Goal: Task Accomplishment & Management: Use online tool/utility

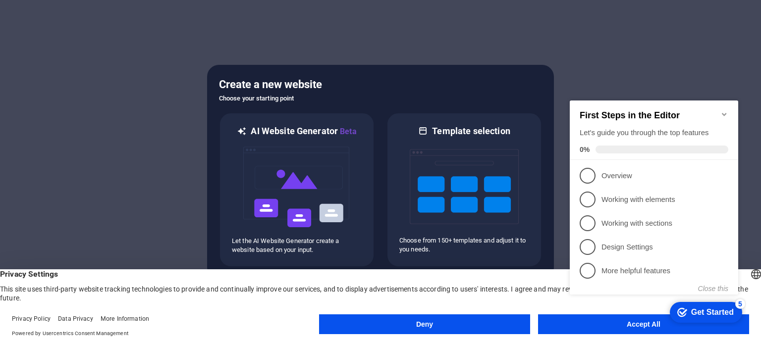
click div "checkmark Get Started 5 First Steps in the Editor Let's guide you through the t…"
click at [388, 322] on button "Deny" at bounding box center [424, 325] width 211 height 20
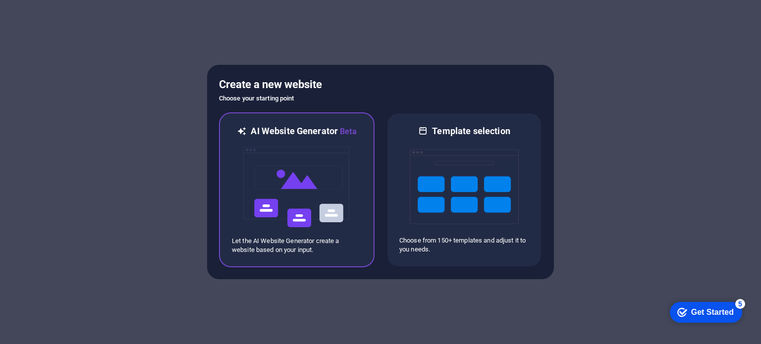
click at [285, 206] on img at bounding box center [296, 187] width 109 height 99
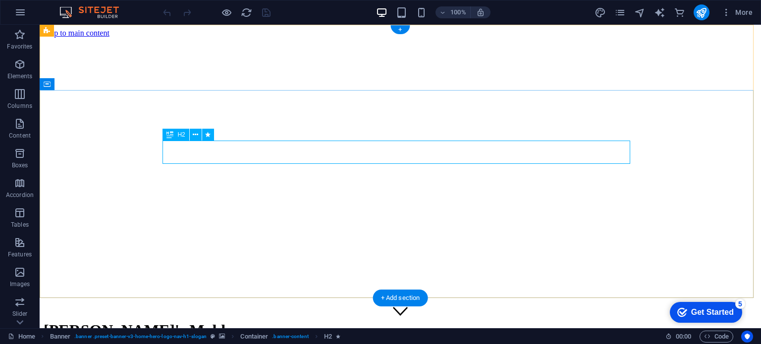
click at [193, 135] on icon at bounding box center [195, 135] width 5 height 10
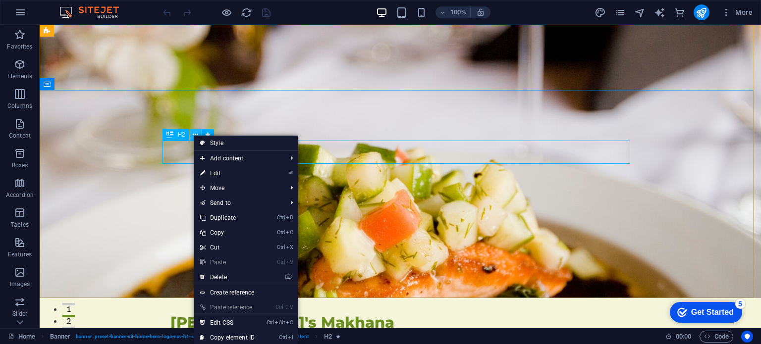
click at [193, 135] on icon at bounding box center [195, 135] width 5 height 10
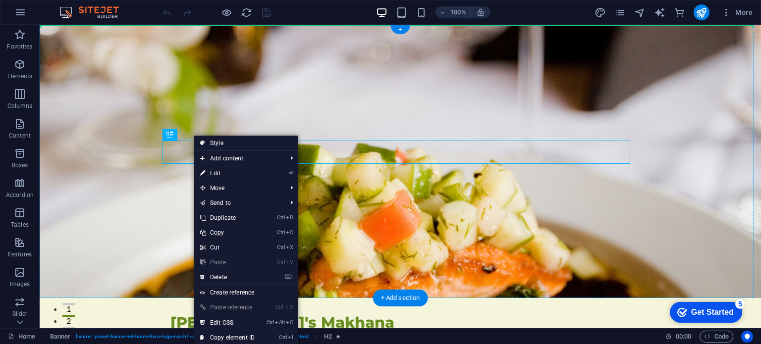
drag, startPoint x: 216, startPoint y: 162, endPoint x: 184, endPoint y: 113, distance: 58.4
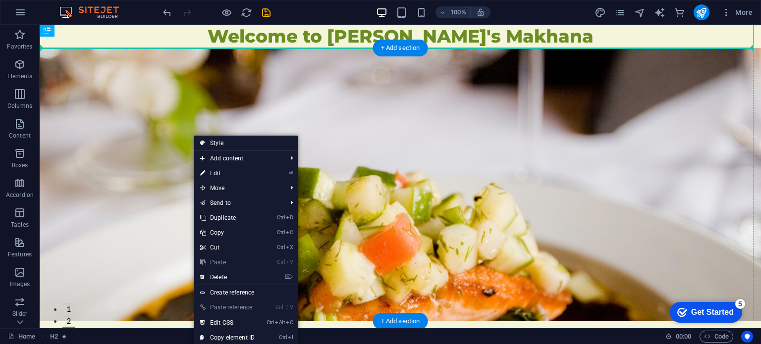
drag, startPoint x: 311, startPoint y: 35, endPoint x: 316, endPoint y: 150, distance: 115.1
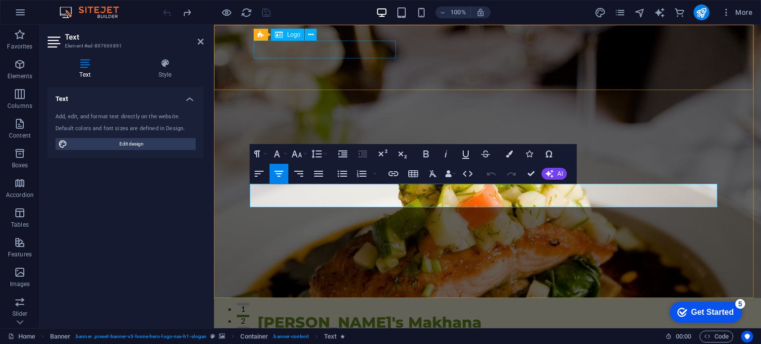
click at [384, 314] on div "[PERSON_NAME]'s Makhana" at bounding box center [488, 323] width 460 height 18
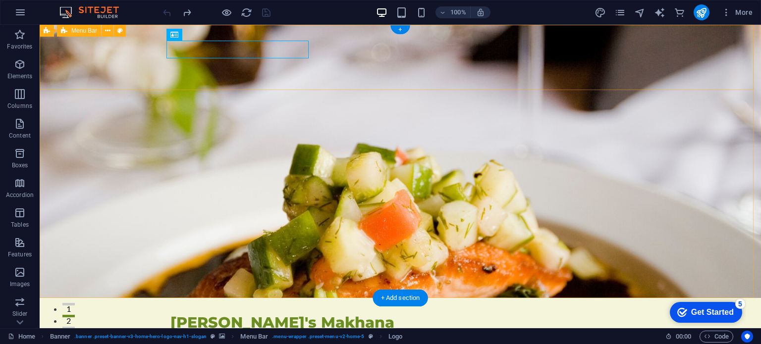
click at [384, 298] on div "Amma's Makhana Home About Values Menu Testimonials Menu" at bounding box center [401, 330] width 722 height 65
click at [276, 314] on div "[PERSON_NAME]'s Makhana" at bounding box center [401, 323] width 460 height 18
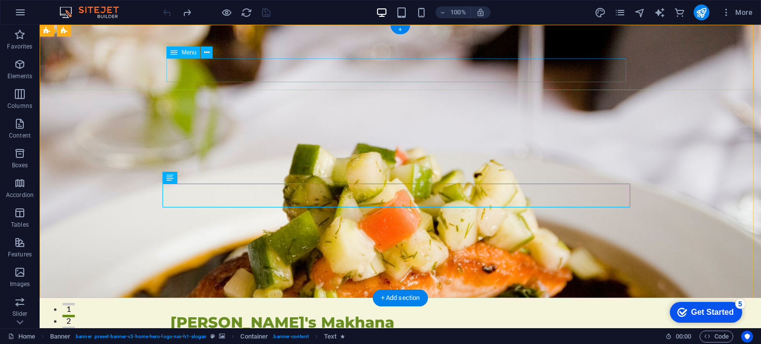
click at [452, 332] on nav "Home About Values Menu Testimonials" at bounding box center [401, 344] width 460 height 24
click at [436, 332] on nav "Home About Values Menu Testimonials" at bounding box center [401, 344] width 460 height 24
select select
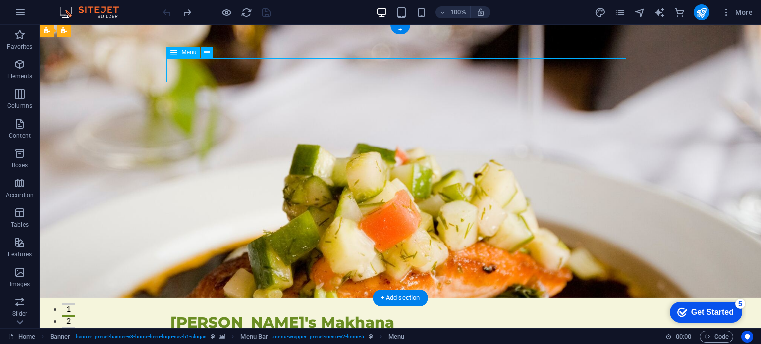
select select
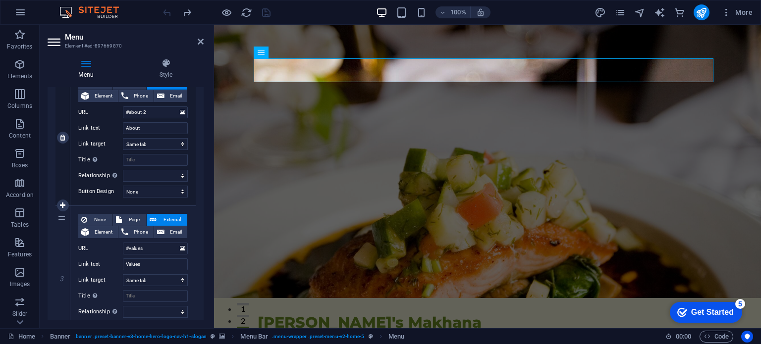
scroll to position [347, 0]
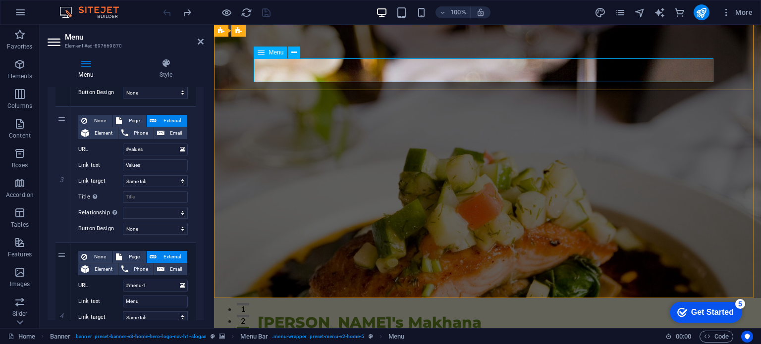
click at [537, 332] on nav "Home About Values Menu Testimonials" at bounding box center [488, 344] width 460 height 24
click at [264, 53] on icon at bounding box center [261, 53] width 7 height 12
click at [292, 53] on icon at bounding box center [293, 53] width 5 height 10
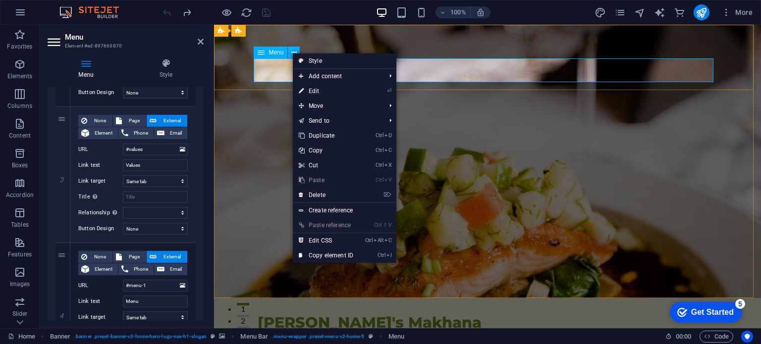
click at [523, 332] on nav "Home About Values Menu Testimonials" at bounding box center [488, 344] width 460 height 24
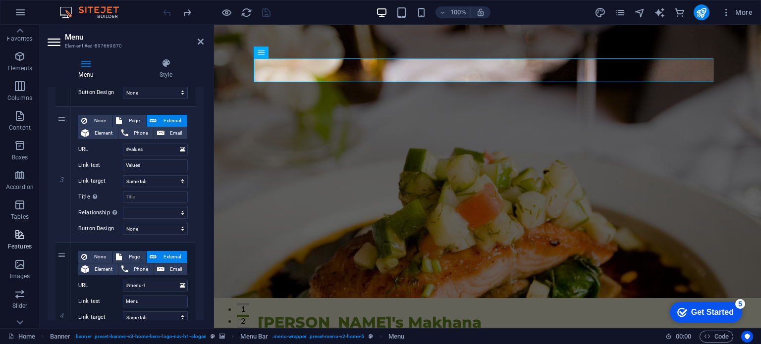
scroll to position [0, 0]
click at [20, 16] on icon "button" at bounding box center [20, 12] width 12 height 12
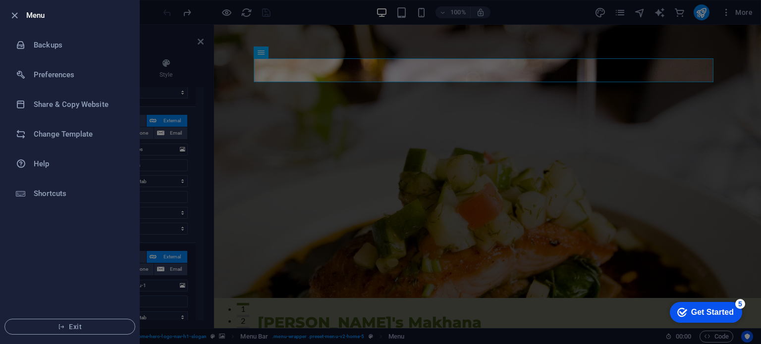
click at [168, 149] on div at bounding box center [380, 172] width 761 height 344
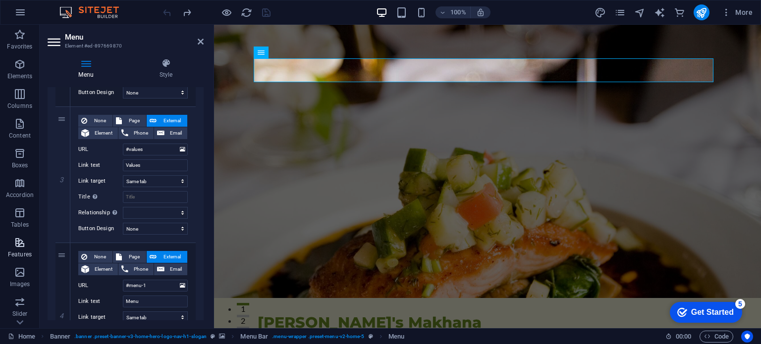
click at [24, 253] on p "Features" at bounding box center [20, 255] width 24 height 8
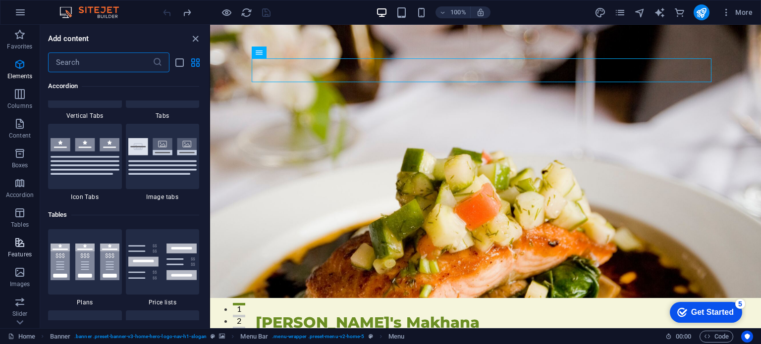
scroll to position [3864, 0]
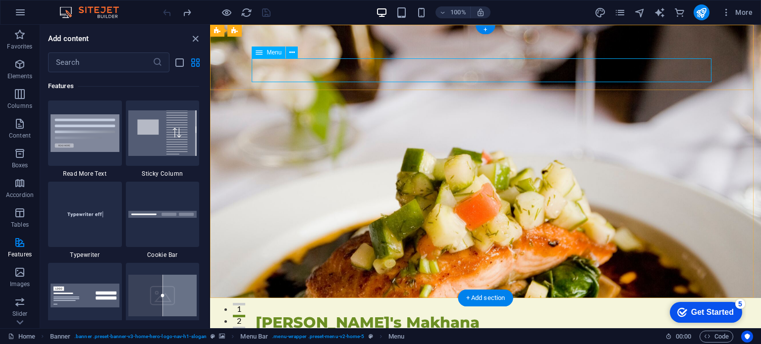
click at [314, 332] on nav "Home About Values Menu Testimonials" at bounding box center [486, 344] width 460 height 24
click at [307, 314] on div "[PERSON_NAME]'s Makhana" at bounding box center [486, 323] width 460 height 18
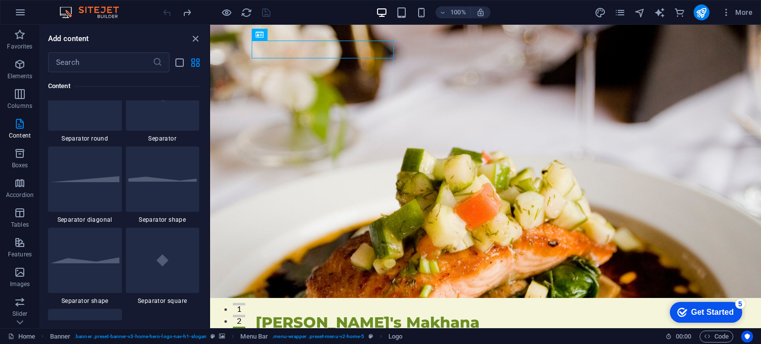
scroll to position [2377, 0]
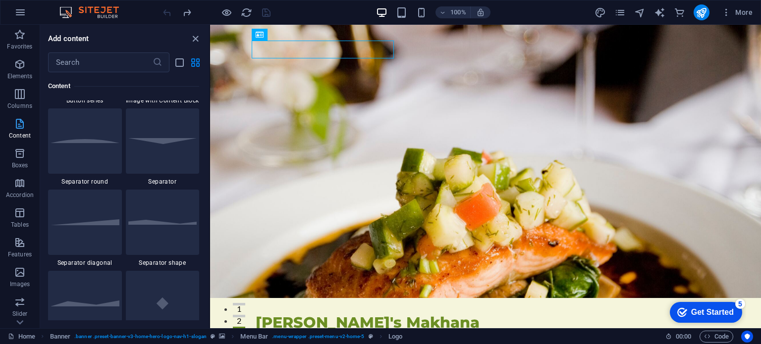
click at [28, 131] on span "Content" at bounding box center [20, 130] width 40 height 24
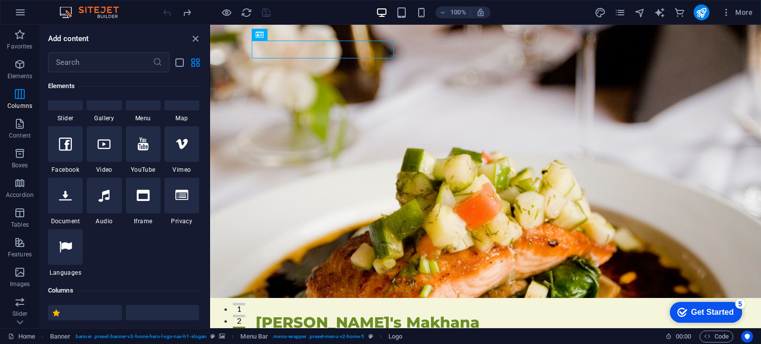
scroll to position [0, 0]
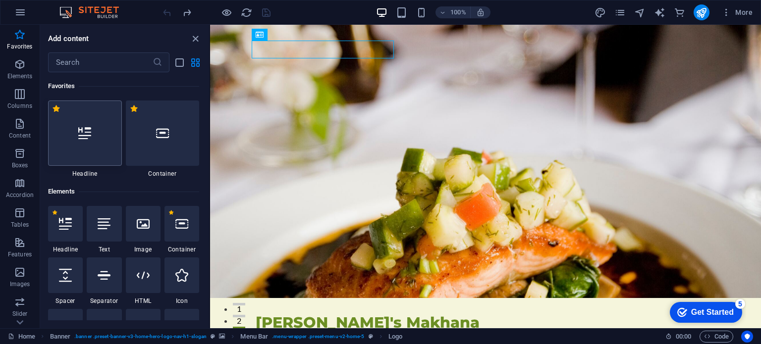
click at [106, 133] on div at bounding box center [85, 133] width 74 height 65
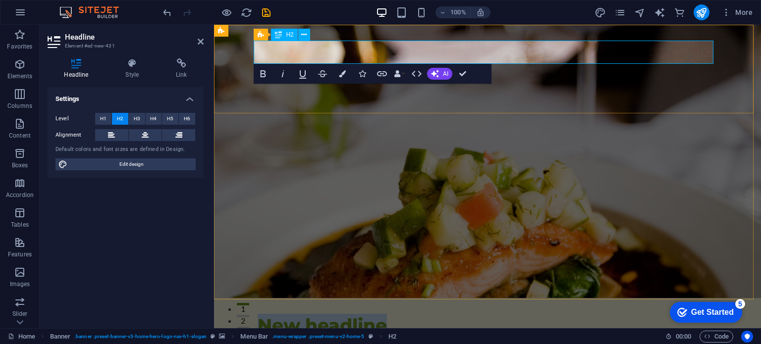
click at [413, 314] on h2 "New headline" at bounding box center [488, 325] width 460 height 23
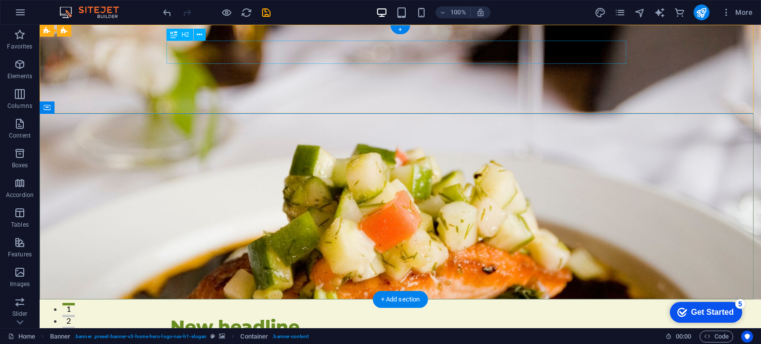
click at [240, 316] on div "New headline" at bounding box center [401, 327] width 460 height 23
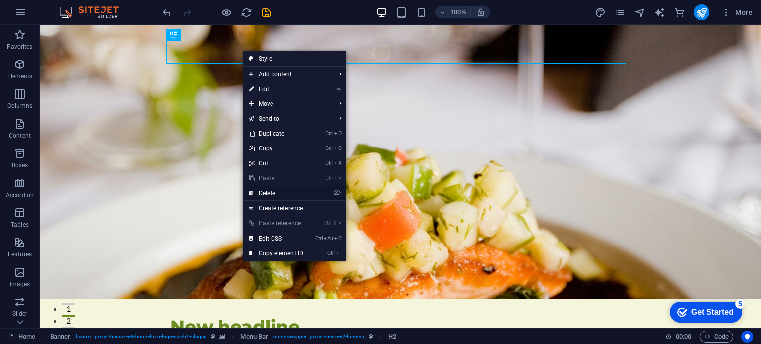
click at [283, 189] on link "⌦ Delete" at bounding box center [276, 193] width 66 height 15
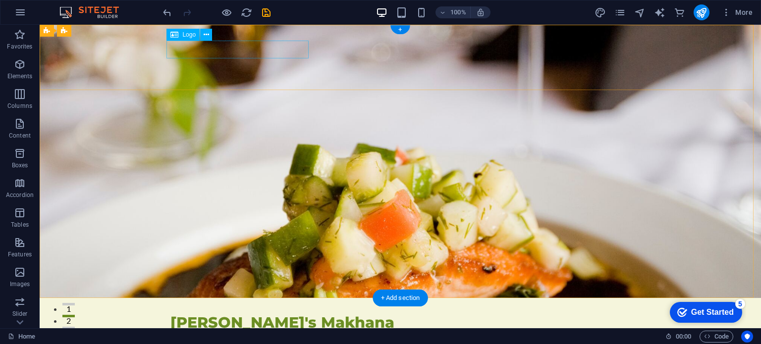
click at [238, 314] on div "[PERSON_NAME]'s Makhana" at bounding box center [401, 323] width 460 height 18
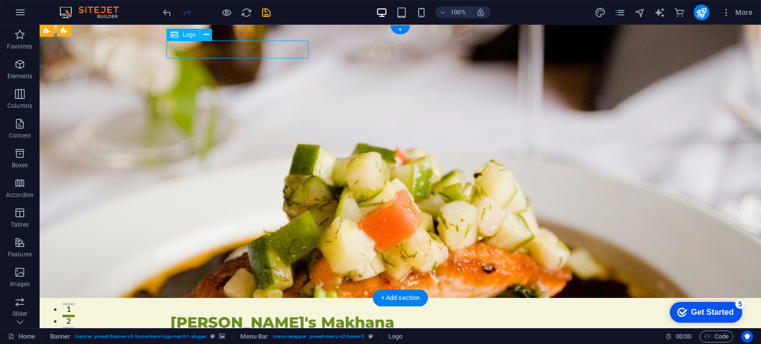
click at [239, 314] on div "[PERSON_NAME]'s Makhana" at bounding box center [401, 323] width 460 height 18
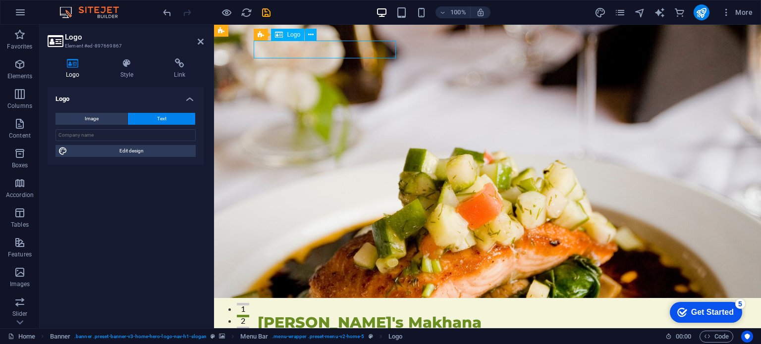
click at [377, 314] on div "[PERSON_NAME]'s Makhana" at bounding box center [488, 323] width 460 height 18
click at [343, 332] on nav "Home About Values Menu Testimonials" at bounding box center [488, 344] width 460 height 24
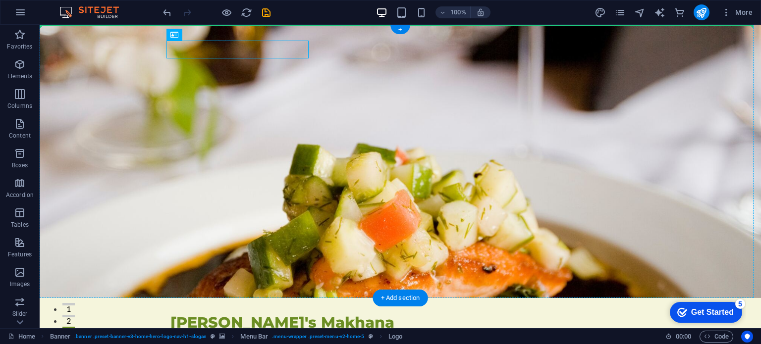
drag, startPoint x: 264, startPoint y: 49, endPoint x: 407, endPoint y: 50, distance: 142.8
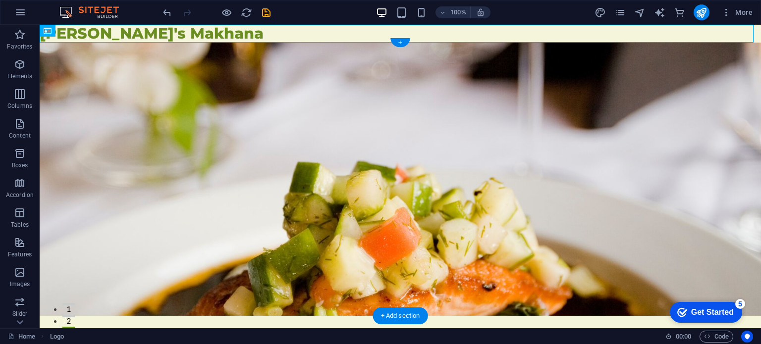
click at [407, 316] on div "Home About Values Menu Testimonials Menu" at bounding box center [401, 340] width 722 height 48
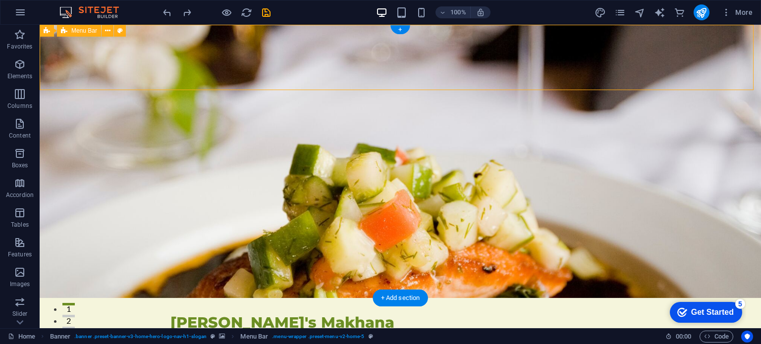
click at [233, 298] on div "Amma's Makhana Home About Values Menu Testimonials Menu" at bounding box center [401, 330] width 722 height 65
click at [231, 314] on div "[PERSON_NAME]'s Makhana" at bounding box center [401, 323] width 460 height 18
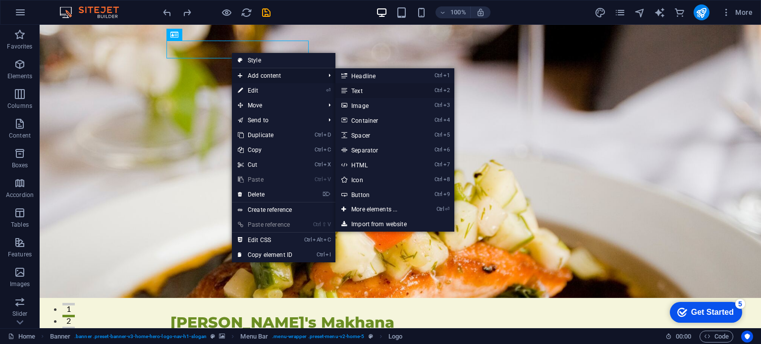
click at [369, 87] on link "Ctrl 2 Text" at bounding box center [377, 90] width 82 height 15
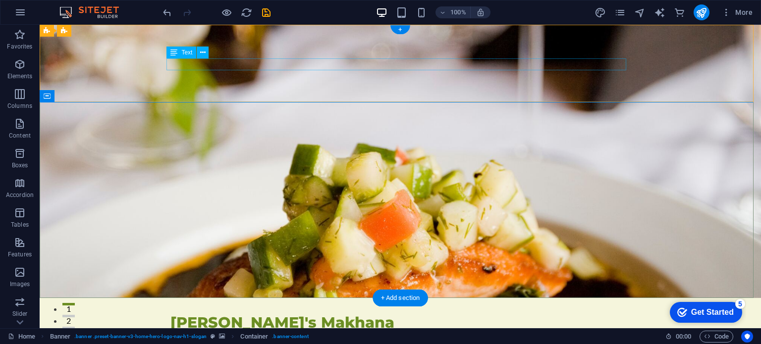
click at [238, 332] on div "From ponds to Palms, each" at bounding box center [401, 338] width 460 height 12
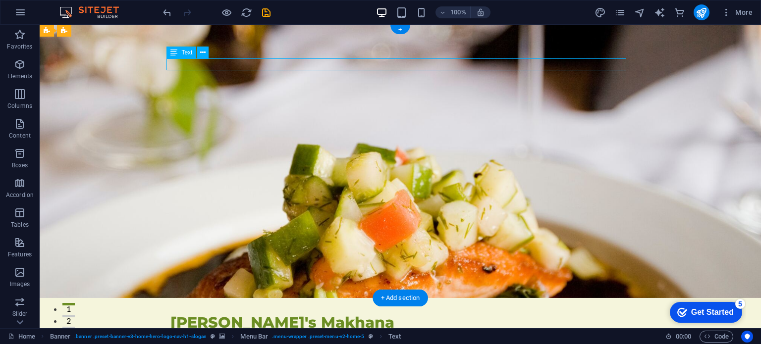
click at [271, 332] on div "From ponds to Palms, each" at bounding box center [401, 338] width 460 height 12
click at [272, 332] on div "From ponds to Palms, each" at bounding box center [401, 338] width 460 height 12
click at [261, 332] on div "From ponds to Palms, each" at bounding box center [401, 338] width 460 height 12
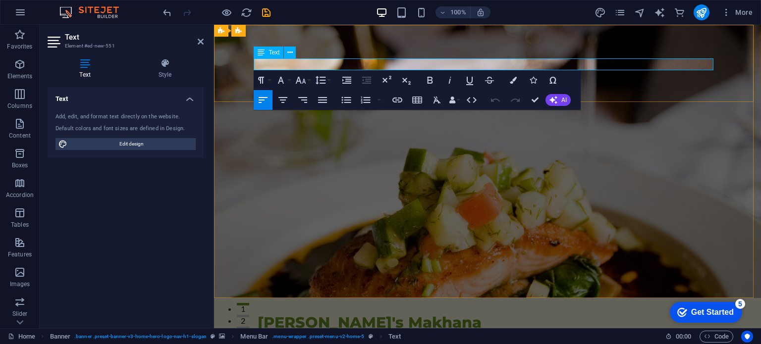
click at [365, 332] on p "From ponds to Palms, each" at bounding box center [488, 338] width 460 height 12
click at [341, 314] on div "[PERSON_NAME]'s Makhana" at bounding box center [488, 323] width 460 height 18
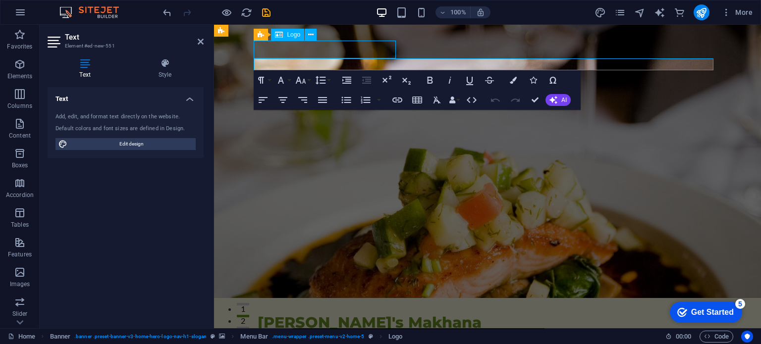
click at [341, 314] on div "[PERSON_NAME]'s Makhana" at bounding box center [488, 323] width 460 height 18
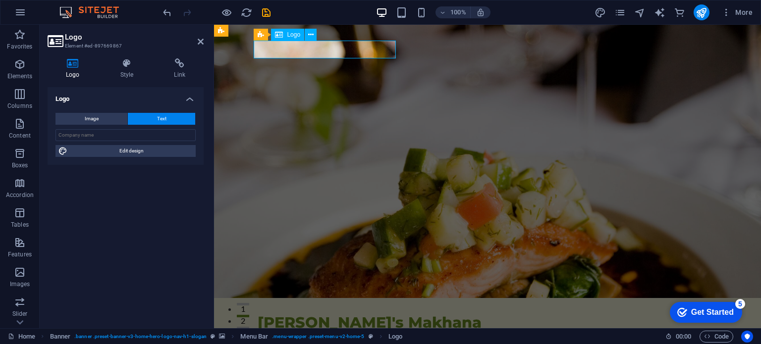
click at [341, 314] on div "[PERSON_NAME]'s Makhana" at bounding box center [488, 323] width 460 height 18
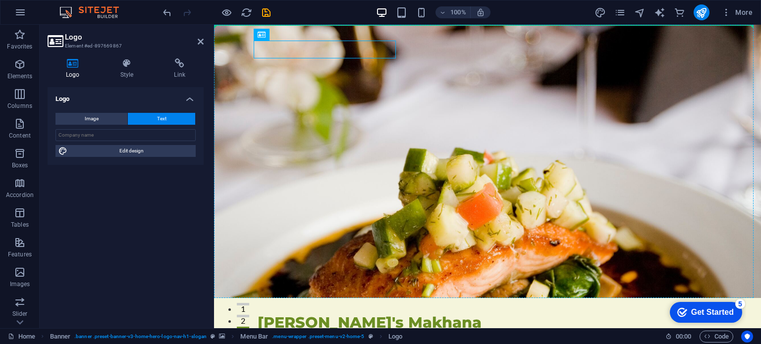
drag, startPoint x: 393, startPoint y: 52, endPoint x: 407, endPoint y: 52, distance: 14.9
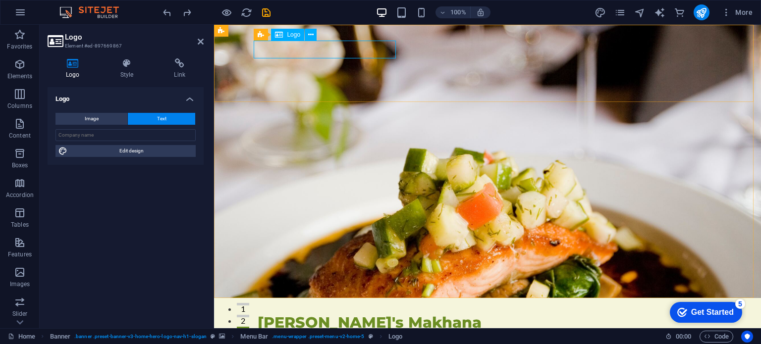
click at [385, 314] on div "[PERSON_NAME]'s Makhana" at bounding box center [488, 323] width 460 height 18
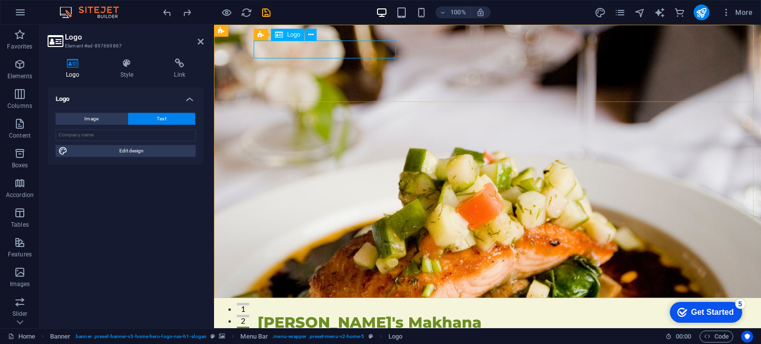
click at [384, 314] on div "[PERSON_NAME]'s Makhana" at bounding box center [488, 323] width 460 height 18
click at [138, 67] on icon at bounding box center [127, 63] width 50 height 10
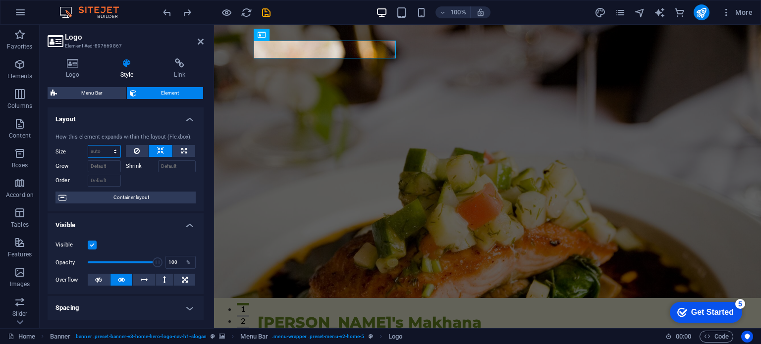
click at [113, 148] on select "Default auto px % 1/1 1/2 1/3 1/4 1/5 1/6 1/7 1/8 1/9 1/10" at bounding box center [104, 152] width 32 height 12
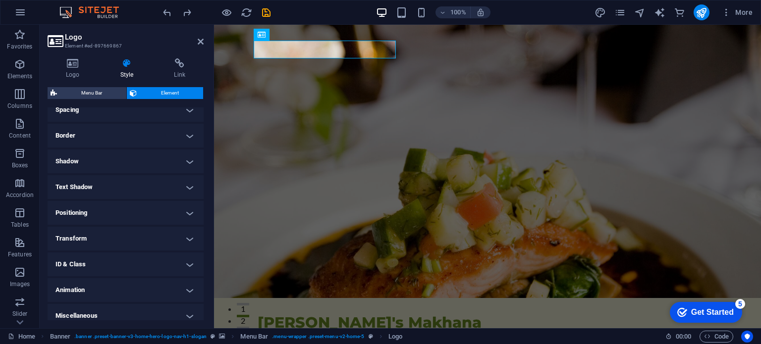
scroll to position [205, 0]
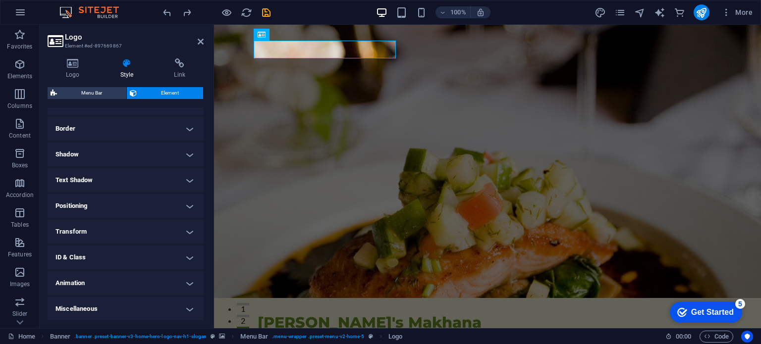
click at [191, 206] on h4 "Positioning" at bounding box center [126, 206] width 156 height 24
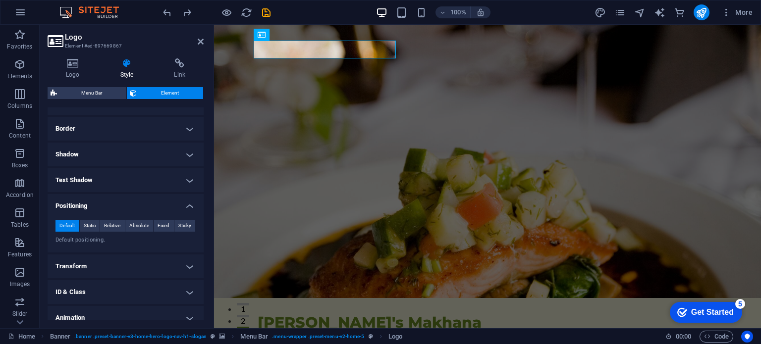
click at [156, 262] on h4 "Transform" at bounding box center [126, 267] width 156 height 24
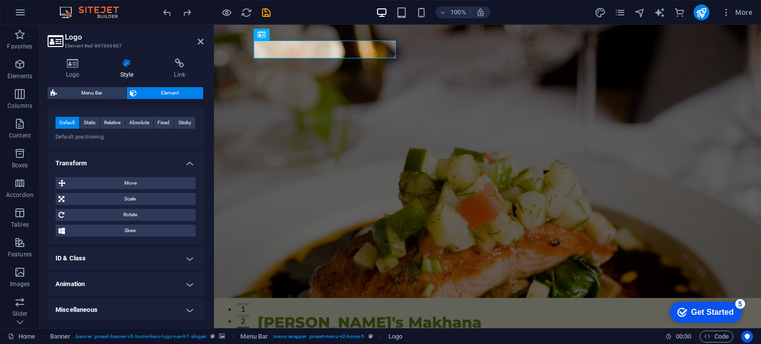
scroll to position [309, 0]
click at [160, 179] on span "Move" at bounding box center [130, 182] width 124 height 12
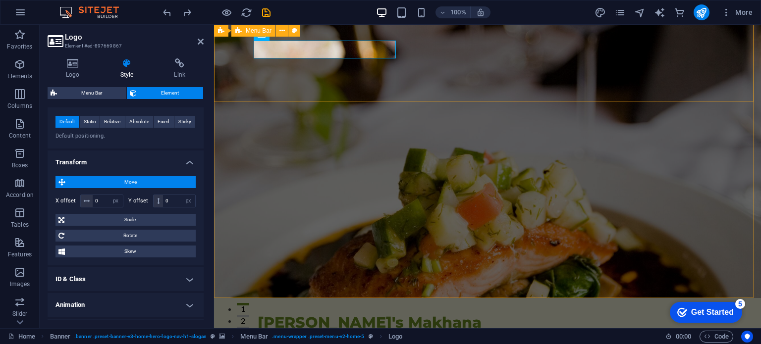
click at [310, 298] on div "Amma's Makhana From ponds to Palms, each Home About Values Menu Testimonials Me…" at bounding box center [487, 336] width 547 height 77
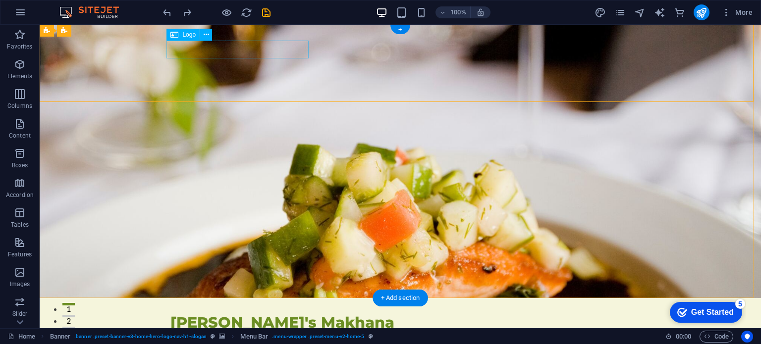
click at [266, 314] on div "[PERSON_NAME]'s Makhana" at bounding box center [401, 323] width 460 height 18
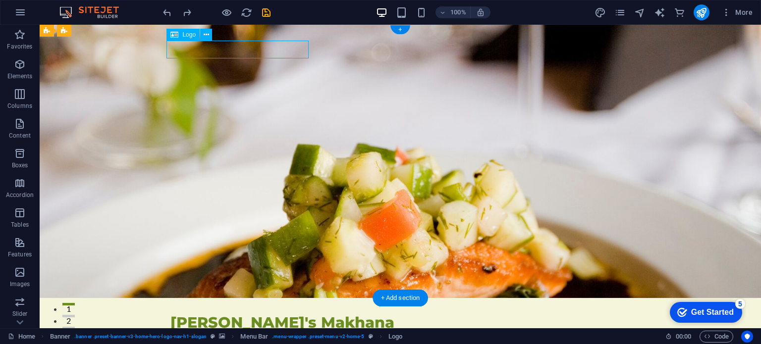
click at [257, 314] on div "[PERSON_NAME]'s Makhana" at bounding box center [401, 323] width 460 height 18
select select "px"
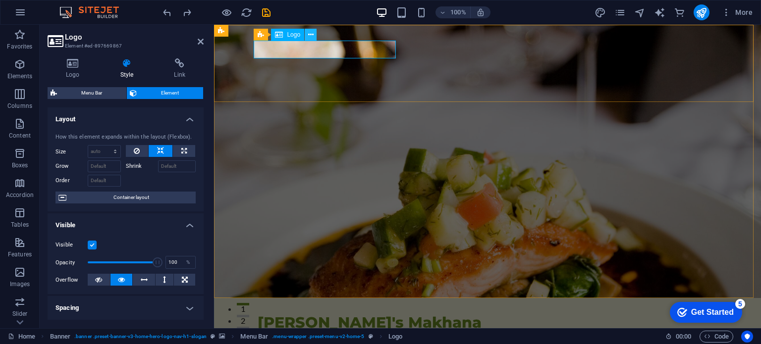
click at [313, 39] on icon at bounding box center [310, 35] width 5 height 10
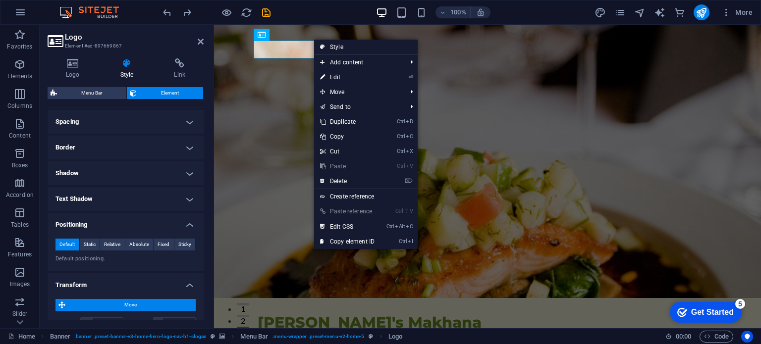
scroll to position [133, 0]
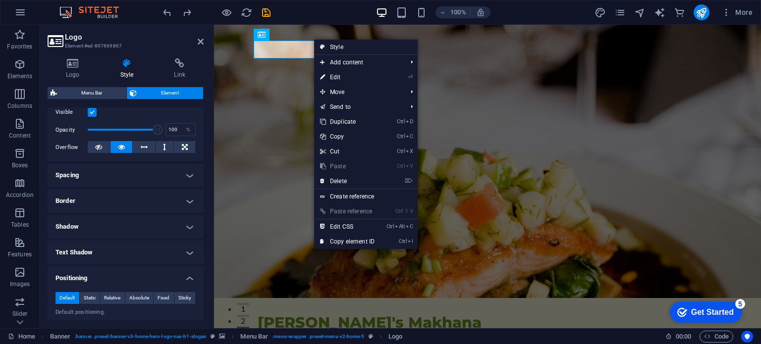
click at [169, 250] on h4 "Text Shadow" at bounding box center [126, 253] width 156 height 24
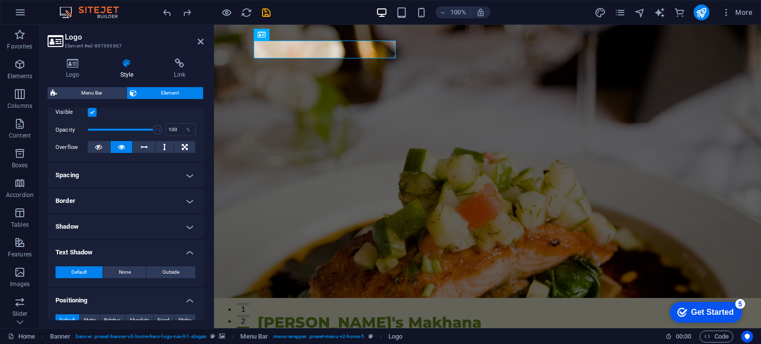
click at [132, 227] on h4 "Shadow" at bounding box center [126, 227] width 156 height 24
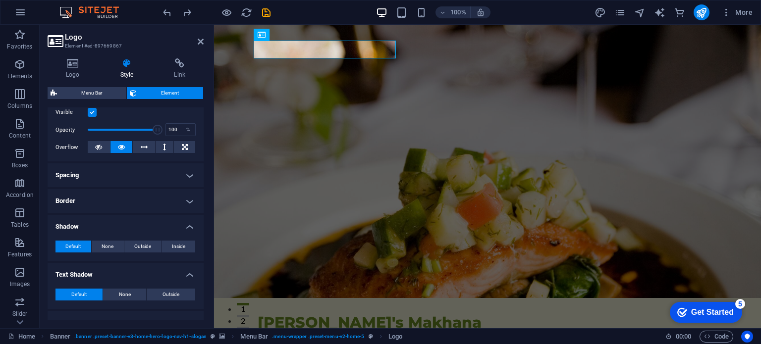
click at [134, 206] on h4 "Border" at bounding box center [126, 201] width 156 height 24
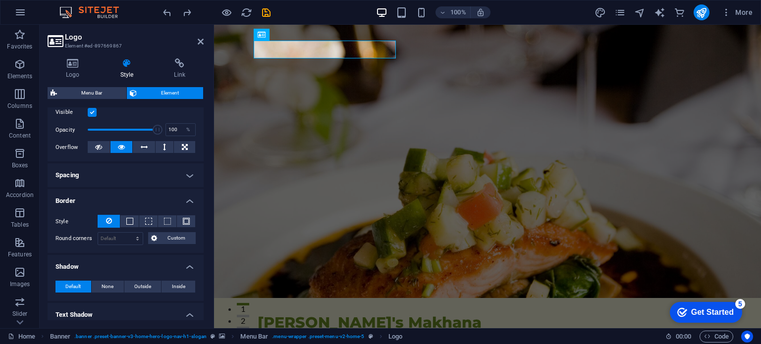
click at [167, 169] on h4 "Spacing" at bounding box center [126, 176] width 156 height 24
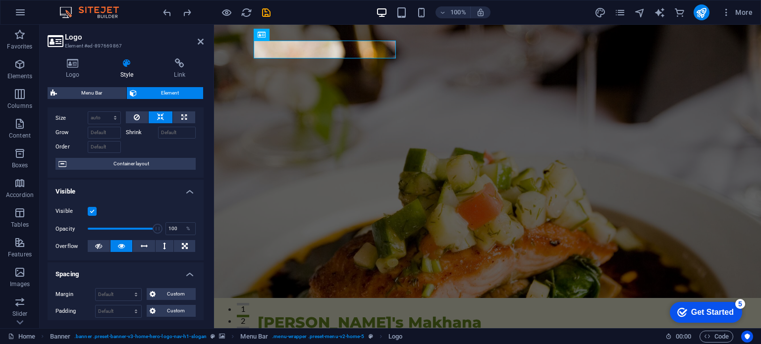
scroll to position [0, 0]
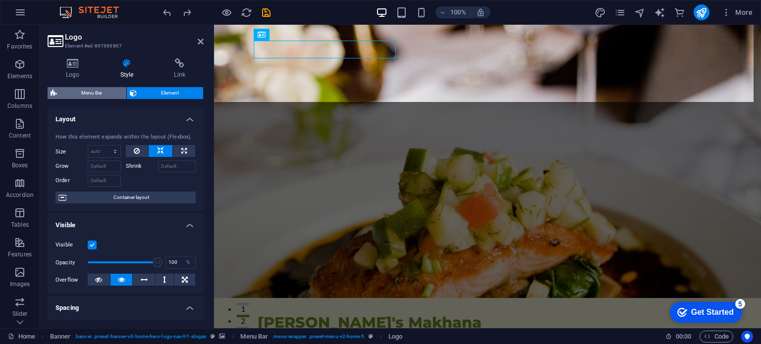
click at [99, 93] on span "Menu Bar" at bounding box center [91, 93] width 63 height 12
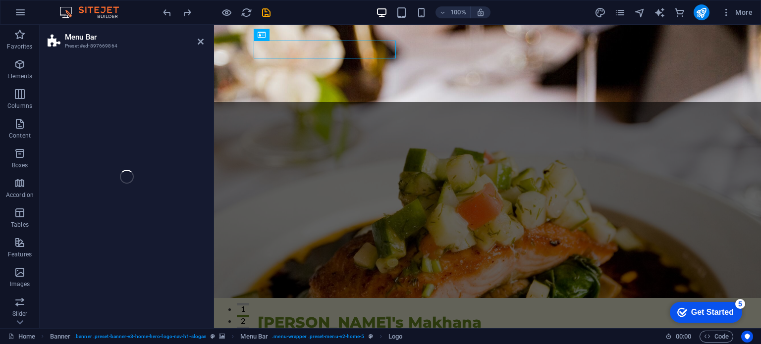
select select "rem"
select select "preset-menu-v2-home-5"
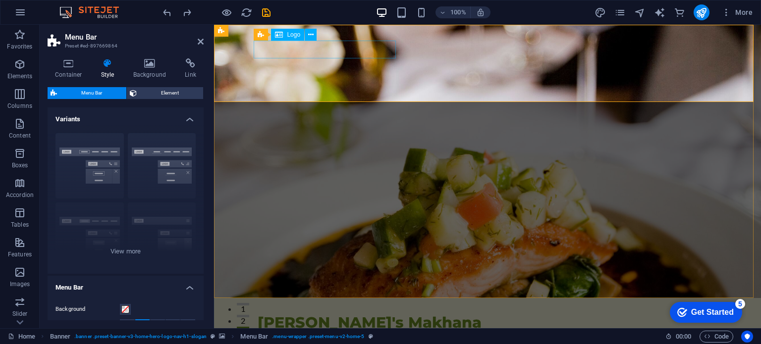
click at [294, 314] on div "[PERSON_NAME]'s Makhana" at bounding box center [488, 323] width 460 height 18
select select "px"
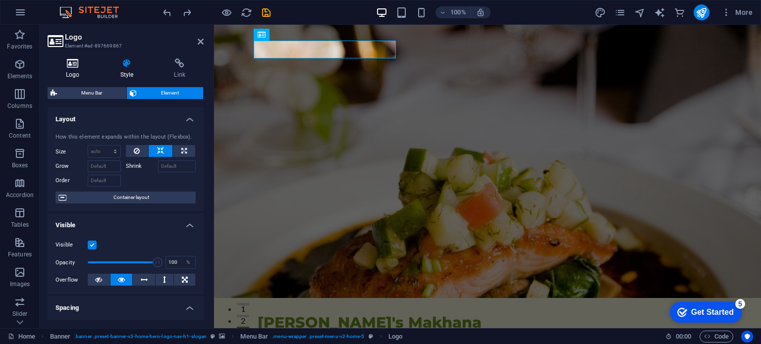
click at [90, 71] on h4 "Logo" at bounding box center [75, 68] width 55 height 21
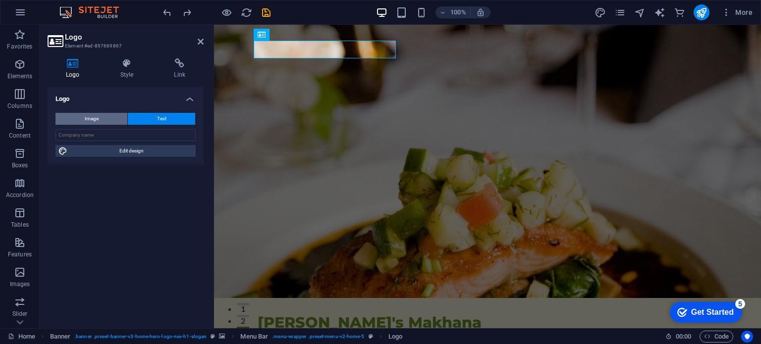
click at [123, 120] on button "Image" at bounding box center [92, 119] width 72 height 12
select select "DISABLED_OPTION_VALUE"
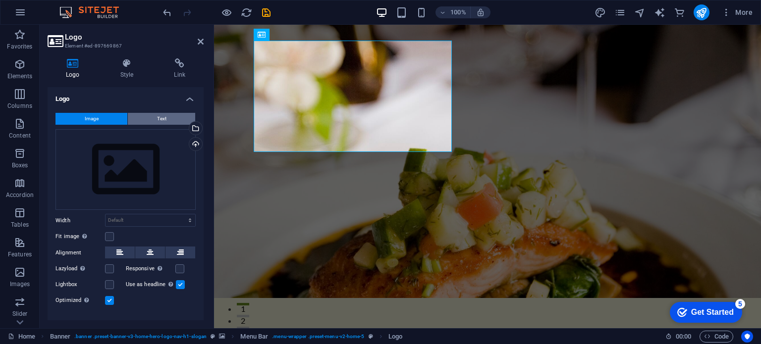
click at [164, 120] on span "Text" at bounding box center [161, 119] width 9 height 12
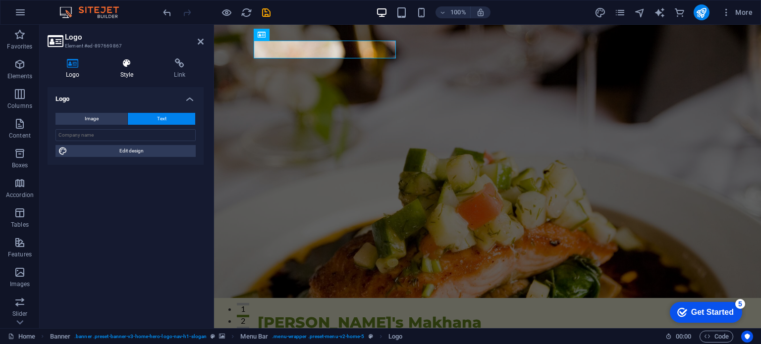
click at [125, 70] on h4 "Style" at bounding box center [129, 68] width 54 height 21
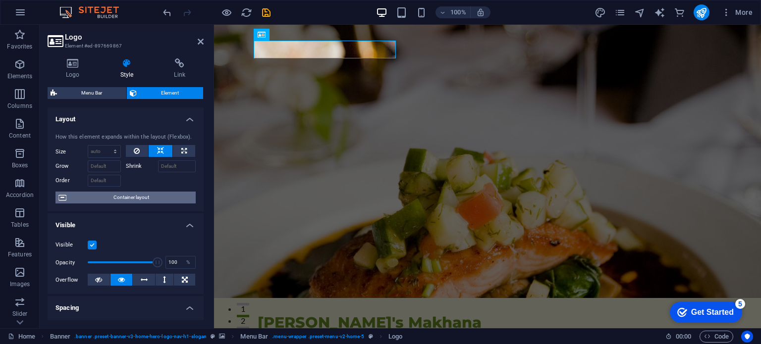
click at [109, 194] on span "Container layout" at bounding box center [130, 198] width 123 height 12
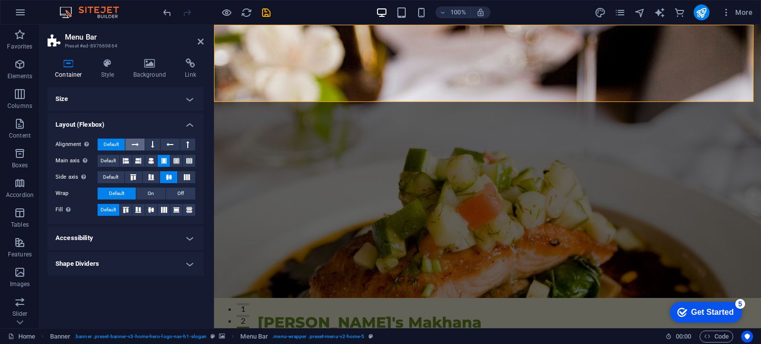
click at [138, 147] on icon at bounding box center [135, 145] width 7 height 12
click at [150, 144] on button at bounding box center [152, 145] width 15 height 12
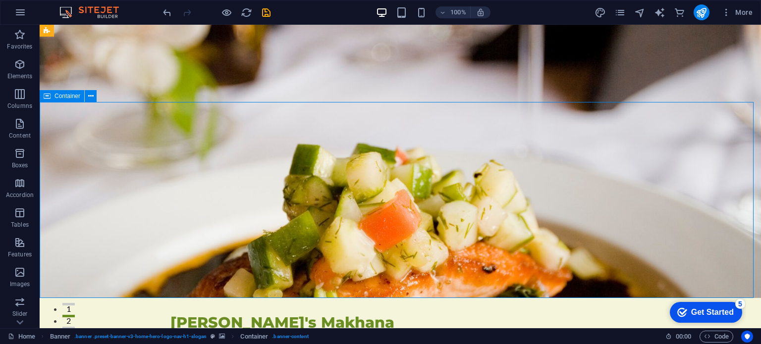
drag, startPoint x: 206, startPoint y: 102, endPoint x: 414, endPoint y: 103, distance: 208.2
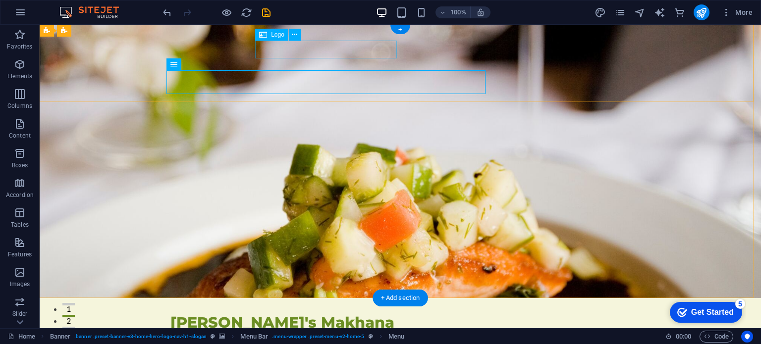
click at [342, 314] on div "[PERSON_NAME]'s Makhana" at bounding box center [401, 323] width 460 height 18
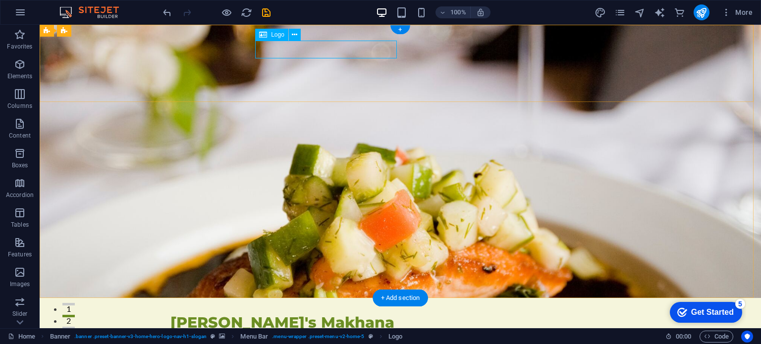
click at [356, 314] on div "[PERSON_NAME]'s Makhana" at bounding box center [401, 323] width 460 height 18
click at [401, 30] on div "+" at bounding box center [400, 29] width 19 height 9
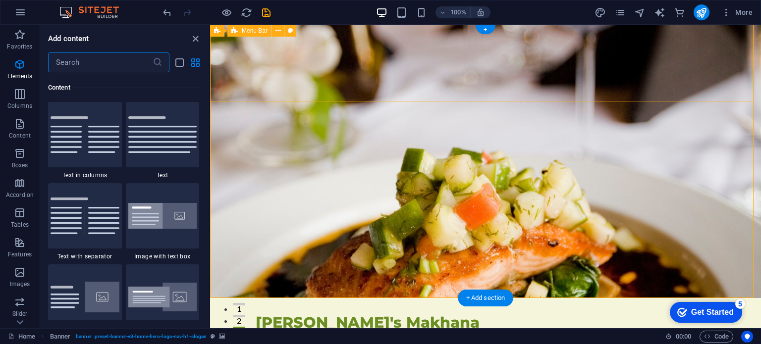
scroll to position [1734, 0]
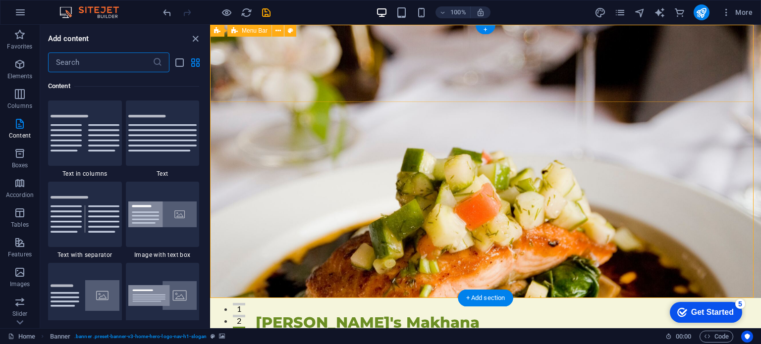
click at [516, 298] on div "Amma's Makhana From ponds to Palms, each Home About Values Menu Testimonials Me…" at bounding box center [485, 336] width 551 height 77
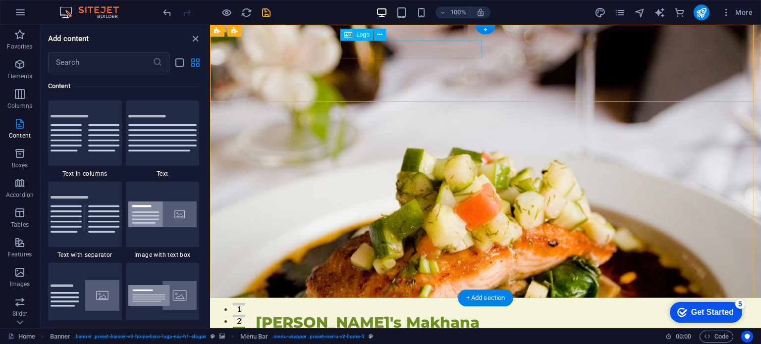
click at [446, 314] on div "[PERSON_NAME]'s Makhana" at bounding box center [486, 323] width 460 height 18
click at [340, 314] on div "[PERSON_NAME]'s Makhana" at bounding box center [486, 323] width 460 height 18
click at [354, 314] on div "[PERSON_NAME]'s Makhana" at bounding box center [486, 323] width 460 height 18
select select "px"
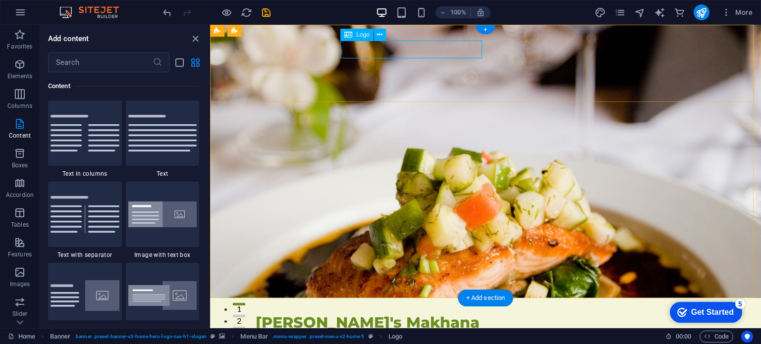
select select "px"
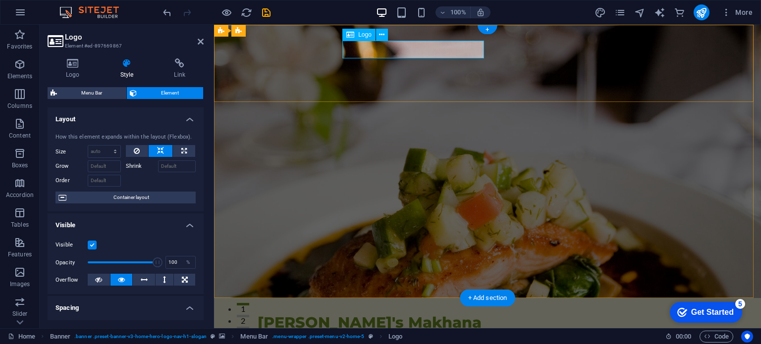
click at [358, 314] on div "[PERSON_NAME]'s Makhana" at bounding box center [488, 323] width 460 height 18
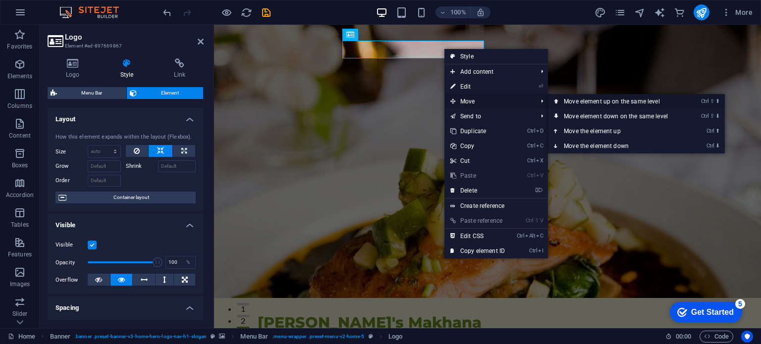
click at [562, 102] on link "Ctrl ⇧ ⬆ Move element up on the same level" at bounding box center [618, 101] width 140 height 15
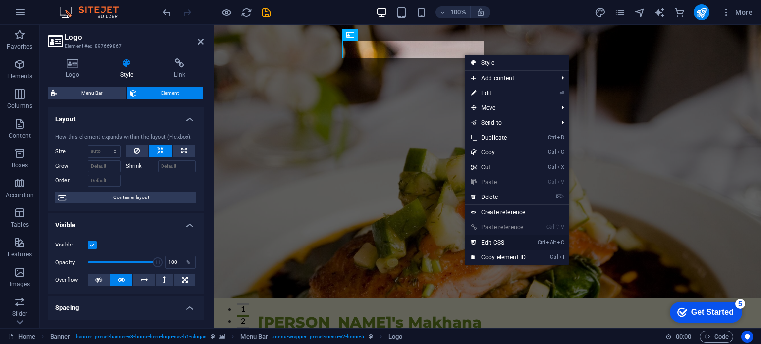
click at [527, 248] on link "Ctrl Alt C Edit CSS" at bounding box center [498, 242] width 66 height 15
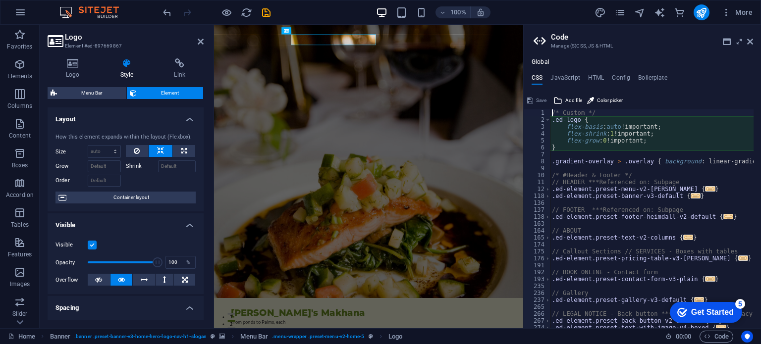
type textarea "flex-basis: auto!important;"
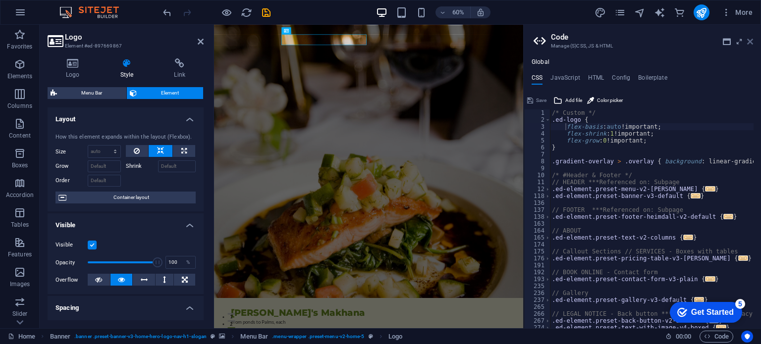
click at [748, 40] on icon at bounding box center [750, 42] width 6 height 8
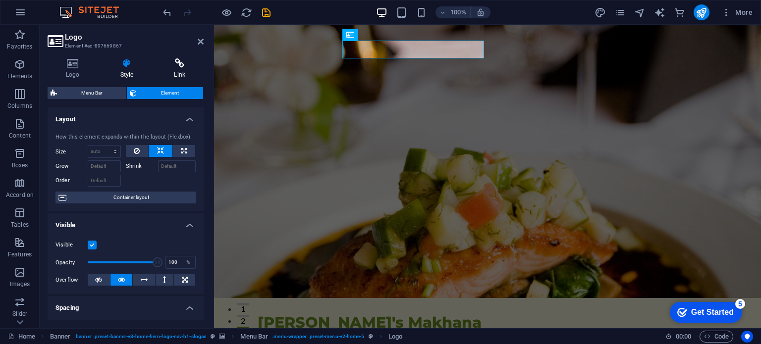
click at [178, 69] on h4 "Link" at bounding box center [180, 68] width 48 height 21
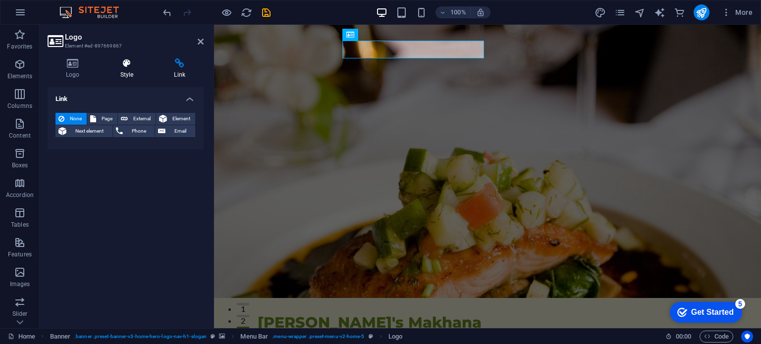
click at [124, 61] on icon at bounding box center [127, 63] width 50 height 10
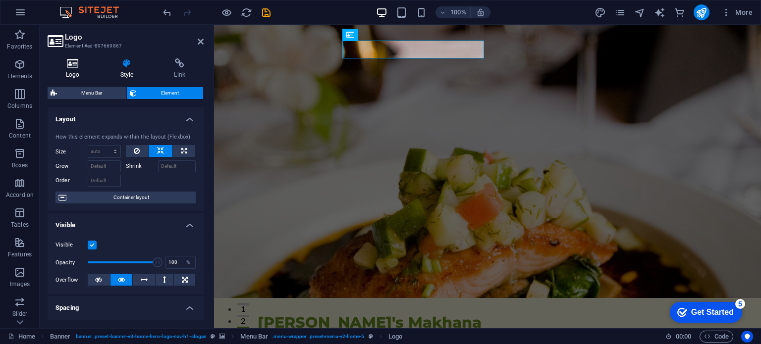
click at [80, 65] on icon at bounding box center [73, 63] width 51 height 10
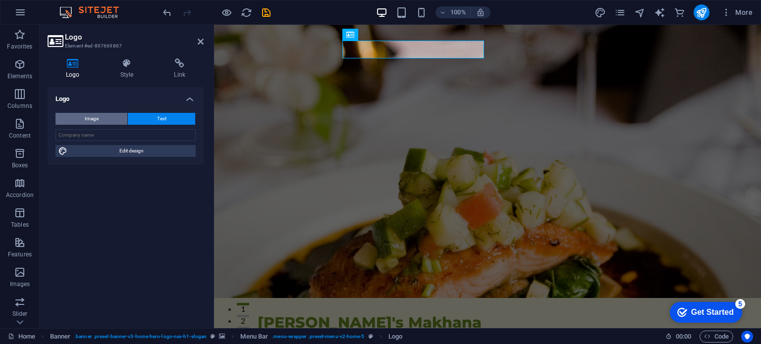
click at [113, 121] on button "Image" at bounding box center [92, 119] width 72 height 12
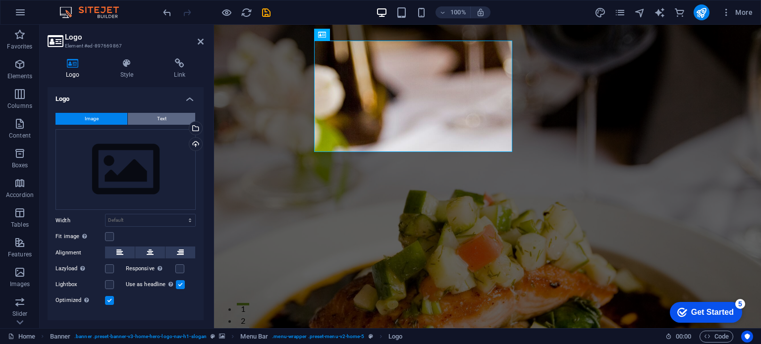
click at [186, 114] on button "Text" at bounding box center [161, 119] width 67 height 12
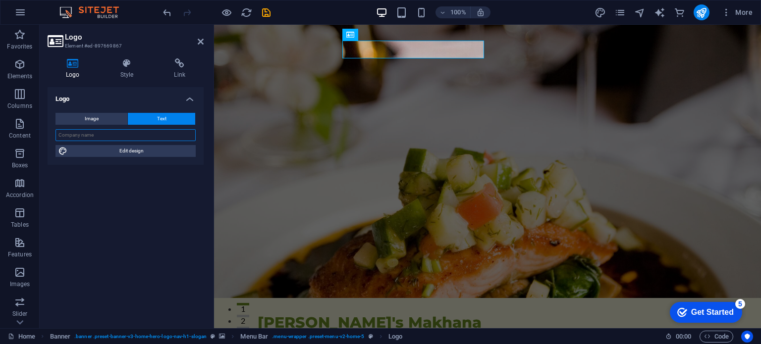
click at [133, 138] on input "text" at bounding box center [126, 135] width 140 height 12
click at [157, 153] on span "Edit design" at bounding box center [131, 151] width 122 height 12
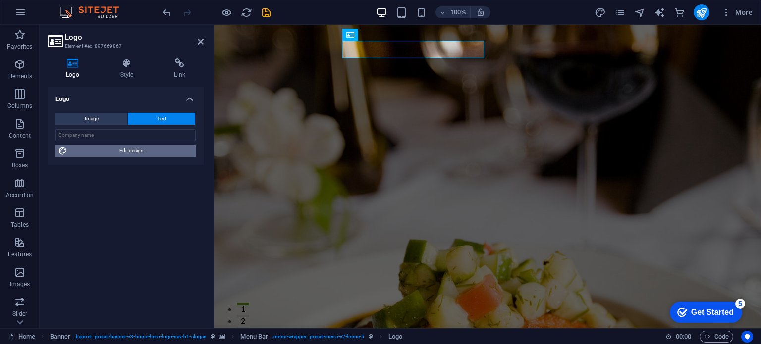
select select "rem"
select select "700"
select select "px"
select select "rem"
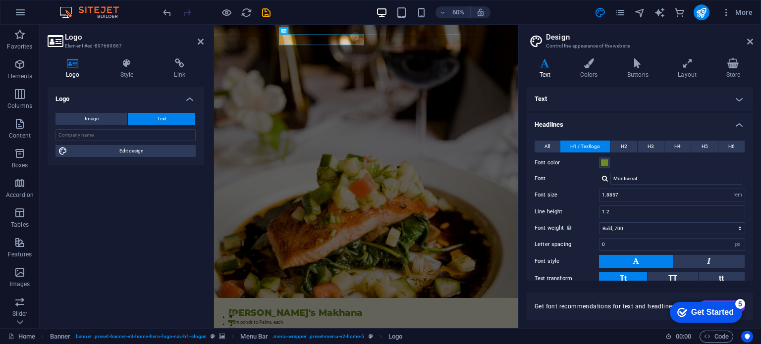
scroll to position [64, 0]
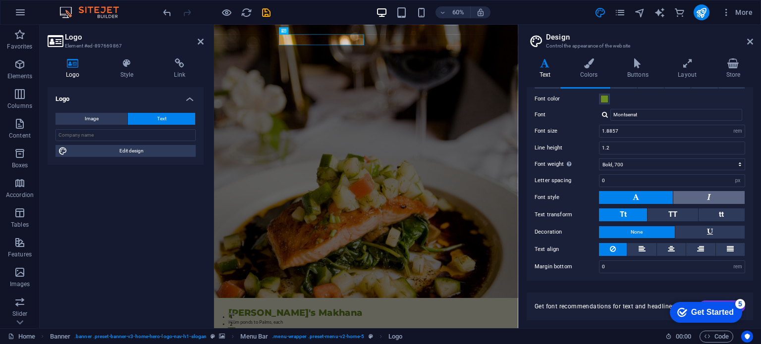
click at [730, 198] on button at bounding box center [709, 197] width 71 height 13
click at [654, 200] on button at bounding box center [636, 197] width 74 height 13
click at [710, 199] on button at bounding box center [709, 197] width 71 height 13
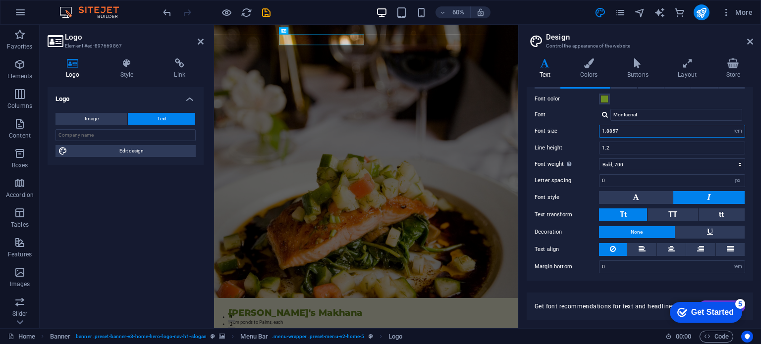
click at [716, 134] on input "1.8857" at bounding box center [672, 131] width 145 height 12
click at [680, 249] on button at bounding box center [671, 249] width 29 height 13
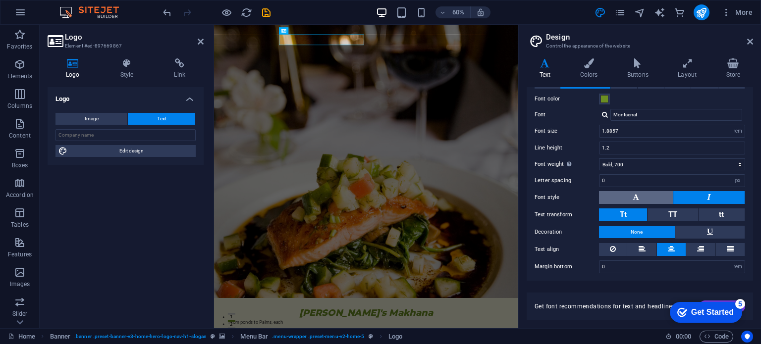
click at [639, 201] on button at bounding box center [636, 197] width 74 height 13
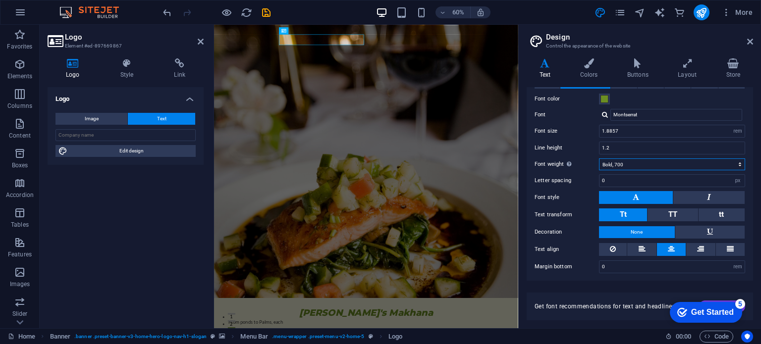
click at [684, 167] on select "Thin, 100 Extra-light, 200 Light, 300 Regular, 400 Medium, 500 Semi-bold, 600 B…" at bounding box center [672, 165] width 146 height 12
click at [685, 167] on select "Thin, 100 Extra-light, 200 Light, 300 Regular, 400 Medium, 500 Semi-bold, 600 B…" at bounding box center [672, 165] width 146 height 12
select select "800"
click at [599, 159] on select "Thin, 100 Extra-light, 200 Light, 300 Regular, 400 Medium, 500 Semi-bold, 600 B…" at bounding box center [672, 165] width 146 height 12
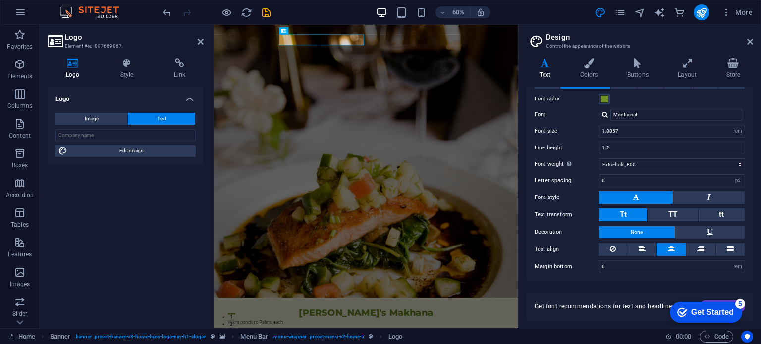
click at [687, 310] on div "checkmark Get Started 5" at bounding box center [706, 313] width 57 height 10
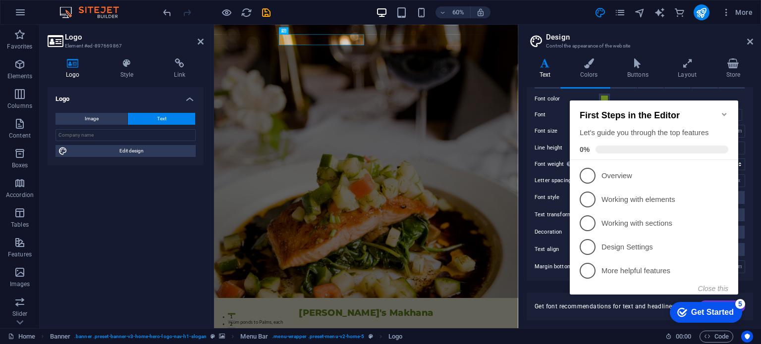
click at [687, 310] on div "checkmark Get Started 5" at bounding box center [706, 313] width 57 height 10
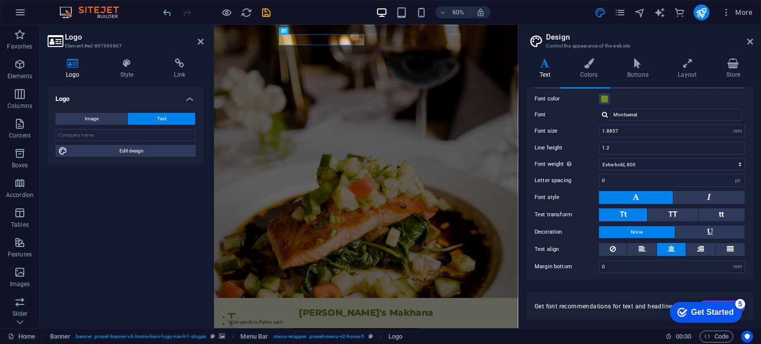
drag, startPoint x: 687, startPoint y: 310, endPoint x: 748, endPoint y: 520, distance: 218.8
click div "checkmark Get Started 5 First Steps in the Editor Let's guide you through the t…"
drag, startPoint x: 742, startPoint y: 309, endPoint x: 1414, endPoint y: 584, distance: 725.6
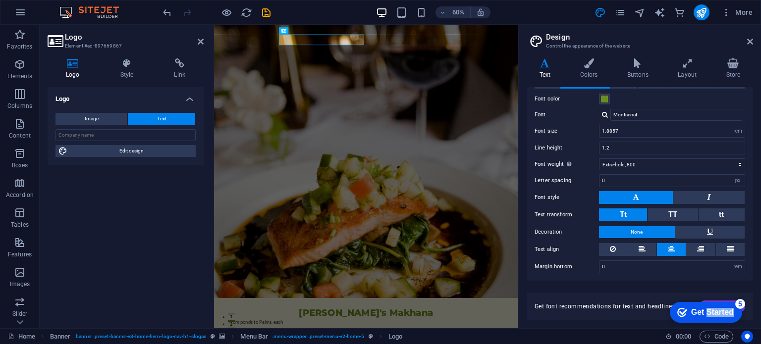
click div "checkmark Get Started 5 First Steps in the Editor Let's guide you through the t…"
click at [723, 311] on div "Get Started" at bounding box center [712, 312] width 43 height 9
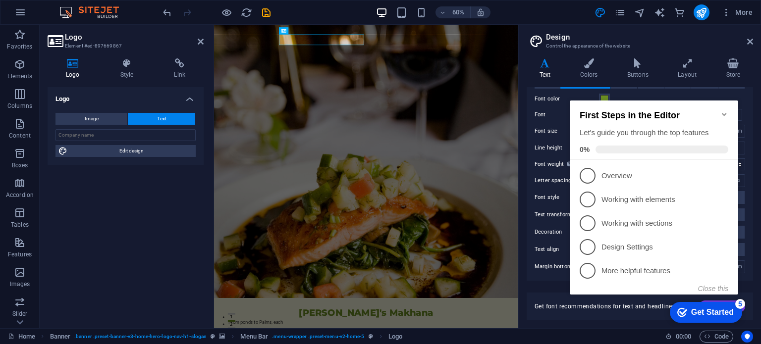
click at [723, 311] on div "Get Started" at bounding box center [712, 312] width 43 height 9
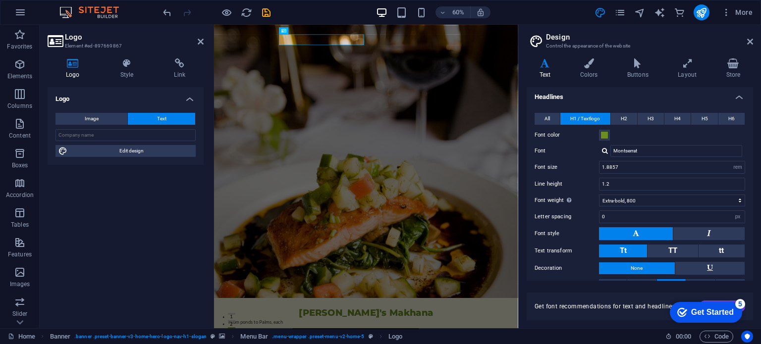
scroll to position [0, 0]
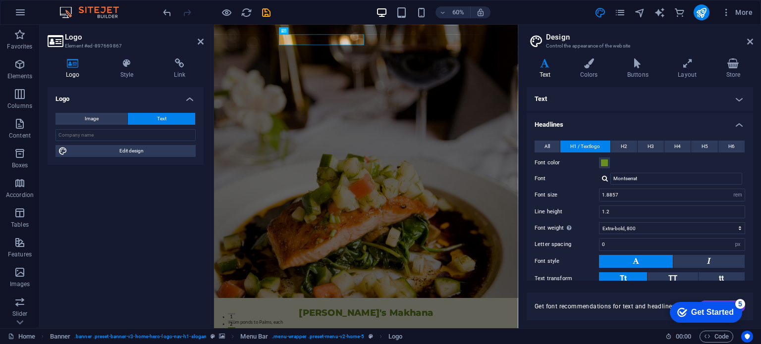
click at [754, 39] on aside "Design Control the appearance of the website Variants Text Colors Buttons Layou…" at bounding box center [639, 177] width 243 height 304
click at [752, 43] on aside "Design Control the appearance of the website Variants Text Colors Buttons Layou…" at bounding box center [639, 177] width 243 height 304
click at [751, 42] on icon at bounding box center [750, 42] width 6 height 8
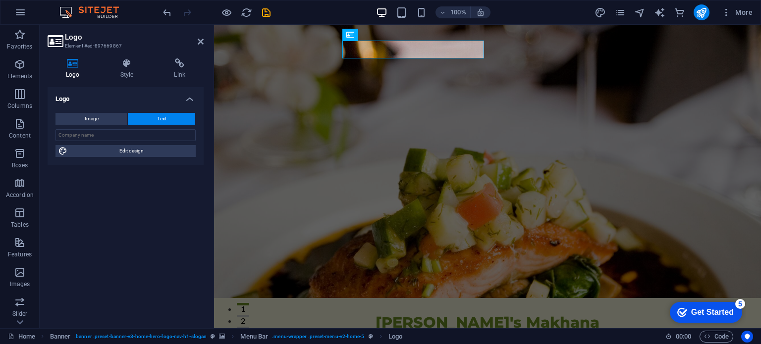
click at [168, 120] on button "Text" at bounding box center [161, 119] width 67 height 12
click at [127, 75] on h4 "Style" at bounding box center [129, 68] width 54 height 21
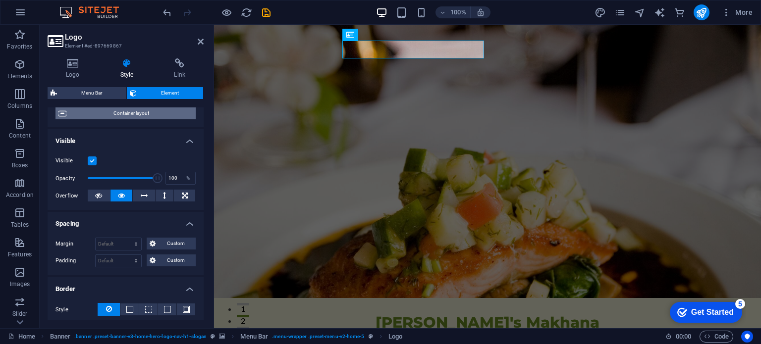
scroll to position [99, 0]
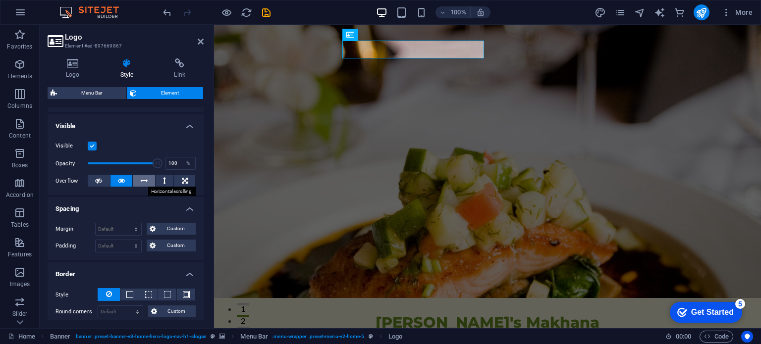
click at [134, 181] on button at bounding box center [144, 181] width 22 height 12
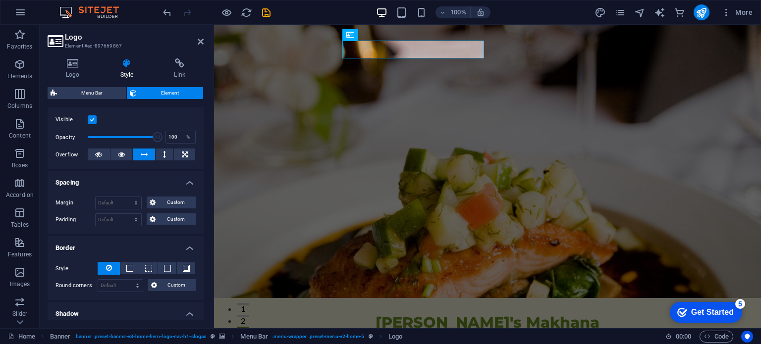
scroll to position [149, 0]
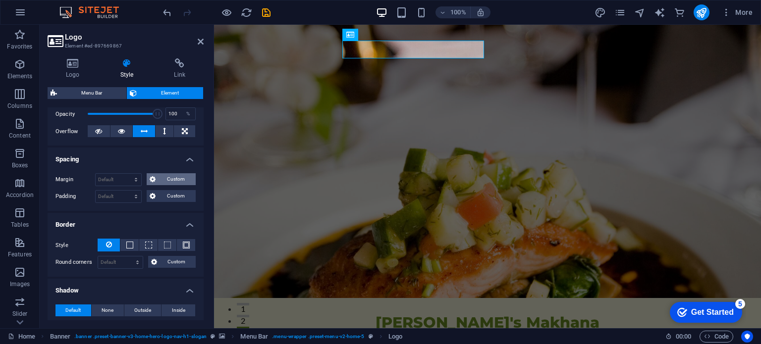
click at [171, 179] on span "Custom" at bounding box center [176, 179] width 34 height 12
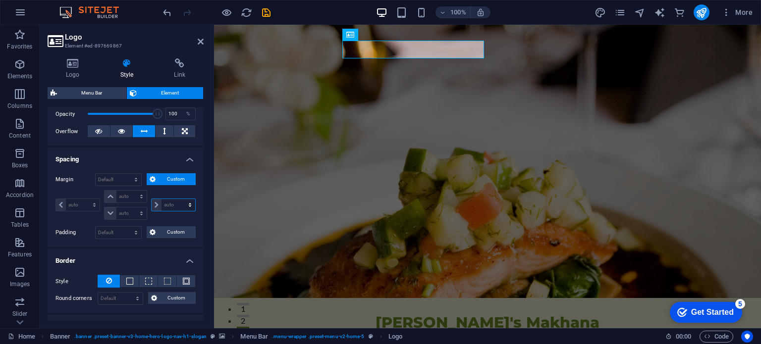
click at [168, 206] on select "auto px % rem vw vh" at bounding box center [174, 205] width 44 height 12
click at [165, 204] on select "auto px % rem vw vh" at bounding box center [174, 205] width 44 height 12
click at [117, 241] on div "Margin Default auto px % rem vw vh Custom Custom auto px % rem vw vh auto px % …" at bounding box center [126, 207] width 156 height 82
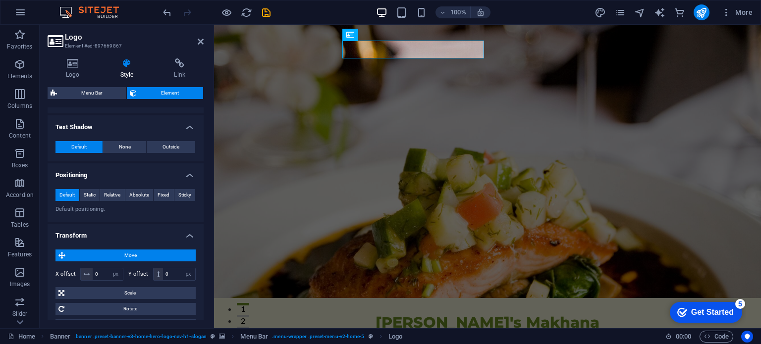
scroll to position [490, 0]
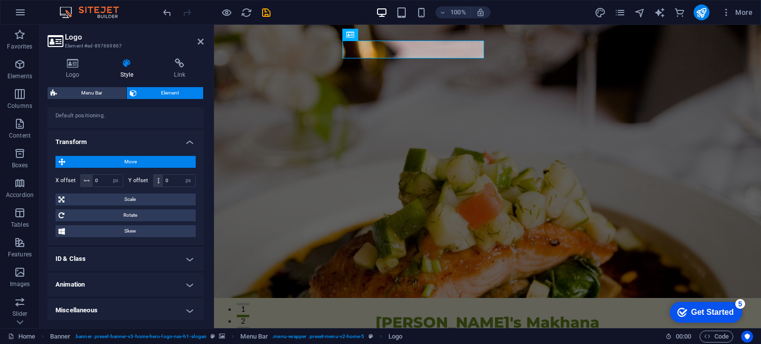
click at [151, 259] on h4 "ID & Class" at bounding box center [126, 259] width 156 height 24
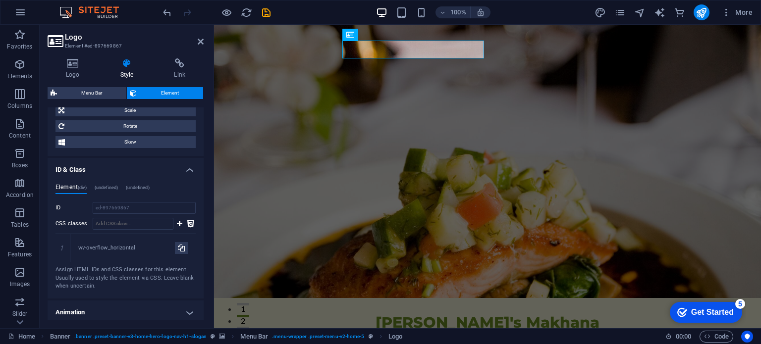
scroll to position [607, 0]
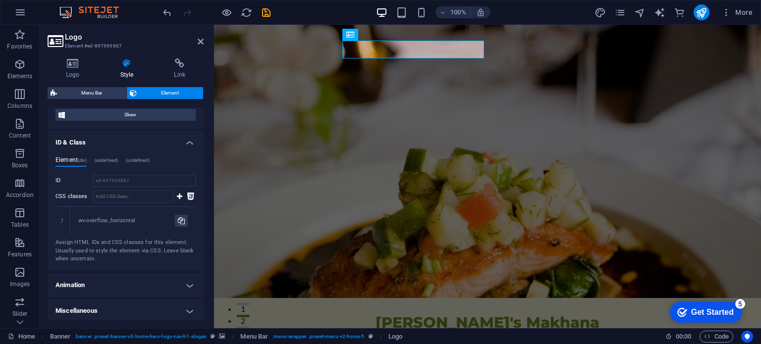
click at [146, 285] on h4 "Animation" at bounding box center [126, 286] width 156 height 24
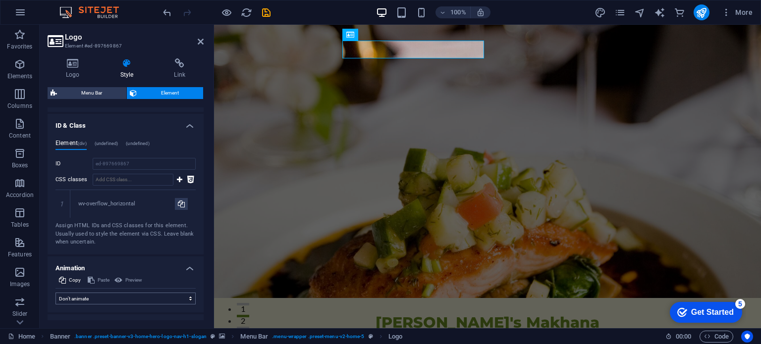
scroll to position [639, 0]
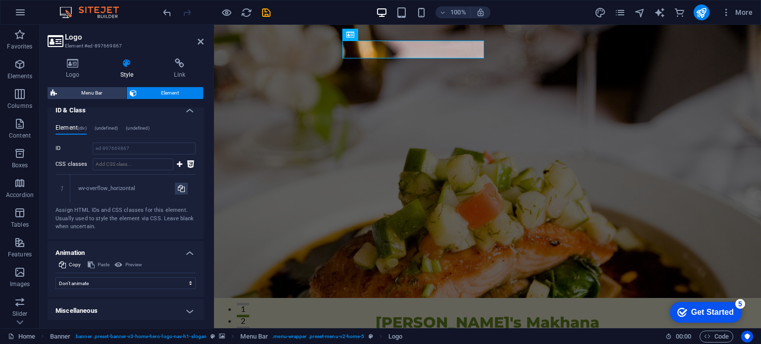
click at [129, 303] on h4 "Miscellaneous" at bounding box center [126, 311] width 156 height 24
click at [129, 310] on h4 "Miscellaneous" at bounding box center [126, 308] width 156 height 18
click at [133, 303] on h4 "Miscellaneous" at bounding box center [126, 311] width 156 height 24
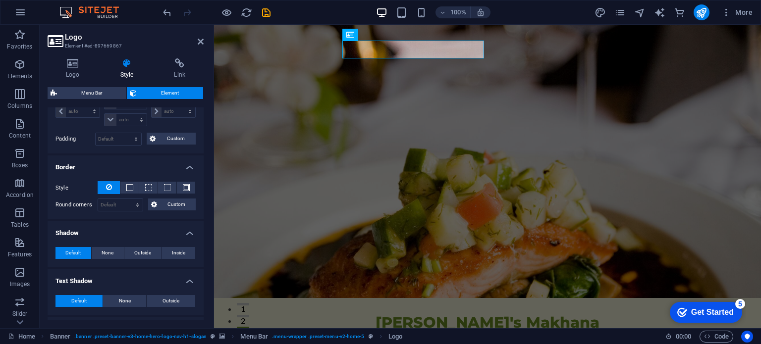
scroll to position [0, 0]
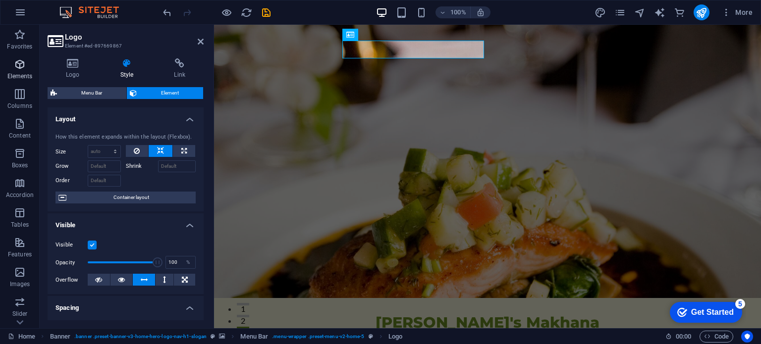
click at [32, 77] on p "Elements" at bounding box center [19, 76] width 25 height 8
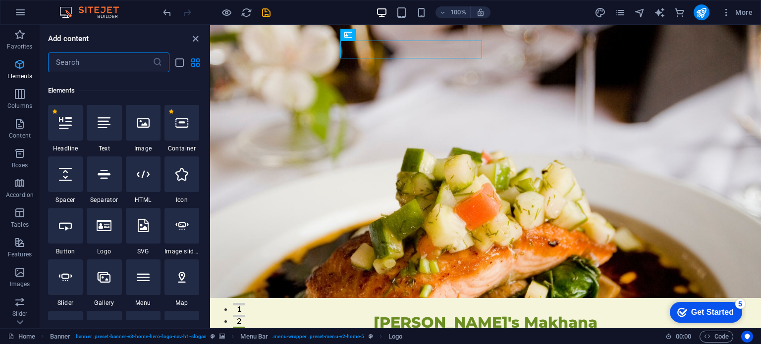
scroll to position [105, 0]
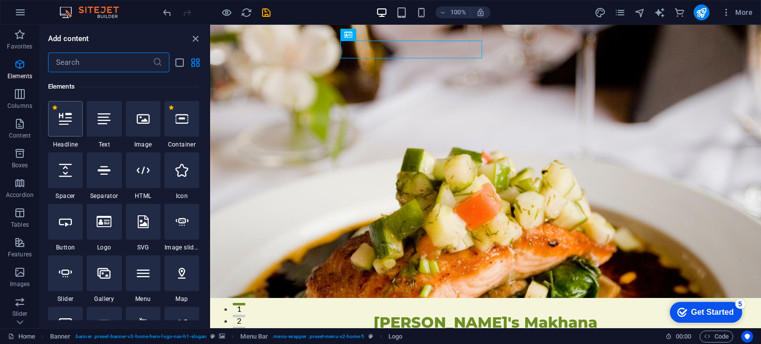
click at [64, 126] on div at bounding box center [65, 119] width 35 height 36
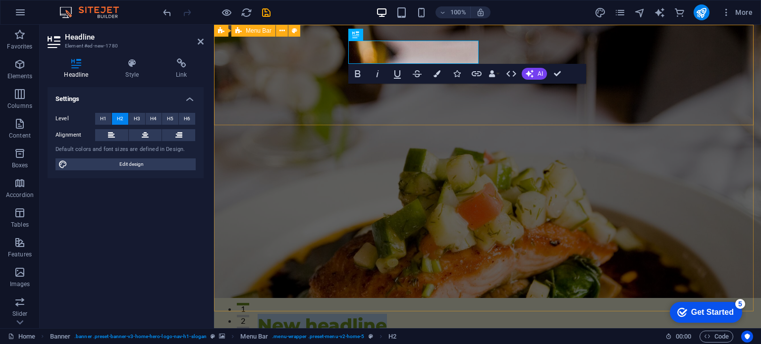
drag, startPoint x: 295, startPoint y: 88, endPoint x: 471, endPoint y: 88, distance: 176.0
click at [471, 298] on div "New headline Amma's Makhana From ponds to Palms, each Home About Values Menu Te…" at bounding box center [487, 348] width 547 height 101
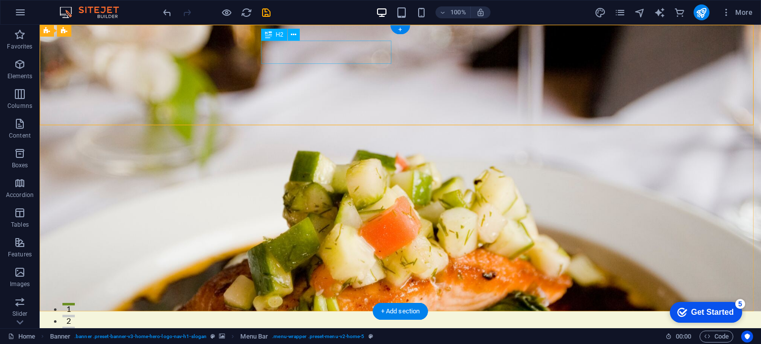
click at [348, 328] on div "New headline" at bounding box center [401, 339] width 460 height 23
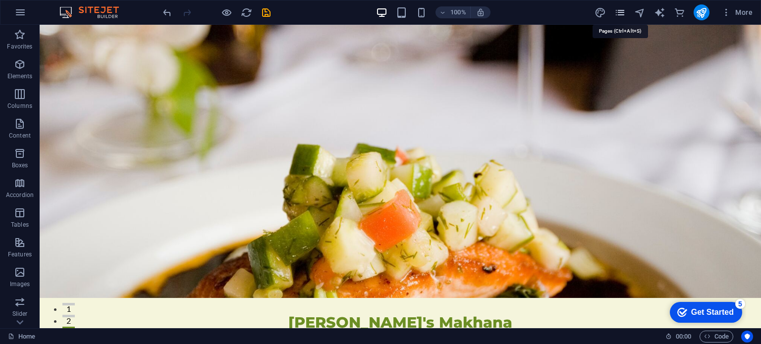
click at [616, 9] on icon "pages" at bounding box center [620, 12] width 11 height 11
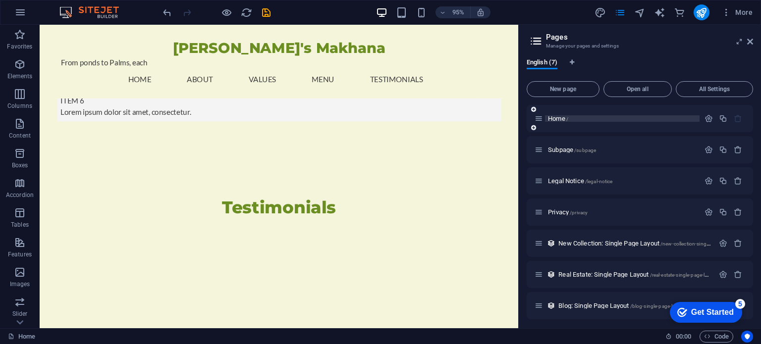
scroll to position [2, 0]
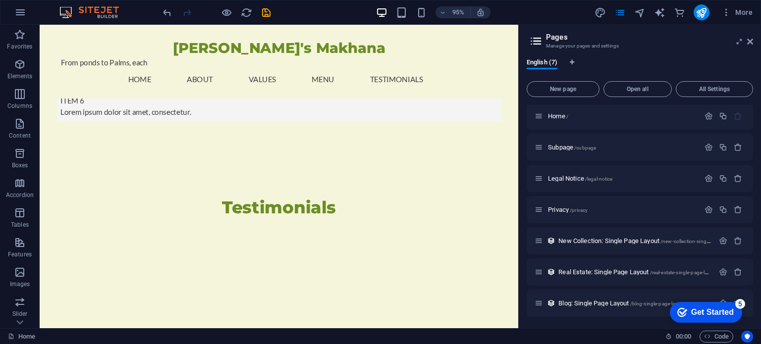
click at [679, 313] on icon "Get Started 5 items remaining, 0% complete" at bounding box center [683, 312] width 10 height 9
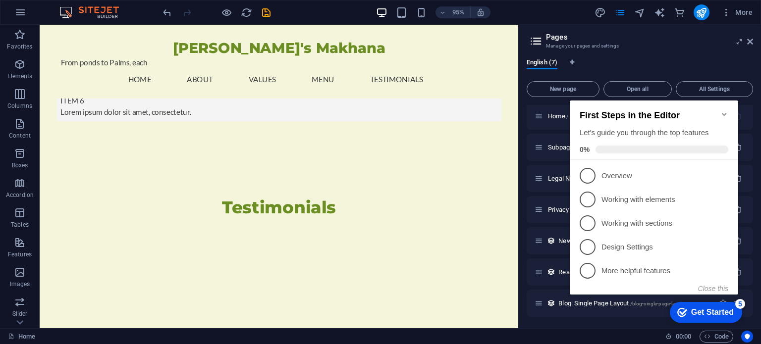
click at [679, 313] on icon "Get Started 5 items remaining, 0% complete" at bounding box center [683, 312] width 10 height 9
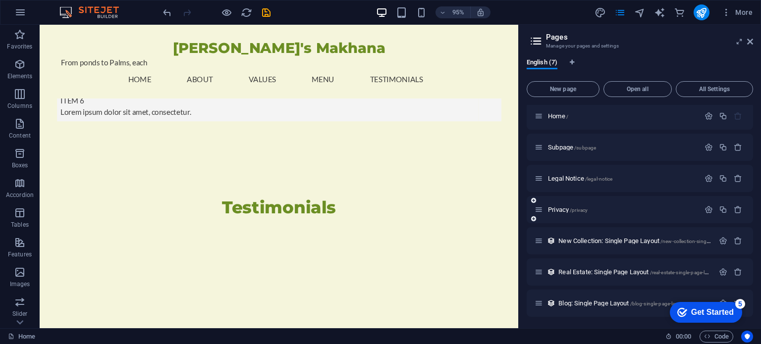
scroll to position [0, 0]
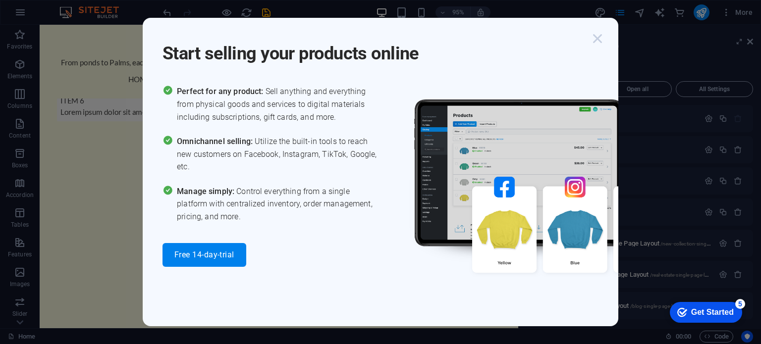
click at [598, 39] on icon "button" at bounding box center [598, 39] width 18 height 18
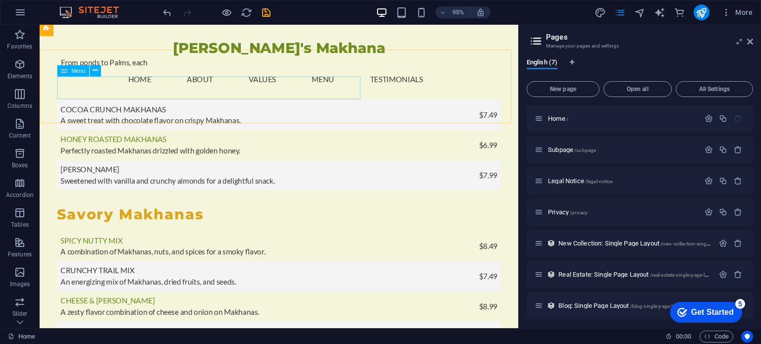
scroll to position [1255, 0]
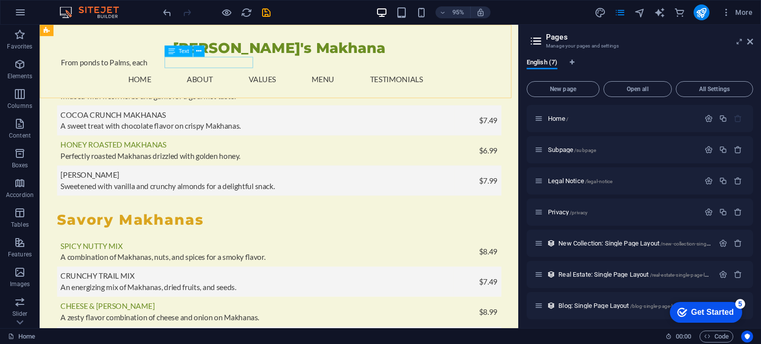
click at [253, 67] on div "From ponds to Palms, each" at bounding box center [292, 64] width 460 height 12
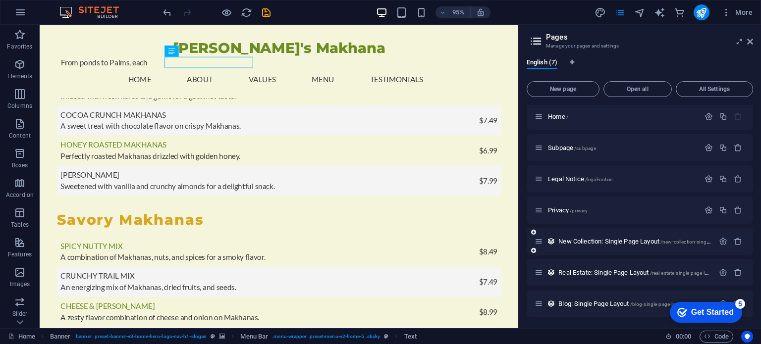
scroll to position [2, 0]
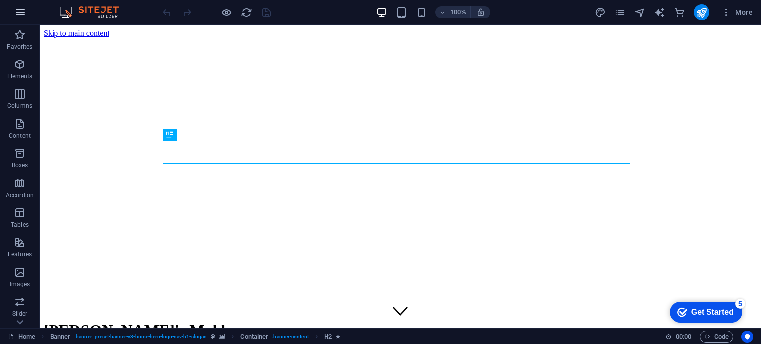
click at [24, 11] on icon "button" at bounding box center [20, 12] width 12 height 12
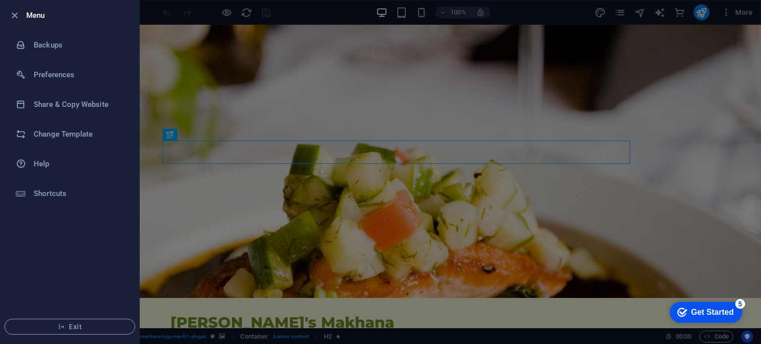
click at [223, 110] on div at bounding box center [380, 172] width 761 height 344
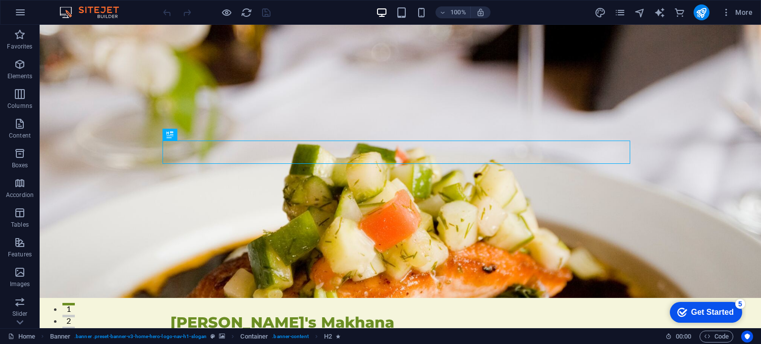
click at [686, 321] on div "checkmark Get Started 5" at bounding box center [706, 312] width 72 height 21
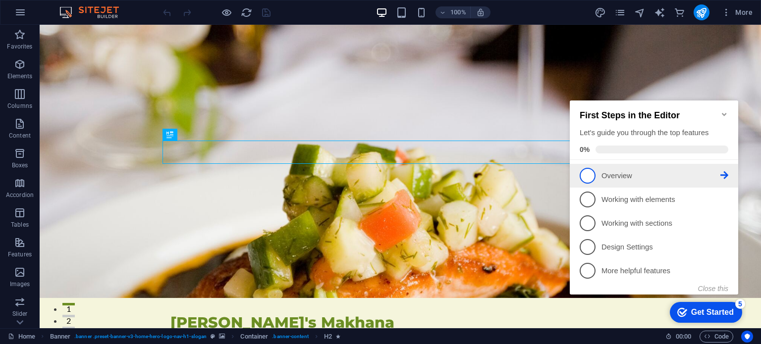
click at [630, 183] on li "1 Overview - incomplete" at bounding box center [654, 176] width 169 height 24
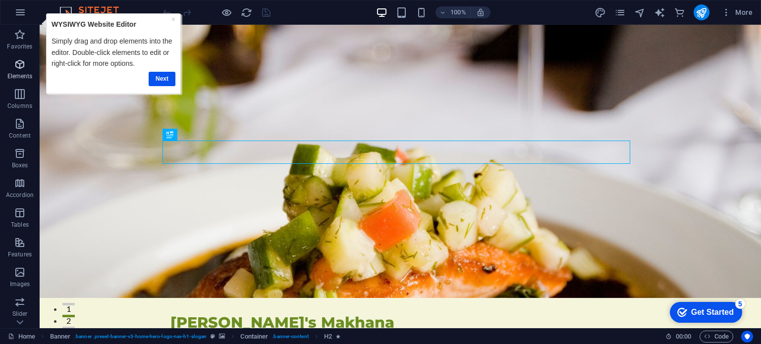
click at [20, 80] on p "Elements" at bounding box center [19, 76] width 25 height 8
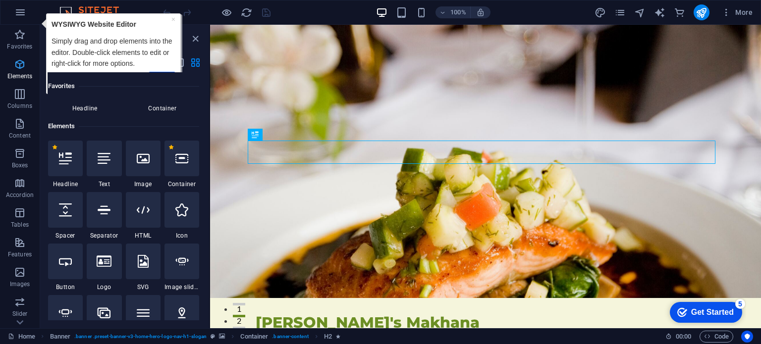
scroll to position [105, 0]
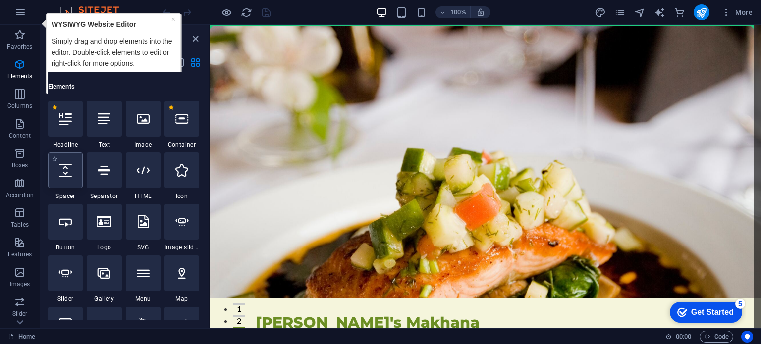
select select "px"
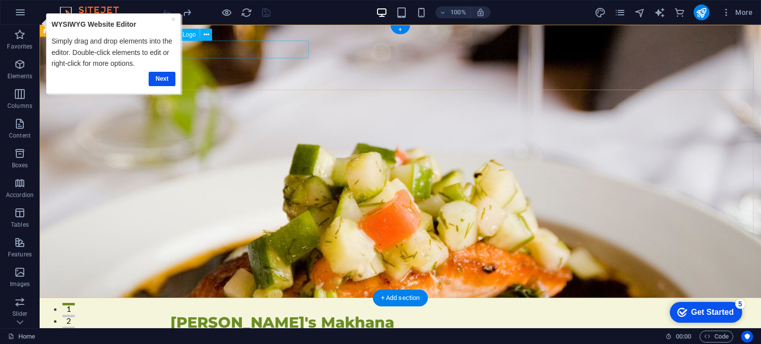
click at [248, 314] on div "[PERSON_NAME]'s Makhana" at bounding box center [401, 323] width 460 height 18
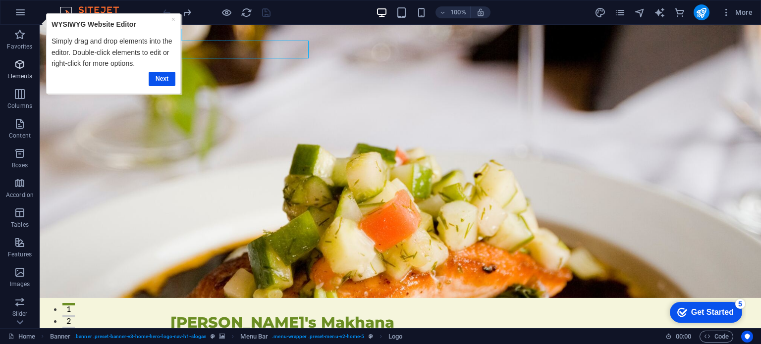
click at [19, 65] on icon "button" at bounding box center [20, 64] width 12 height 12
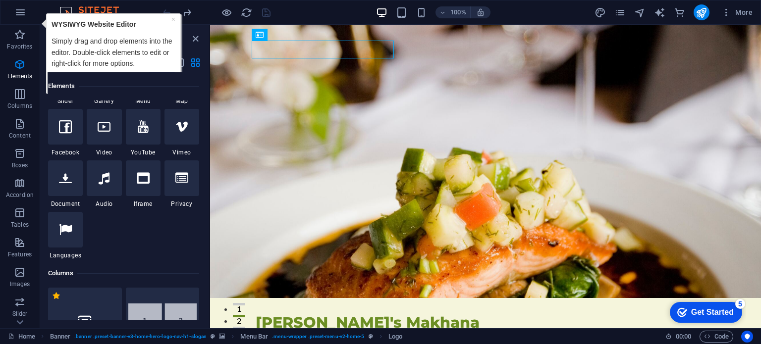
scroll to position [502, 0]
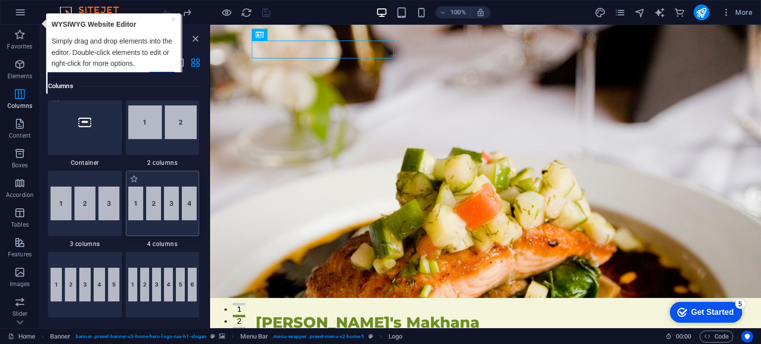
click at [129, 204] on img at bounding box center [162, 204] width 69 height 34
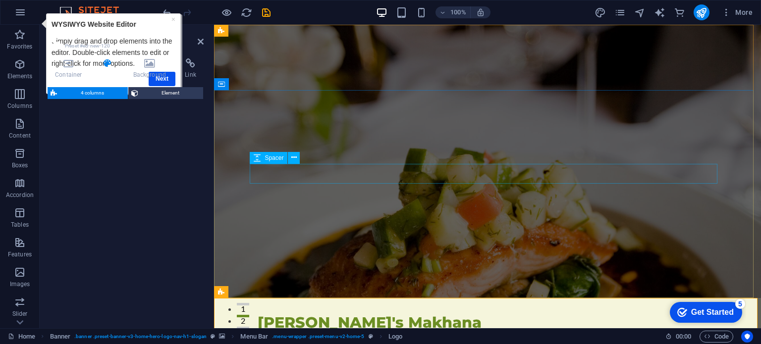
select select "rem"
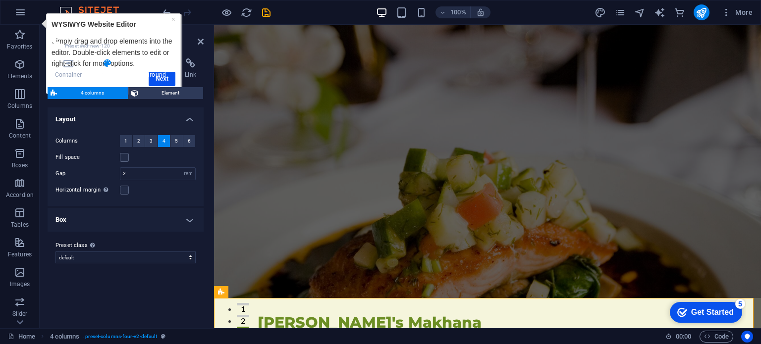
click at [163, 74] on h4 "Background" at bounding box center [152, 68] width 52 height 21
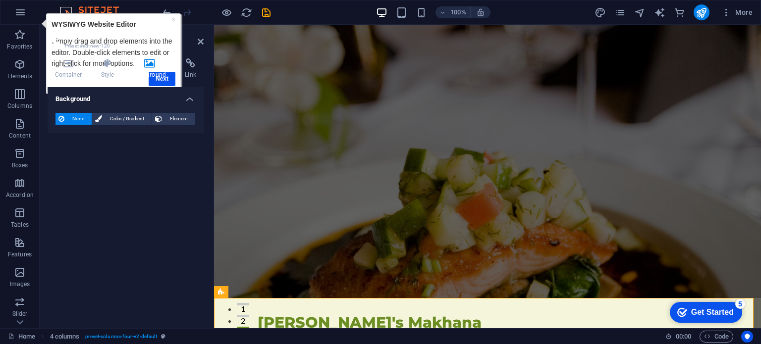
click at [155, 79] on h4 "Background" at bounding box center [152, 68] width 52 height 21
drag, startPoint x: 172, startPoint y: 18, endPoint x: 211, endPoint y: 33, distance: 40.8
click at [172, 18] on link "×" at bounding box center [173, 19] width 4 height 8
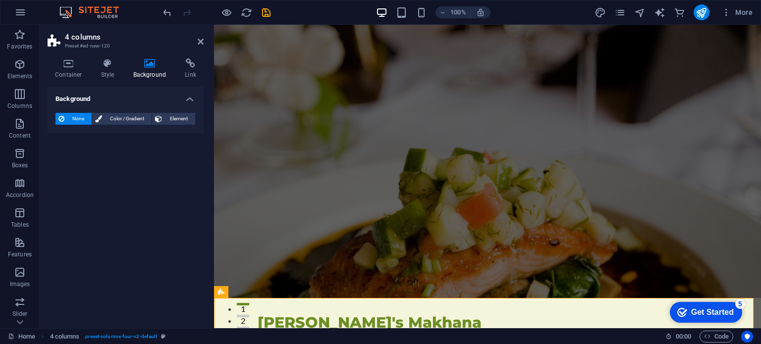
click at [153, 75] on h4 "Background" at bounding box center [152, 68] width 52 height 21
click at [66, 68] on h4 "Container" at bounding box center [71, 68] width 46 height 21
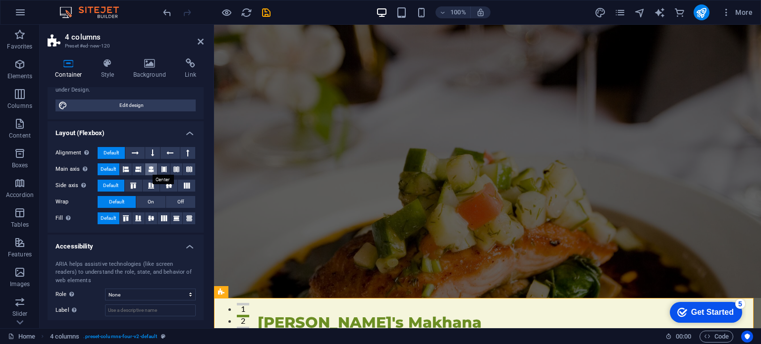
scroll to position [0, 0]
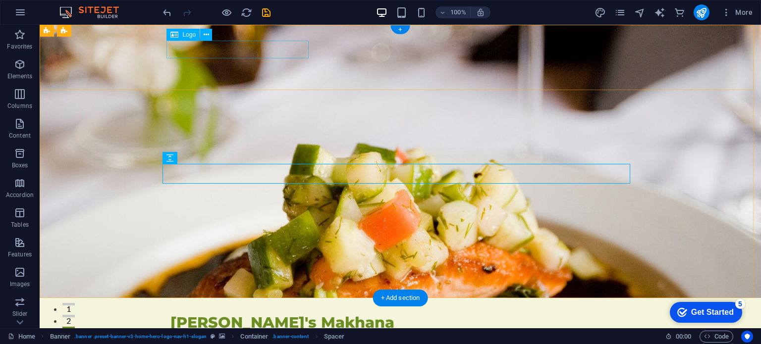
click at [234, 314] on div "[PERSON_NAME]'s Makhana" at bounding box center [401, 323] width 460 height 18
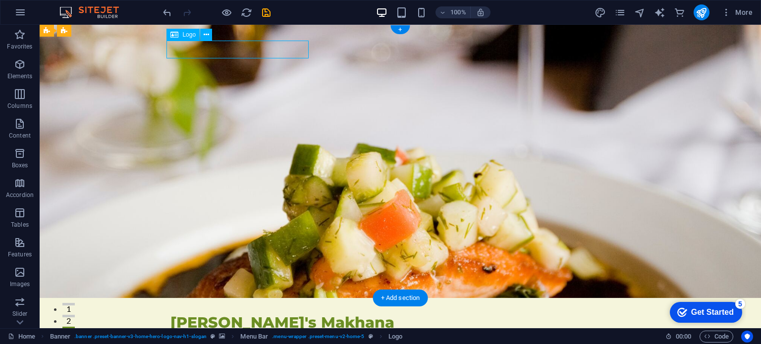
click at [222, 314] on div "[PERSON_NAME]'s Makhana" at bounding box center [401, 323] width 460 height 18
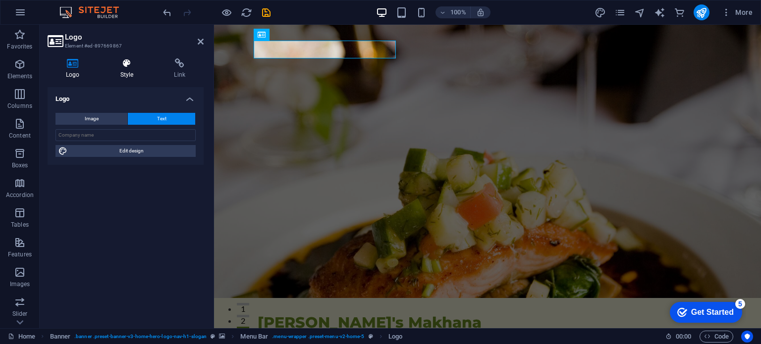
click at [138, 65] on icon at bounding box center [127, 63] width 50 height 10
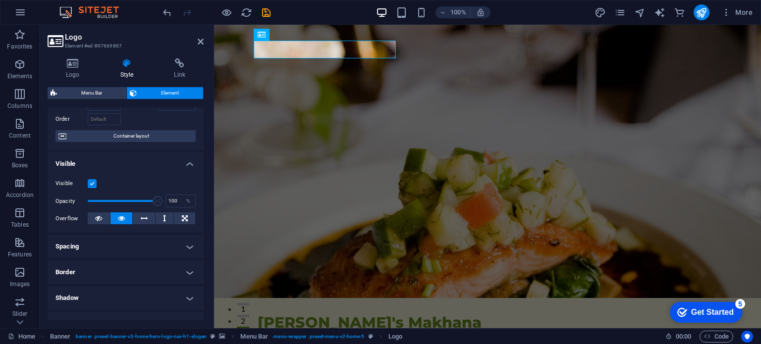
scroll to position [99, 0]
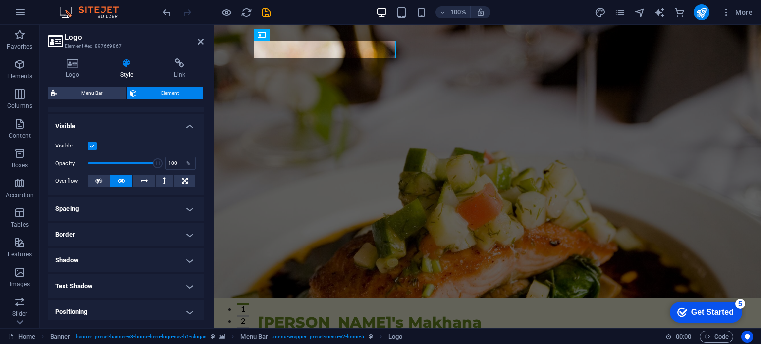
click at [152, 237] on h4 "Border" at bounding box center [126, 235] width 156 height 24
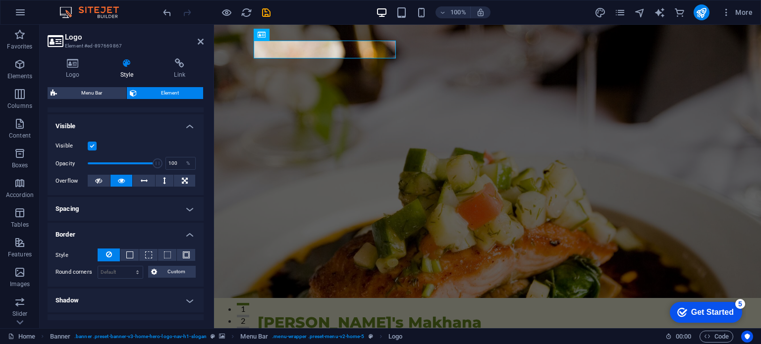
click at [148, 214] on h4 "Spacing" at bounding box center [126, 209] width 156 height 24
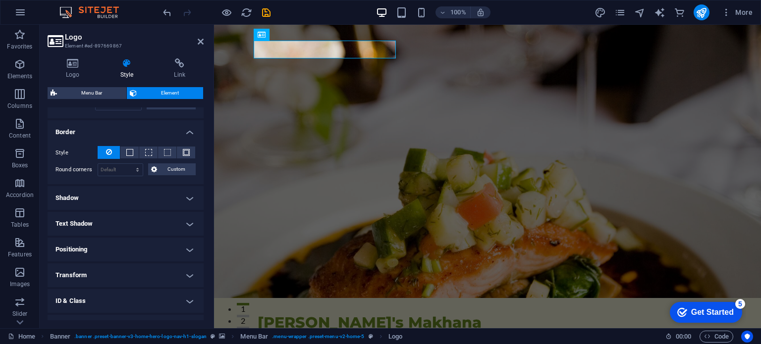
scroll to position [248, 0]
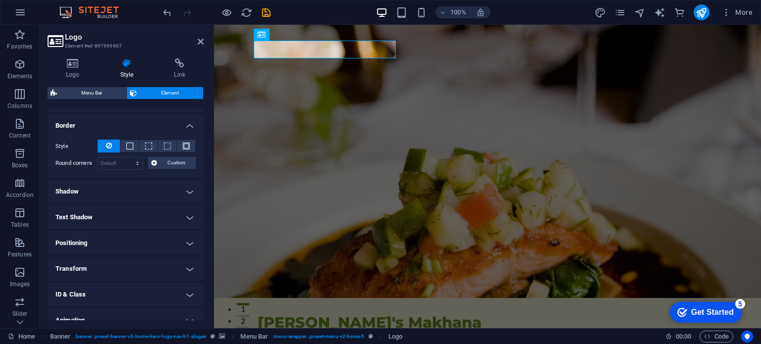
click at [148, 214] on h4 "Text Shadow" at bounding box center [126, 218] width 156 height 24
click at [135, 275] on h4 "Positioning" at bounding box center [126, 266] width 156 height 24
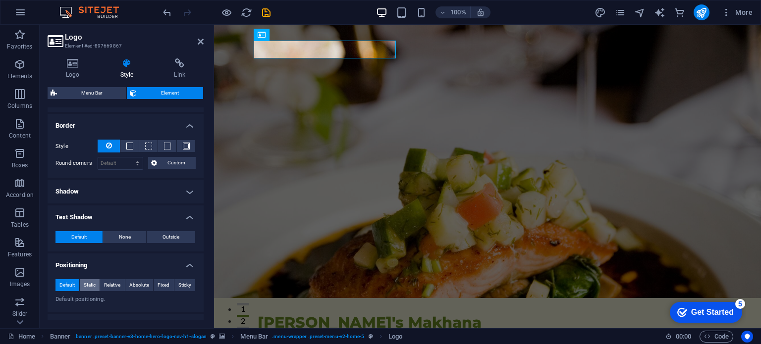
click at [85, 280] on span "Static" at bounding box center [90, 286] width 12 height 12
click at [136, 285] on span "Absolute" at bounding box center [139, 286] width 20 height 12
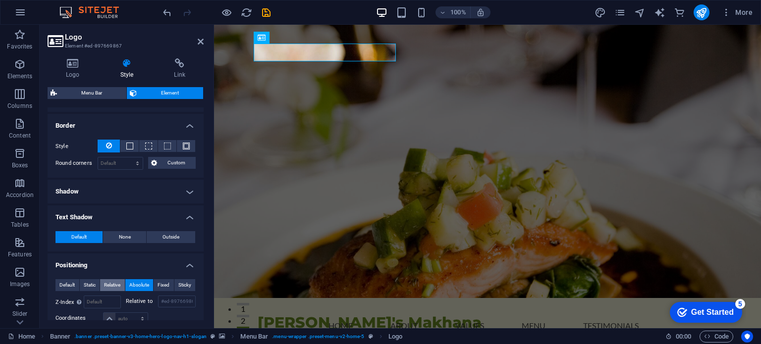
click at [114, 287] on span "Relative" at bounding box center [112, 286] width 16 height 12
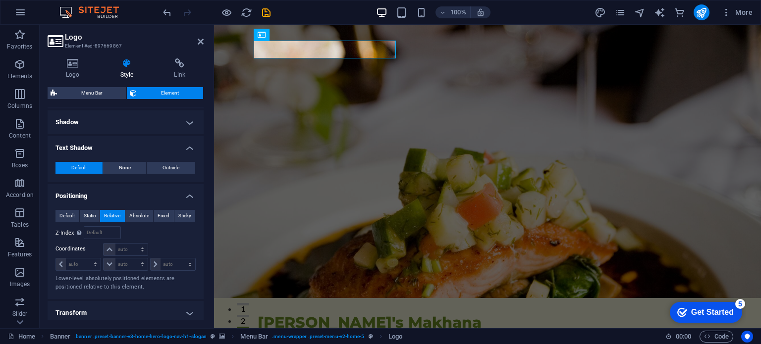
scroll to position [347, 0]
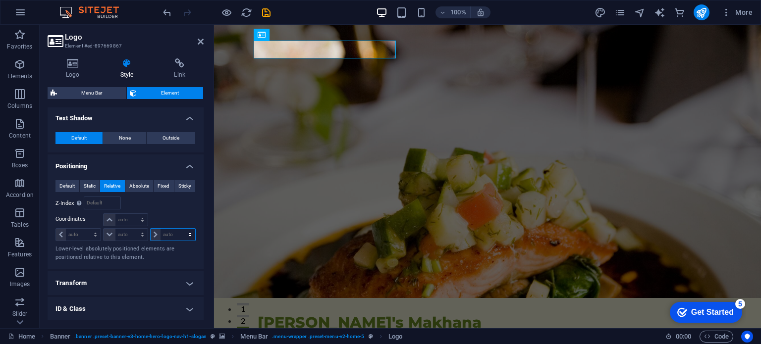
click at [151, 233] on select "auto px rem % em" at bounding box center [173, 235] width 45 height 12
select select "px"
click at [179, 229] on select "auto px rem % em" at bounding box center [173, 235] width 45 height 12
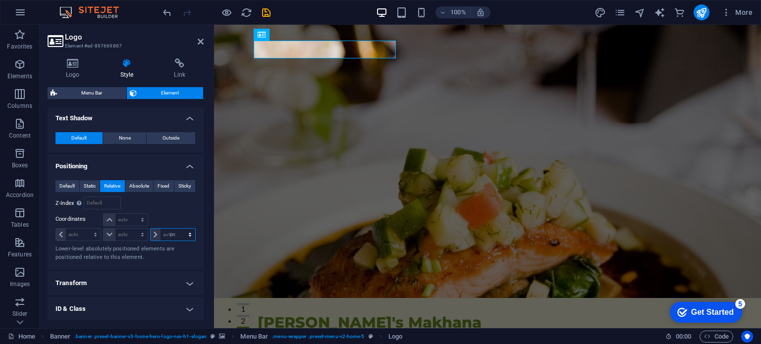
type input "0"
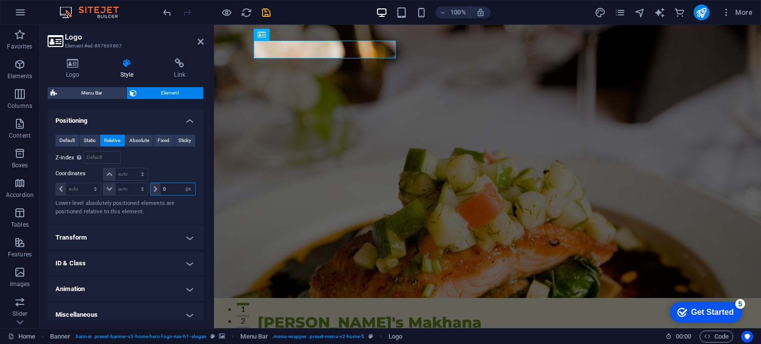
scroll to position [397, 0]
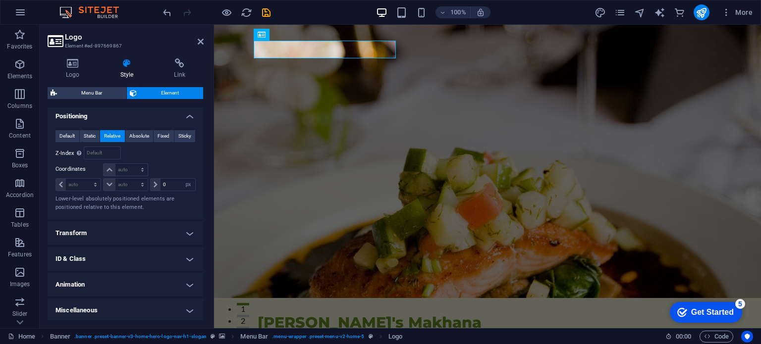
click at [155, 223] on h4 "Transform" at bounding box center [126, 234] width 156 height 24
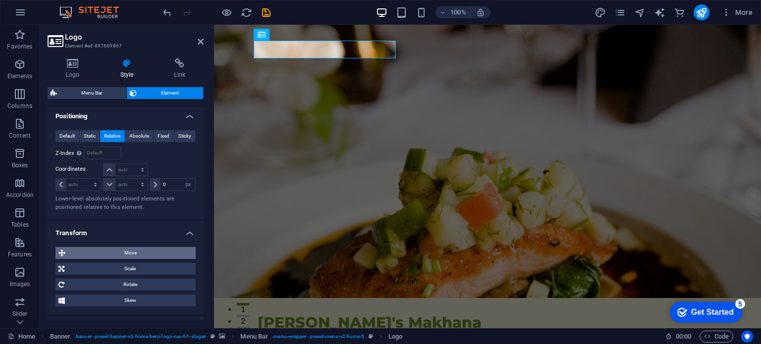
click at [139, 254] on span "Move" at bounding box center [130, 253] width 124 height 12
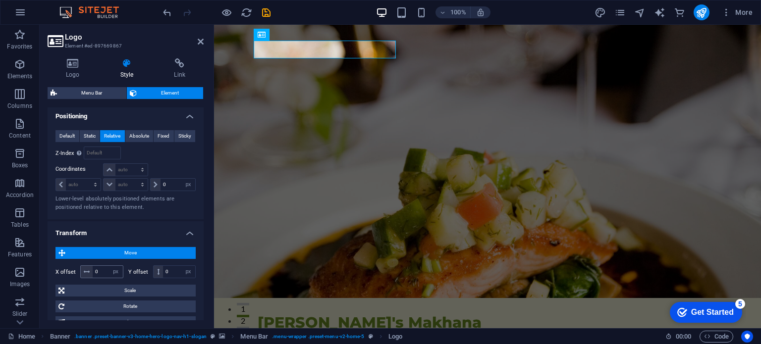
click at [89, 270] on icon at bounding box center [87, 272] width 6 height 6
click at [116, 270] on select "px rem % em vh vw" at bounding box center [116, 272] width 14 height 12
click at [109, 266] on select "px rem % em vh vw" at bounding box center [116, 272] width 14 height 12
click at [107, 263] on div "X offset 0 px rem % em vh vw Y offset 0 px rem % em vh vw" at bounding box center [126, 272] width 140 height 18
click at [104, 274] on input "0" at bounding box center [108, 272] width 30 height 12
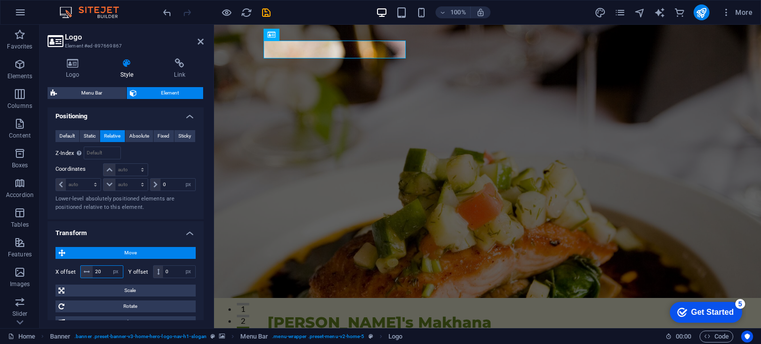
type input "2"
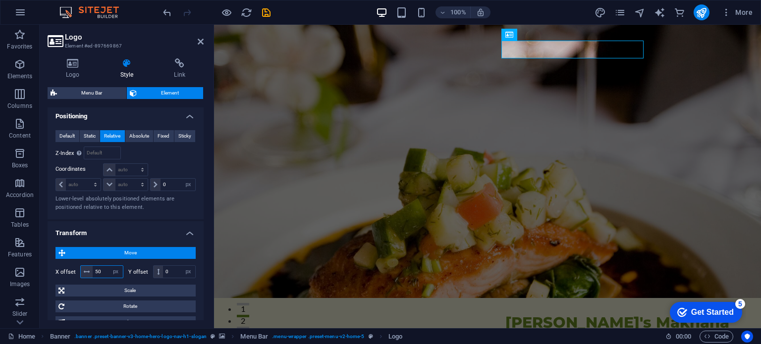
type input "5"
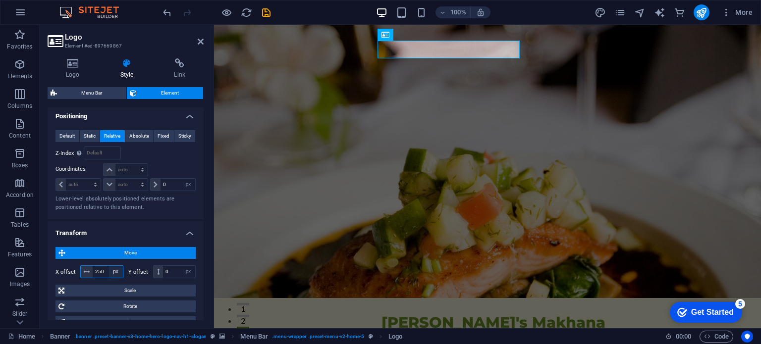
type input "250"
click at [113, 268] on select "px rem % em vh vw" at bounding box center [116, 272] width 14 height 12
select select "%"
click at [109, 266] on select "px rem % em vh vw" at bounding box center [116, 272] width 14 height 12
type input "100"
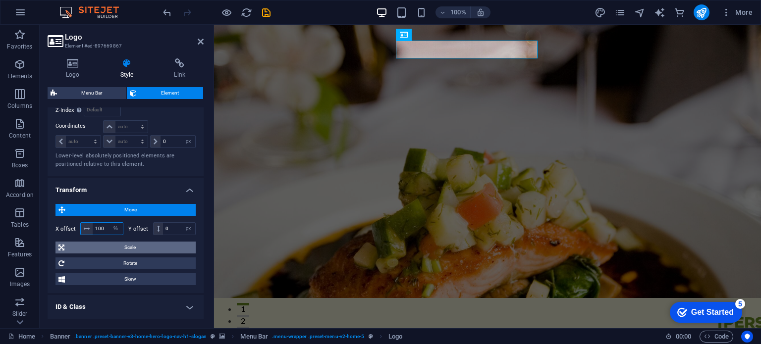
scroll to position [488, 0]
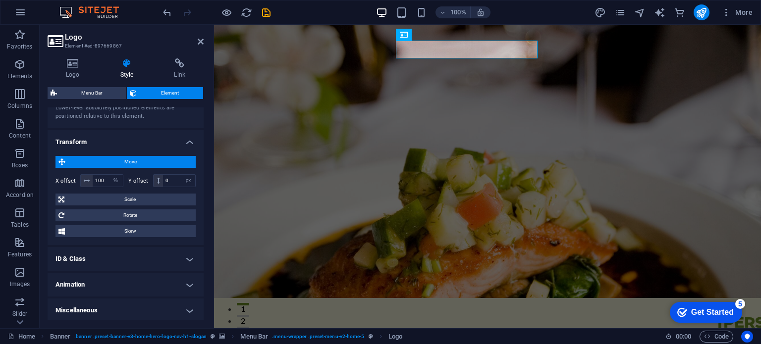
click at [178, 261] on h4 "ID & Class" at bounding box center [126, 259] width 156 height 24
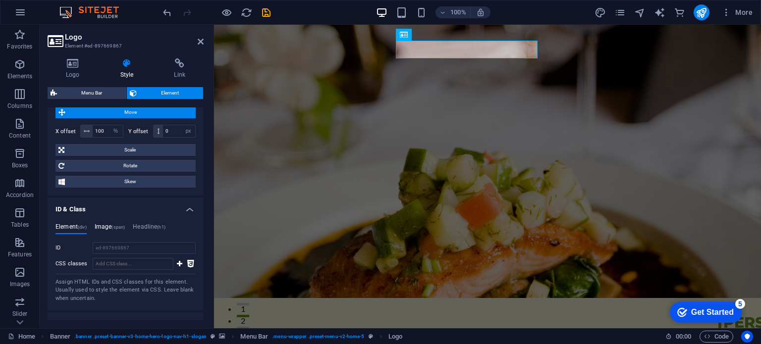
click at [105, 224] on h4 "Image (span)" at bounding box center [110, 229] width 31 height 11
click at [166, 225] on span "(h1)" at bounding box center [161, 227] width 8 height 5
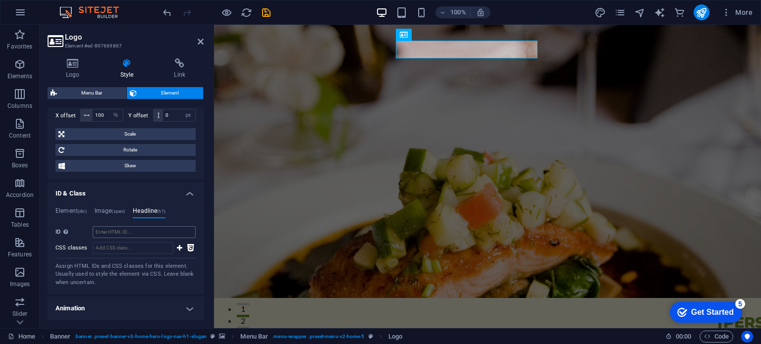
scroll to position [577, 0]
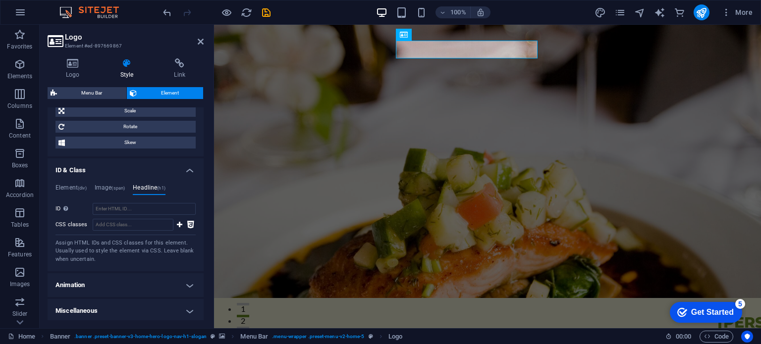
click at [143, 274] on h4 "Animation" at bounding box center [126, 286] width 156 height 24
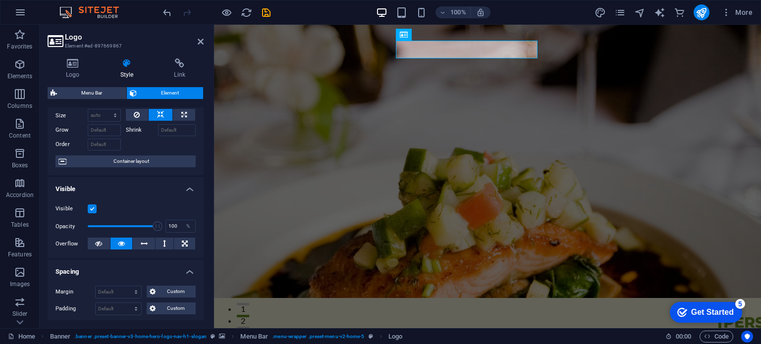
scroll to position [0, 0]
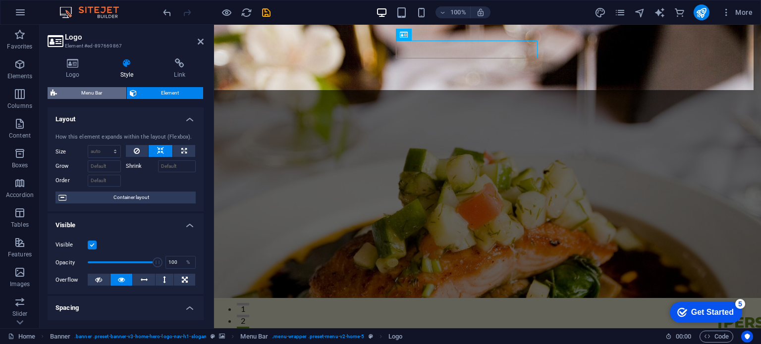
click at [91, 96] on span "Menu Bar" at bounding box center [91, 93] width 63 height 12
select select "rem"
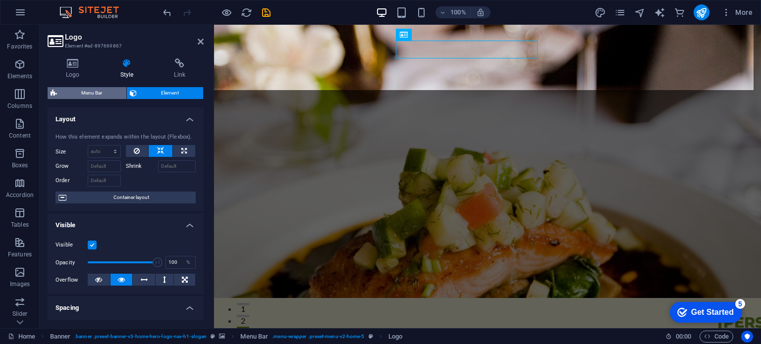
select select "preset-menu-v2-home-5"
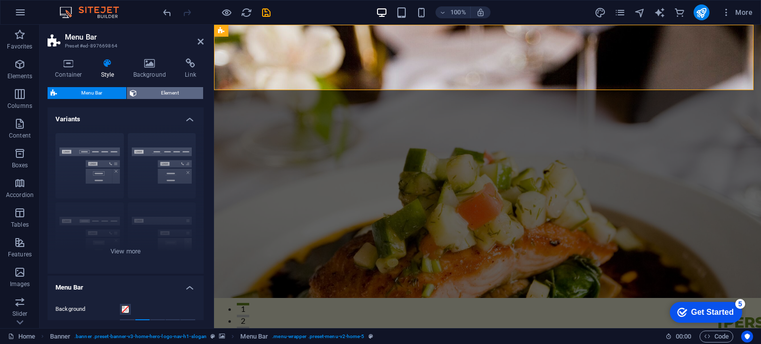
click at [175, 91] on span "Element" at bounding box center [170, 93] width 60 height 12
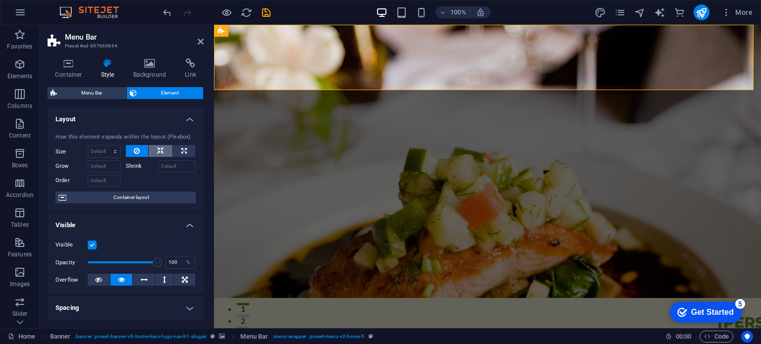
click at [162, 151] on icon at bounding box center [160, 151] width 7 height 12
click at [21, 74] on p "Elements" at bounding box center [19, 76] width 25 height 8
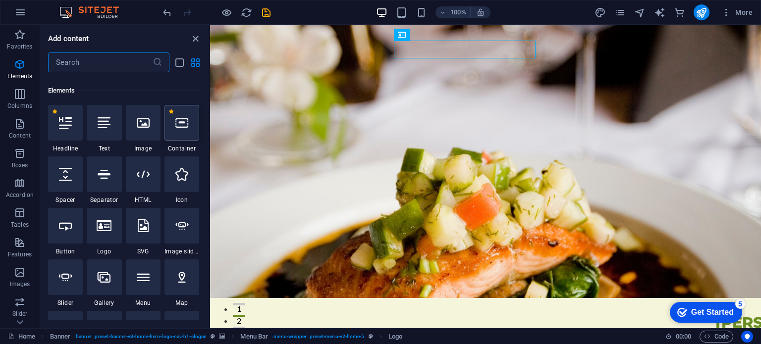
scroll to position [105, 0]
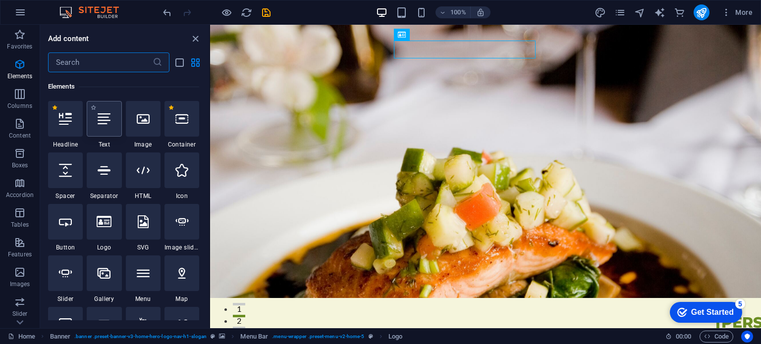
click at [114, 105] on div at bounding box center [104, 119] width 35 height 36
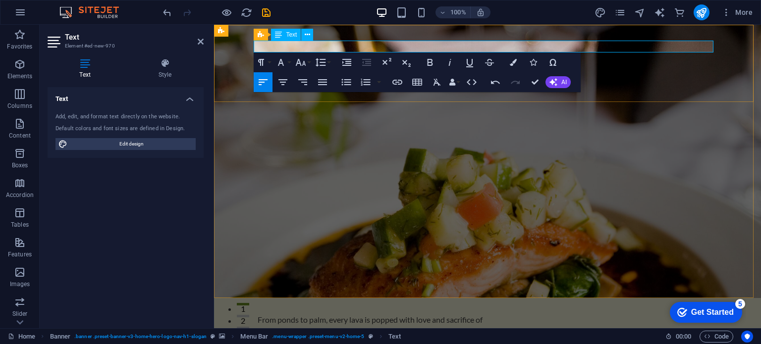
click at [521, 314] on p "From ponds to palm, every lava is popped with love and sacrifice of" at bounding box center [488, 320] width 460 height 12
click at [332, 314] on p "From ponds to palm, every lava glorifies" at bounding box center [488, 320] width 460 height 12
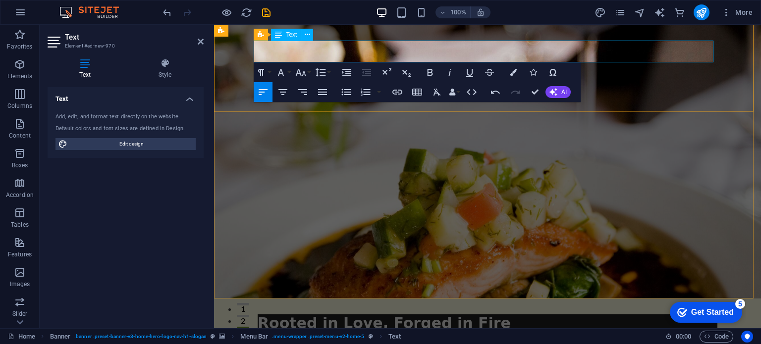
click at [258, 315] on span "Rooted in Love, Forged in Fire" at bounding box center [384, 323] width 253 height 17
click at [269, 315] on span "Rooted in Love, Forged in Fire" at bounding box center [384, 323] width 253 height 17
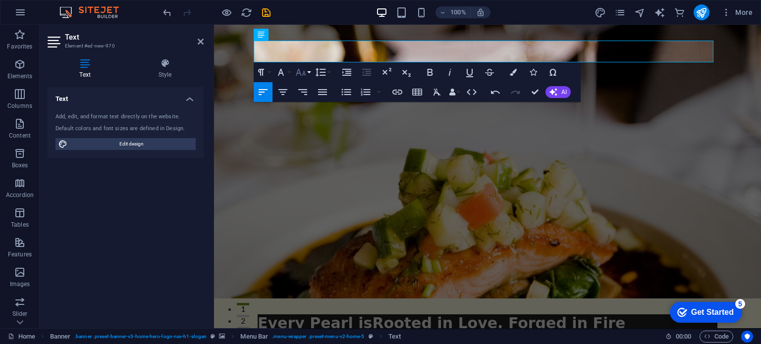
click at [306, 71] on icon "button" at bounding box center [301, 72] width 12 height 12
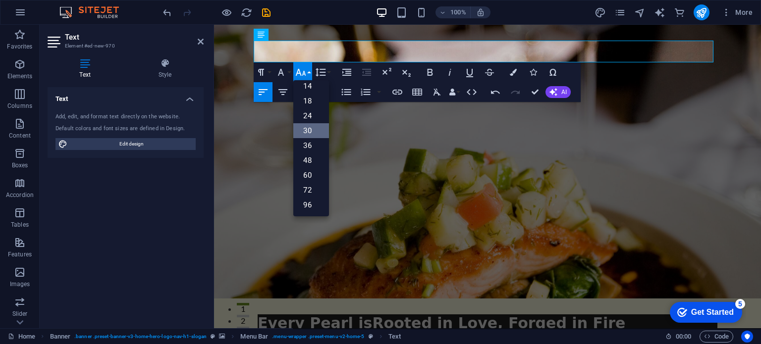
scroll to position [79, 0]
click at [311, 100] on link "18" at bounding box center [311, 101] width 36 height 15
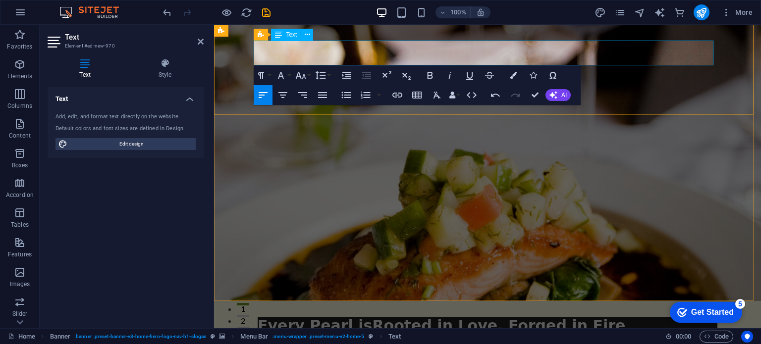
click at [317, 317] on span "Every Pearl is ​ Rooted in Love, Forged in Fire" at bounding box center [442, 325] width 368 height 17
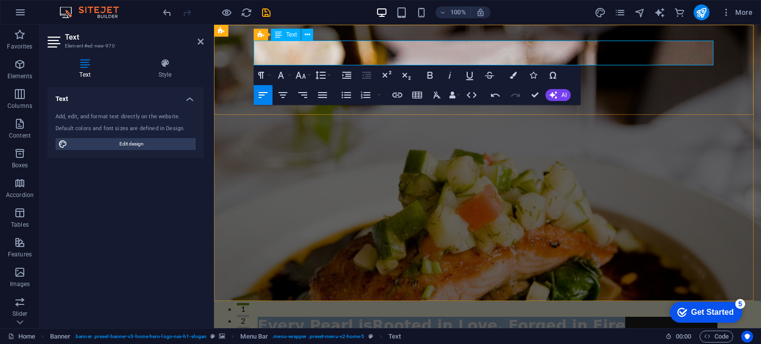
click at [317, 317] on span "Every Pearl is ​ Rooted in Love, Forged in Fire" at bounding box center [442, 325] width 368 height 17
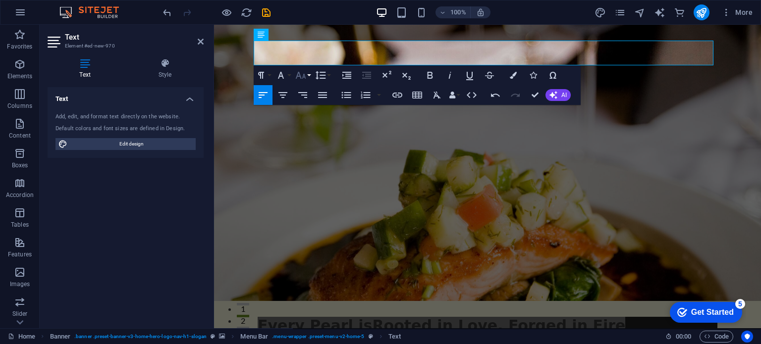
click at [303, 77] on icon "button" at bounding box center [301, 75] width 12 height 12
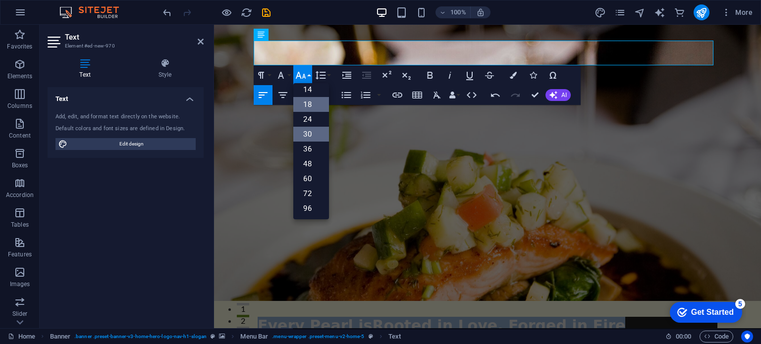
click at [316, 106] on link "18" at bounding box center [311, 104] width 36 height 15
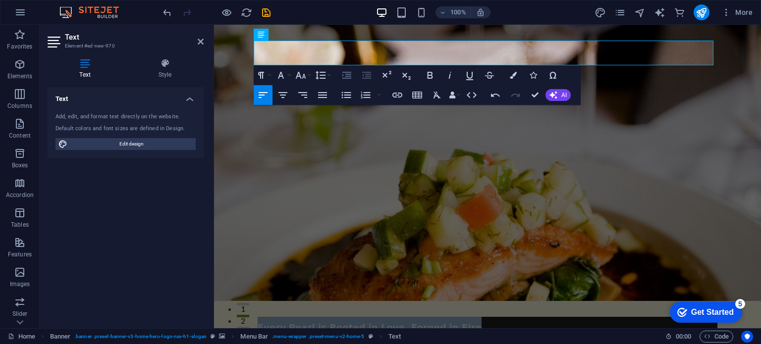
click at [352, 72] on icon "button" at bounding box center [347, 75] width 12 height 12
click at [359, 75] on button "Decrease Indent" at bounding box center [366, 75] width 19 height 20
click at [344, 76] on icon "button" at bounding box center [347, 75] width 12 height 12
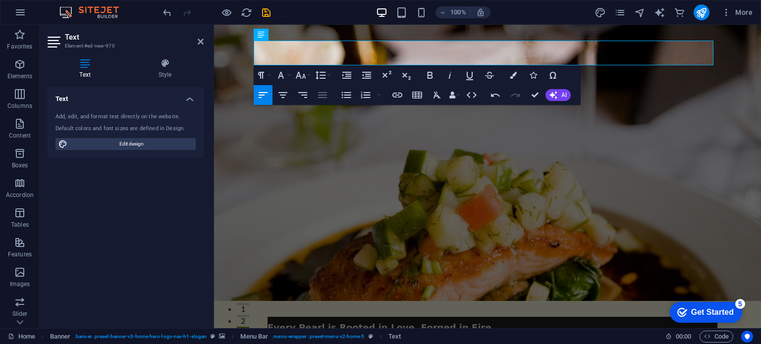
click at [318, 100] on icon "button" at bounding box center [323, 95] width 12 height 12
click at [347, 101] on icon "button" at bounding box center [347, 95] width 12 height 12
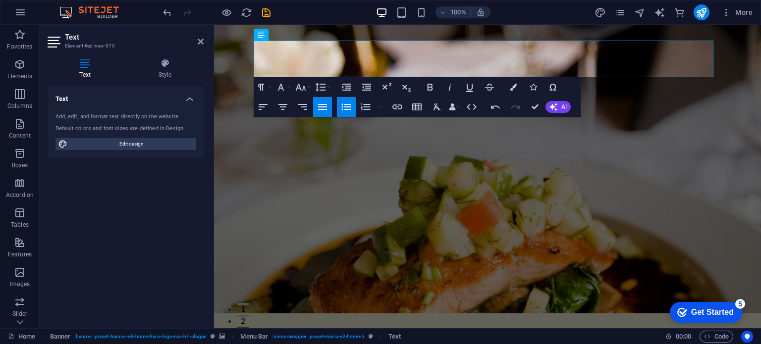
click at [345, 109] on icon "button" at bounding box center [347, 107] width 12 height 12
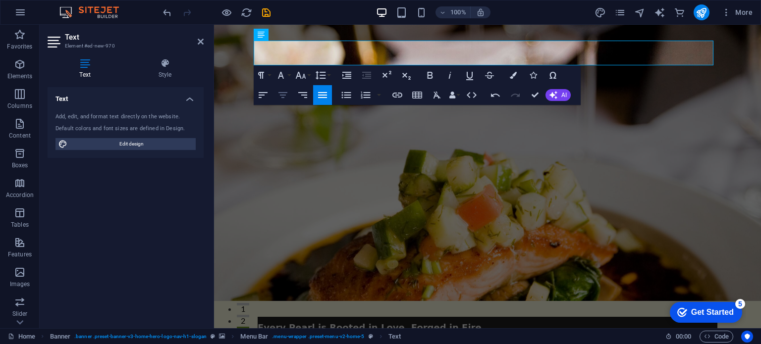
click at [284, 99] on icon "button" at bounding box center [283, 95] width 12 height 12
click at [430, 81] on icon "button" at bounding box center [430, 75] width 12 height 12
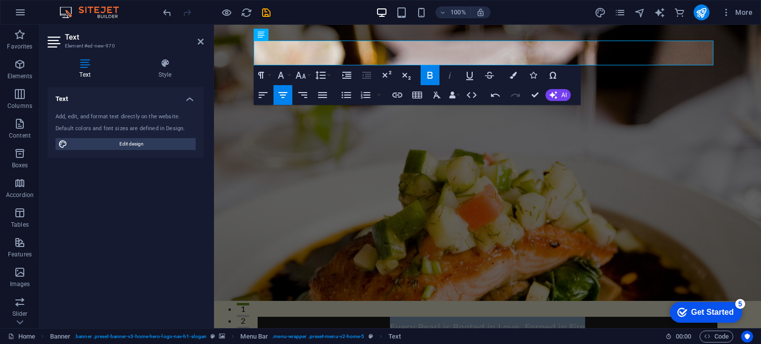
click at [449, 76] on icon "button" at bounding box center [450, 75] width 12 height 12
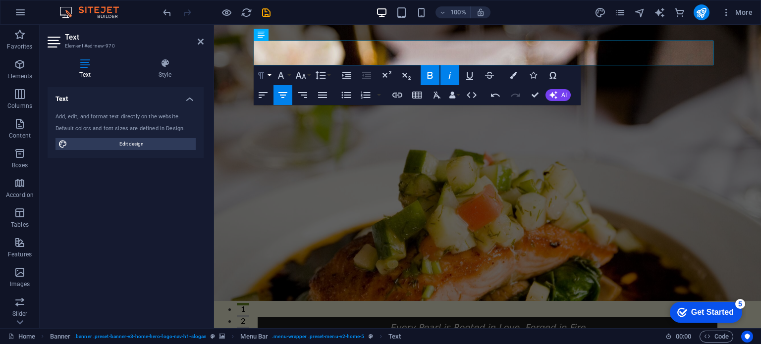
click at [270, 79] on button "Paragraph Format" at bounding box center [263, 75] width 19 height 20
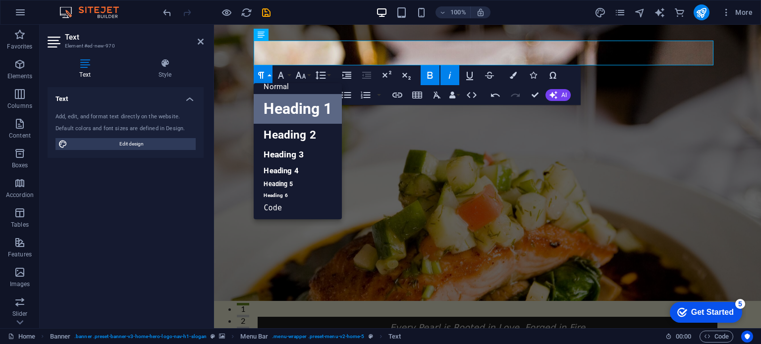
scroll to position [8, 0]
click at [268, 72] on button "Paragraph Format" at bounding box center [263, 75] width 19 height 20
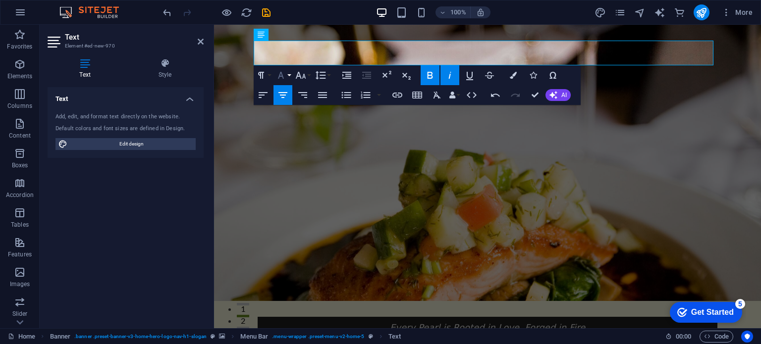
click at [291, 79] on button "Font Family" at bounding box center [283, 75] width 19 height 20
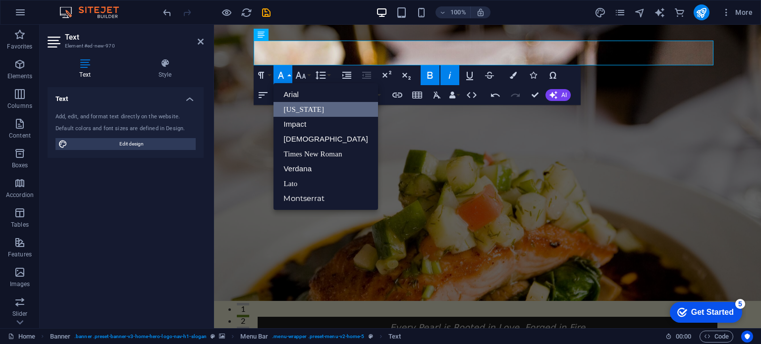
click at [296, 115] on link "[US_STATE]" at bounding box center [326, 109] width 104 height 15
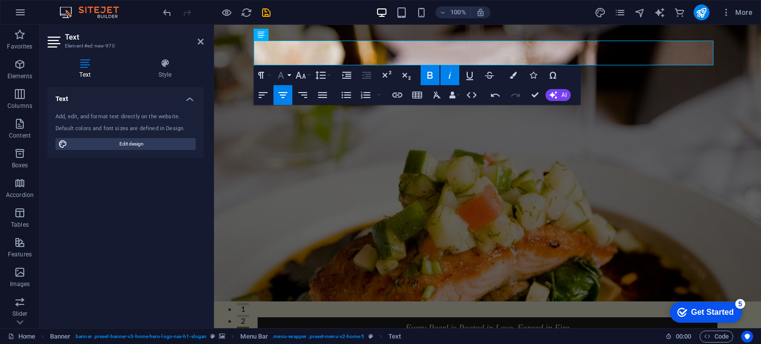
click at [286, 77] on icon "button" at bounding box center [281, 75] width 12 height 12
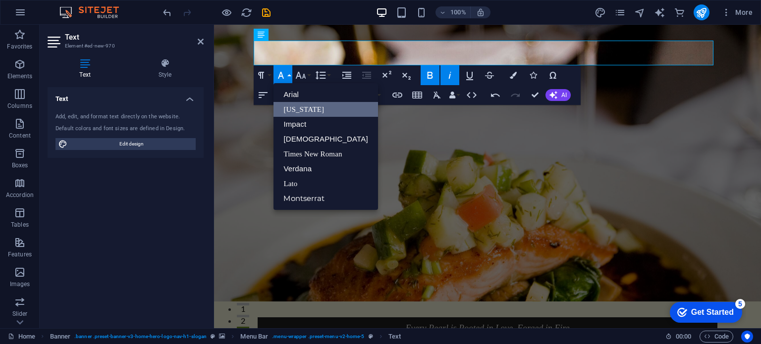
scroll to position [0, 0]
click at [307, 155] on link "Times New Roman" at bounding box center [326, 154] width 104 height 15
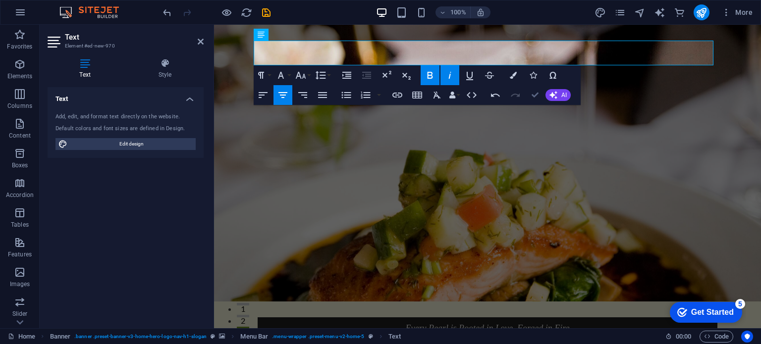
drag, startPoint x: 494, startPoint y: 70, endPoint x: 533, endPoint y: 95, distance: 47.0
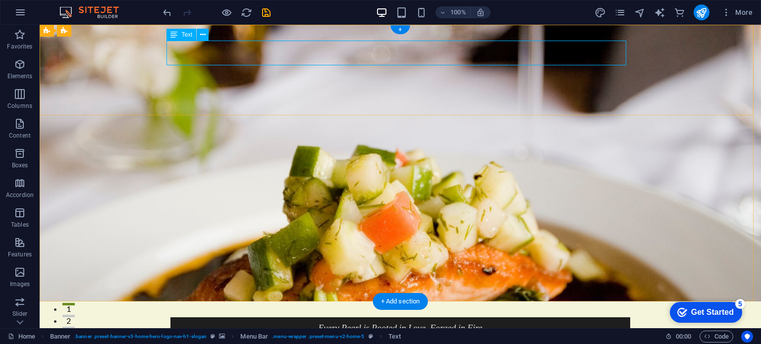
click at [383, 318] on div "Every Pearl is Rooted in Love, Forged in Fire" at bounding box center [401, 328] width 460 height 20
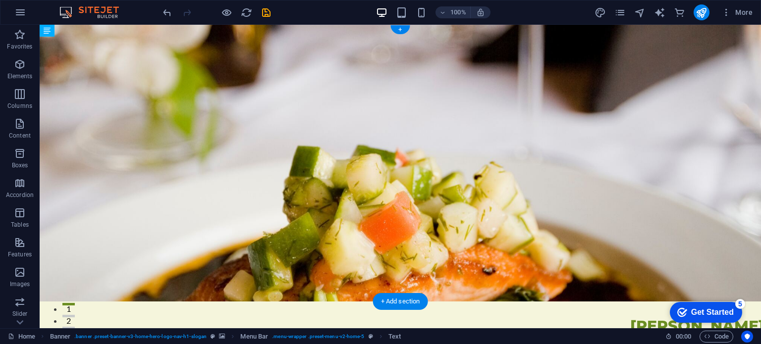
drag, startPoint x: 383, startPoint y: 49, endPoint x: 381, endPoint y: 72, distance: 23.4
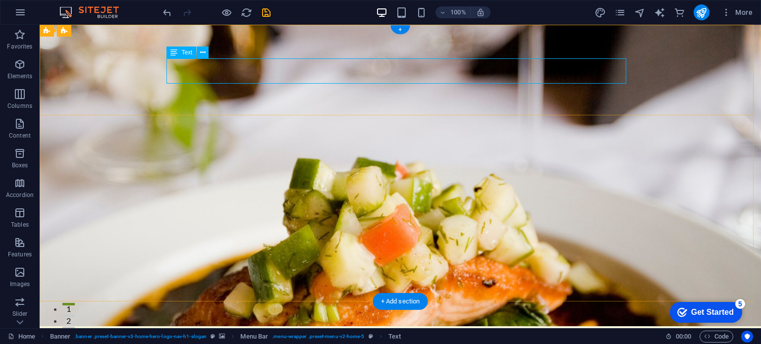
click at [201, 55] on icon at bounding box center [202, 53] width 5 height 10
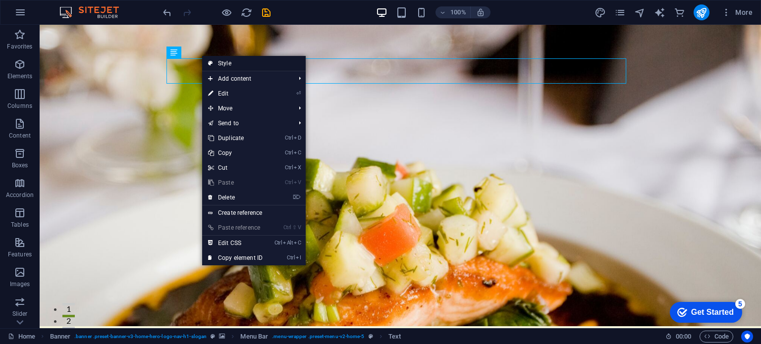
click at [269, 68] on link "Style" at bounding box center [254, 63] width 104 height 15
select select "rem"
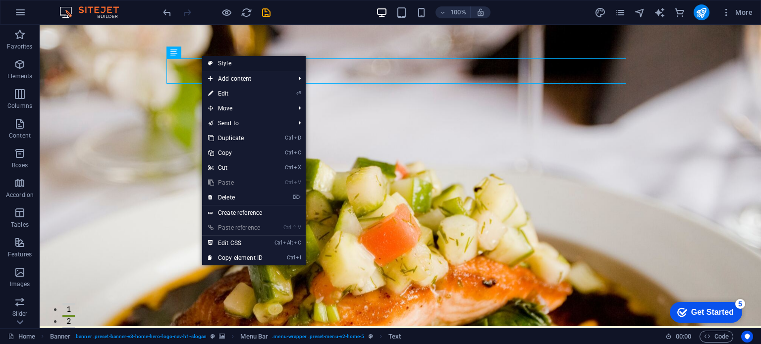
select select "preset-menu-v2-home-5"
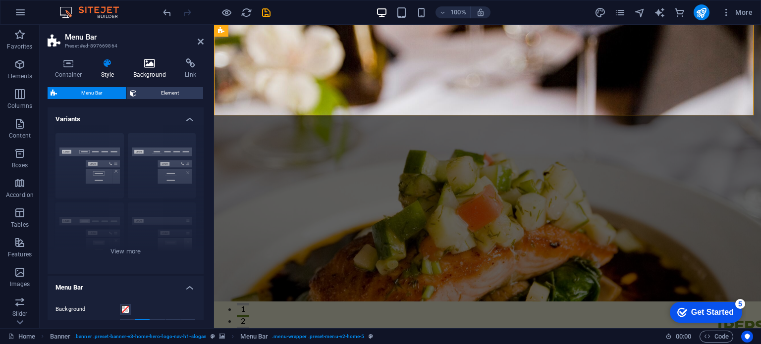
click at [164, 72] on h4 "Background" at bounding box center [152, 68] width 52 height 21
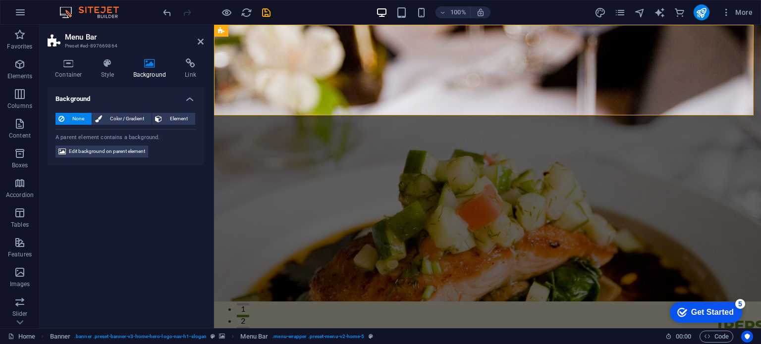
click at [71, 119] on span "None" at bounding box center [77, 119] width 21 height 12
click at [180, 120] on span "Element" at bounding box center [178, 119] width 27 height 12
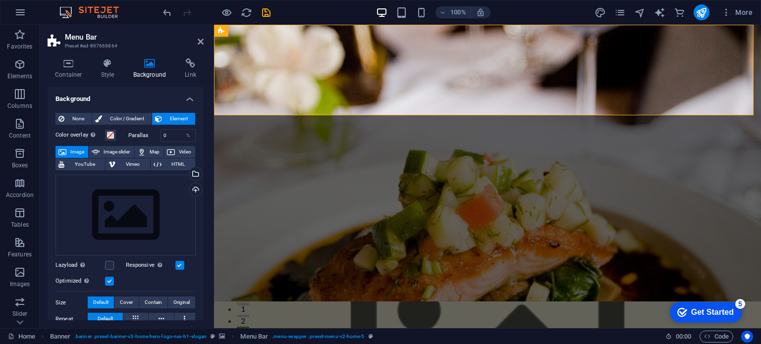
click at [78, 125] on div "Color overlay Places an overlay over the background to colorize it Parallax 0 %…" at bounding box center [126, 294] width 140 height 338
click at [81, 122] on span "None" at bounding box center [77, 119] width 21 height 12
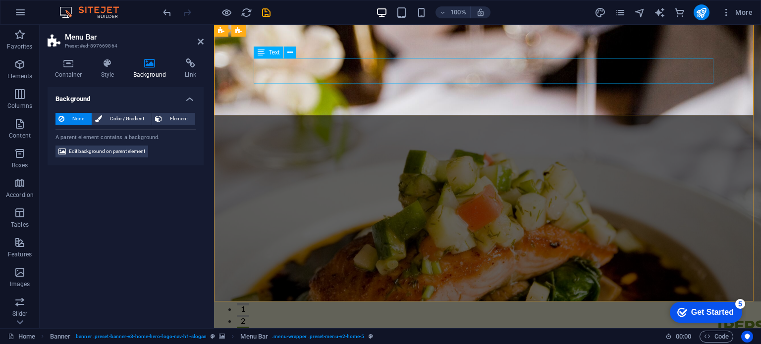
click at [437, 336] on div "Every Pearl is Rooted in Love, Forged in Fire" at bounding box center [488, 346] width 460 height 20
click at [408, 336] on div "Every Pearl is Rooted in Love, Forged in Fire" at bounding box center [488, 346] width 460 height 20
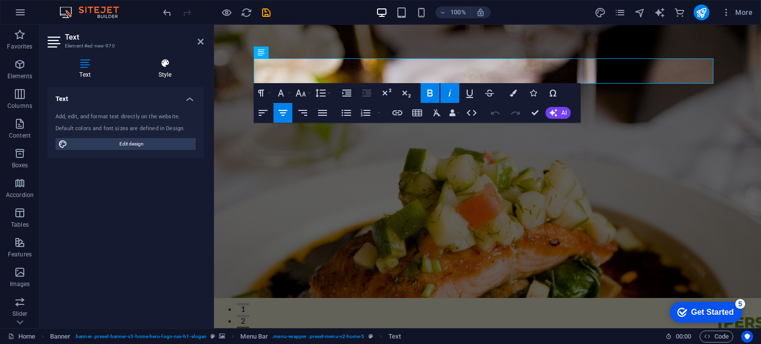
click at [158, 73] on h4 "Style" at bounding box center [164, 68] width 77 height 21
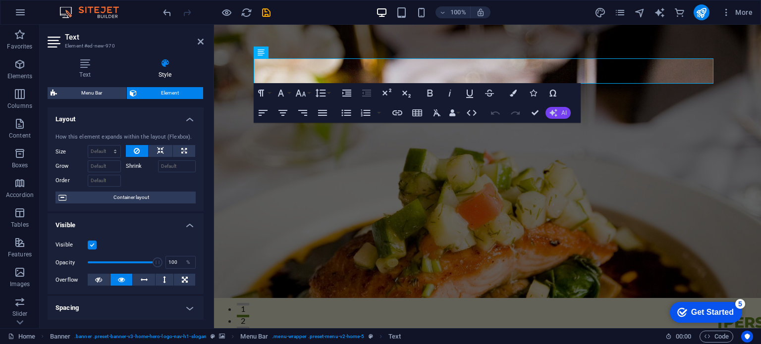
click at [567, 115] on span "AI" at bounding box center [564, 113] width 5 height 6
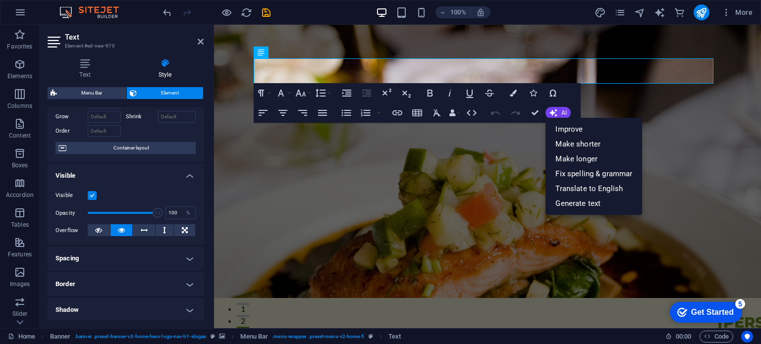
scroll to position [99, 0]
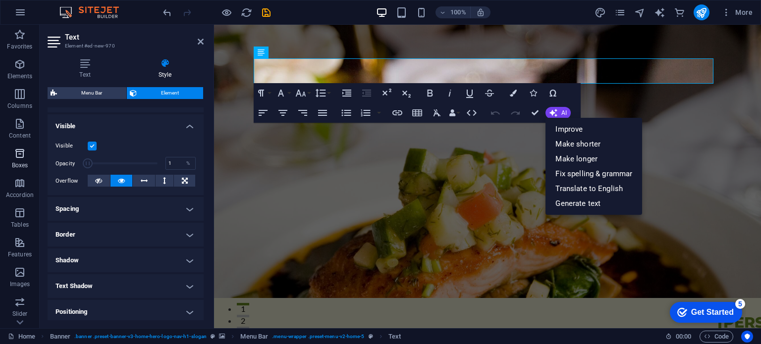
drag, startPoint x: 153, startPoint y: 165, endPoint x: 22, endPoint y: 163, distance: 131.4
click at [22, 163] on section "Favorites Elements Columns Content Boxes Accordion Tables Features Images Slide…" at bounding box center [380, 177] width 761 height 304
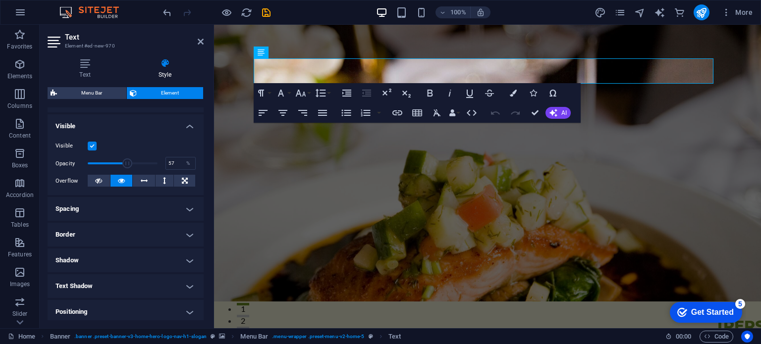
drag, startPoint x: 90, startPoint y: 163, endPoint x: 126, endPoint y: 170, distance: 37.2
click at [126, 170] on span at bounding box center [123, 163] width 70 height 15
type input "100"
drag, startPoint x: 126, startPoint y: 170, endPoint x: 180, endPoint y: 169, distance: 53.5
click at [180, 169] on div "Opacity 100 %" at bounding box center [126, 163] width 140 height 15
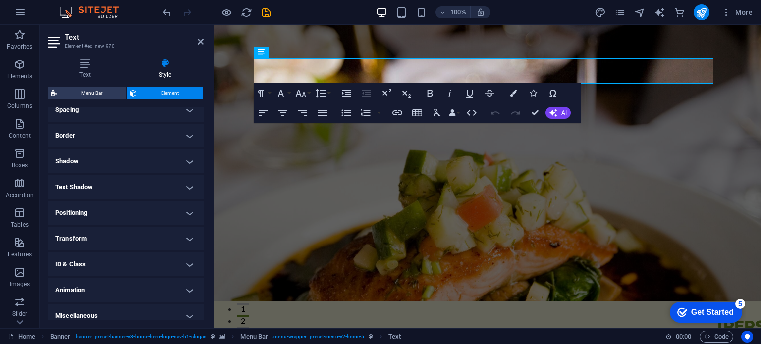
scroll to position [149, 0]
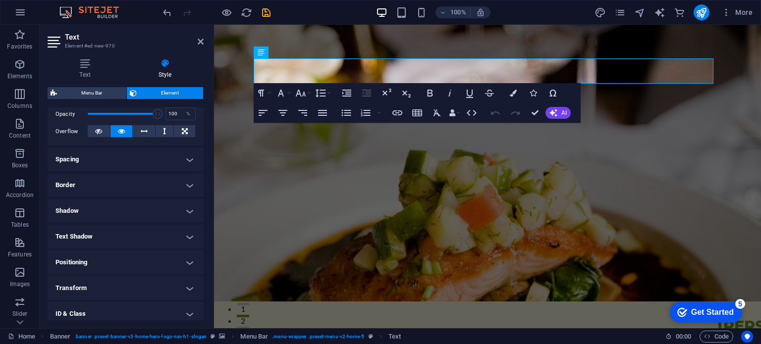
click at [115, 218] on h4 "Shadow" at bounding box center [126, 211] width 156 height 24
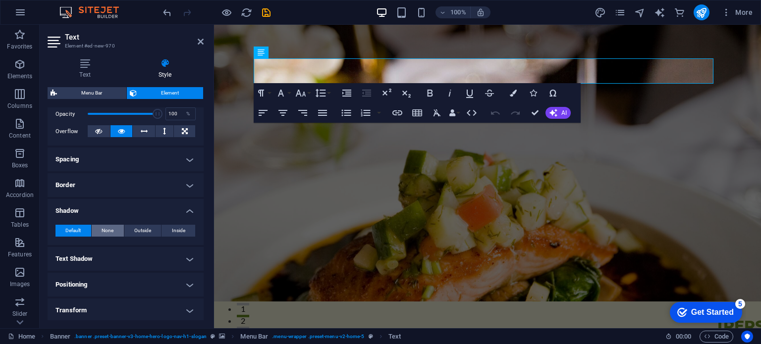
click at [112, 231] on span "None" at bounding box center [108, 231] width 12 height 12
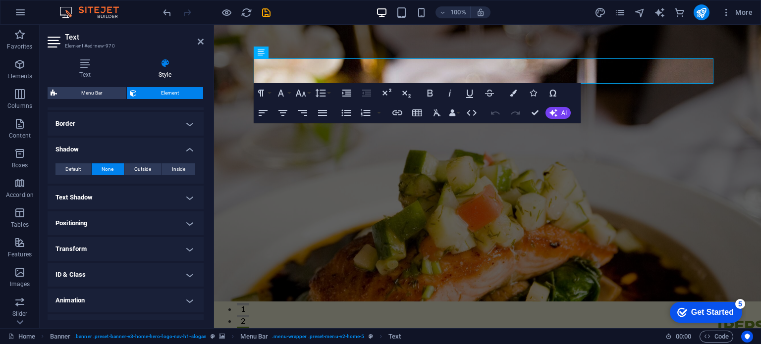
scroll to position [228, 0]
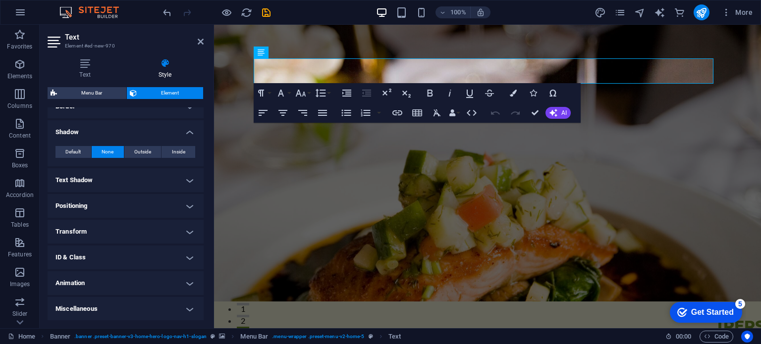
click at [119, 208] on h4 "Positioning" at bounding box center [126, 206] width 156 height 24
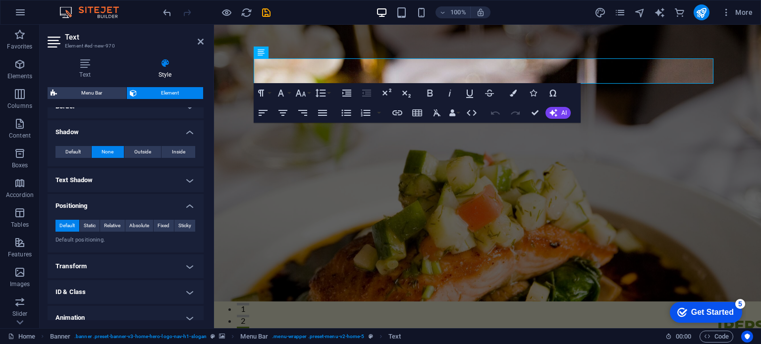
click at [139, 180] on h4 "Text Shadow" at bounding box center [126, 181] width 156 height 24
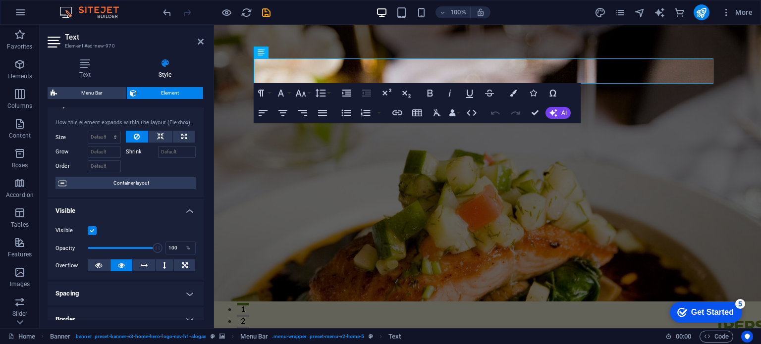
scroll to position [0, 0]
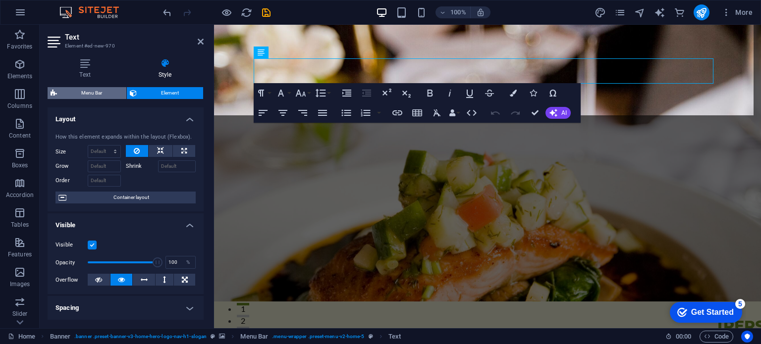
click at [102, 90] on span "Menu Bar" at bounding box center [91, 93] width 63 height 12
select select "rem"
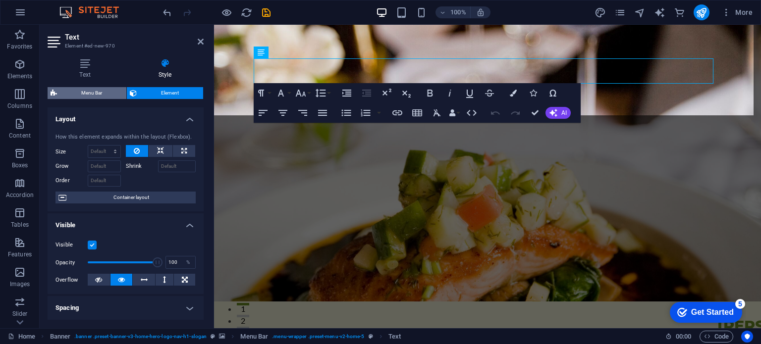
select select "preset-menu-v2-home-5"
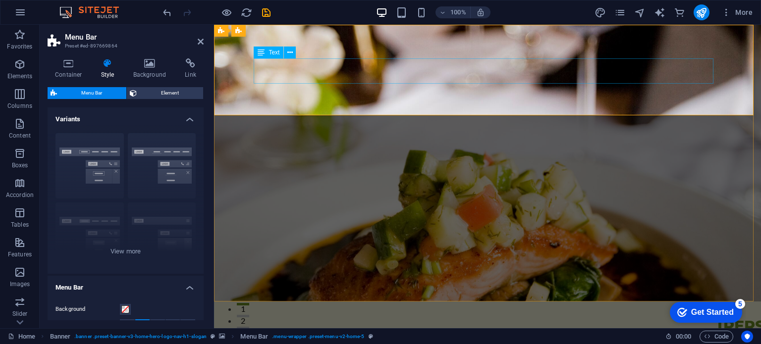
click at [332, 336] on div "Every Pearl is Rooted in Love, Forged in Fire" at bounding box center [488, 346] width 460 height 20
click at [289, 54] on icon at bounding box center [289, 53] width 5 height 10
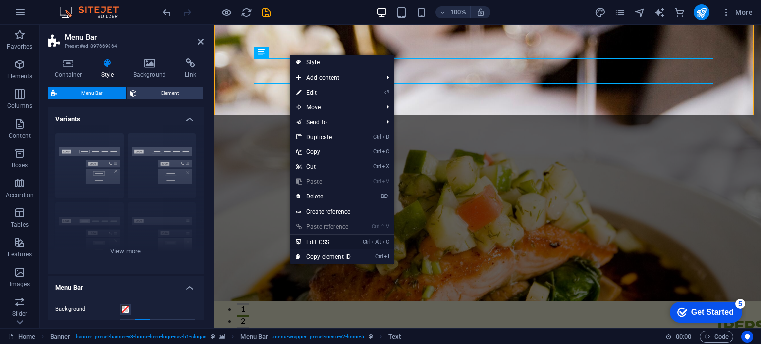
click at [350, 240] on link "Ctrl Alt C Edit CSS" at bounding box center [323, 242] width 66 height 15
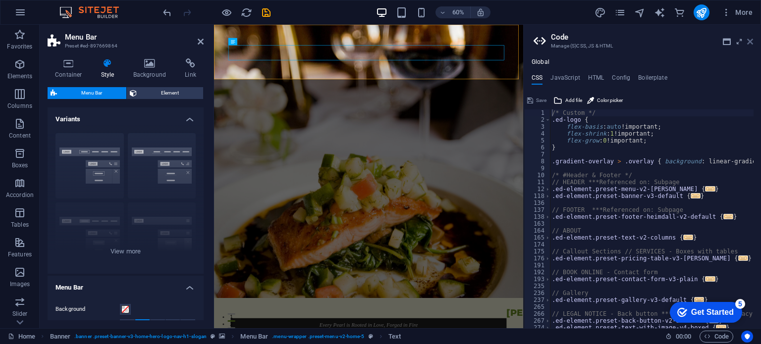
drag, startPoint x: 751, startPoint y: 43, endPoint x: 241, endPoint y: 35, distance: 510.6
click at [751, 43] on icon at bounding box center [750, 42] width 6 height 8
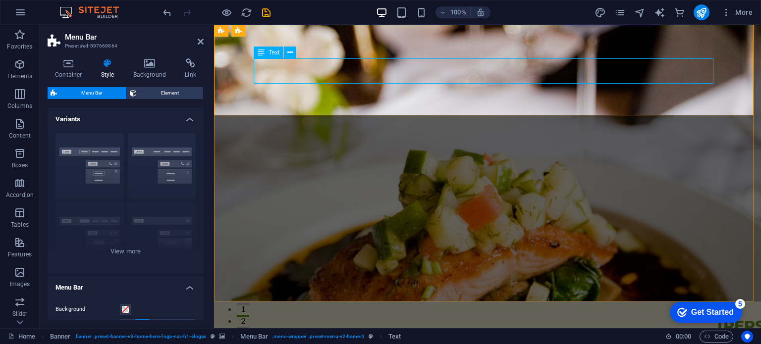
click at [370, 336] on div "Every Pearl is Rooted in Love, Forged in Fire" at bounding box center [488, 346] width 460 height 20
click at [287, 55] on icon at bounding box center [289, 53] width 5 height 10
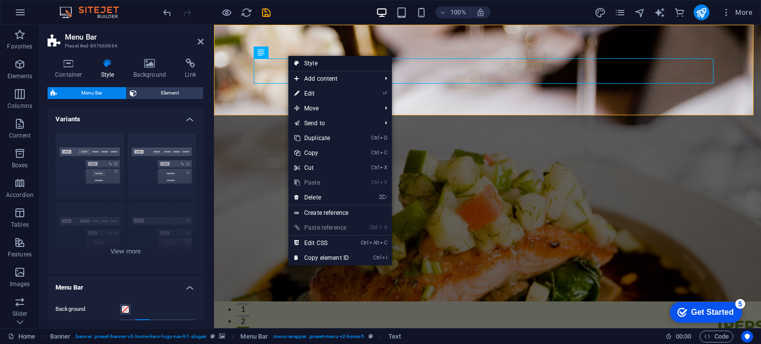
click at [311, 62] on link "Style" at bounding box center [340, 63] width 104 height 15
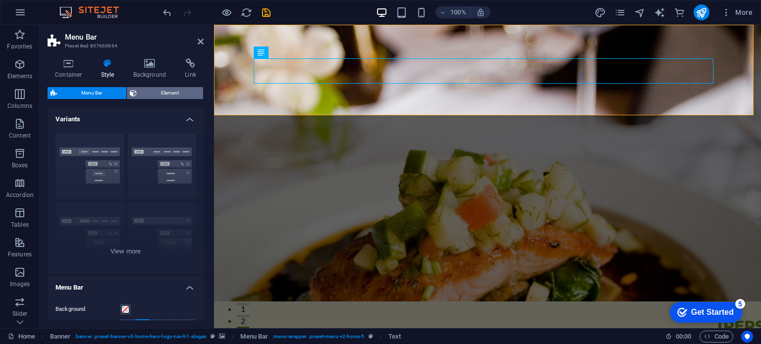
click at [168, 93] on span "Element" at bounding box center [170, 93] width 60 height 12
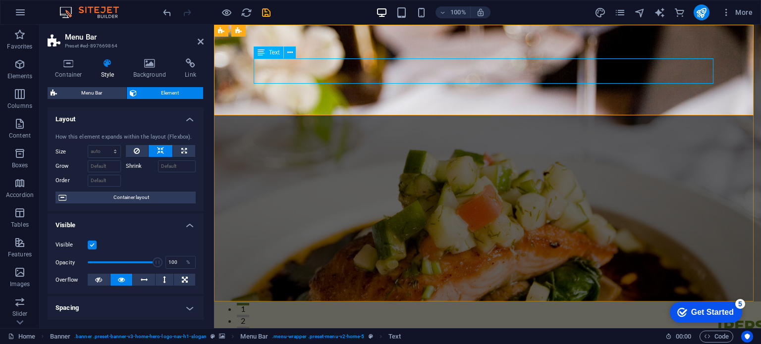
click at [401, 336] on div "Every Pearl is Rooted in Love, Forged in Fire" at bounding box center [488, 346] width 460 height 20
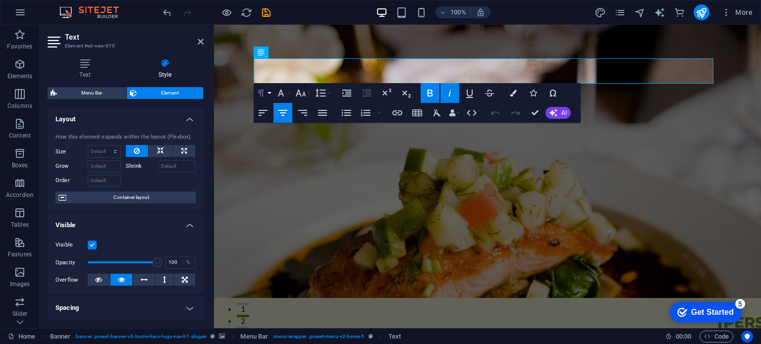
click at [266, 94] on icon "button" at bounding box center [261, 93] width 12 height 12
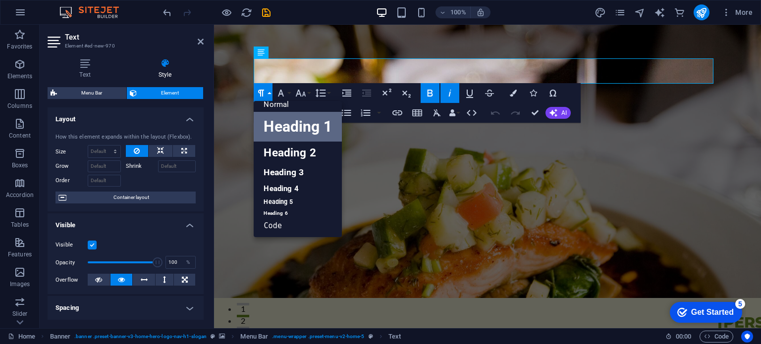
scroll to position [8, 0]
click at [266, 94] on icon "button" at bounding box center [261, 93] width 12 height 12
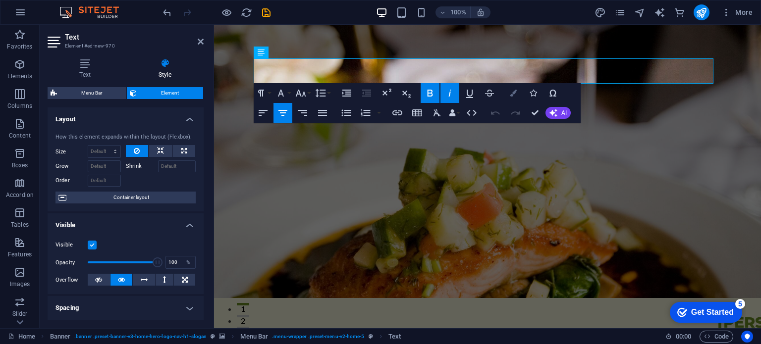
click at [517, 87] on button "Colors" at bounding box center [513, 93] width 19 height 20
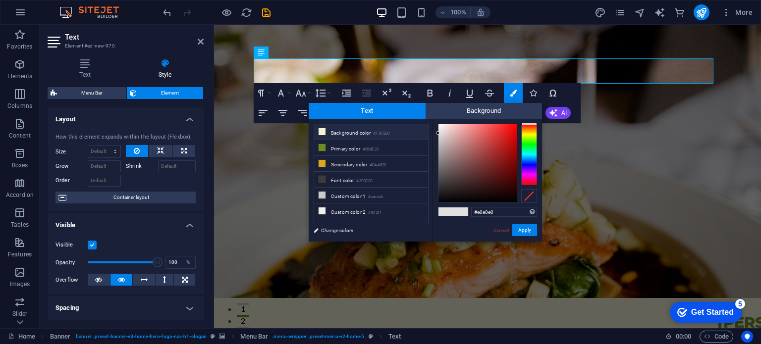
click at [416, 131] on li "Background color #F5F5DC" at bounding box center [371, 132] width 114 height 16
type input "#f5f5dc"
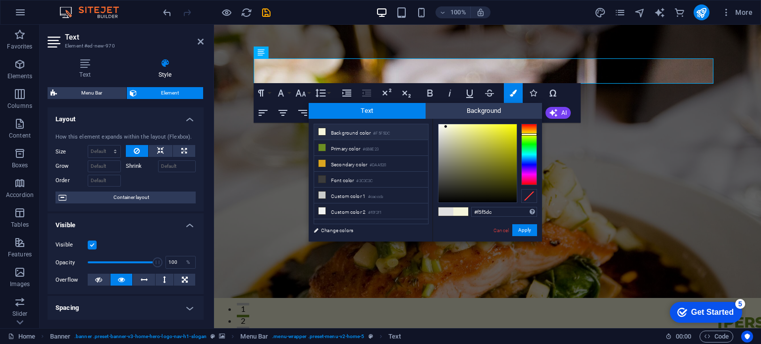
click at [416, 131] on li "Background color #F5F5DC" at bounding box center [371, 132] width 114 height 16
drag, startPoint x: 336, startPoint y: 233, endPoint x: 337, endPoint y: 224, distance: 10.0
click at [336, 233] on link "Change colors" at bounding box center [366, 231] width 115 height 12
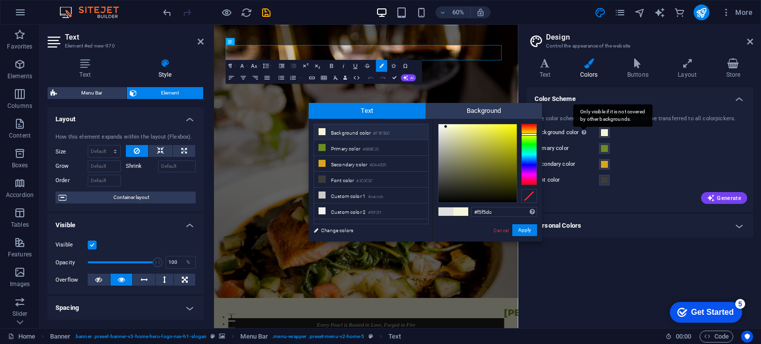
click at [583, 127] on div "Only visible if it is not covered by other backgrounds." at bounding box center [612, 116] width 79 height 22
click at [599, 134] on button "Background color Only visible if it is not covered by other backgrounds." at bounding box center [604, 132] width 11 height 11
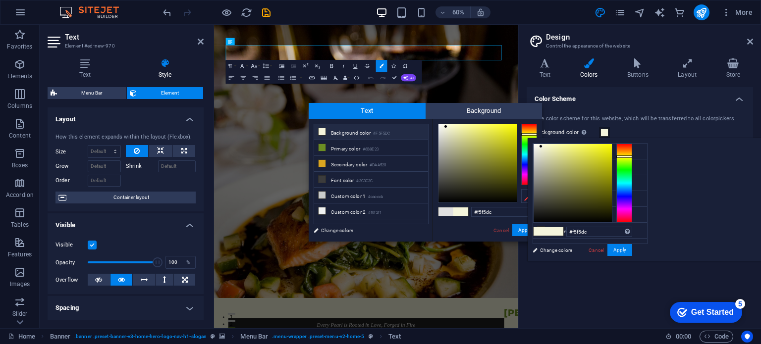
click at [604, 132] on span at bounding box center [605, 133] width 8 height 8
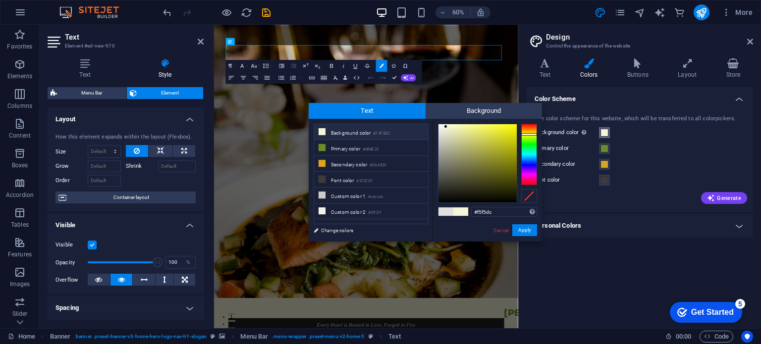
click at [604, 132] on span at bounding box center [605, 133] width 8 height 8
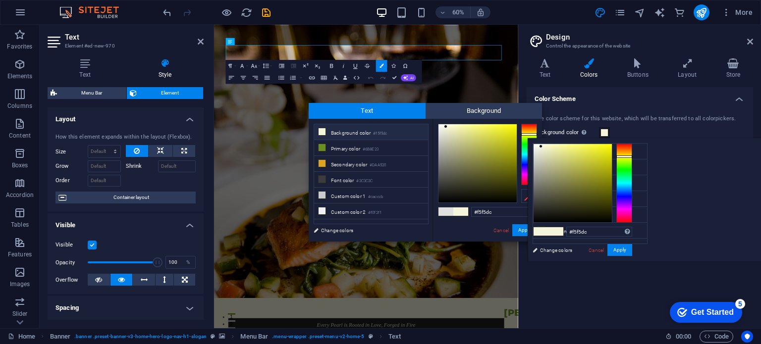
click at [605, 133] on span at bounding box center [605, 133] width 8 height 8
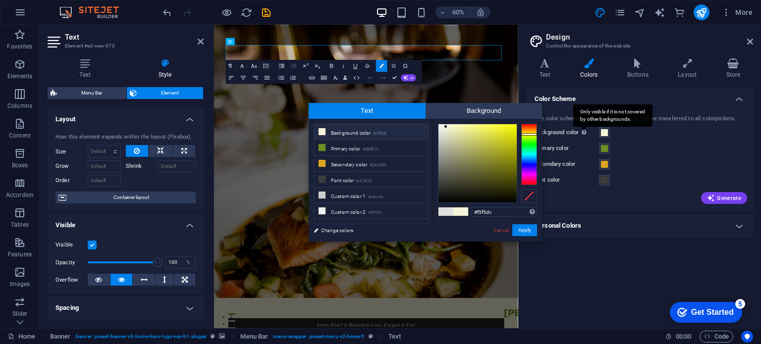
drag, startPoint x: 596, startPoint y: 133, endPoint x: 588, endPoint y: 135, distance: 8.7
click at [588, 135] on div "Only visible if it is not covered by other backgrounds." at bounding box center [584, 133] width 10 height 12
click at [599, 135] on button "Background color Only visible if it is not covered by other backgrounds." at bounding box center [604, 132] width 11 height 11
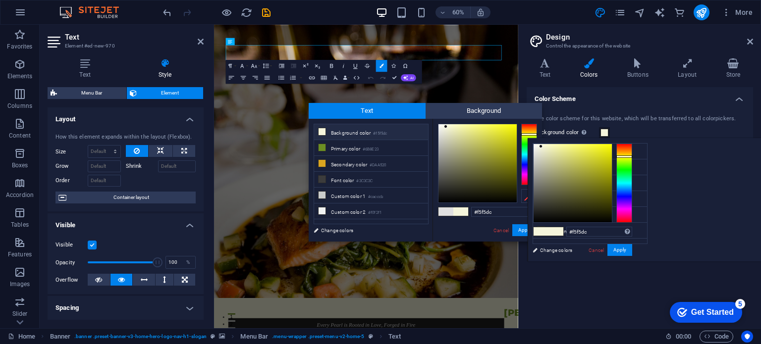
click at [631, 134] on div "Background color Only visible if it is not covered by other backgrounds." at bounding box center [640, 133] width 211 height 12
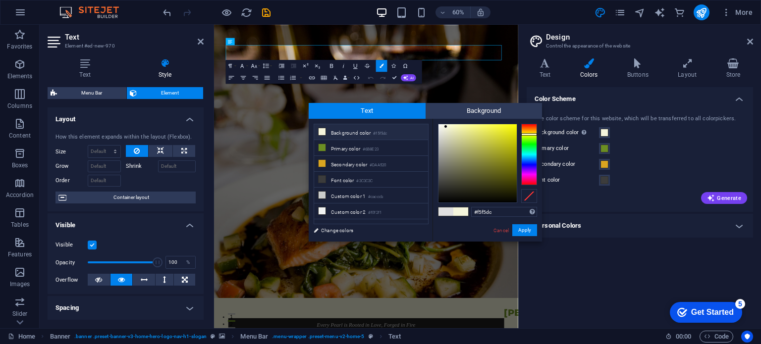
click at [637, 108] on div "The color scheme for this website, which will be transferred to all colorpicker…" at bounding box center [640, 159] width 230 height 108
click at [555, 64] on icon at bounding box center [545, 63] width 37 height 10
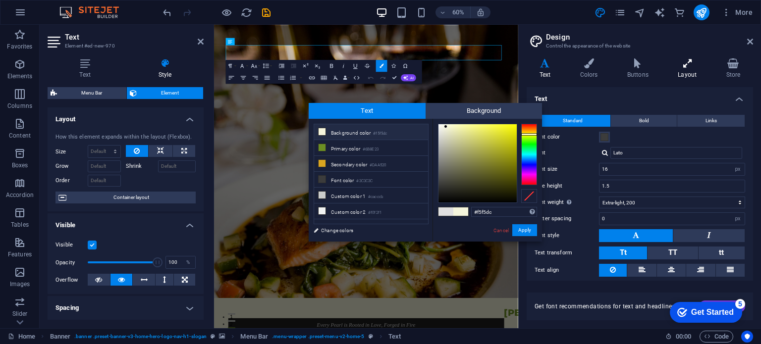
click at [681, 63] on icon at bounding box center [688, 63] width 44 height 10
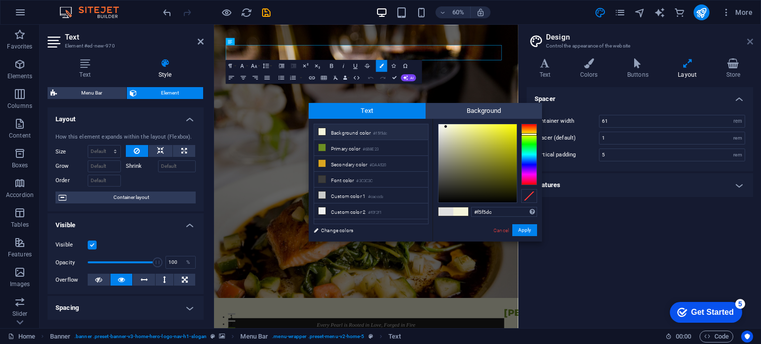
click at [748, 43] on icon at bounding box center [750, 42] width 6 height 8
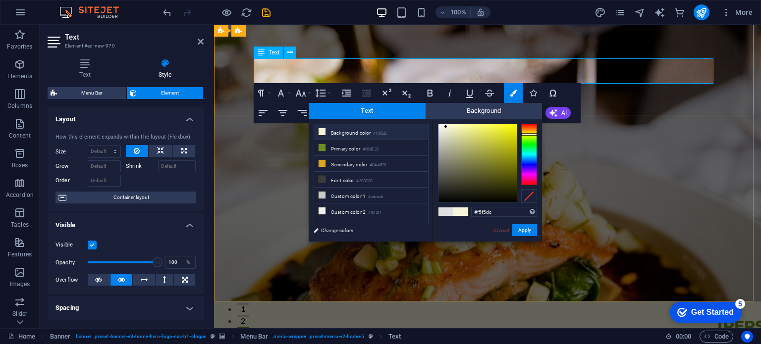
click at [500, 336] on span "​ ​ Every Pearl is Rooted in Love, Forged in Fire" at bounding box center [487, 344] width 164 height 17
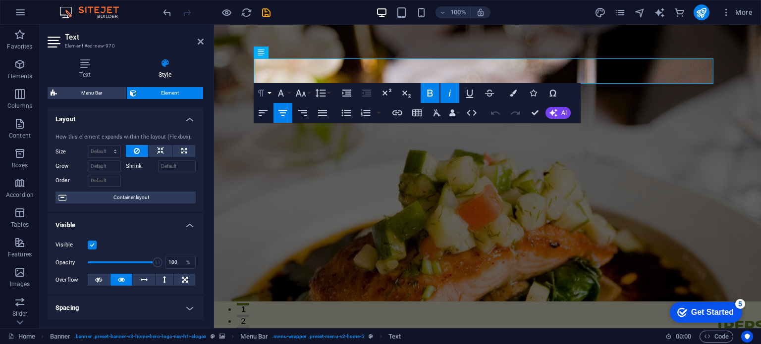
click at [267, 98] on icon "button" at bounding box center [261, 93] width 12 height 12
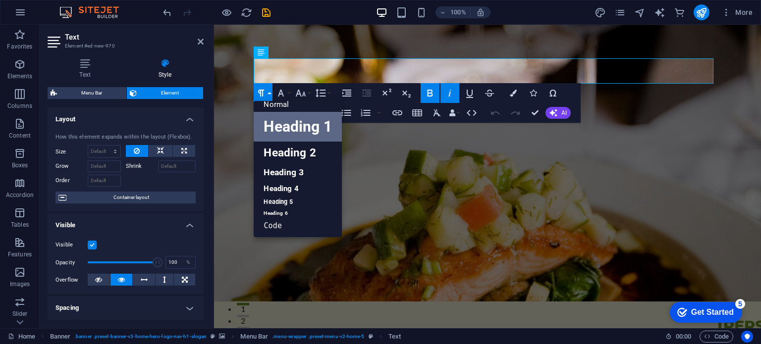
click at [269, 96] on button "Paragraph Format" at bounding box center [263, 93] width 19 height 20
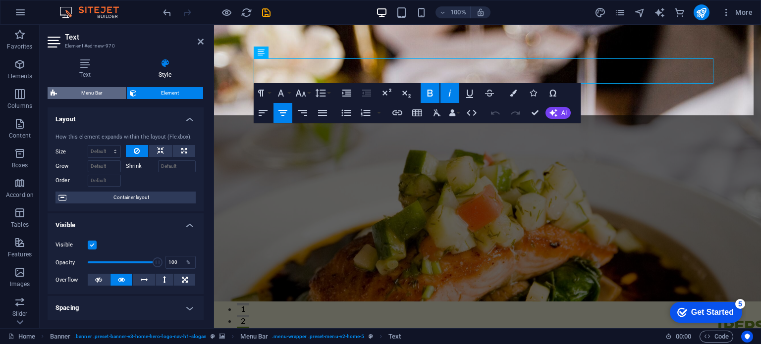
click at [111, 97] on span "Menu Bar" at bounding box center [91, 93] width 63 height 12
select select "rem"
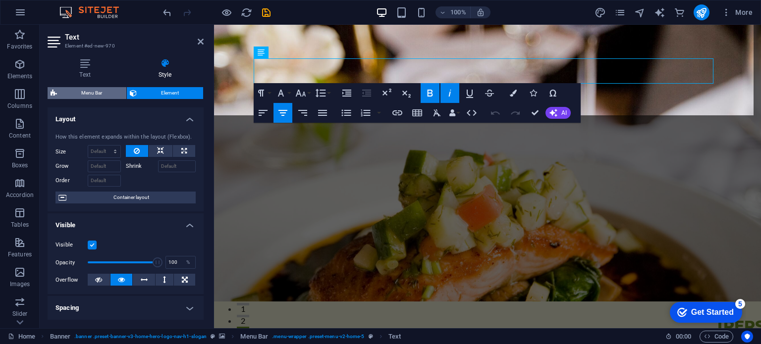
select select "preset-menu-v2-home-5"
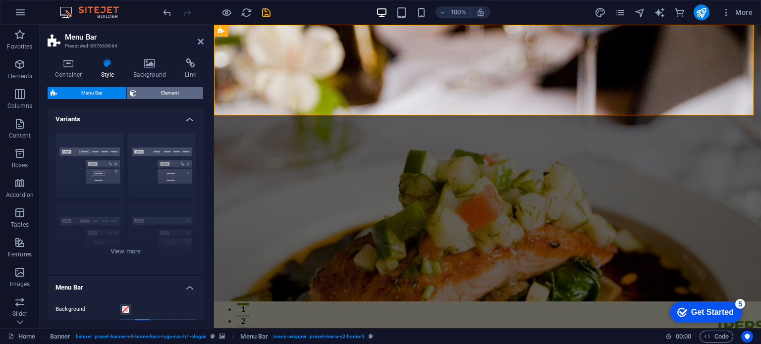
click at [178, 89] on span "Element" at bounding box center [170, 93] width 60 height 12
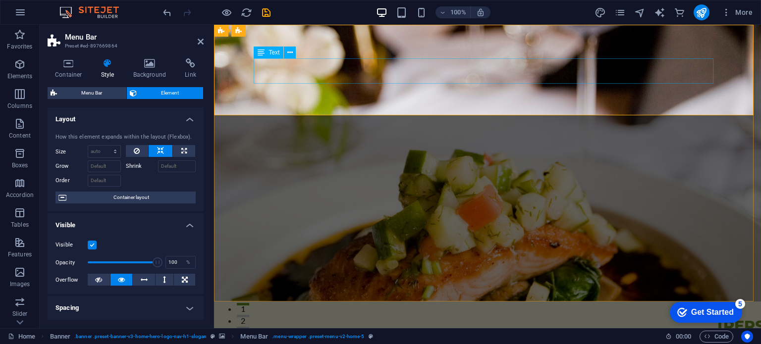
click at [360, 336] on div "Every Pearl is Rooted in Love, Forged in Fire" at bounding box center [488, 346] width 460 height 20
click at [330, 336] on div "Every Pearl is Rooted in Love, Forged in Fire" at bounding box center [488, 346] width 460 height 20
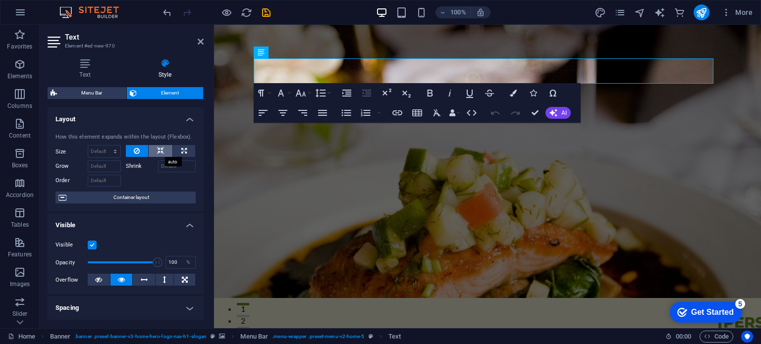
click at [165, 146] on button at bounding box center [161, 151] width 24 height 12
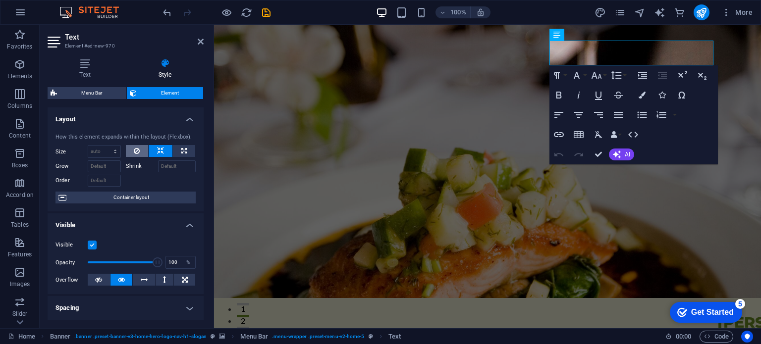
click at [143, 151] on button at bounding box center [137, 151] width 23 height 12
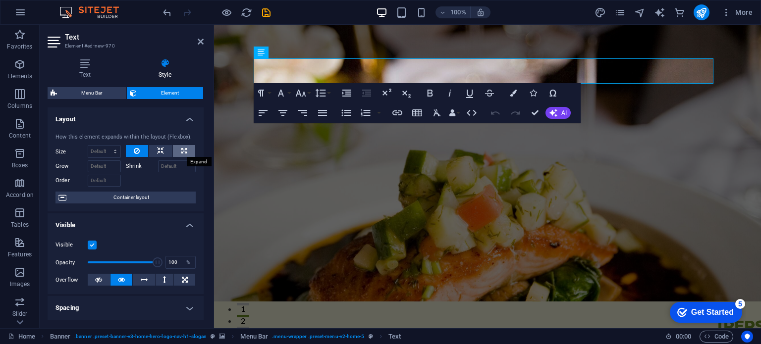
click at [175, 152] on button at bounding box center [184, 151] width 22 height 12
type input "100"
select select "%"
click at [141, 146] on button at bounding box center [137, 151] width 23 height 12
select select "DISABLED_OPTION_VALUE"
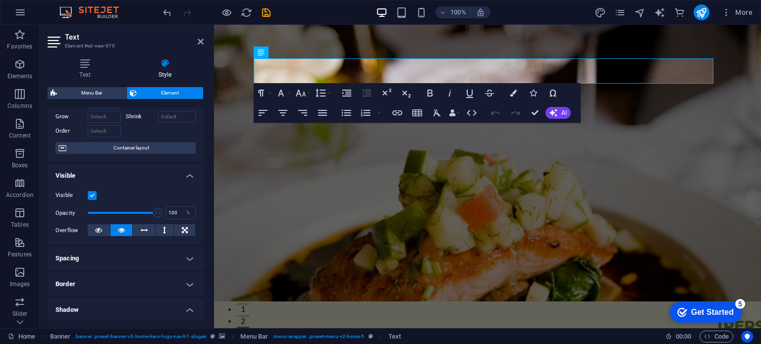
scroll to position [50, 0]
click at [140, 151] on span "Container layout" at bounding box center [130, 148] width 123 height 12
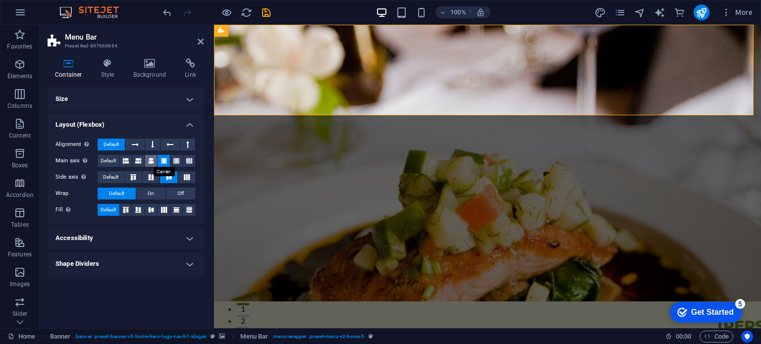
click at [147, 164] on button at bounding box center [151, 161] width 12 height 12
click at [163, 161] on icon at bounding box center [164, 161] width 6 height 12
click at [371, 336] on div "Every Pearl is Rooted in Love, Forged in Fire" at bounding box center [488, 346] width 460 height 20
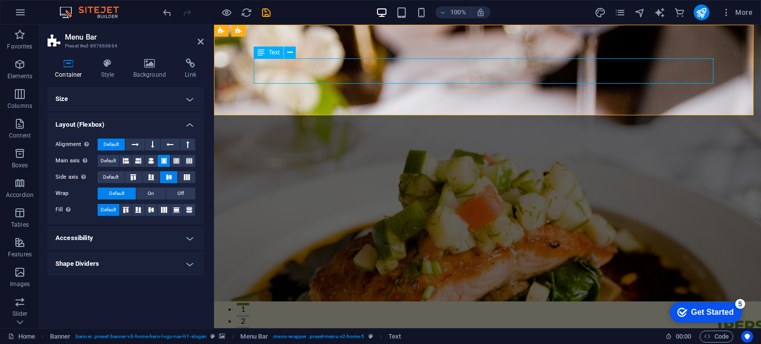
click at [371, 336] on div "Every Pearl is Rooted in Love, Forged in Fire" at bounding box center [488, 346] width 460 height 20
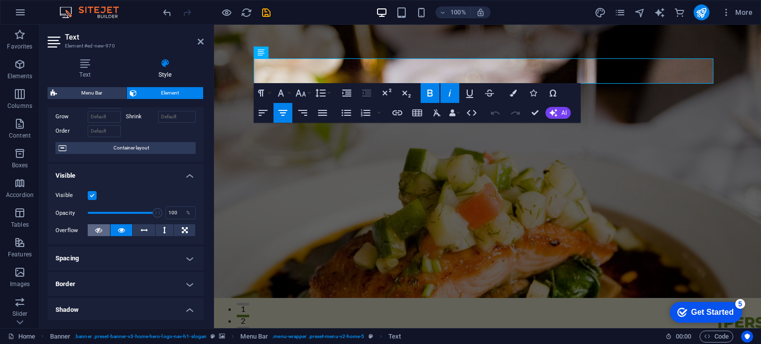
click at [94, 229] on button at bounding box center [99, 231] width 22 height 12
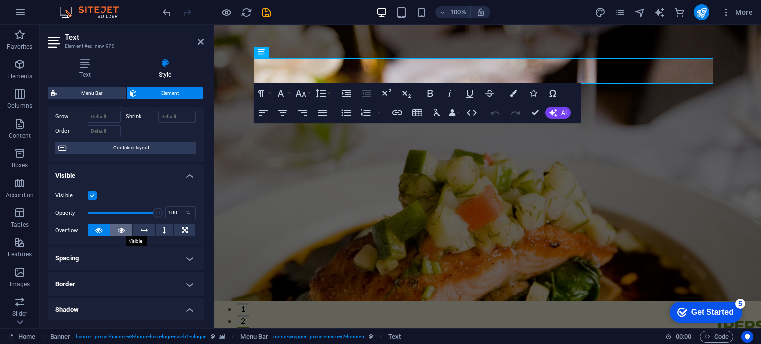
click at [125, 229] on button at bounding box center [122, 231] width 22 height 12
click at [107, 231] on button at bounding box center [99, 231] width 22 height 12
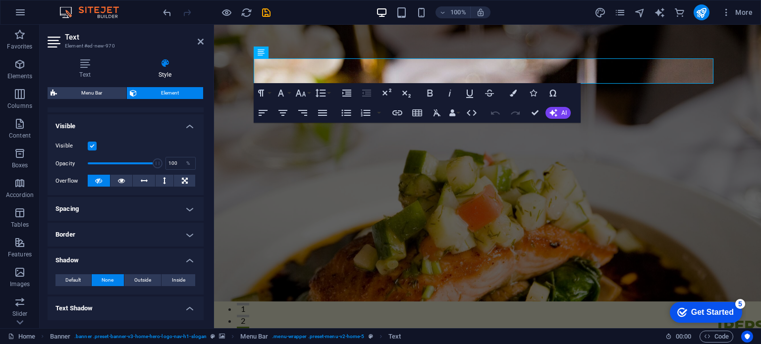
click at [163, 205] on h4 "Spacing" at bounding box center [126, 209] width 156 height 24
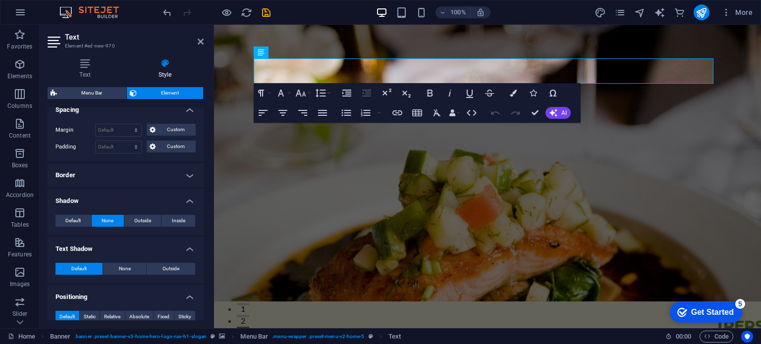
scroll to position [324, 0]
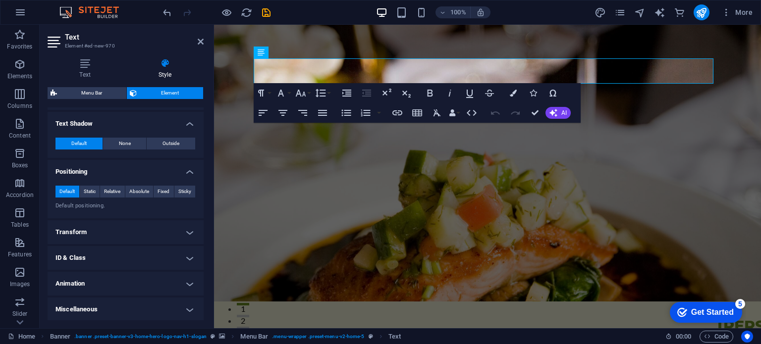
click at [158, 229] on h4 "Transform" at bounding box center [126, 233] width 156 height 24
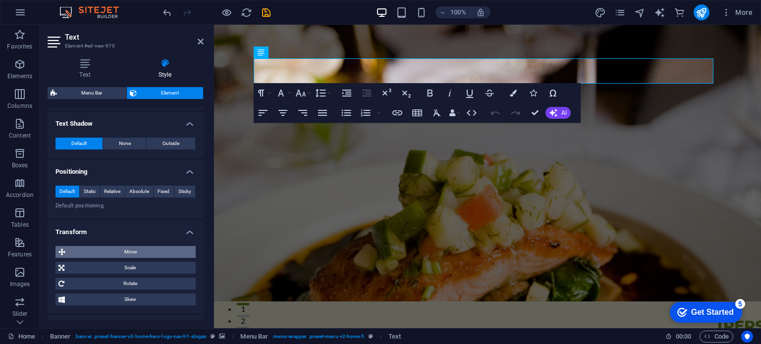
click at [149, 247] on span "Move" at bounding box center [130, 252] width 124 height 12
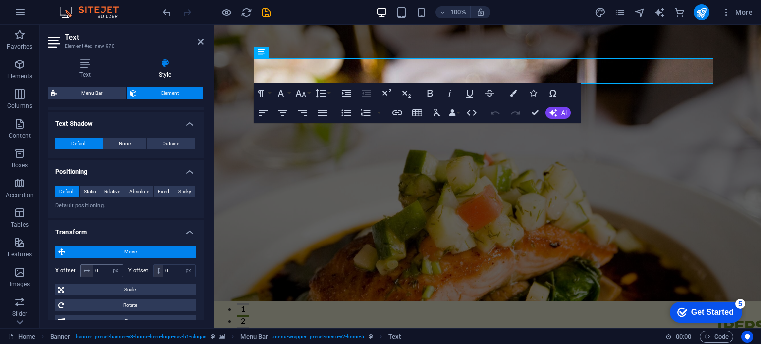
click at [86, 271] on icon at bounding box center [87, 271] width 6 height 6
click at [103, 271] on input "0" at bounding box center [108, 271] width 30 height 12
type input "-20"
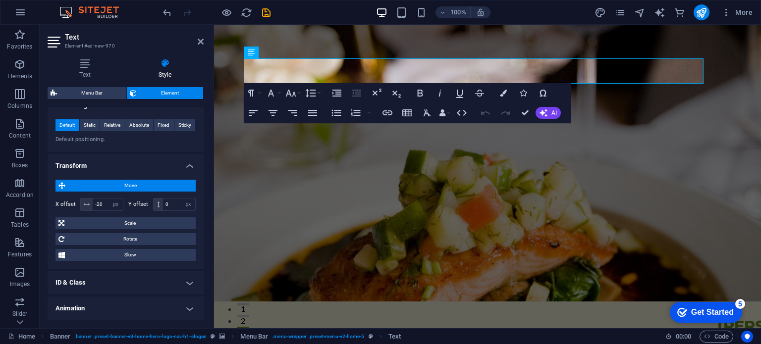
scroll to position [414, 0]
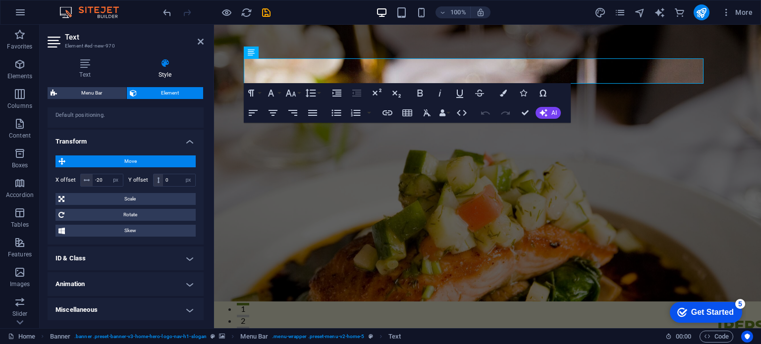
click at [147, 263] on h4 "ID & Class" at bounding box center [126, 259] width 156 height 24
click at [147, 265] on div "Element (div) ID ed-new-970 CSS classes 1 wv-overflow_hidden Assign HTML IDs an…" at bounding box center [126, 326] width 156 height 123
click at [191, 258] on h4 "ID & Class" at bounding box center [126, 256] width 156 height 18
click at [156, 281] on h4 "Animation" at bounding box center [126, 285] width 156 height 24
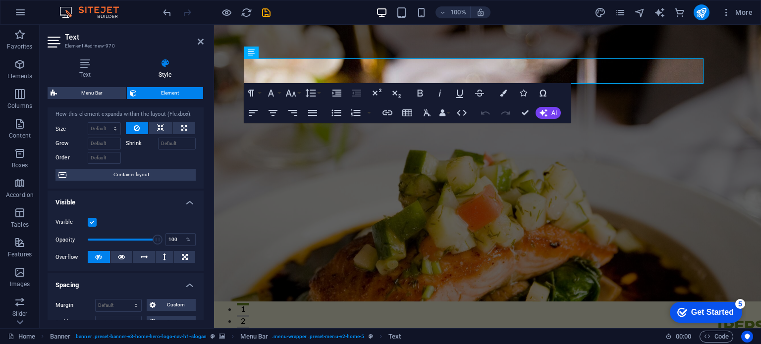
scroll to position [0, 0]
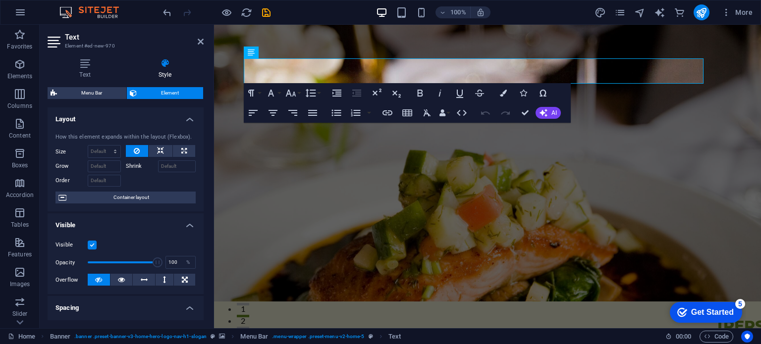
click at [88, 247] on label at bounding box center [92, 245] width 9 height 9
click at [0, 0] on input "Visible" at bounding box center [0, 0] width 0 height 0
click at [88, 247] on label at bounding box center [92, 245] width 9 height 9
click at [0, 0] on input "Visible" at bounding box center [0, 0] width 0 height 0
drag, startPoint x: 154, startPoint y: 262, endPoint x: 130, endPoint y: 268, distance: 25.0
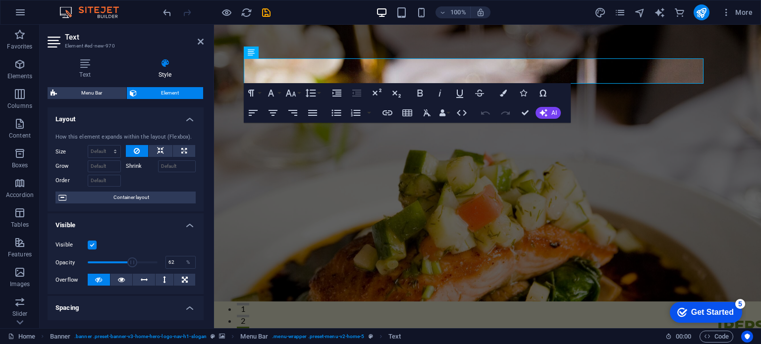
click at [130, 268] on span at bounding box center [132, 263] width 10 height 10
drag, startPoint x: 130, startPoint y: 268, endPoint x: 121, endPoint y: 268, distance: 8.9
click at [121, 268] on span at bounding box center [121, 263] width 10 height 10
type input "50"
click at [121, 265] on span at bounding box center [122, 263] width 10 height 10
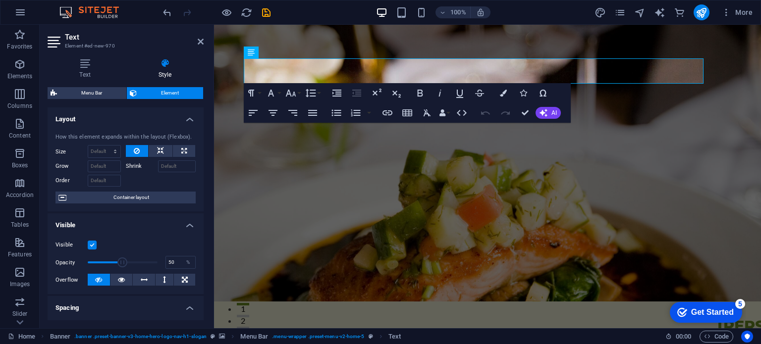
click at [140, 236] on div "Visible Opacity 50 % Overflow" at bounding box center [126, 262] width 156 height 63
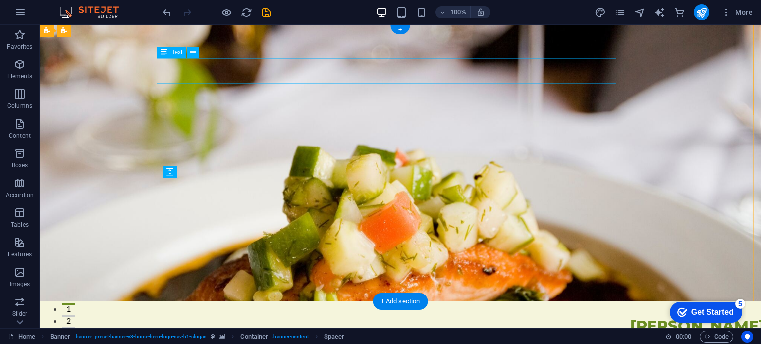
click at [511, 336] on div "Every Pearl is Rooted in Love, Forged in Fire" at bounding box center [391, 348] width 460 height 24
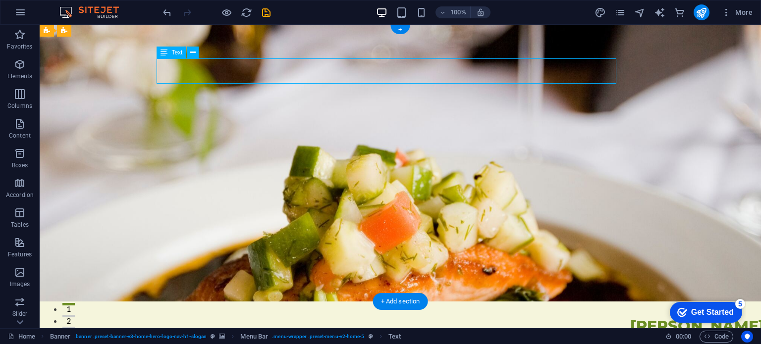
click at [511, 336] on div "Every Pearl is Rooted in Love, Forged in Fire" at bounding box center [391, 348] width 460 height 24
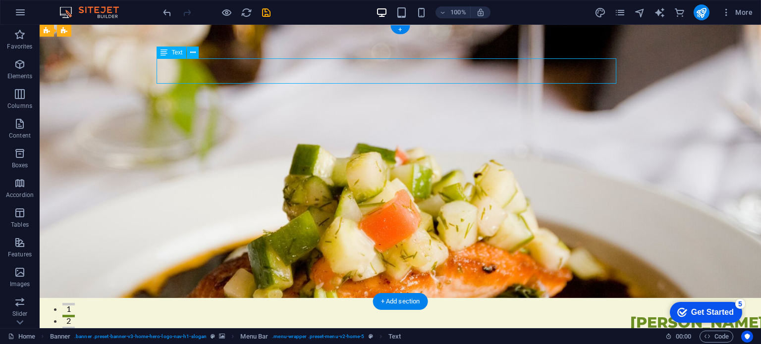
select select "px"
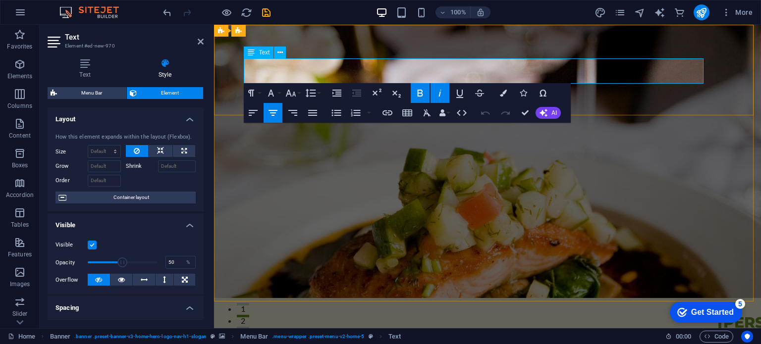
drag, startPoint x: 348, startPoint y: 62, endPoint x: 340, endPoint y: 63, distance: 8.4
click at [340, 332] on h1 "Every Pearl is Rooted in Love, Forged in Fire" at bounding box center [478, 342] width 460 height 20
click at [507, 93] on icon "button" at bounding box center [503, 93] width 7 height 7
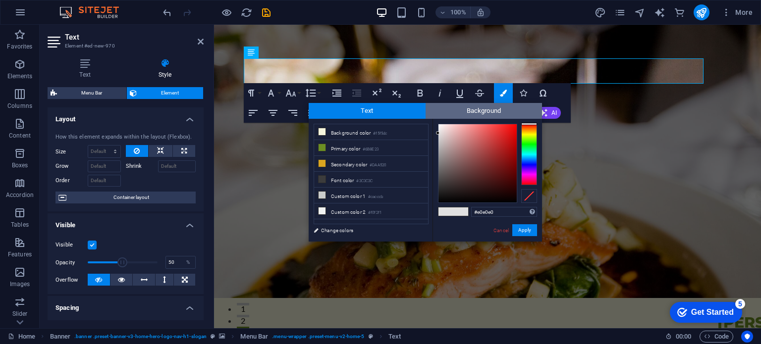
click at [481, 111] on span "Background" at bounding box center [484, 111] width 117 height 16
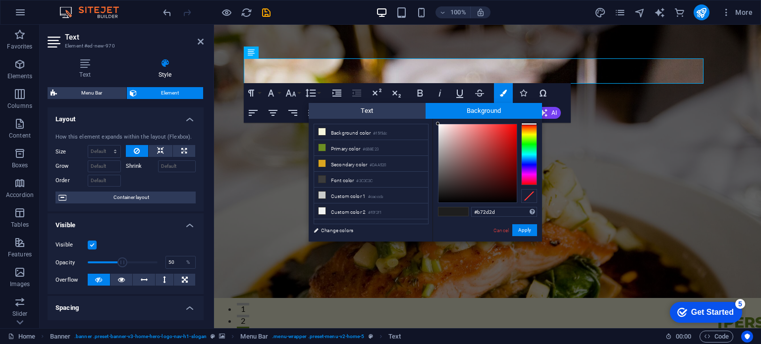
click at [497, 146] on div at bounding box center [478, 163] width 78 height 78
drag, startPoint x: 496, startPoint y: 146, endPoint x: 435, endPoint y: 150, distance: 61.1
click at [435, 150] on div "#aaaaaa Supported formats #0852ed rgb(8, 82, 237) rgba(8, 82, 237, 90%) hsv(221…" at bounding box center [488, 252] width 110 height 267
click at [350, 150] on li "Primary color #6B8E23" at bounding box center [371, 148] width 114 height 16
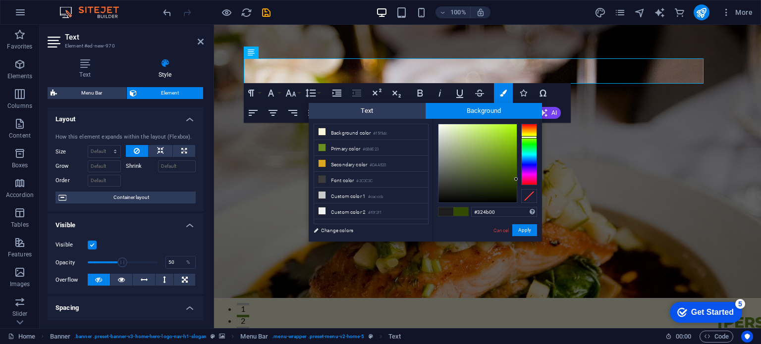
drag, startPoint x: 510, startPoint y: 186, endPoint x: 519, endPoint y: 179, distance: 11.4
click at [519, 179] on div at bounding box center [487, 163] width 99 height 79
click at [523, 232] on button "Apply" at bounding box center [525, 231] width 25 height 12
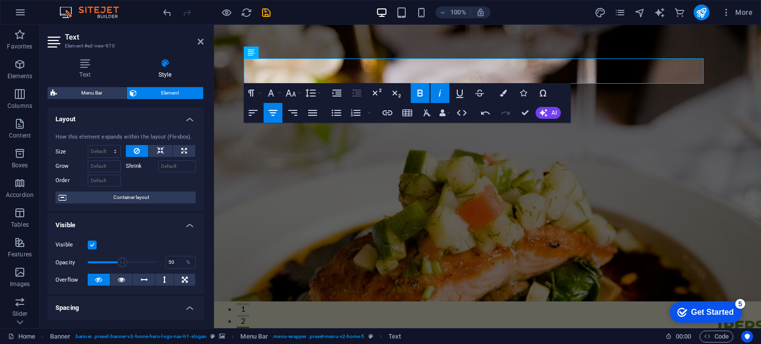
click at [489, 71] on div "H2 Banner Container Banner Menu Bar Menu Text Text Spacer Spacer Button Spacer …" at bounding box center [487, 177] width 547 height 304
click at [489, 342] on em "Every Pearl is Rooted in Love, Forged in Fire" at bounding box center [478, 347] width 164 height 10
click at [497, 90] on button "Colors" at bounding box center [503, 93] width 19 height 20
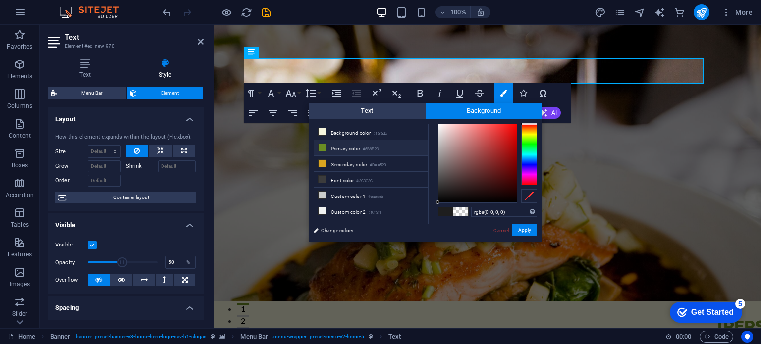
click at [367, 146] on small "#6B8E23" at bounding box center [371, 149] width 16 height 7
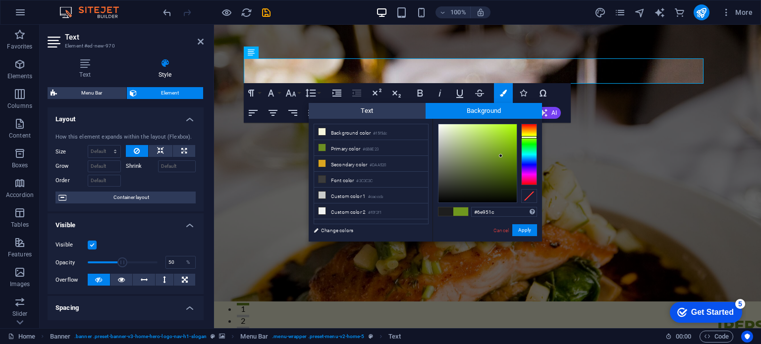
click at [502, 157] on div at bounding box center [478, 163] width 78 height 78
click at [502, 158] on div at bounding box center [501, 157] width 3 height 3
drag, startPoint x: 502, startPoint y: 168, endPoint x: 502, endPoint y: 175, distance: 7.4
click at [502, 175] on div at bounding box center [478, 163] width 78 height 78
click at [502, 175] on div at bounding box center [501, 174] width 3 height 3
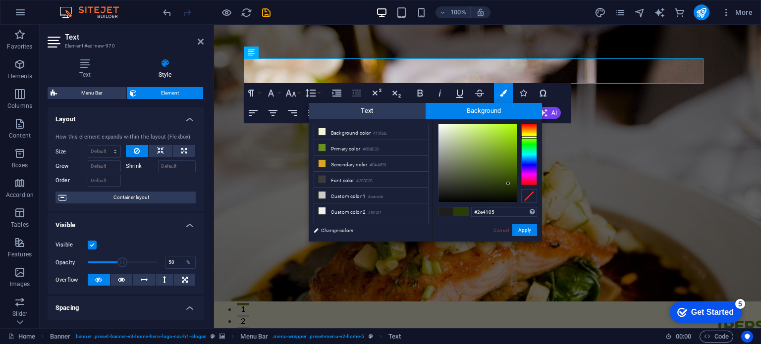
type input "#2f4305"
drag, startPoint x: 502, startPoint y: 175, endPoint x: 511, endPoint y: 182, distance: 11.4
click at [511, 182] on div at bounding box center [510, 181] width 3 height 3
click at [532, 232] on button "Apply" at bounding box center [525, 231] width 25 height 12
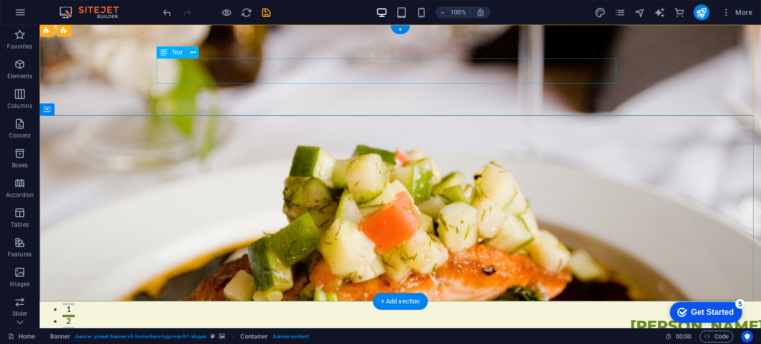
click at [443, 336] on div "Every Pearl is Rooted in Love, Forged in Fire" at bounding box center [391, 348] width 460 height 24
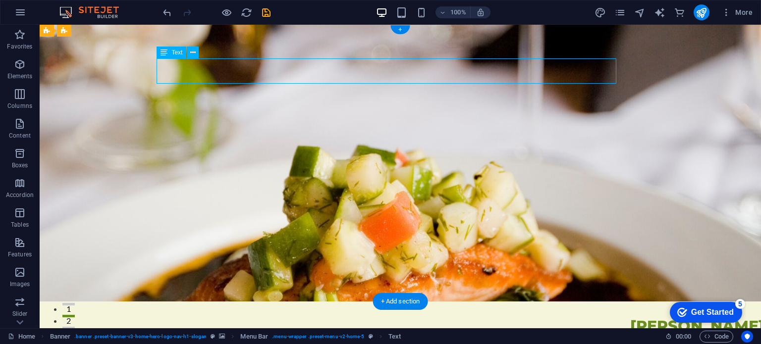
click at [443, 336] on div "Every Pearl is Rooted in Love, Forged in Fire" at bounding box center [391, 348] width 460 height 24
select select "px"
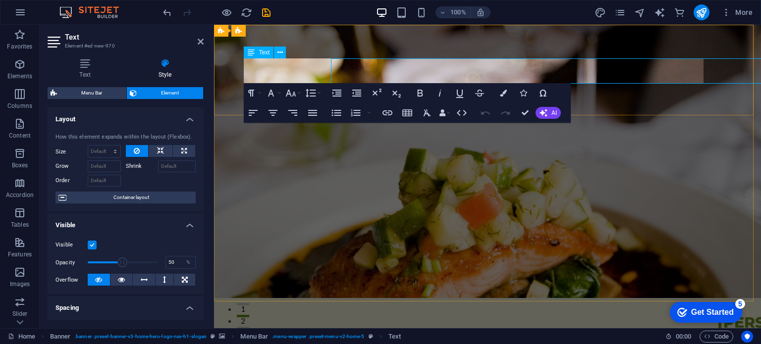
click at [443, 338] on em "Every Pearl is Rooted in Love, Forged in Fire" at bounding box center [478, 343] width 164 height 10
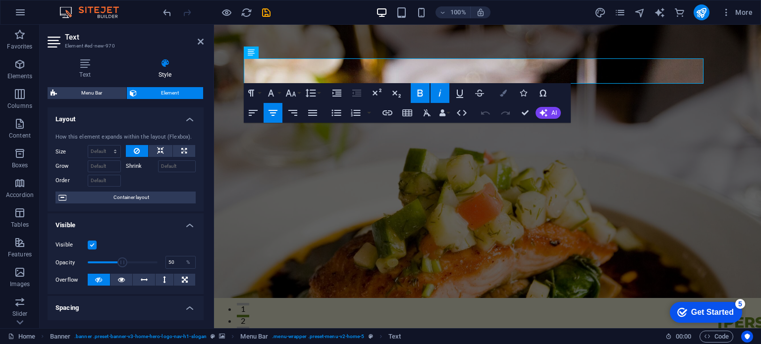
click at [506, 96] on icon "button" at bounding box center [503, 93] width 7 height 7
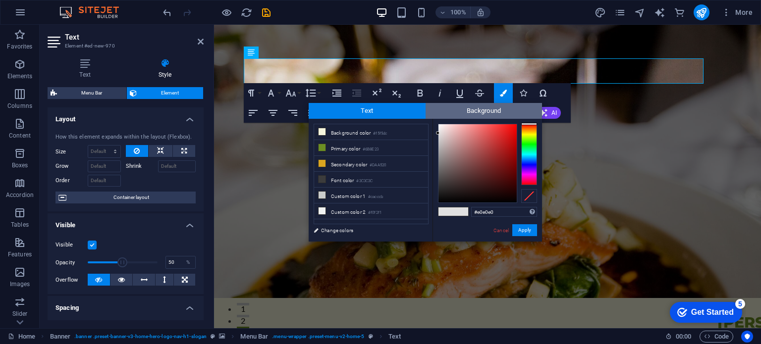
click at [478, 109] on span "Background" at bounding box center [484, 111] width 117 height 16
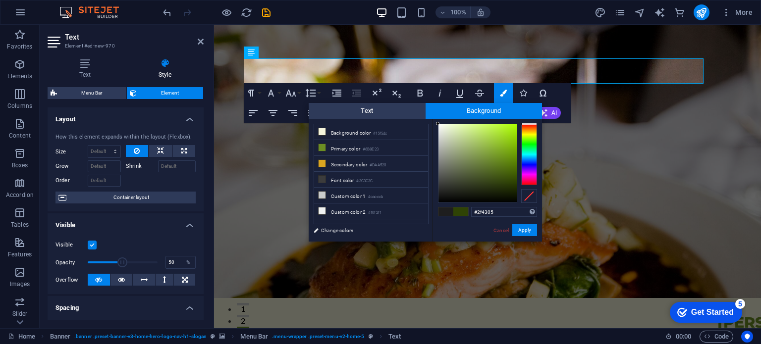
click at [451, 214] on span at bounding box center [446, 212] width 15 height 8
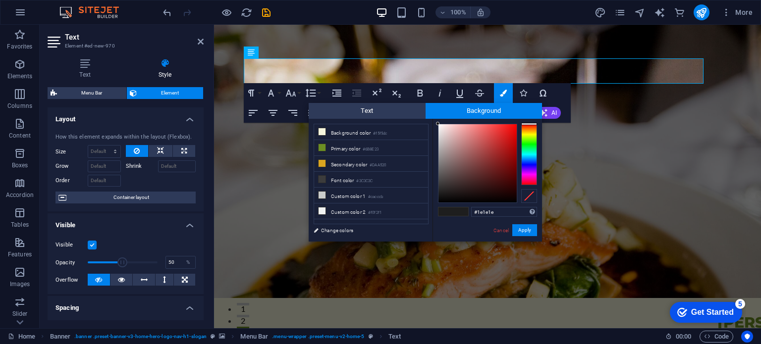
click at [459, 214] on span at bounding box center [461, 212] width 15 height 8
click at [414, 134] on li "Background color #f5f5dc" at bounding box center [371, 132] width 114 height 16
type input "#f5f5dc"
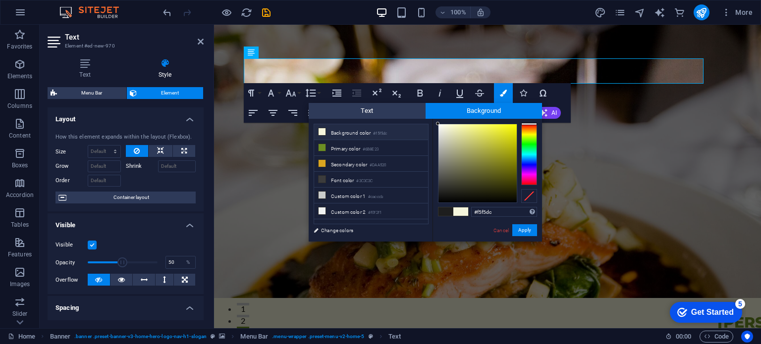
click at [454, 214] on span at bounding box center [461, 212] width 15 height 8
click at [504, 209] on input "#f5f5dc" at bounding box center [504, 212] width 66 height 10
drag, startPoint x: 391, startPoint y: 134, endPoint x: 370, endPoint y: 134, distance: 20.3
click at [370, 134] on li "Background color #f5f5dc" at bounding box center [371, 132] width 114 height 16
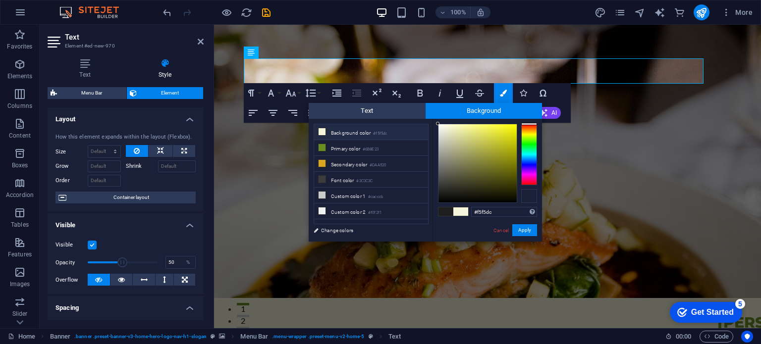
click at [531, 202] on div at bounding box center [529, 196] width 16 height 14
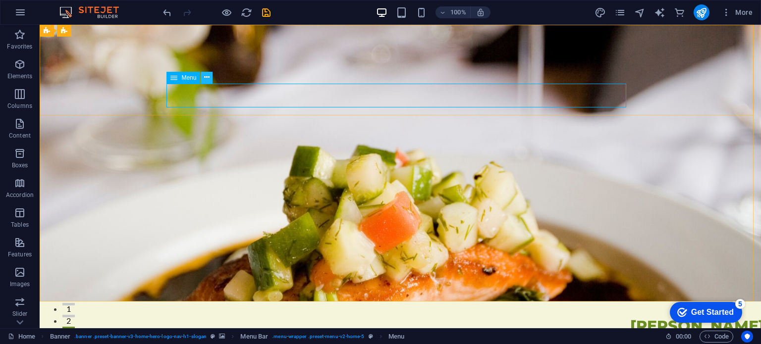
click at [206, 78] on icon at bounding box center [206, 77] width 5 height 10
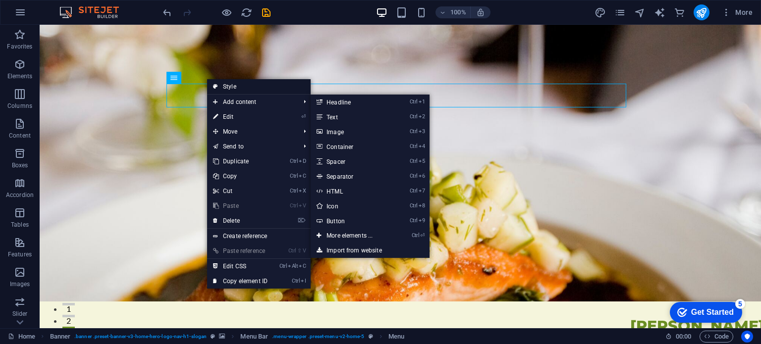
click at [225, 89] on link "Style" at bounding box center [259, 86] width 104 height 15
select select "rem"
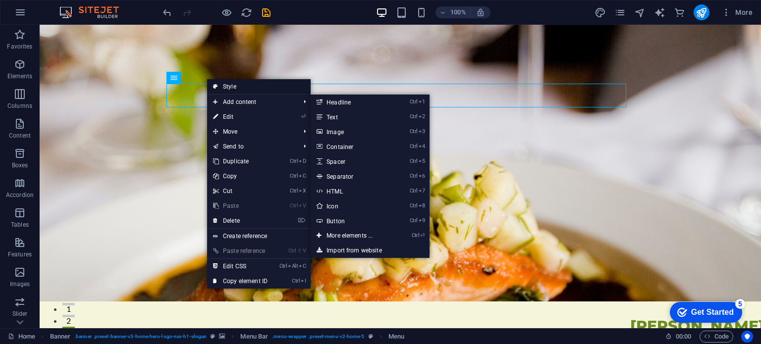
select select "preset-menu-v2-home-5"
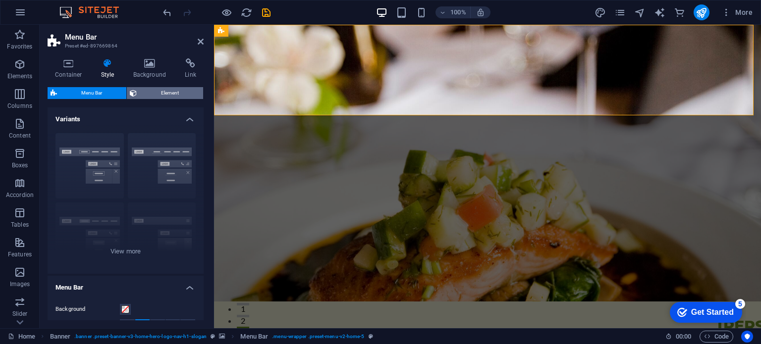
click at [190, 95] on span "Element" at bounding box center [170, 93] width 60 height 12
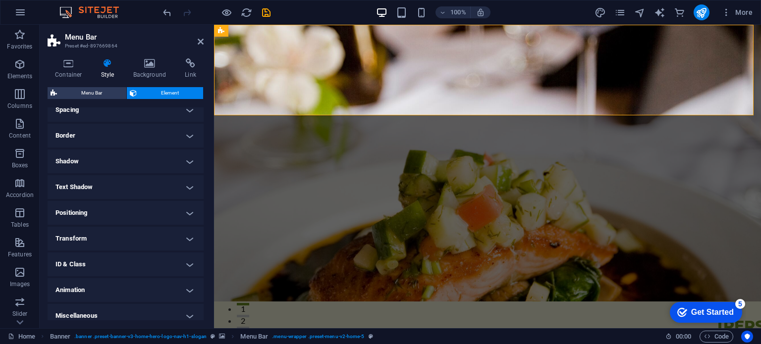
scroll to position [205, 0]
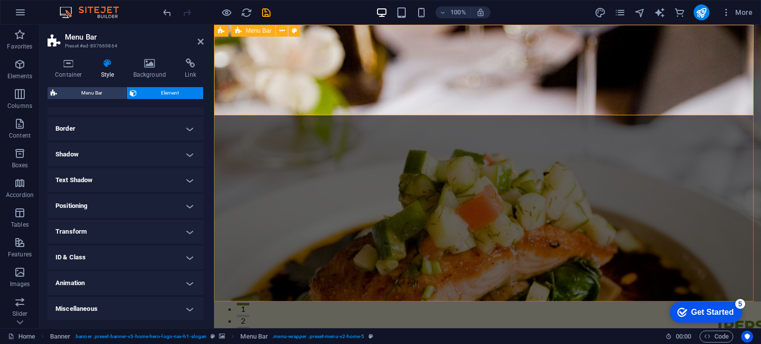
click at [404, 302] on div "Amma's Makhana Every Pearl is Rooted in Love, Forged in Fire Home About Values …" at bounding box center [487, 346] width 547 height 89
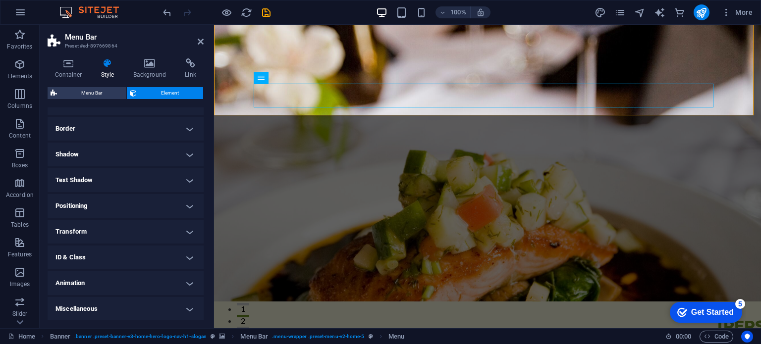
click at [691, 314] on div "Get Started" at bounding box center [712, 312] width 43 height 9
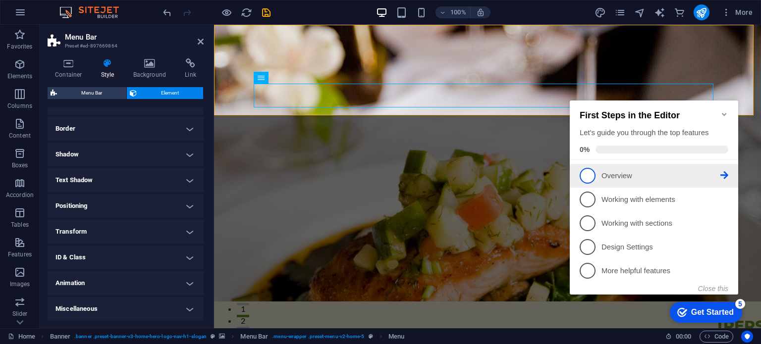
click at [600, 174] on link "1 Overview - incomplete" at bounding box center [654, 176] width 149 height 16
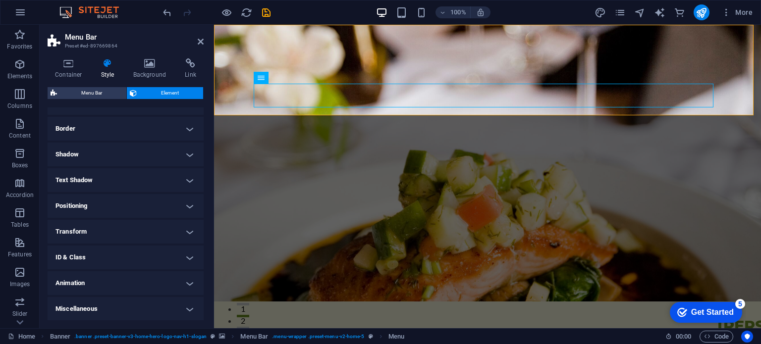
scroll to position [0, 0]
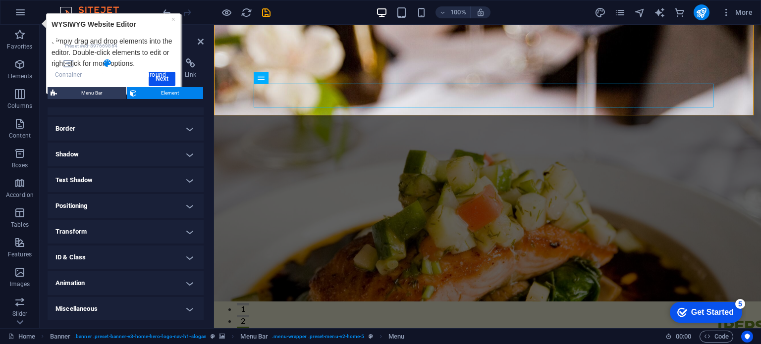
click at [174, 77] on h4 "Background" at bounding box center [152, 68] width 52 height 21
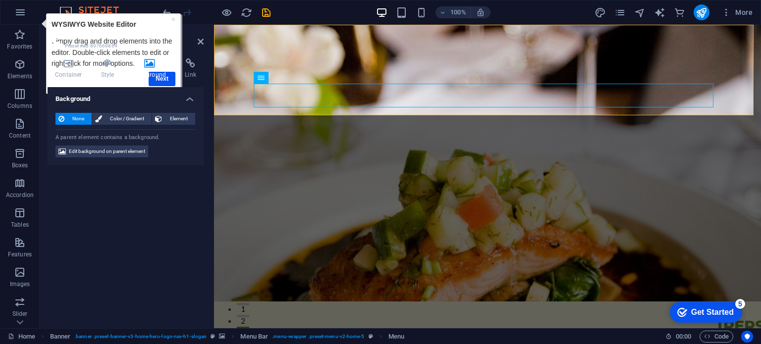
click at [174, 77] on h4 "Background" at bounding box center [152, 68] width 52 height 21
click at [167, 79] on div "Container Style Background Link Size Height Default px rem % vh vw Min. height …" at bounding box center [126, 189] width 156 height 262
click at [165, 83] on div "Container Style Background Link Size Height Default px rem % vh vw Min. height …" at bounding box center [126, 189] width 156 height 262
click at [175, 18] on link "×" at bounding box center [173, 19] width 4 height 8
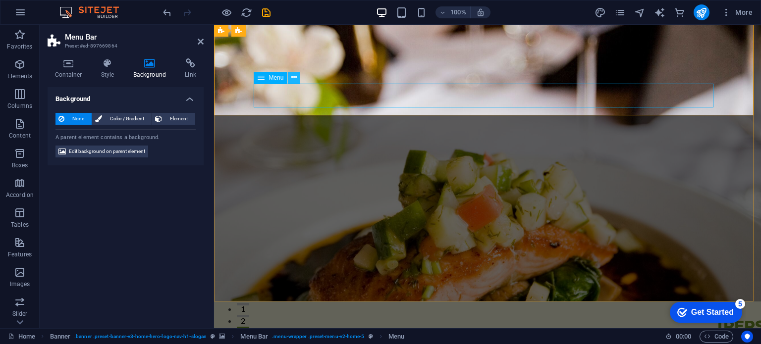
click at [297, 79] on button at bounding box center [294, 78] width 12 height 12
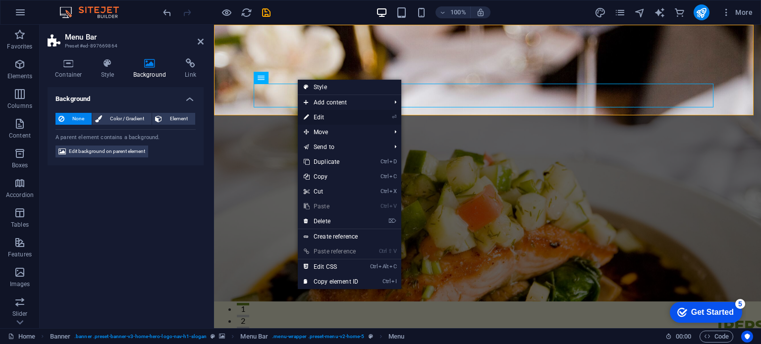
click at [339, 121] on link "⏎ Edit" at bounding box center [331, 117] width 66 height 15
select select
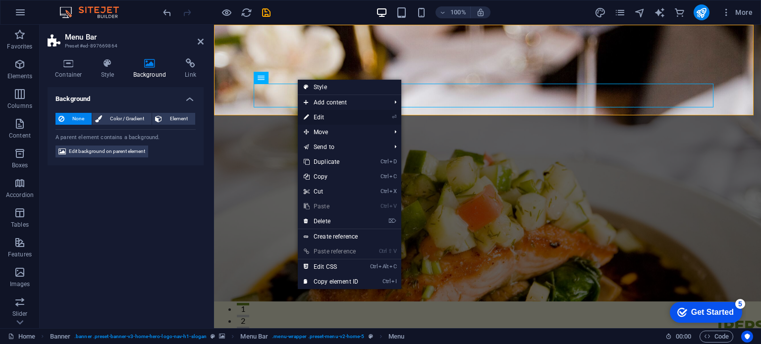
select select
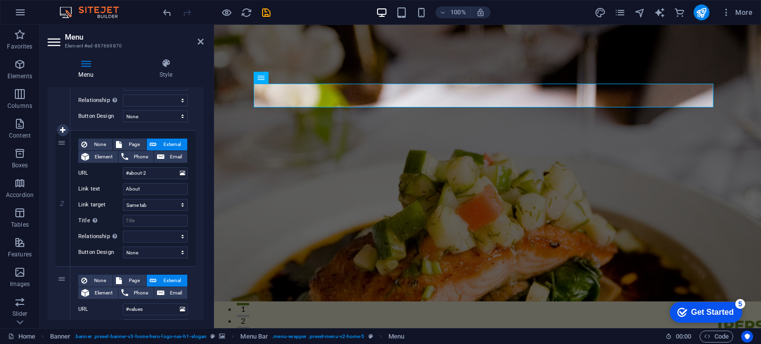
scroll to position [198, 0]
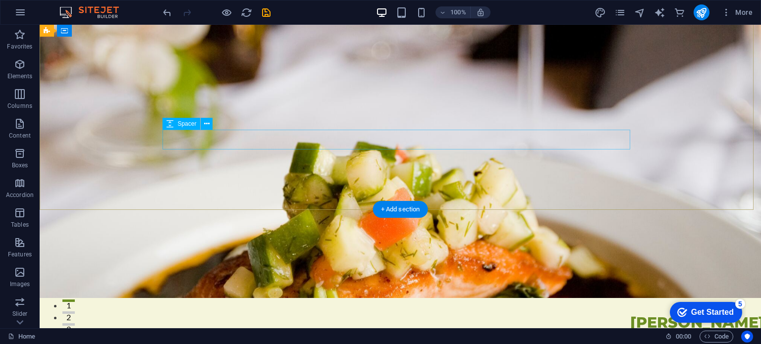
scroll to position [0, 0]
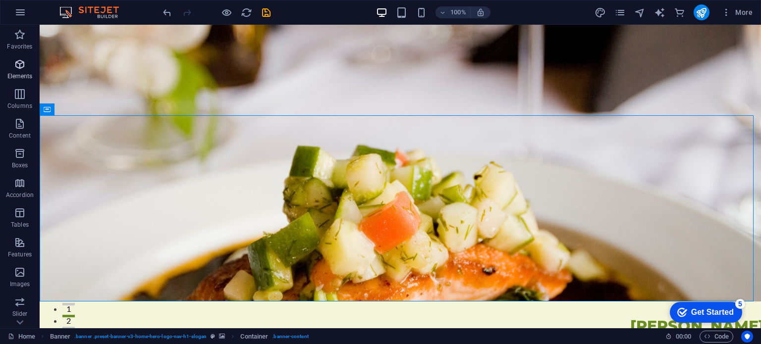
click at [26, 57] on button "Elements" at bounding box center [20, 70] width 40 height 30
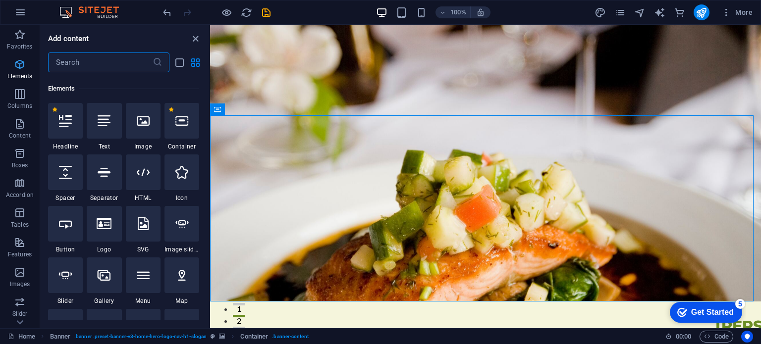
scroll to position [105, 0]
click at [73, 122] on div at bounding box center [65, 119] width 35 height 36
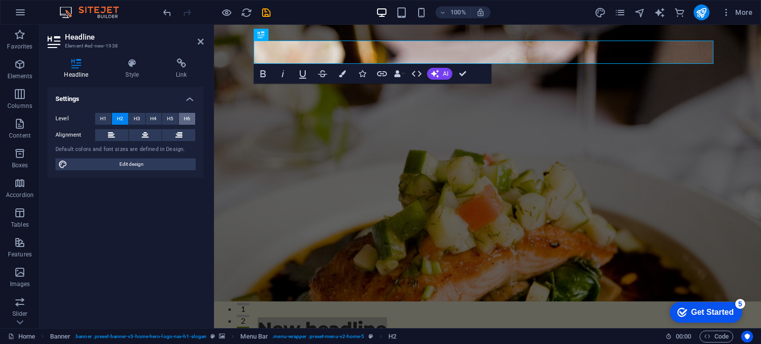
click at [185, 117] on span "H6" at bounding box center [187, 119] width 6 height 12
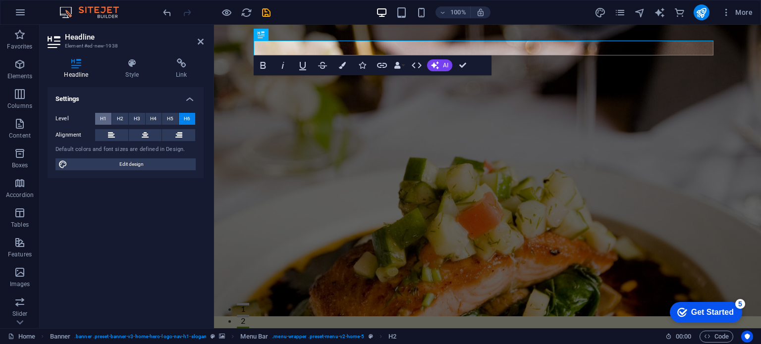
click at [108, 118] on button "H1" at bounding box center [103, 119] width 16 height 12
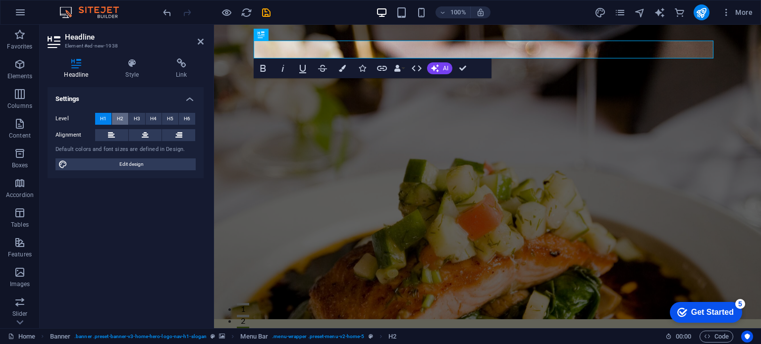
click at [124, 118] on button "H2" at bounding box center [120, 119] width 16 height 12
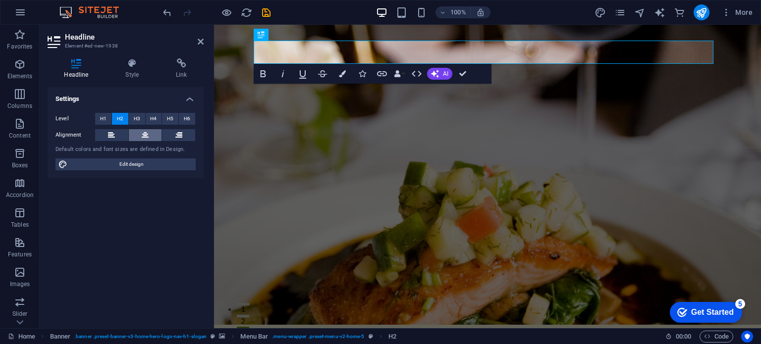
click at [146, 135] on icon at bounding box center [145, 135] width 7 height 12
click at [147, 69] on h4 "Style" at bounding box center [134, 68] width 51 height 21
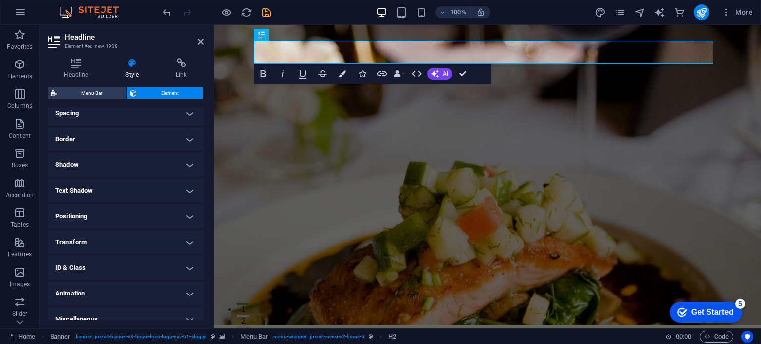
scroll to position [205, 0]
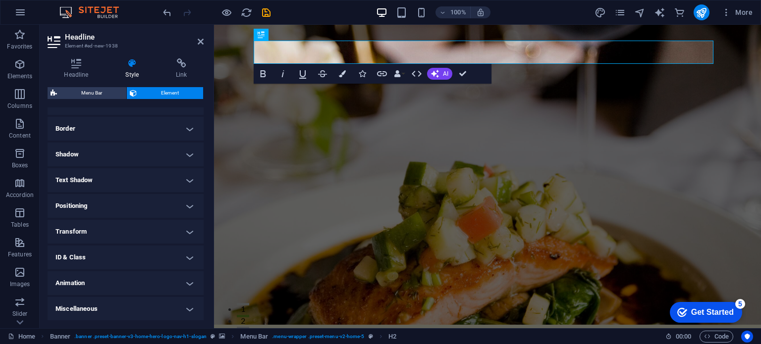
click at [143, 210] on h4 "Positioning" at bounding box center [126, 206] width 156 height 24
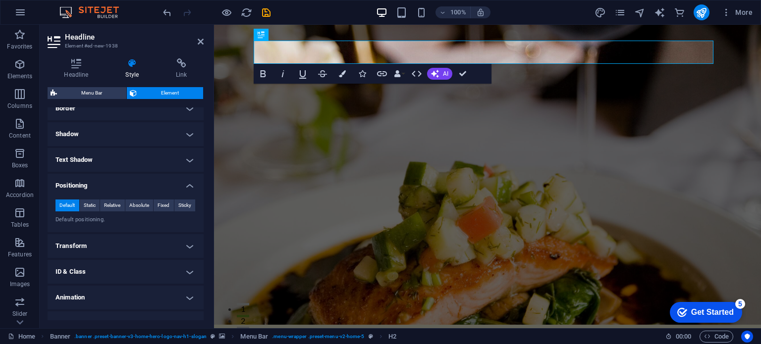
scroll to position [240, 0]
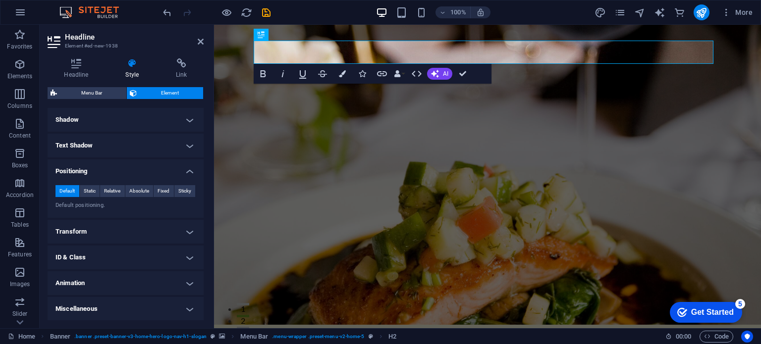
click at [148, 229] on h4 "Transform" at bounding box center [126, 232] width 156 height 24
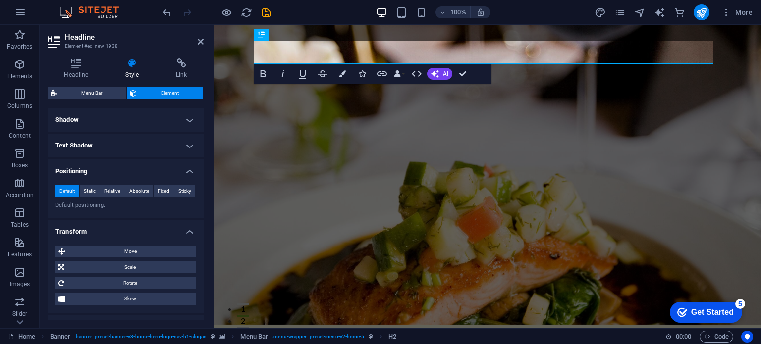
click at [148, 230] on h4 "Transform" at bounding box center [126, 229] width 156 height 18
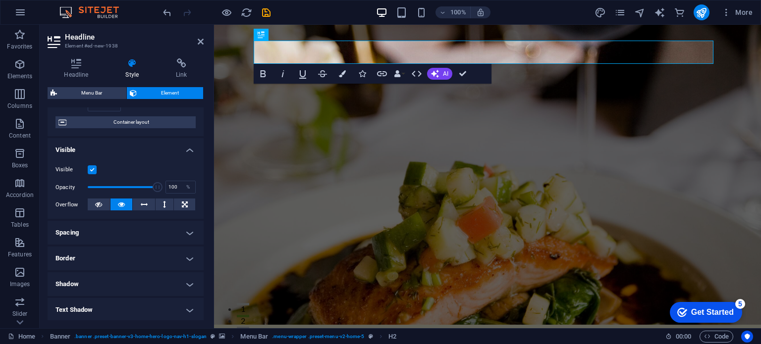
scroll to position [0, 0]
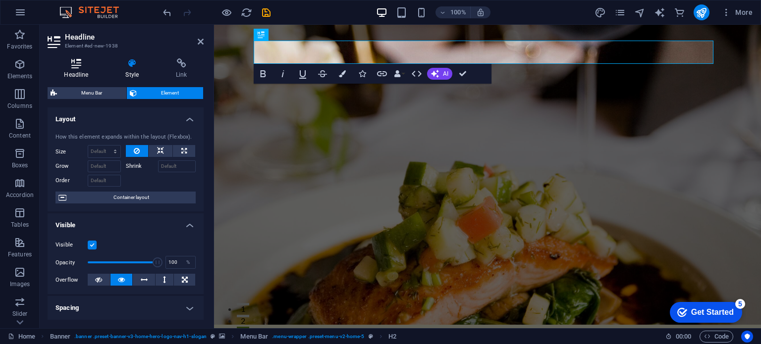
click at [77, 75] on h4 "Headline" at bounding box center [78, 68] width 61 height 21
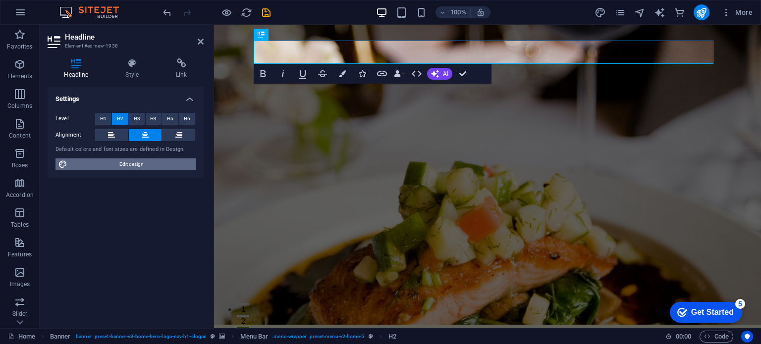
click at [131, 165] on span "Edit design" at bounding box center [131, 165] width 122 height 12
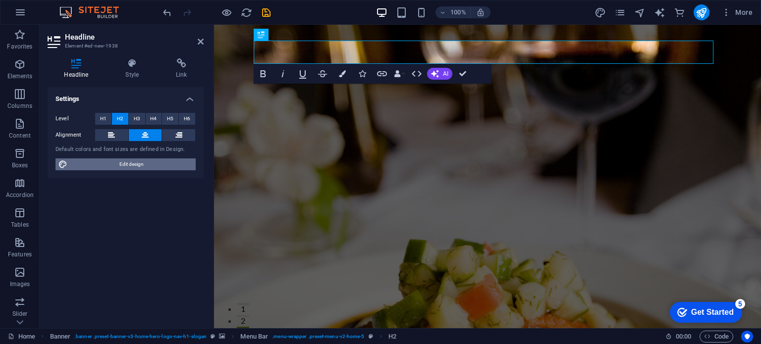
select select "px"
select select "200"
select select "px"
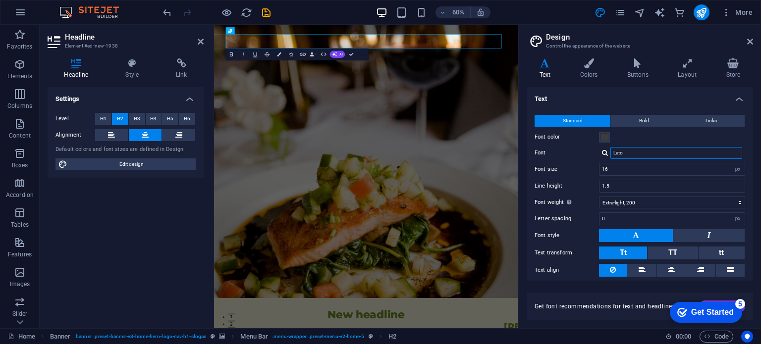
click at [640, 154] on input "Lato" at bounding box center [677, 153] width 132 height 12
click at [639, 158] on input "Lato" at bounding box center [677, 153] width 132 height 12
click at [607, 155] on div at bounding box center [605, 153] width 6 height 6
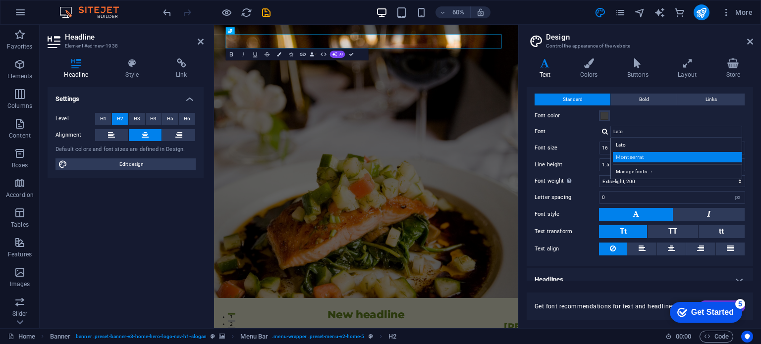
scroll to position [30, 0]
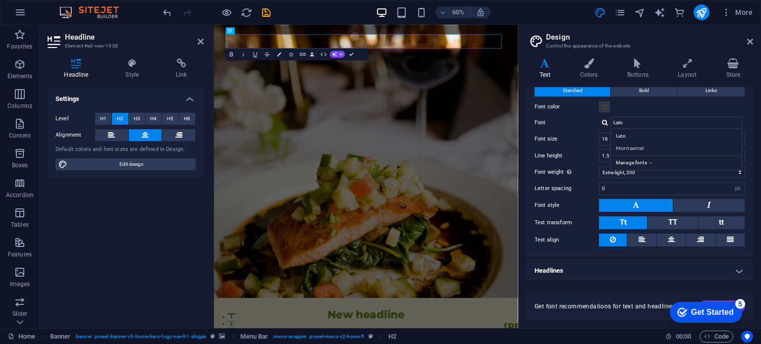
click at [588, 148] on div "Standard Bold Links Font color Font Lato Lato Montserrat Manage fonts → Font si…" at bounding box center [640, 166] width 230 height 182
click at [624, 135] on input "16" at bounding box center [672, 139] width 145 height 12
type input "35"
click at [585, 150] on div "Line height 1.5" at bounding box center [640, 156] width 211 height 13
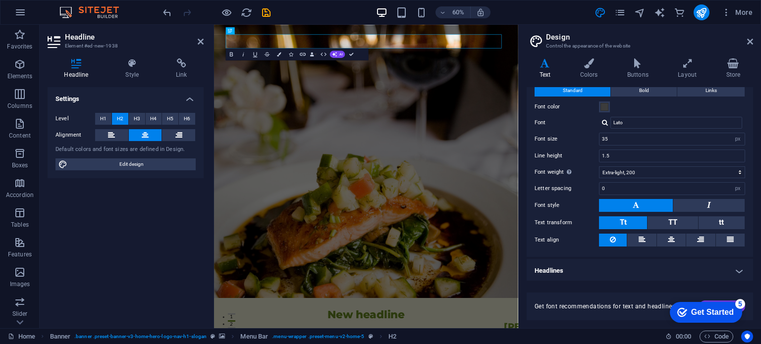
click at [658, 146] on div "Standard Bold Links Font color Font Lato Lato Montserrat Manage fonts → Font si…" at bounding box center [640, 166] width 230 height 182
click at [652, 141] on input "35" at bounding box center [672, 139] width 145 height 12
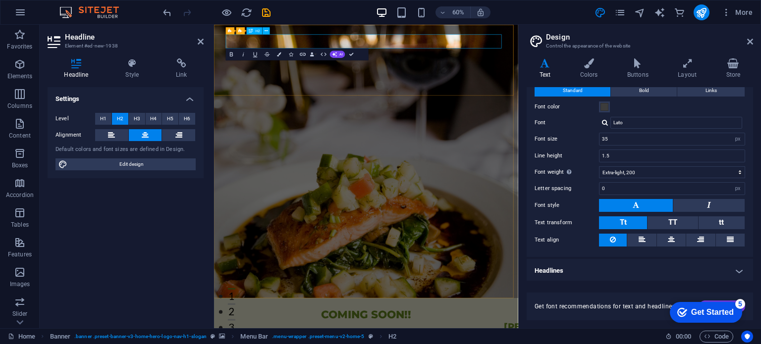
click at [698, 133] on input "35" at bounding box center [672, 139] width 145 height 12
type input "3"
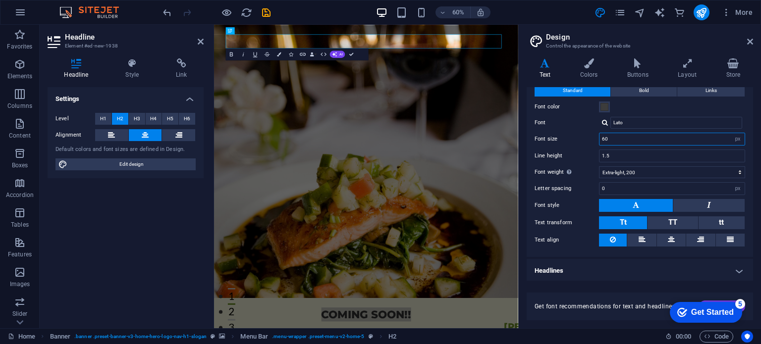
type input "60"
click at [673, 278] on h4 "Headlines" at bounding box center [640, 271] width 227 height 24
click at [706, 309] on div "Get Started" at bounding box center [712, 312] width 43 height 9
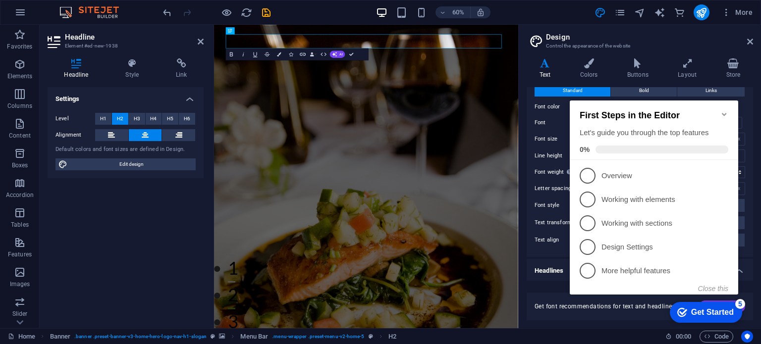
click at [726, 111] on icon "Minimize checklist" at bounding box center [725, 115] width 8 height 8
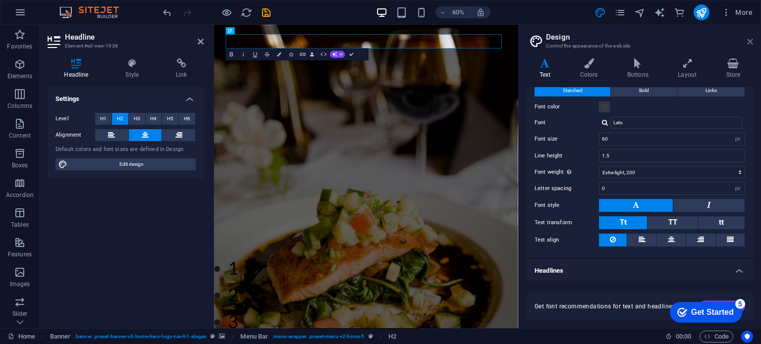
click at [749, 42] on icon at bounding box center [750, 42] width 6 height 8
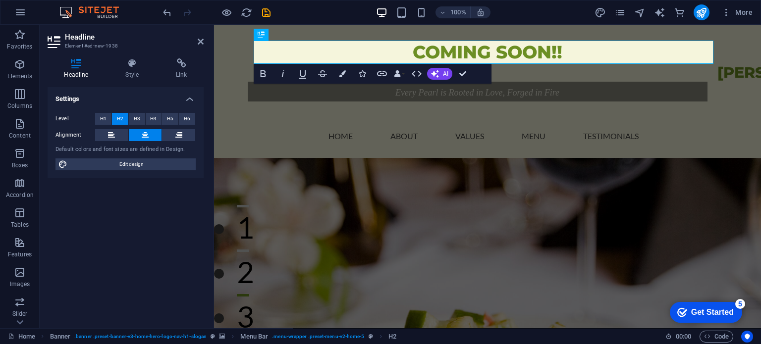
scroll to position [266, 0]
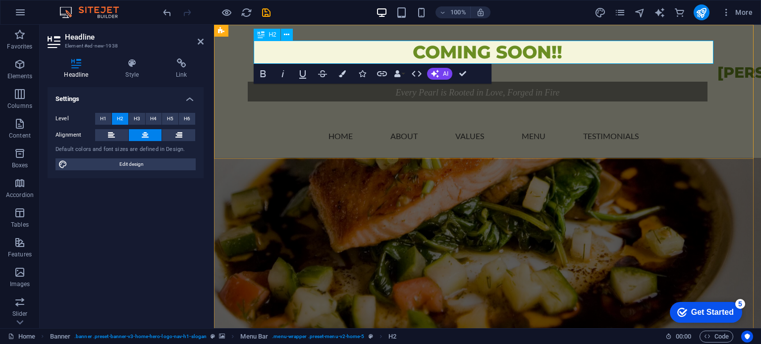
click at [579, 49] on h2 "COMING SOON!!" at bounding box center [488, 52] width 460 height 23
click at [635, 134] on nav "Home About Values Menu Testimonials" at bounding box center [488, 128] width 460 height 45
select select
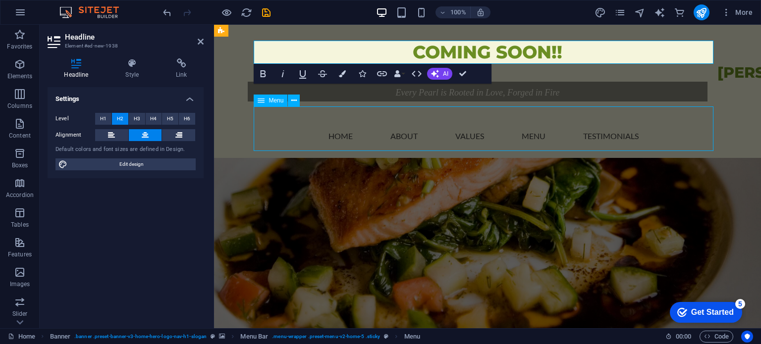
select select
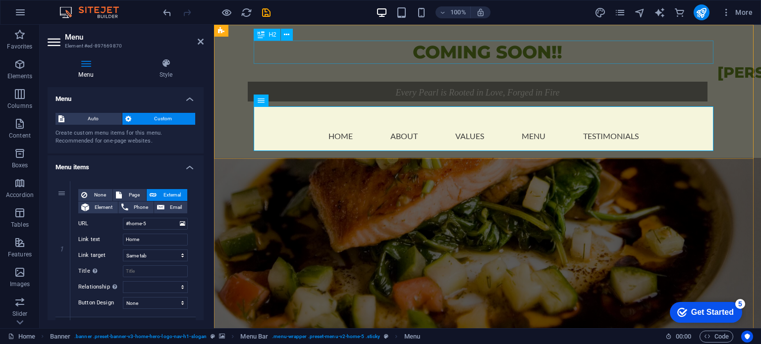
click at [526, 58] on div "COMING SOON!!" at bounding box center [488, 52] width 460 height 23
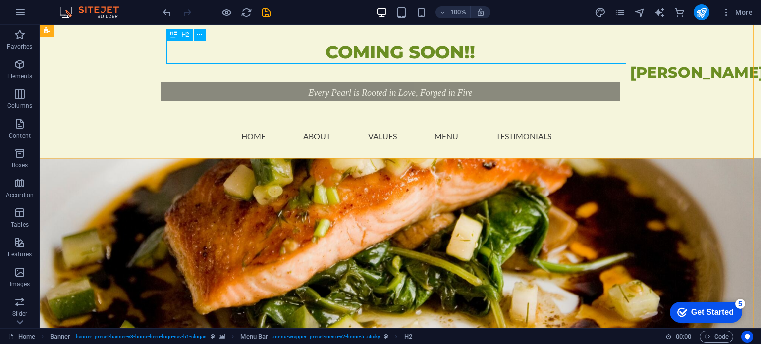
click at [456, 57] on div "COMING SOON!!" at bounding box center [401, 52] width 460 height 23
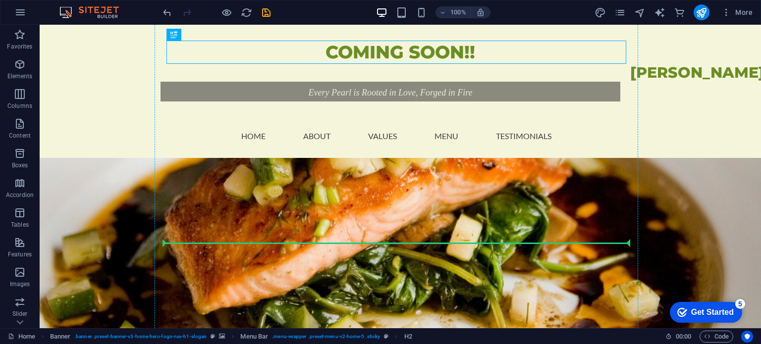
drag, startPoint x: 456, startPoint y: 57, endPoint x: 436, endPoint y: 206, distance: 149.5
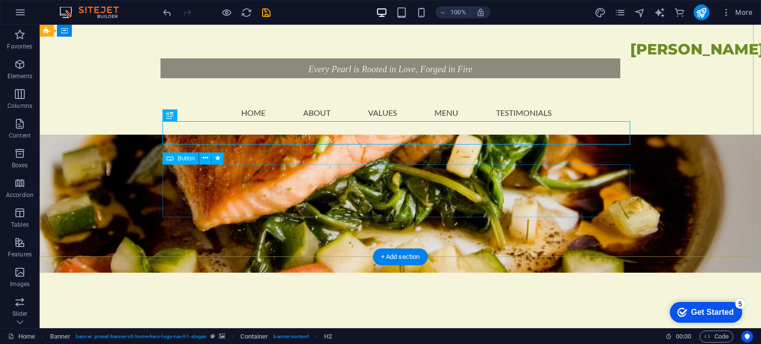
scroll to position [365, 0]
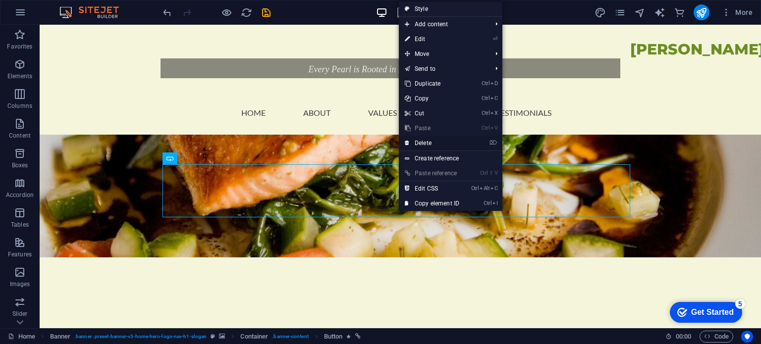
click at [438, 142] on link "⌦ Delete" at bounding box center [432, 143] width 66 height 15
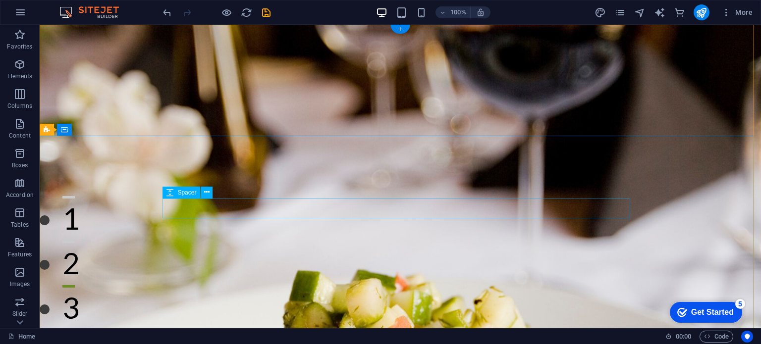
scroll to position [0, 0]
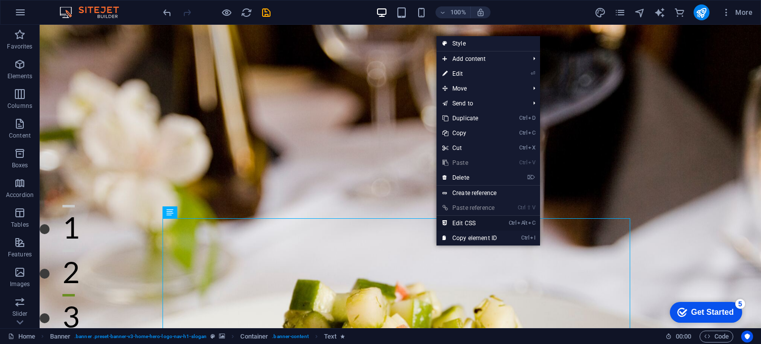
click at [480, 228] on link "Ctrl Alt C Edit CSS" at bounding box center [470, 223] width 66 height 15
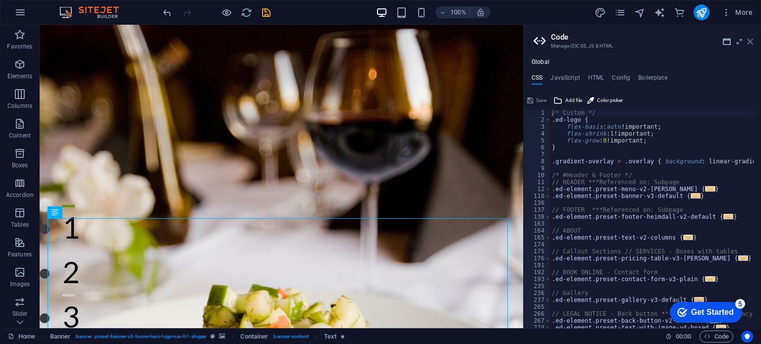
drag, startPoint x: 750, startPoint y: 44, endPoint x: 520, endPoint y: 195, distance: 275.2
click at [750, 44] on icon at bounding box center [750, 42] width 6 height 8
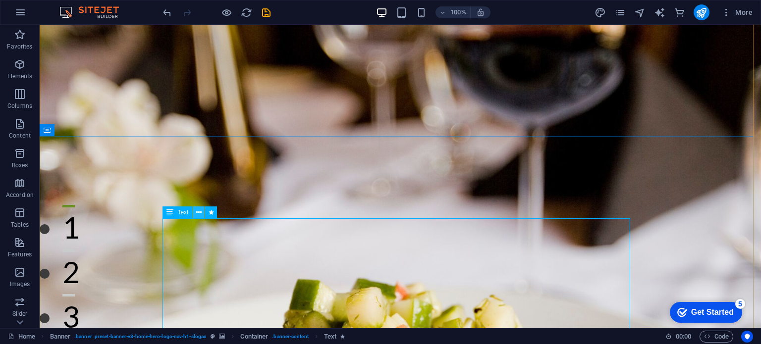
click at [197, 214] on icon at bounding box center [198, 213] width 5 height 10
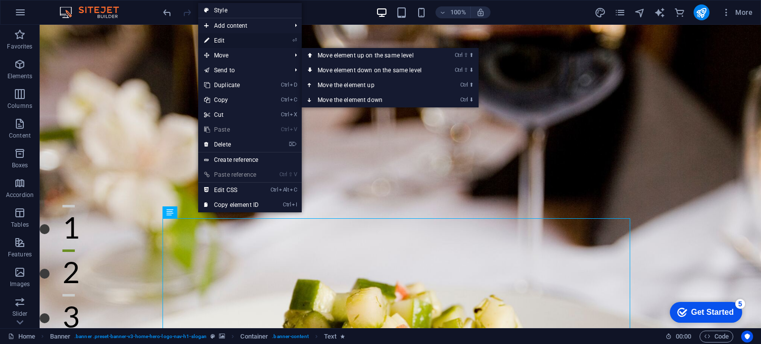
click at [250, 38] on link "⏎ Edit" at bounding box center [231, 40] width 66 height 15
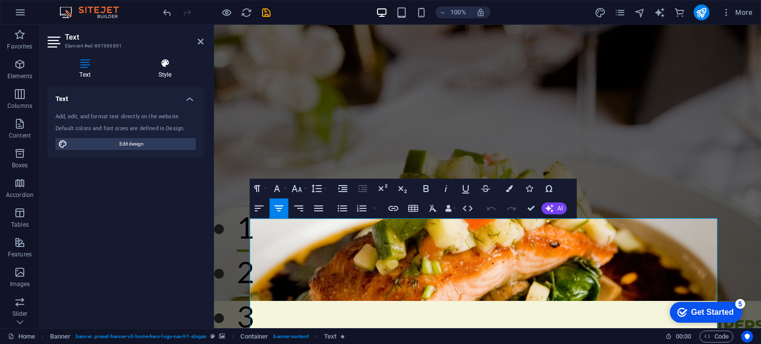
click at [159, 70] on h4 "Style" at bounding box center [164, 68] width 77 height 21
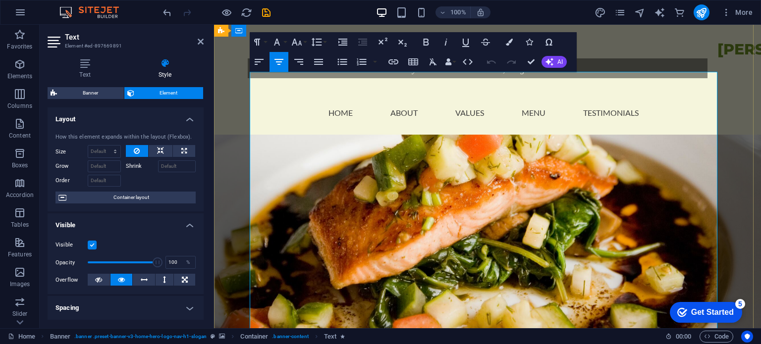
scroll to position [248, 0]
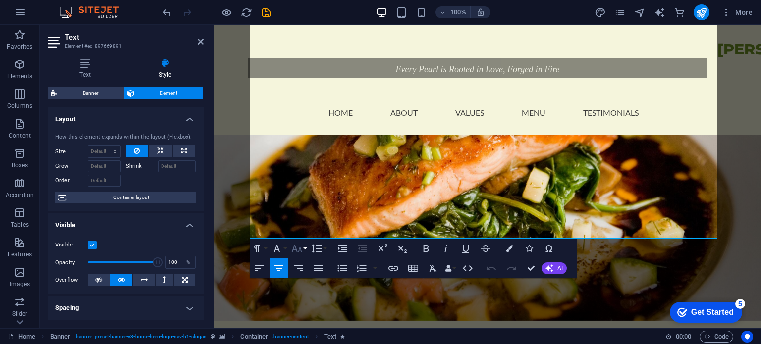
click at [298, 255] on button "Font Size" at bounding box center [298, 249] width 19 height 20
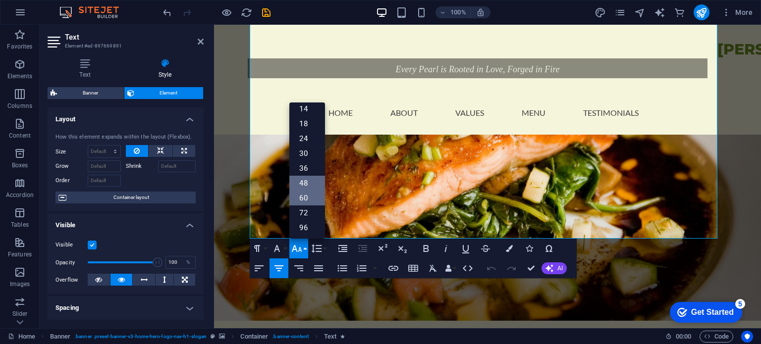
scroll to position [0, 0]
click at [318, 174] on link "12" at bounding box center [307, 173] width 36 height 15
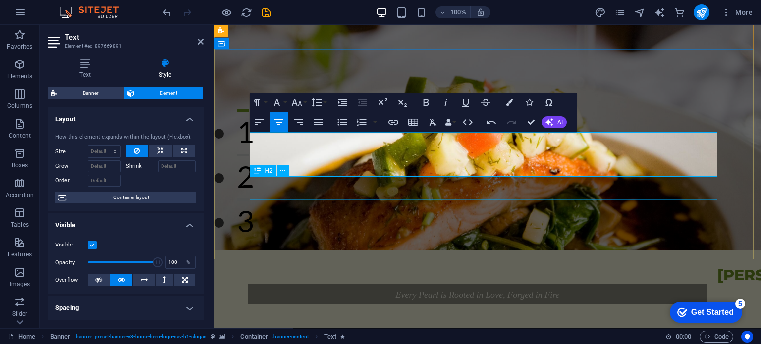
scroll to position [50, 0]
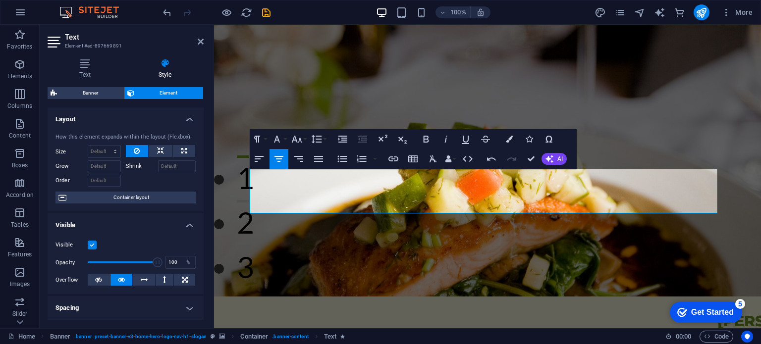
click at [284, 164] on icon "button" at bounding box center [279, 159] width 12 height 12
click at [285, 141] on button "Font Family" at bounding box center [279, 139] width 19 height 20
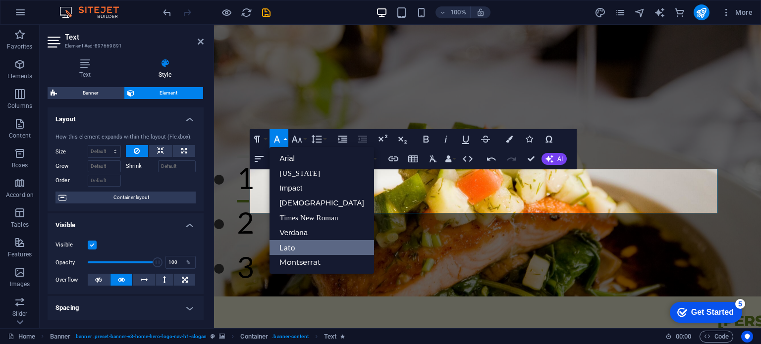
scroll to position [0, 0]
click at [305, 142] on button "Font Size" at bounding box center [298, 139] width 19 height 20
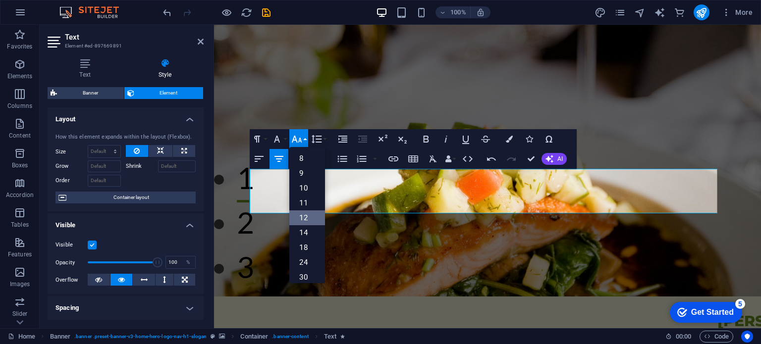
scroll to position [71, 0]
click at [313, 182] on link "18" at bounding box center [307, 177] width 36 height 15
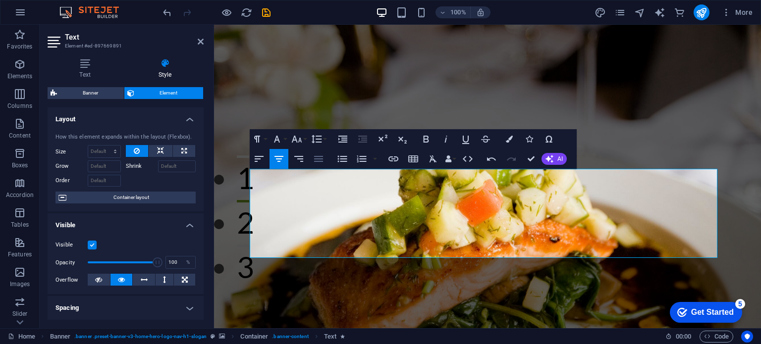
click at [327, 157] on button "Align Justify" at bounding box center [318, 159] width 19 height 20
click at [277, 165] on icon "button" at bounding box center [279, 159] width 12 height 12
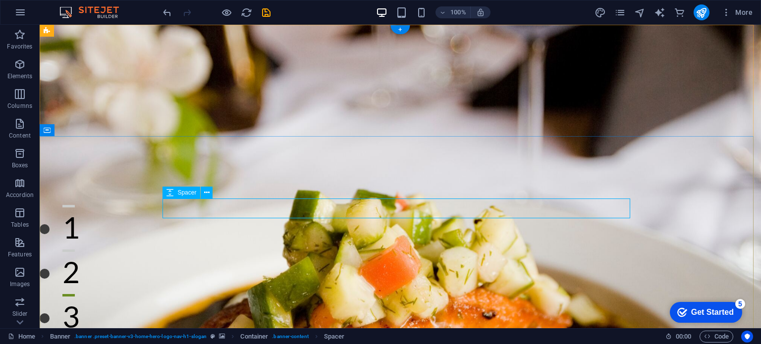
scroll to position [149, 0]
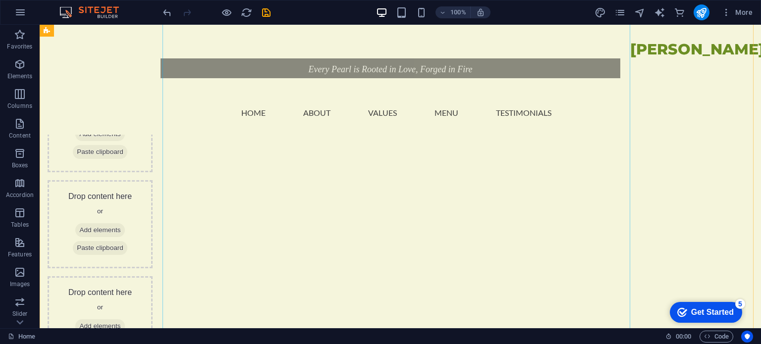
scroll to position [743, 0]
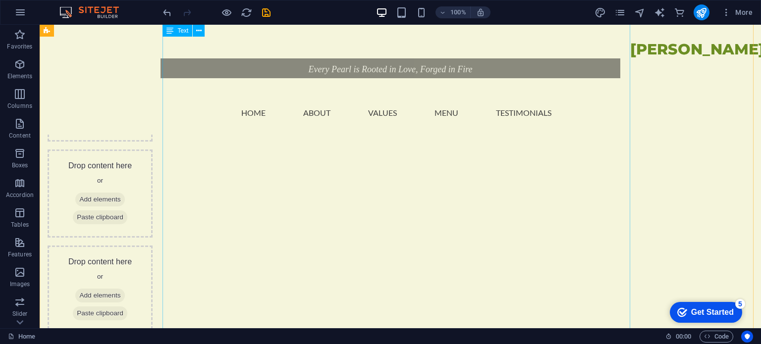
click at [513, 109] on nav "Home About Values Menu Testimonials" at bounding box center [401, 104] width 460 height 45
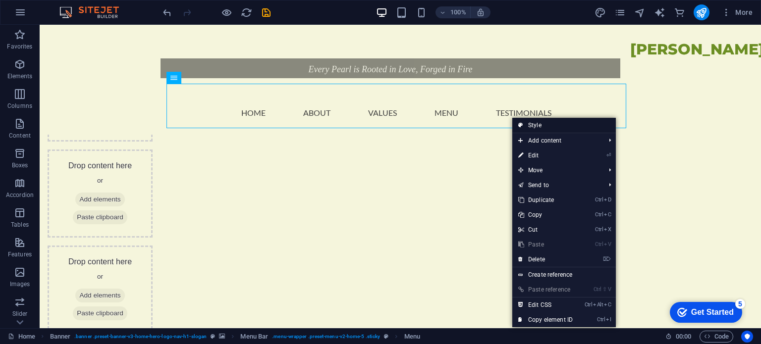
click at [518, 118] on icon at bounding box center [520, 125] width 5 height 15
select select "rem"
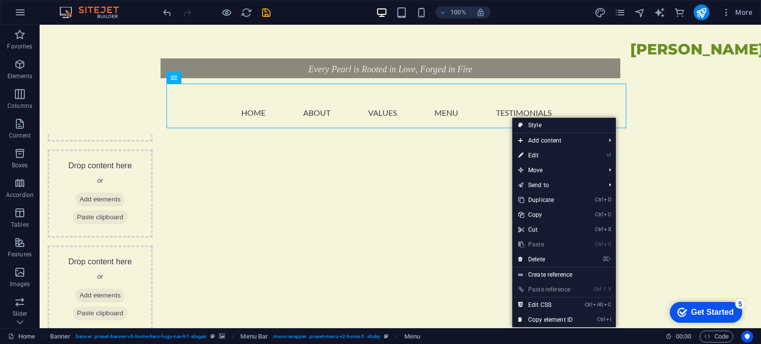
select select "preset-menu-v2-home-5"
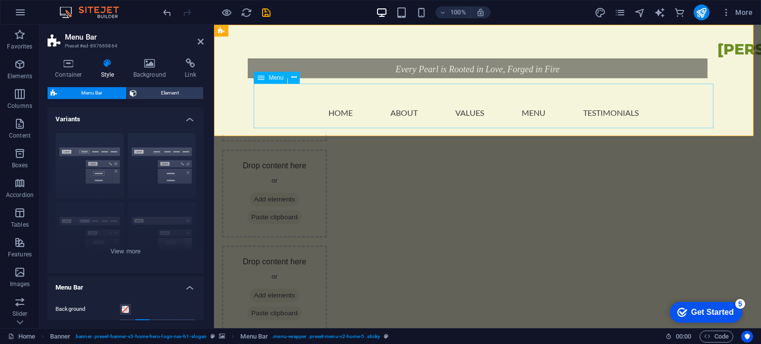
click at [600, 117] on nav "Home About Values Menu Testimonials" at bounding box center [488, 104] width 460 height 45
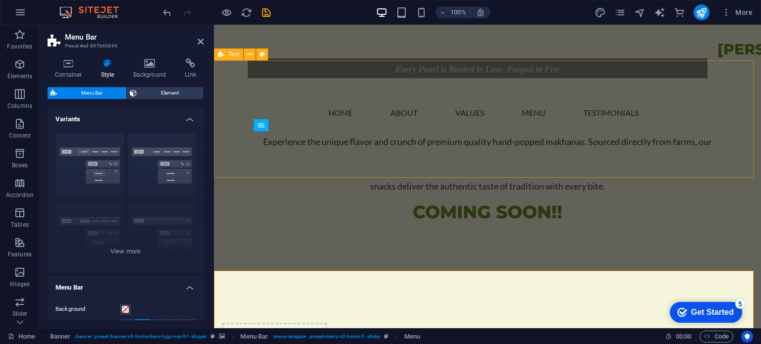
scroll to position [397, 0]
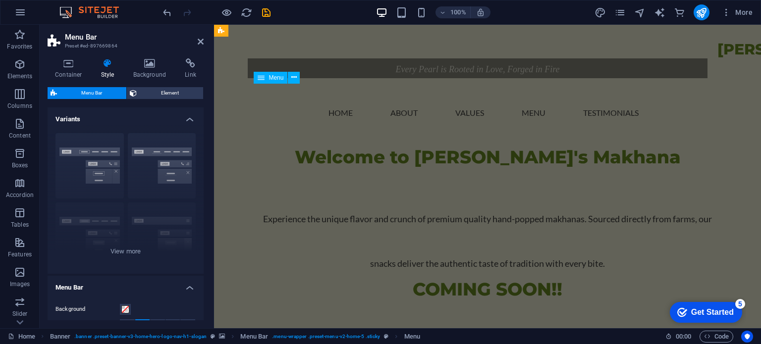
click at [528, 116] on nav "Home About Values Menu Testimonials" at bounding box center [488, 104] width 460 height 45
click at [380, 111] on nav "Home About Values Menu Testimonials" at bounding box center [488, 104] width 460 height 45
click at [421, 121] on nav "Home About Values Menu Testimonials" at bounding box center [488, 104] width 460 height 45
click at [356, 110] on nav "Home About Values Menu Testimonials" at bounding box center [488, 104] width 460 height 45
click at [297, 81] on button at bounding box center [294, 78] width 12 height 12
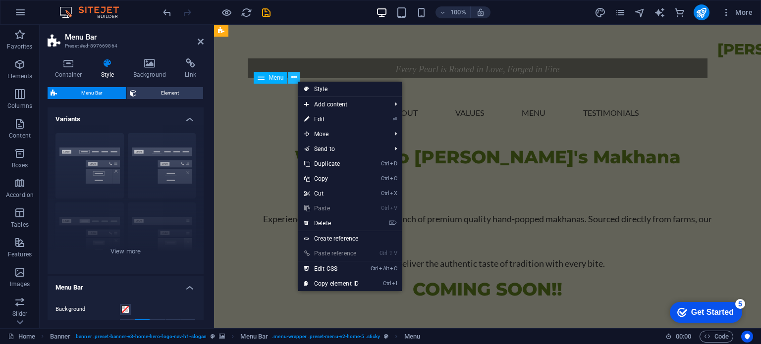
click at [297, 81] on button at bounding box center [294, 78] width 12 height 12
click at [539, 113] on nav "Home About Values Menu Testimonials" at bounding box center [488, 104] width 460 height 45
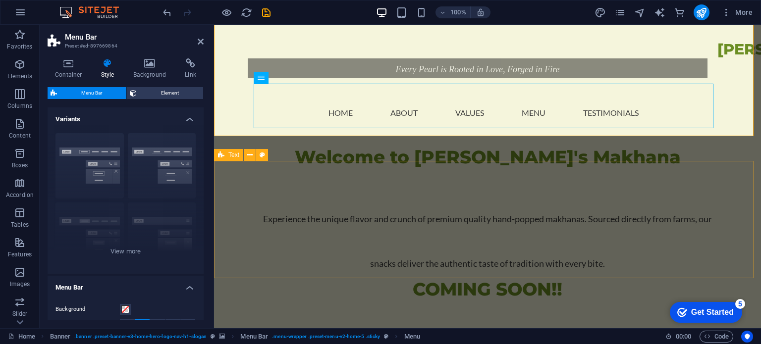
drag, startPoint x: 613, startPoint y: 248, endPoint x: 788, endPoint y: 250, distance: 175.0
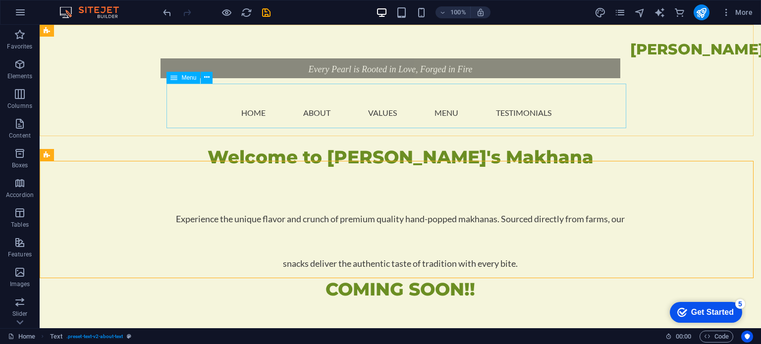
click at [303, 116] on nav "Home About Values Menu Testimonials" at bounding box center [401, 104] width 460 height 45
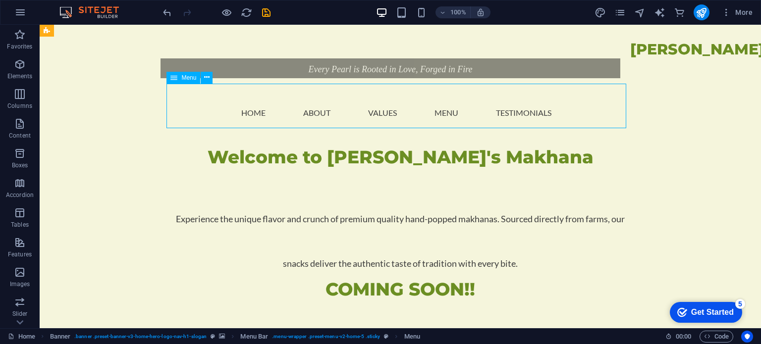
click at [303, 116] on nav "Home About Values Menu Testimonials" at bounding box center [401, 104] width 460 height 45
select select
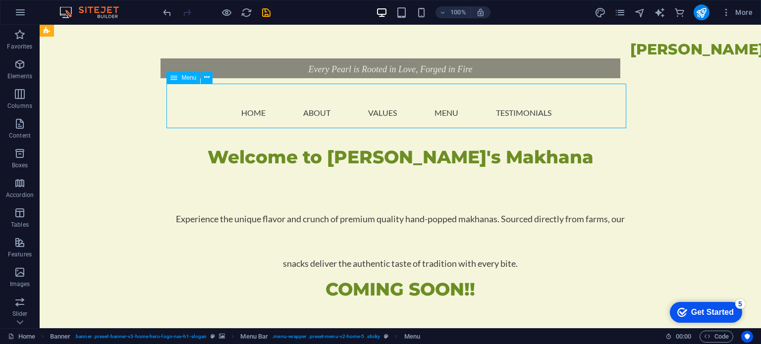
select select
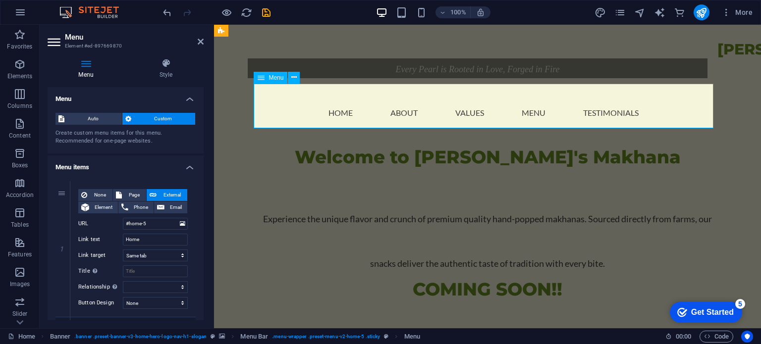
click at [377, 112] on nav "Home About Values Menu Testimonials" at bounding box center [488, 104] width 460 height 45
click at [200, 40] on icon at bounding box center [201, 42] width 6 height 8
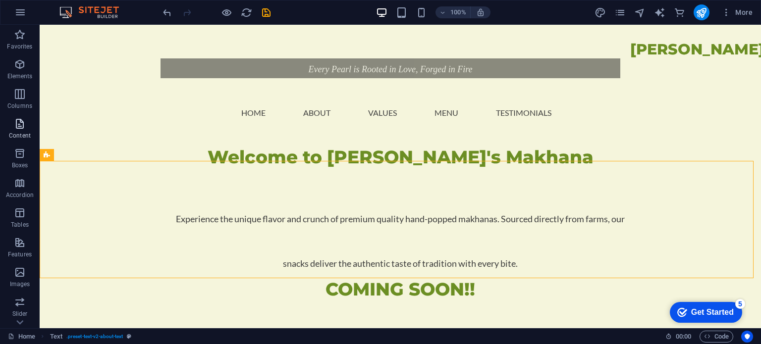
click at [27, 123] on span "Content" at bounding box center [20, 130] width 40 height 24
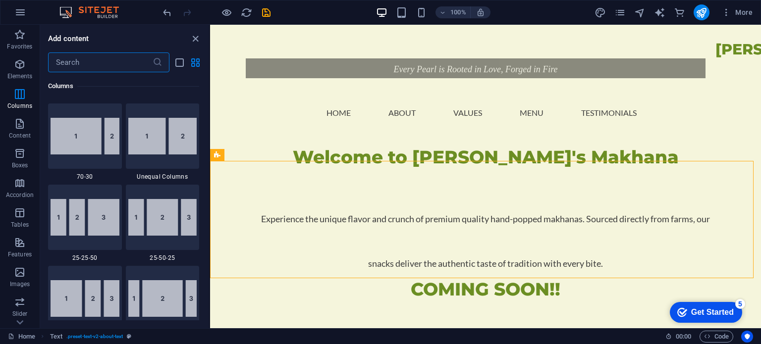
scroll to position [793, 0]
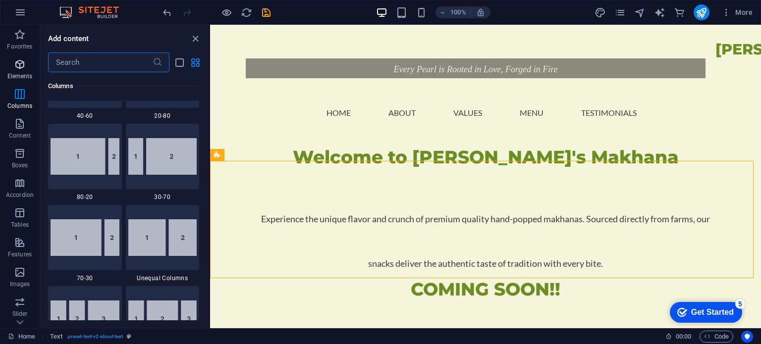
click at [18, 67] on icon "button" at bounding box center [20, 64] width 12 height 12
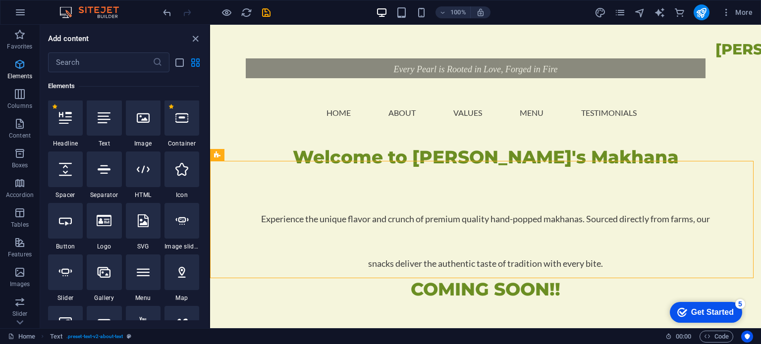
scroll to position [105, 0]
click at [22, 47] on p "Favorites" at bounding box center [19, 47] width 25 height 8
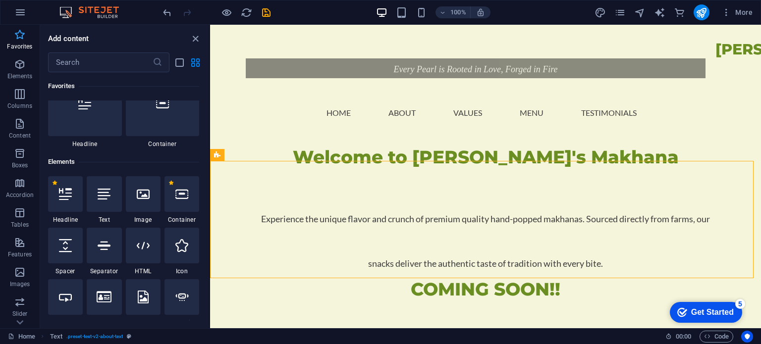
scroll to position [0, 0]
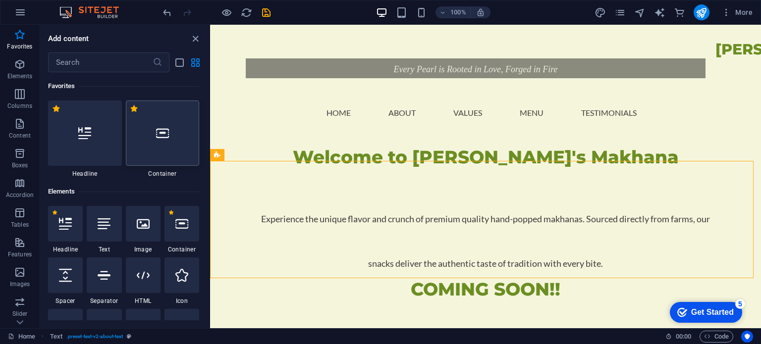
click at [184, 136] on div at bounding box center [163, 133] width 74 height 65
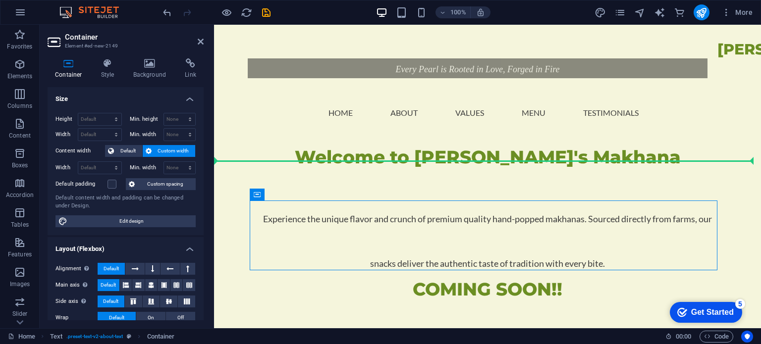
drag, startPoint x: 506, startPoint y: 245, endPoint x: 513, endPoint y: 180, distance: 65.4
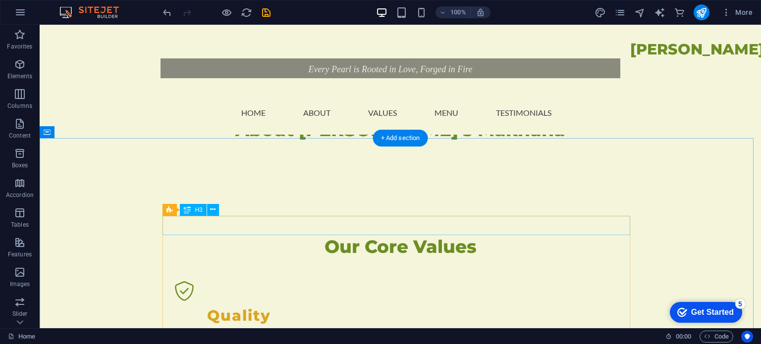
scroll to position [1041, 0]
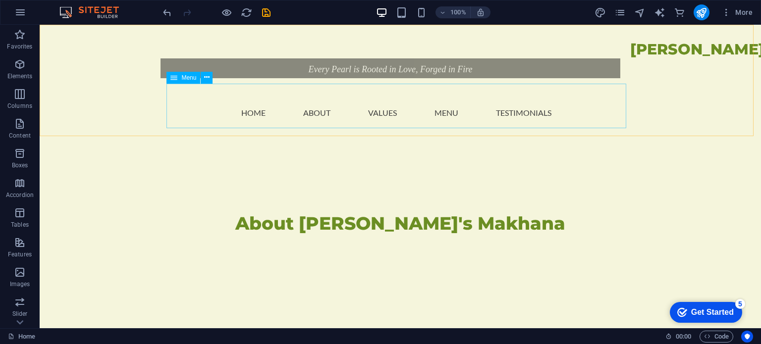
click at [208, 104] on nav "Home About Values Menu Testimonials" at bounding box center [401, 104] width 460 height 45
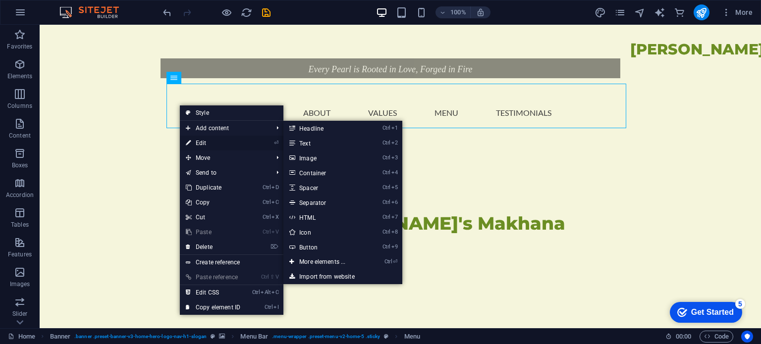
click at [207, 138] on link "⏎ Edit" at bounding box center [213, 143] width 66 height 15
select select
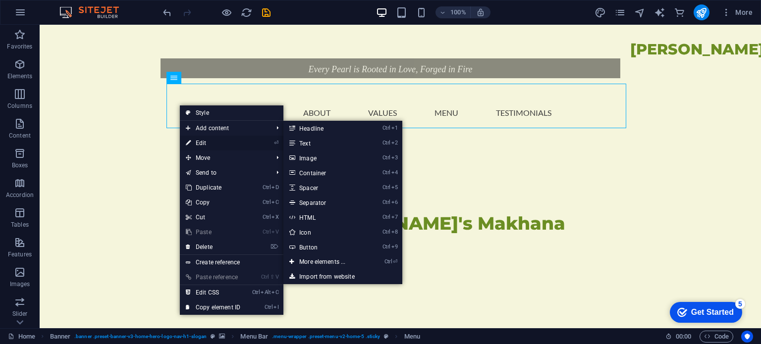
select select
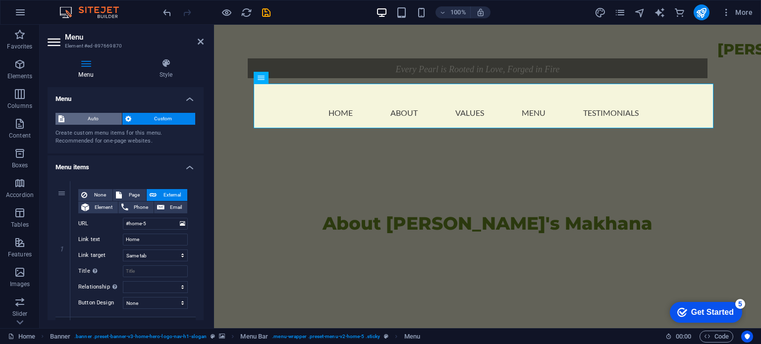
click at [101, 118] on span "Auto" at bounding box center [93, 119] width 52 height 12
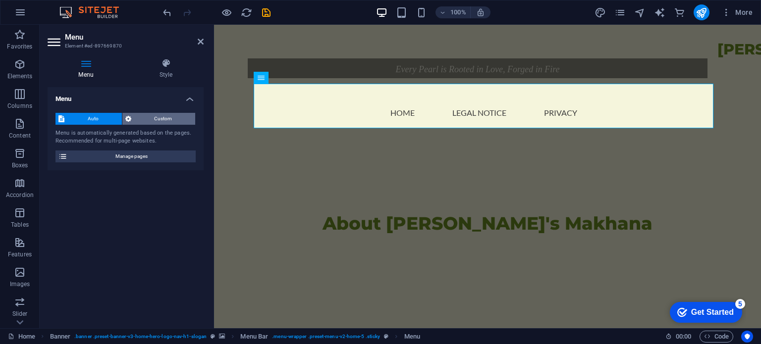
click at [168, 124] on span "Custom" at bounding box center [163, 119] width 58 height 12
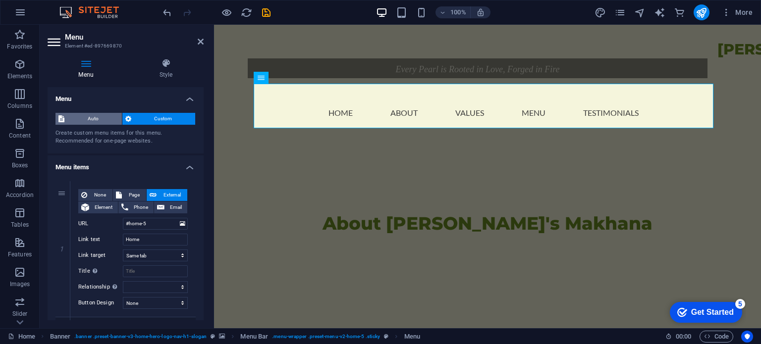
click at [89, 119] on span "Auto" at bounding box center [93, 119] width 52 height 12
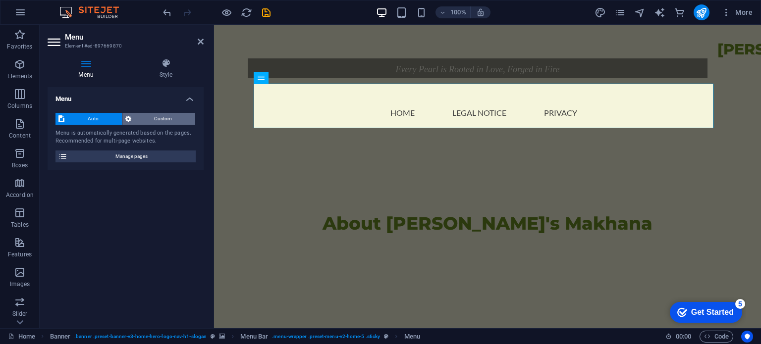
click at [148, 120] on span "Custom" at bounding box center [163, 119] width 58 height 12
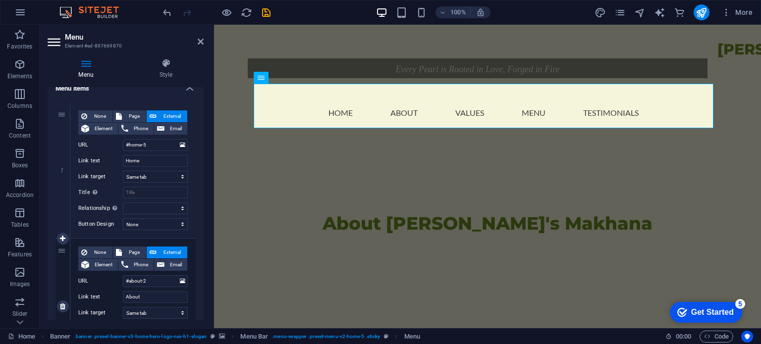
scroll to position [50, 0]
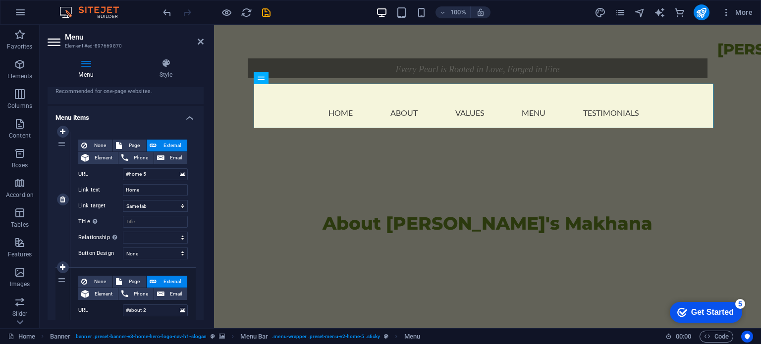
click at [112, 202] on label "Link target" at bounding box center [100, 206] width 45 height 12
click at [123, 202] on select "New tab Same tab Overlay" at bounding box center [155, 206] width 65 height 12
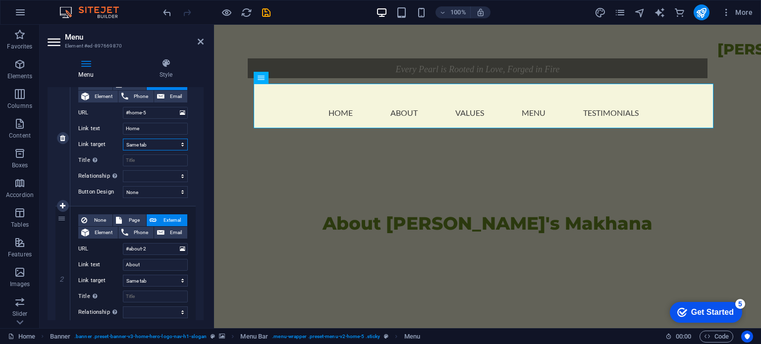
scroll to position [149, 0]
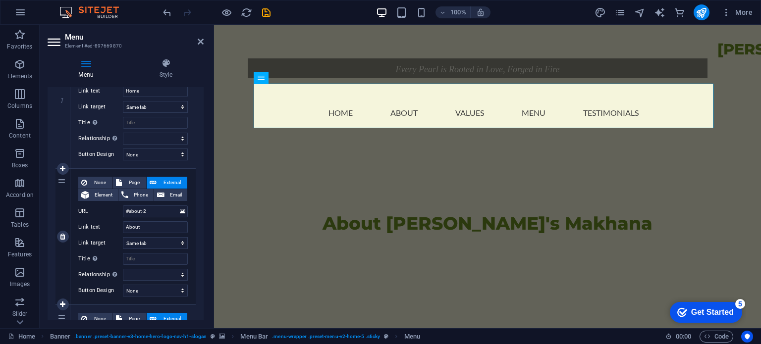
click at [114, 218] on div "None Page External Element Phone Email Page Home Subpage Legal Notice Privacy E…" at bounding box center [133, 229] width 110 height 104
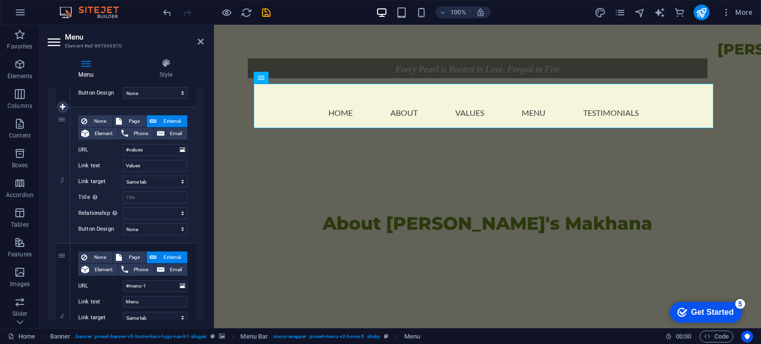
scroll to position [347, 0]
click at [124, 198] on input "Title Additional link description, should not be the same as the link text. The…" at bounding box center [155, 197] width 65 height 12
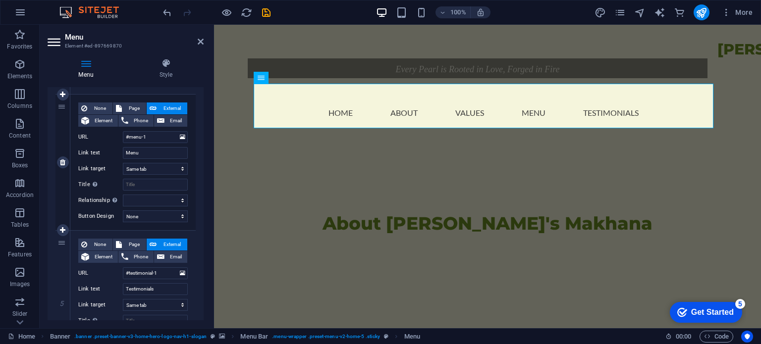
click at [63, 110] on div "4" at bounding box center [63, 163] width 15 height 136
drag, startPoint x: 63, startPoint y: 109, endPoint x: 117, endPoint y: 114, distance: 54.4
click at [117, 114] on div "4 None Page External Element Phone Email Page Home Subpage Legal Notice Privacy…" at bounding box center [126, 163] width 140 height 136
select select
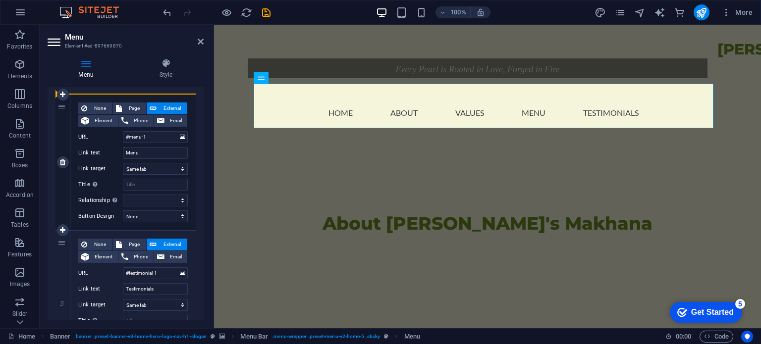
select select
click at [65, 162] on icon at bounding box center [62, 162] width 5 height 7
select select
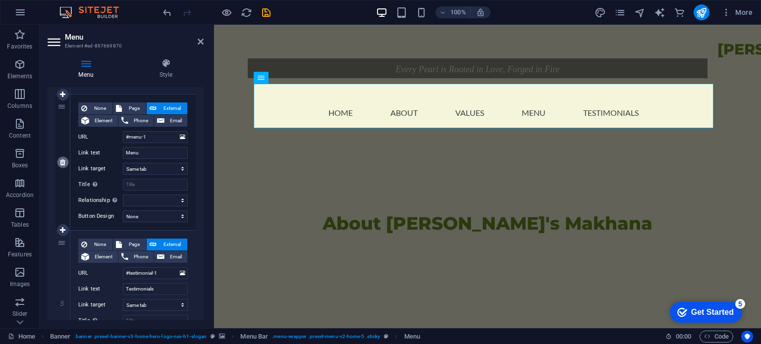
select select
type input "#testimonial-1"
type input "Testimonials"
select select
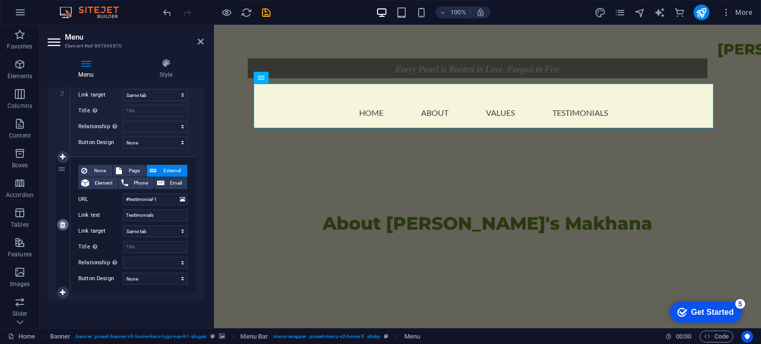
scroll to position [432, 0]
click at [0, 0] on icon at bounding box center [0, 0] width 0 height 0
select select
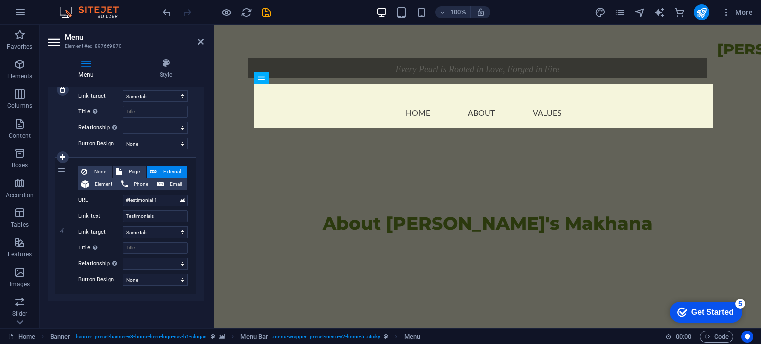
scroll to position [296, 0]
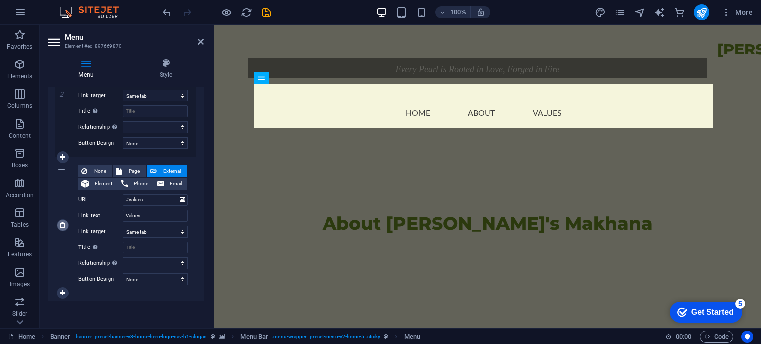
click at [58, 225] on link at bounding box center [63, 226] width 12 height 12
select select
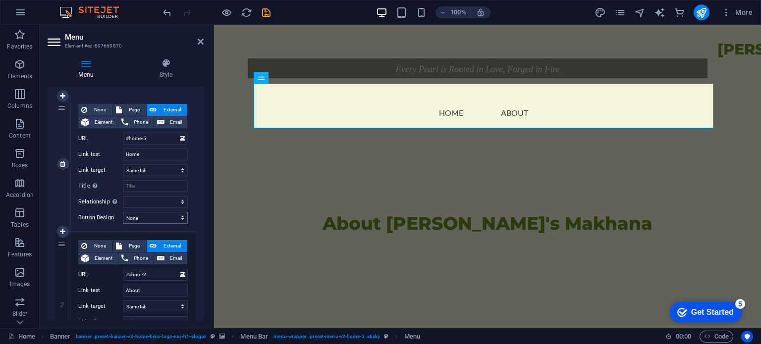
scroll to position [0, 0]
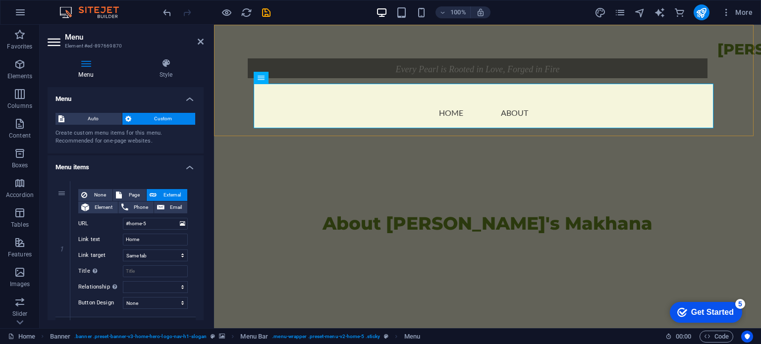
click at [228, 94] on div "Amma's Makhana Every Pearl is Rooted in Love, Forged in Fire Home About Menu" at bounding box center [487, 80] width 547 height 110
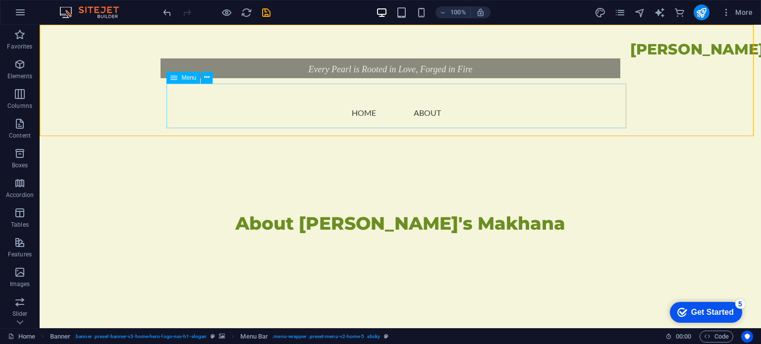
click at [377, 114] on nav "Home About" at bounding box center [401, 104] width 460 height 45
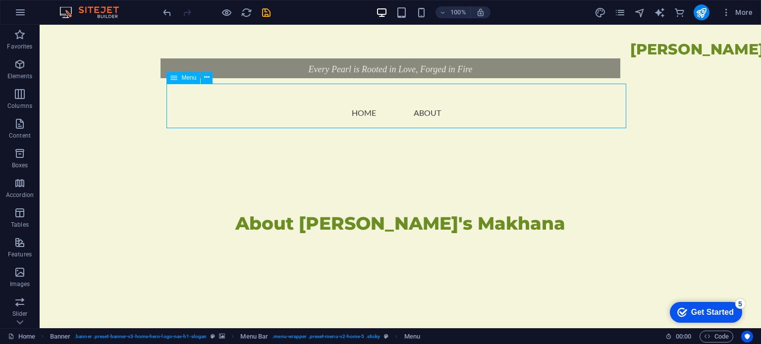
click at [366, 114] on nav "Home About" at bounding box center [401, 104] width 460 height 45
click at [192, 114] on nav "Home About" at bounding box center [401, 104] width 460 height 45
select select
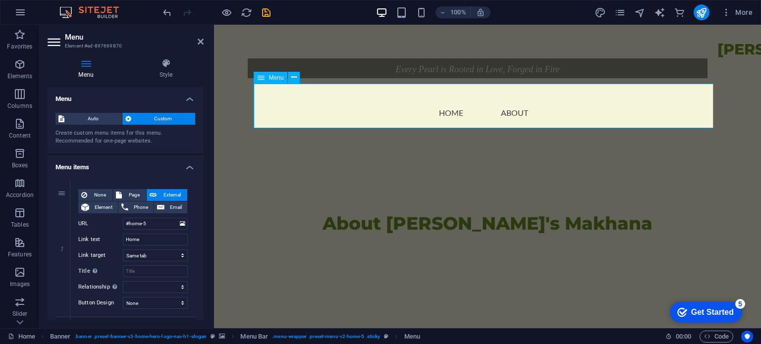
click at [420, 113] on nav "Home About" at bounding box center [488, 104] width 460 height 45
click at [455, 116] on nav "Home About" at bounding box center [488, 104] width 460 height 45
click at [168, 77] on h4 "Style" at bounding box center [165, 68] width 75 height 21
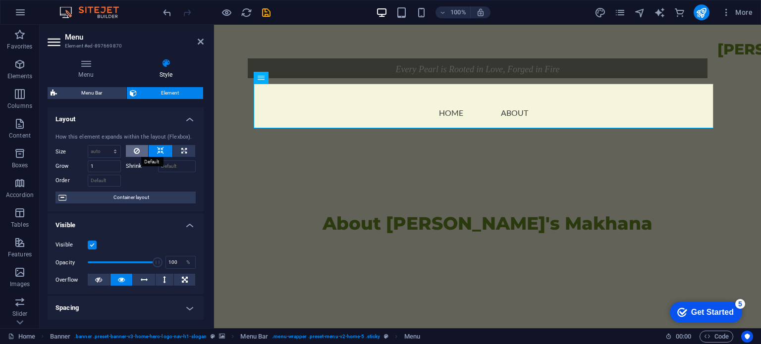
click at [141, 152] on button at bounding box center [137, 151] width 23 height 12
click at [159, 151] on icon at bounding box center [160, 151] width 7 height 12
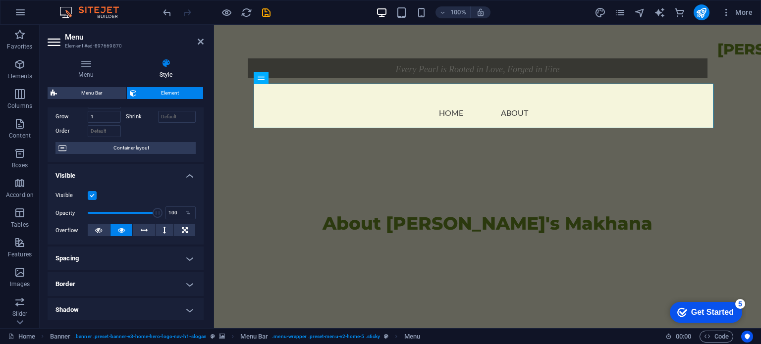
scroll to position [99, 0]
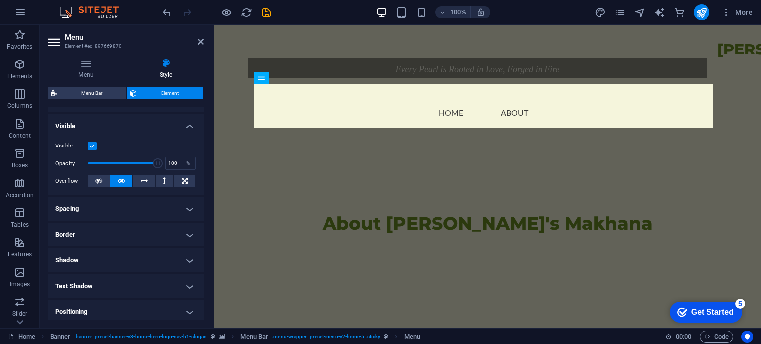
click at [123, 314] on h4 "Positioning" at bounding box center [126, 312] width 156 height 24
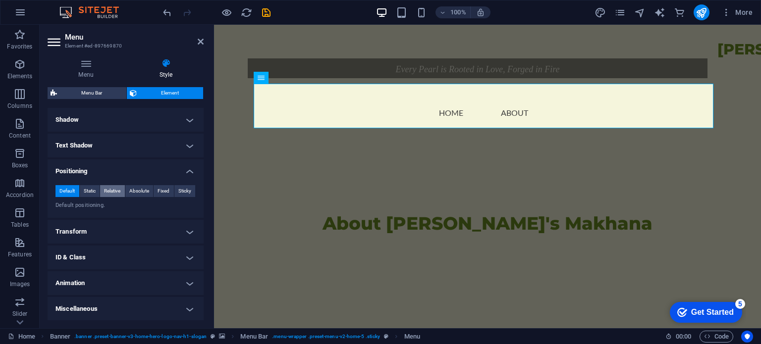
click at [100, 190] on button "Relative" at bounding box center [112, 191] width 25 height 12
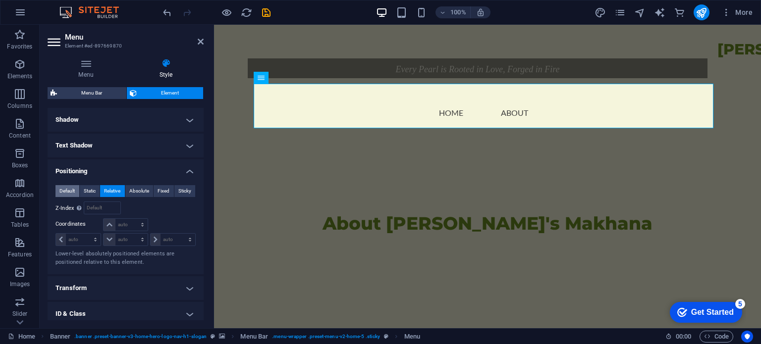
click at [65, 190] on span "Default" at bounding box center [66, 191] width 15 height 12
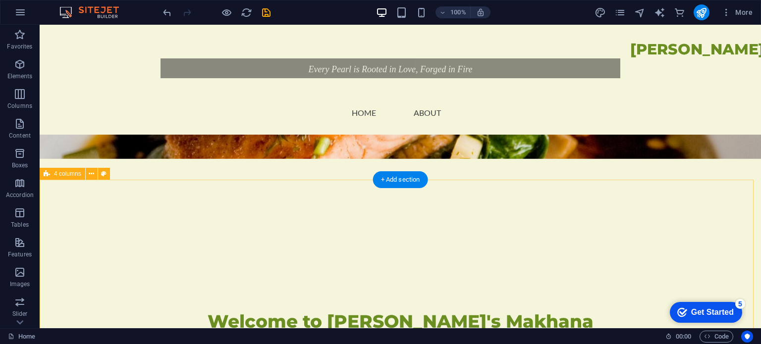
scroll to position [248, 0]
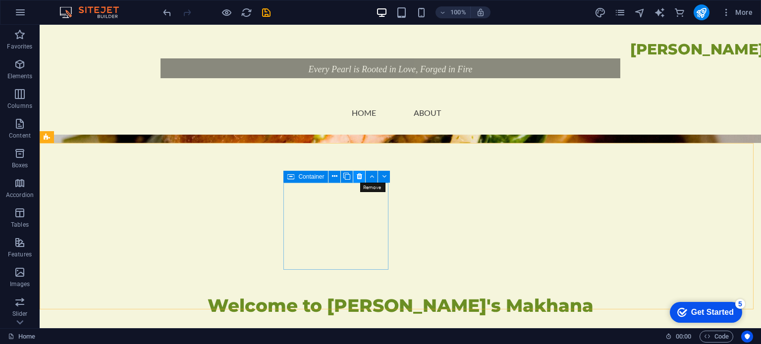
click at [357, 174] on icon at bounding box center [359, 176] width 5 height 10
click at [360, 176] on icon at bounding box center [359, 176] width 5 height 10
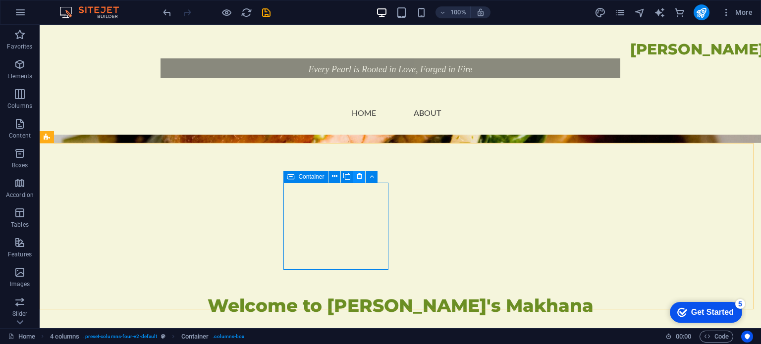
click at [360, 179] on icon at bounding box center [359, 176] width 5 height 10
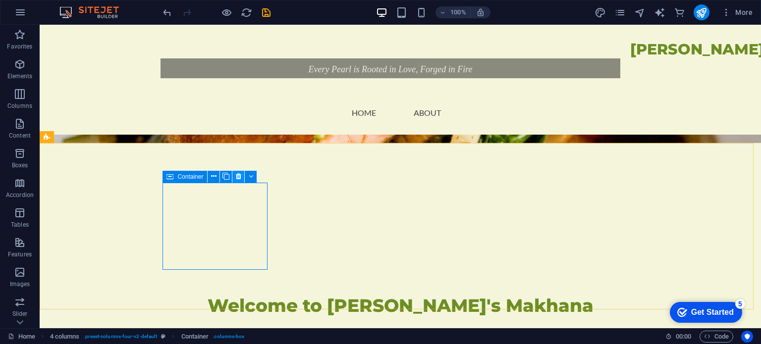
click at [236, 178] on icon at bounding box center [238, 176] width 5 height 10
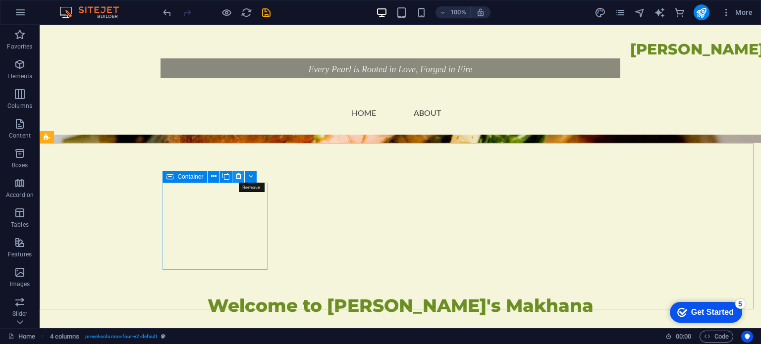
click at [239, 174] on icon at bounding box center [238, 176] width 5 height 10
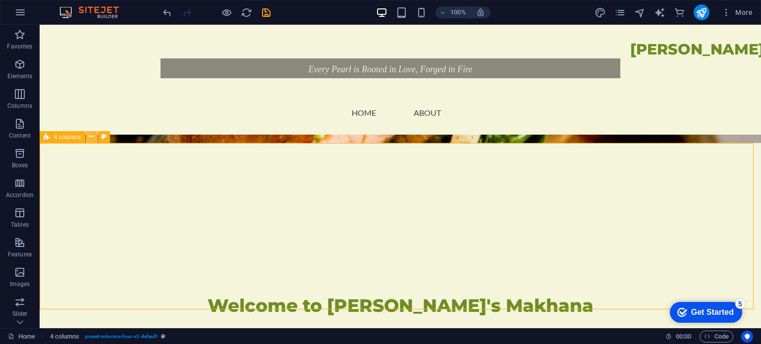
click at [93, 140] on icon at bounding box center [91, 137] width 5 height 10
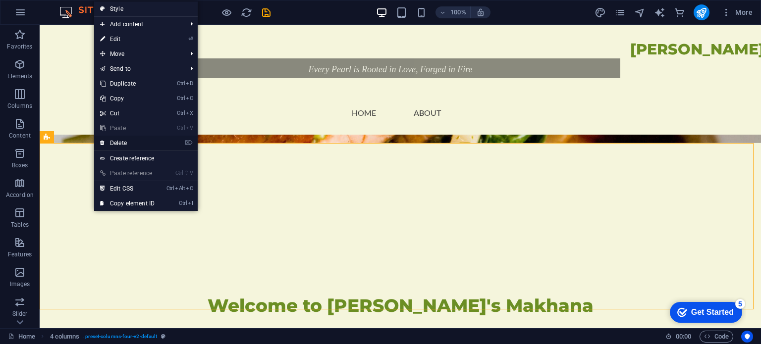
click at [109, 142] on link "⌦ Delete" at bounding box center [127, 143] width 66 height 15
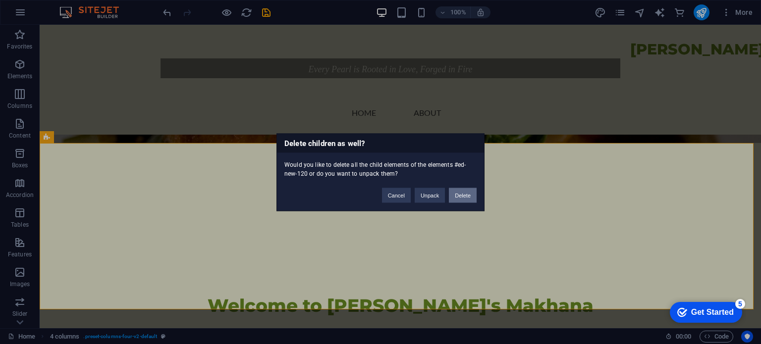
click at [465, 201] on button "Delete" at bounding box center [463, 195] width 28 height 15
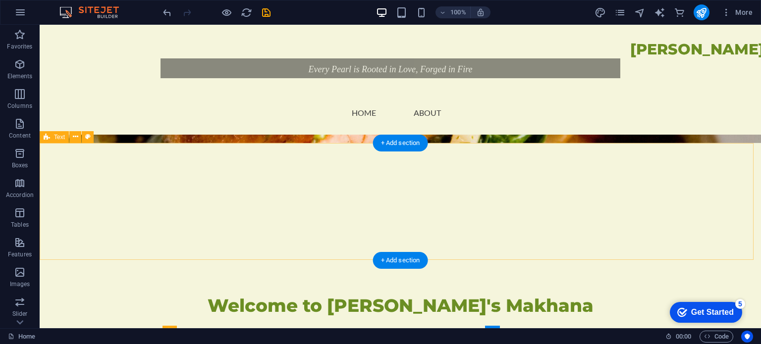
scroll to position [347, 0]
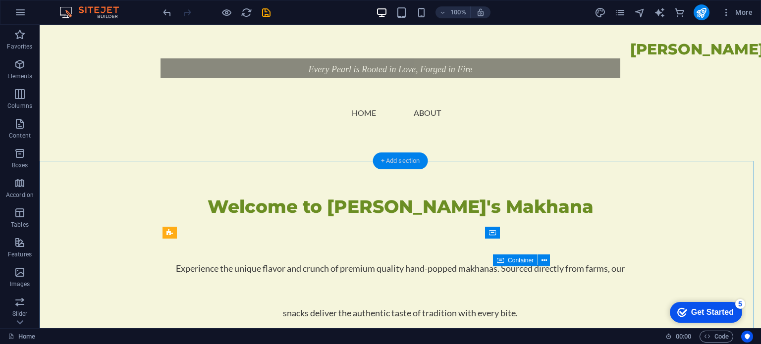
click at [411, 166] on div "+ Add section" at bounding box center [400, 161] width 55 height 17
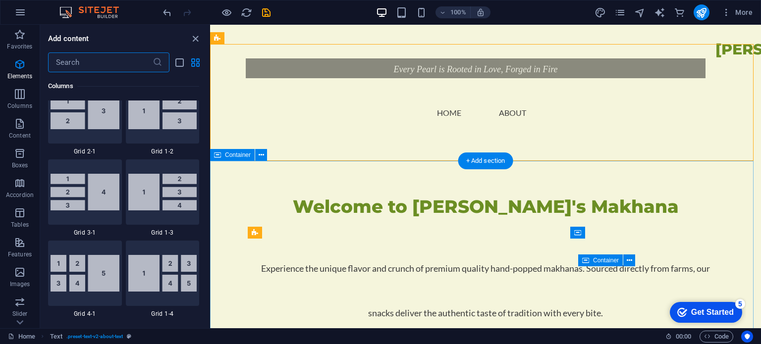
scroll to position [1734, 0]
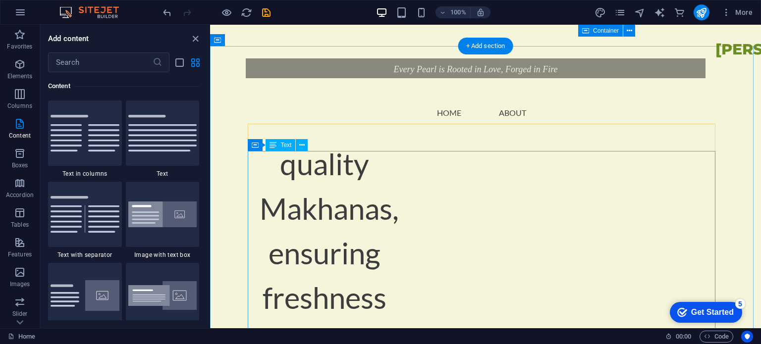
scroll to position [991, 0]
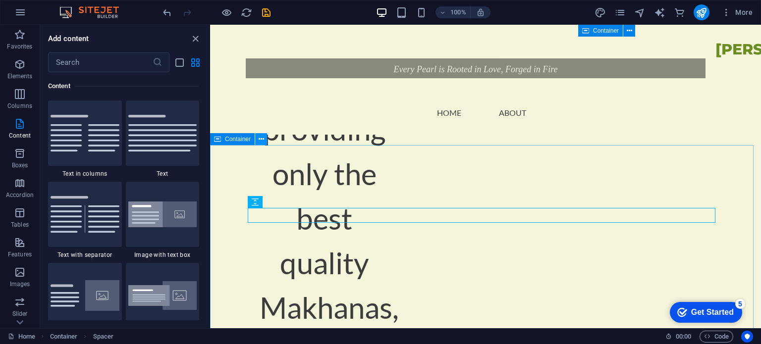
click at [259, 140] on icon at bounding box center [261, 139] width 5 height 10
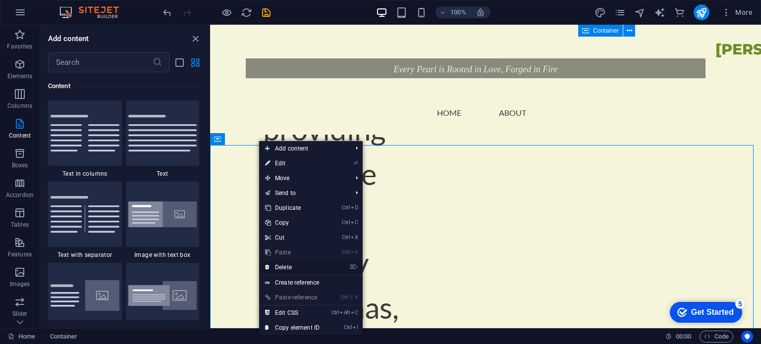
click at [296, 265] on link "⌦ Delete" at bounding box center [292, 267] width 66 height 15
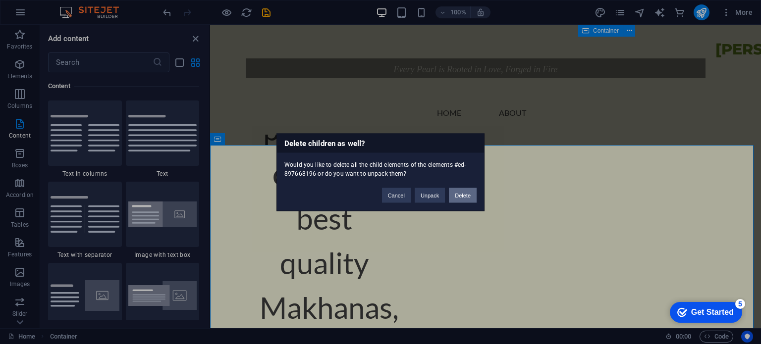
click at [463, 199] on button "Delete" at bounding box center [463, 195] width 28 height 15
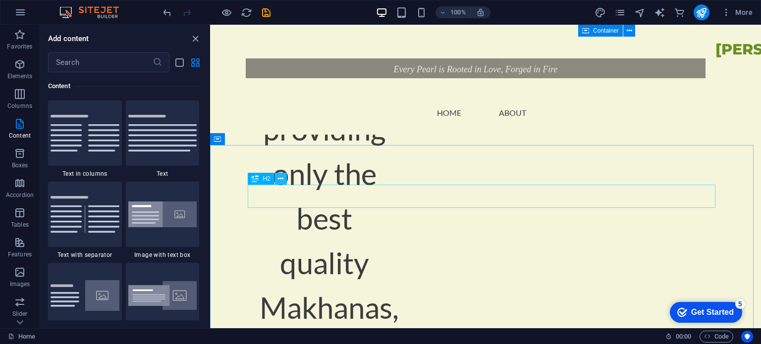
click at [281, 177] on icon at bounding box center [280, 179] width 5 height 10
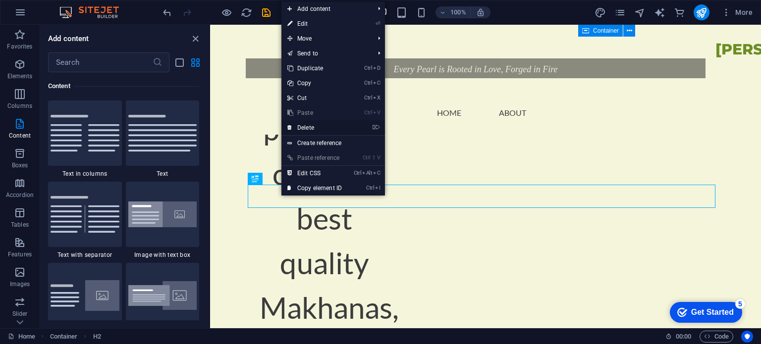
click at [322, 130] on link "⌦ Delete" at bounding box center [315, 127] width 66 height 15
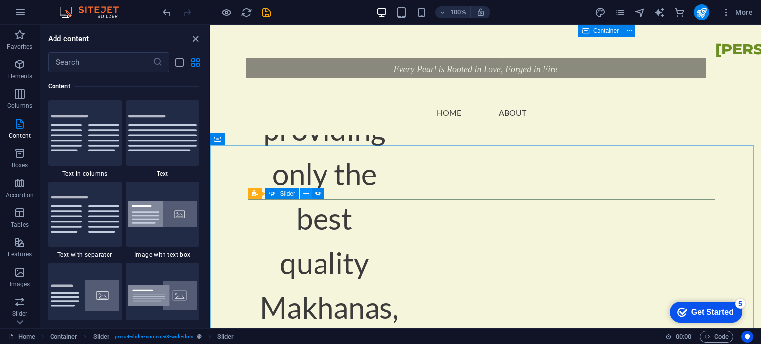
click at [306, 194] on icon at bounding box center [305, 194] width 5 height 10
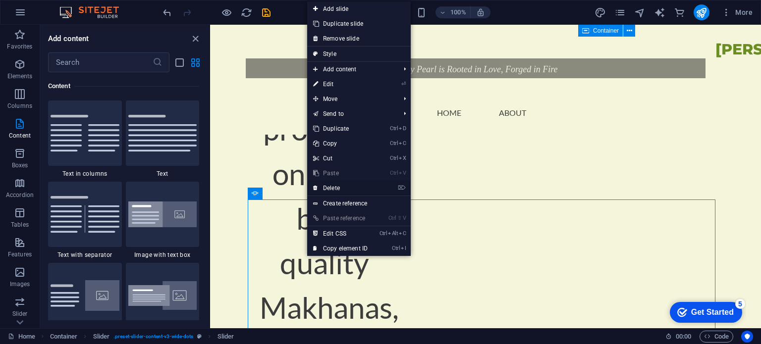
click at [341, 186] on link "⌦ Delete" at bounding box center [340, 188] width 66 height 15
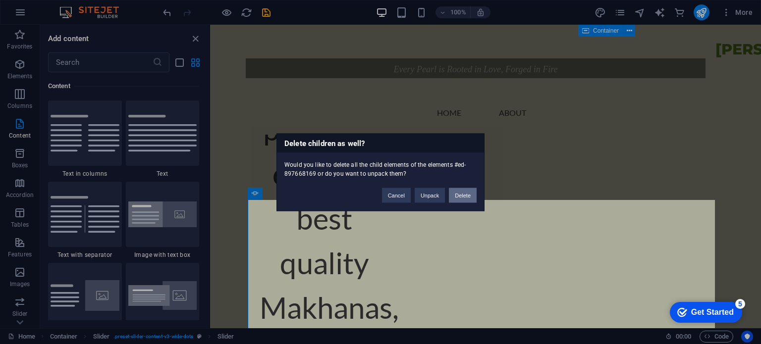
click at [471, 198] on button "Delete" at bounding box center [463, 195] width 28 height 15
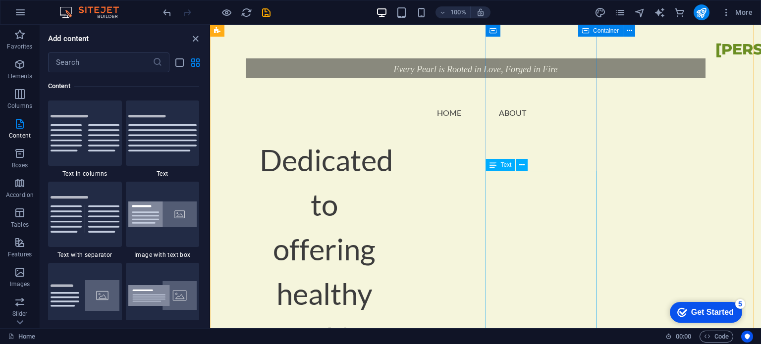
scroll to position [1834, 0]
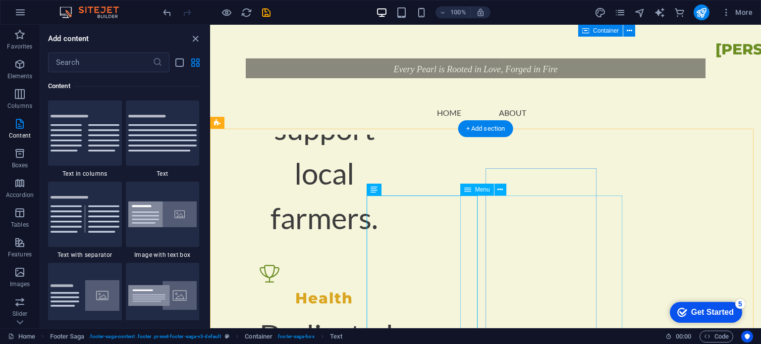
scroll to position [1735, 0]
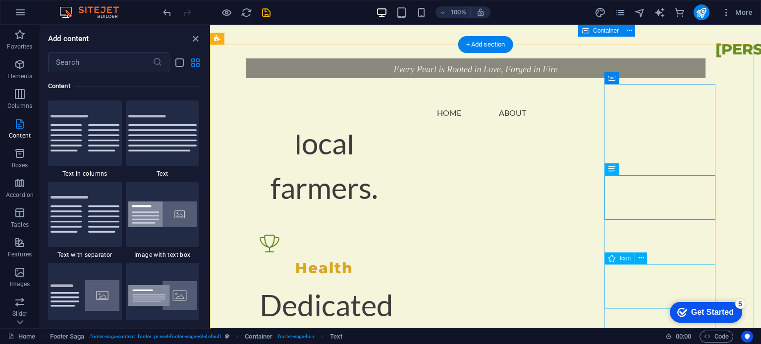
scroll to position [1883, 0]
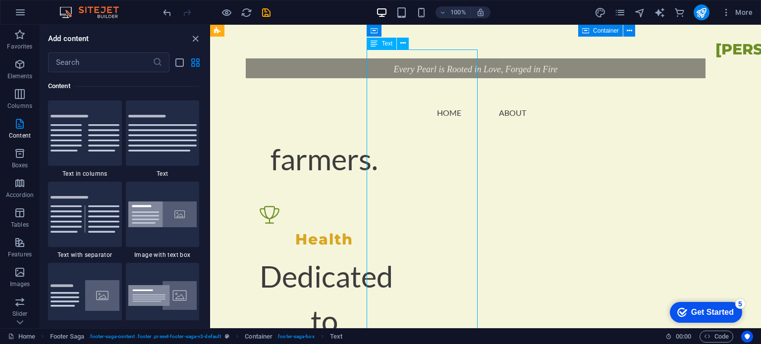
scroll to position [1732, 0]
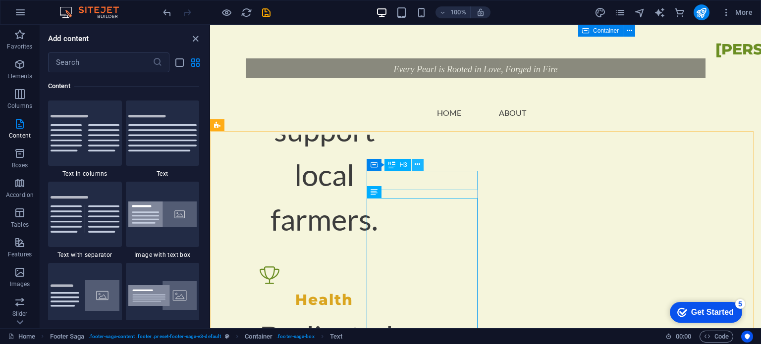
click at [422, 168] on button at bounding box center [418, 165] width 12 height 12
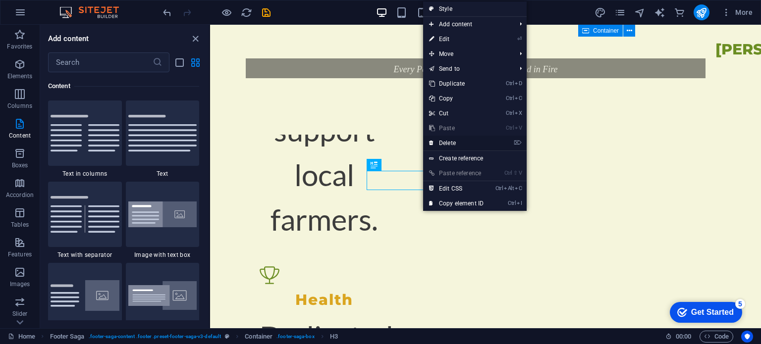
click at [454, 142] on link "⌦ Delete" at bounding box center [456, 143] width 66 height 15
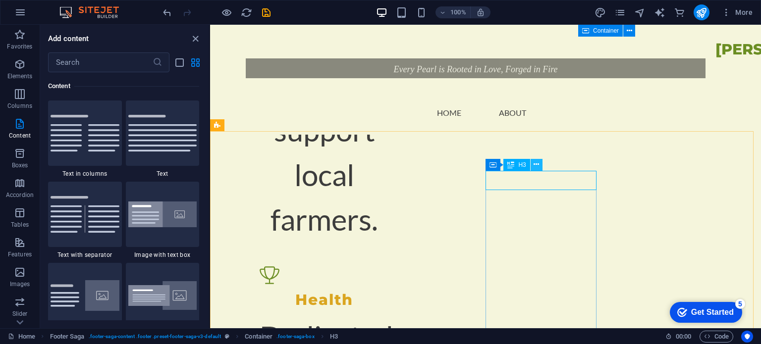
click at [542, 168] on button at bounding box center [537, 165] width 12 height 12
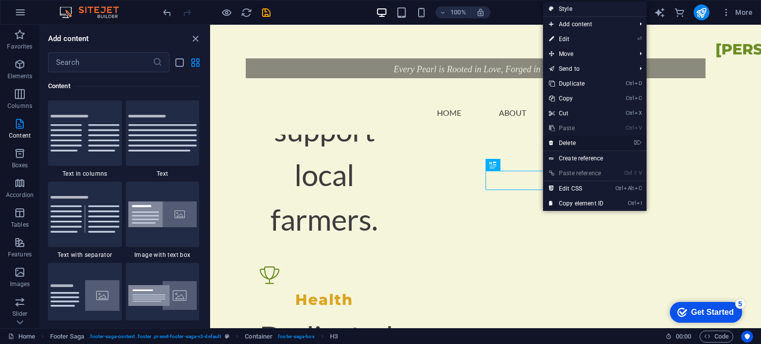
click at [573, 142] on link "⌦ Delete" at bounding box center [576, 143] width 66 height 15
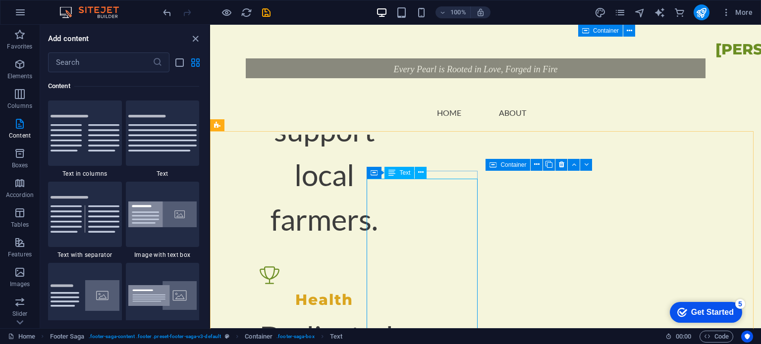
click at [421, 174] on icon at bounding box center [420, 173] width 5 height 10
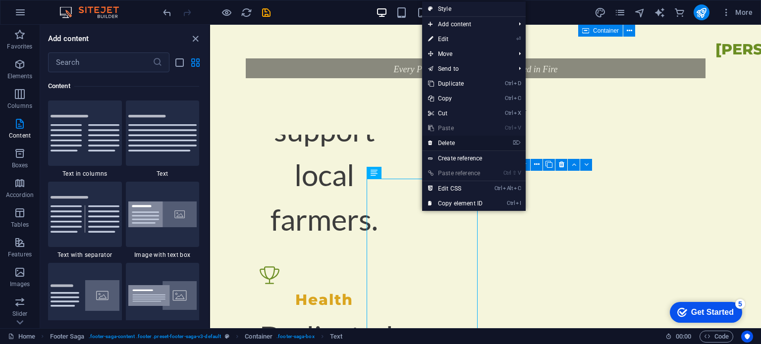
click at [457, 146] on link "⌦ Delete" at bounding box center [455, 143] width 66 height 15
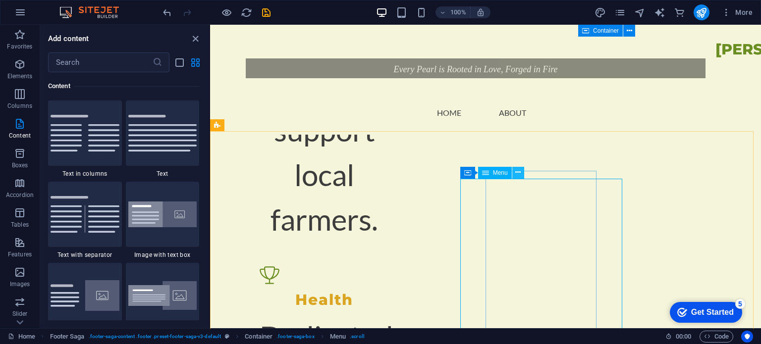
click at [515, 177] on button at bounding box center [519, 173] width 12 height 12
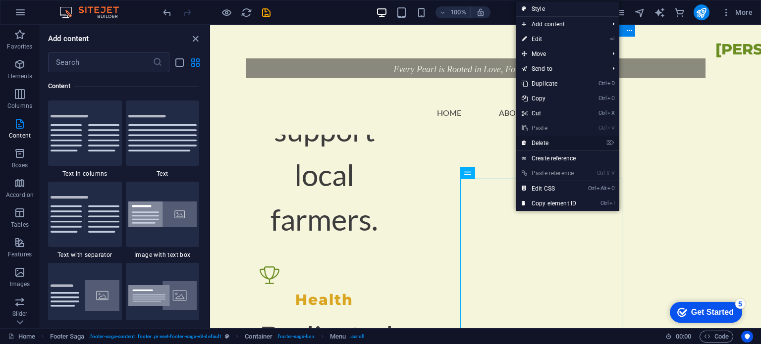
click at [546, 143] on link "⌦ Delete" at bounding box center [549, 143] width 66 height 15
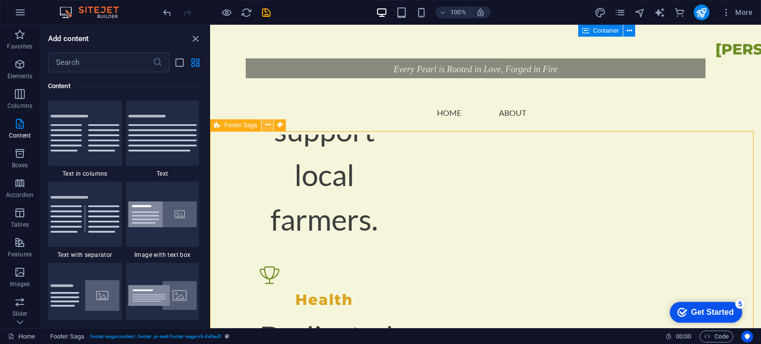
click at [271, 127] on button at bounding box center [268, 125] width 12 height 12
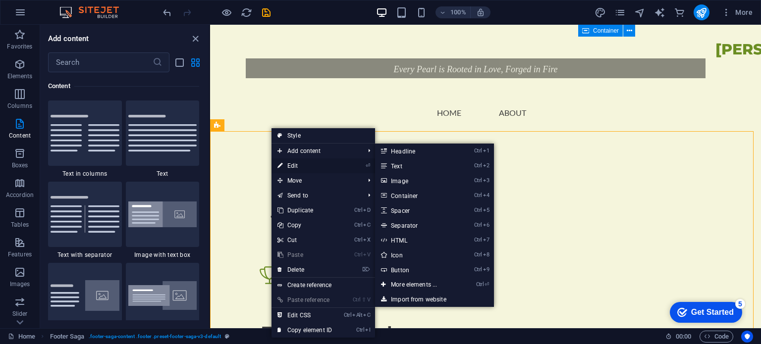
click at [297, 165] on link "⏎ Edit" at bounding box center [305, 166] width 66 height 15
select select "footer"
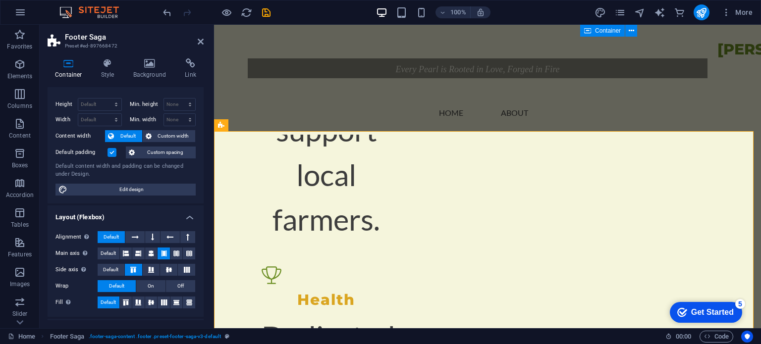
scroll to position [0, 0]
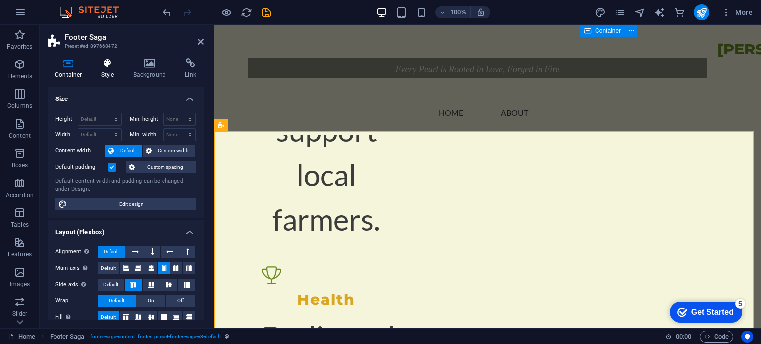
click at [106, 66] on icon at bounding box center [108, 63] width 28 height 10
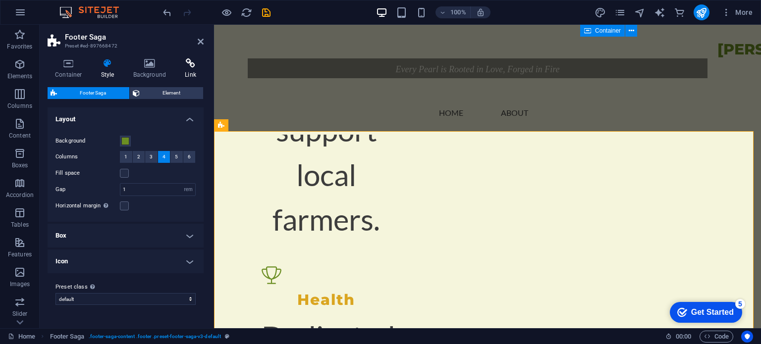
click at [184, 70] on h4 "Link" at bounding box center [190, 68] width 26 height 21
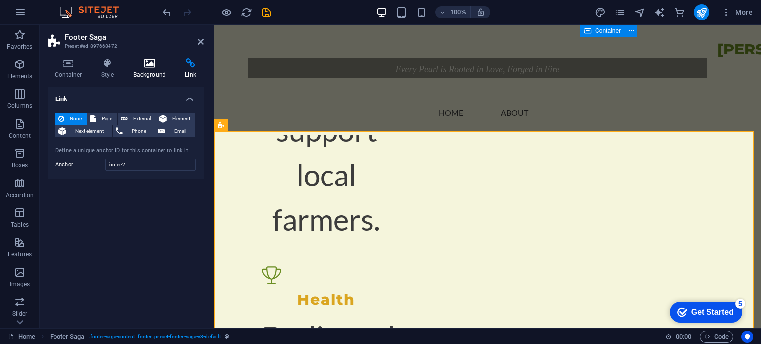
click at [164, 75] on h4 "Background" at bounding box center [152, 68] width 52 height 21
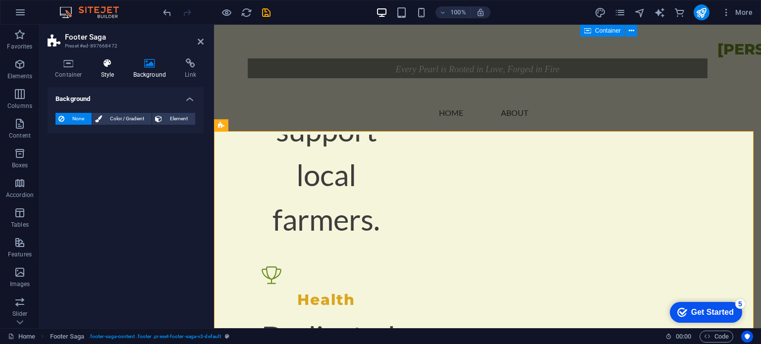
click at [98, 75] on h4 "Style" at bounding box center [110, 68] width 32 height 21
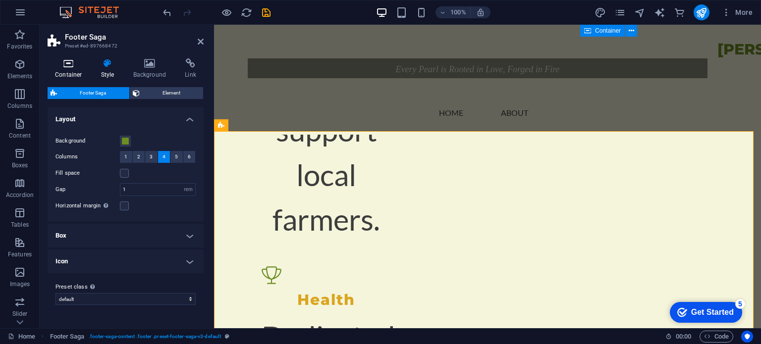
click at [68, 73] on h4 "Container" at bounding box center [71, 68] width 46 height 21
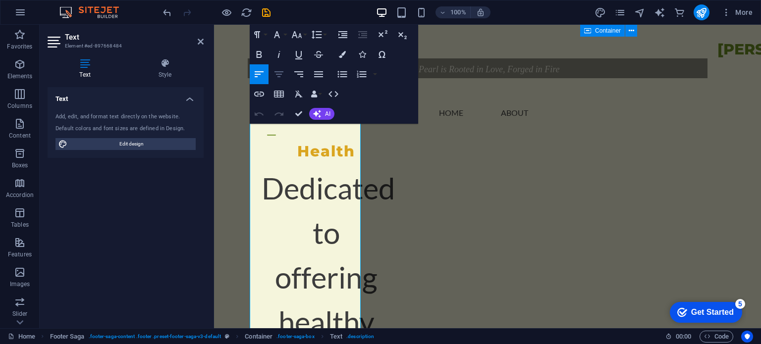
click at [281, 76] on icon "button" at bounding box center [279, 74] width 9 height 6
click at [284, 38] on button "Font Family" at bounding box center [279, 35] width 19 height 20
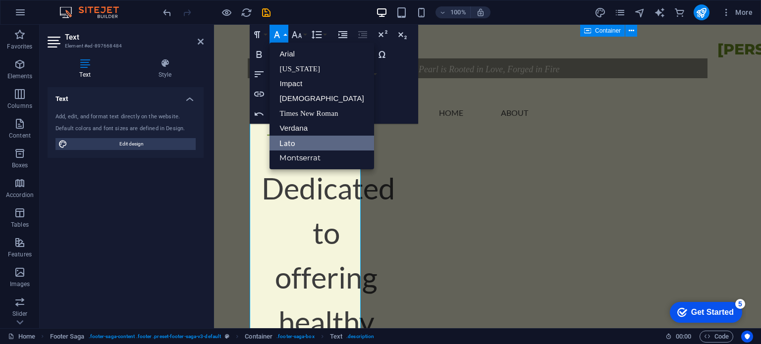
scroll to position [0, 0]
click at [303, 39] on button "Font Size" at bounding box center [298, 35] width 19 height 20
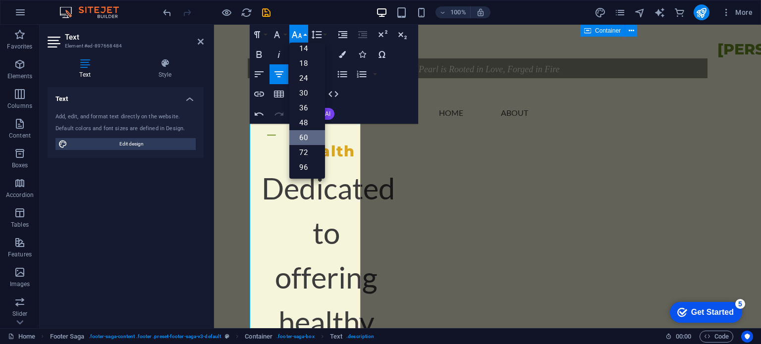
scroll to position [79, 0]
click at [310, 67] on link "18" at bounding box center [307, 64] width 36 height 15
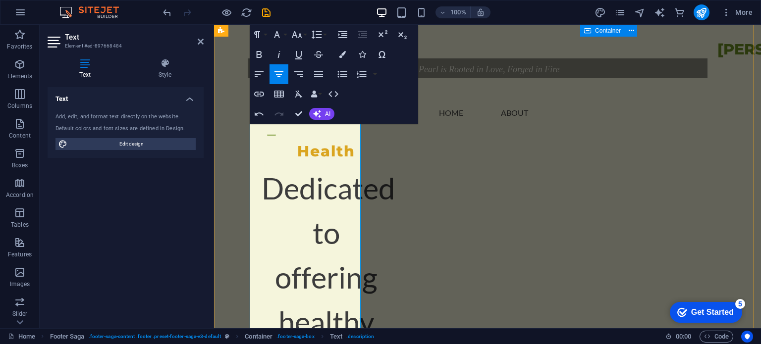
click at [299, 43] on button "Font Size" at bounding box center [298, 35] width 19 height 20
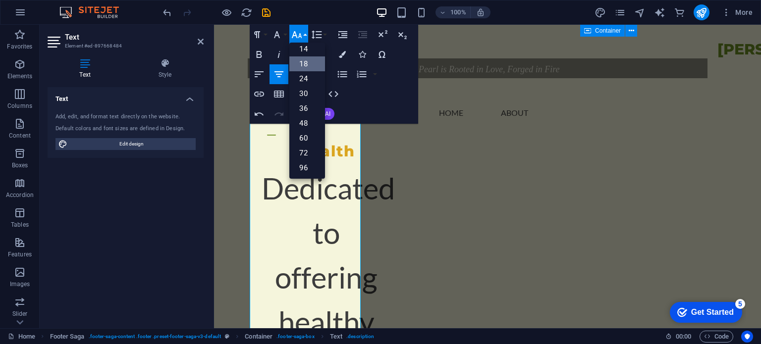
click at [303, 65] on link "18" at bounding box center [307, 64] width 36 height 15
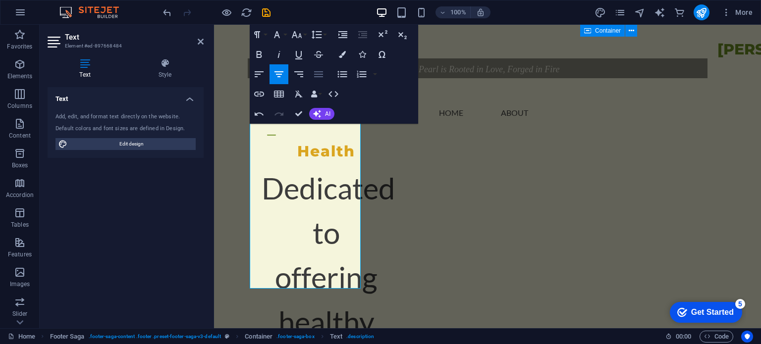
click at [323, 79] on icon "button" at bounding box center [319, 74] width 12 height 12
click at [339, 76] on icon "button" at bounding box center [342, 74] width 9 height 6
click at [344, 79] on icon "button" at bounding box center [343, 74] width 12 height 12
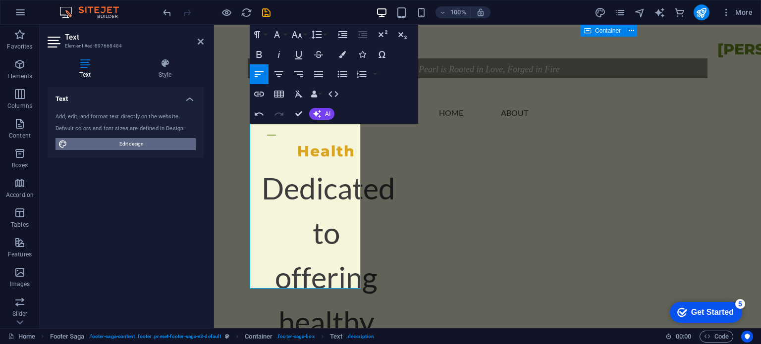
click at [165, 140] on span "Edit design" at bounding box center [131, 144] width 122 height 12
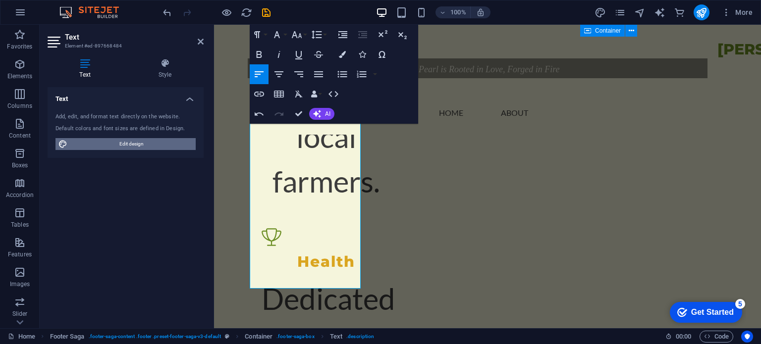
select select "px"
select select "200"
select select "px"
select select "600"
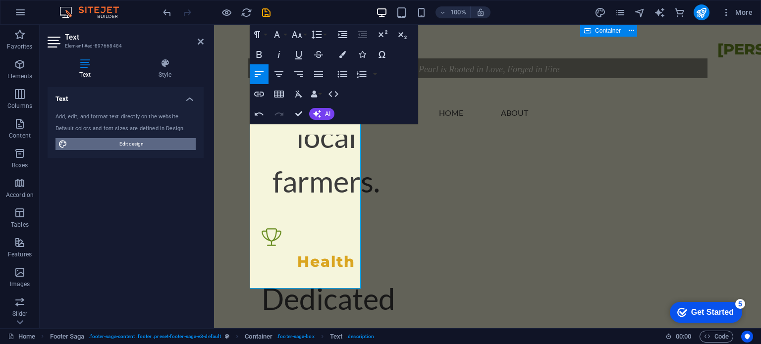
select select "px"
select select "rem"
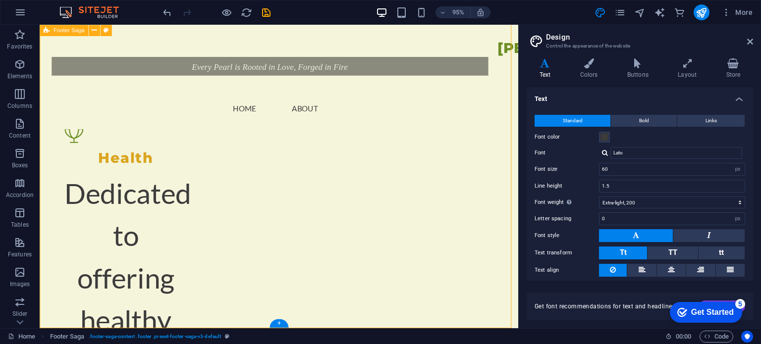
drag, startPoint x: 170, startPoint y: 303, endPoint x: 348, endPoint y: 206, distance: 202.9
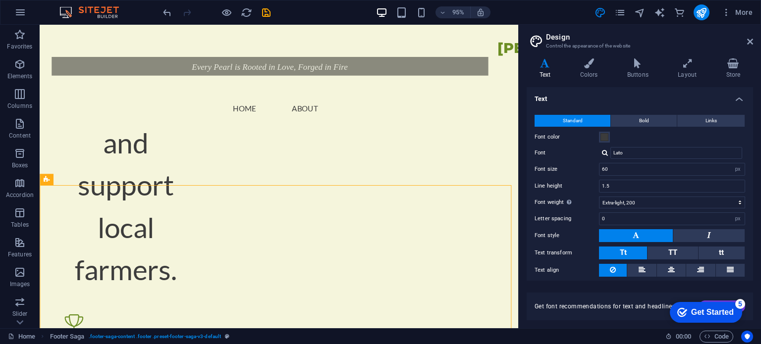
click at [746, 45] on header "Design Control the appearance of the website" at bounding box center [641, 38] width 225 height 26
click at [749, 42] on icon at bounding box center [750, 42] width 6 height 8
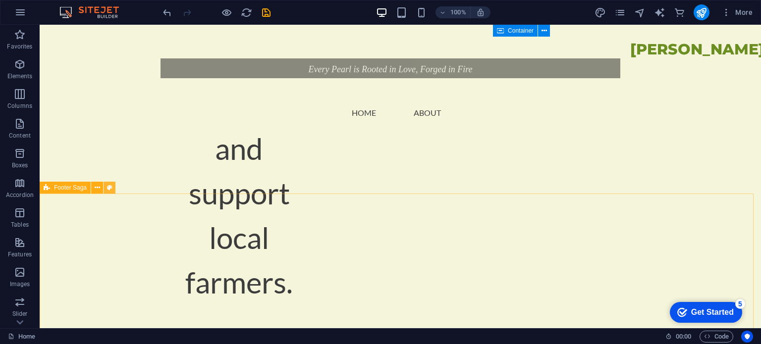
click at [106, 188] on button at bounding box center [110, 188] width 12 height 12
select select "rem"
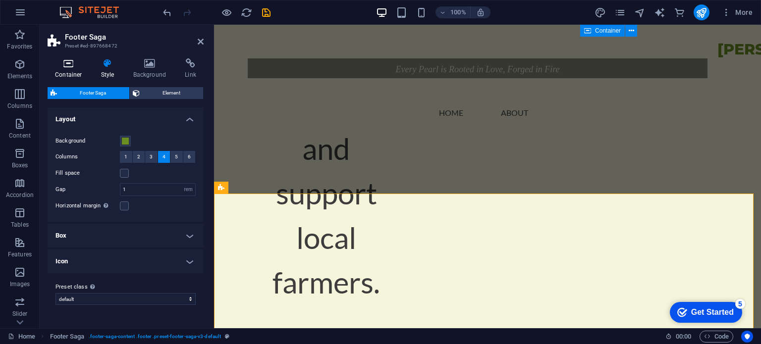
click at [77, 69] on h4 "Container" at bounding box center [71, 68] width 46 height 21
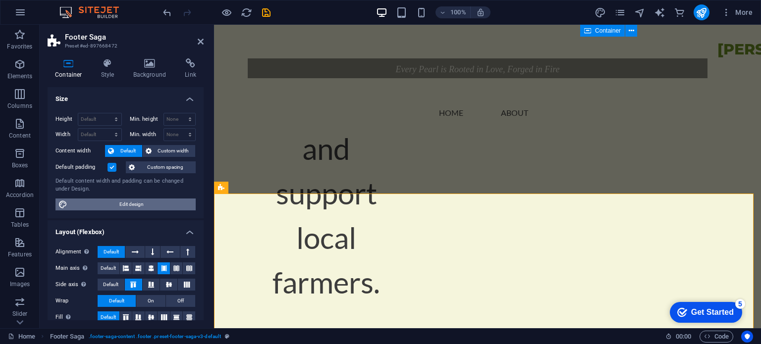
click at [164, 206] on span "Edit design" at bounding box center [131, 205] width 122 height 12
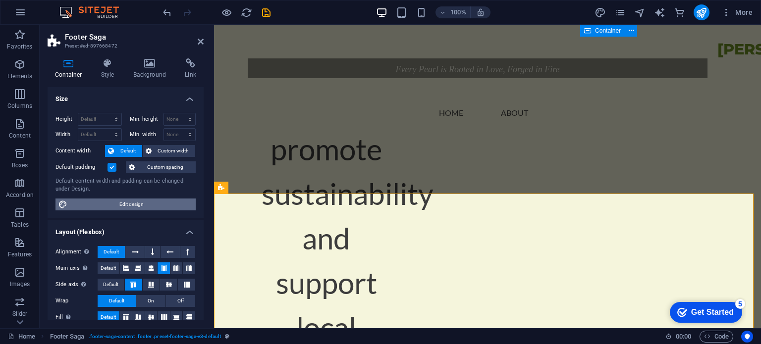
scroll to position [1759, 0]
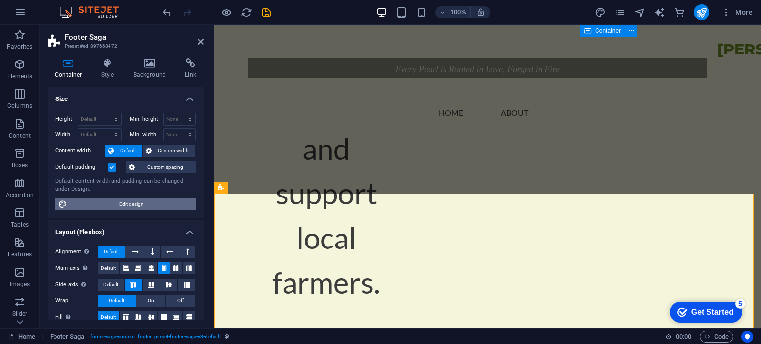
select select "rem"
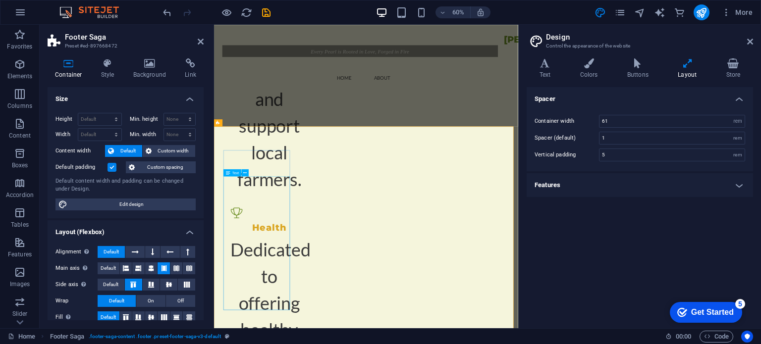
drag, startPoint x: 342, startPoint y: 352, endPoint x: 357, endPoint y: 356, distance: 15.9
click at [624, 184] on h4 "Features" at bounding box center [640, 185] width 227 height 24
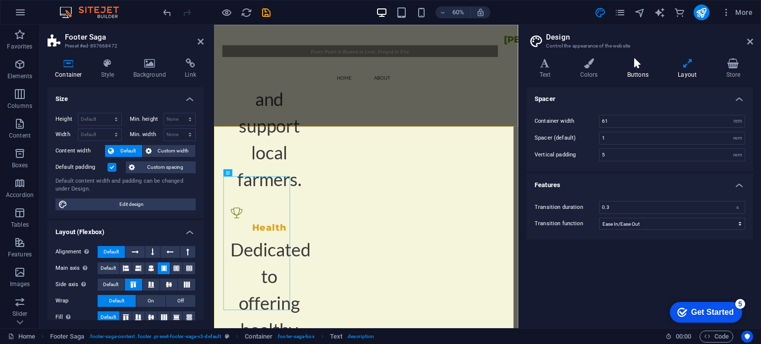
click at [633, 71] on h4 "Buttons" at bounding box center [640, 68] width 51 height 21
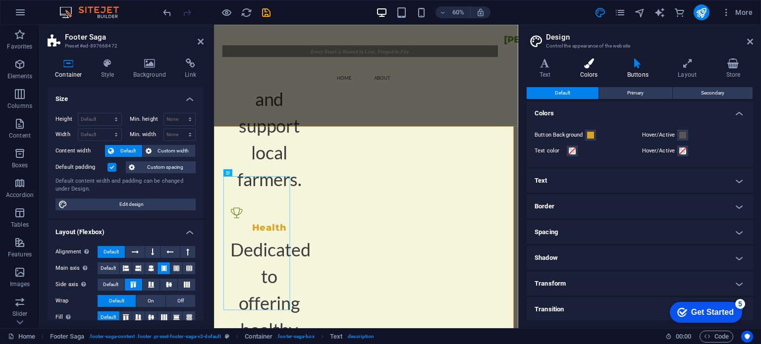
click at [576, 75] on h4 "Colors" at bounding box center [591, 68] width 47 height 21
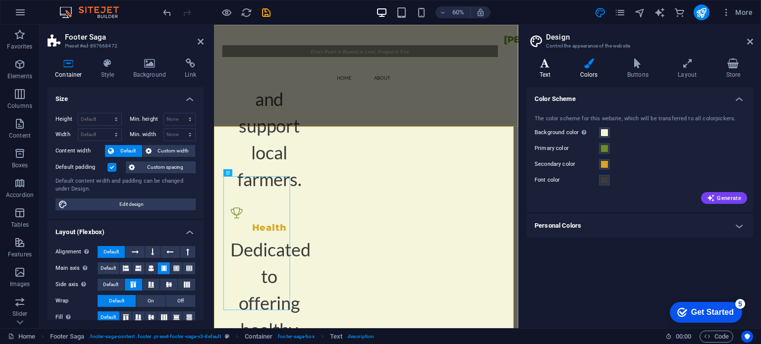
click at [547, 75] on h4 "Text" at bounding box center [547, 68] width 41 height 21
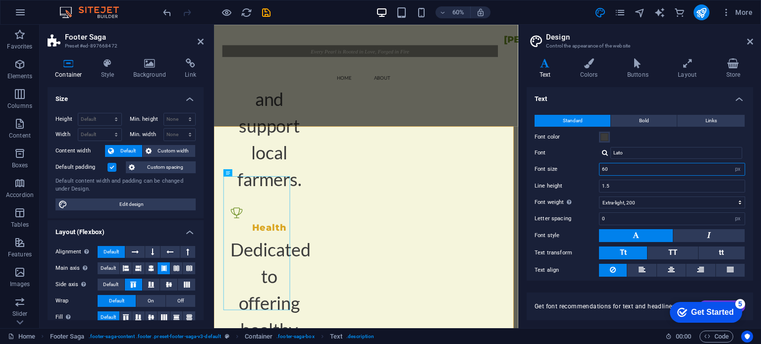
click at [649, 172] on input "60" at bounding box center [672, 170] width 145 height 12
type input "25"
click at [577, 163] on div "Font size 25 rem px" at bounding box center [640, 169] width 211 height 13
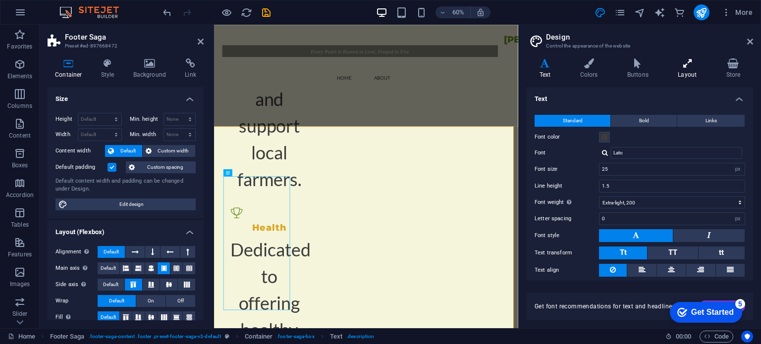
click at [678, 63] on icon at bounding box center [688, 63] width 44 height 10
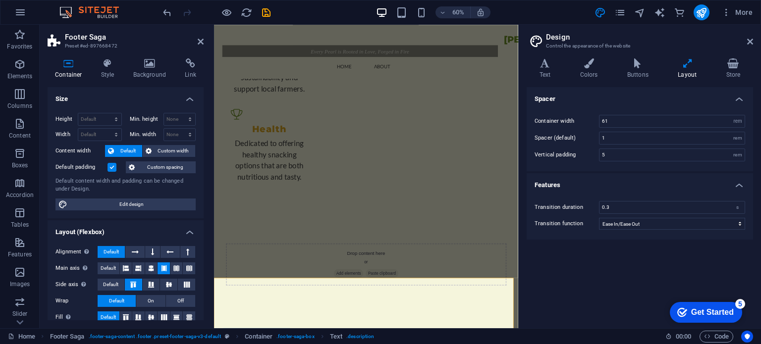
scroll to position [1021, 0]
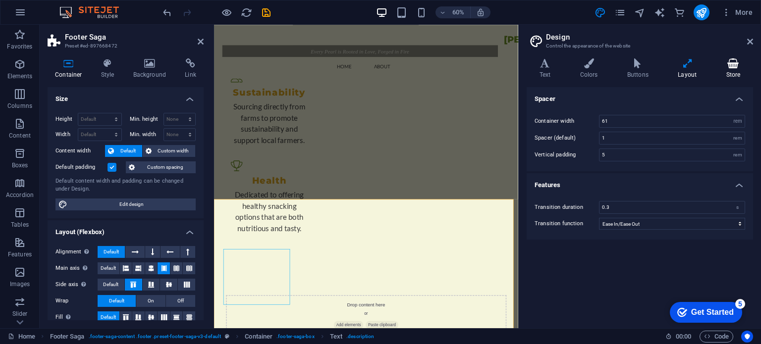
click at [726, 65] on icon at bounding box center [734, 63] width 40 height 10
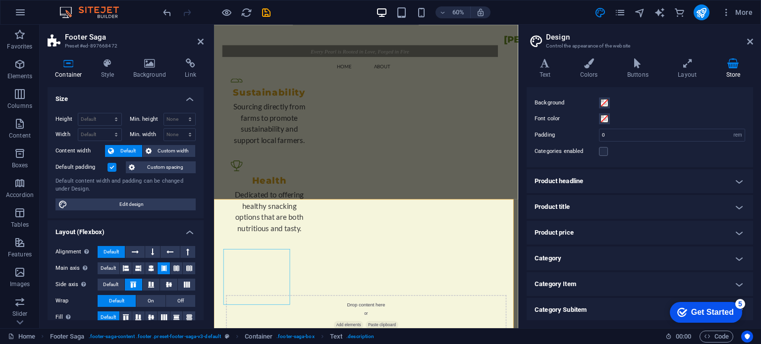
scroll to position [0, 0]
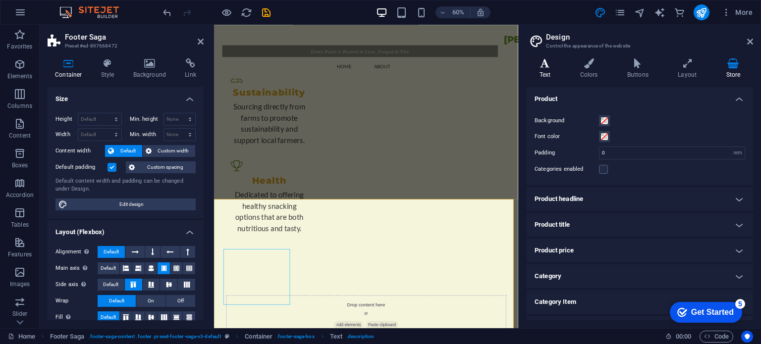
click at [545, 70] on h4 "Text" at bounding box center [547, 68] width 41 height 21
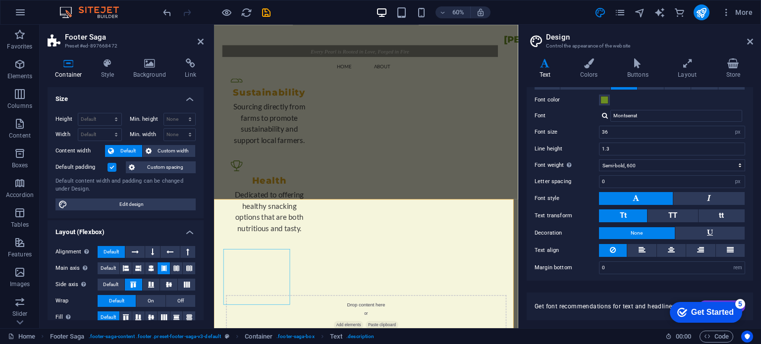
scroll to position [42, 0]
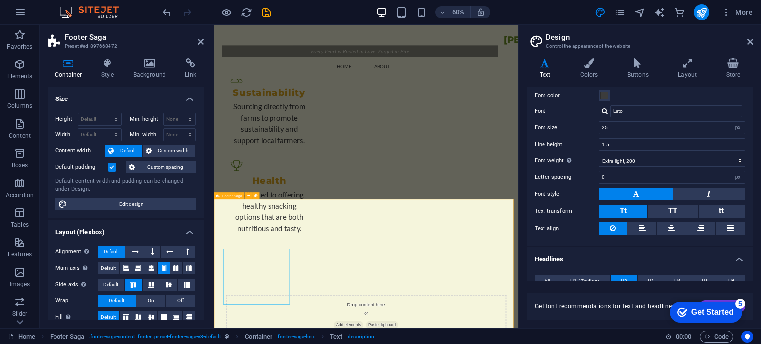
click at [254, 196] on icon at bounding box center [255, 195] width 3 height 6
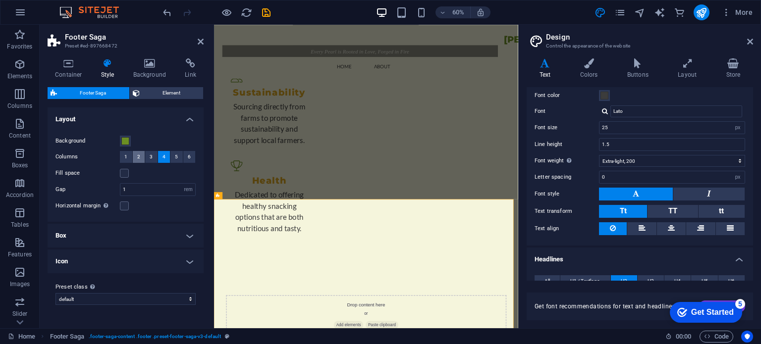
click at [141, 159] on button "2" at bounding box center [139, 157] width 12 height 12
click at [121, 176] on label at bounding box center [124, 173] width 9 height 9
click at [0, 0] on input "Fill space" at bounding box center [0, 0] width 0 height 0
drag, startPoint x: 418, startPoint y: 232, endPoint x: 323, endPoint y: 366, distance: 164.6
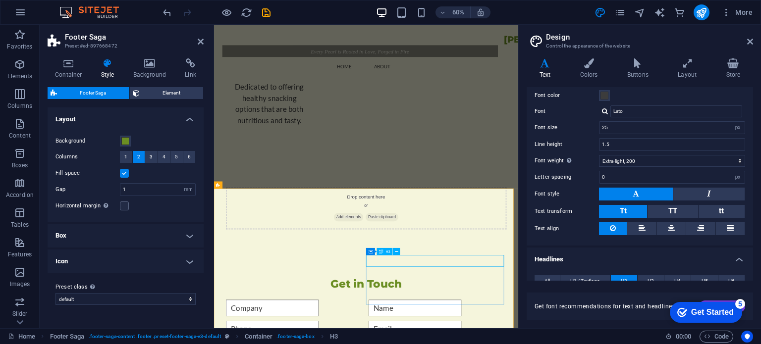
scroll to position [1062, 0]
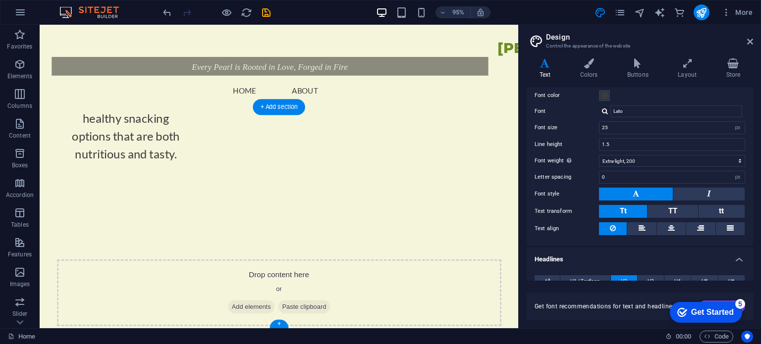
drag, startPoint x: 454, startPoint y: 259, endPoint x: 461, endPoint y: 245, distance: 15.7
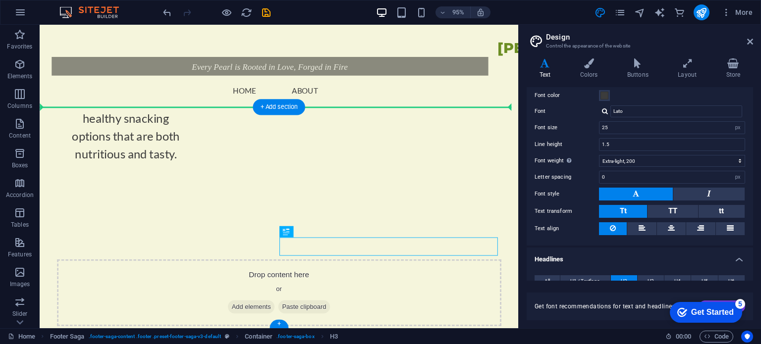
drag, startPoint x: 361, startPoint y: 259, endPoint x: 386, endPoint y: 164, distance: 97.9
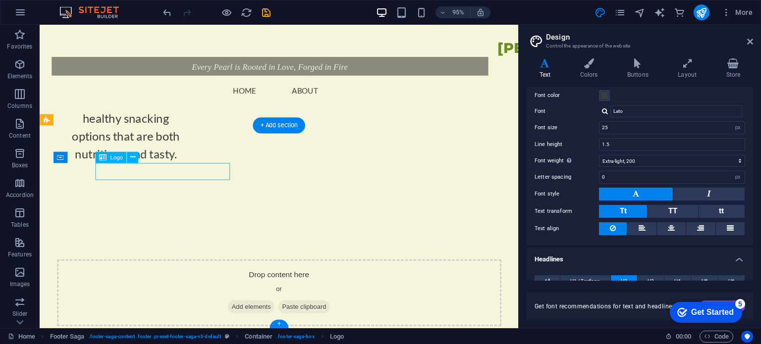
drag, startPoint x: 217, startPoint y: 181, endPoint x: 108, endPoint y: 178, distance: 109.1
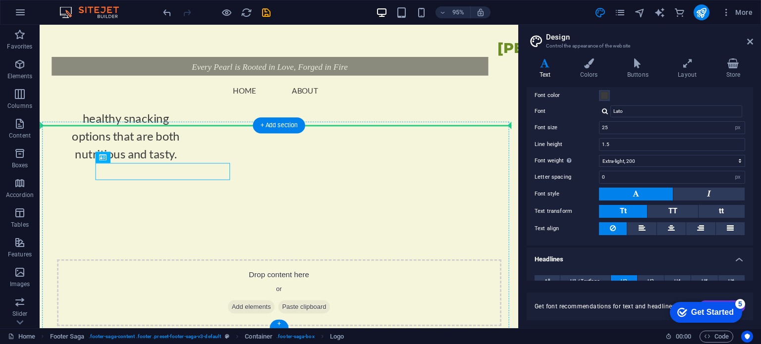
drag, startPoint x: 106, startPoint y: 178, endPoint x: 80, endPoint y: 179, distance: 25.8
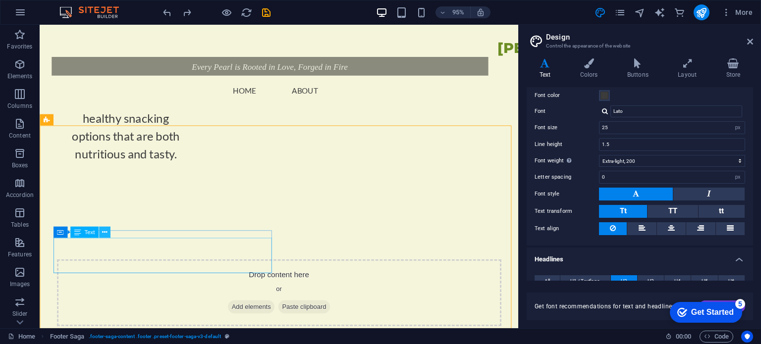
click at [104, 234] on icon at bounding box center [104, 233] width 5 height 10
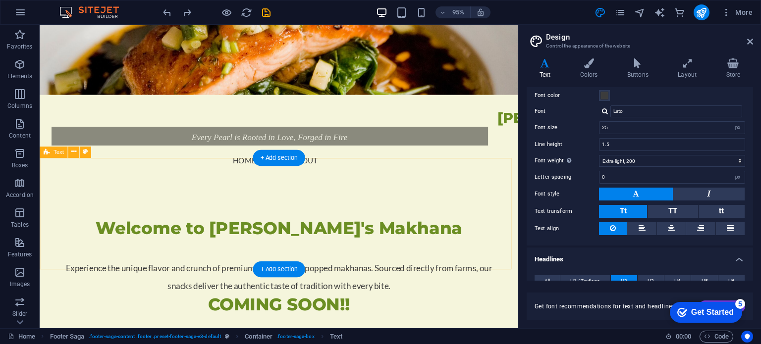
scroll to position [0, 0]
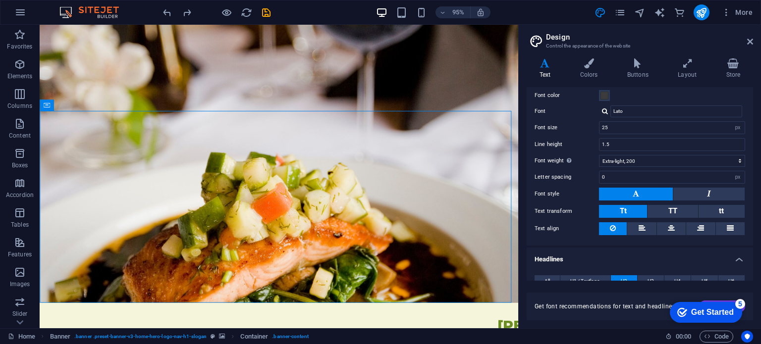
click at [751, 35] on h2 "Design" at bounding box center [649, 37] width 207 height 9
click at [750, 41] on icon at bounding box center [750, 42] width 6 height 8
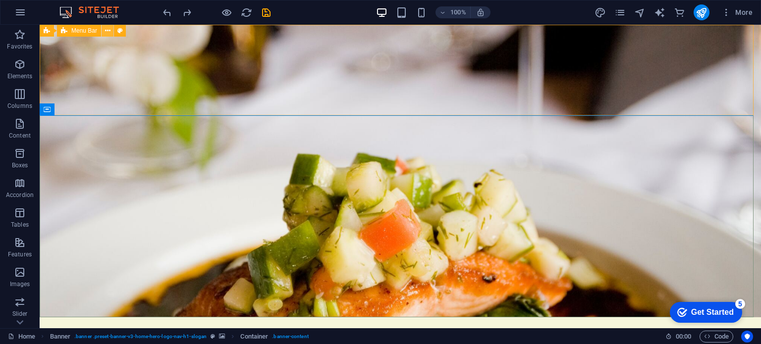
click at [107, 31] on icon at bounding box center [107, 31] width 5 height 10
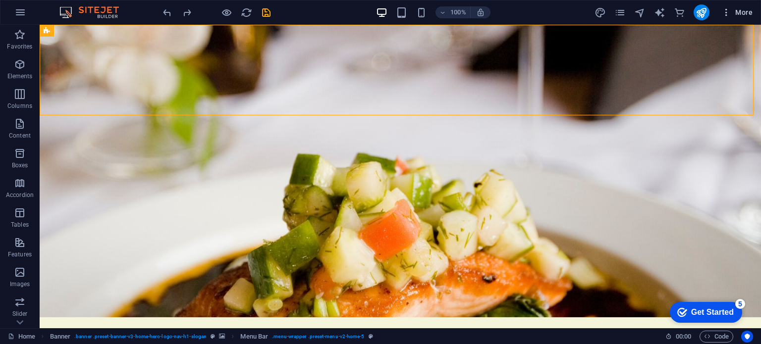
click at [747, 15] on span "More" at bounding box center [737, 12] width 31 height 10
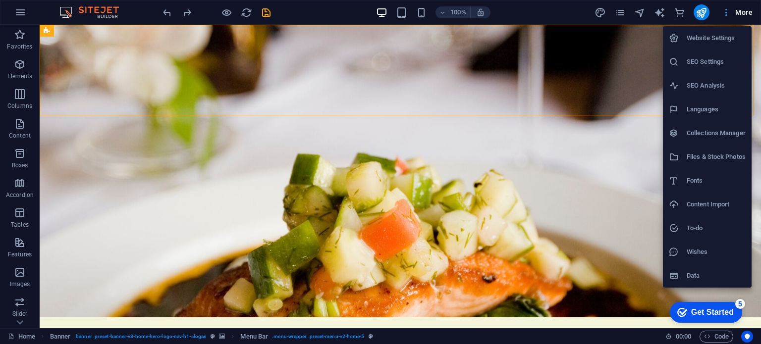
click at [747, 15] on div at bounding box center [380, 172] width 761 height 344
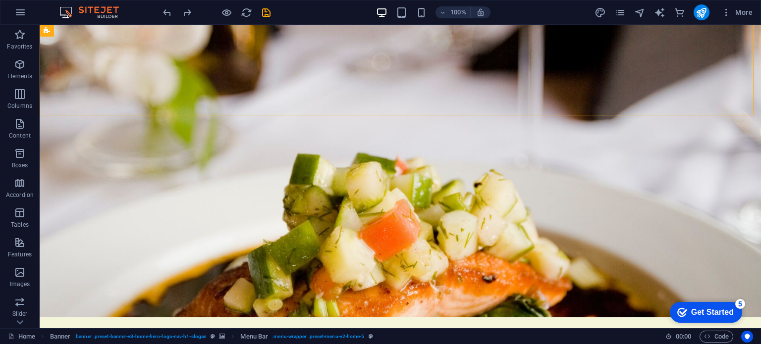
click at [745, 21] on div "100% More" at bounding box center [380, 12] width 760 height 24
click at [745, 15] on span "More" at bounding box center [737, 12] width 31 height 10
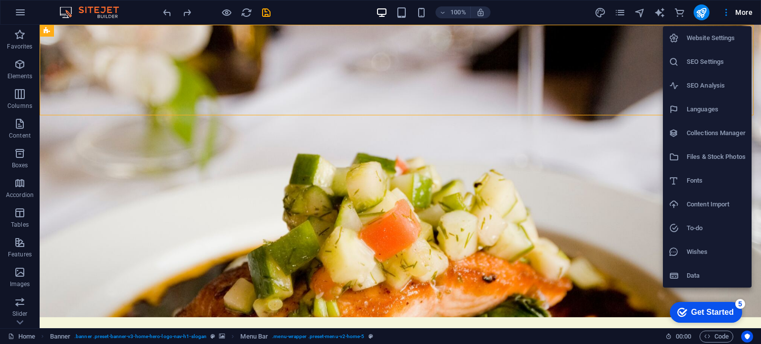
click at [642, 57] on div at bounding box center [380, 172] width 761 height 344
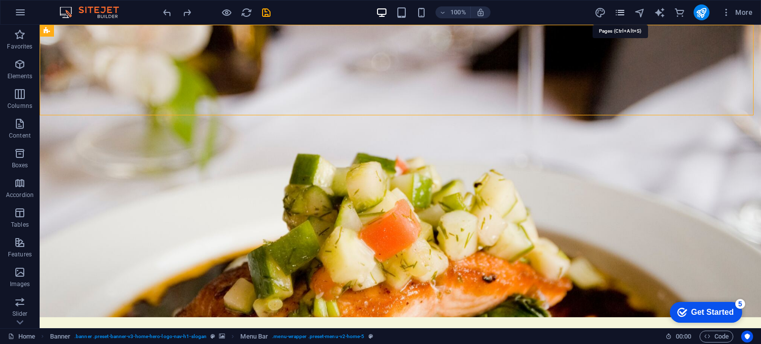
click at [622, 13] on icon "pages" at bounding box center [620, 12] width 11 height 11
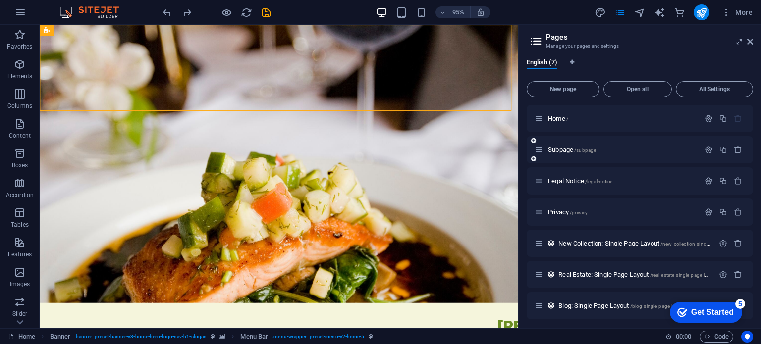
click at [567, 154] on div "Subpage /subpage" at bounding box center [617, 149] width 165 height 11
click at [532, 159] on icon at bounding box center [533, 159] width 5 height 6
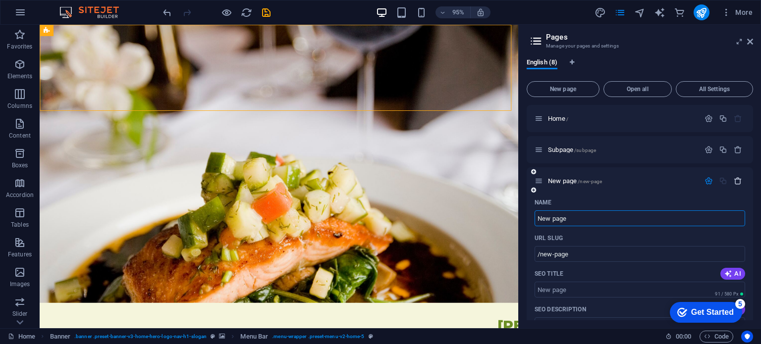
click at [735, 183] on icon "button" at bounding box center [738, 181] width 8 height 8
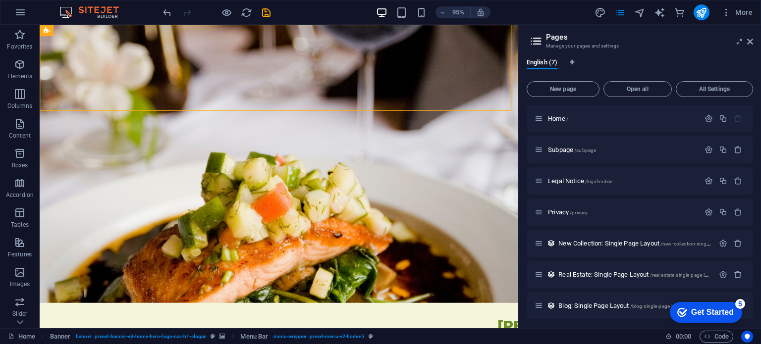
click at [535, 41] on icon at bounding box center [536, 41] width 15 height 14
click at [749, 43] on icon at bounding box center [750, 42] width 6 height 8
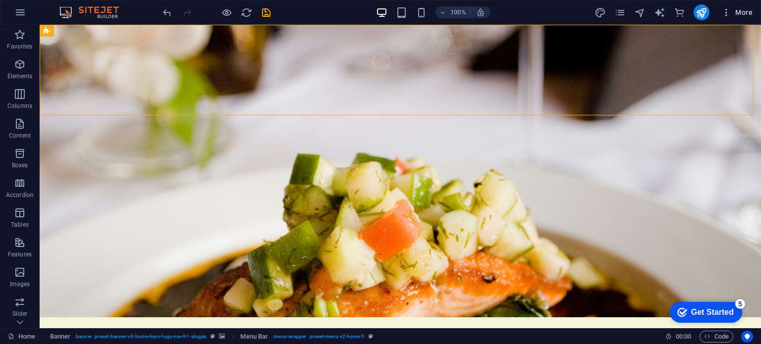
click at [732, 10] on icon "button" at bounding box center [727, 12] width 10 height 10
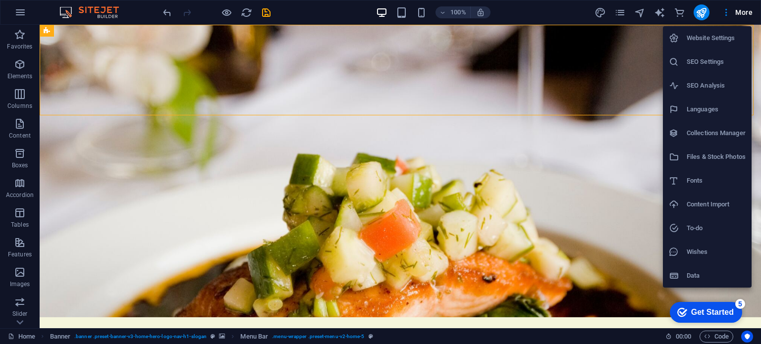
click at [716, 35] on h6 "Website Settings" at bounding box center [716, 38] width 59 height 12
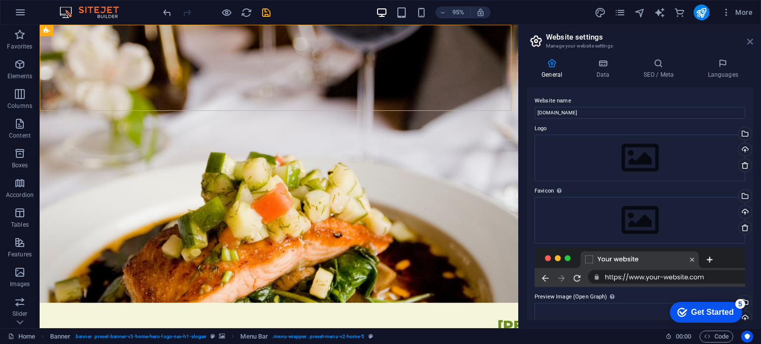
click at [753, 39] on icon at bounding box center [750, 42] width 6 height 8
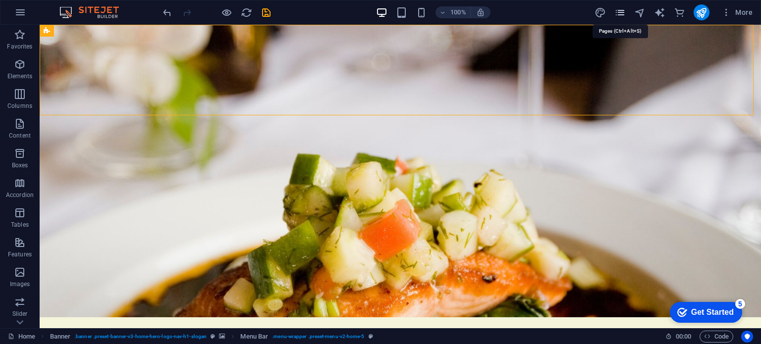
click at [624, 14] on icon "pages" at bounding box center [620, 12] width 11 height 11
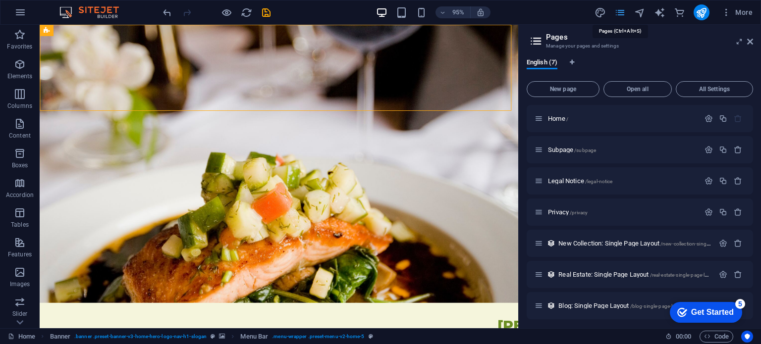
click at [624, 14] on icon "pages" at bounding box center [620, 12] width 11 height 11
click at [746, 39] on h2 "Pages" at bounding box center [649, 37] width 207 height 9
click at [21, 3] on button "button" at bounding box center [20, 12] width 24 height 24
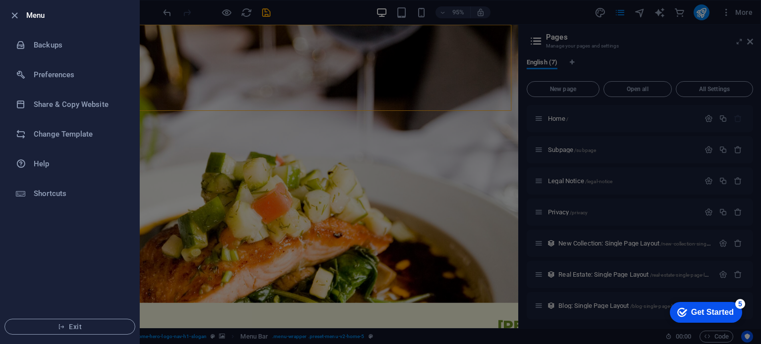
click at [172, 115] on div at bounding box center [380, 172] width 761 height 344
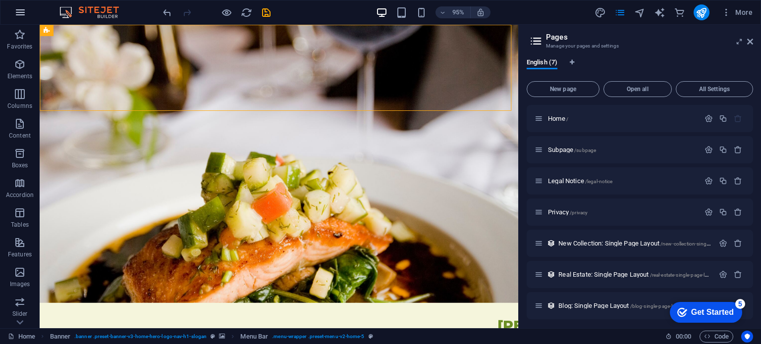
click at [14, 5] on button "button" at bounding box center [20, 12] width 24 height 24
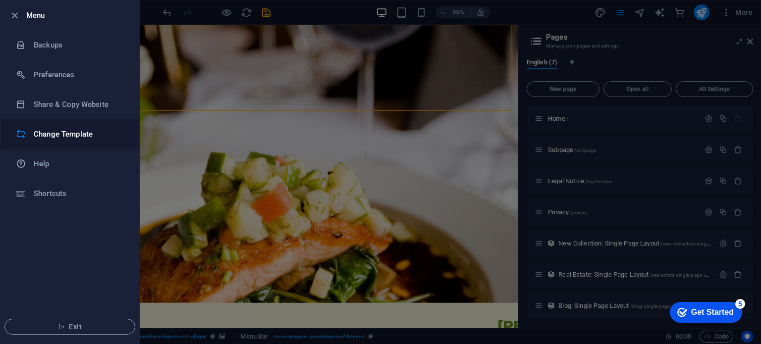
click at [61, 142] on li "Change Template" at bounding box center [69, 134] width 139 height 30
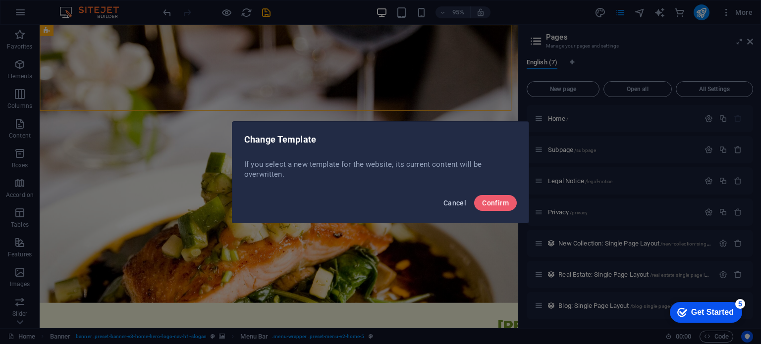
click at [457, 206] on span "Cancel" at bounding box center [455, 203] width 23 height 8
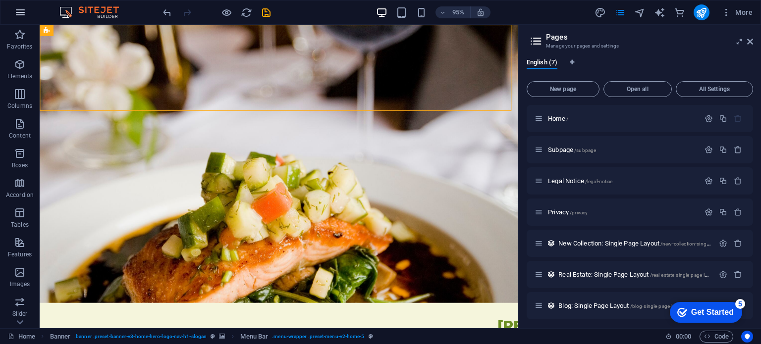
click at [23, 19] on button "button" at bounding box center [20, 12] width 24 height 24
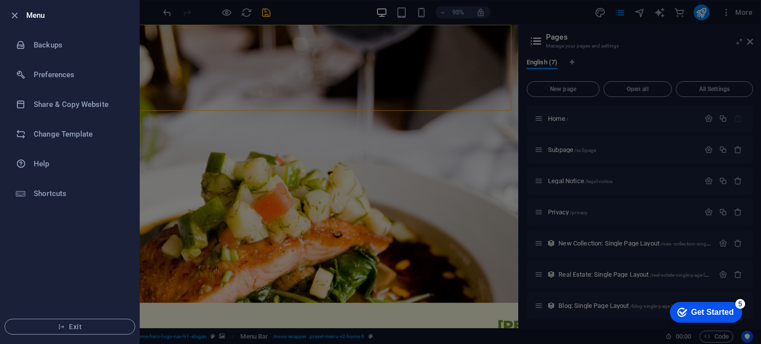
click at [461, 132] on div at bounding box center [380, 172] width 761 height 344
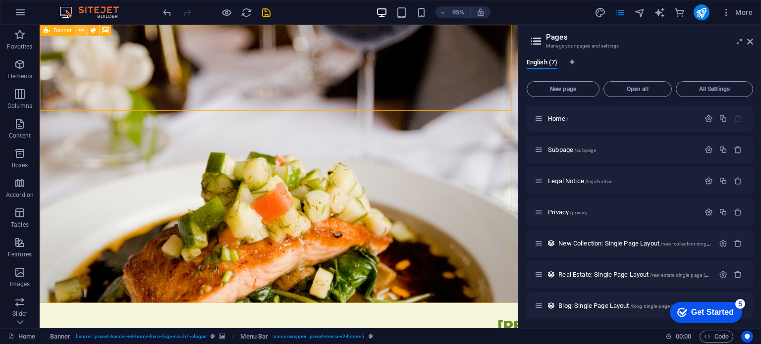
click at [83, 31] on icon at bounding box center [81, 30] width 5 height 10
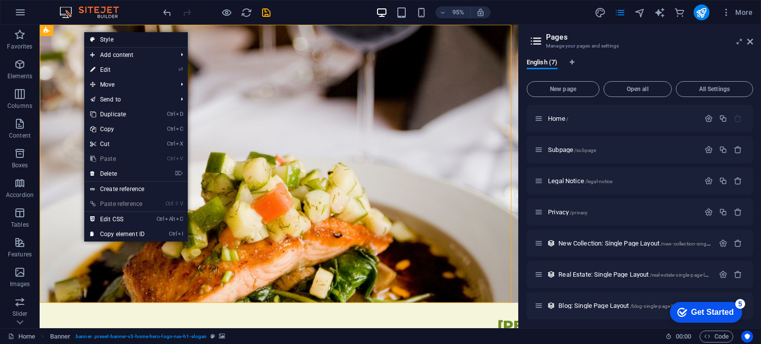
drag, startPoint x: 99, startPoint y: 39, endPoint x: 199, endPoint y: 137, distance: 140.2
click at [99, 39] on link "Style" at bounding box center [136, 39] width 104 height 15
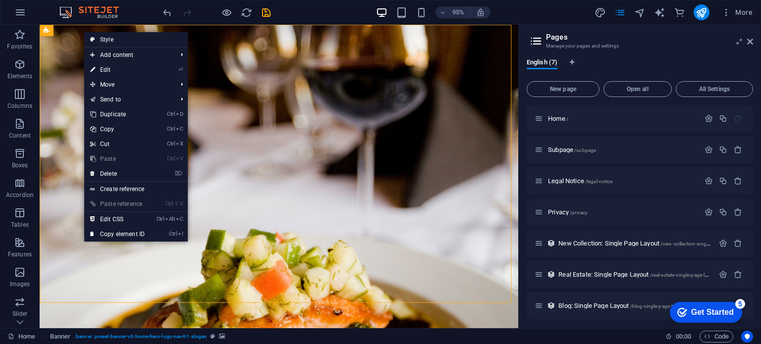
select select "preset-banner-v3-home-hero-logo-nav-h1-slogan"
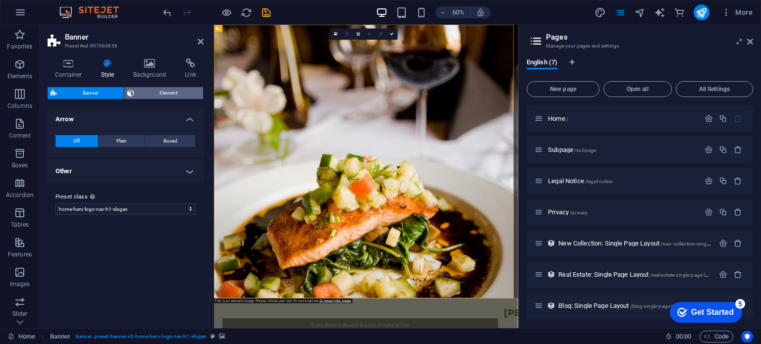
click at [172, 94] on span "Element" at bounding box center [168, 93] width 63 height 12
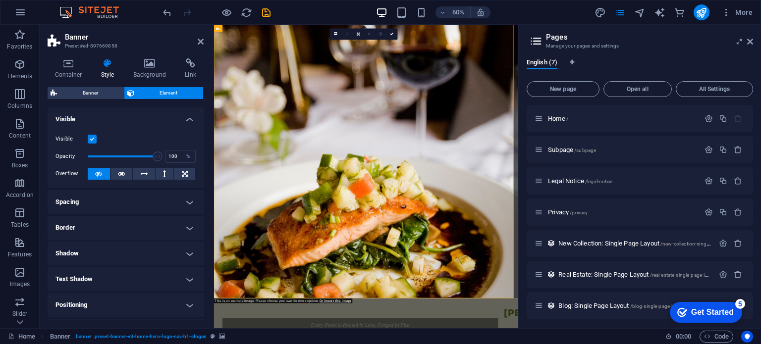
click at [138, 226] on h4 "Border" at bounding box center [126, 228] width 156 height 24
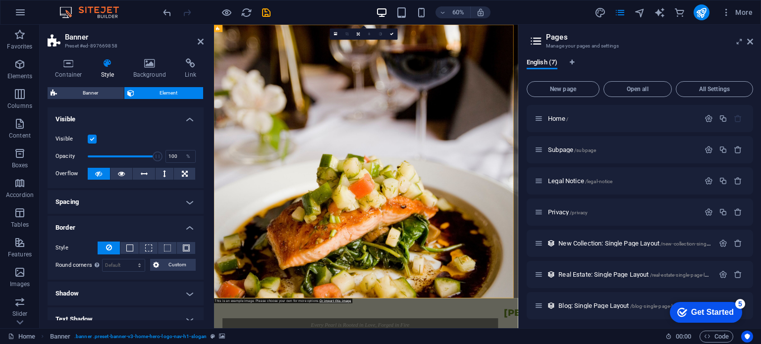
click at [138, 226] on h4 "Border" at bounding box center [126, 225] width 156 height 18
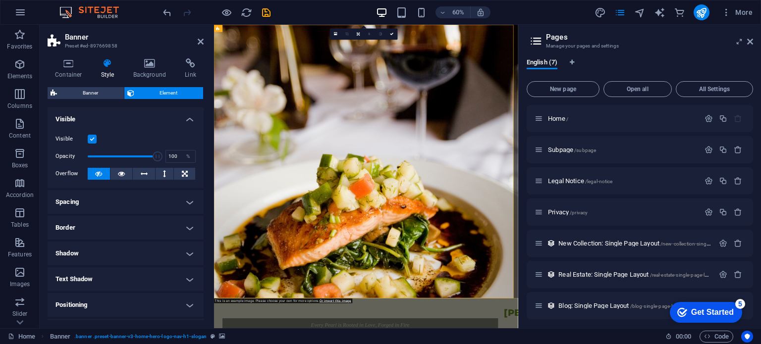
click at [117, 263] on h4 "Shadow" at bounding box center [126, 254] width 156 height 24
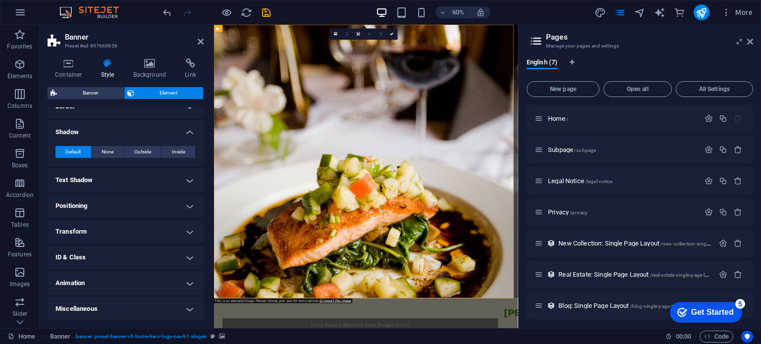
click at [154, 163] on div "Default None Outside Inside Color X offset 0 px rem vh vw Y offset 0 px rem vh …" at bounding box center [126, 152] width 156 height 28
click at [132, 200] on h4 "Positioning" at bounding box center [126, 206] width 156 height 24
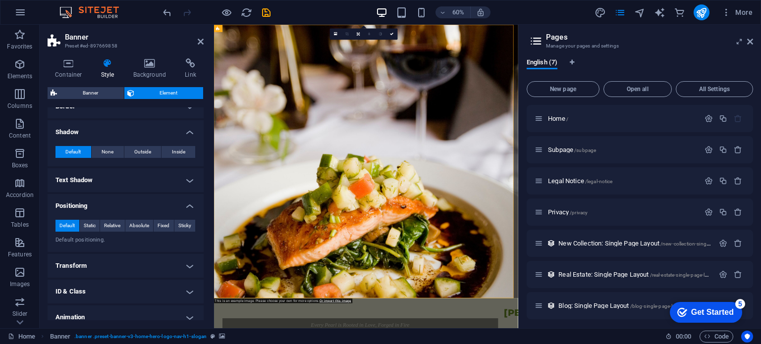
scroll to position [0, 0]
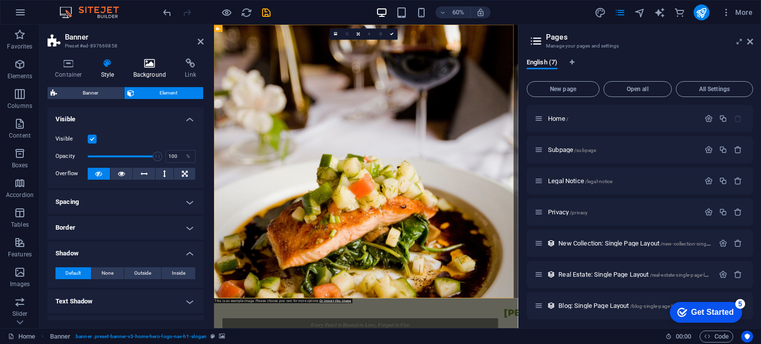
click at [149, 65] on icon at bounding box center [150, 63] width 48 height 10
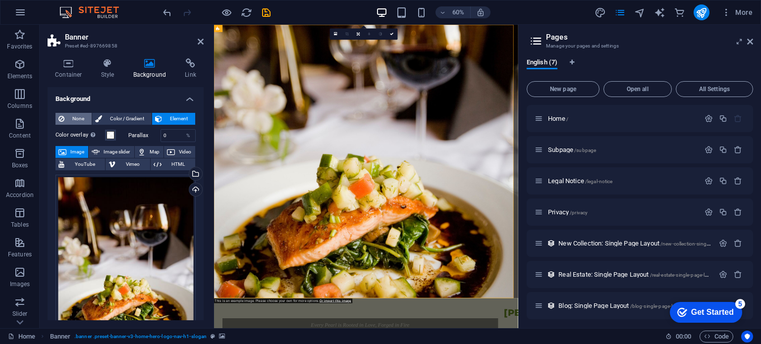
click at [77, 116] on span "None" at bounding box center [77, 119] width 21 height 12
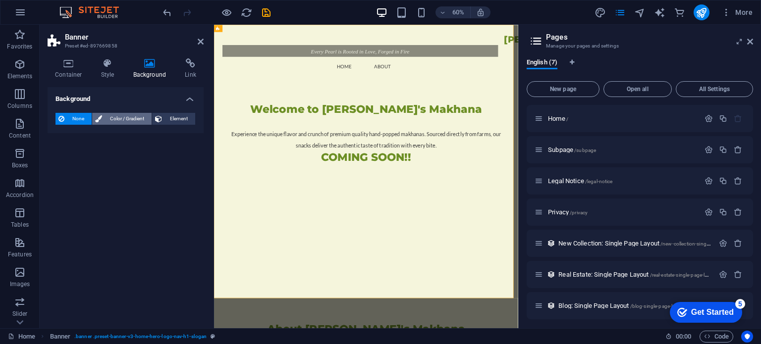
click at [144, 122] on span "Color / Gradient" at bounding box center [127, 119] width 44 height 12
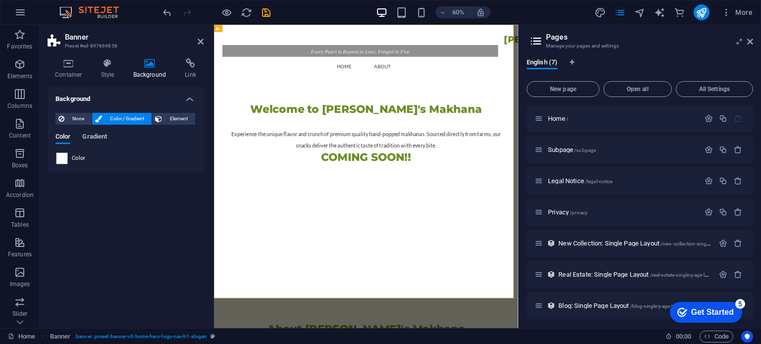
click at [95, 134] on span "Gradient" at bounding box center [94, 138] width 25 height 14
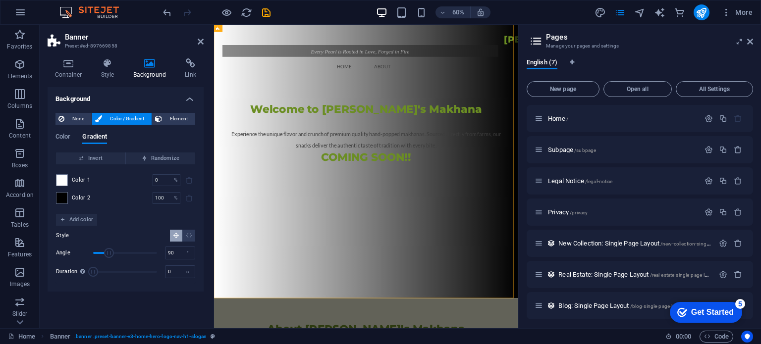
click at [61, 180] on span at bounding box center [62, 180] width 11 height 11
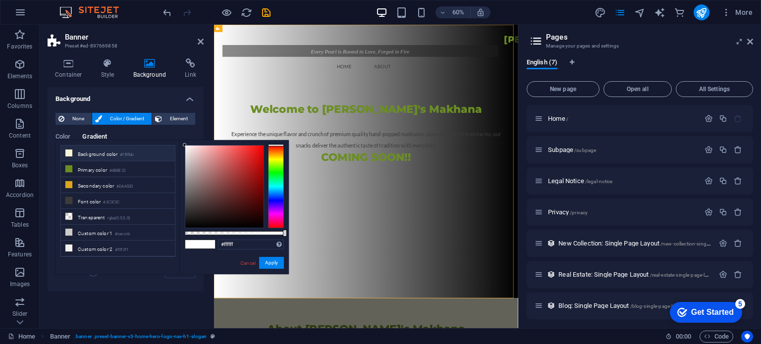
click at [132, 153] on small "#f5f5dc" at bounding box center [127, 155] width 14 height 7
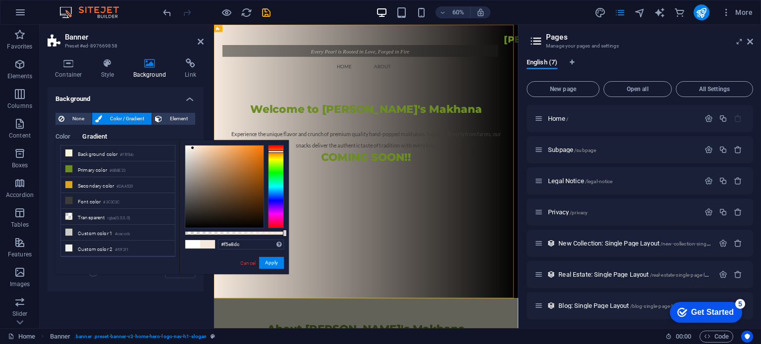
drag, startPoint x: 276, startPoint y: 159, endPoint x: 282, endPoint y: 152, distance: 9.2
click at [282, 152] on div at bounding box center [276, 152] width 16 height 2
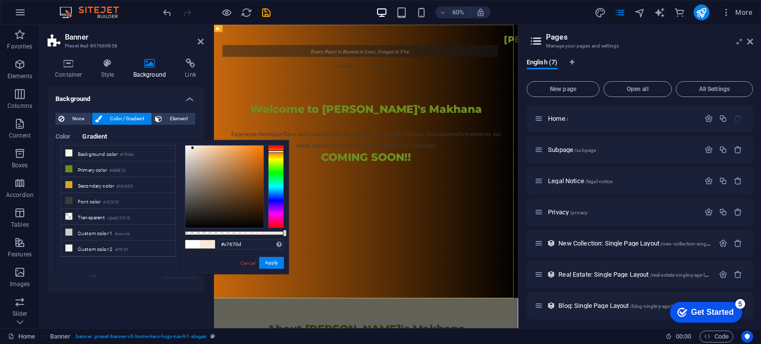
click at [258, 163] on div at bounding box center [224, 187] width 78 height 82
click at [259, 166] on div at bounding box center [224, 187] width 78 height 82
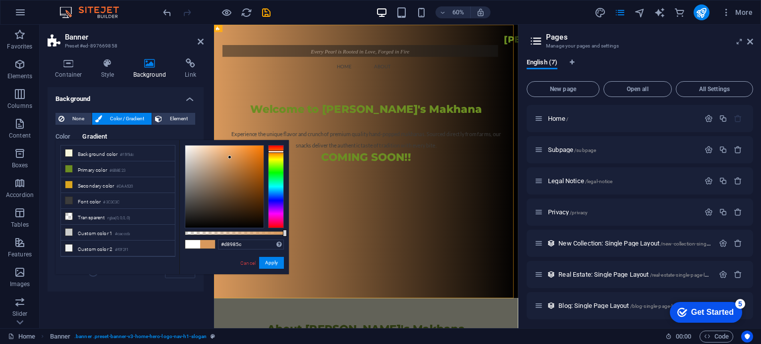
drag, startPoint x: 259, startPoint y: 166, endPoint x: 230, endPoint y: 158, distance: 30.0
click at [230, 158] on div at bounding box center [229, 157] width 3 height 3
click at [119, 168] on small "#6B8E23" at bounding box center [118, 171] width 16 height 7
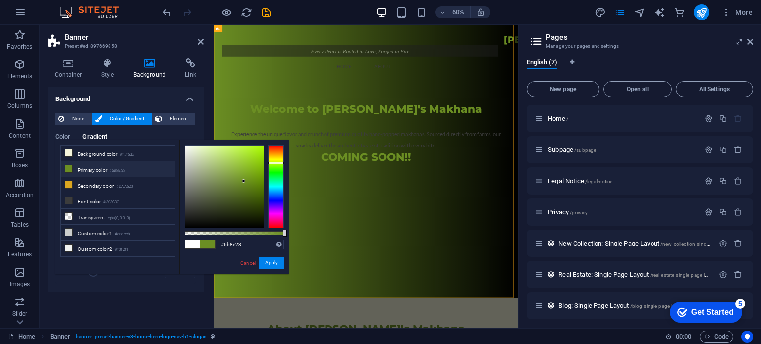
click at [119, 168] on small "#6B8E23" at bounding box center [118, 171] width 16 height 7
click at [127, 156] on small "#f5f5dc" at bounding box center [127, 155] width 14 height 7
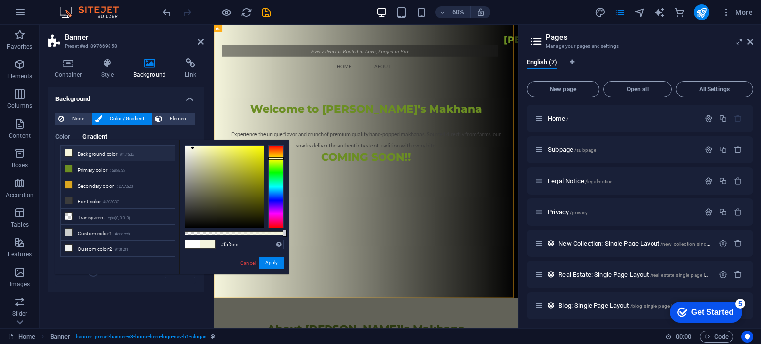
click at [157, 155] on li "Background color #f5f5dc" at bounding box center [118, 154] width 114 height 16
click at [66, 136] on span "Color" at bounding box center [63, 138] width 15 height 14
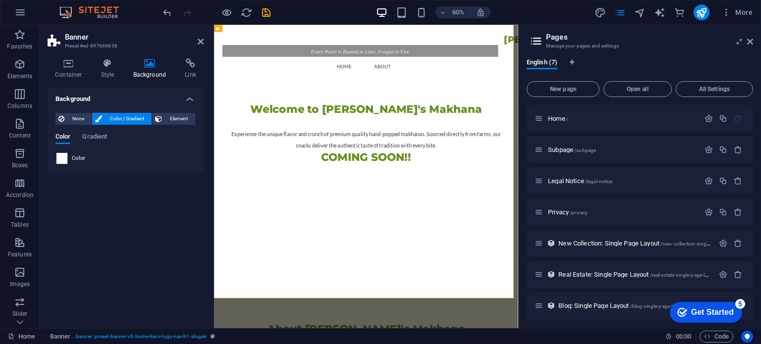
click at [65, 157] on span at bounding box center [62, 158] width 11 height 11
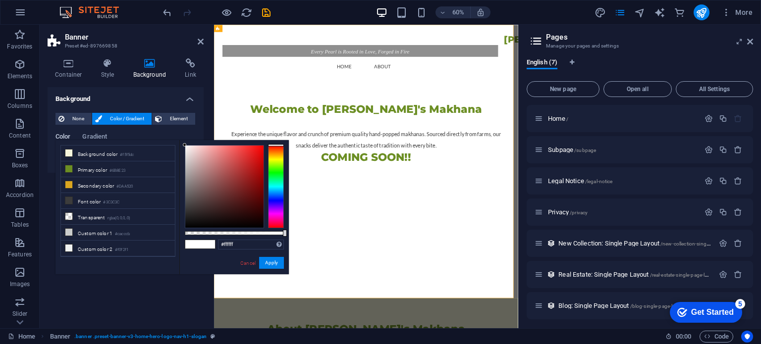
click at [68, 139] on span "Color" at bounding box center [63, 138] width 15 height 14
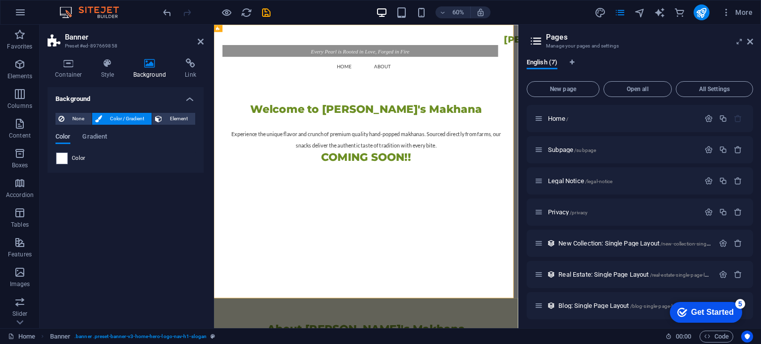
click at [68, 139] on span "Color" at bounding box center [63, 138] width 15 height 14
click at [65, 153] on span at bounding box center [62, 158] width 11 height 11
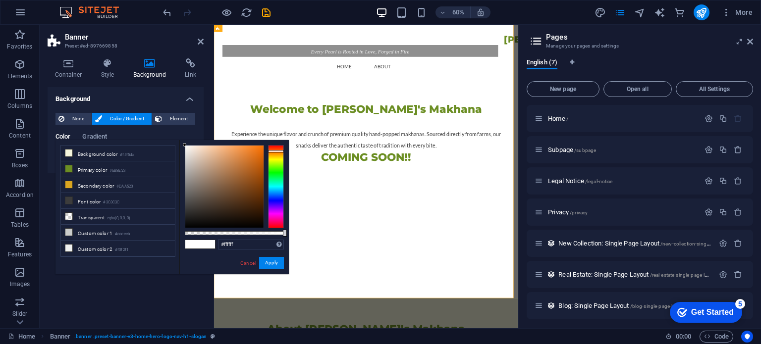
drag, startPoint x: 278, startPoint y: 144, endPoint x: 277, endPoint y: 151, distance: 7.6
click at [277, 151] on div at bounding box center [276, 151] width 16 height 2
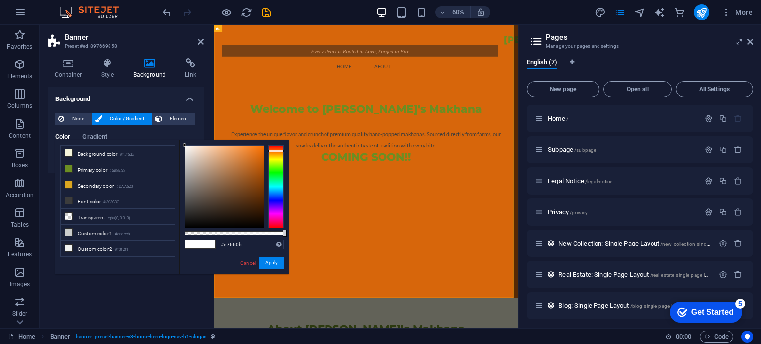
click at [259, 158] on div at bounding box center [224, 187] width 78 height 82
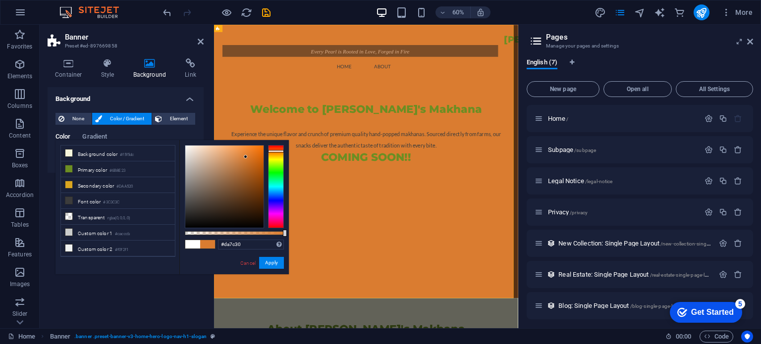
drag, startPoint x: 259, startPoint y: 158, endPoint x: 246, endPoint y: 157, distance: 13.4
click at [246, 157] on div at bounding box center [245, 156] width 3 height 3
drag, startPoint x: 266, startPoint y: 262, endPoint x: 84, endPoint y: 394, distance: 224.5
click at [266, 262] on button "Apply" at bounding box center [271, 263] width 25 height 12
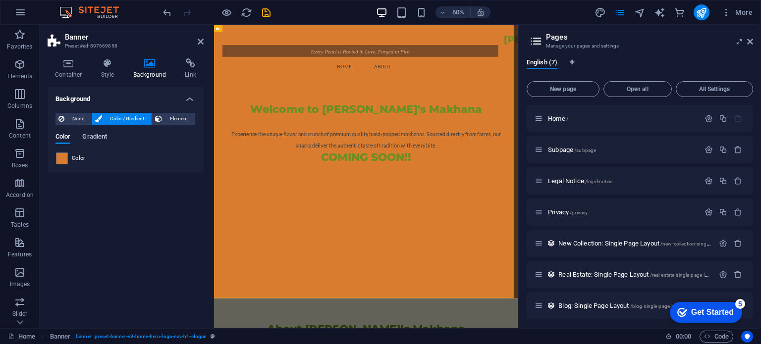
click at [91, 138] on span "Gradient" at bounding box center [94, 138] width 25 height 14
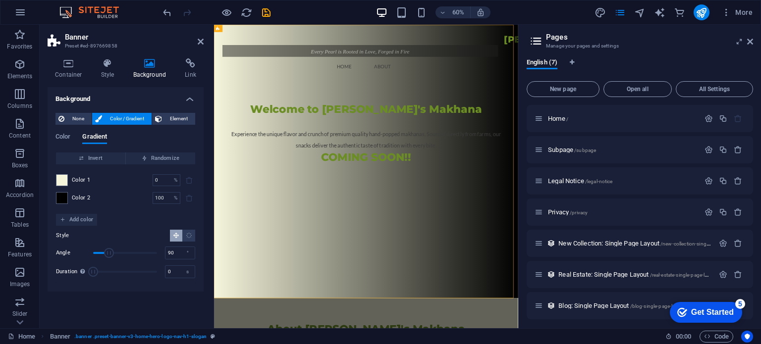
click at [73, 140] on div "Color Gradient" at bounding box center [126, 142] width 140 height 19
click at [69, 139] on span "Color" at bounding box center [63, 138] width 15 height 14
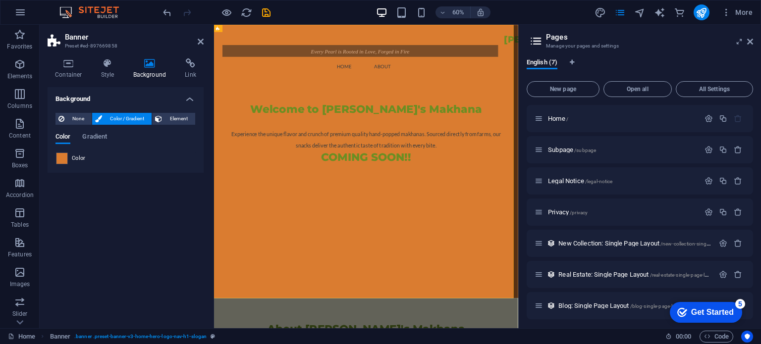
click at [61, 160] on span at bounding box center [62, 158] width 11 height 11
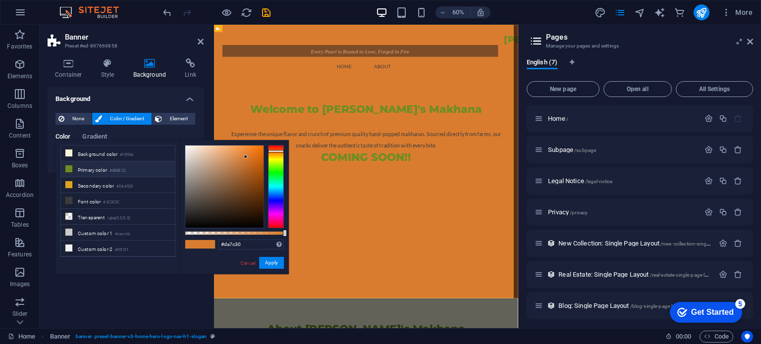
click at [95, 168] on li "Primary color #6B8E23" at bounding box center [118, 170] width 114 height 16
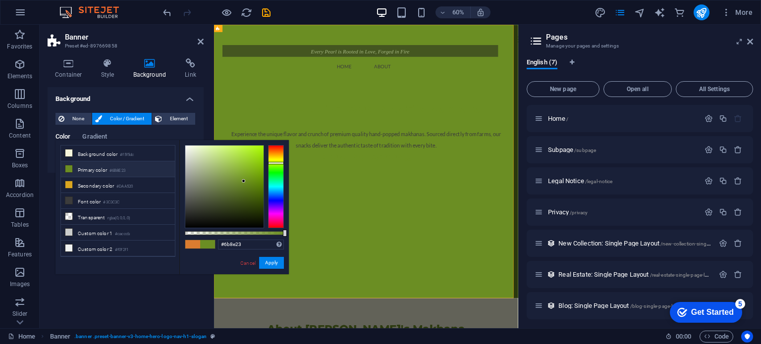
click at [97, 168] on li "Primary color #6B8E23" at bounding box center [118, 170] width 114 height 16
click at [96, 179] on li "Secondary color #DAA520" at bounding box center [118, 185] width 114 height 16
type input "#daa520"
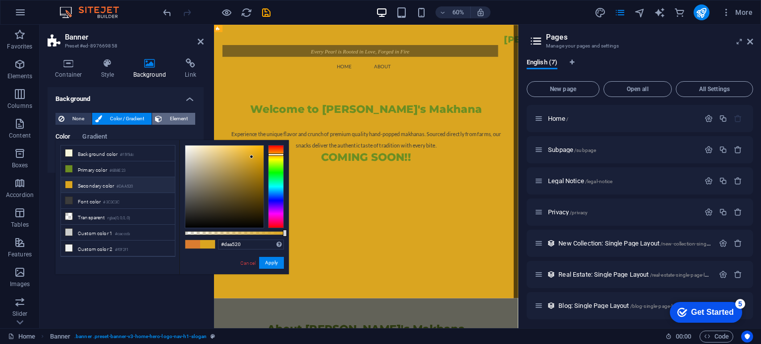
click at [176, 120] on span "Element" at bounding box center [178, 119] width 27 height 12
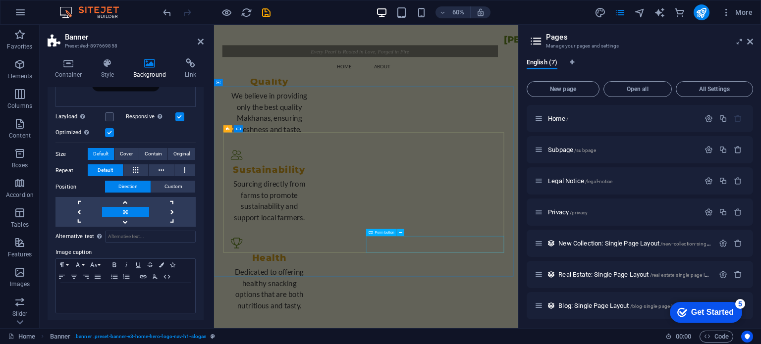
scroll to position [1038, 0]
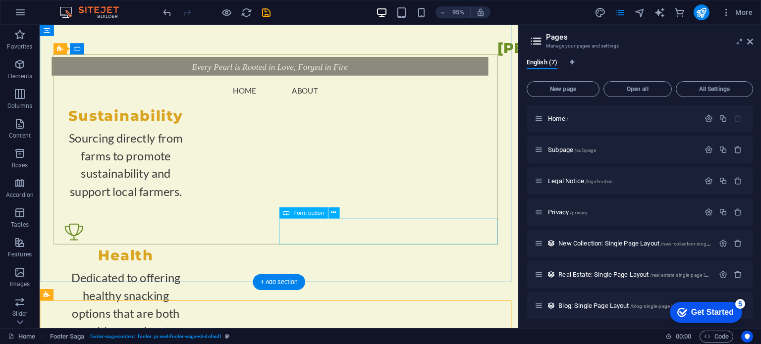
scroll to position [1062, 0]
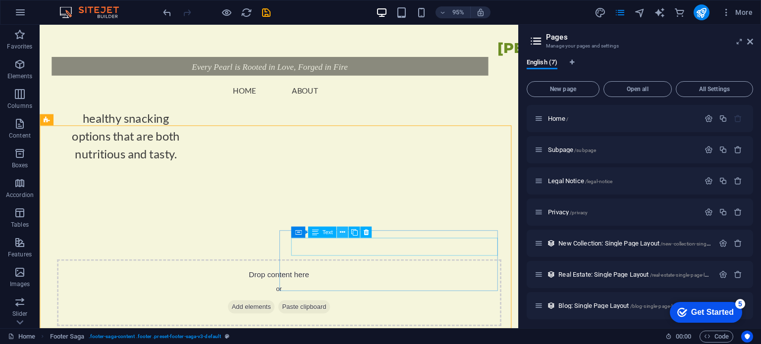
click at [344, 231] on icon at bounding box center [342, 233] width 5 height 10
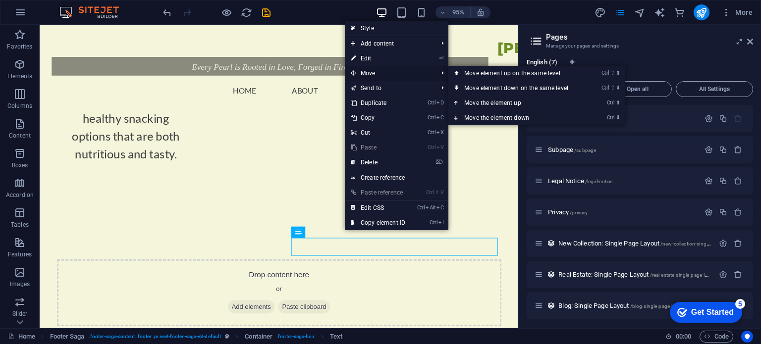
click at [374, 74] on span "Move" at bounding box center [389, 73] width 89 height 15
click at [468, 74] on link "Ctrl ⇧ ⬆ Move element up on the same level" at bounding box center [519, 73] width 140 height 15
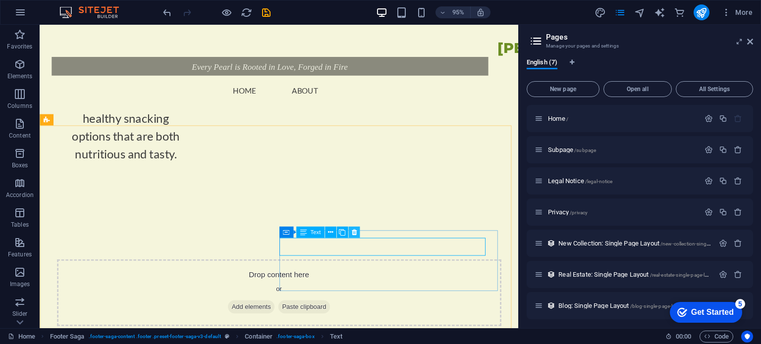
click at [353, 231] on icon at bounding box center [353, 233] width 5 height 10
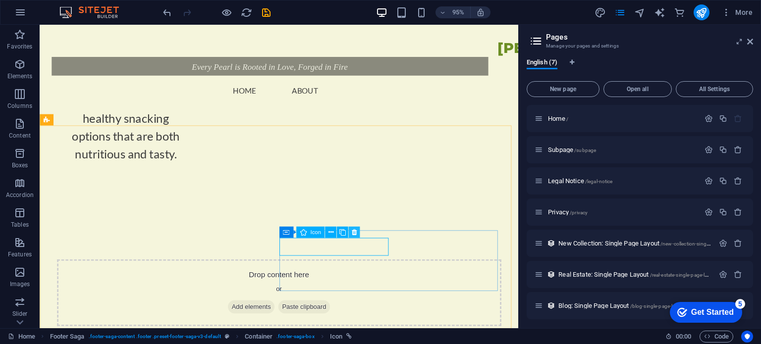
click at [356, 232] on icon at bounding box center [354, 233] width 5 height 10
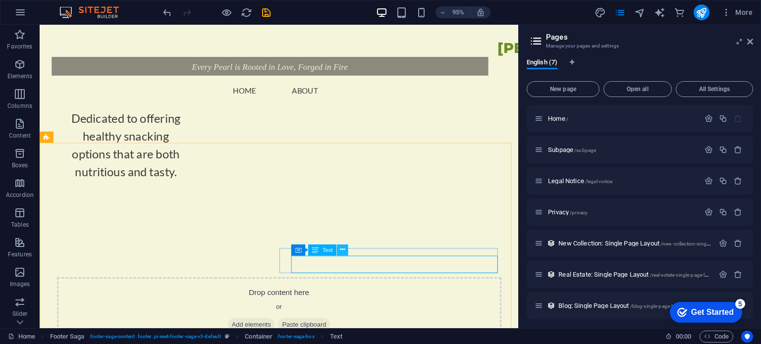
click at [343, 246] on icon at bounding box center [342, 250] width 5 height 10
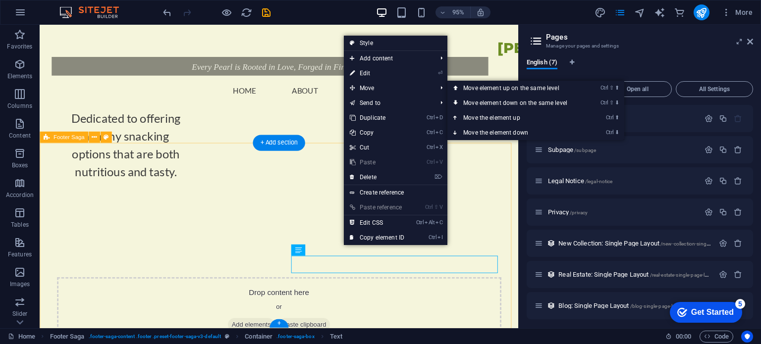
drag, startPoint x: 239, startPoint y: 252, endPoint x: 236, endPoint y: 248, distance: 5.1
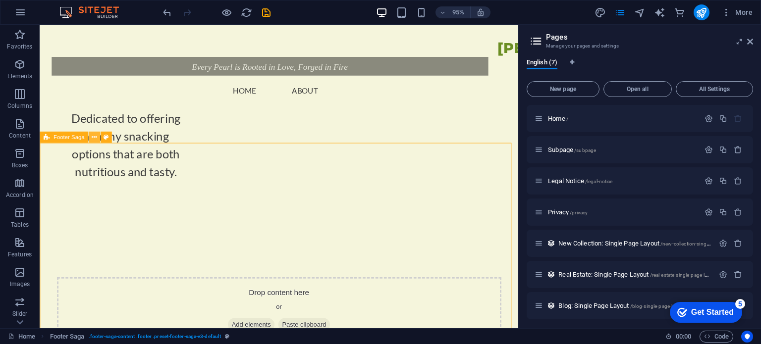
click at [92, 136] on icon at bounding box center [94, 137] width 5 height 10
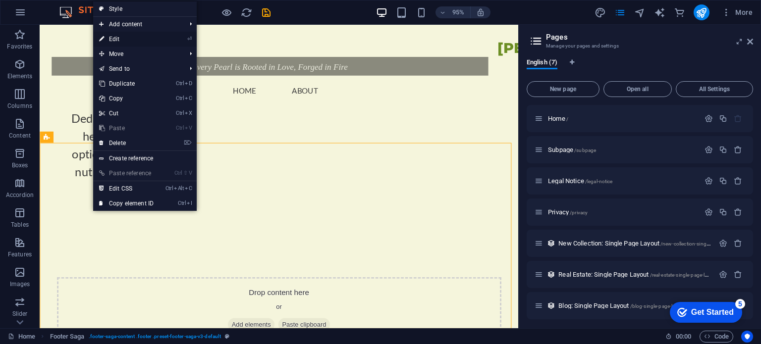
click at [136, 42] on link "⏎ Edit" at bounding box center [126, 39] width 66 height 15
select select "rem"
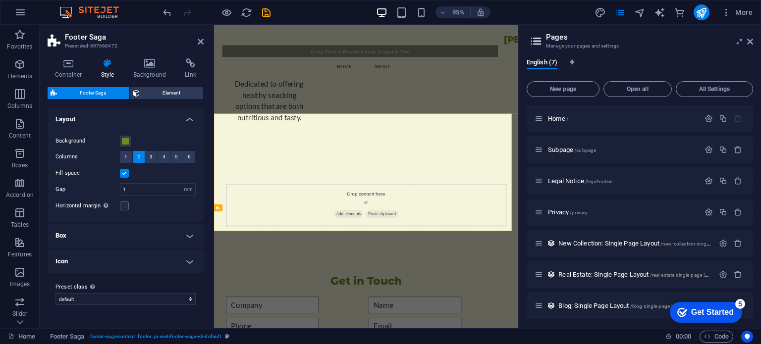
scroll to position [1020, 0]
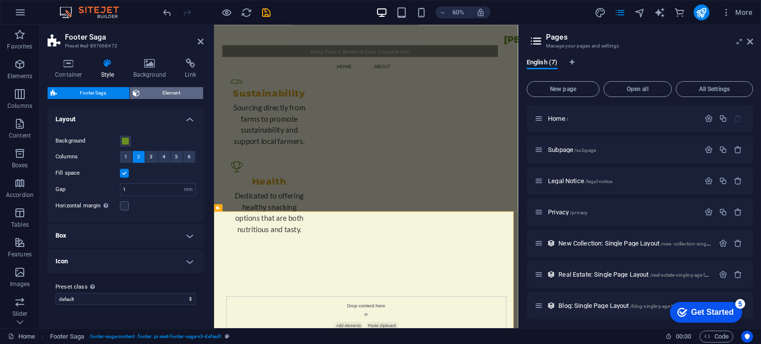
click at [173, 92] on span "Element" at bounding box center [172, 93] width 58 height 12
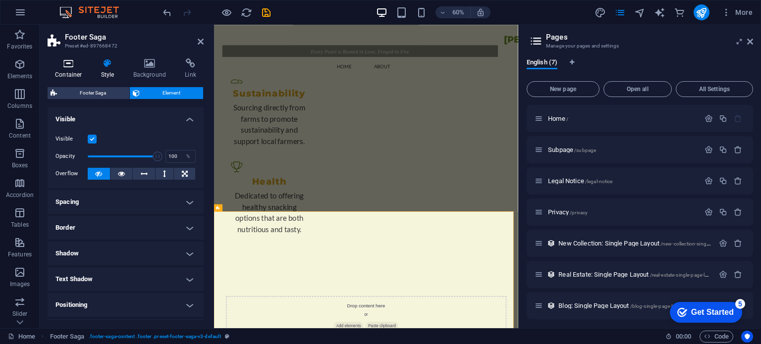
click at [65, 68] on h4 "Container" at bounding box center [71, 68] width 46 height 21
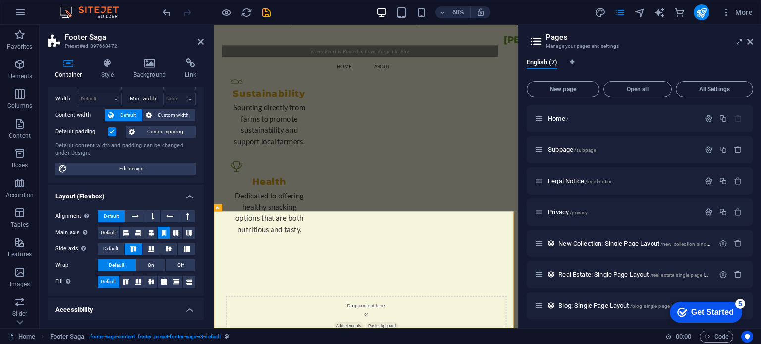
scroll to position [0, 0]
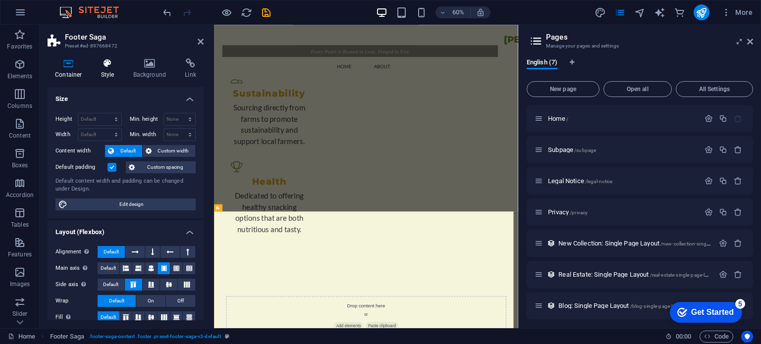
click at [106, 63] on icon at bounding box center [108, 63] width 28 height 10
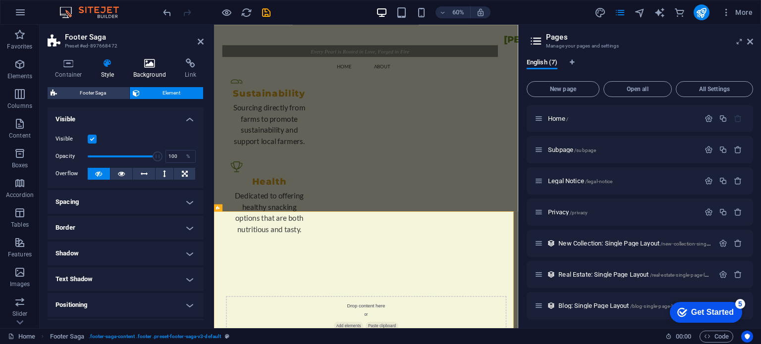
click at [144, 76] on h4 "Background" at bounding box center [152, 68] width 52 height 21
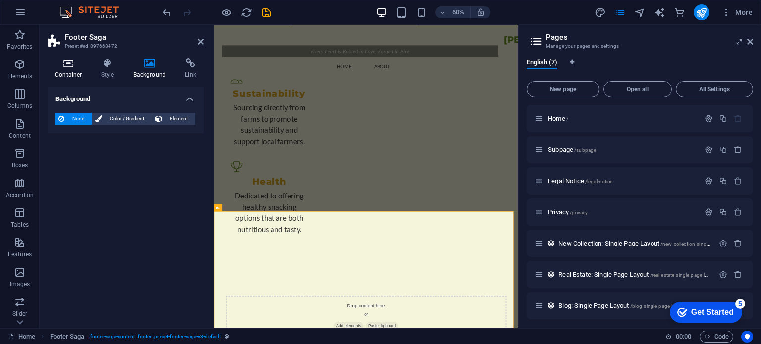
click at [69, 68] on h4 "Container" at bounding box center [71, 68] width 46 height 21
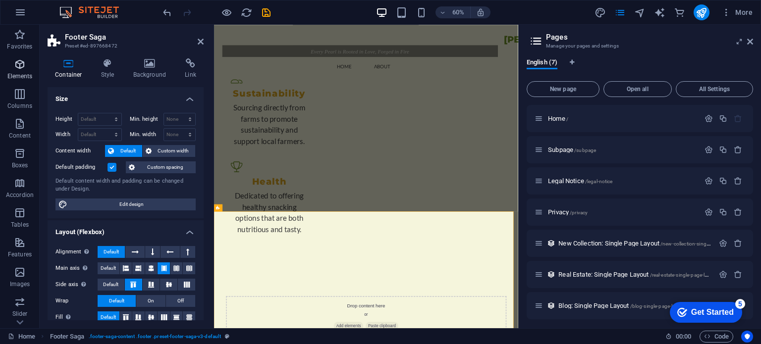
click at [11, 62] on span "Elements" at bounding box center [20, 70] width 40 height 24
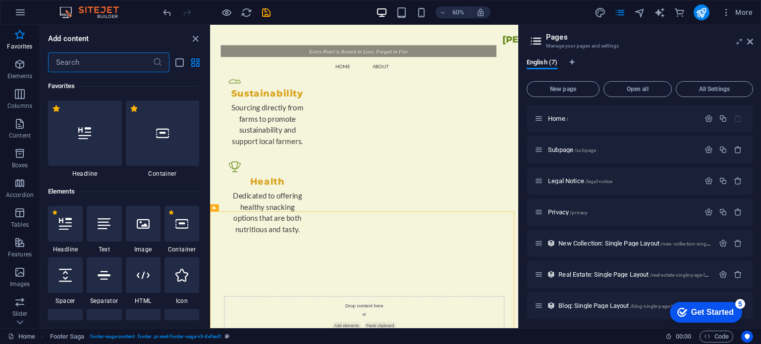
click at [390, 235] on div "Container Spacer" at bounding box center [386, 231] width 45 height 7
click at [250, 208] on icon at bounding box center [251, 208] width 3 height 6
select select "rem"
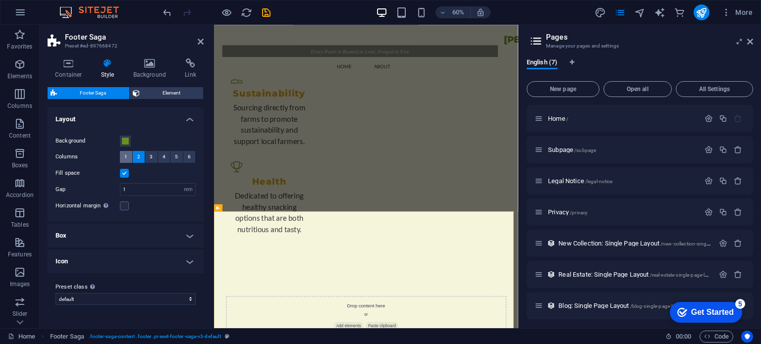
click at [120, 159] on button "1" at bounding box center [126, 157] width 12 height 12
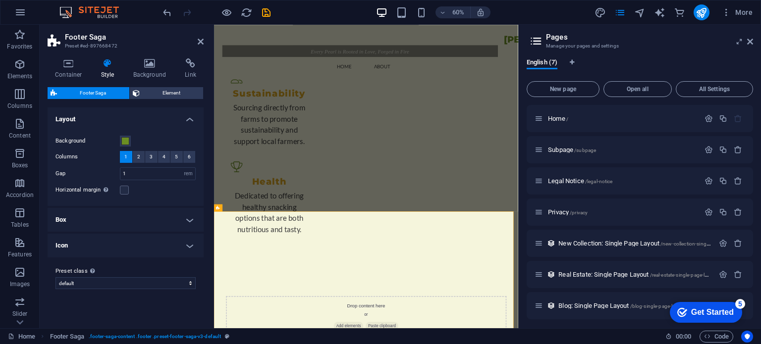
click at [166, 225] on h4 "Box" at bounding box center [126, 220] width 156 height 24
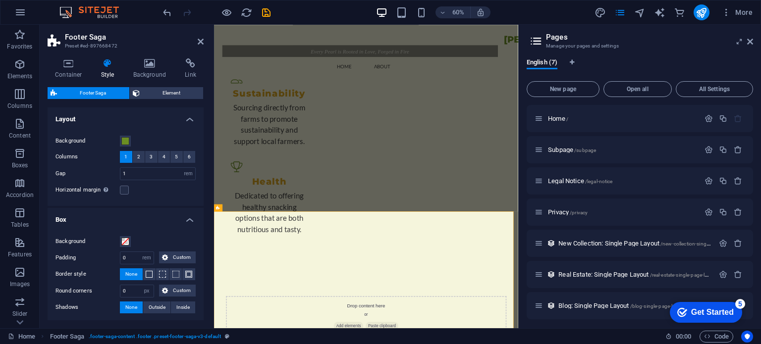
scroll to position [1051, 0]
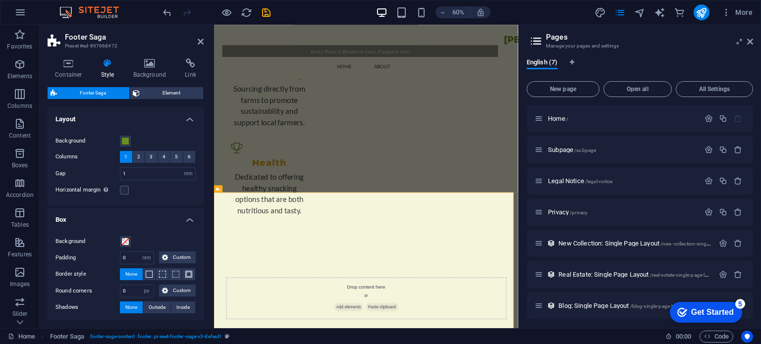
click at [166, 225] on h4 "Box" at bounding box center [126, 217] width 156 height 18
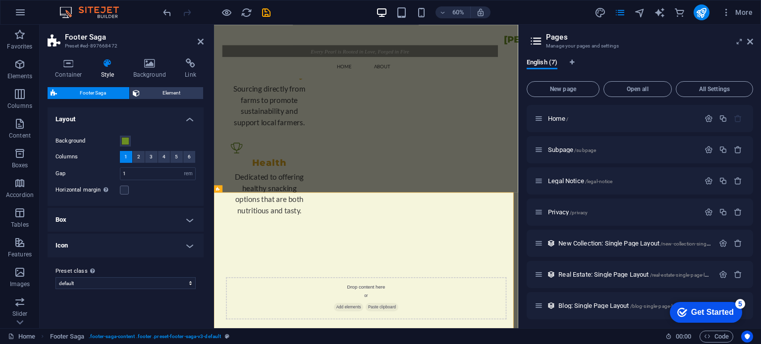
click at [147, 230] on h4 "Box" at bounding box center [126, 220] width 156 height 24
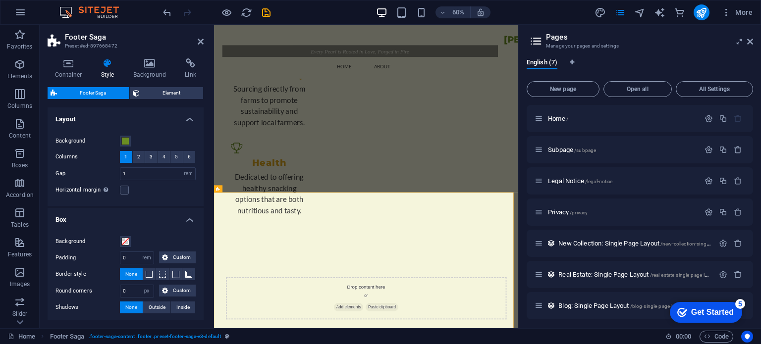
click at [162, 226] on div "Background Padding 0 px rem % vh vw Custom Custom 0 px rem % vh vw 0 px rem % v…" at bounding box center [126, 275] width 160 height 98
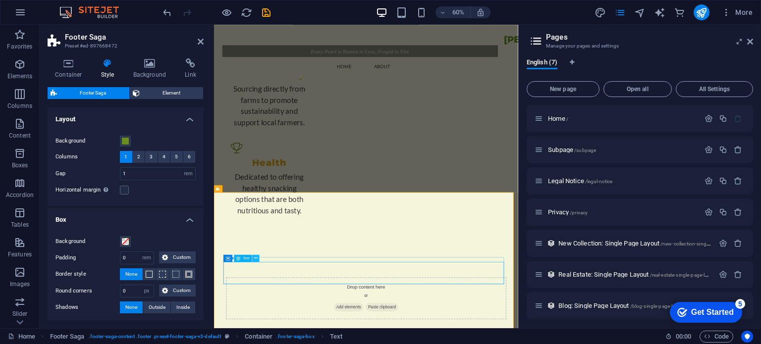
click at [254, 258] on icon at bounding box center [255, 258] width 3 height 6
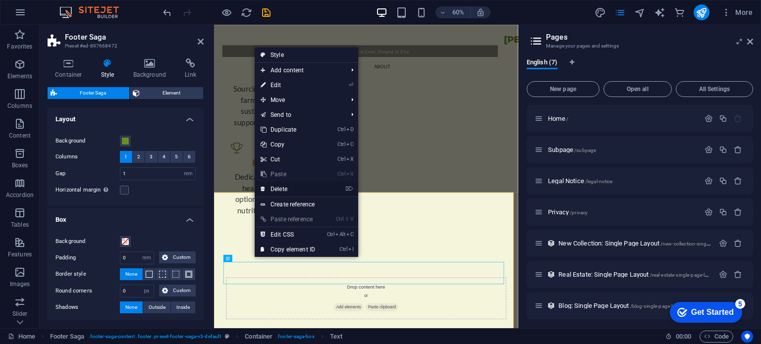
click at [284, 186] on link "⌦ Delete" at bounding box center [288, 189] width 66 height 15
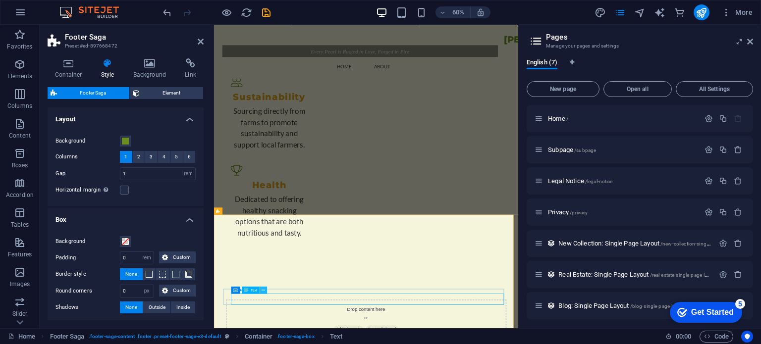
click at [262, 287] on icon at bounding box center [263, 290] width 3 height 6
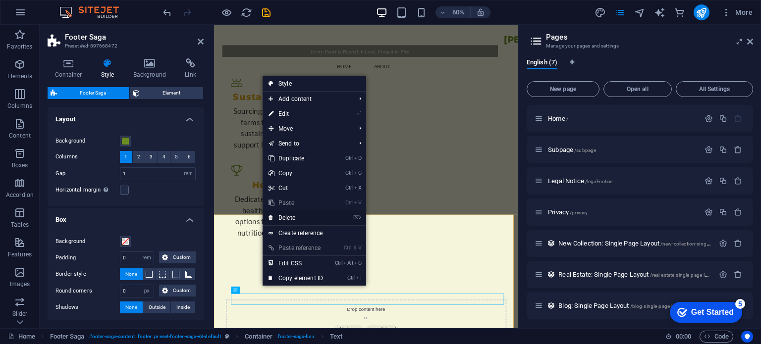
click at [293, 212] on link "⌦ Delete" at bounding box center [296, 218] width 66 height 15
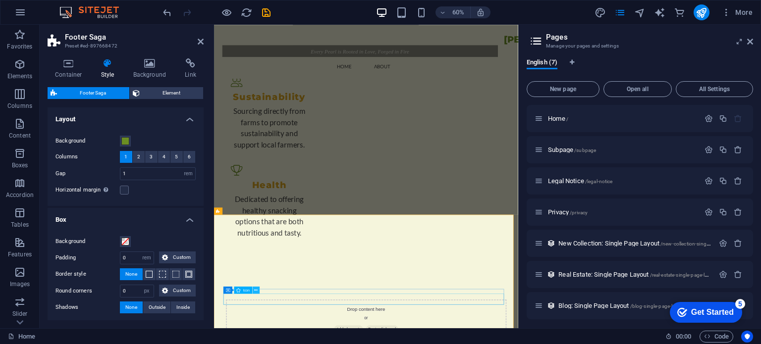
click at [255, 288] on icon at bounding box center [256, 290] width 3 height 6
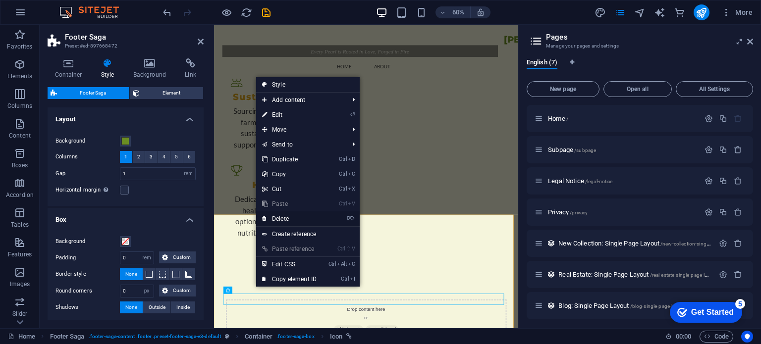
click at [283, 215] on link "⌦ Delete" at bounding box center [289, 219] width 66 height 15
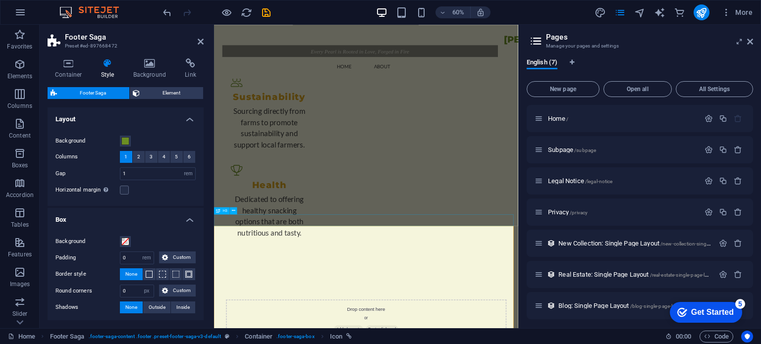
scroll to position [995, 0]
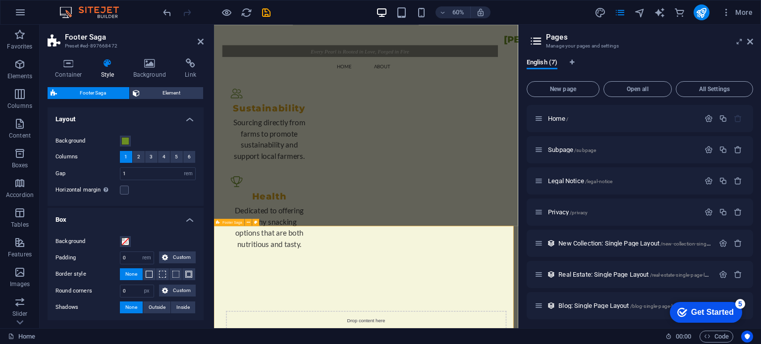
click at [751, 44] on icon at bounding box center [750, 42] width 6 height 8
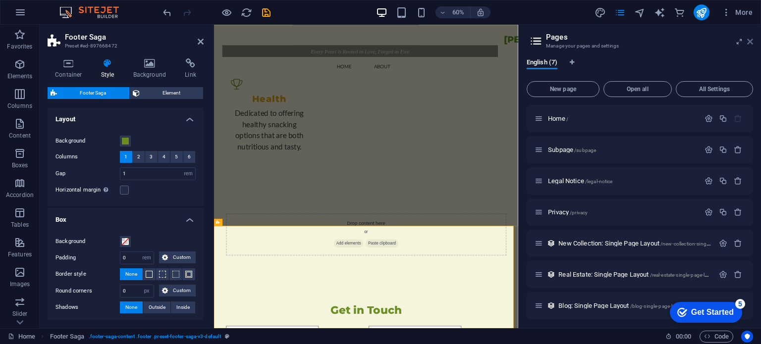
scroll to position [1035, 0]
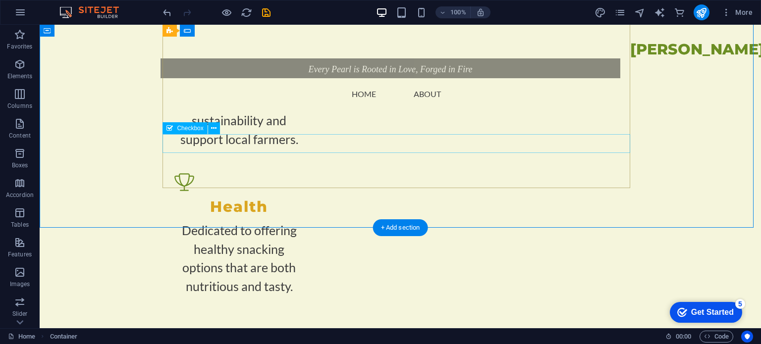
scroll to position [936, 0]
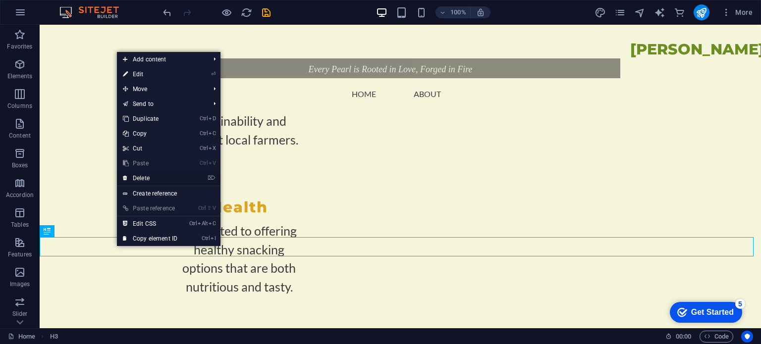
click at [150, 171] on link "⌦ Delete" at bounding box center [150, 178] width 66 height 15
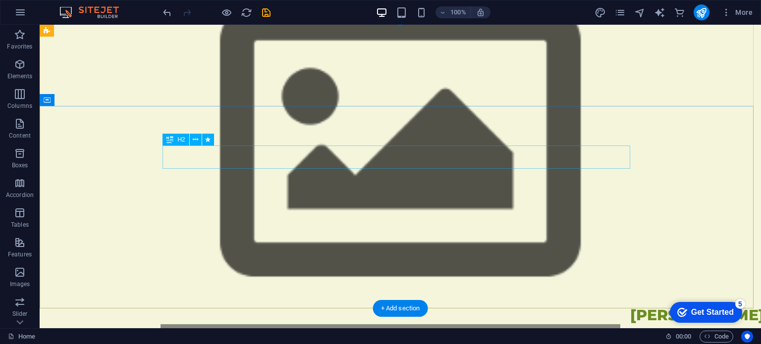
scroll to position [0, 0]
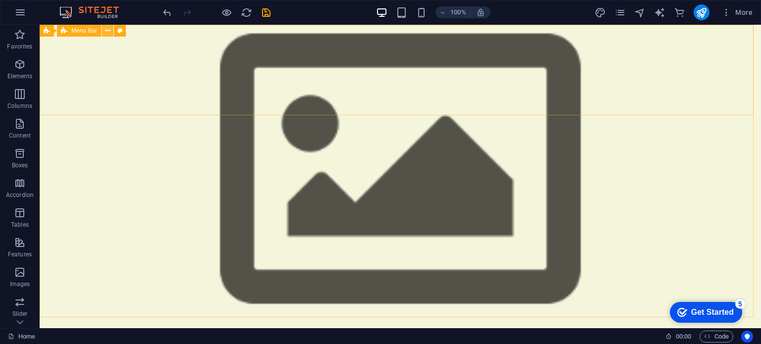
click at [105, 30] on icon at bounding box center [107, 31] width 5 height 10
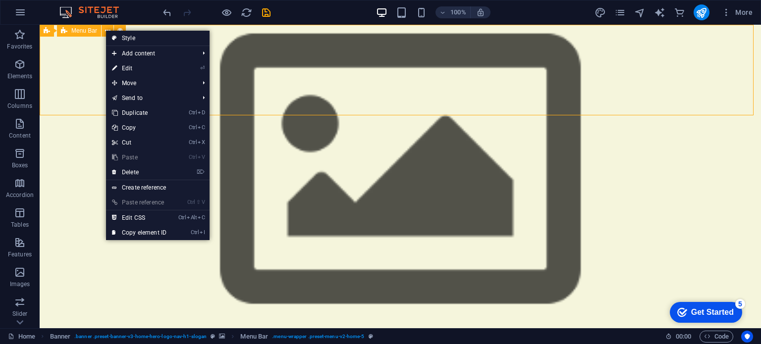
click at [67, 28] on div "Menu Bar" at bounding box center [79, 31] width 44 height 12
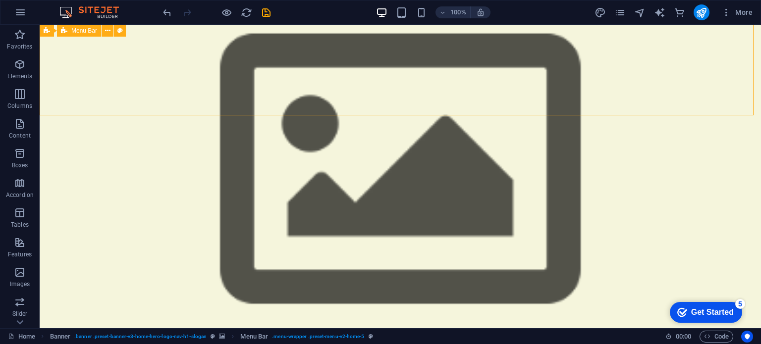
click at [67, 31] on div "Menu Bar" at bounding box center [79, 31] width 44 height 12
click at [54, 30] on span "Banner" at bounding box center [63, 31] width 19 height 6
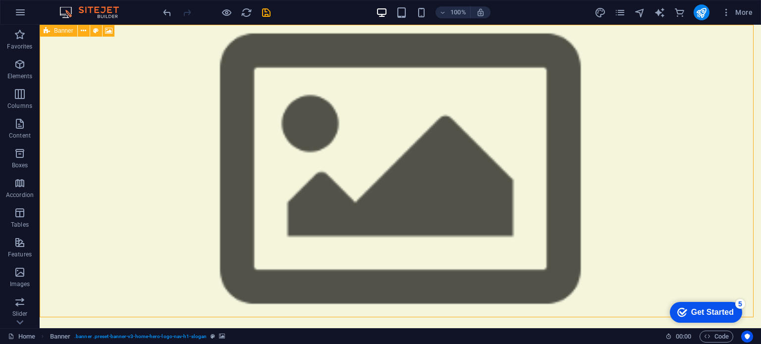
click at [57, 30] on span "Banner" at bounding box center [63, 31] width 19 height 6
click at [88, 29] on button at bounding box center [84, 31] width 12 height 12
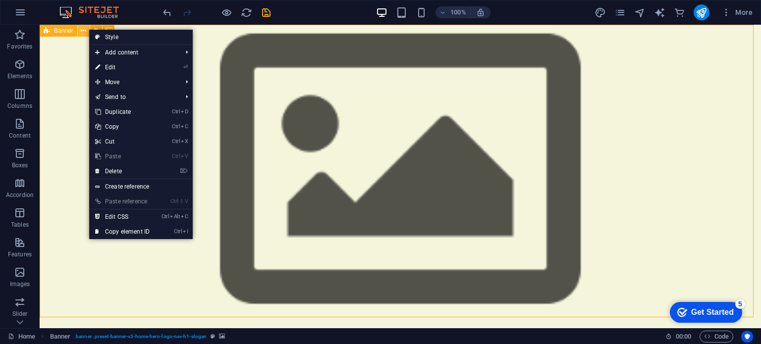
click at [78, 28] on button at bounding box center [84, 31] width 12 height 12
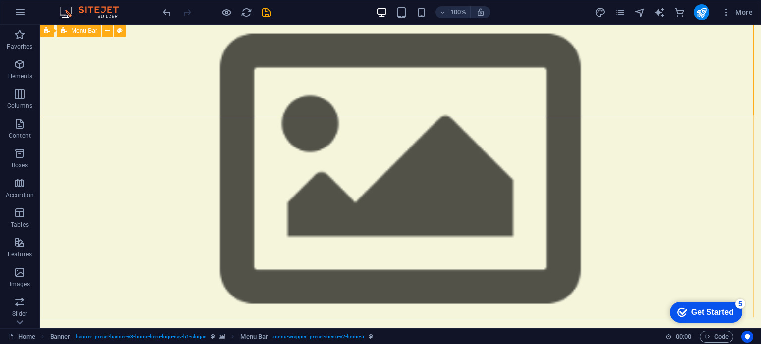
click at [97, 31] on span "Menu Bar" at bounding box center [84, 31] width 26 height 6
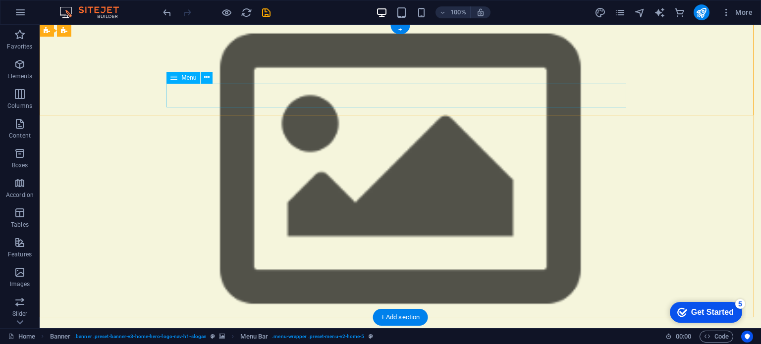
click at [176, 79] on icon at bounding box center [174, 78] width 7 height 12
click at [171, 77] on icon at bounding box center [174, 78] width 7 height 12
click at [206, 80] on icon at bounding box center [206, 77] width 5 height 10
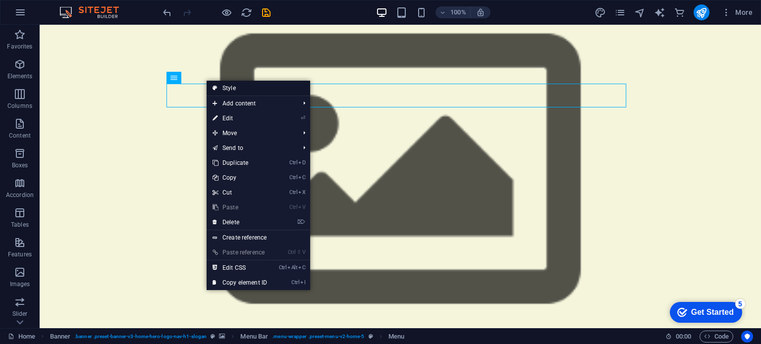
click at [230, 86] on link "Style" at bounding box center [259, 88] width 104 height 15
select select "rem"
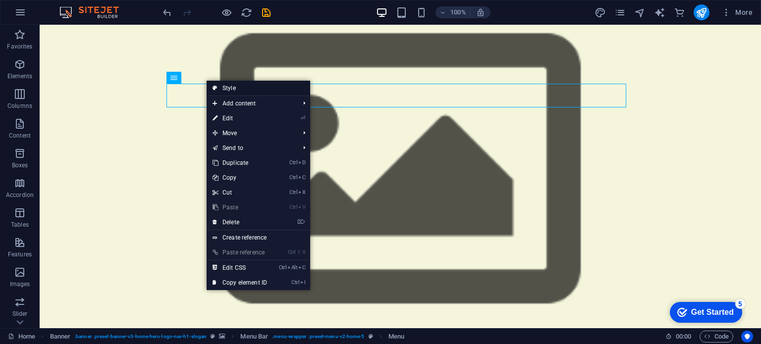
select select "preset-menu-v2-home-5"
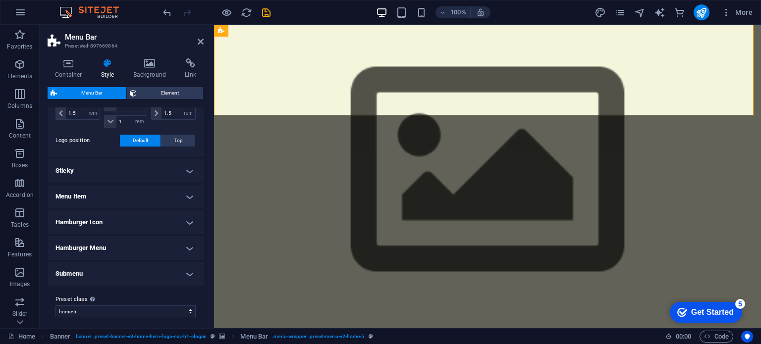
scroll to position [259, 0]
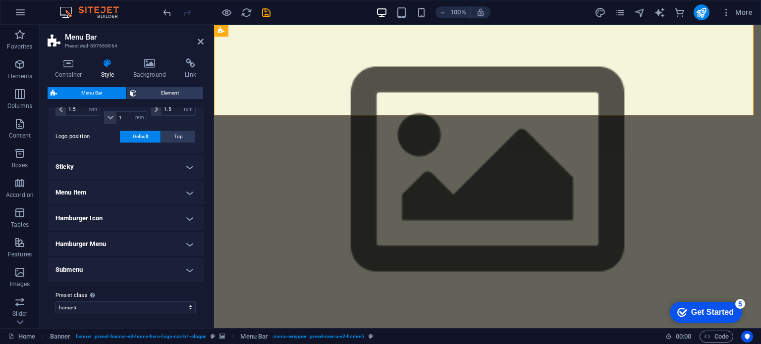
click at [149, 195] on h4 "Menu Item" at bounding box center [126, 193] width 156 height 24
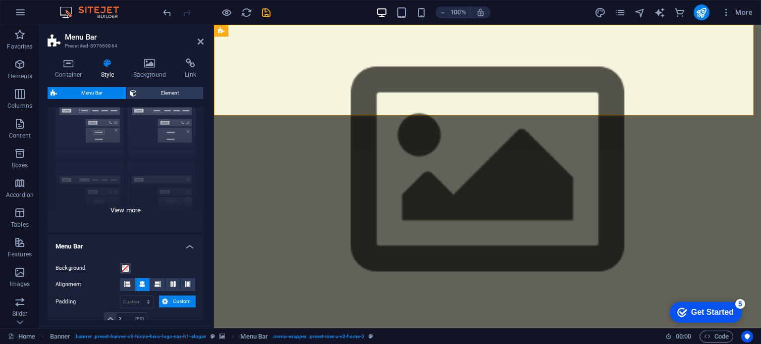
scroll to position [0, 0]
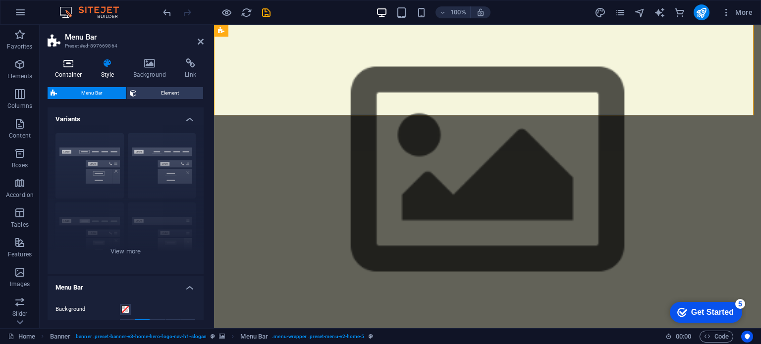
click at [82, 65] on icon at bounding box center [69, 63] width 42 height 10
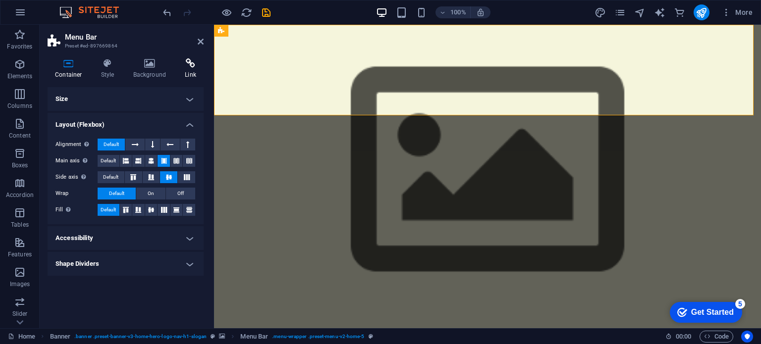
click at [189, 78] on h4 "Link" at bounding box center [190, 68] width 26 height 21
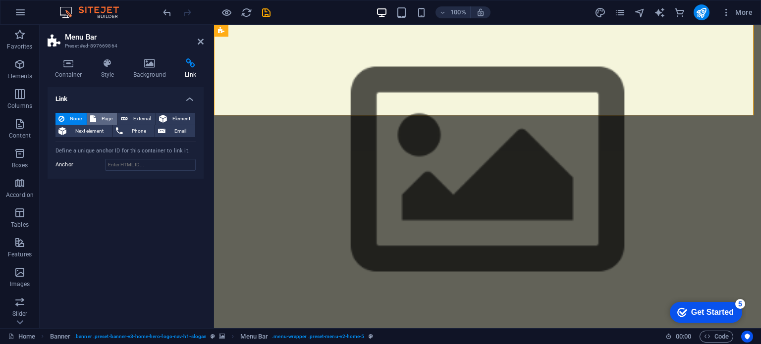
click at [105, 120] on span "Page" at bounding box center [106, 119] width 15 height 12
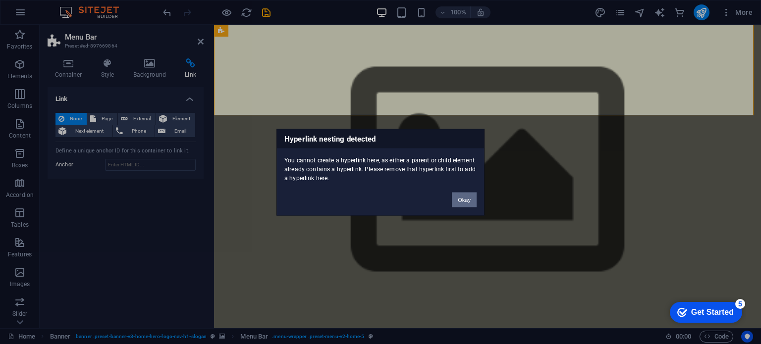
click at [462, 198] on button "Okay" at bounding box center [464, 199] width 25 height 15
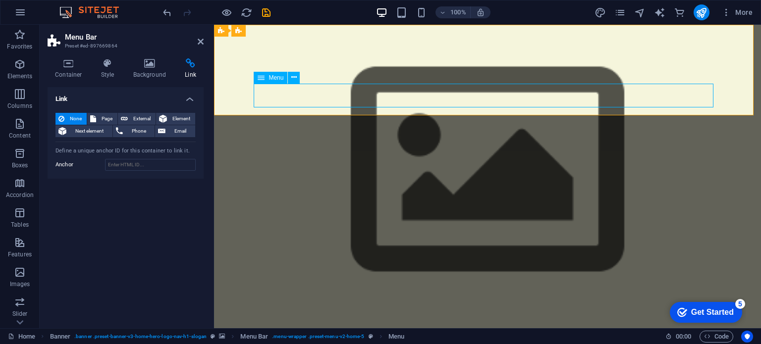
click at [26, 78] on p "Elements" at bounding box center [19, 76] width 25 height 8
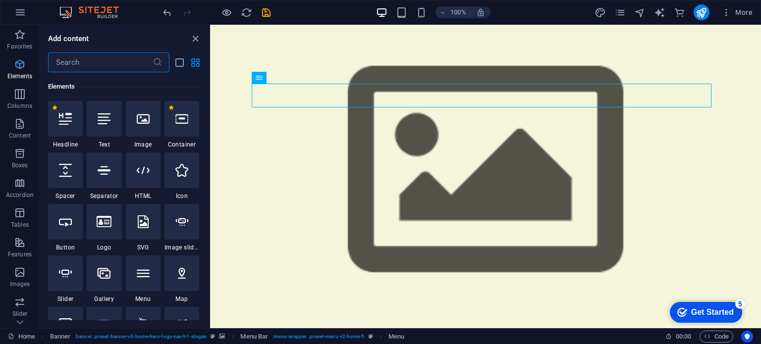
scroll to position [105, 0]
click at [180, 109] on div at bounding box center [182, 119] width 35 height 36
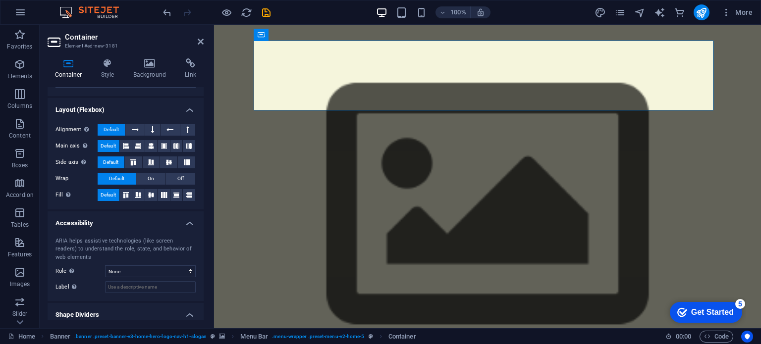
scroll to position [167, 0]
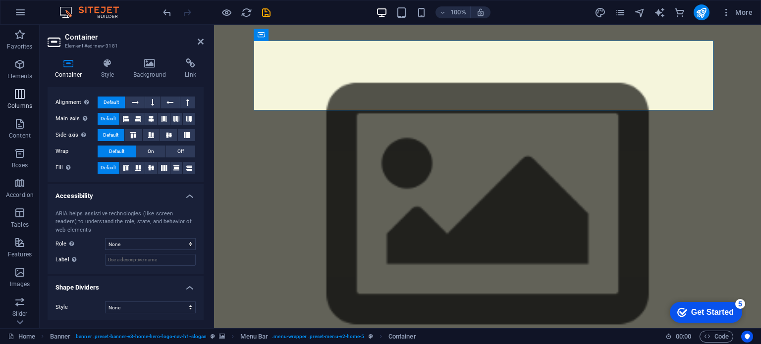
click at [24, 106] on p "Columns" at bounding box center [19, 106] width 25 height 8
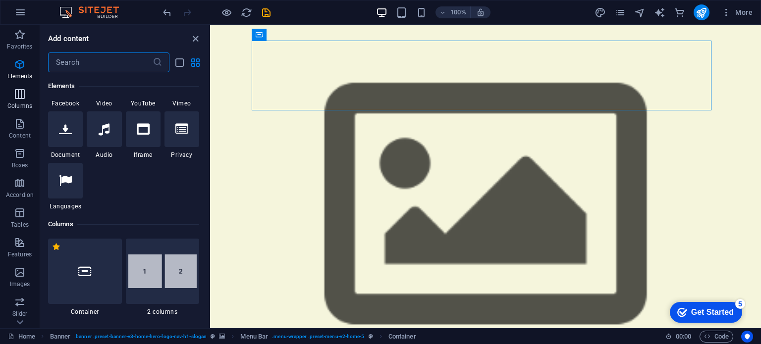
scroll to position [491, 0]
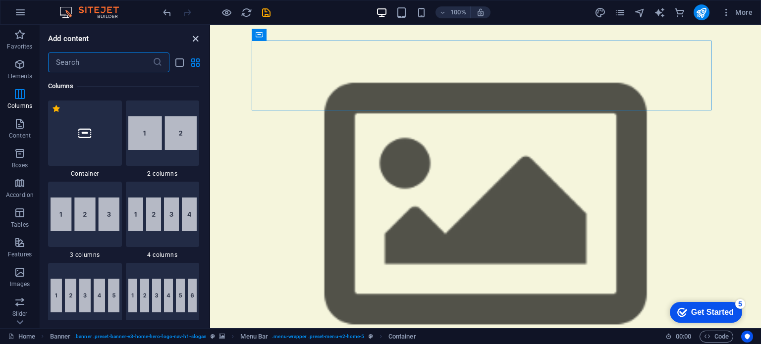
click at [191, 42] on icon "close panel" at bounding box center [195, 38] width 11 height 11
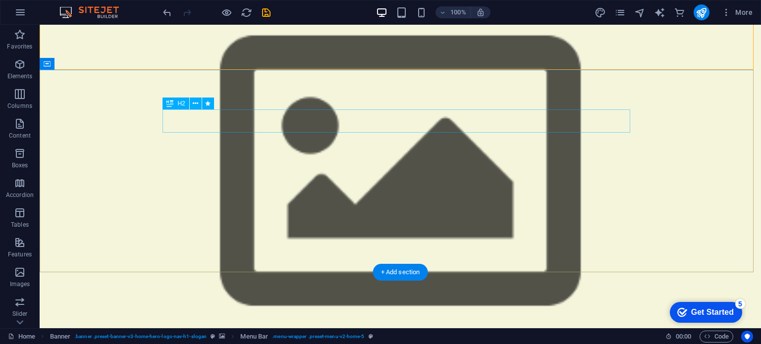
scroll to position [0, 0]
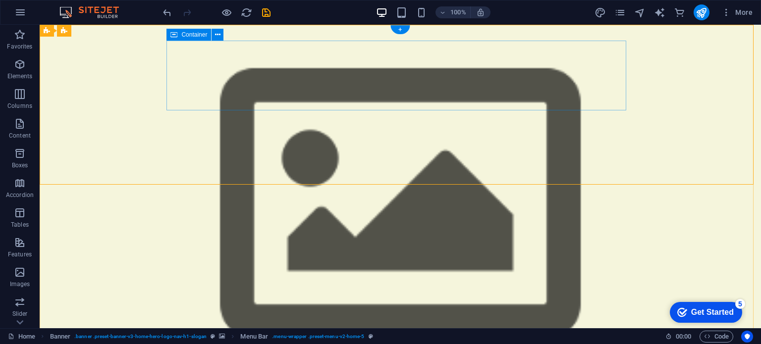
click at [216, 35] on icon at bounding box center [217, 35] width 5 height 10
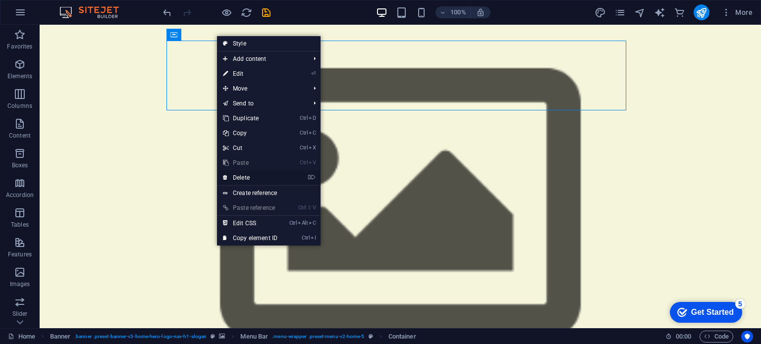
click at [253, 173] on link "⌦ Delete" at bounding box center [250, 178] width 66 height 15
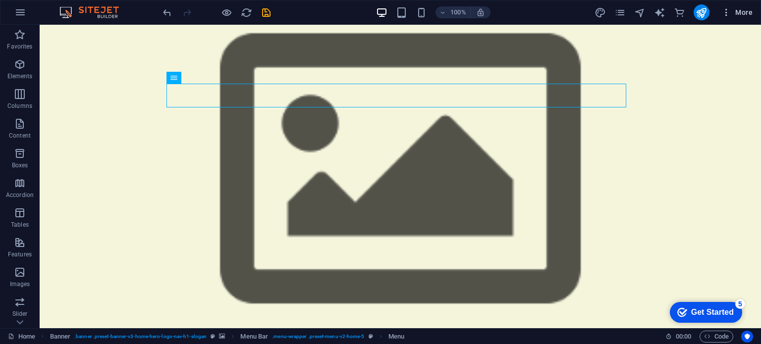
click at [756, 15] on button "More" at bounding box center [737, 12] width 39 height 16
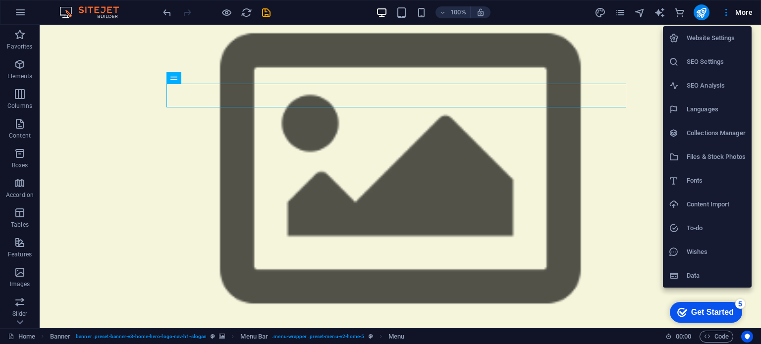
click at [651, 132] on div at bounding box center [380, 172] width 761 height 344
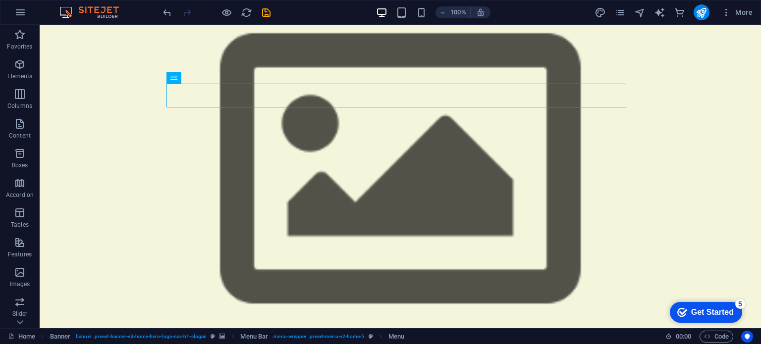
click at [696, 308] on div "Get Started" at bounding box center [712, 312] width 43 height 9
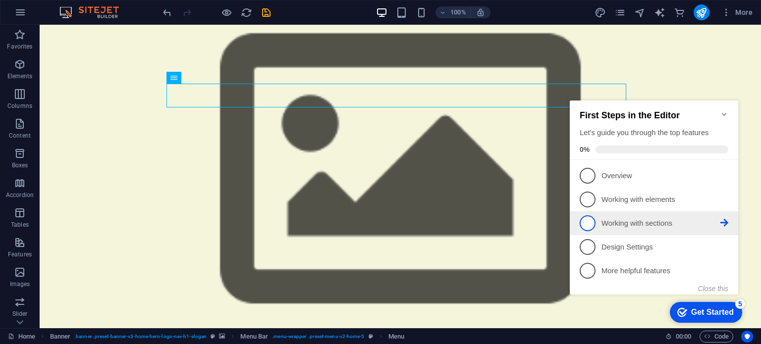
click at [633, 227] on p "Working with sections - incomplete" at bounding box center [661, 224] width 119 height 10
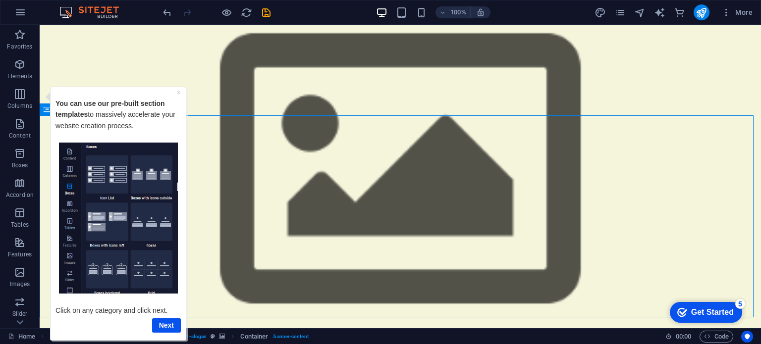
drag, startPoint x: 694, startPoint y: 305, endPoint x: 790, endPoint y: 508, distance: 224.4
click at [694, 306] on div "checkmark Get Started 5" at bounding box center [706, 312] width 72 height 21
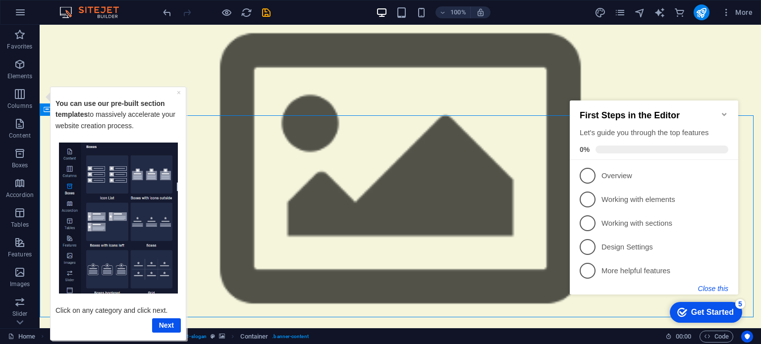
click at [707, 287] on button "Close this" at bounding box center [713, 289] width 30 height 8
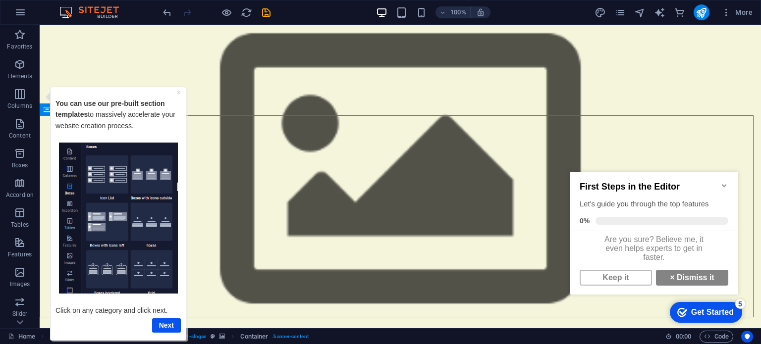
click at [723, 184] on icon "Minimize checklist" at bounding box center [724, 185] width 4 height 3
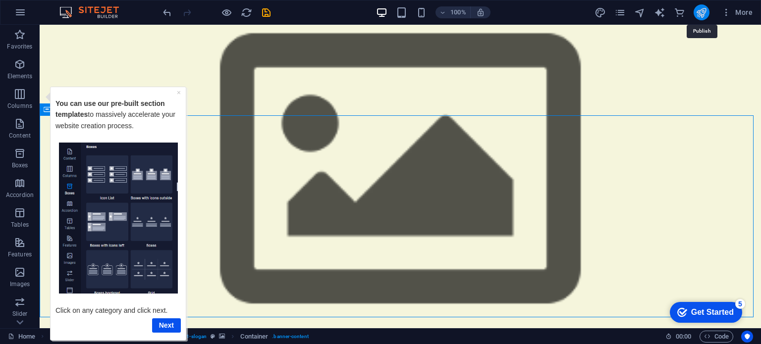
click at [697, 11] on icon "publish" at bounding box center [701, 12] width 11 height 11
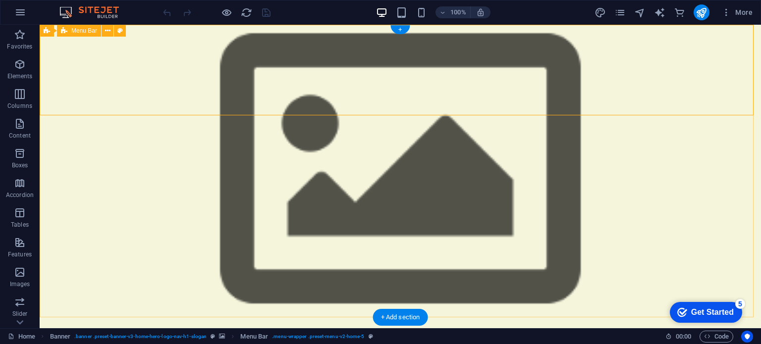
click at [51, 29] on div "Banner" at bounding box center [59, 31] width 38 height 12
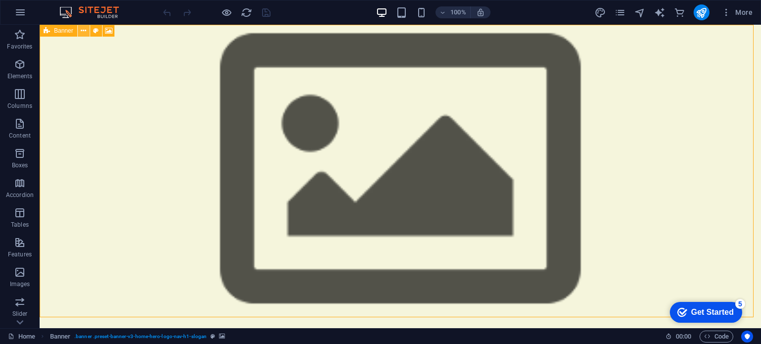
click at [80, 32] on button at bounding box center [84, 31] width 12 height 12
click at [106, 34] on icon at bounding box center [107, 31] width 5 height 10
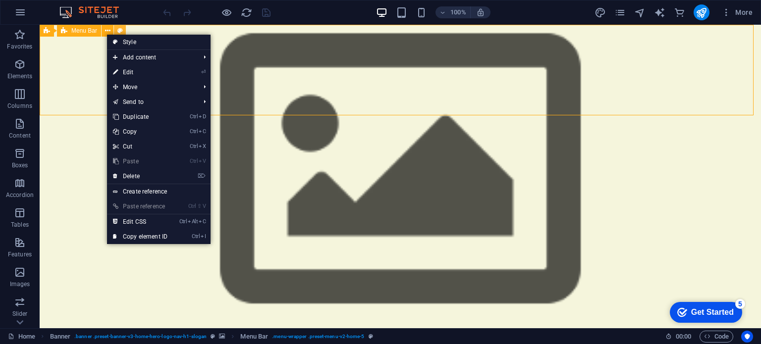
click at [116, 31] on button at bounding box center [120, 31] width 12 height 12
select select "rem"
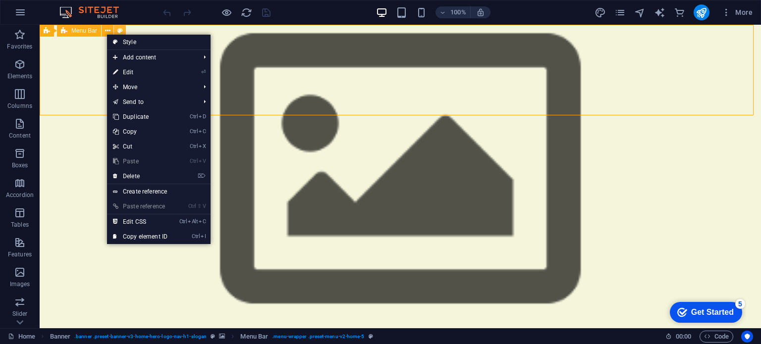
select select "preset-menu-v2-home-5"
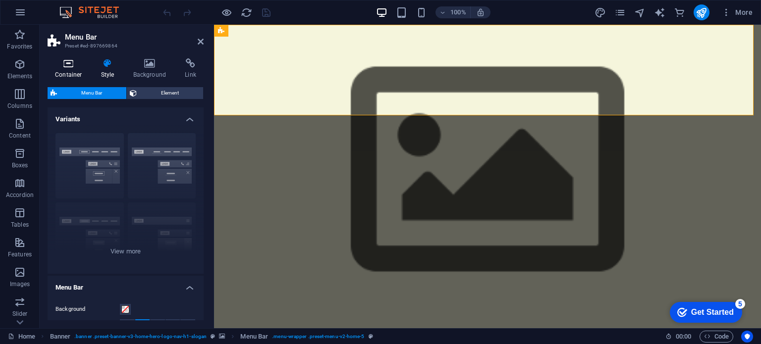
click at [73, 65] on icon at bounding box center [69, 63] width 42 height 10
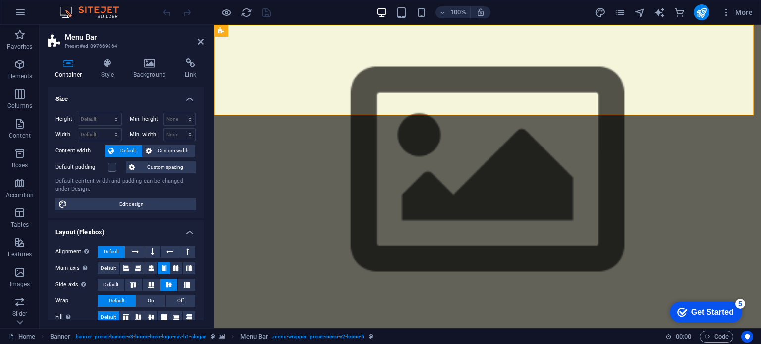
click at [194, 45] on header "Menu Bar Preset #ed-897669864" at bounding box center [126, 38] width 156 height 26
click at [199, 43] on icon at bounding box center [201, 42] width 6 height 8
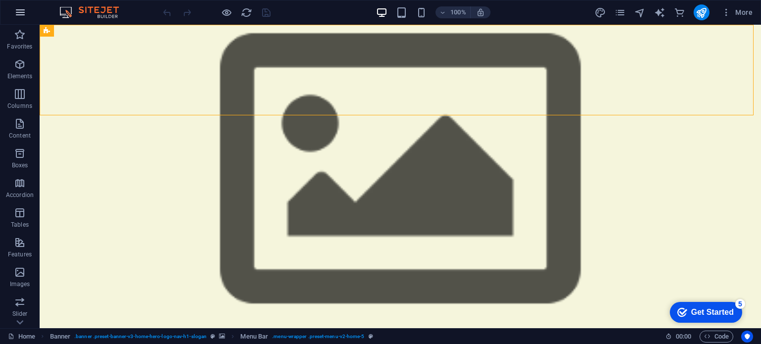
click at [30, 14] on button "button" at bounding box center [20, 12] width 24 height 24
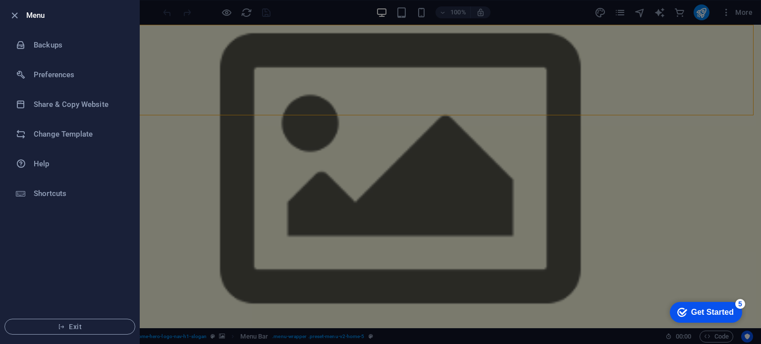
click at [234, 134] on div at bounding box center [380, 172] width 761 height 344
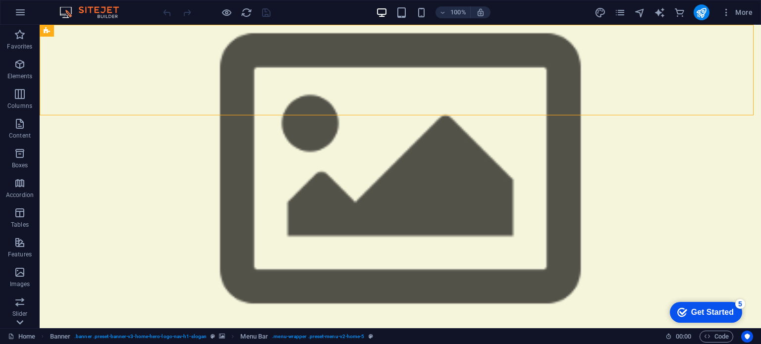
click at [22, 38] on icon at bounding box center [20, 31] width 14 height 14
click at [30, 276] on span "Header" at bounding box center [20, 266] width 40 height 24
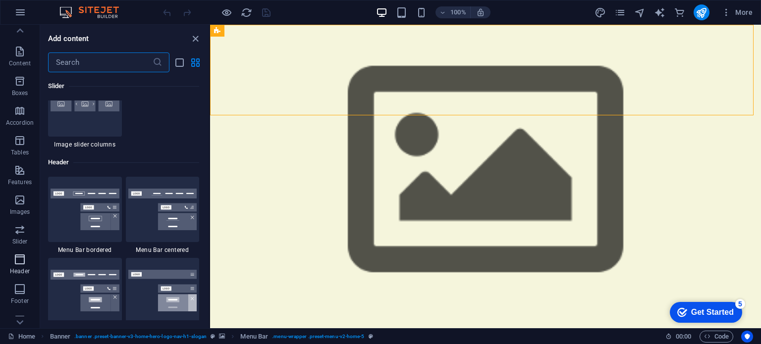
scroll to position [5969, 0]
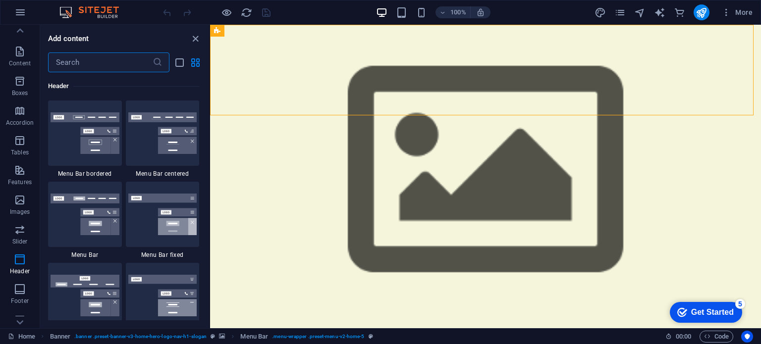
click at [153, 146] on img at bounding box center [162, 134] width 69 height 42
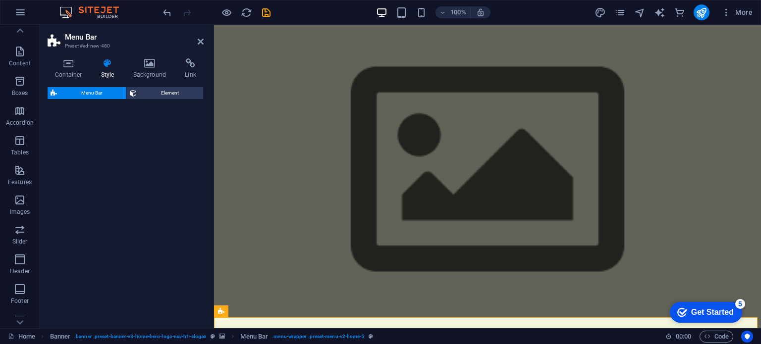
select select "rem"
select select "preset-menu-v2-centered"
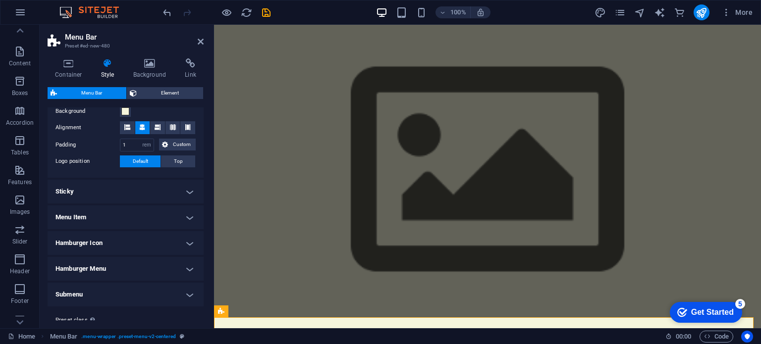
scroll to position [99, 0]
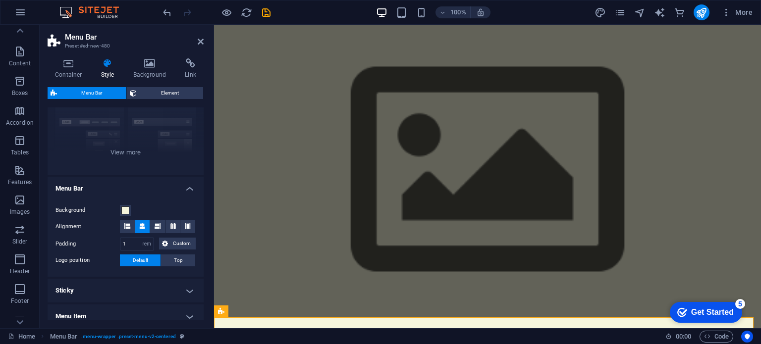
click at [142, 225] on icon at bounding box center [142, 227] width 6 height 6
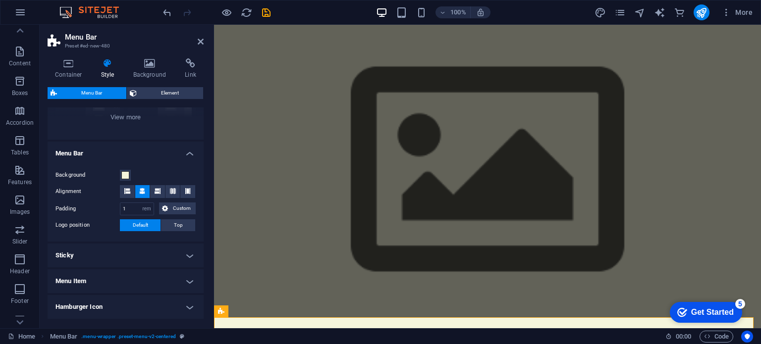
scroll to position [0, 0]
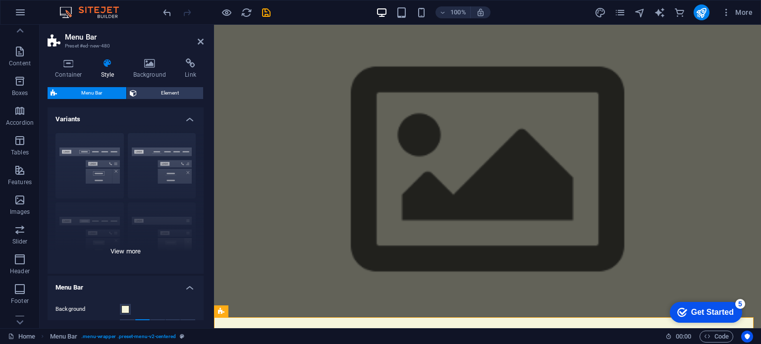
click at [176, 172] on div "Border Centered Default Fixed Loki Trigger Wide XXL" at bounding box center [126, 199] width 156 height 149
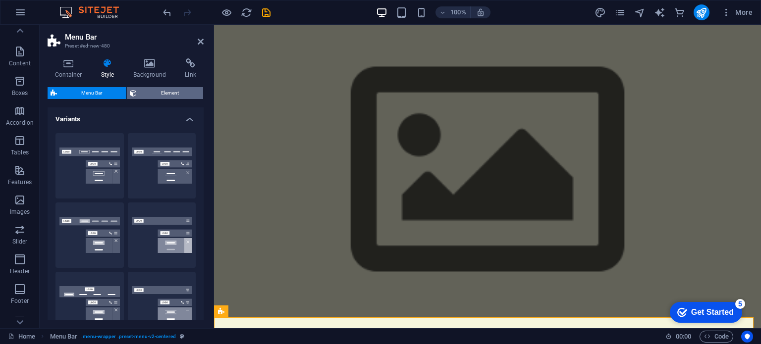
click at [169, 96] on span "Element" at bounding box center [170, 93] width 60 height 12
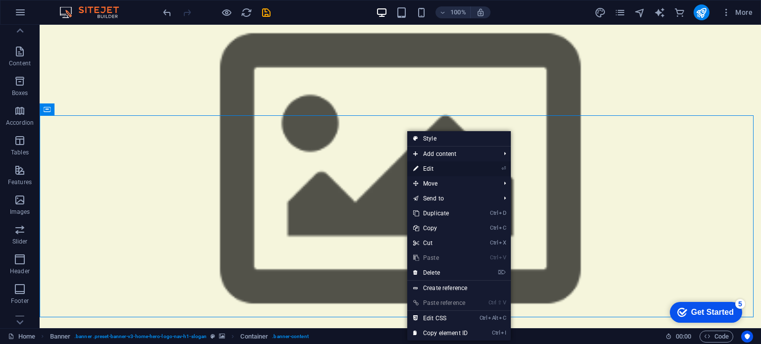
click at [429, 164] on link "⏎ Edit" at bounding box center [440, 169] width 66 height 15
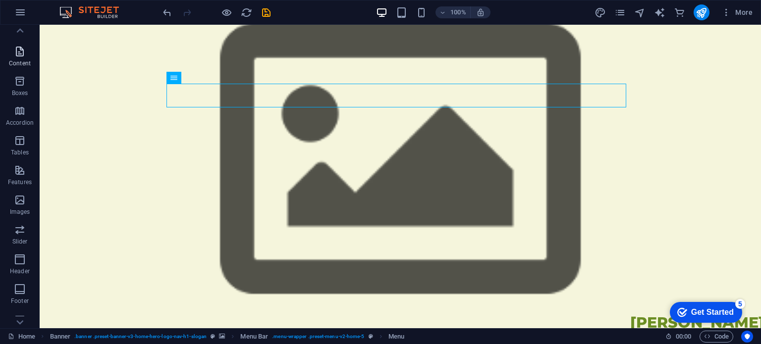
click at [22, 70] on button "Content" at bounding box center [20, 57] width 40 height 30
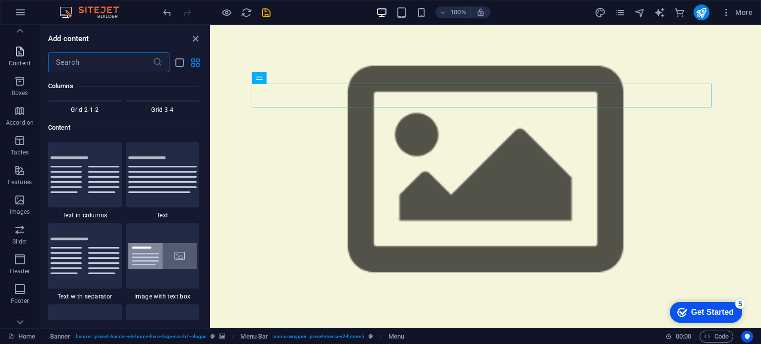
scroll to position [1734, 0]
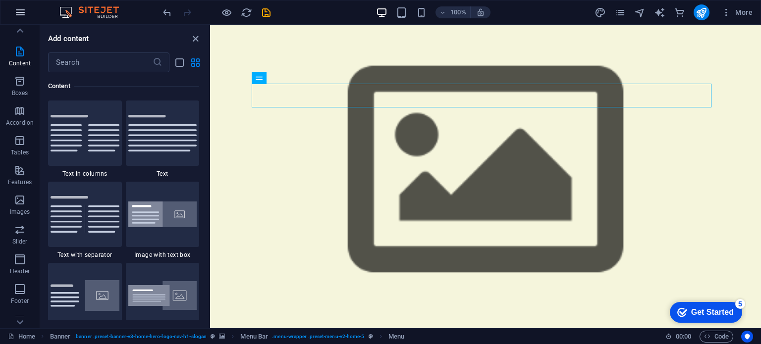
click at [20, 21] on button "button" at bounding box center [20, 12] width 24 height 24
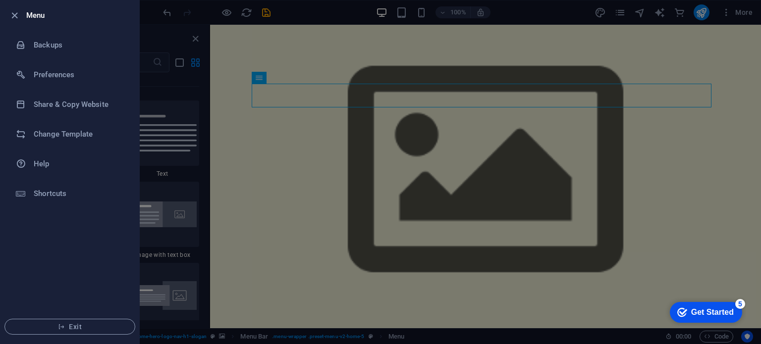
click at [183, 52] on div at bounding box center [380, 172] width 761 height 344
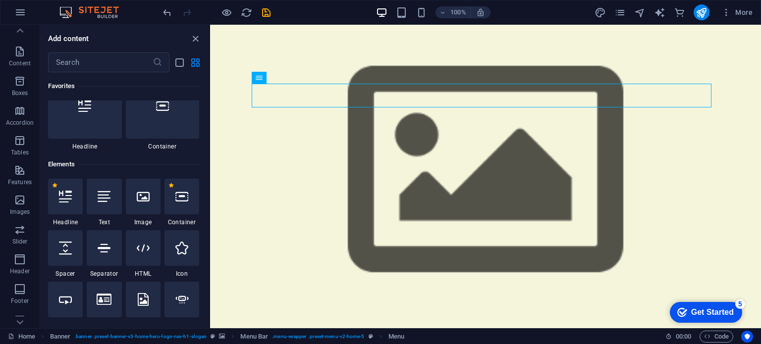
scroll to position [0, 0]
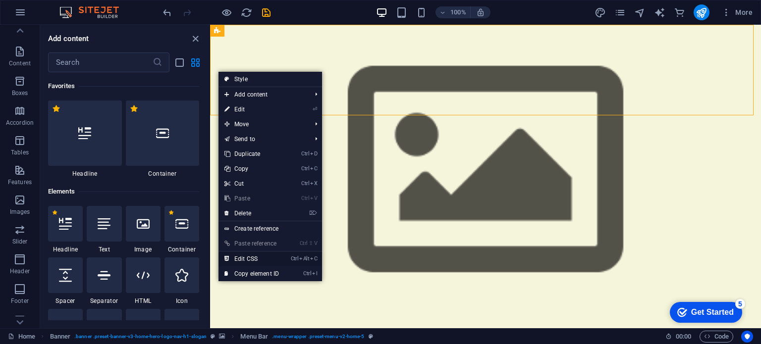
click at [258, 262] on link "Ctrl Alt C Edit CSS" at bounding box center [252, 259] width 66 height 15
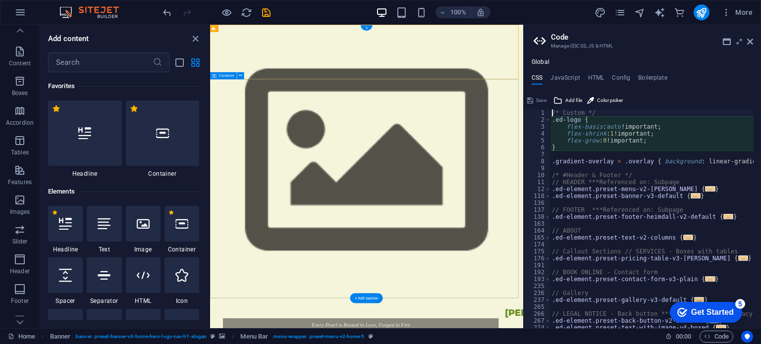
type textarea "@include menu-v2("
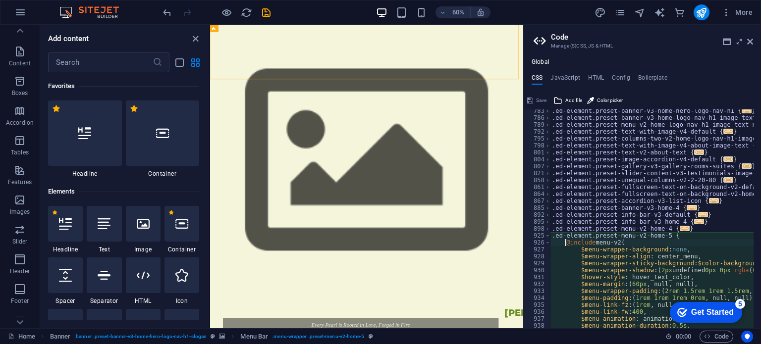
scroll to position [551, 0]
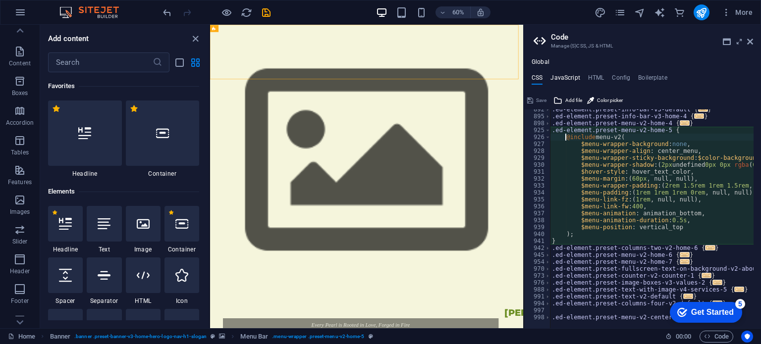
click at [570, 80] on h4 "JavaScript" at bounding box center [565, 79] width 29 height 11
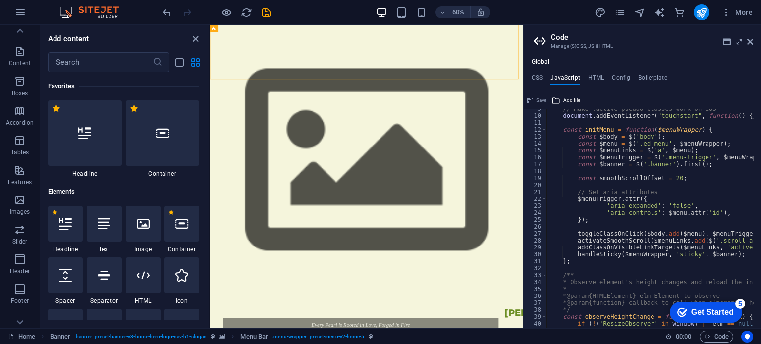
scroll to position [89, 0]
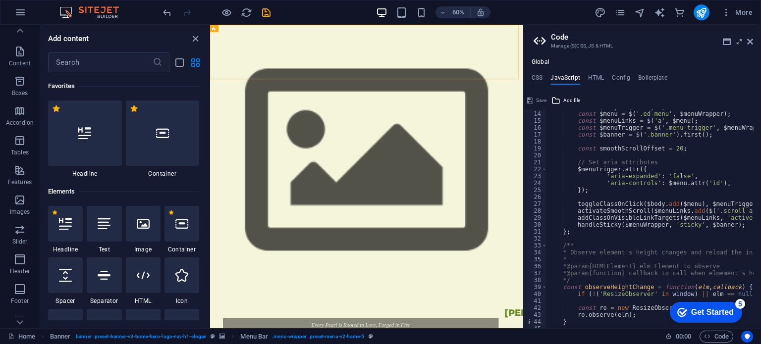
click at [650, 203] on div "const $body = $ ( 'body' ) ; const $menu = $ ( '.ed-menu' , $menuWrapper ) ; co…" at bounding box center [774, 217] width 455 height 226
type textarea "toggleClassOnClick($body.add($menu), $menuTrigger, null, 'open open-menu'); // …"
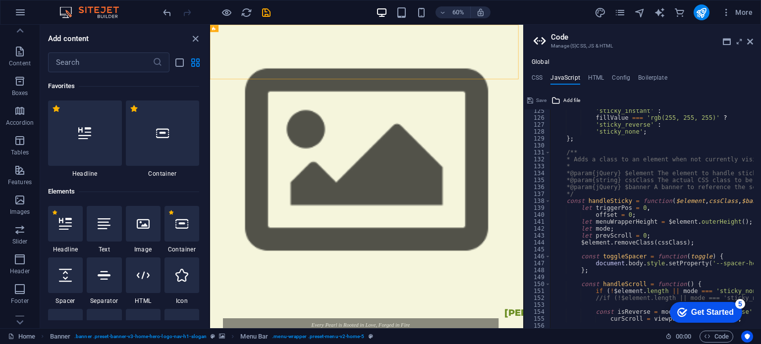
scroll to position [922, 0]
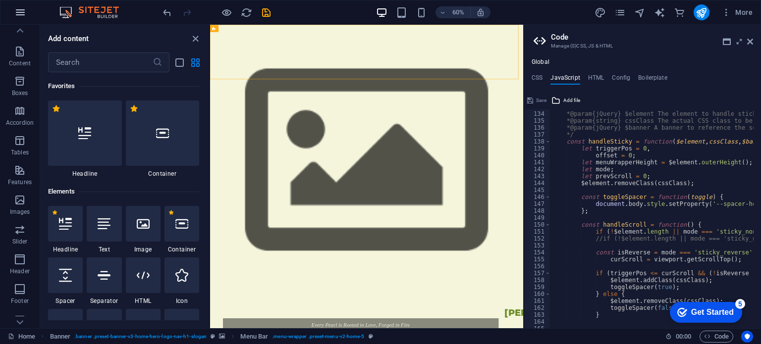
click at [22, 14] on icon "button" at bounding box center [20, 12] width 12 height 12
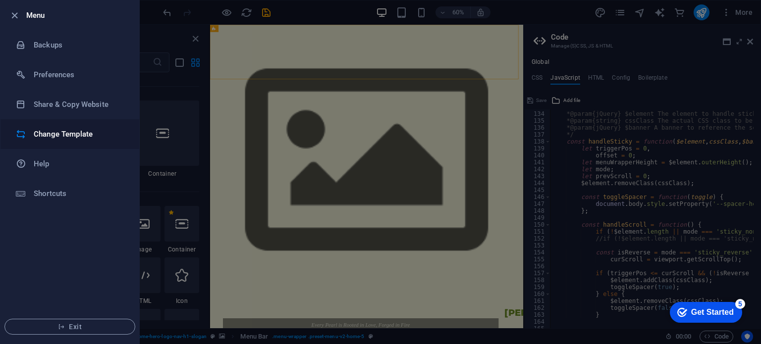
click at [68, 133] on h6 "Change Template" at bounding box center [80, 134] width 92 height 12
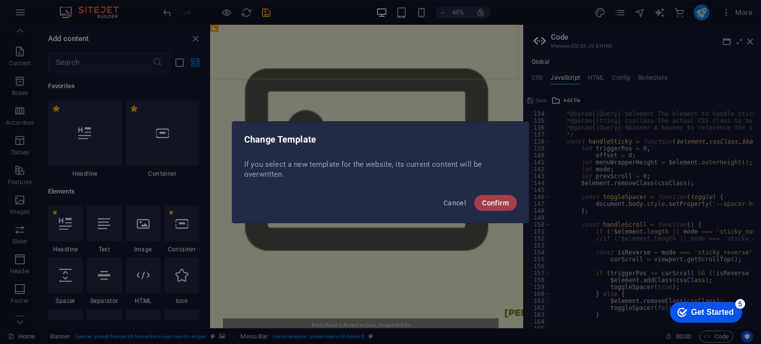
click at [503, 208] on button "Confirm" at bounding box center [495, 203] width 43 height 16
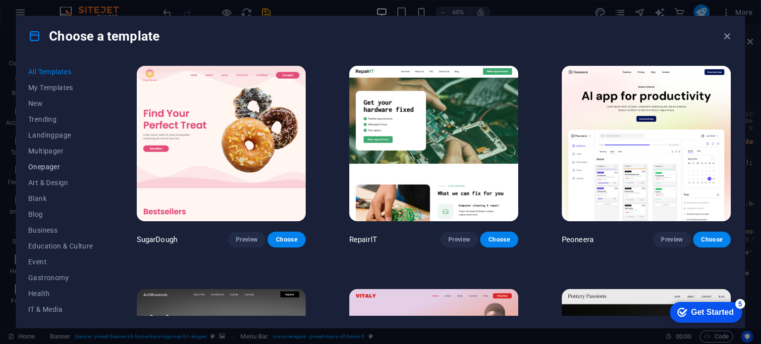
click at [53, 164] on span "Onepager" at bounding box center [60, 167] width 65 height 8
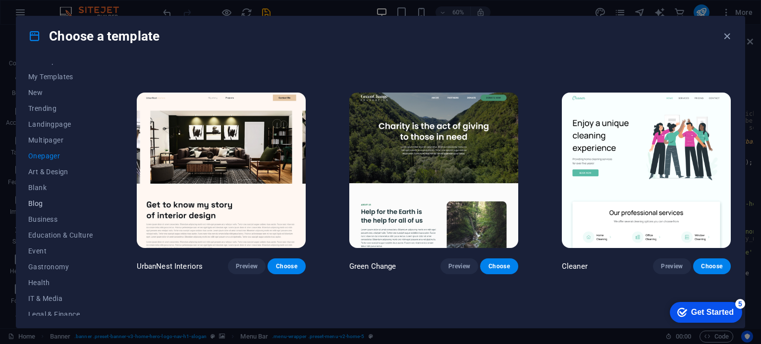
scroll to position [0, 0]
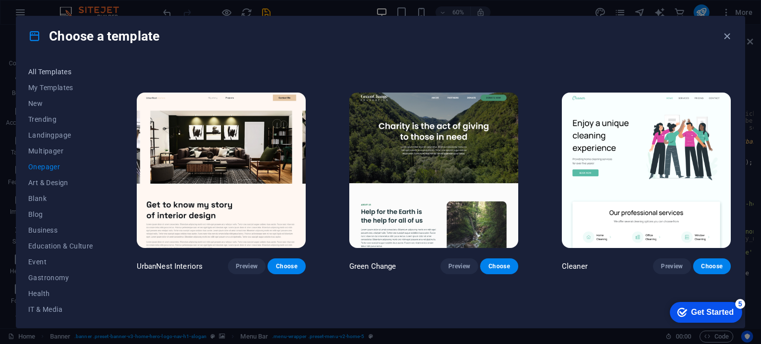
click at [67, 73] on span "All Templates" at bounding box center [60, 72] width 65 height 8
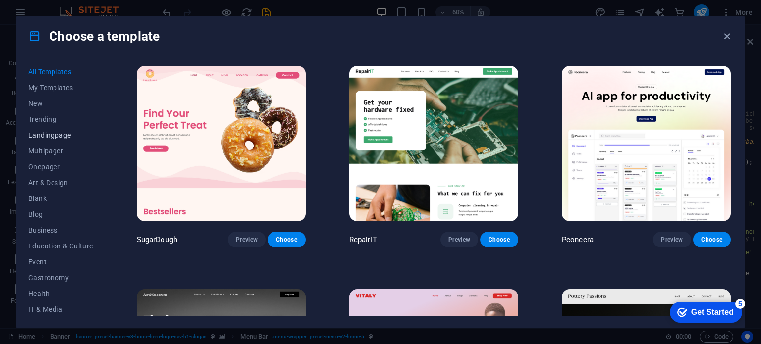
click at [67, 136] on span "Landingpage" at bounding box center [60, 135] width 65 height 8
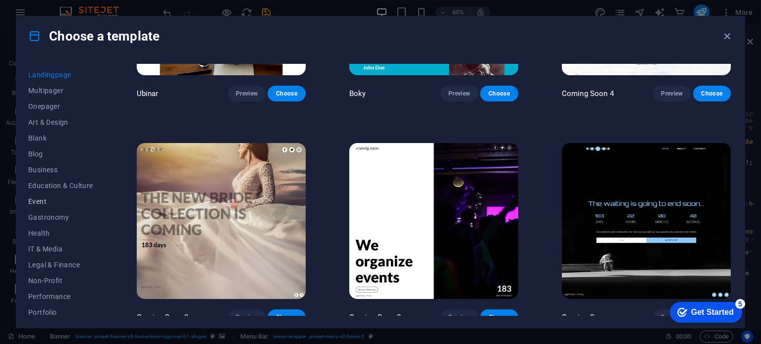
scroll to position [11, 0]
click at [45, 91] on span "New" at bounding box center [60, 93] width 65 height 8
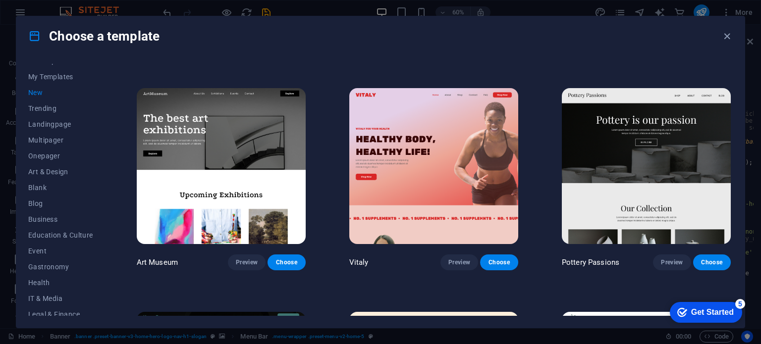
scroll to position [3, 0]
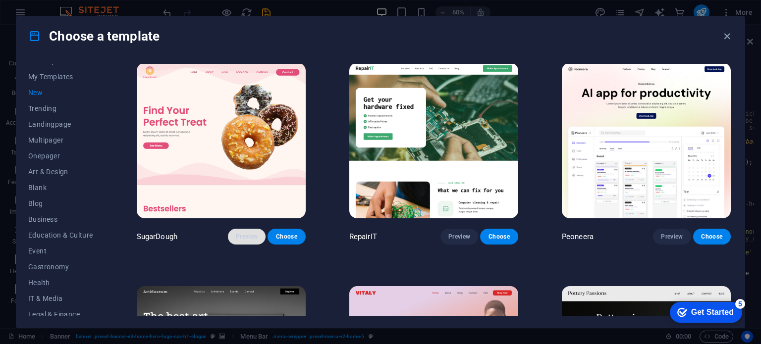
click at [240, 236] on span "Preview" at bounding box center [247, 237] width 22 height 8
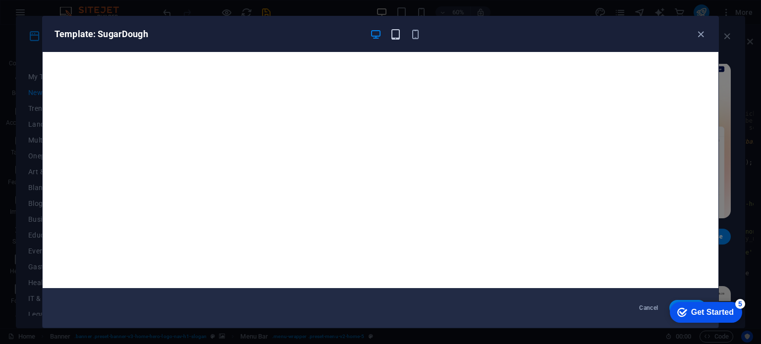
click at [393, 37] on icon "button" at bounding box center [395, 34] width 11 height 11
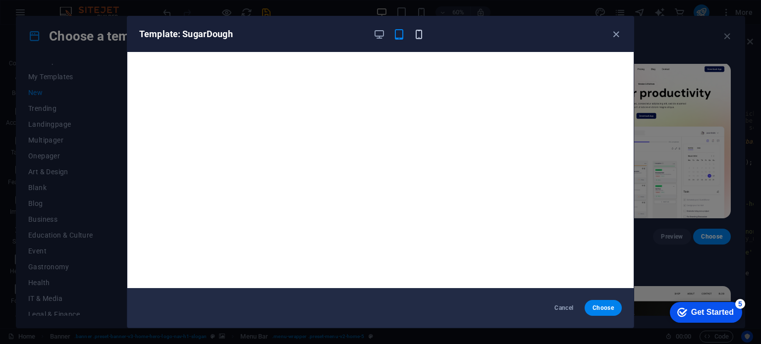
click at [415, 38] on icon "button" at bounding box center [418, 34] width 11 height 11
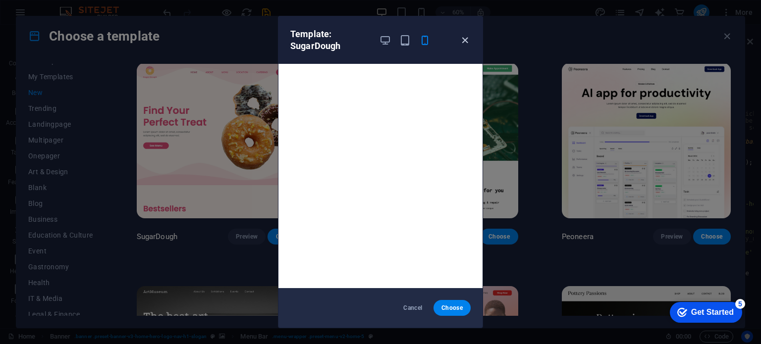
click at [465, 42] on icon "button" at bounding box center [464, 40] width 11 height 11
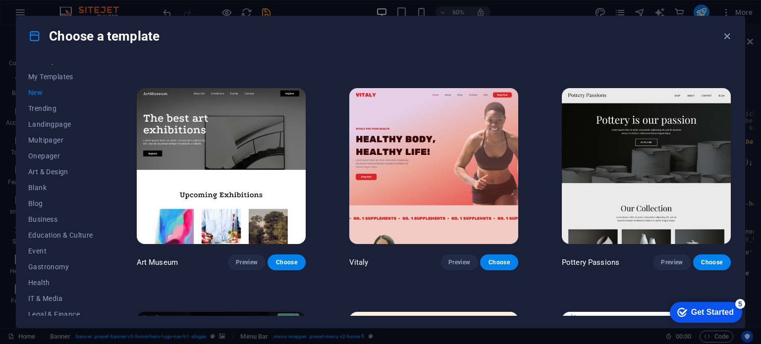
scroll to position [449, 0]
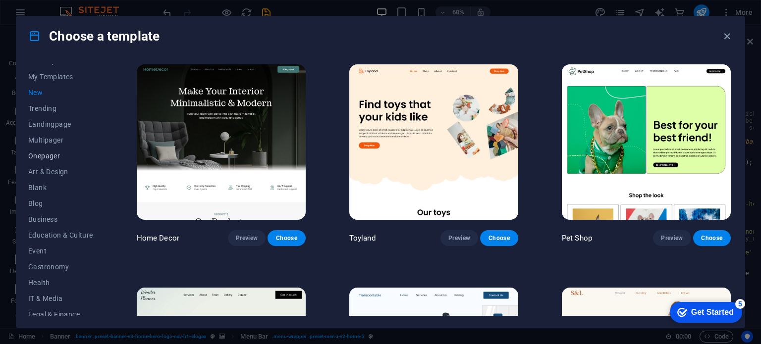
click at [51, 154] on span "Onepager" at bounding box center [60, 156] width 65 height 8
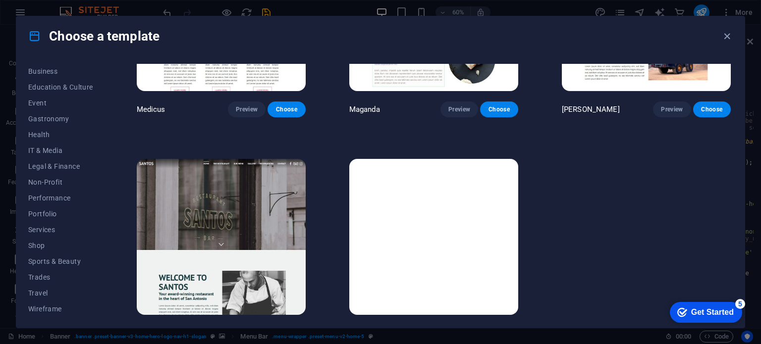
scroll to position [160, 0]
click at [38, 243] on span "Shop" at bounding box center [60, 245] width 65 height 8
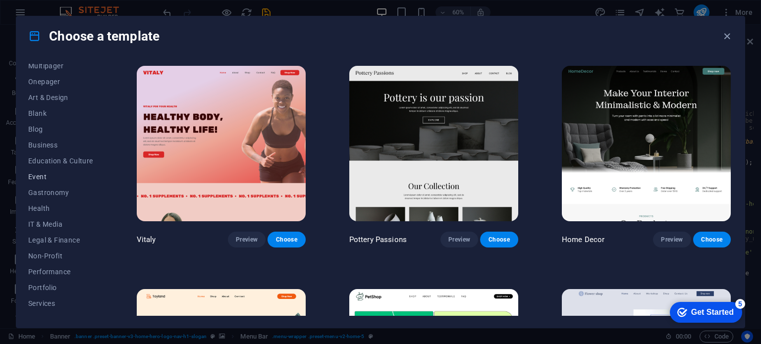
scroll to position [0, 0]
click at [48, 89] on span "My Templates" at bounding box center [60, 88] width 65 height 8
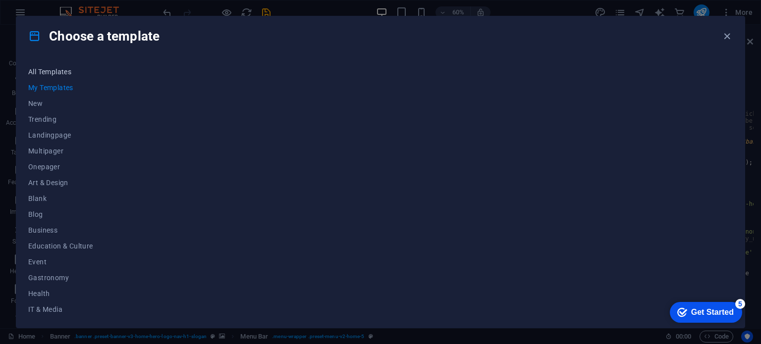
click at [71, 70] on span "All Templates" at bounding box center [60, 72] width 65 height 8
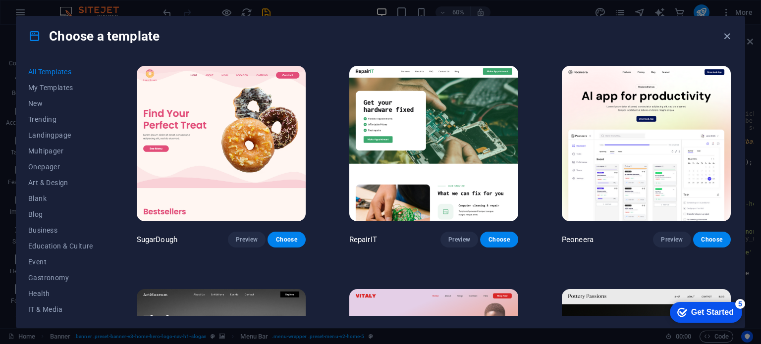
click at [190, 141] on img at bounding box center [221, 144] width 169 height 156
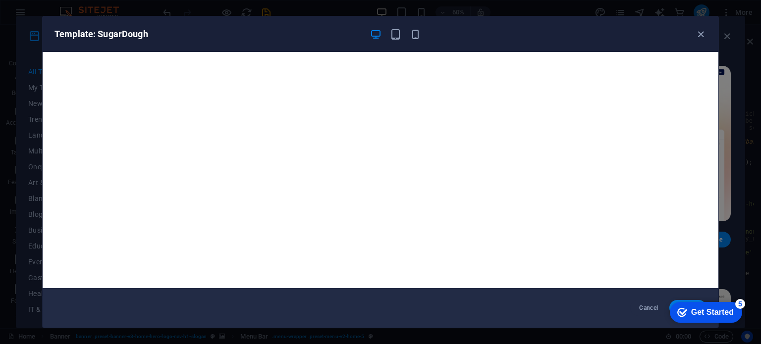
drag, startPoint x: 709, startPoint y: 306, endPoint x: 614, endPoint y: 297, distance: 95.6
click html "checkmark Get Started 5 First Steps in the Editor Let's guide you through the t…"
click at [702, 39] on icon "button" at bounding box center [700, 34] width 11 height 11
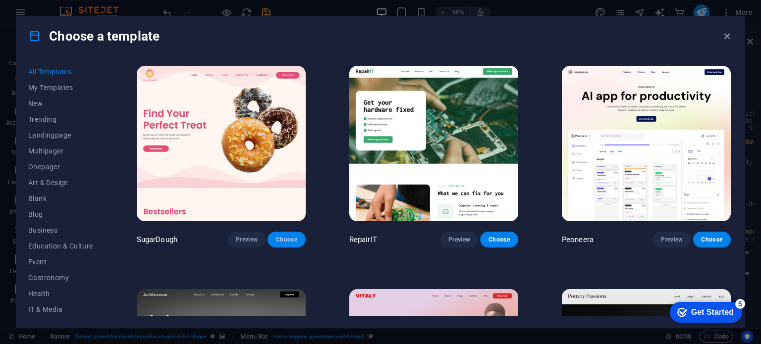
click at [294, 237] on span "Choose" at bounding box center [287, 240] width 22 height 8
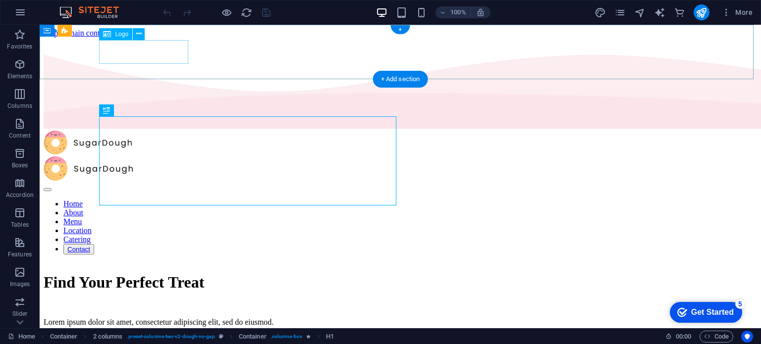
click at [162, 131] on div at bounding box center [401, 144] width 714 height 26
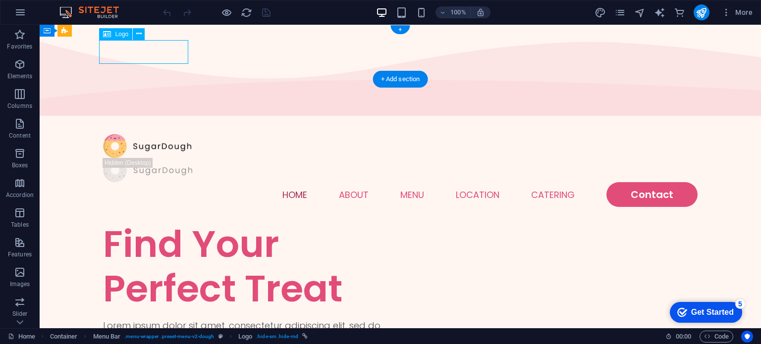
click at [137, 134] on div at bounding box center [400, 146] width 595 height 24
click at [137, 54] on div "Drag here to replace the existing content. Press “Ctrl” if you want to create a…" at bounding box center [401, 177] width 722 height 304
select select "px"
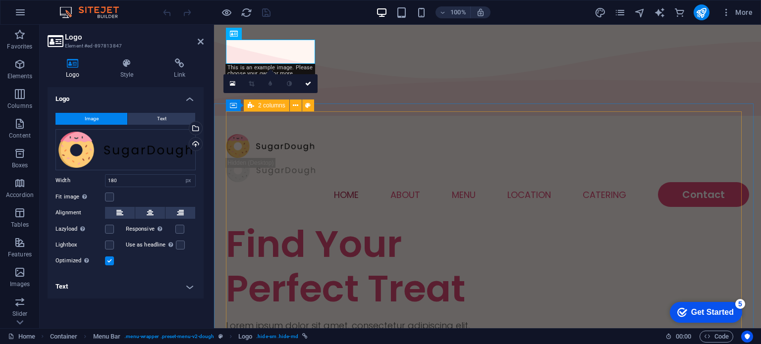
click at [488, 222] on div "Find Your Perfect Treat" at bounding box center [357, 266] width 262 height 89
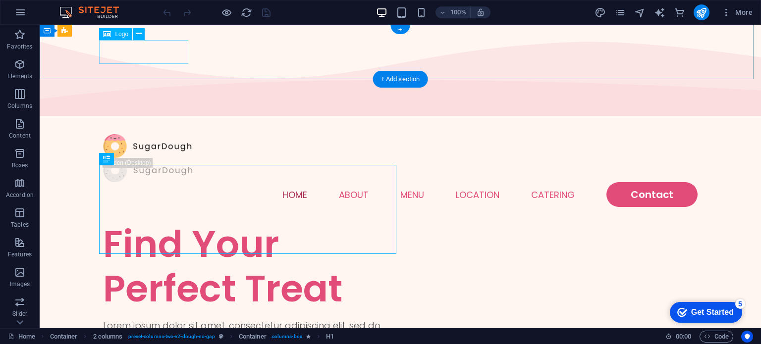
click at [161, 134] on div at bounding box center [400, 146] width 595 height 24
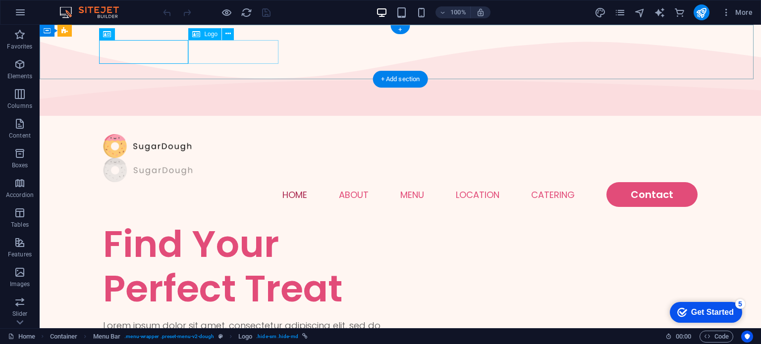
click at [266, 158] on div at bounding box center [400, 170] width 595 height 24
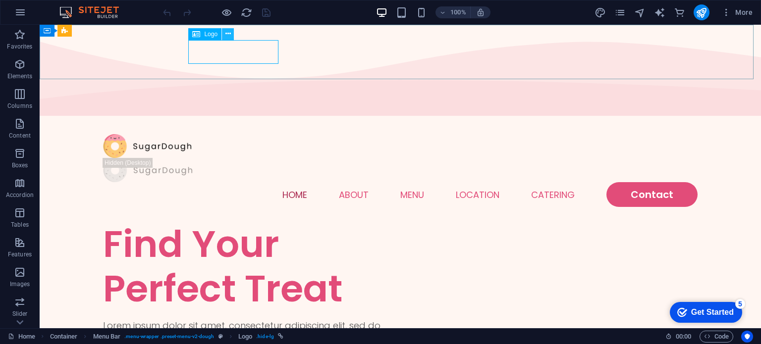
click at [232, 36] on button at bounding box center [228, 34] width 12 height 12
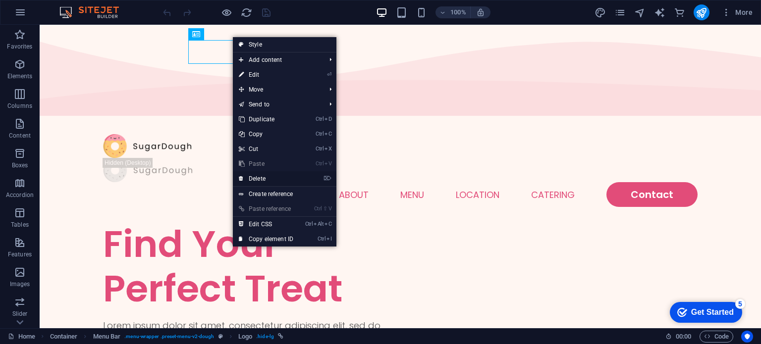
click at [260, 172] on link "⌦ Delete" at bounding box center [266, 178] width 66 height 15
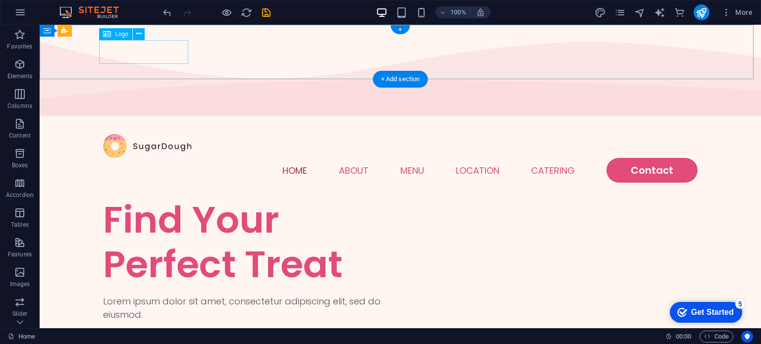
click at [162, 134] on div at bounding box center [400, 146] width 595 height 24
click at [163, 134] on div at bounding box center [400, 146] width 595 height 24
select select "px"
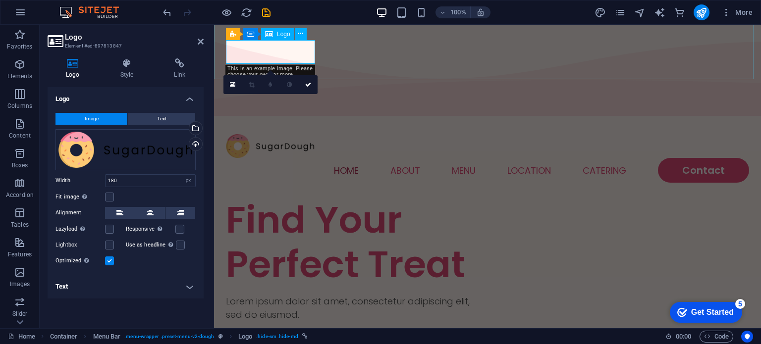
click at [261, 134] on div at bounding box center [487, 146] width 523 height 24
click at [129, 152] on div "Drag files here, click to choose files or select files from Files or our free s…" at bounding box center [126, 149] width 140 height 41
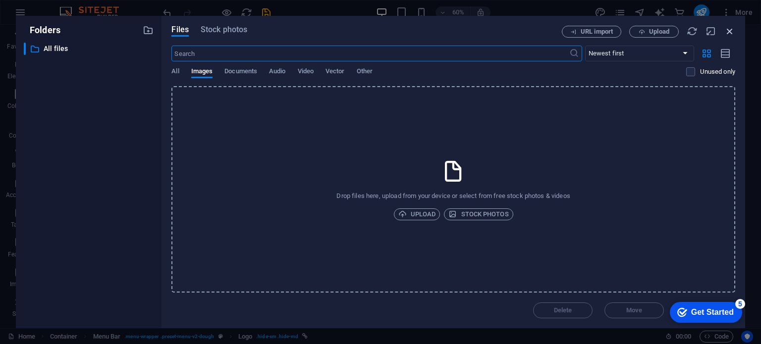
click at [730, 35] on icon "button" at bounding box center [730, 31] width 11 height 11
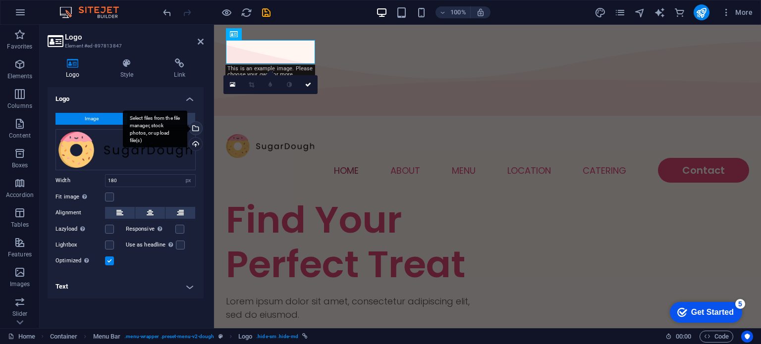
click at [177, 120] on div "Select files from the file manager, stock photos, or upload file(s)" at bounding box center [155, 129] width 64 height 37
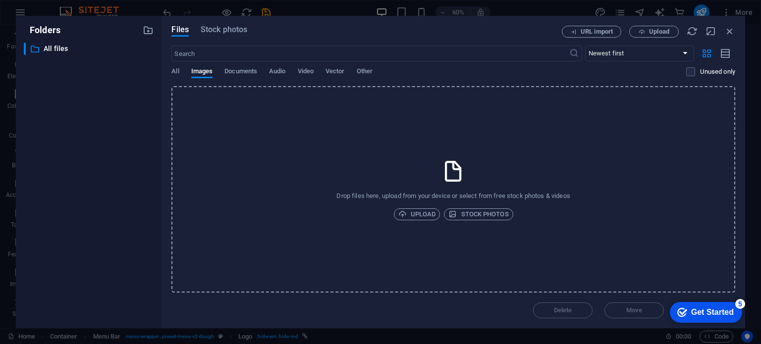
click at [724, 29] on div "URL import Upload" at bounding box center [648, 32] width 173 height 12
click at [727, 31] on icon "button" at bounding box center [730, 31] width 11 height 11
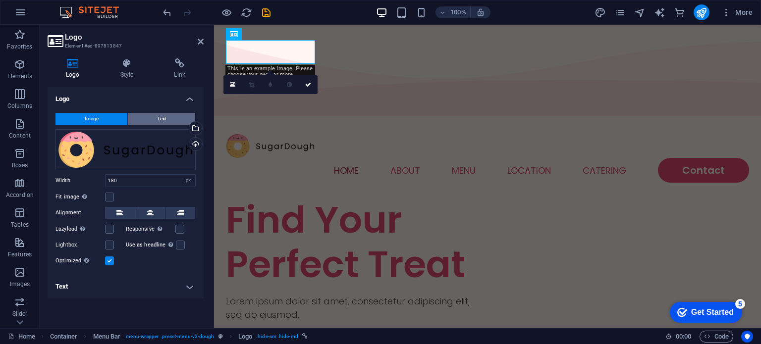
click at [161, 118] on span "Text" at bounding box center [161, 119] width 9 height 12
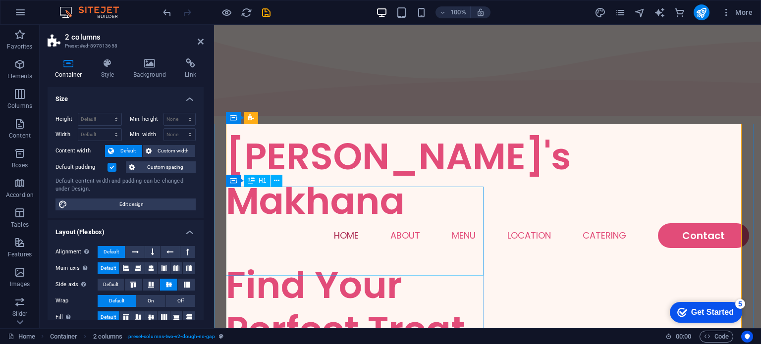
click at [284, 263] on div "Find Your Perfect Treat" at bounding box center [357, 307] width 262 height 89
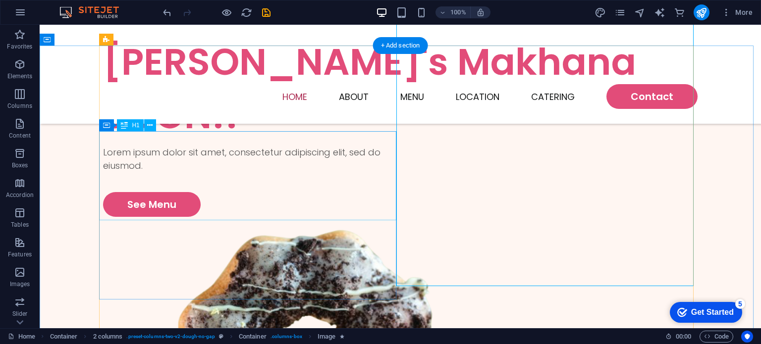
scroll to position [50, 0]
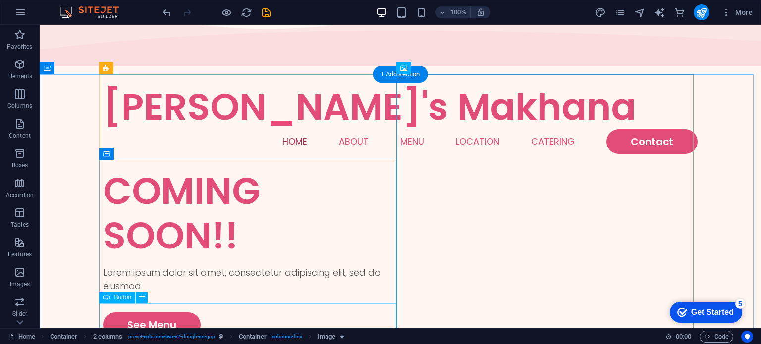
click at [161, 317] on div "See Menu" at bounding box center [251, 325] width 297 height 25
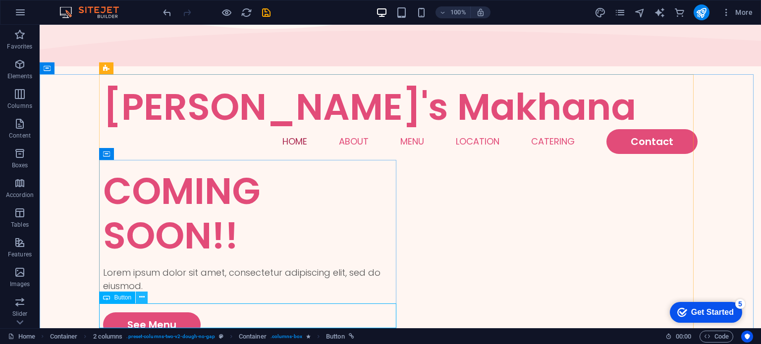
click at [140, 299] on icon at bounding box center [141, 297] width 5 height 10
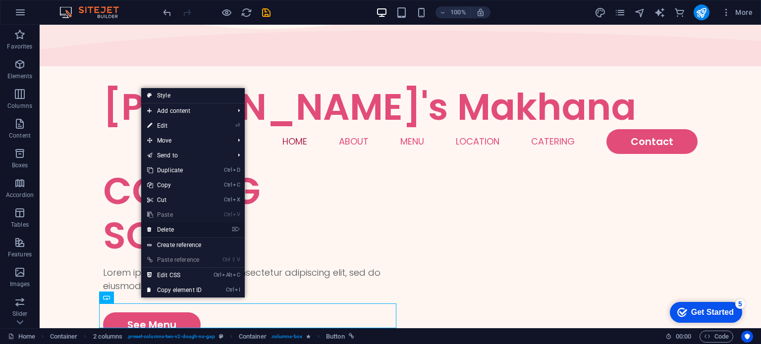
click at [178, 229] on link "⌦ Delete" at bounding box center [174, 230] width 66 height 15
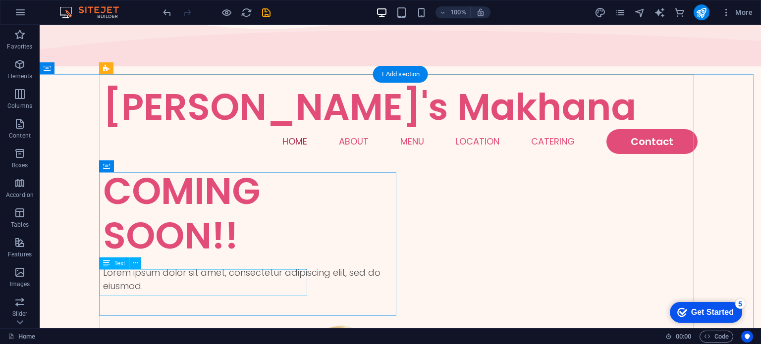
click at [170, 288] on div "Lorem ipsum dolor sit amet, consectetur adipiscing elit, sed do eiusmod." at bounding box center [251, 279] width 297 height 27
click at [256, 289] on div "Lorem ipsum dolor sit amet, consectetur adipiscing elit, sed do eiusmod." at bounding box center [251, 279] width 297 height 27
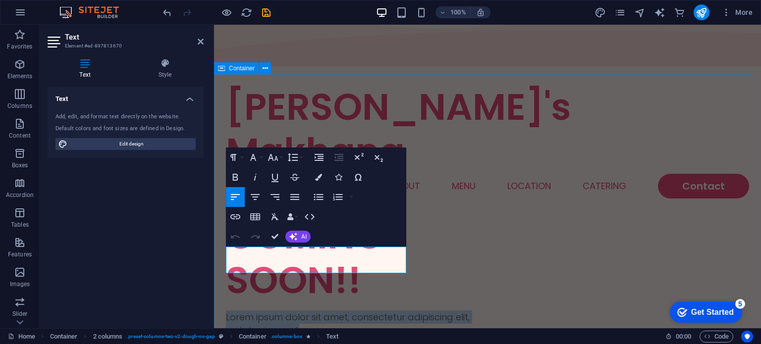
drag, startPoint x: 380, startPoint y: 267, endPoint x: 215, endPoint y: 247, distance: 166.2
click at [449, 214] on div "COMING SOON!!" at bounding box center [357, 258] width 262 height 89
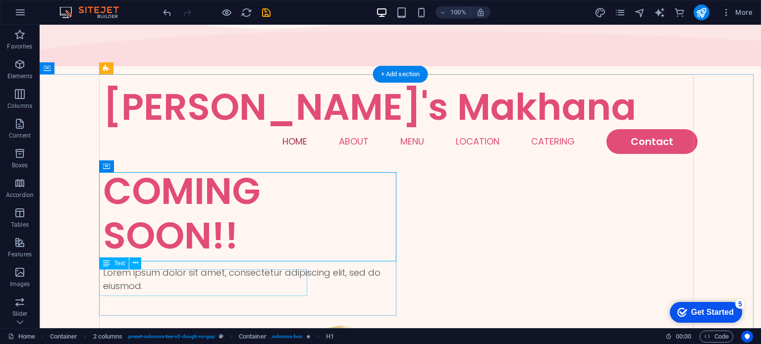
click at [240, 280] on div "Lorem ipsum dolor sit amet, consectetur adipiscing elit, sed do eiusmod." at bounding box center [251, 279] width 297 height 27
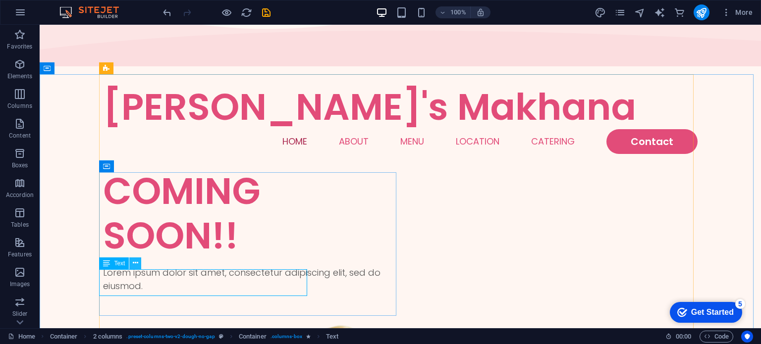
click at [135, 263] on icon at bounding box center [135, 263] width 5 height 10
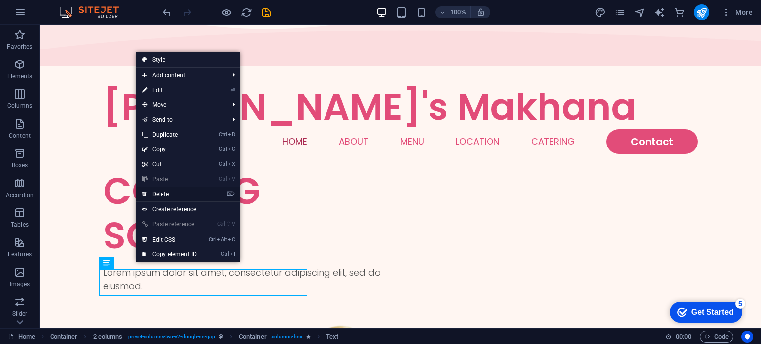
click at [165, 199] on link "⌦ Delete" at bounding box center [169, 194] width 66 height 15
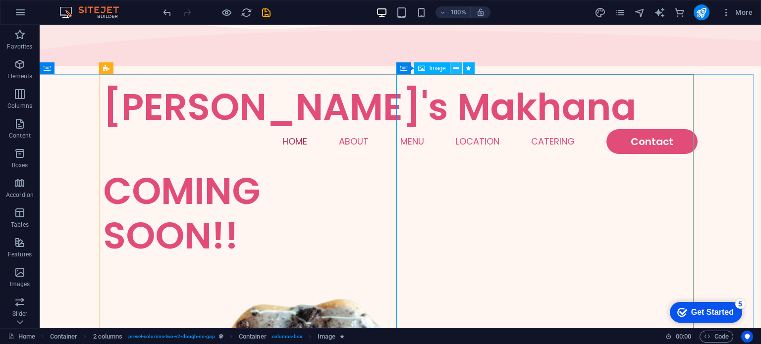
click at [458, 69] on icon at bounding box center [456, 68] width 5 height 10
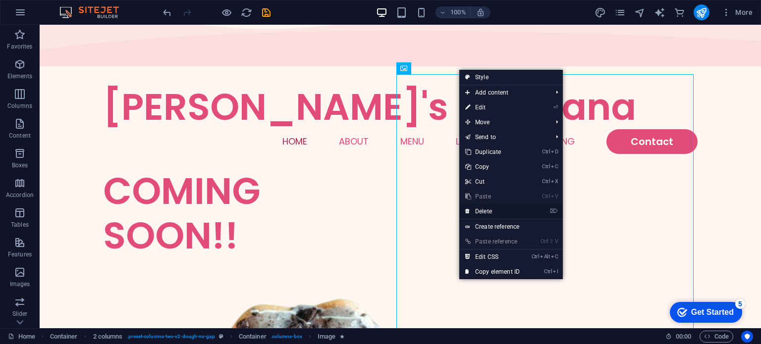
click at [494, 212] on link "⌦ Delete" at bounding box center [492, 211] width 66 height 15
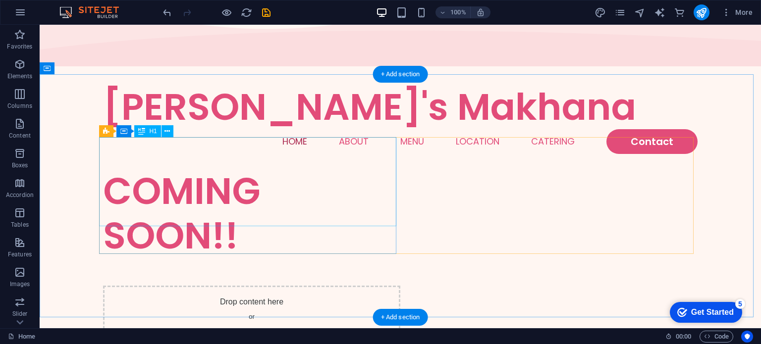
click at [279, 172] on div "COMING SOON!!" at bounding box center [251, 213] width 297 height 89
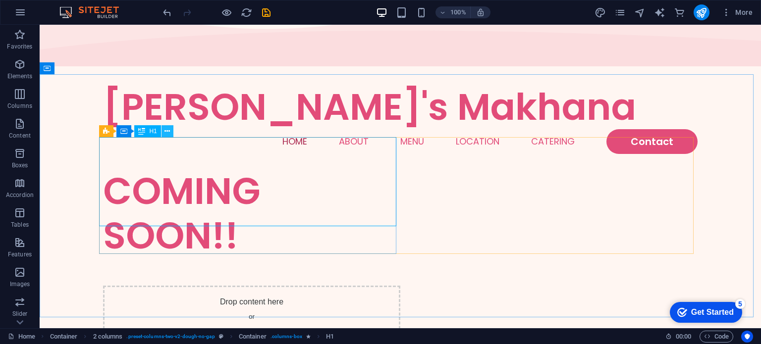
click at [168, 130] on icon at bounding box center [167, 131] width 5 height 10
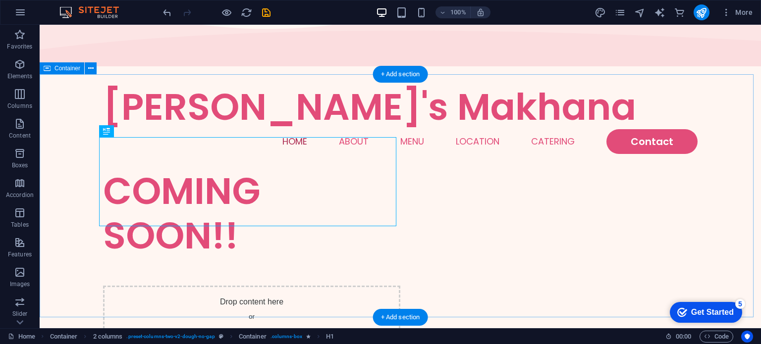
click at [255, 169] on div "COMING SOON!! Drop content here or Add elements Paste clipboard" at bounding box center [401, 290] width 722 height 243
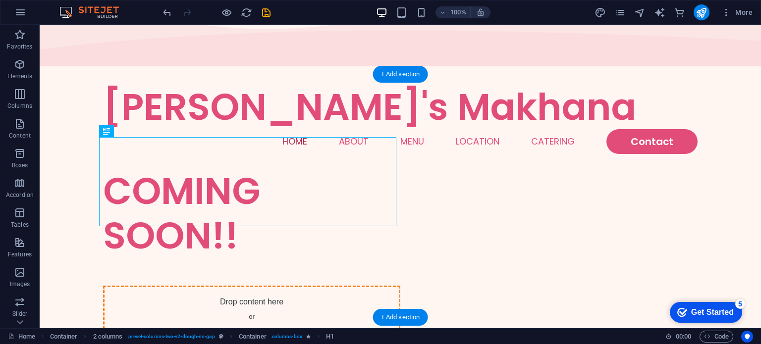
drag, startPoint x: 285, startPoint y: 178, endPoint x: 438, endPoint y: 165, distance: 153.7
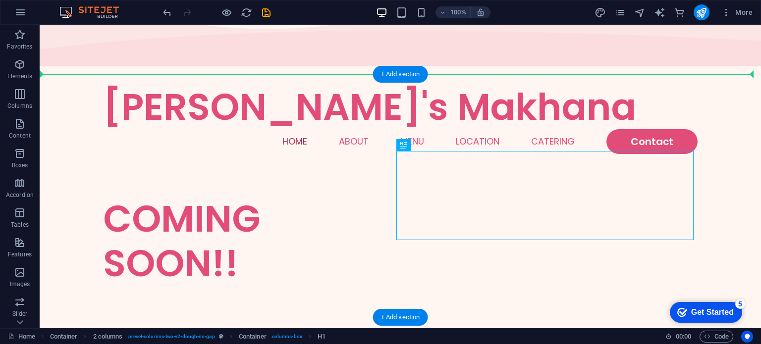
drag, startPoint x: 435, startPoint y: 180, endPoint x: 351, endPoint y: 143, distance: 92.3
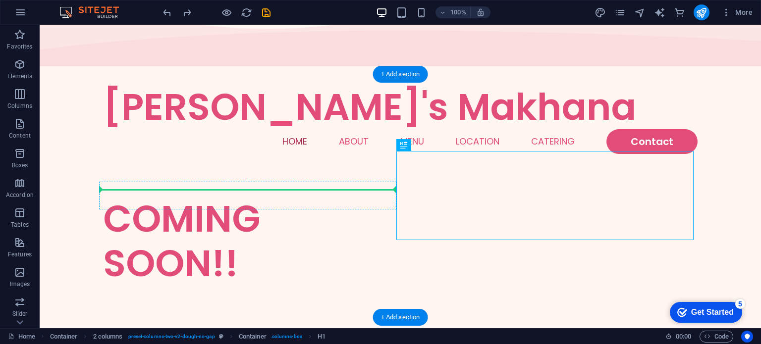
drag, startPoint x: 424, startPoint y: 188, endPoint x: 356, endPoint y: 188, distance: 67.9
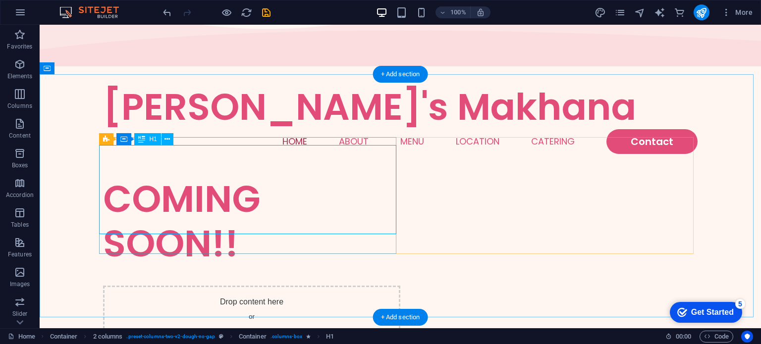
click at [363, 188] on div "COMING SOON!!" at bounding box center [251, 221] width 297 height 89
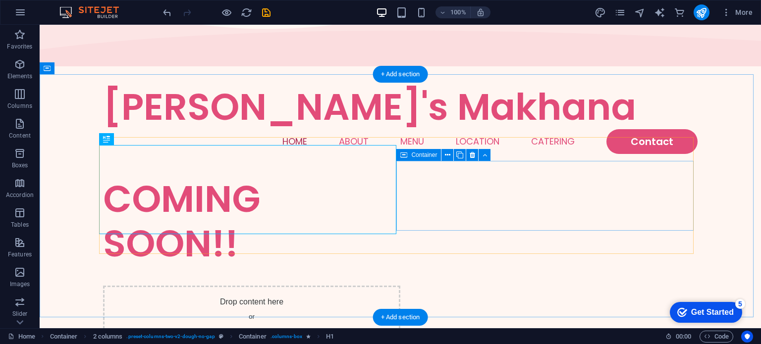
click at [400, 286] on div "Drop content here or Add elements Paste clipboard" at bounding box center [251, 321] width 297 height 70
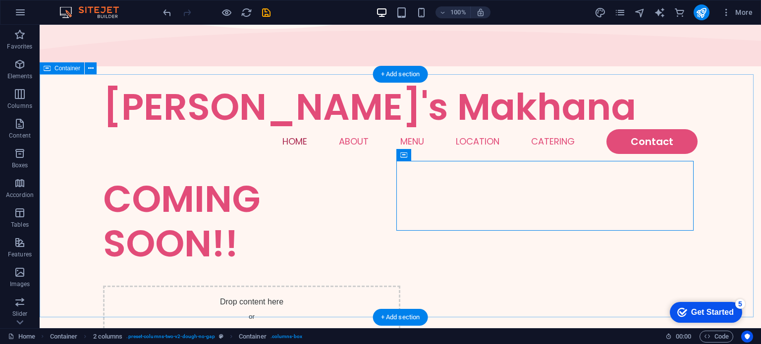
click at [164, 169] on div "COMING SOON!! Drop content here or Add elements Paste clipboard" at bounding box center [401, 290] width 722 height 243
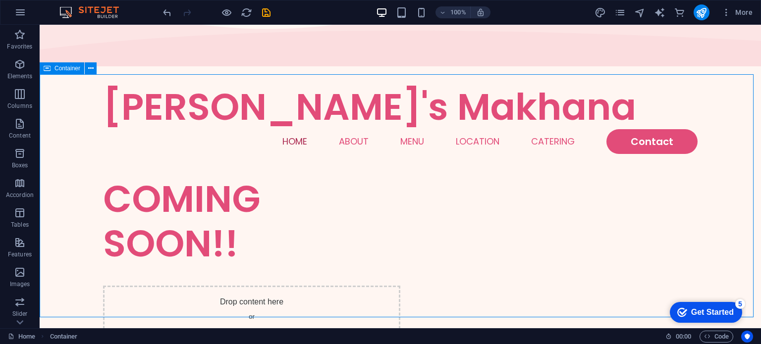
click at [66, 66] on span "Container" at bounding box center [68, 68] width 26 height 6
click at [66, 69] on span "Container" at bounding box center [68, 68] width 26 height 6
click at [70, 67] on span "Container" at bounding box center [68, 68] width 26 height 6
click at [94, 70] on button at bounding box center [91, 68] width 12 height 12
click at [70, 169] on div "COMING SOON!! Drop content here or Add elements Paste clipboard" at bounding box center [401, 290] width 722 height 243
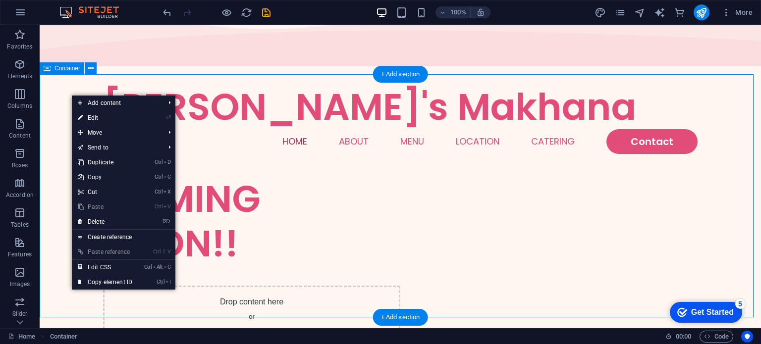
click at [277, 169] on div "COMING SOON!! Drop content here or Add elements Paste clipboard" at bounding box center [401, 290] width 722 height 243
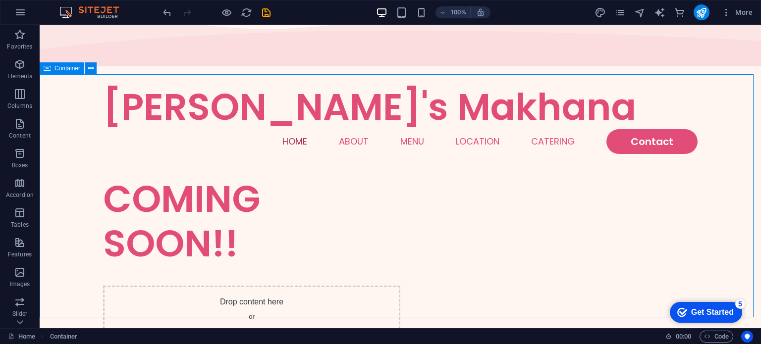
click at [57, 71] on span "Container" at bounding box center [68, 68] width 26 height 6
click at [42, 70] on div "Container" at bounding box center [62, 68] width 45 height 12
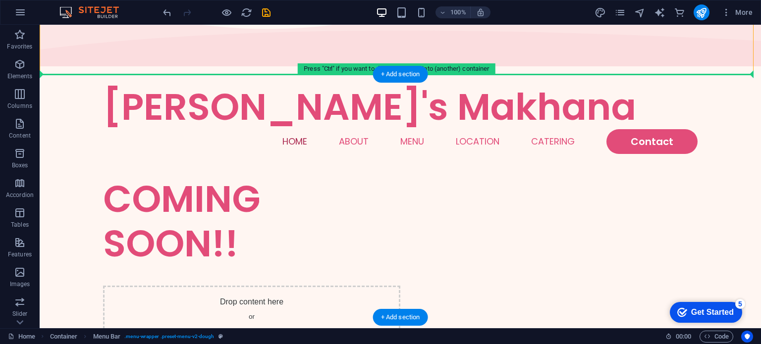
drag, startPoint x: 127, startPoint y: 72, endPoint x: 128, endPoint y: 94, distance: 21.3
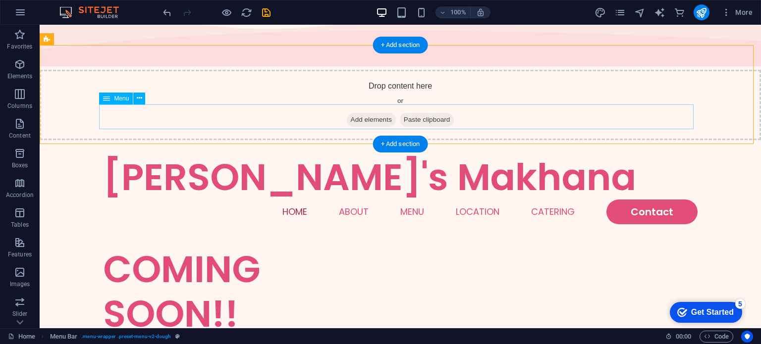
click at [557, 200] on nav "Home About Menu Location Catering Contact" at bounding box center [400, 212] width 595 height 25
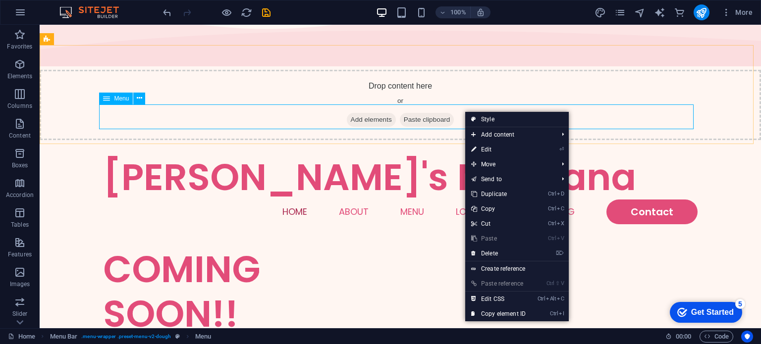
click at [108, 102] on icon at bounding box center [106, 99] width 7 height 12
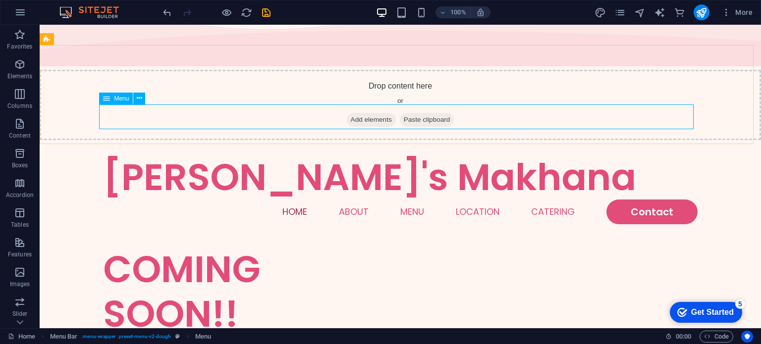
click at [108, 99] on icon at bounding box center [106, 99] width 7 height 12
click at [141, 103] on icon at bounding box center [139, 98] width 5 height 10
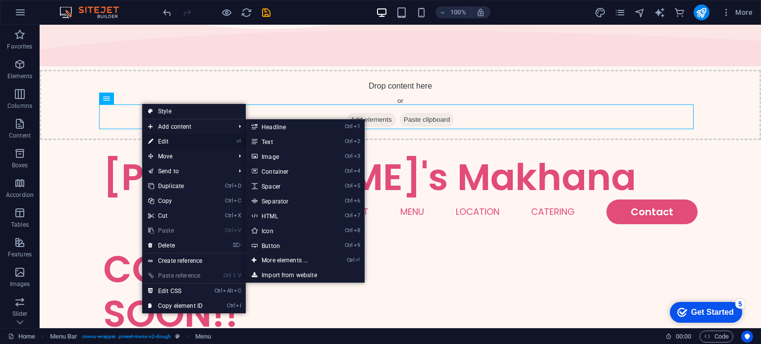
click at [200, 137] on link "⏎ Edit" at bounding box center [175, 141] width 66 height 15
select select
select select "3"
select select
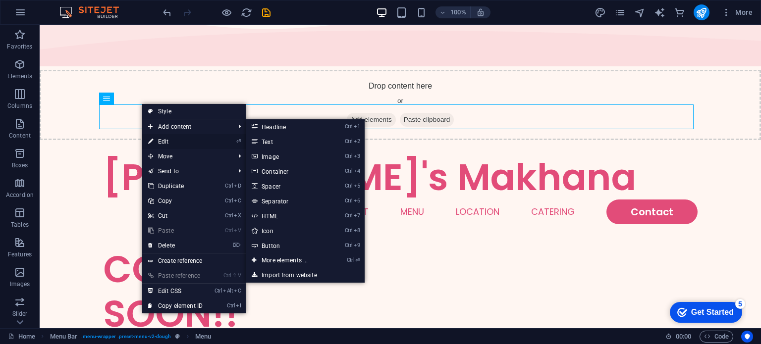
select select
select select "5"
select select
select select "default"
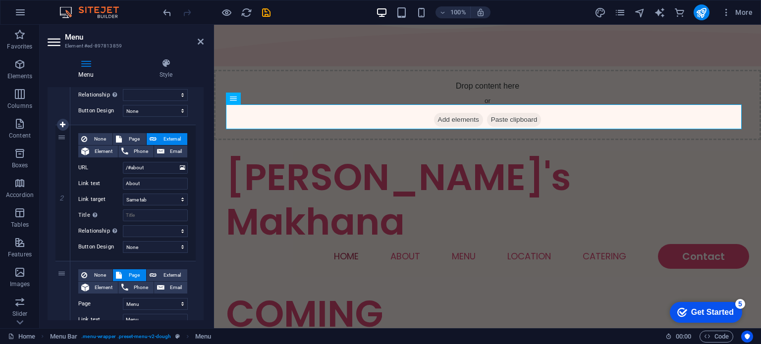
scroll to position [198, 0]
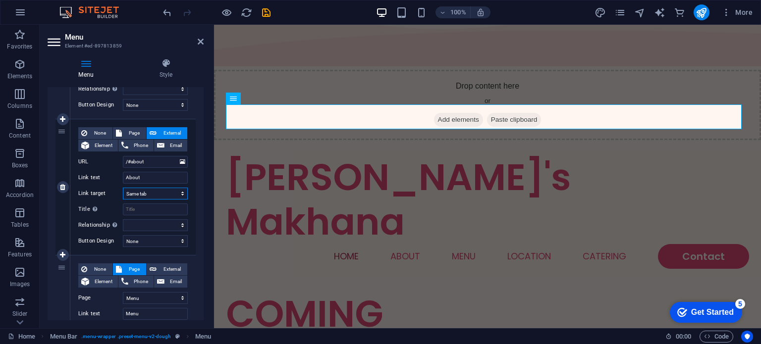
click at [165, 193] on select "New tab Same tab Overlay" at bounding box center [155, 194] width 65 height 12
select select "blank"
click at [123, 188] on select "New tab Same tab Overlay" at bounding box center [155, 194] width 65 height 12
select select
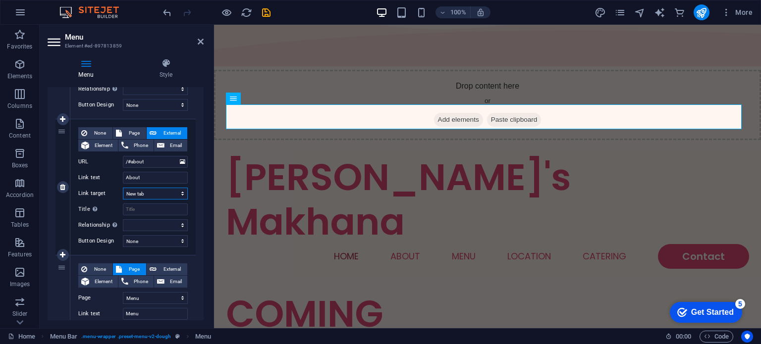
select select
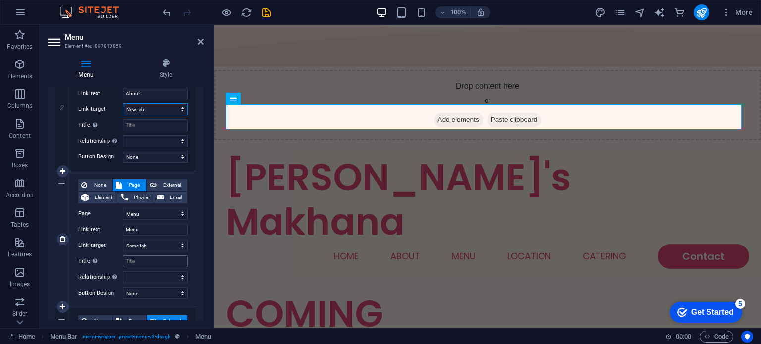
scroll to position [297, 0]
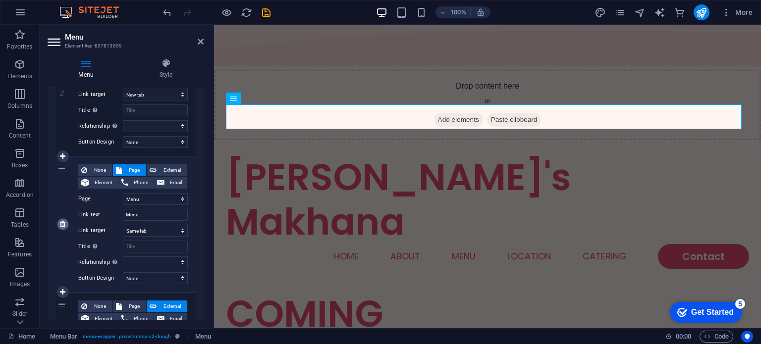
click at [63, 226] on icon at bounding box center [62, 224] width 5 height 7
select select
type input "/#location"
type input "Location"
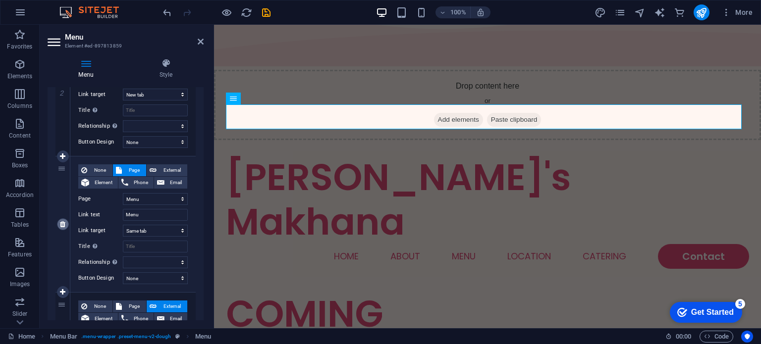
select select
type input "/#ed-897813742"
type input "Catering"
select select "blank"
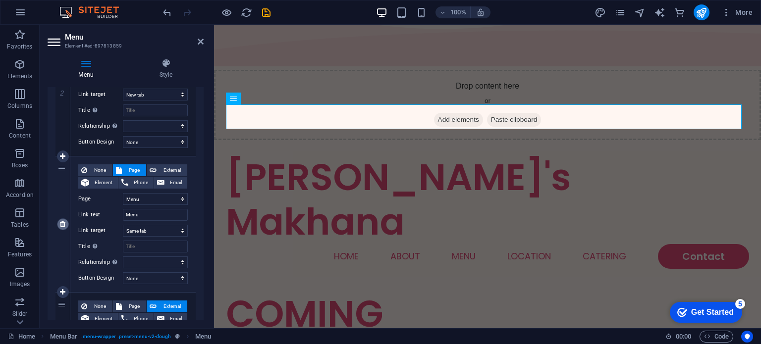
select select
select select "5"
type input "Contact"
select select
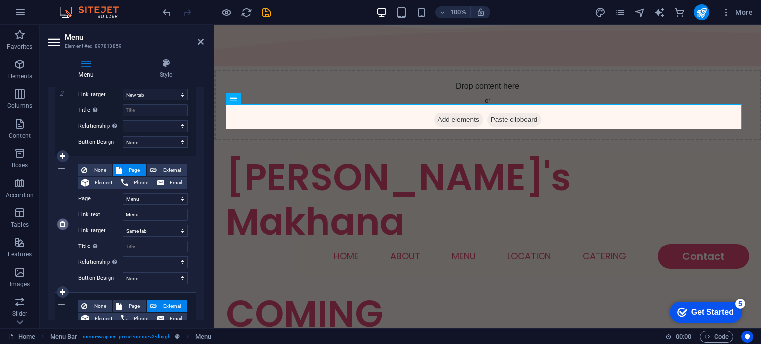
select select "default"
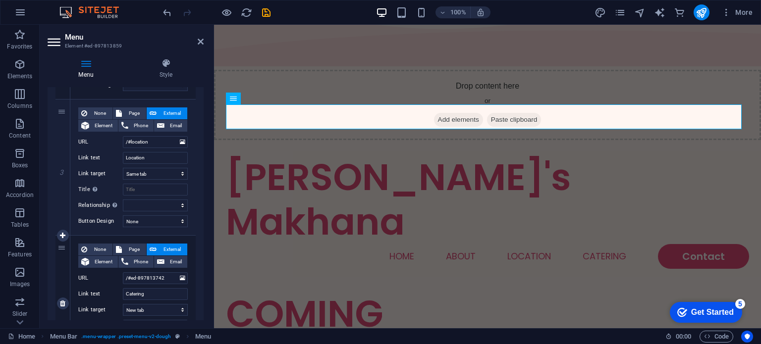
scroll to position [397, 0]
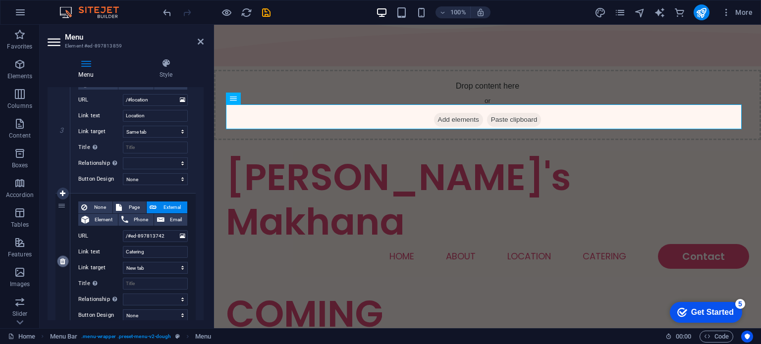
click at [63, 262] on icon at bounding box center [62, 261] width 5 height 7
select select
select select "5"
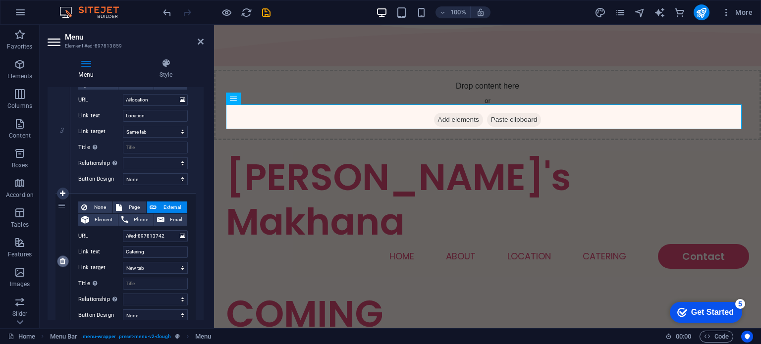
type input "Contact"
select select
select select "default"
click at [60, 124] on icon at bounding box center [62, 125] width 5 height 7
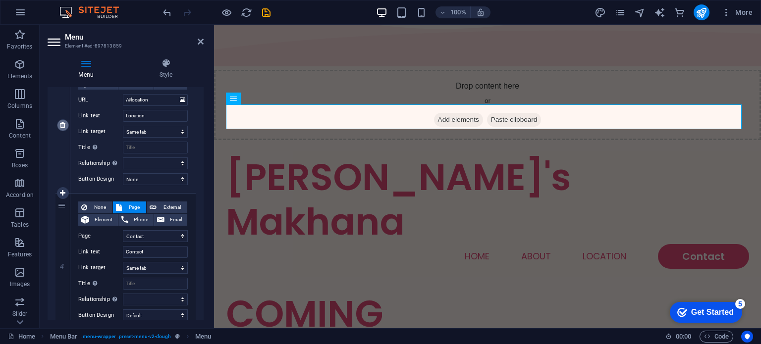
select select
select select "5"
type input "Contact"
select select
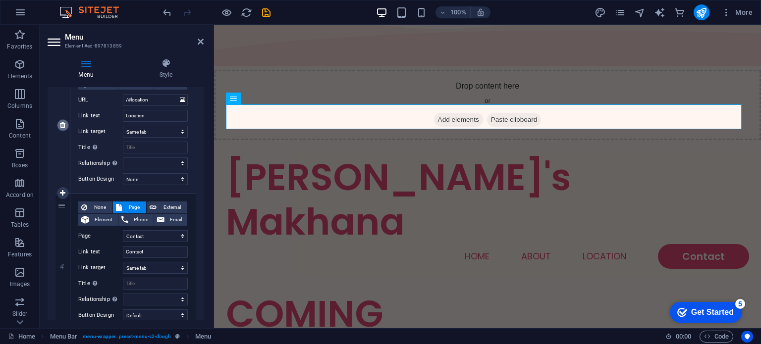
select select "default"
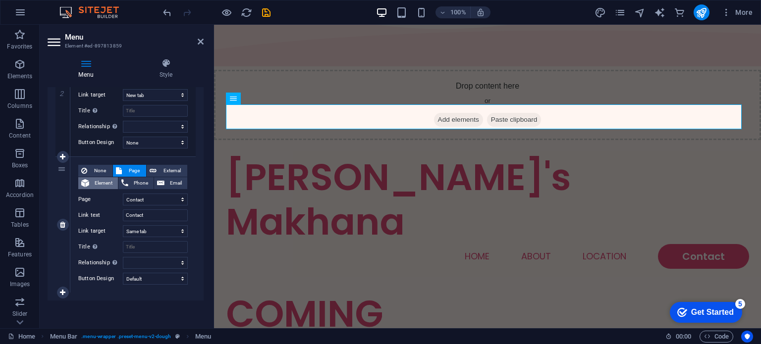
scroll to position [296, 0]
click at [169, 232] on select "New tab Same tab Overlay" at bounding box center [155, 232] width 65 height 12
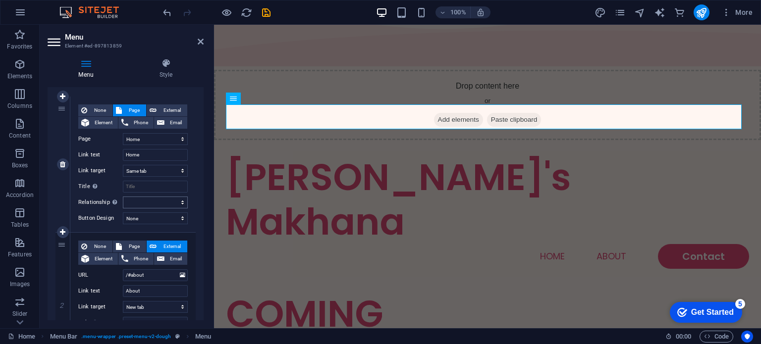
scroll to position [0, 0]
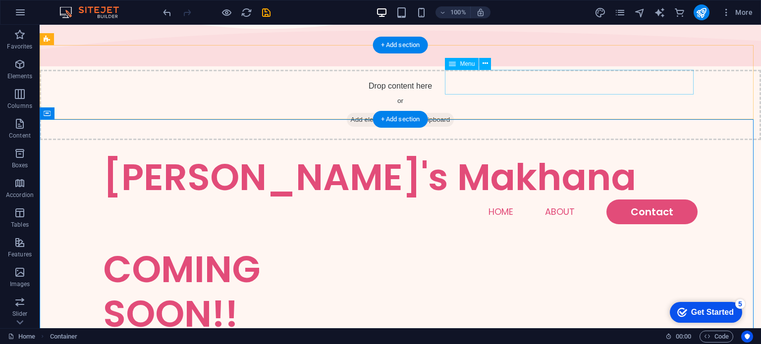
click at [561, 200] on nav "Home About Contact" at bounding box center [400, 212] width 595 height 25
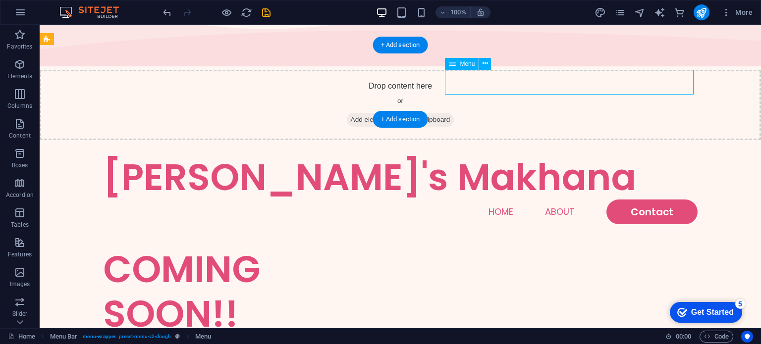
click at [553, 200] on nav "Home About Contact" at bounding box center [400, 212] width 595 height 25
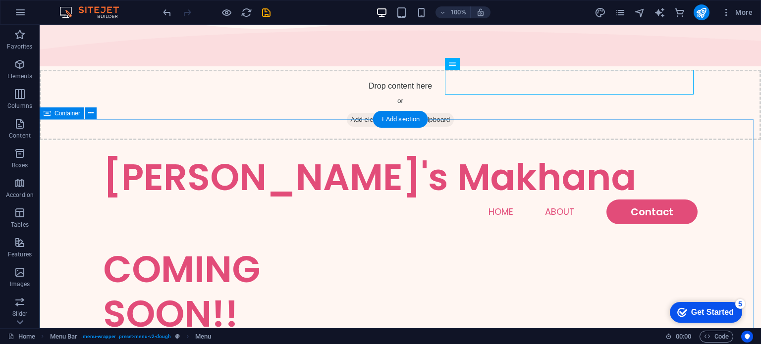
scroll to position [99, 0]
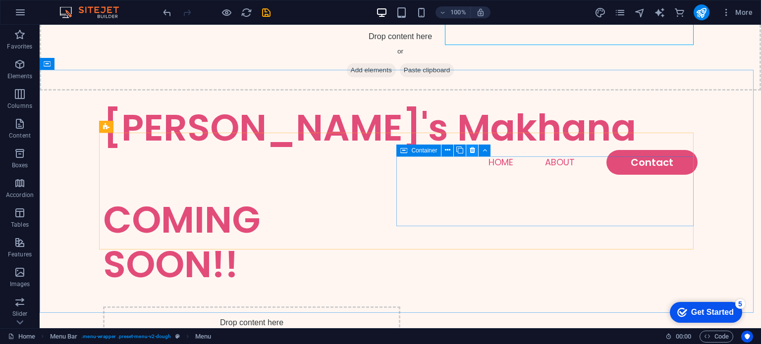
click at [472, 151] on icon at bounding box center [472, 150] width 5 height 10
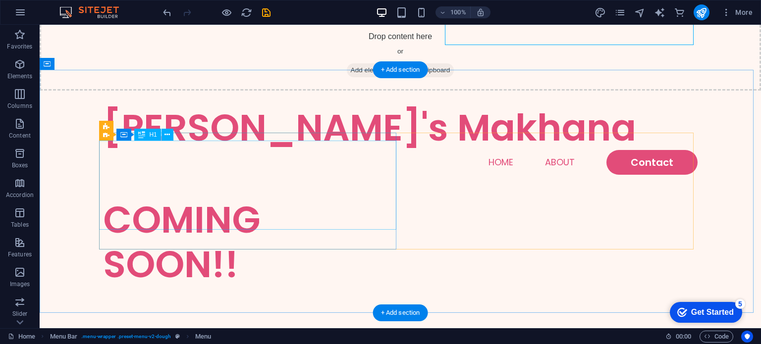
click at [324, 198] on div "COMING SOON!!" at bounding box center [251, 242] width 297 height 89
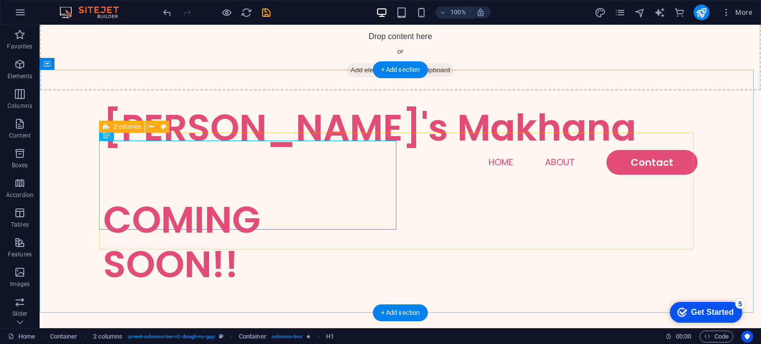
click at [442, 190] on div "COMING SOON!!" at bounding box center [400, 248] width 595 height 117
click at [321, 198] on div "COMING SOON!!" at bounding box center [251, 242] width 297 height 89
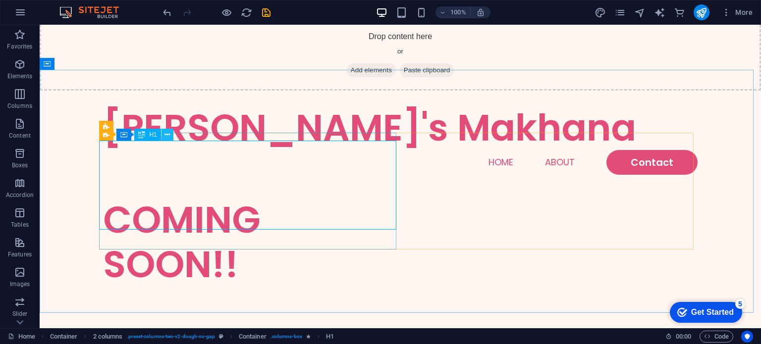
click at [166, 132] on icon at bounding box center [167, 135] width 5 height 10
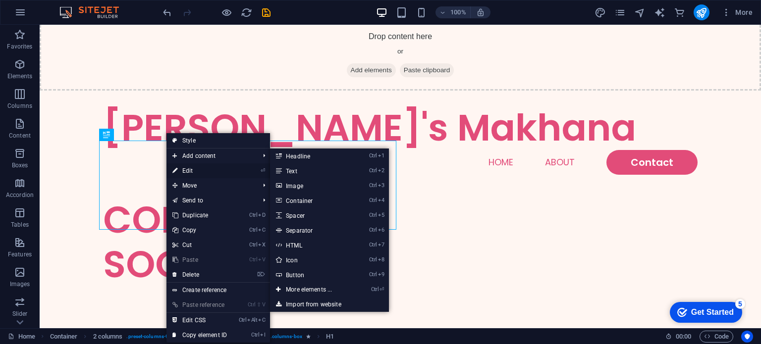
click at [207, 166] on link "⏎ Edit" at bounding box center [200, 171] width 66 height 15
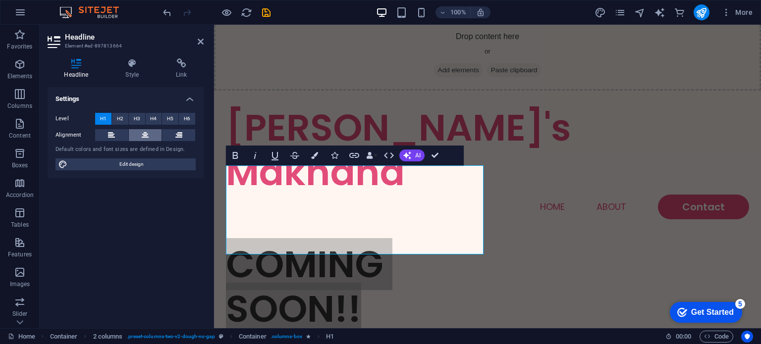
click at [149, 132] on icon at bounding box center [145, 135] width 7 height 12
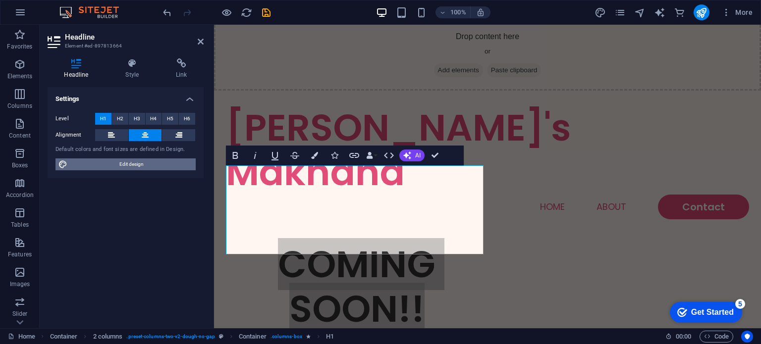
click at [131, 162] on span "Edit design" at bounding box center [131, 165] width 122 height 12
select select "px"
select select "300"
select select "px"
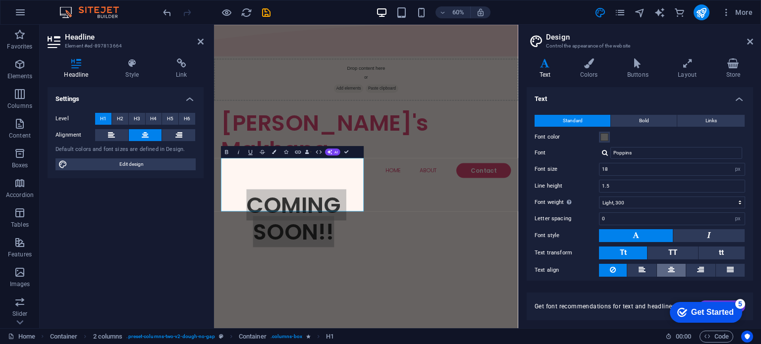
click at [678, 269] on button at bounding box center [671, 270] width 29 height 13
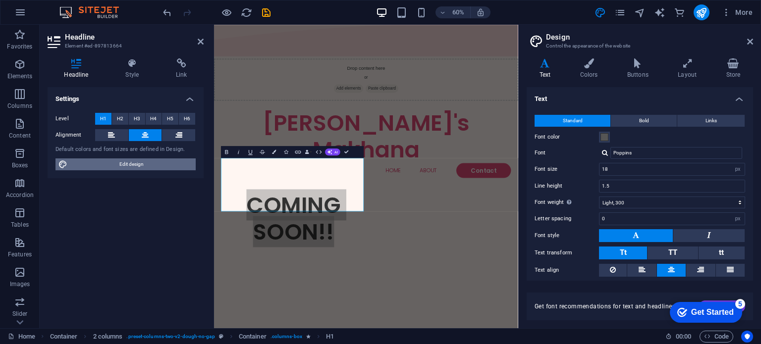
click at [141, 165] on span "Edit design" at bounding box center [131, 165] width 122 height 12
click at [749, 41] on icon at bounding box center [750, 42] width 6 height 8
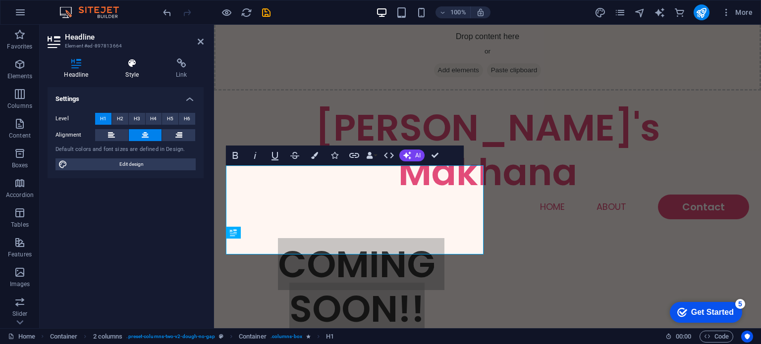
click at [140, 69] on h4 "Style" at bounding box center [134, 68] width 51 height 21
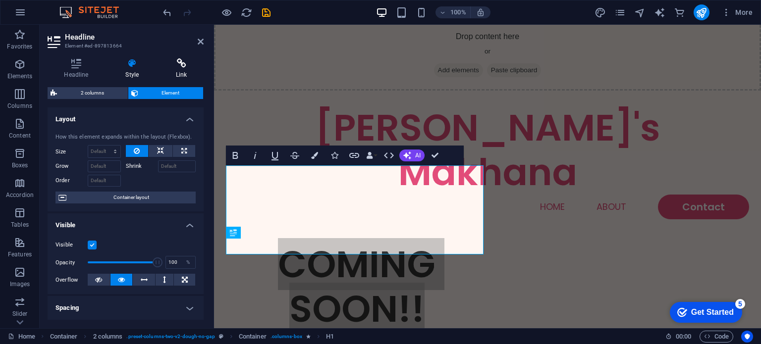
click at [175, 65] on icon at bounding box center [182, 63] width 44 height 10
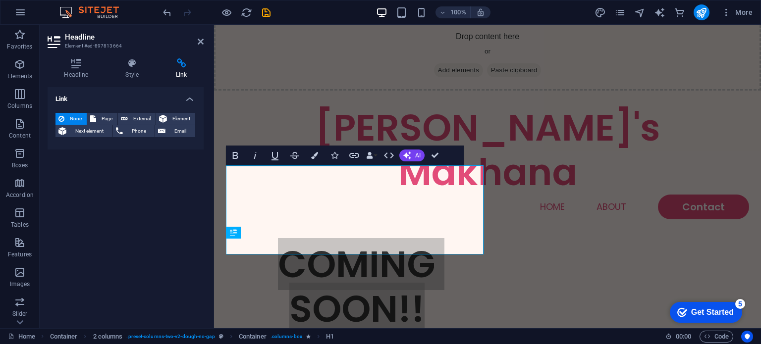
click at [204, 41] on aside "Headline Element #ed-897813664 Headline Style Link Settings Level H1 H2 H3 H4 H…" at bounding box center [127, 177] width 174 height 304
click at [202, 41] on icon at bounding box center [201, 42] width 6 height 8
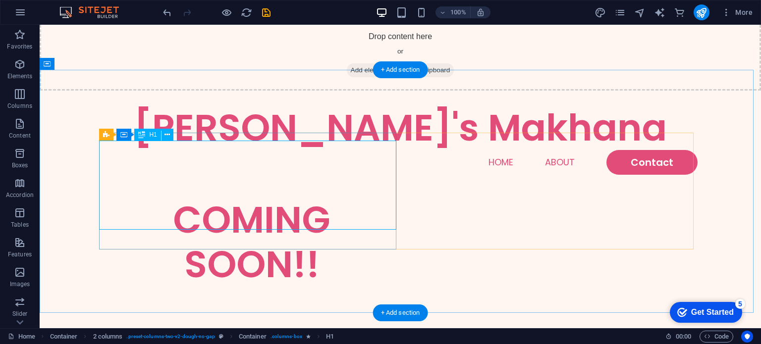
click at [344, 206] on div "COMING SOON!!" at bounding box center [251, 242] width 297 height 89
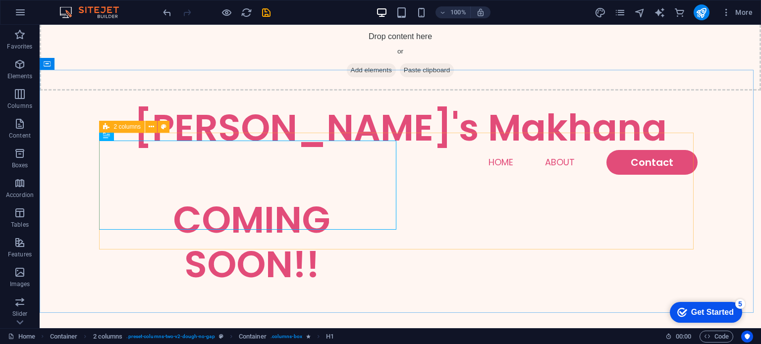
click at [137, 126] on span "2 columns" at bounding box center [127, 127] width 27 height 6
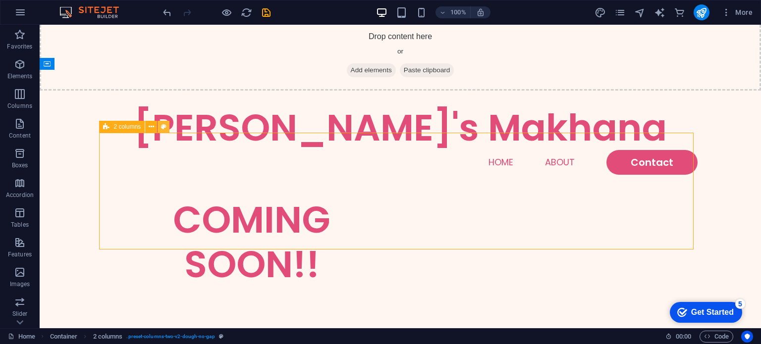
click at [166, 127] on icon at bounding box center [163, 127] width 5 height 10
select select "rem"
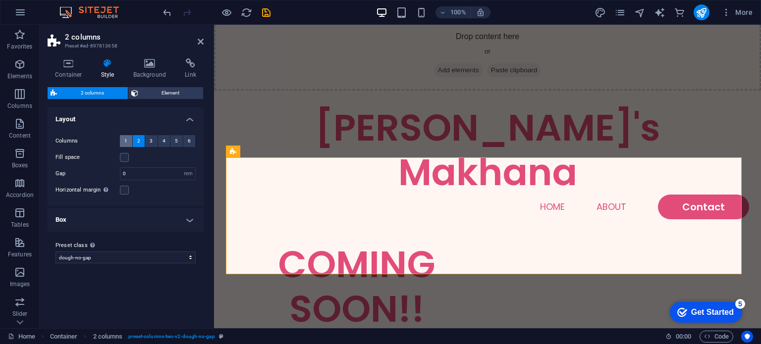
click at [126, 142] on span "1" at bounding box center [125, 141] width 3 height 12
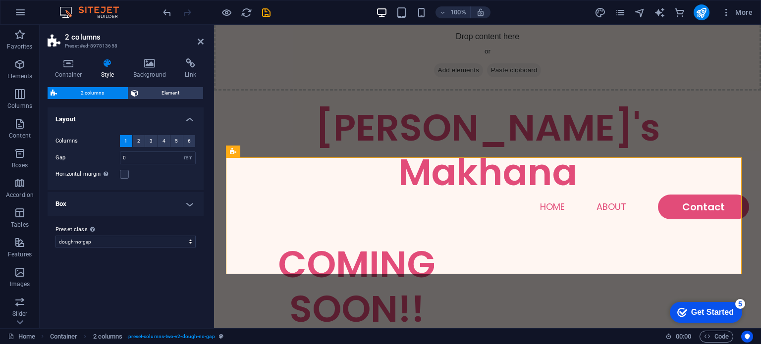
click at [151, 282] on div "Variants Default Layout Columns 1 2 3 4 5 6 Fill space Gap 0 px rem % vw vh Hor…" at bounding box center [126, 214] width 156 height 213
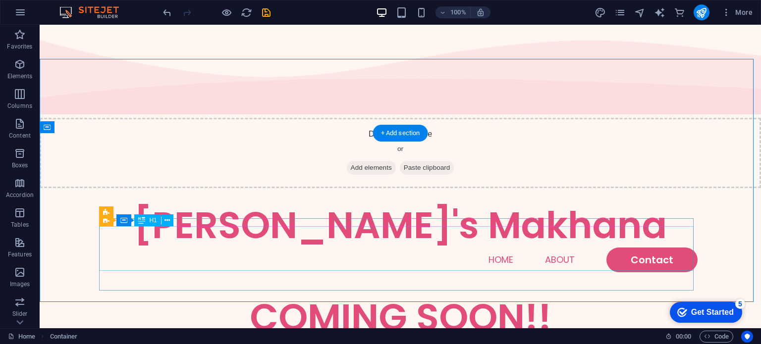
scroll to position [0, 0]
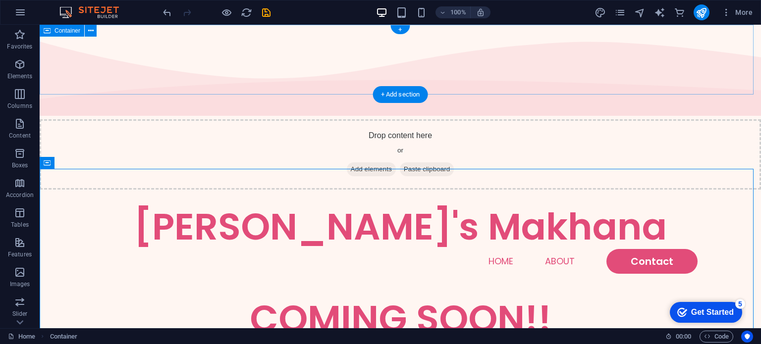
click at [83, 119] on div "Drop content here or Add elements Paste clipboard" at bounding box center [401, 154] width 722 height 70
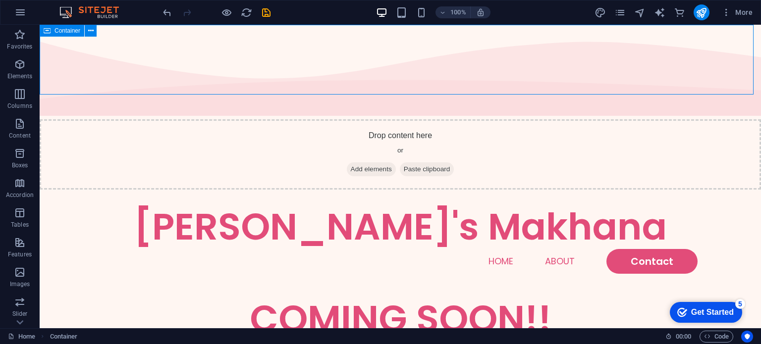
click at [78, 33] on span "Container" at bounding box center [68, 31] width 26 height 6
click at [218, 119] on div "Drop content here or Add elements Paste clipboard" at bounding box center [401, 154] width 722 height 70
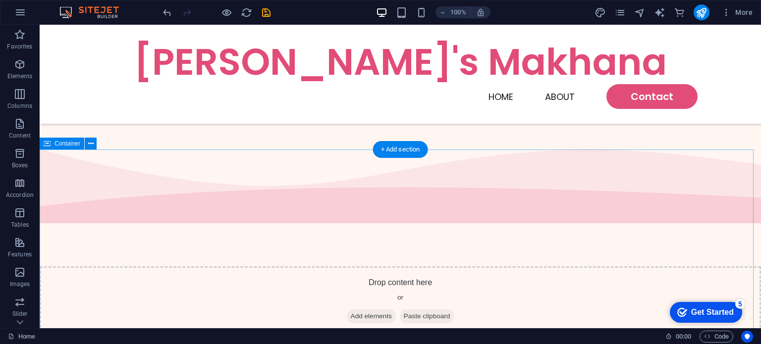
scroll to position [297, 0]
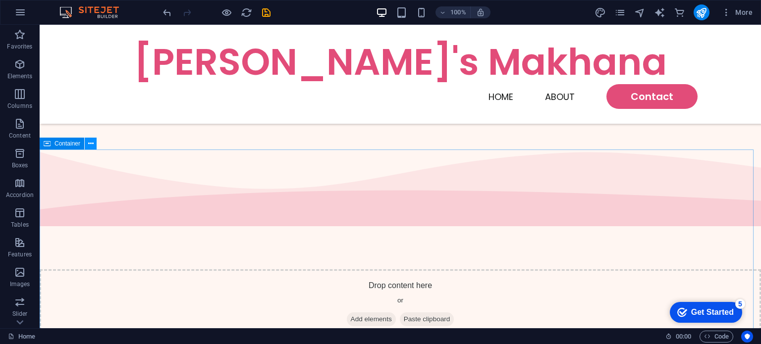
click at [88, 146] on icon at bounding box center [90, 144] width 5 height 10
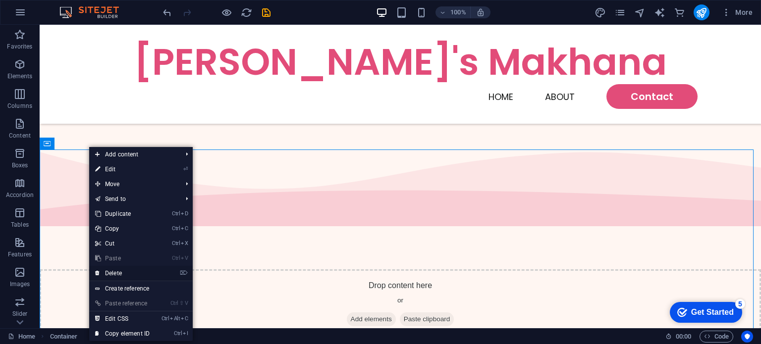
click at [124, 274] on link "⌦ Delete" at bounding box center [122, 273] width 66 height 15
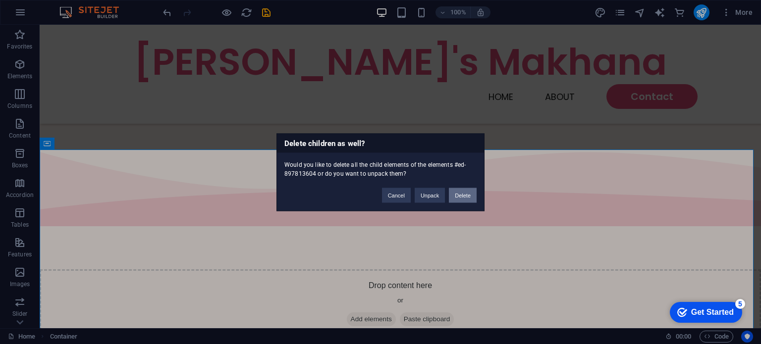
click at [466, 192] on button "Delete" at bounding box center [463, 195] width 28 height 15
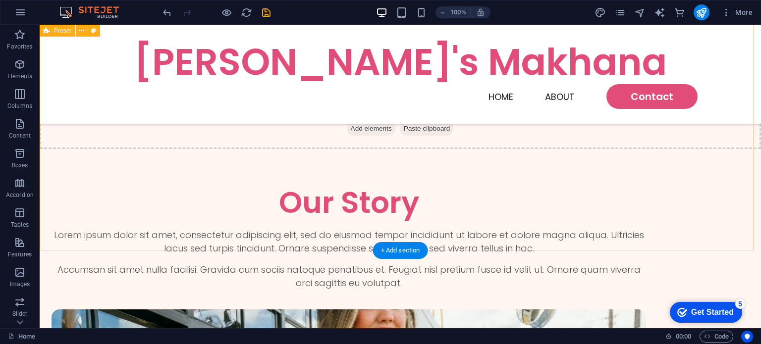
scroll to position [446, 0]
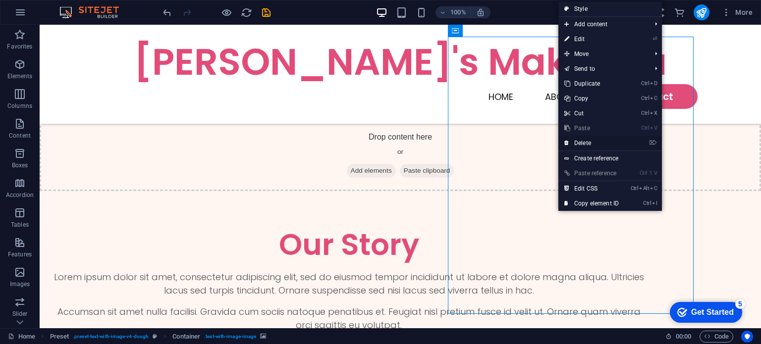
click at [588, 141] on link "⌦ Delete" at bounding box center [592, 143] width 66 height 15
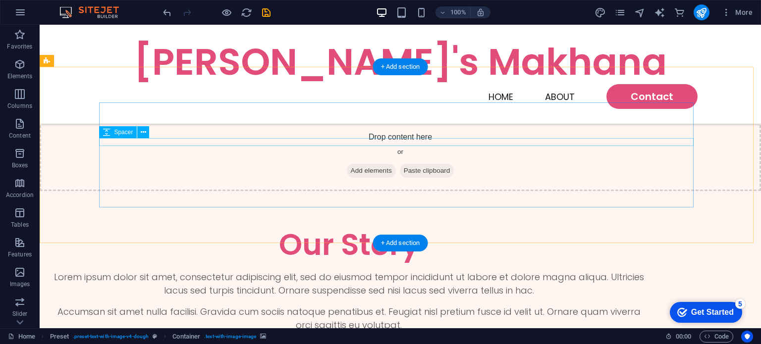
scroll to position [380, 0]
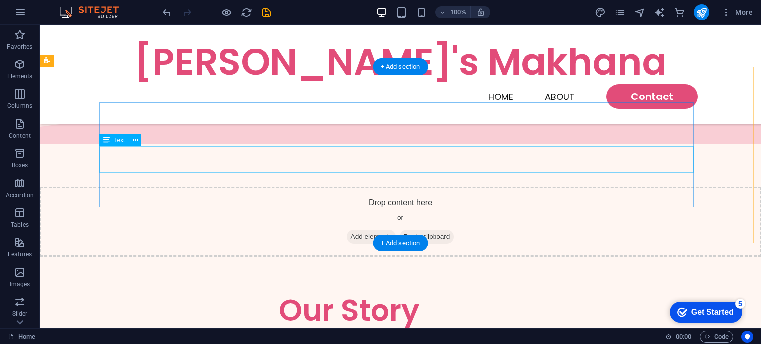
click at [420, 337] on div "Lorem ipsum dolor sit amet, consectetur adipiscing elit, sed do eiusmod tempor …" at bounding box center [349, 350] width 595 height 27
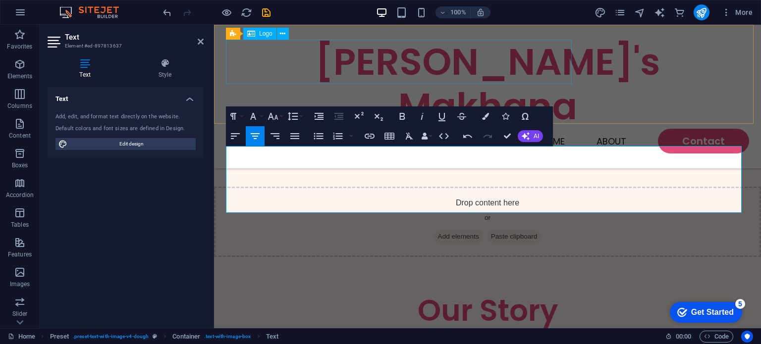
scroll to position [3293, 0]
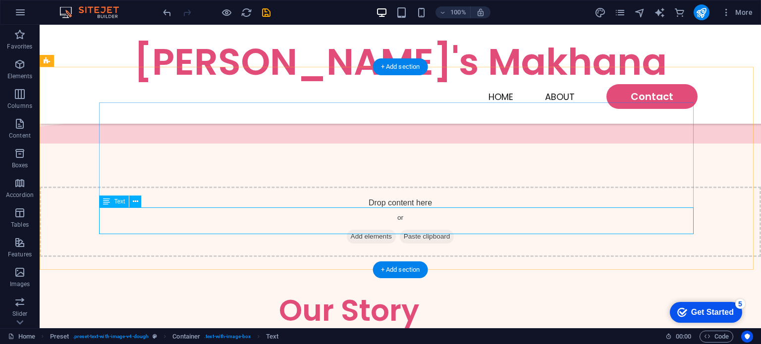
drag, startPoint x: 452, startPoint y: 224, endPoint x: 162, endPoint y: 229, distance: 290.0
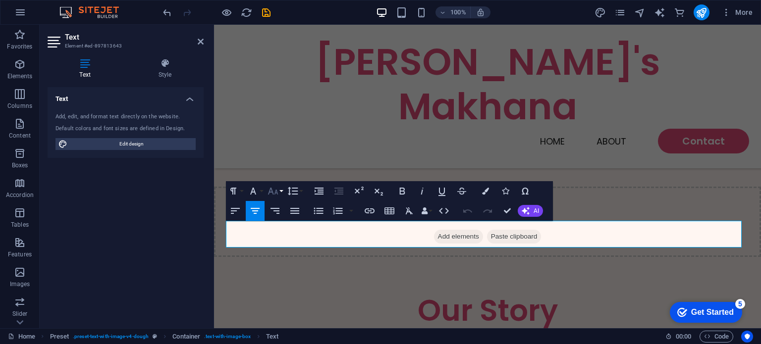
click at [273, 190] on icon "button" at bounding box center [273, 191] width 12 height 12
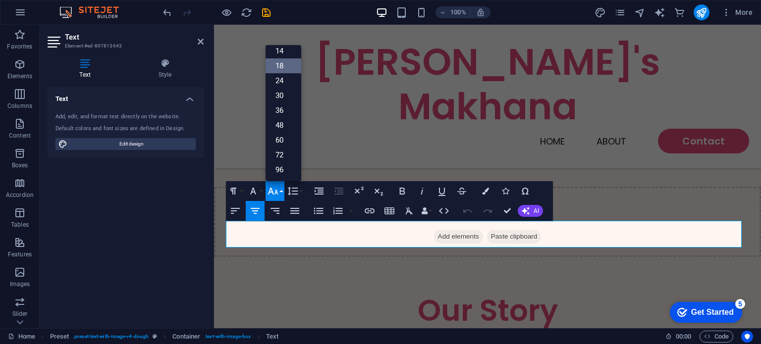
scroll to position [79, 0]
click at [273, 190] on icon "button" at bounding box center [273, 191] width 12 height 12
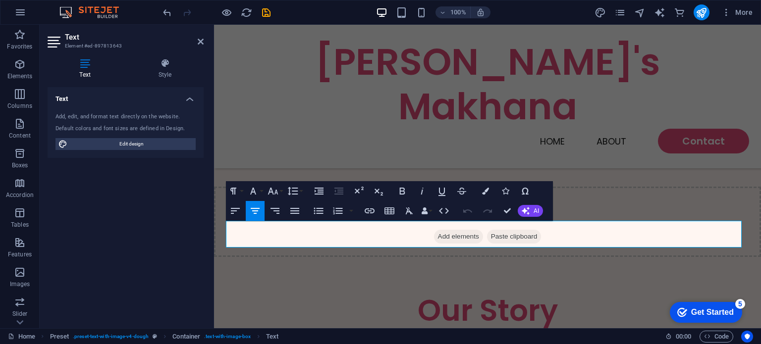
click at [265, 192] on div "Paragraph Format Normal Heading 1 Heading 2 Heading 3 Heading 4 Heading 5 Headi…" at bounding box center [265, 191] width 79 height 20
click at [261, 193] on button "Font Family" at bounding box center [255, 191] width 19 height 20
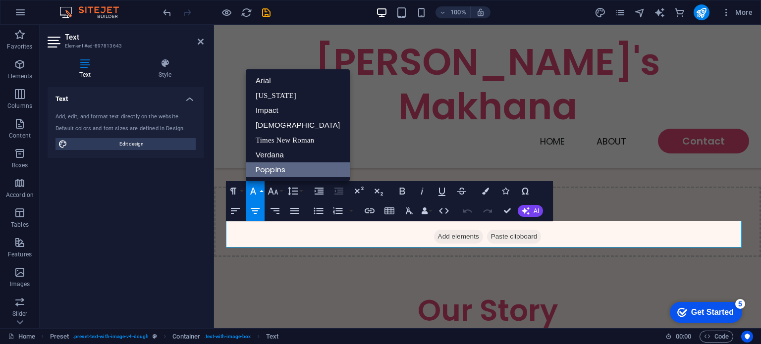
scroll to position [0, 0]
click at [261, 193] on button "Font Family" at bounding box center [255, 191] width 19 height 20
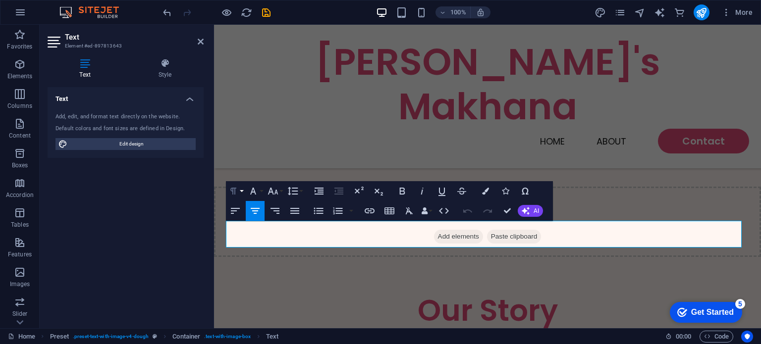
click at [241, 194] on button "Paragraph Format" at bounding box center [235, 191] width 19 height 20
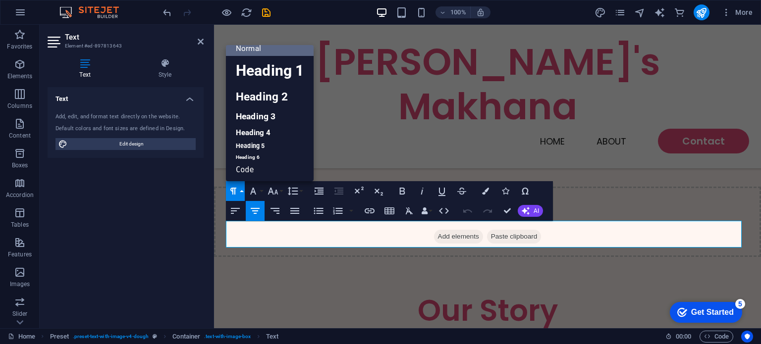
scroll to position [8, 0]
click at [241, 194] on button "Paragraph Format" at bounding box center [235, 191] width 19 height 20
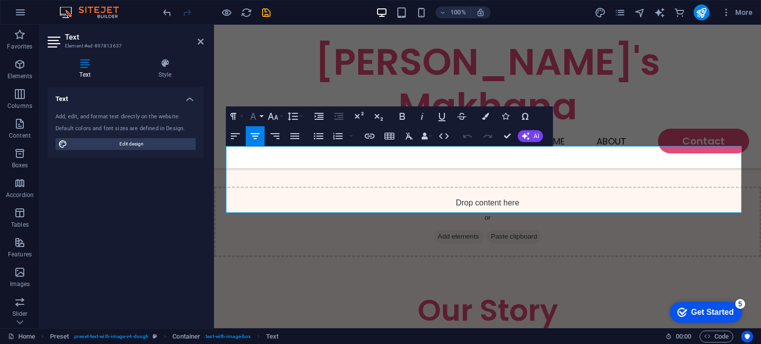
click at [264, 115] on button "Font Family" at bounding box center [255, 117] width 19 height 20
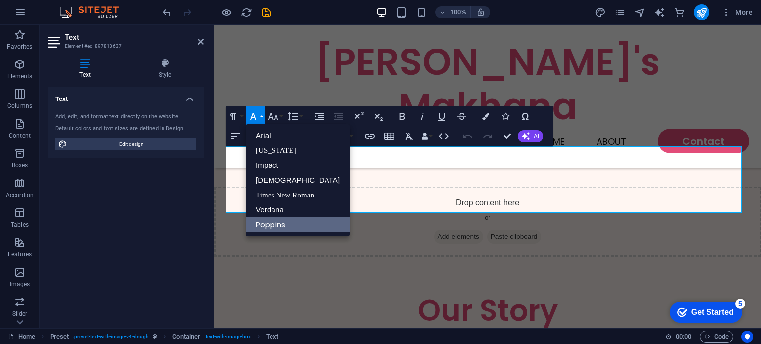
click at [292, 226] on link "Poppins" at bounding box center [298, 225] width 104 height 15
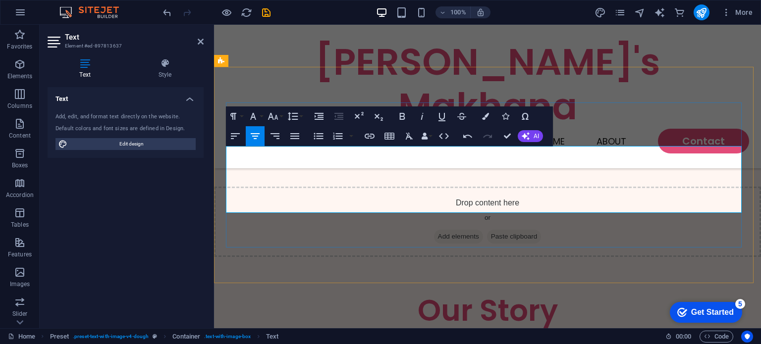
click at [256, 113] on icon "button" at bounding box center [253, 117] width 12 height 12
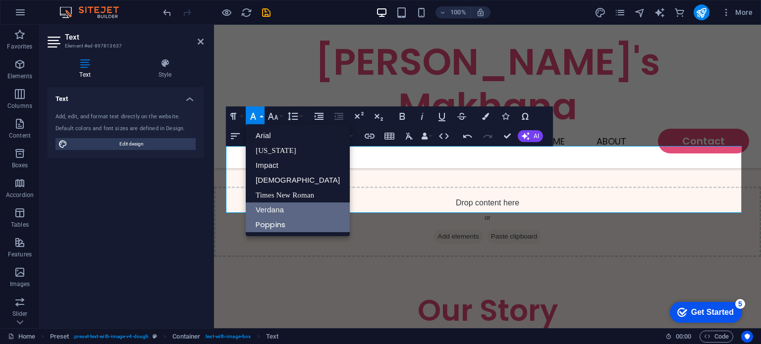
scroll to position [0, 0]
click at [289, 229] on link "Poppins" at bounding box center [298, 225] width 104 height 15
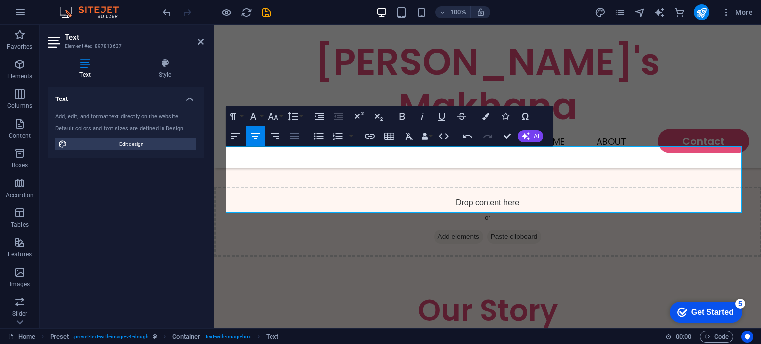
click at [297, 138] on icon "button" at bounding box center [295, 136] width 12 height 12
click at [258, 137] on icon "button" at bounding box center [255, 136] width 12 height 12
click at [485, 121] on button "Colors" at bounding box center [485, 117] width 19 height 20
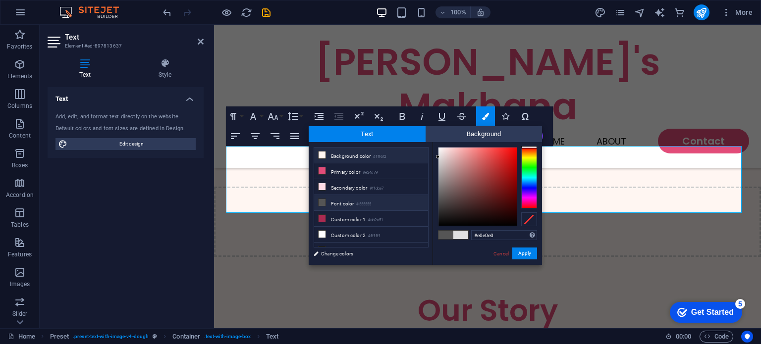
drag, startPoint x: 365, startPoint y: 157, endPoint x: 349, endPoint y: 161, distance: 16.8
click at [349, 161] on li "Background color #fff6f2" at bounding box center [371, 156] width 114 height 16
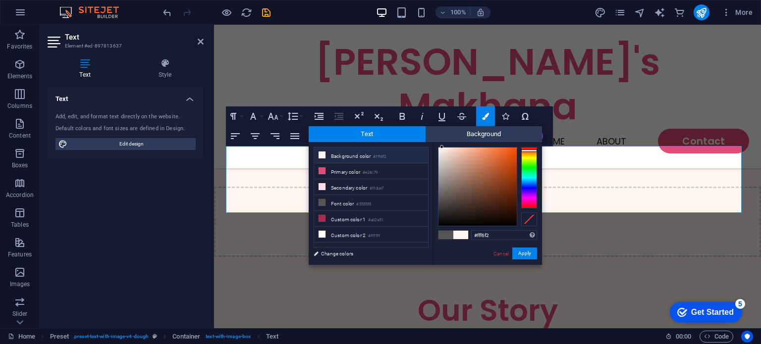
click at [351, 160] on li "Background color #fff6f2" at bounding box center [371, 156] width 114 height 16
click at [323, 156] on icon at bounding box center [322, 155] width 7 height 7
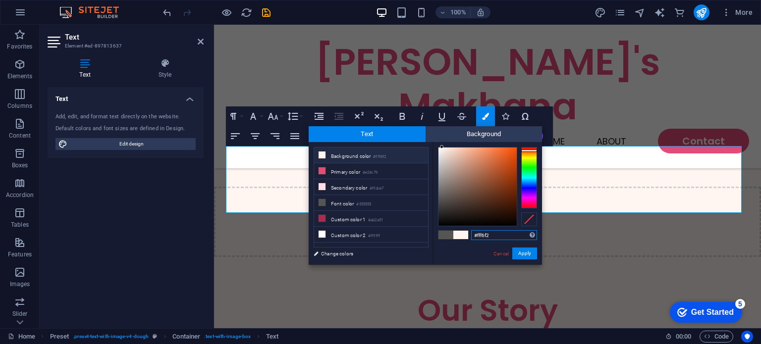
drag, startPoint x: 462, startPoint y: 241, endPoint x: 434, endPoint y: 241, distance: 28.3
click at [434, 241] on div "#fff6f2 Supported formats #0852ed rgb(8, 82, 237) rgba(8, 82, 237, 90%) hsv(221…" at bounding box center [488, 275] width 110 height 267
type input "0"
click at [469, 241] on div "0 Supported formats #0852ed rgb(8, 82, 237) rgba(8, 82, 237, 90%) hsv(221,97,93…" at bounding box center [488, 275] width 110 height 267
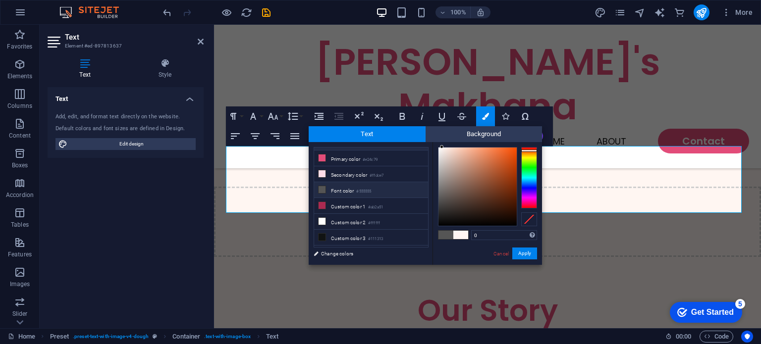
scroll to position [22, 0]
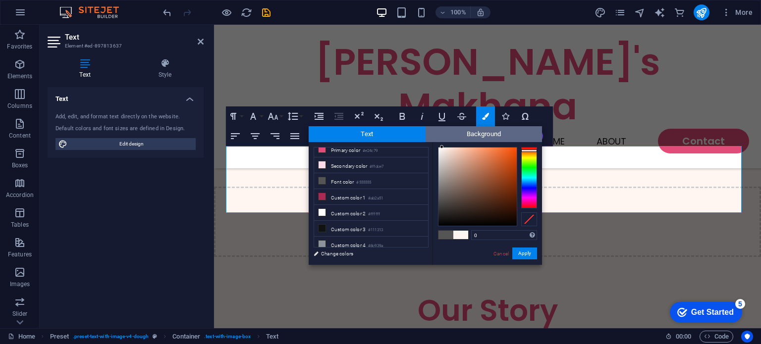
click at [482, 128] on span "Background" at bounding box center [484, 134] width 117 height 16
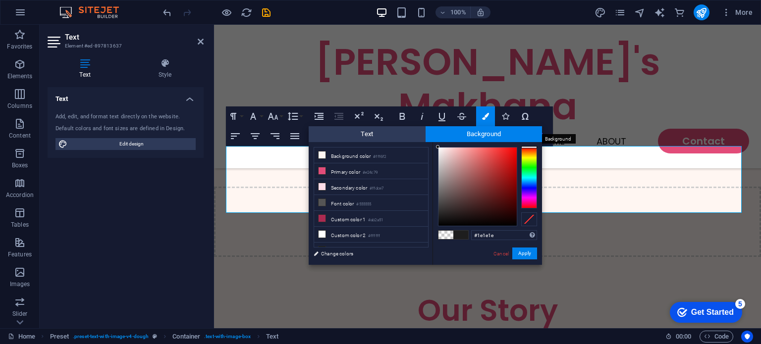
drag, startPoint x: 482, startPoint y: 128, endPoint x: 461, endPoint y: 135, distance: 21.3
click at [461, 135] on span "Background" at bounding box center [484, 134] width 117 height 16
click at [442, 233] on span at bounding box center [446, 235] width 15 height 8
type input "rgba(0, 0, 0, 0)"
click at [446, 233] on span at bounding box center [446, 235] width 15 height 8
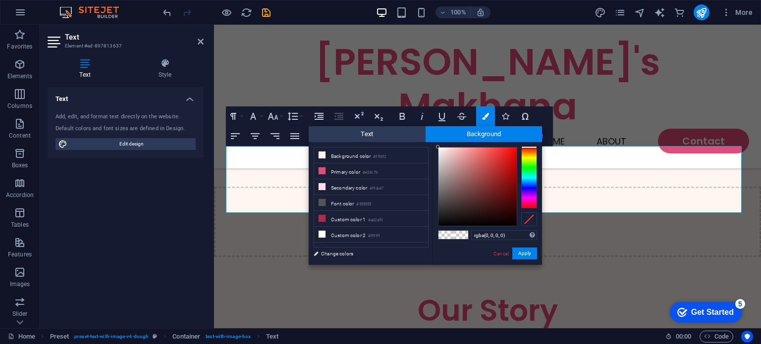
click at [440, 233] on span at bounding box center [446, 235] width 15 height 8
click at [472, 238] on input "rgba(0, 0, 0, 0)" at bounding box center [504, 235] width 66 height 10
click at [387, 140] on span "Text" at bounding box center [367, 134] width 117 height 16
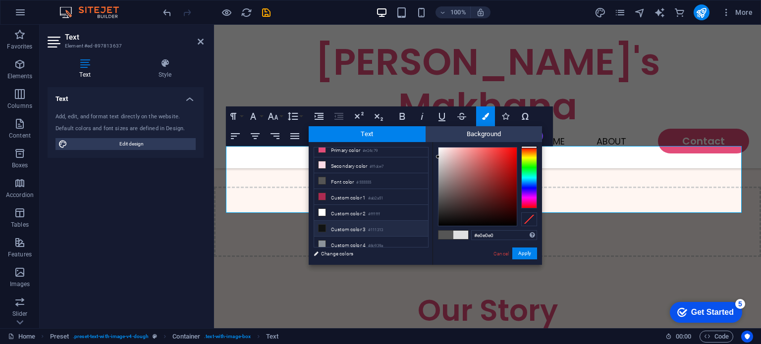
click at [371, 227] on small "#111313" at bounding box center [375, 230] width 15 height 7
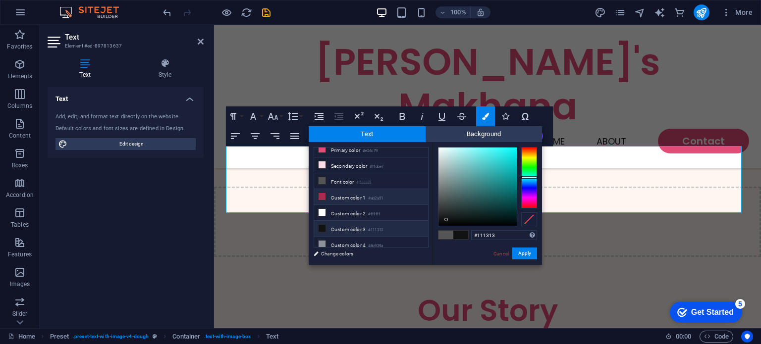
scroll to position [0, 0]
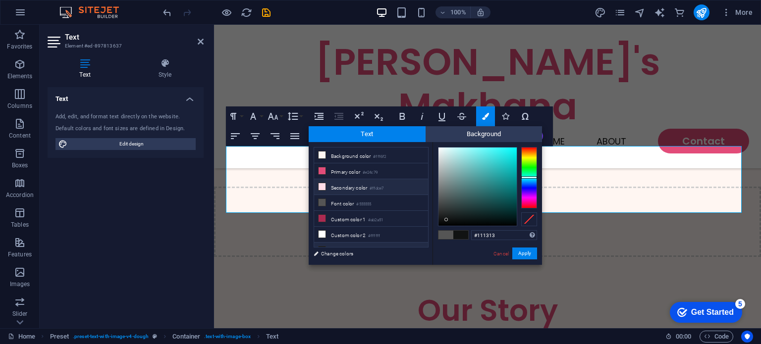
click at [360, 192] on li "Secondary color #ffdce7" at bounding box center [371, 187] width 114 height 16
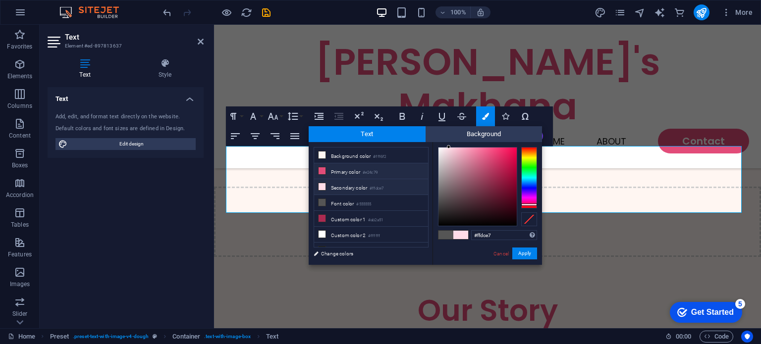
click at [331, 166] on li "Primary color #e24c79" at bounding box center [371, 172] width 114 height 16
click at [441, 231] on span at bounding box center [446, 235] width 15 height 8
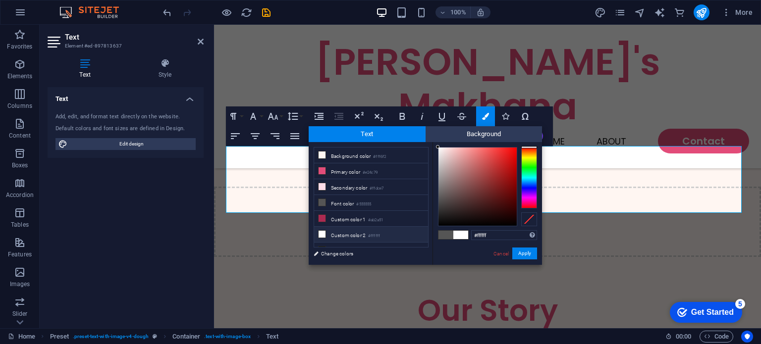
drag, startPoint x: 437, startPoint y: 198, endPoint x: 433, endPoint y: 144, distance: 53.7
click at [433, 144] on div "#ffffff Supported formats #0852ed rgb(8, 82, 237) rgba(8, 82, 237, 90%) hsv(221…" at bounding box center [488, 275] width 110 height 267
click at [434, 144] on div "#ffffff Supported formats #0852ed rgb(8, 82, 237) rgba(8, 82, 237, 90%) hsv(221…" at bounding box center [488, 275] width 110 height 267
click at [436, 148] on div at bounding box center [437, 147] width 3 height 3
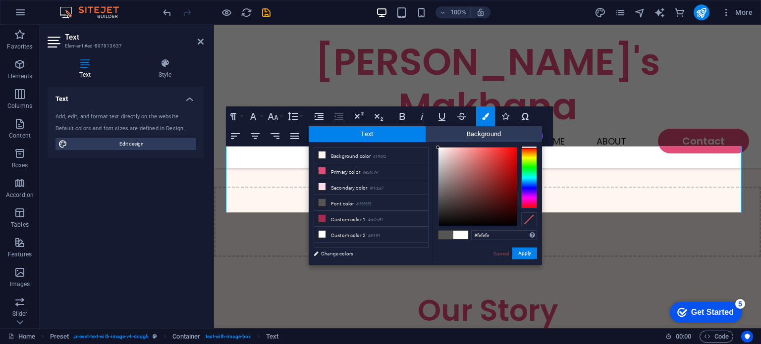
click at [434, 148] on div "#fefefe Supported formats #0852ed rgb(8, 82, 237) rgba(8, 82, 237, 90%) hsv(221…" at bounding box center [488, 275] width 110 height 267
click at [433, 148] on div "#fefefe Supported formats #0852ed rgb(8, 82, 237) rgba(8, 82, 237, 90%) hsv(221…" at bounding box center [488, 275] width 110 height 267
click at [391, 154] on li "Background color #fff6f2" at bounding box center [371, 156] width 114 height 16
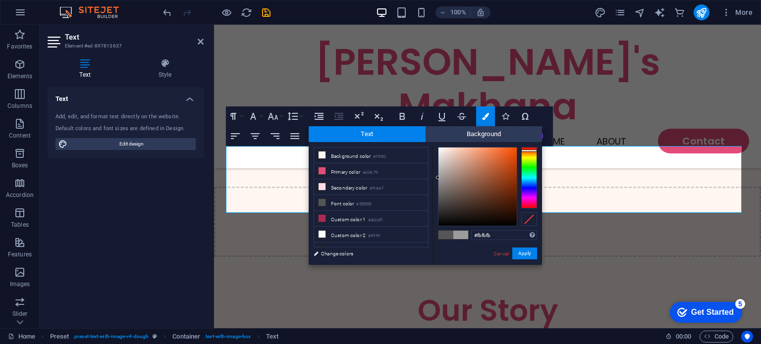
type input "#ffffff"
click at [438, 147] on div at bounding box center [437, 146] width 3 height 3
click at [522, 257] on button "Apply" at bounding box center [525, 254] width 25 height 12
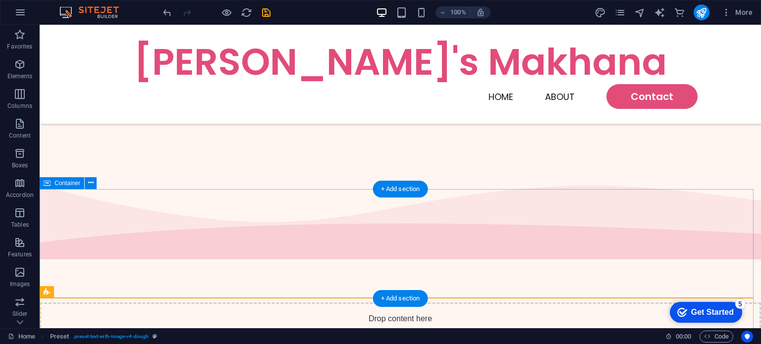
scroll to position [347, 0]
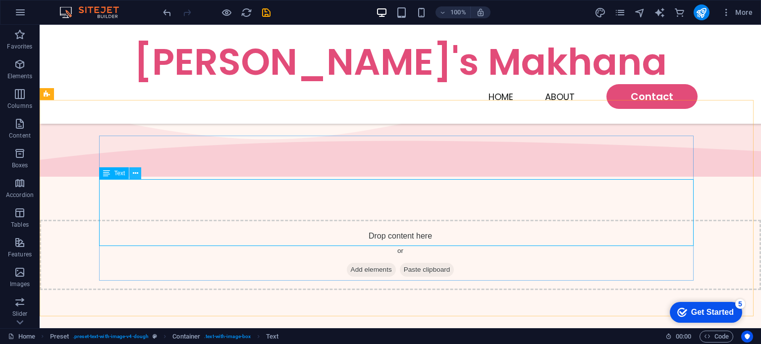
click at [136, 177] on icon at bounding box center [135, 174] width 5 height 10
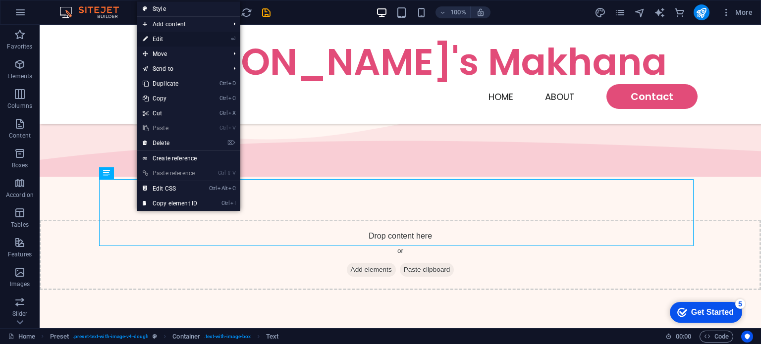
click at [177, 37] on link "⏎ Edit" at bounding box center [170, 39] width 66 height 15
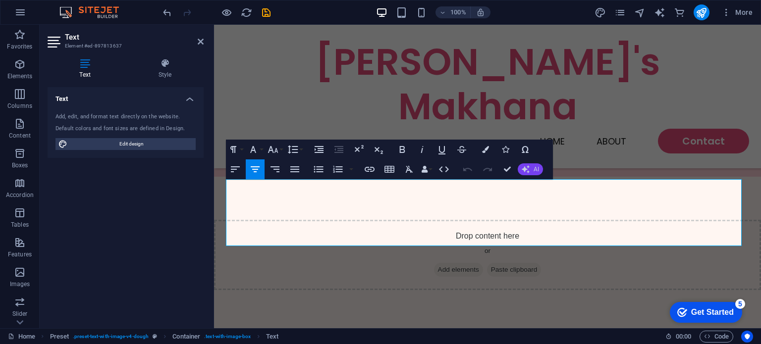
click at [519, 172] on button "AI" at bounding box center [530, 170] width 25 height 12
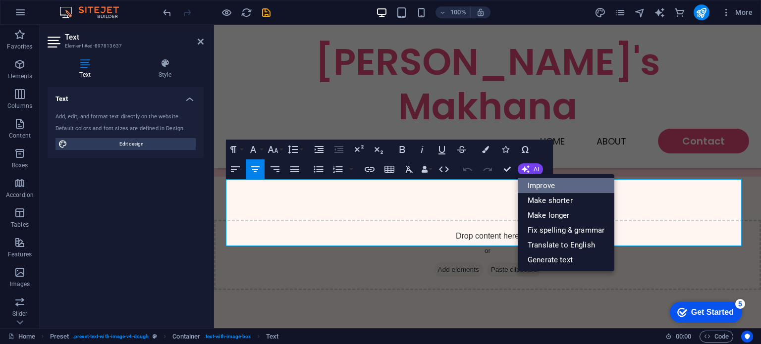
click at [525, 186] on link "Improve" at bounding box center [566, 185] width 97 height 15
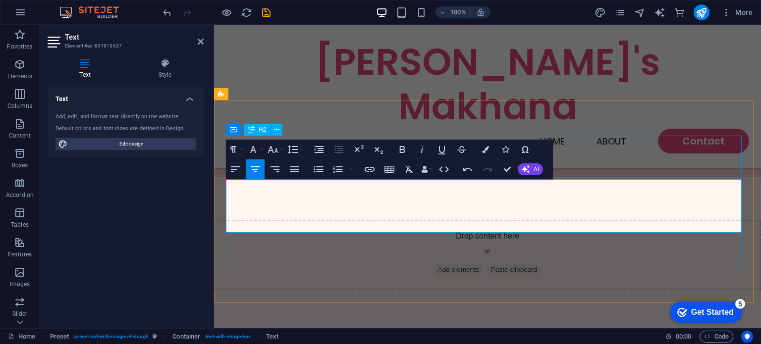
click at [596, 326] on div "Our Story" at bounding box center [487, 344] width 523 height 36
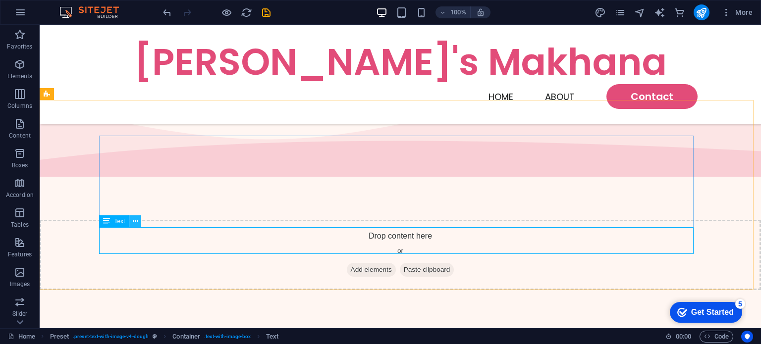
click at [140, 222] on button at bounding box center [135, 222] width 12 height 12
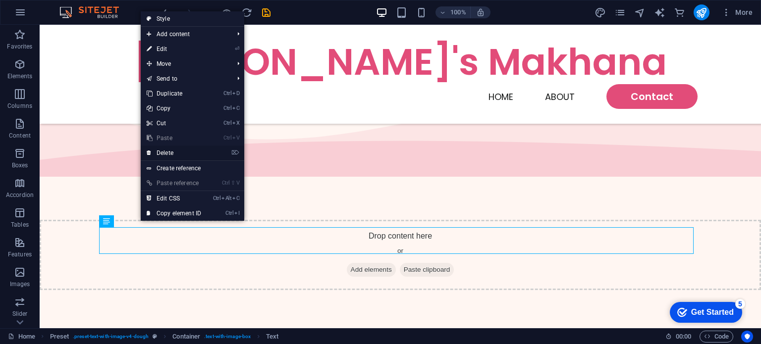
click at [172, 154] on link "⌦ Delete" at bounding box center [174, 153] width 66 height 15
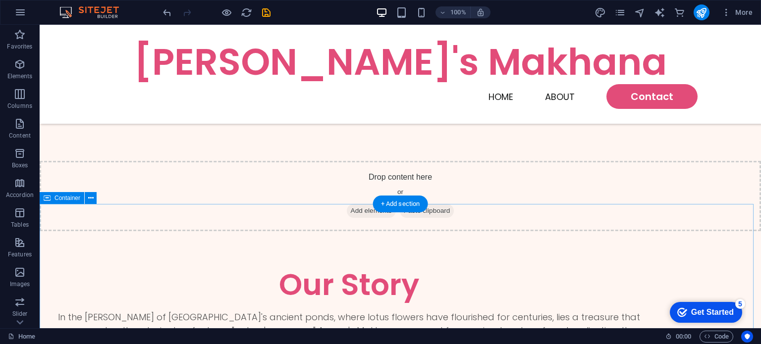
scroll to position [446, 0]
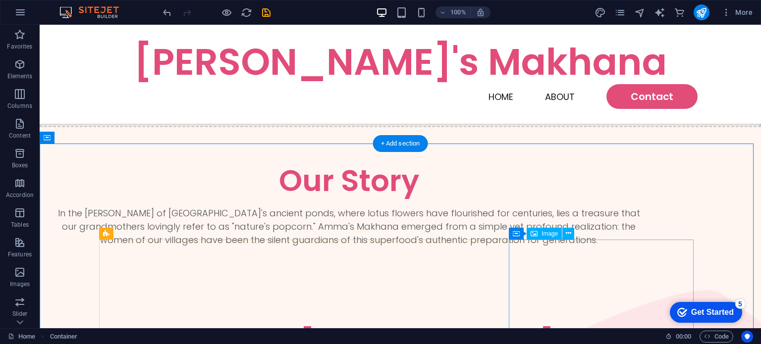
scroll to position [581, 0]
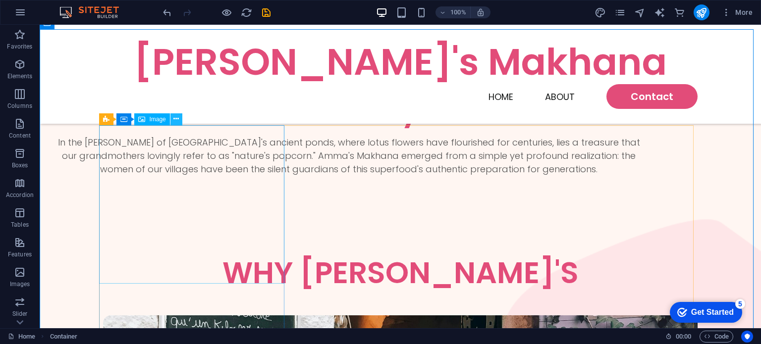
click at [178, 121] on icon at bounding box center [175, 119] width 5 height 10
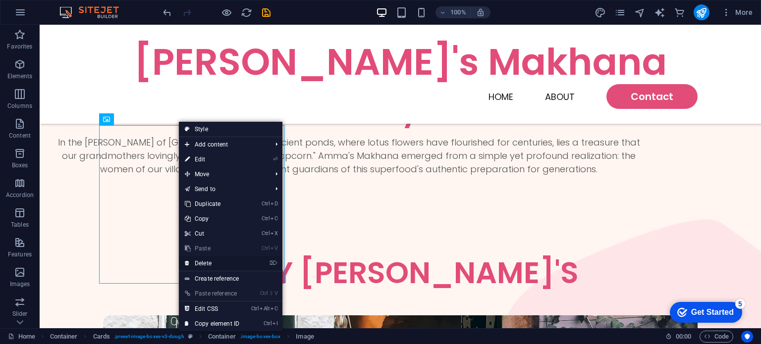
click at [210, 263] on link "⌦ Delete" at bounding box center [212, 263] width 66 height 15
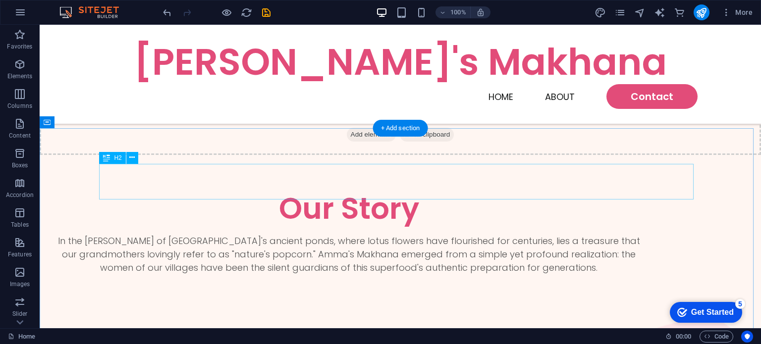
scroll to position [482, 0]
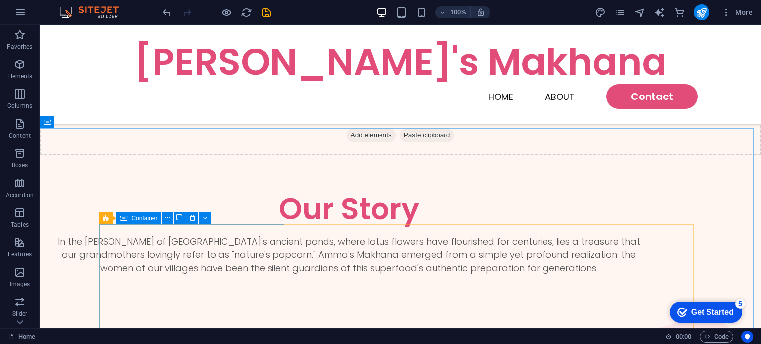
click at [143, 218] on span "Container" at bounding box center [144, 219] width 26 height 6
click at [128, 216] on div "Container" at bounding box center [138, 219] width 45 height 12
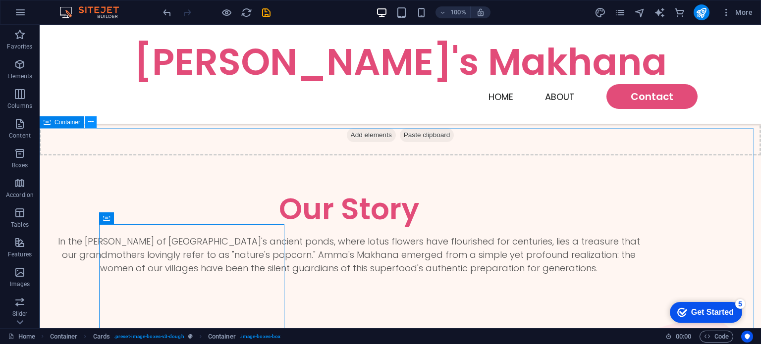
click at [91, 120] on icon at bounding box center [90, 122] width 5 height 10
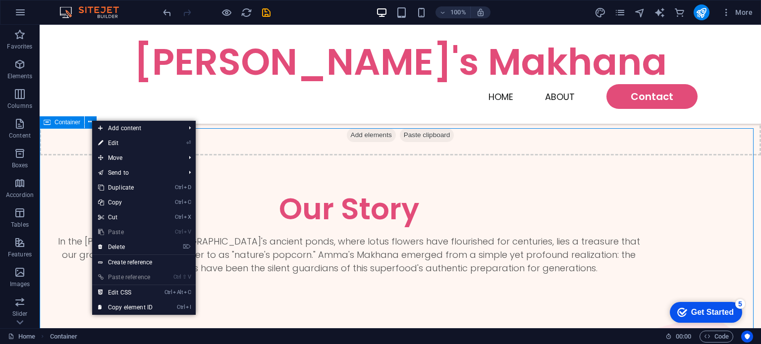
click at [65, 123] on span "Container" at bounding box center [68, 122] width 26 height 6
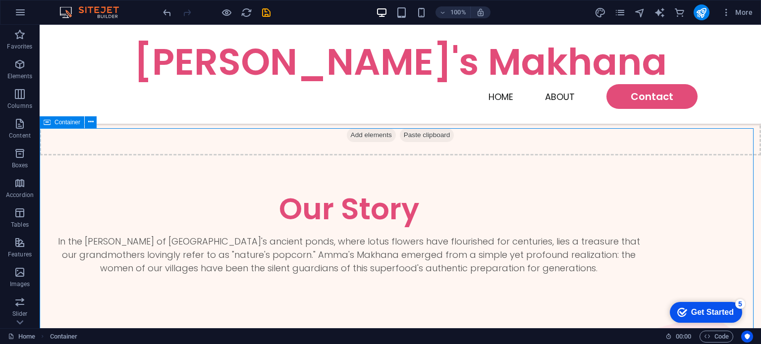
click at [66, 118] on div "Container" at bounding box center [62, 122] width 45 height 12
click at [66, 120] on span "Container" at bounding box center [68, 122] width 26 height 6
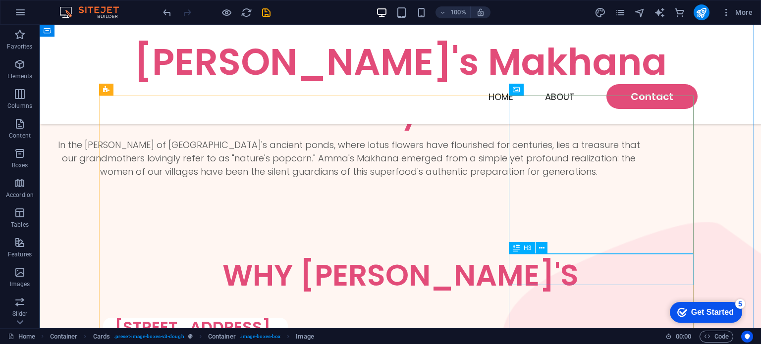
scroll to position [531, 0]
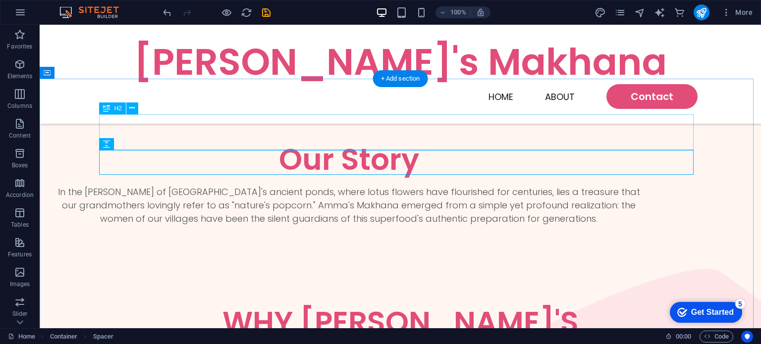
click at [186, 305] on div "WHY [PERSON_NAME]'S" at bounding box center [400, 323] width 595 height 36
click at [108, 104] on icon at bounding box center [106, 109] width 7 height 12
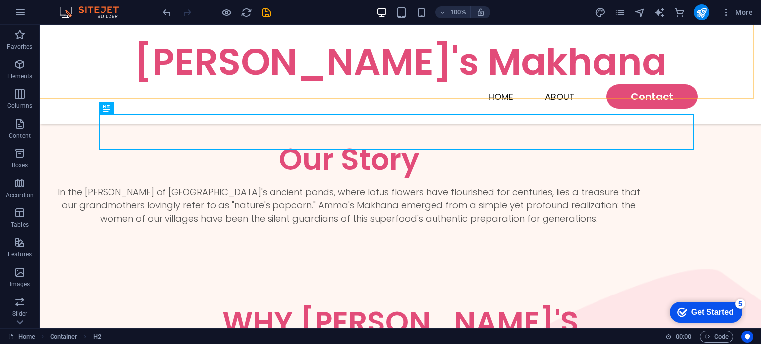
click at [143, 99] on div "[PERSON_NAME]'s Makhana Home About Contact" at bounding box center [401, 74] width 722 height 99
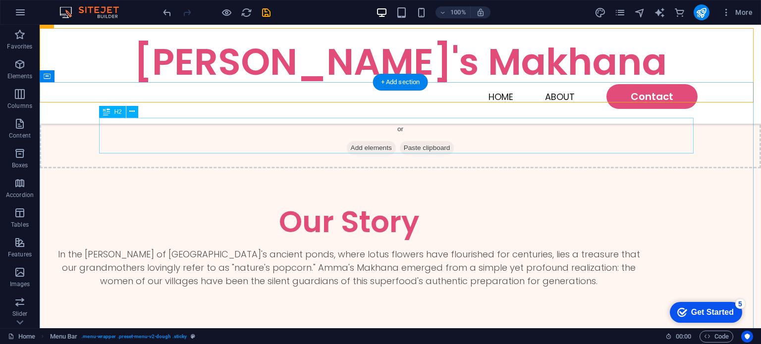
scroll to position [432, 0]
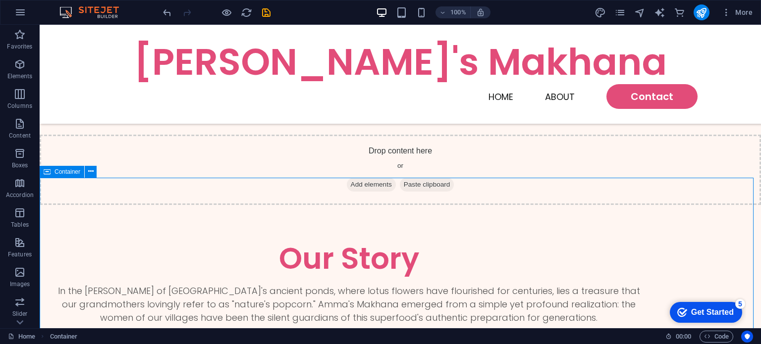
click at [69, 171] on span "Container" at bounding box center [68, 172] width 26 height 6
click at [88, 171] on icon at bounding box center [90, 172] width 5 height 10
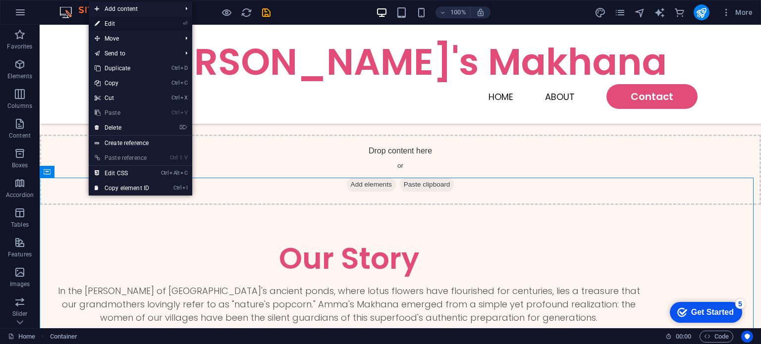
click at [133, 25] on link "⏎ Edit" at bounding box center [122, 23] width 66 height 15
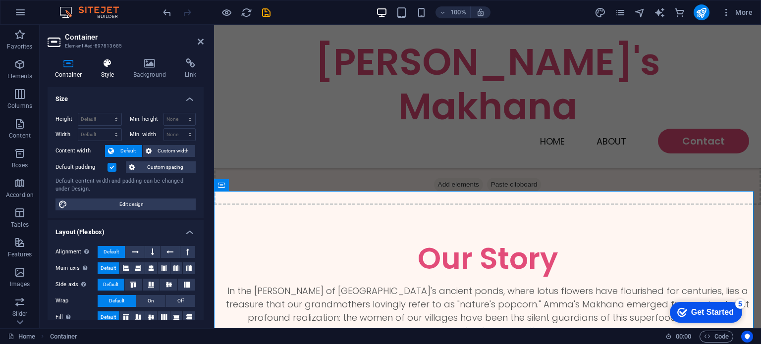
click at [102, 70] on h4 "Style" at bounding box center [110, 68] width 32 height 21
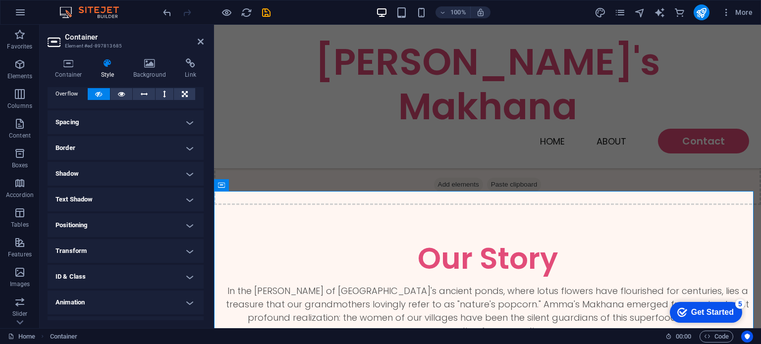
scroll to position [79, 0]
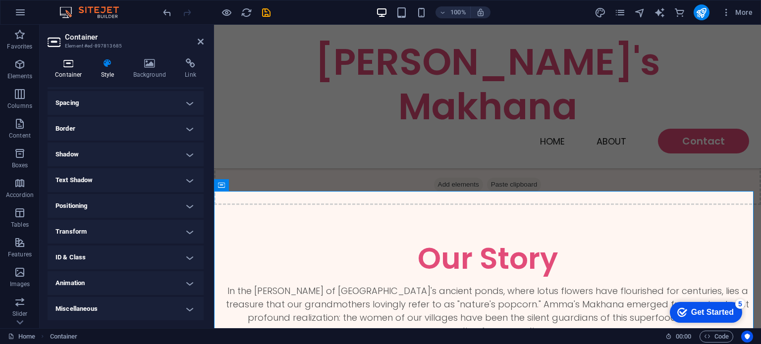
click at [75, 72] on h4 "Container" at bounding box center [71, 68] width 46 height 21
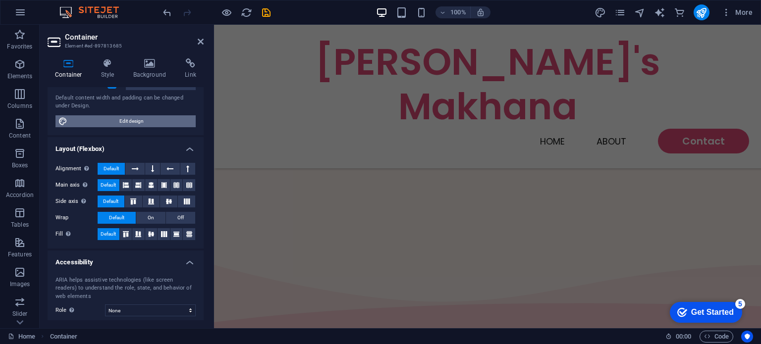
scroll to position [0, 0]
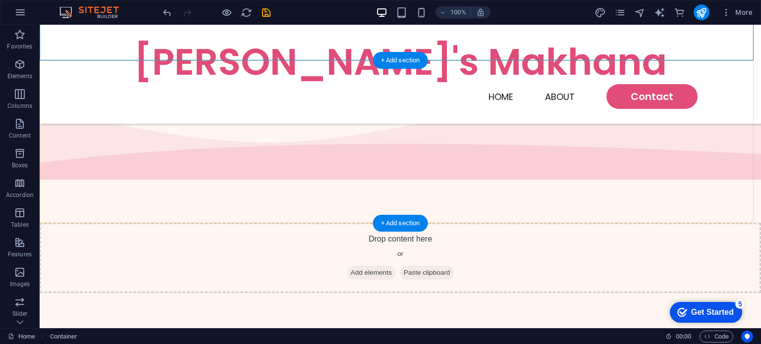
scroll to position [420, 0]
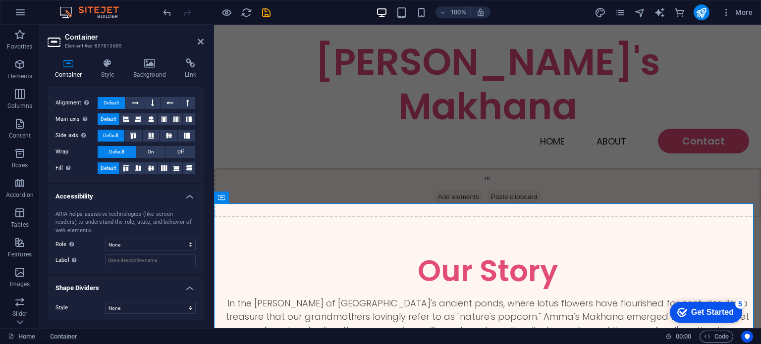
scroll to position [150, 0]
click at [16, 63] on icon "button" at bounding box center [20, 64] width 12 height 12
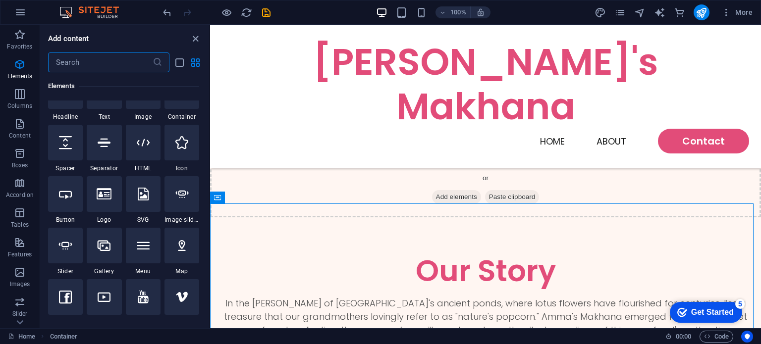
scroll to position [0, 0]
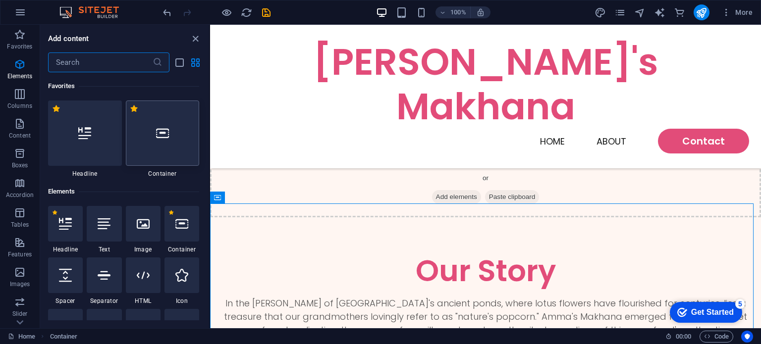
click at [171, 138] on div at bounding box center [163, 133] width 74 height 65
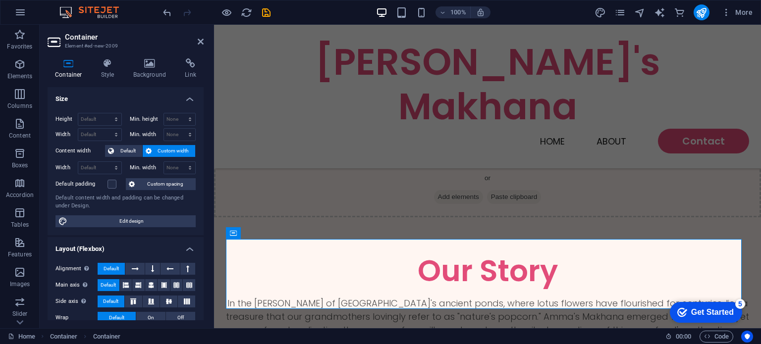
scroll to position [167, 0]
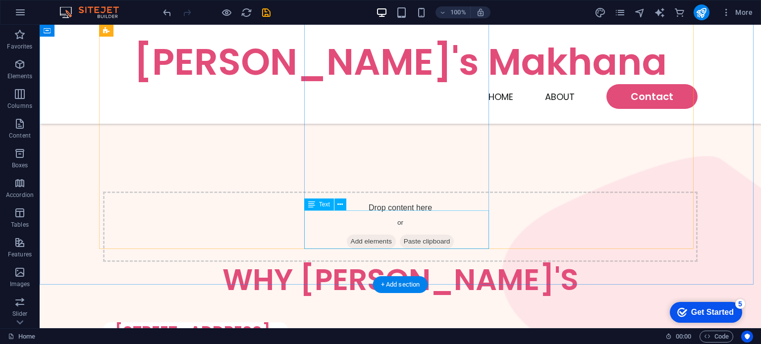
scroll to position [569, 0]
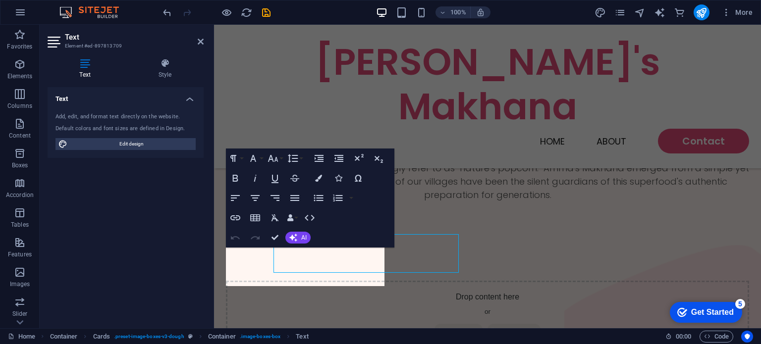
click at [202, 255] on div "Text Element #ed-897813709 Text Style Text Add, edit, and format text directly …" at bounding box center [401, 177] width 722 height 304
drag, startPoint x: 337, startPoint y: 283, endPoint x: 345, endPoint y: 275, distance: 11.6
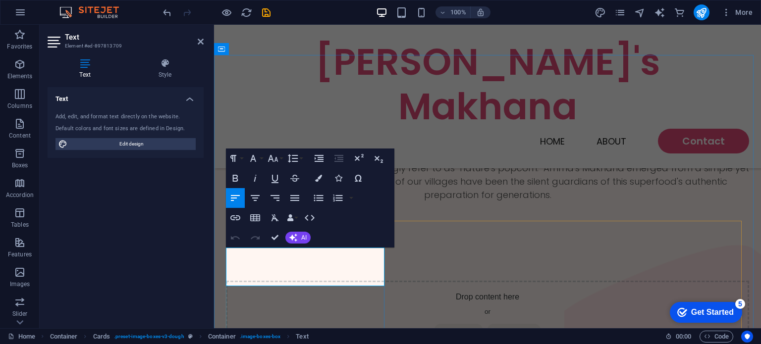
drag, startPoint x: 341, startPoint y: 270, endPoint x: 228, endPoint y: 251, distance: 114.0
click at [259, 164] on icon "button" at bounding box center [253, 159] width 12 height 12
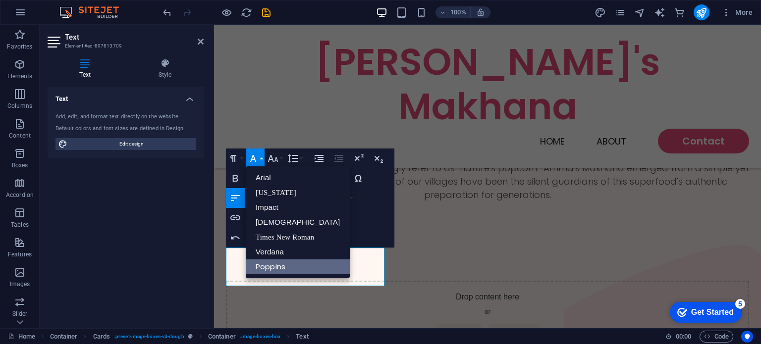
click at [282, 272] on link "Poppins" at bounding box center [298, 267] width 104 height 15
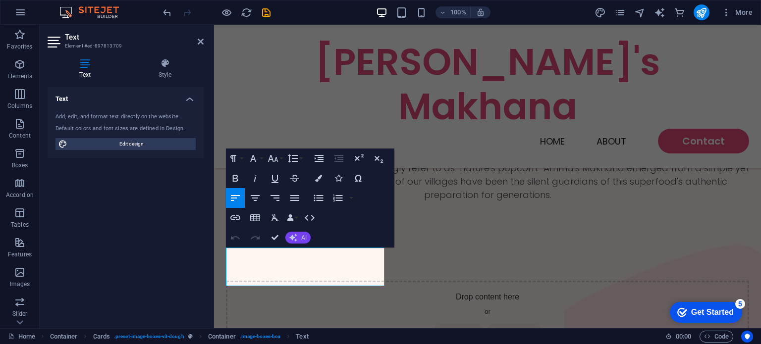
click at [288, 238] on button "AI" at bounding box center [297, 238] width 25 height 12
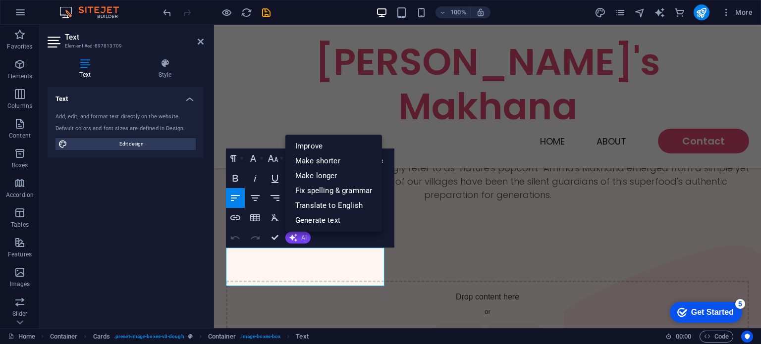
click at [303, 237] on span "AI" at bounding box center [303, 238] width 5 height 6
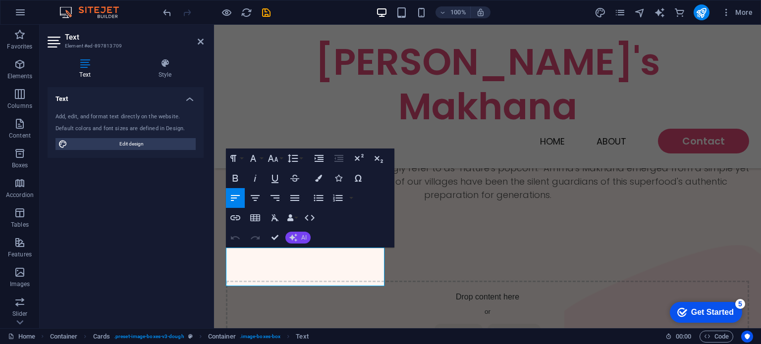
click at [303, 237] on span "AI" at bounding box center [303, 238] width 5 height 6
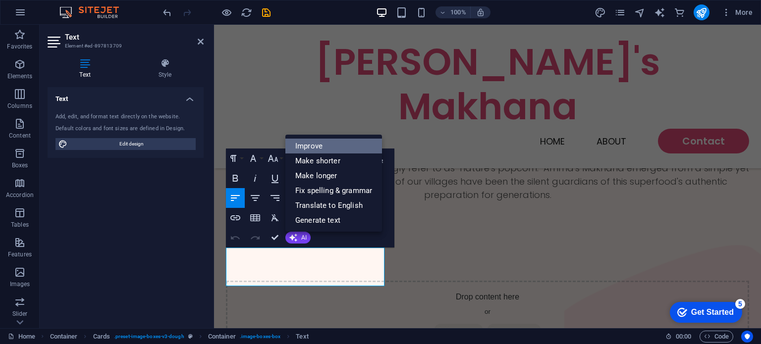
click at [313, 152] on link "Improve" at bounding box center [333, 146] width 97 height 15
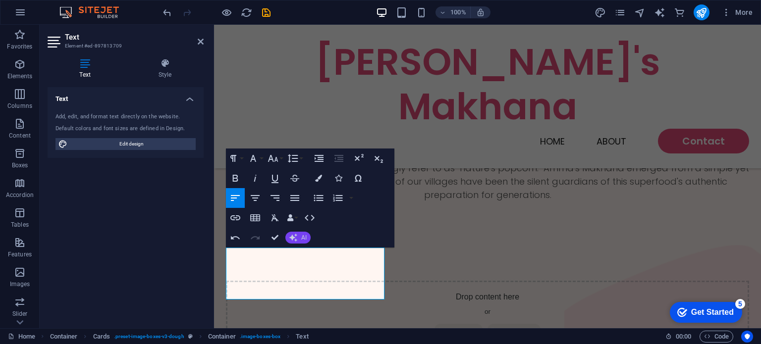
click at [302, 237] on span "AI" at bounding box center [303, 238] width 5 height 6
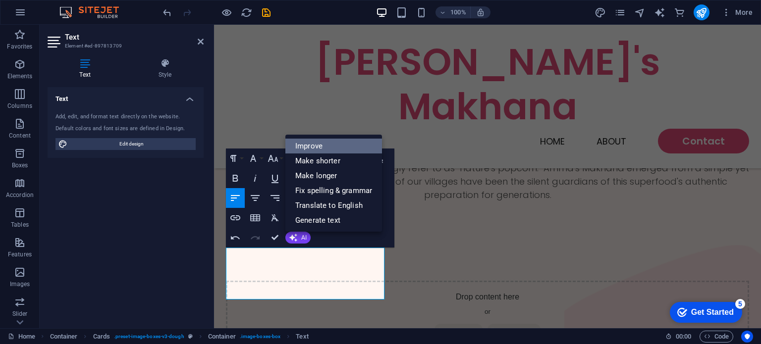
click at [339, 147] on link "Improve" at bounding box center [333, 146] width 97 height 15
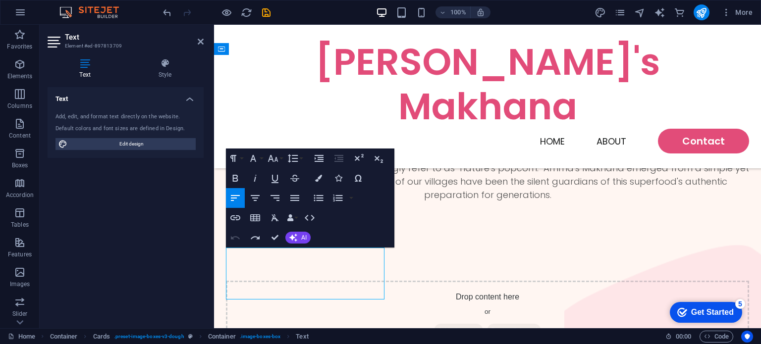
scroll to position [571, 0]
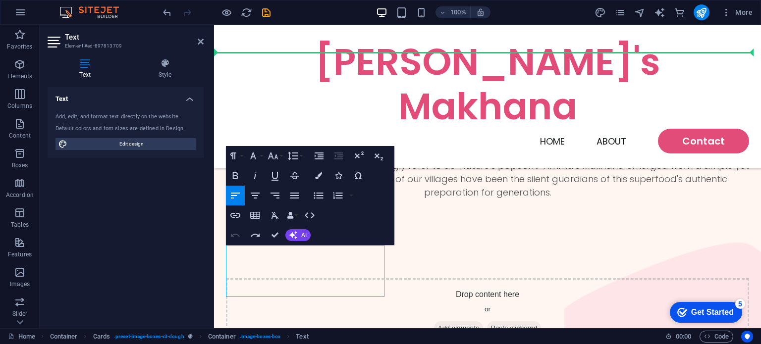
drag, startPoint x: 295, startPoint y: 289, endPoint x: 426, endPoint y: 294, distance: 131.4
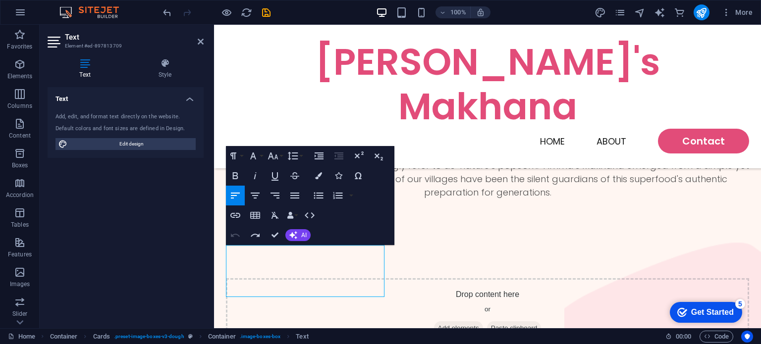
drag, startPoint x: 287, startPoint y: 279, endPoint x: 251, endPoint y: 282, distance: 36.8
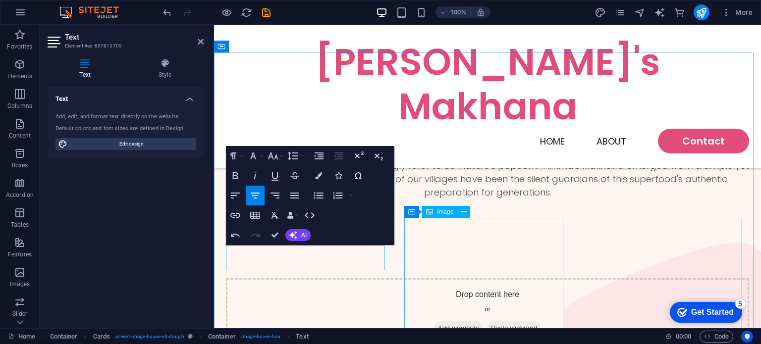
click at [450, 213] on span "Image" at bounding box center [445, 212] width 16 height 6
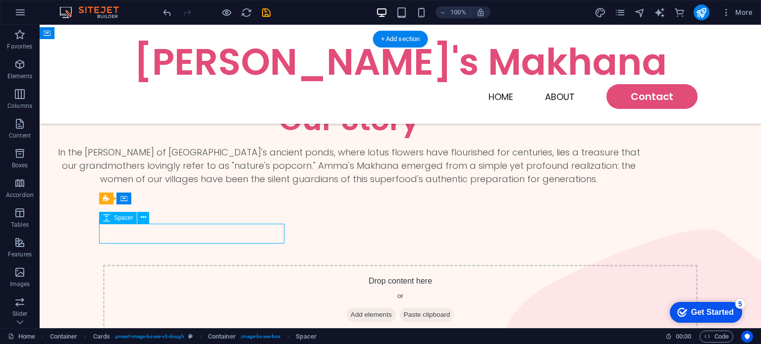
select select "px"
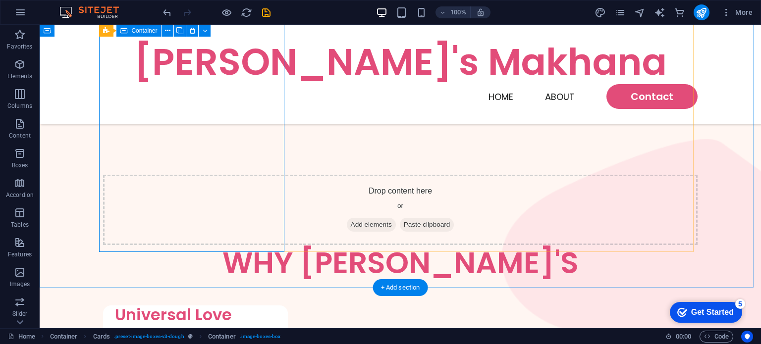
scroll to position [621, 0]
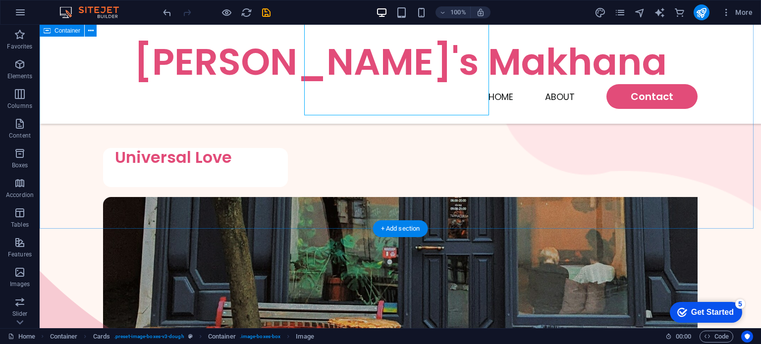
scroll to position [670, 0]
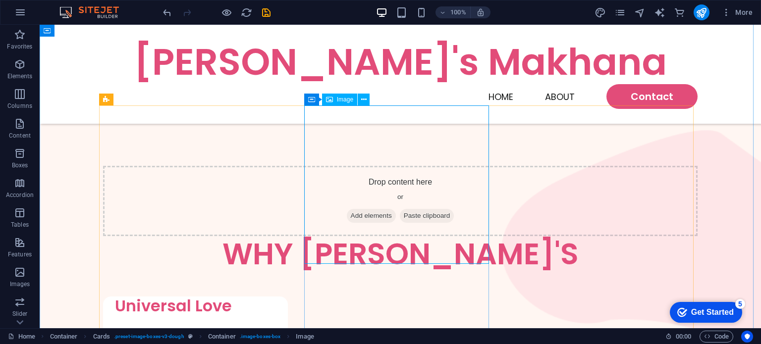
click at [337, 103] on span "Image" at bounding box center [345, 100] width 16 height 6
click at [343, 100] on span "Image" at bounding box center [345, 100] width 16 height 6
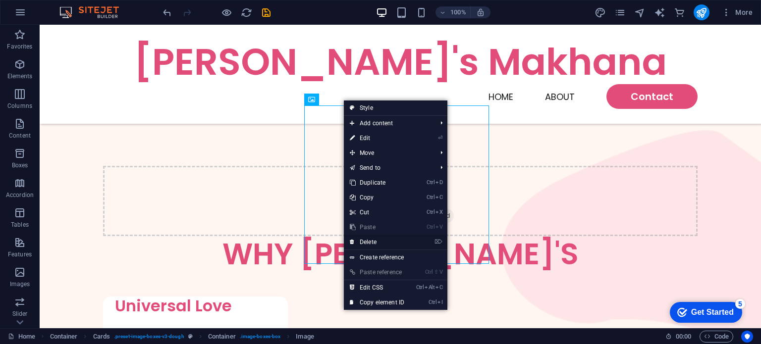
click at [373, 241] on link "⌦ Delete" at bounding box center [377, 242] width 66 height 15
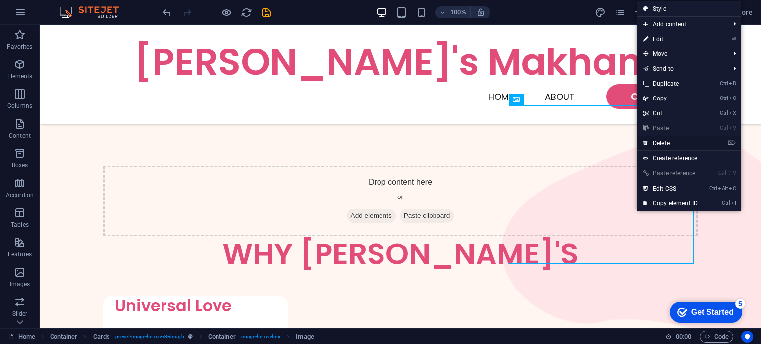
click at [654, 146] on link "⌦ Delete" at bounding box center [670, 143] width 66 height 15
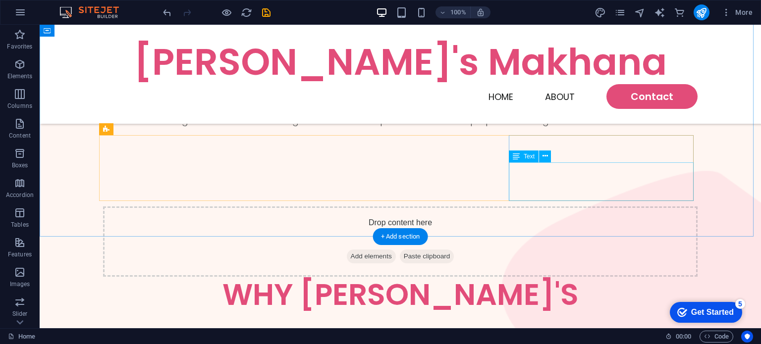
scroll to position [571, 0]
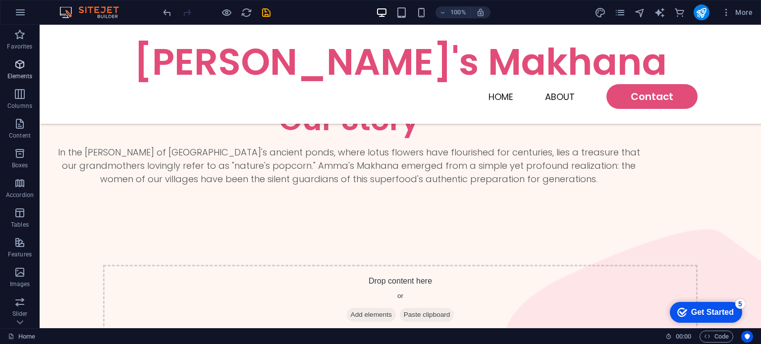
click at [26, 77] on p "Elements" at bounding box center [19, 76] width 25 height 8
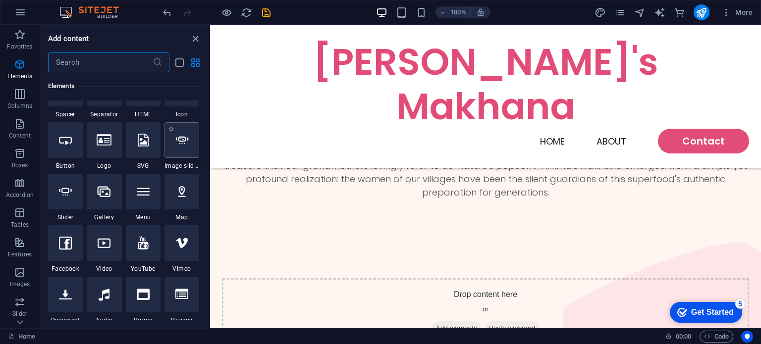
scroll to position [204, 0]
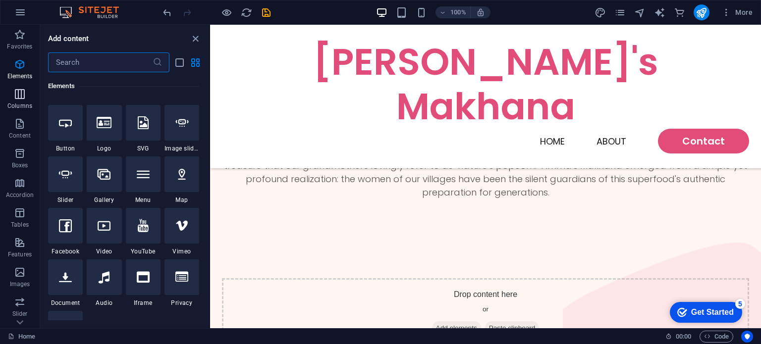
click at [27, 105] on p "Columns" at bounding box center [19, 106] width 25 height 8
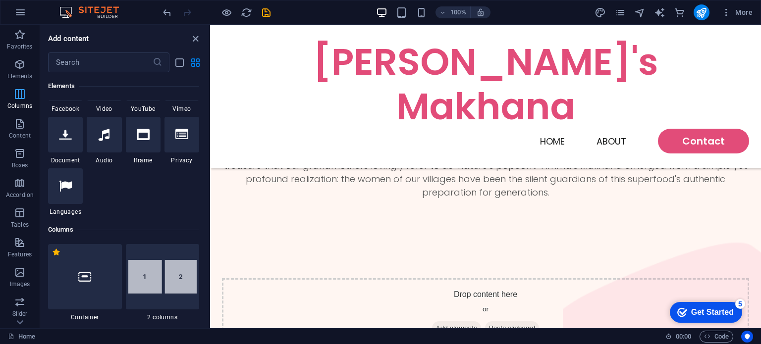
scroll to position [490, 0]
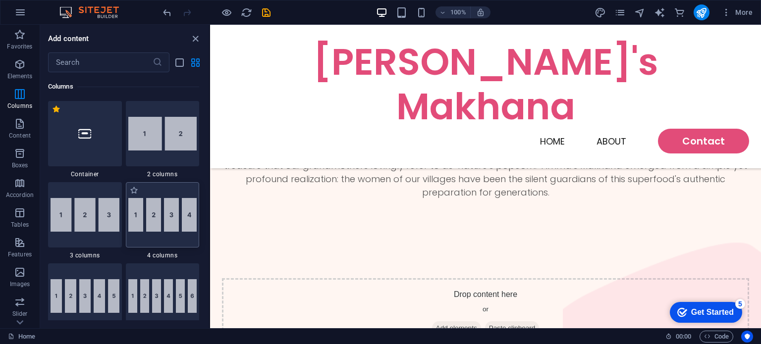
click at [191, 221] on img at bounding box center [162, 215] width 69 height 34
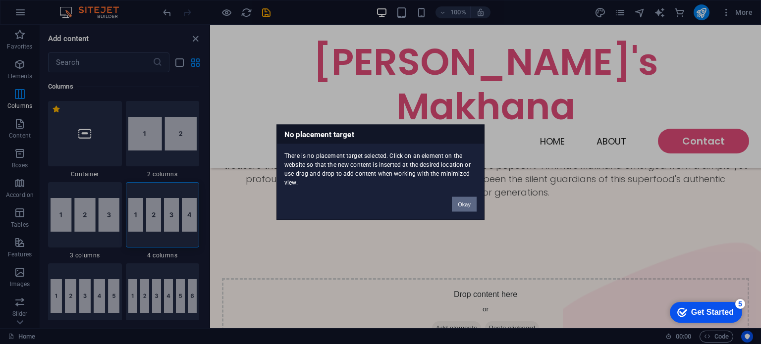
click at [457, 203] on button "Okay" at bounding box center [464, 204] width 25 height 15
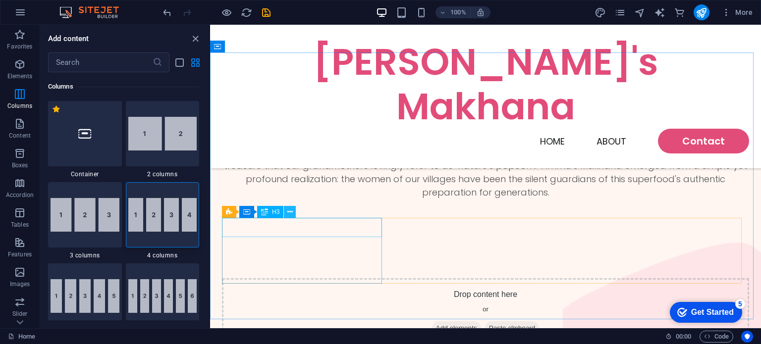
click at [293, 212] on button at bounding box center [290, 212] width 12 height 12
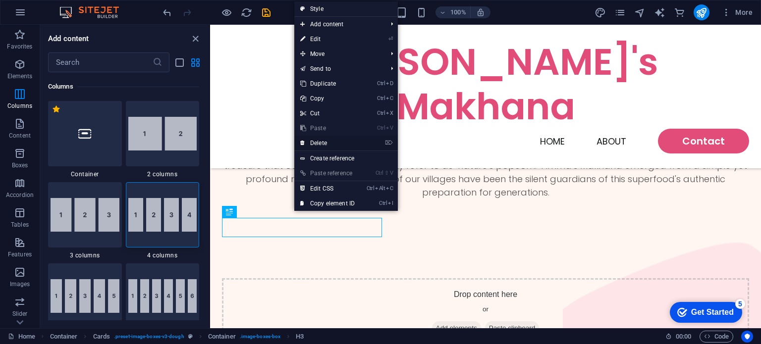
click at [323, 142] on link "⌦ Delete" at bounding box center [327, 143] width 66 height 15
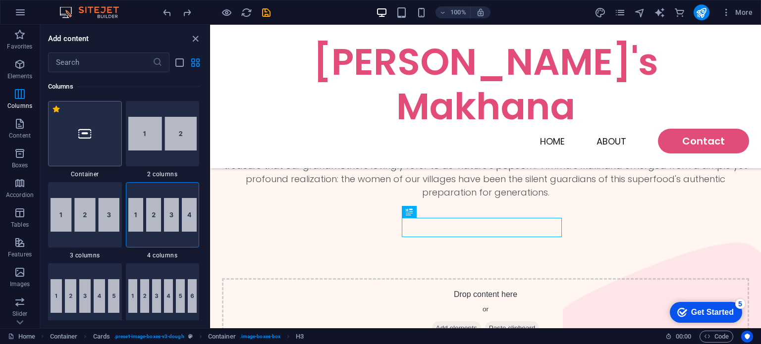
click at [107, 159] on div at bounding box center [85, 133] width 74 height 65
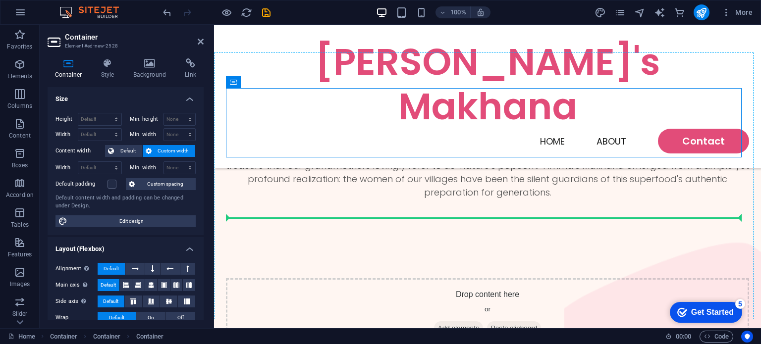
drag, startPoint x: 368, startPoint y: 146, endPoint x: 377, endPoint y: 211, distance: 65.5
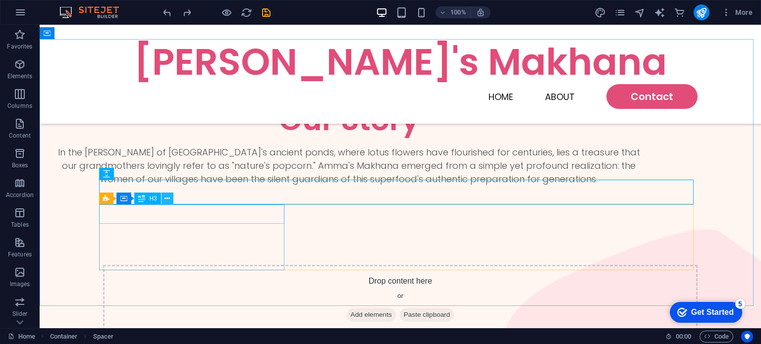
click at [170, 198] on icon at bounding box center [167, 199] width 5 height 10
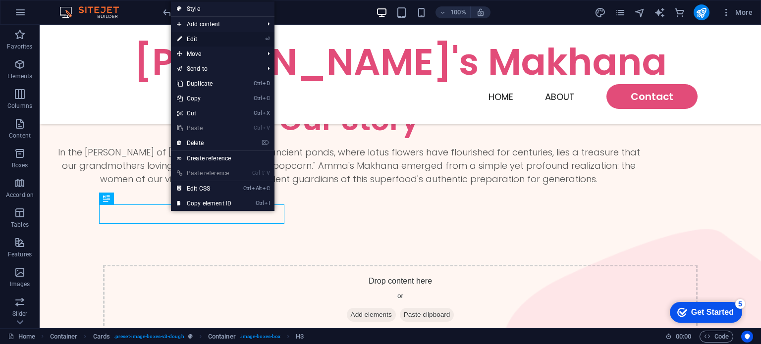
click at [214, 40] on link "⏎ Edit" at bounding box center [204, 39] width 66 height 15
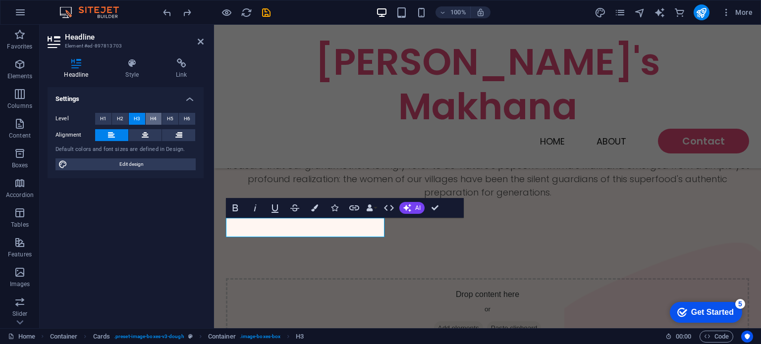
click at [153, 120] on span "H4" at bounding box center [153, 119] width 6 height 12
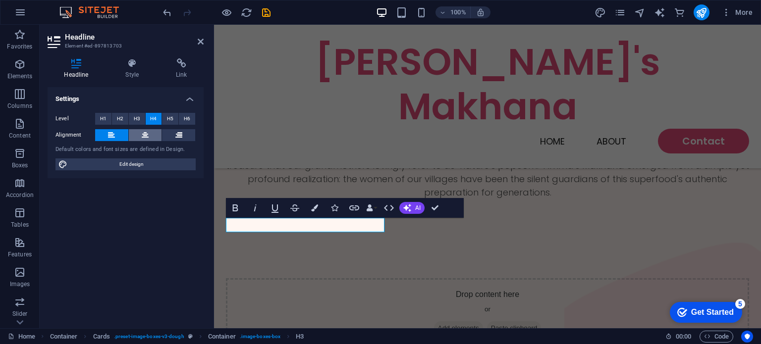
click at [151, 135] on button at bounding box center [145, 135] width 33 height 12
click at [131, 68] on h4 "Style" at bounding box center [134, 68] width 51 height 21
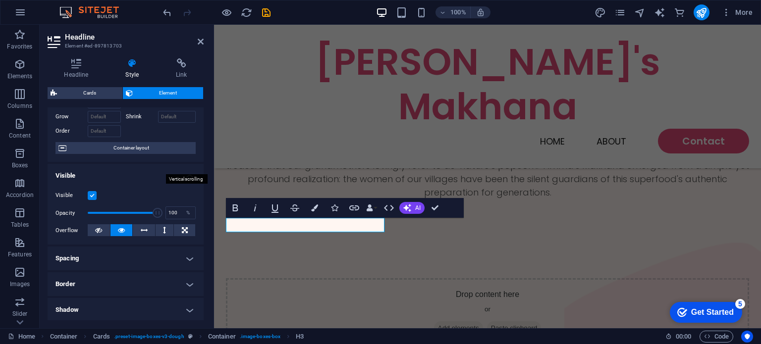
scroll to position [205, 0]
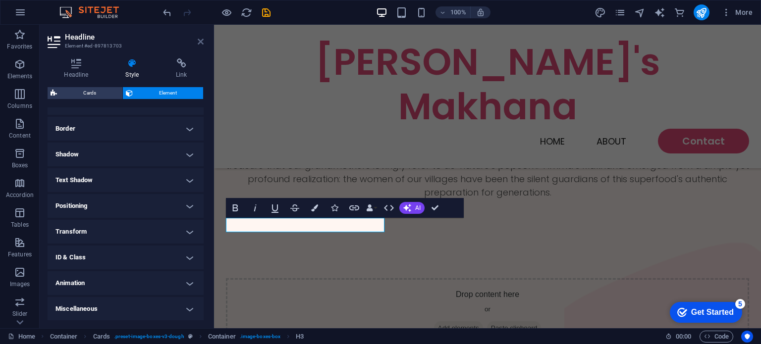
drag, startPoint x: 202, startPoint y: 44, endPoint x: 165, endPoint y: 24, distance: 42.8
click at [202, 44] on icon at bounding box center [201, 42] width 6 height 8
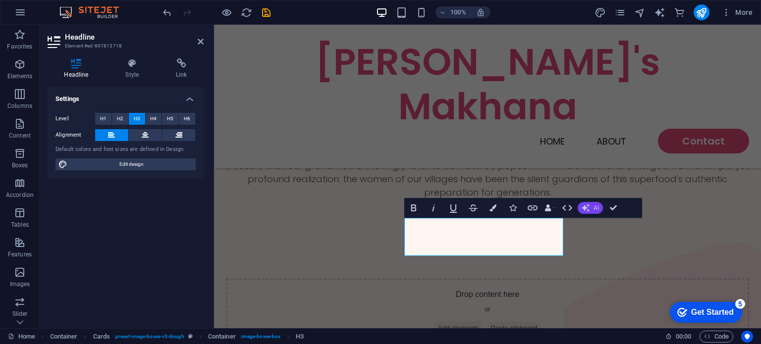
click at [594, 211] on span "AI" at bounding box center [596, 208] width 5 height 6
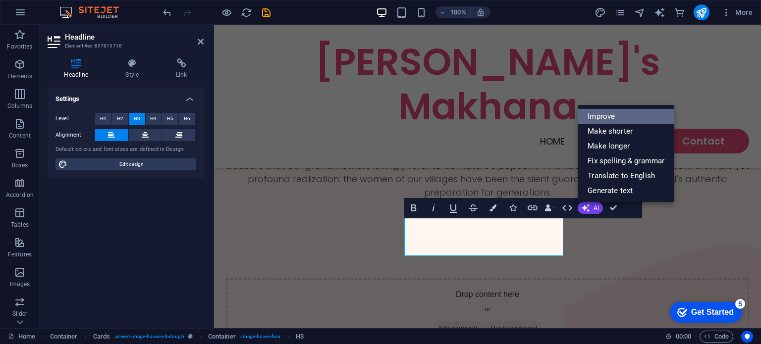
click at [613, 113] on link "Improve" at bounding box center [626, 116] width 97 height 15
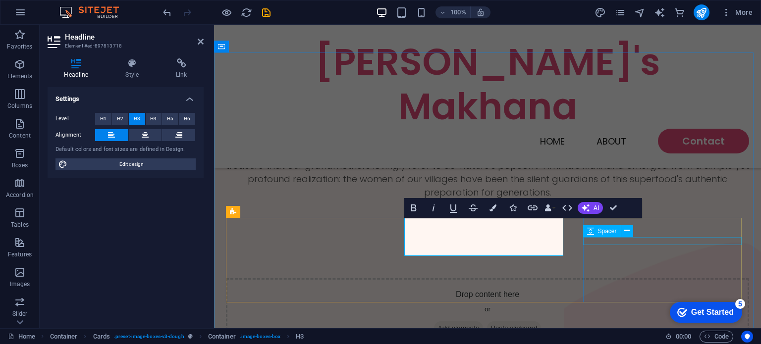
drag, startPoint x: 397, startPoint y: 220, endPoint x: 611, endPoint y: 245, distance: 215.6
click at [0, 0] on div "Text" at bounding box center [0, 0] width 0 height 0
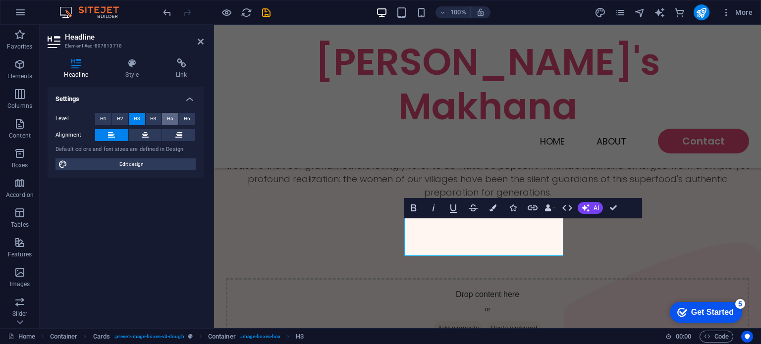
click at [177, 118] on button "H5" at bounding box center [170, 119] width 16 height 12
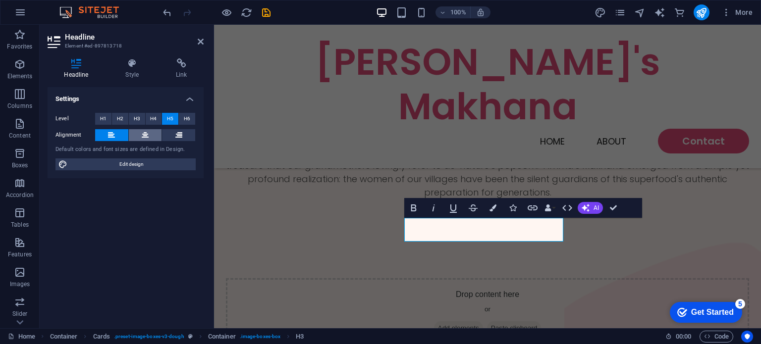
click at [145, 134] on icon at bounding box center [145, 135] width 7 height 12
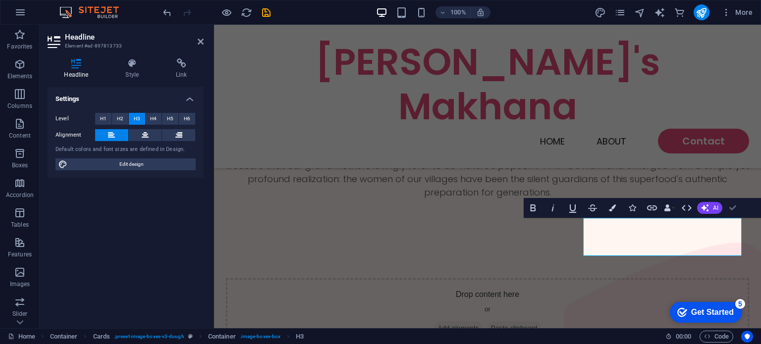
drag, startPoint x: 692, startPoint y: 185, endPoint x: 732, endPoint y: 210, distance: 46.8
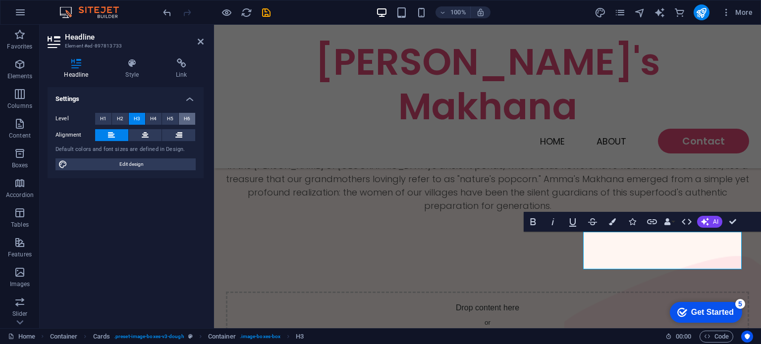
click at [185, 120] on span "H6" at bounding box center [187, 119] width 6 height 12
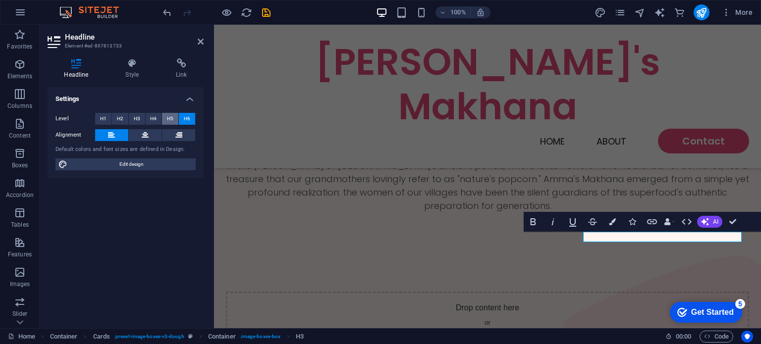
click at [171, 120] on span "H5" at bounding box center [170, 119] width 6 height 12
click at [143, 133] on icon at bounding box center [145, 135] width 7 height 12
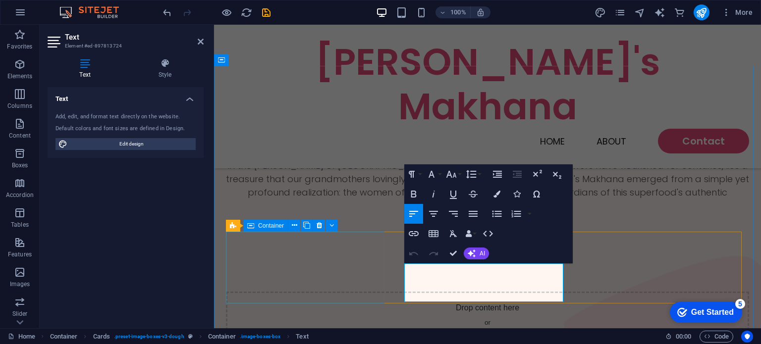
drag, startPoint x: 543, startPoint y: 287, endPoint x: 375, endPoint y: 269, distance: 169.5
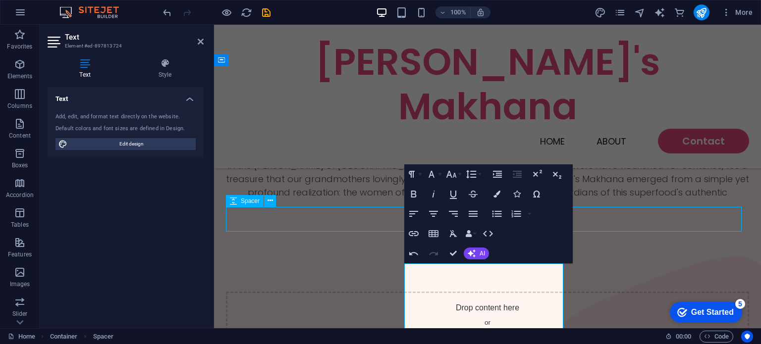
scroll to position [544, 0]
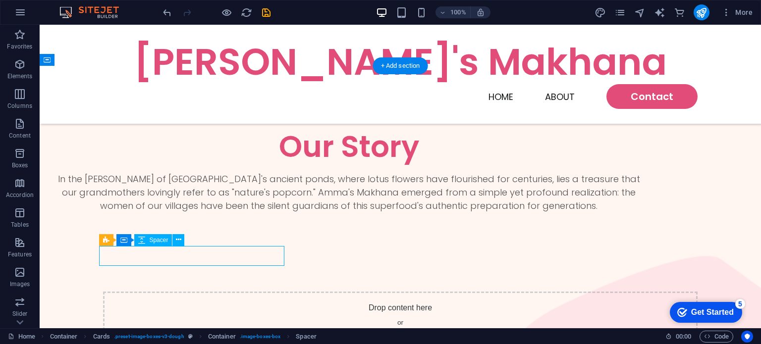
select select "px"
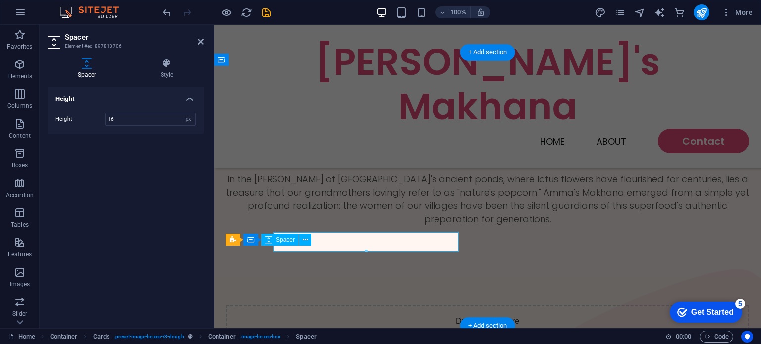
scroll to position [558, 0]
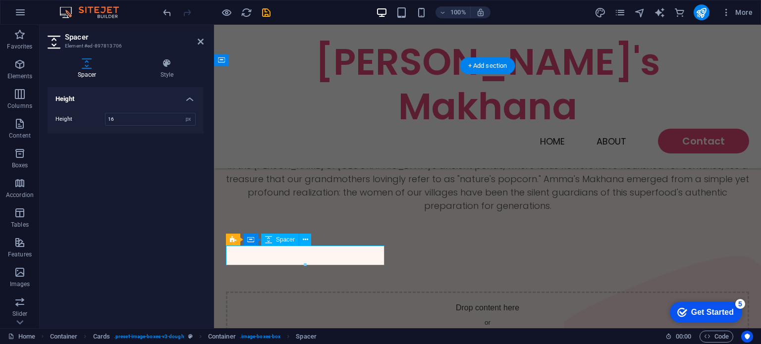
drag, startPoint x: 276, startPoint y: 248, endPoint x: 277, endPoint y: 255, distance: 7.1
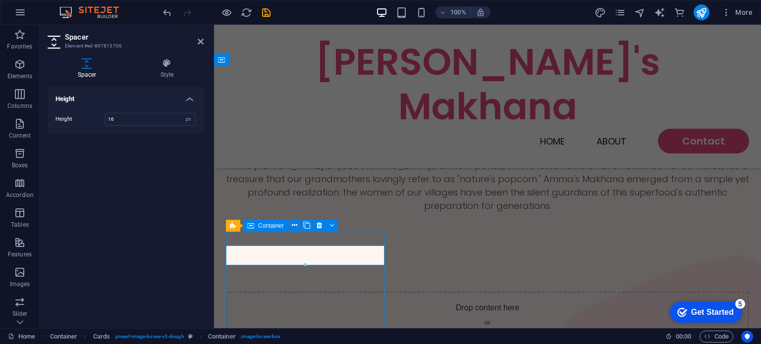
scroll to position [544, 0]
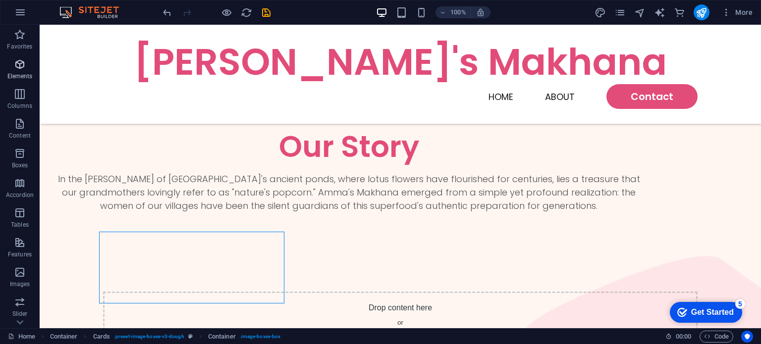
click at [24, 74] on p "Elements" at bounding box center [19, 76] width 25 height 8
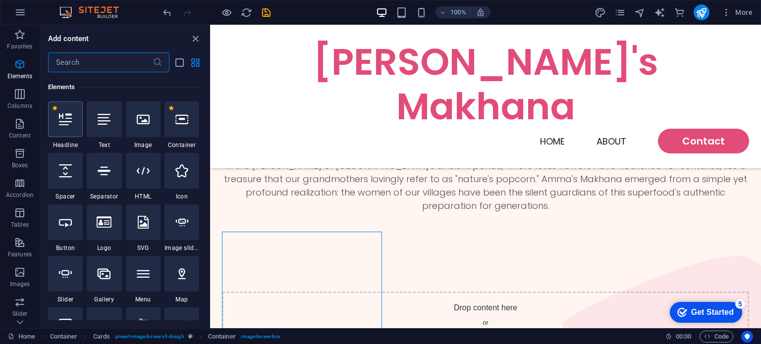
scroll to position [105, 0]
click at [100, 128] on div at bounding box center [104, 119] width 35 height 36
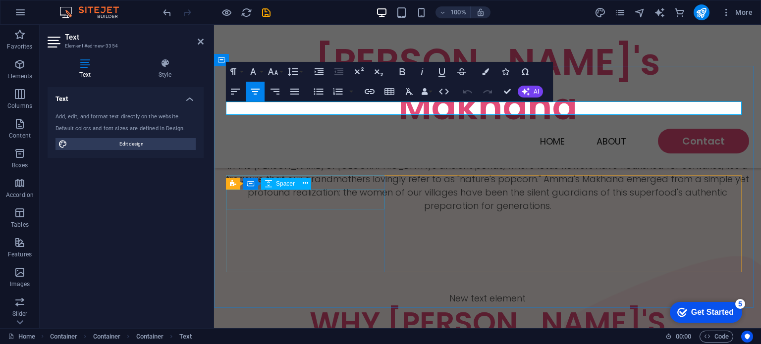
scroll to position [544, 0]
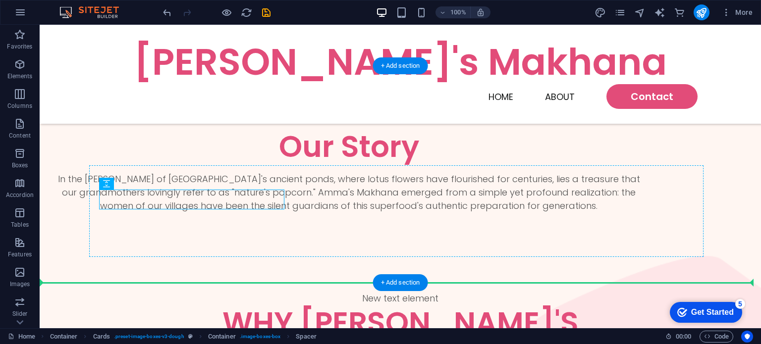
drag, startPoint x: 60, startPoint y: 204, endPoint x: 241, endPoint y: 242, distance: 184.5
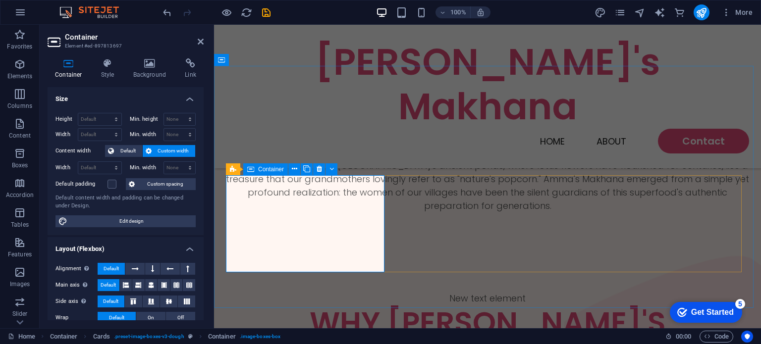
drag, startPoint x: 264, startPoint y: 248, endPoint x: 301, endPoint y: 235, distance: 38.9
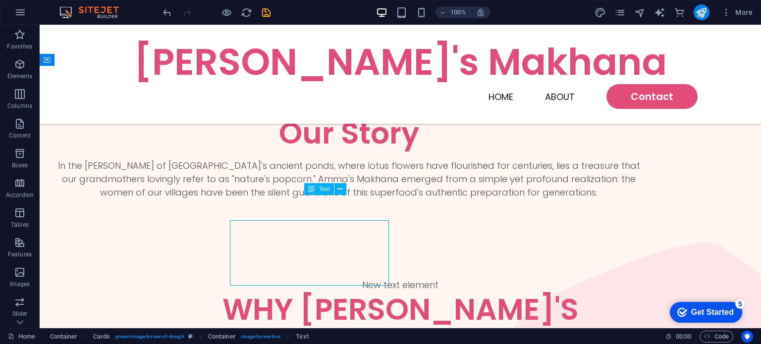
scroll to position [544, 0]
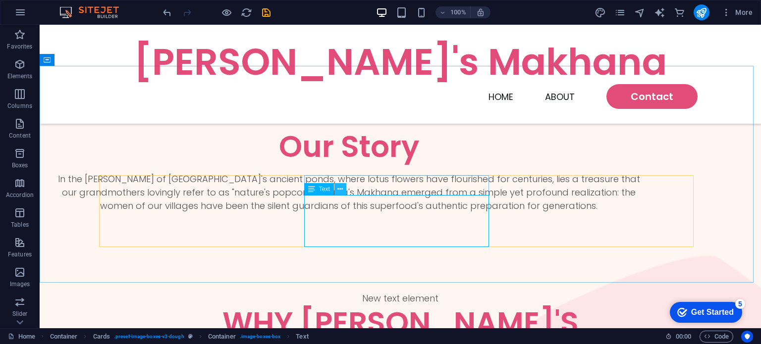
click at [338, 194] on icon at bounding box center [340, 189] width 5 height 10
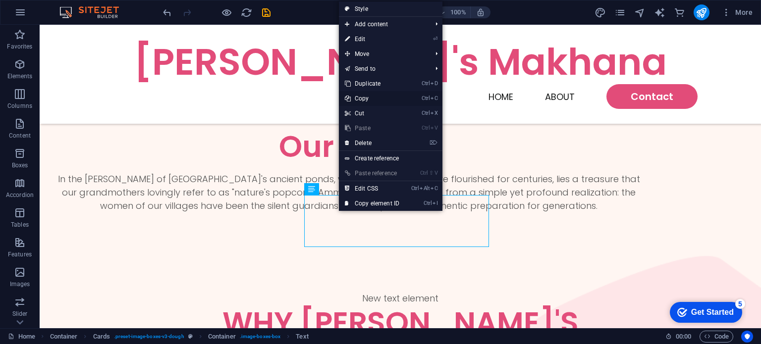
click at [374, 102] on link "Ctrl C Copy" at bounding box center [372, 98] width 66 height 15
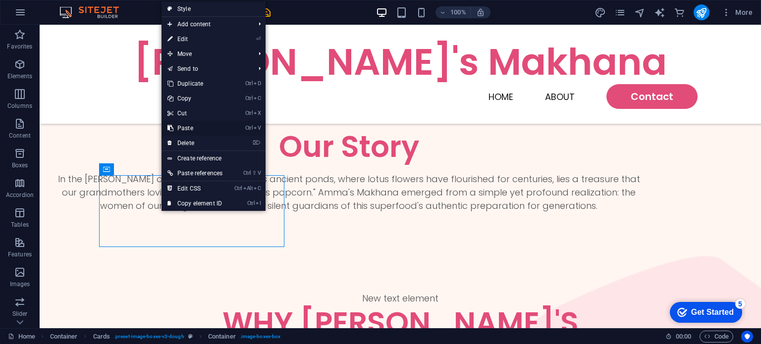
click at [188, 129] on link "Ctrl V Paste" at bounding box center [195, 128] width 67 height 15
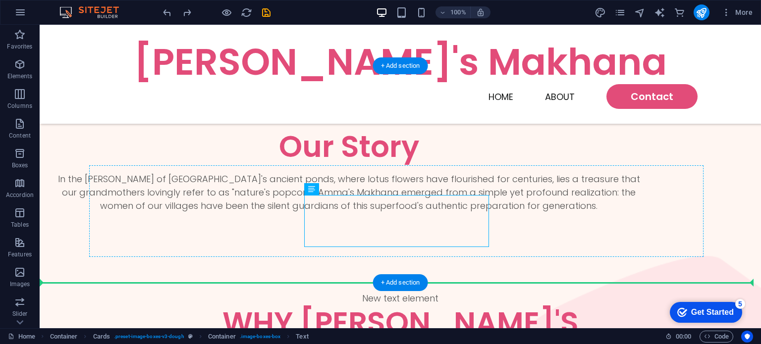
drag, startPoint x: 390, startPoint y: 221, endPoint x: 148, endPoint y: 215, distance: 242.4
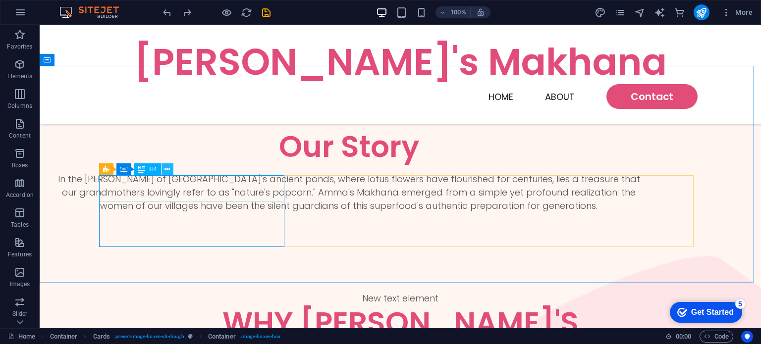
click at [166, 171] on icon at bounding box center [167, 170] width 5 height 10
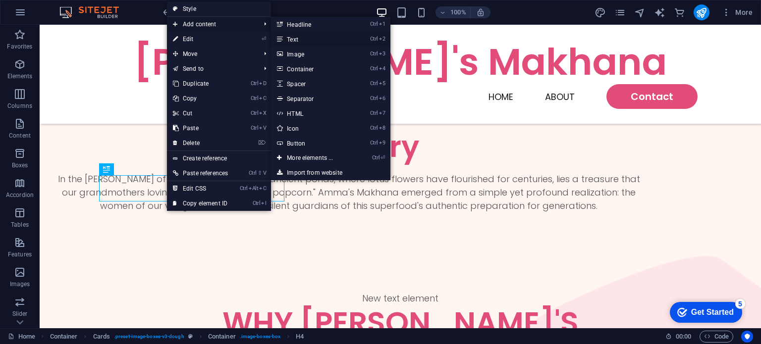
click at [345, 43] on link "Ctrl 2 Text" at bounding box center [312, 39] width 82 height 15
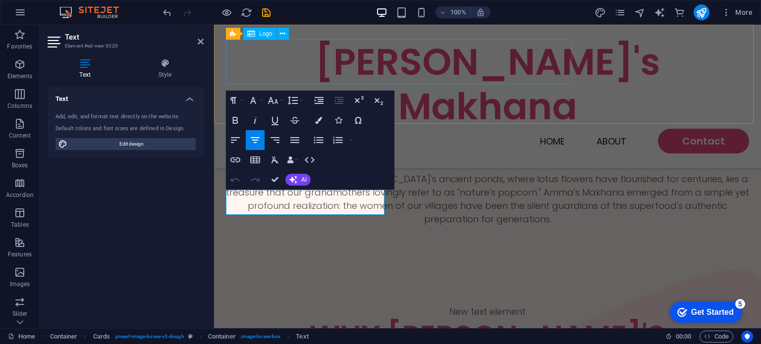
scroll to position [558, 0]
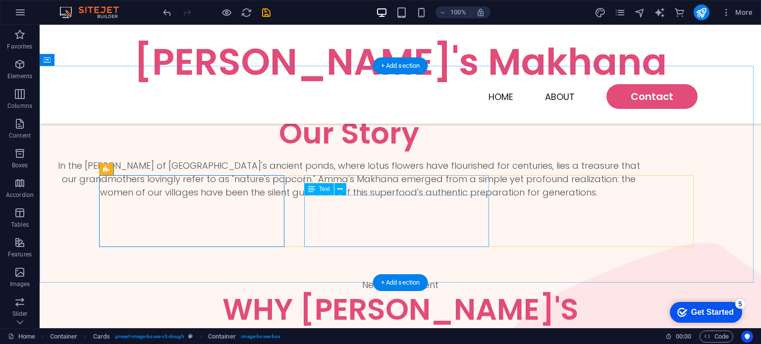
scroll to position [544, 0]
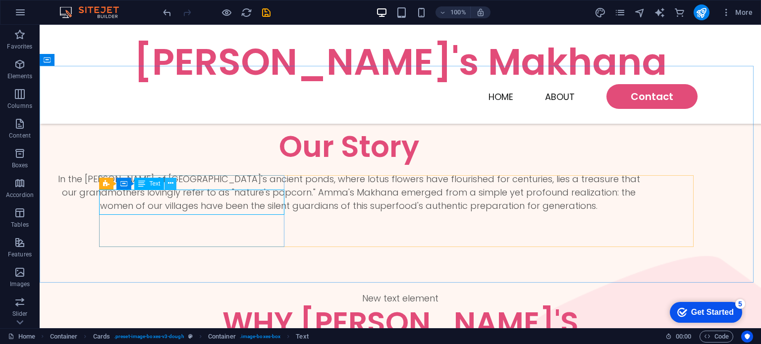
click at [169, 184] on icon at bounding box center [170, 183] width 5 height 10
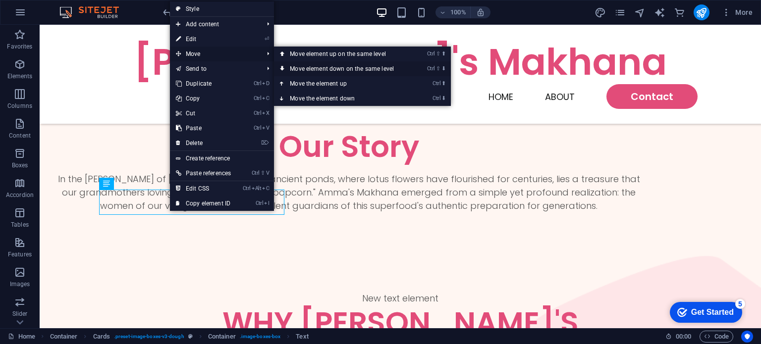
click at [367, 70] on link "Ctrl ⇧ ⬇ Move element down on the same level" at bounding box center [344, 68] width 140 height 15
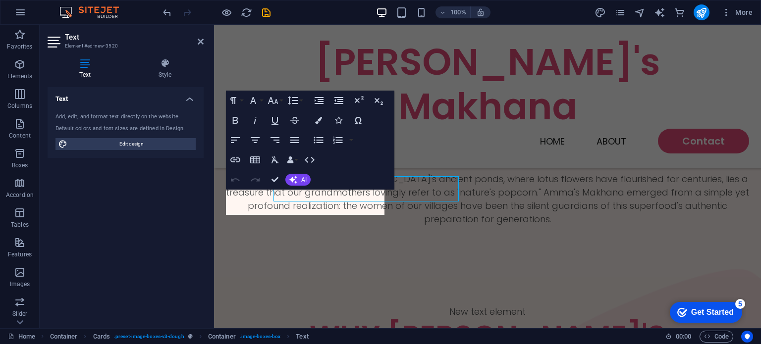
click at [181, 197] on div "Text Add, edit, and format text directly on the website. Default colors and fon…" at bounding box center [126, 203] width 156 height 233
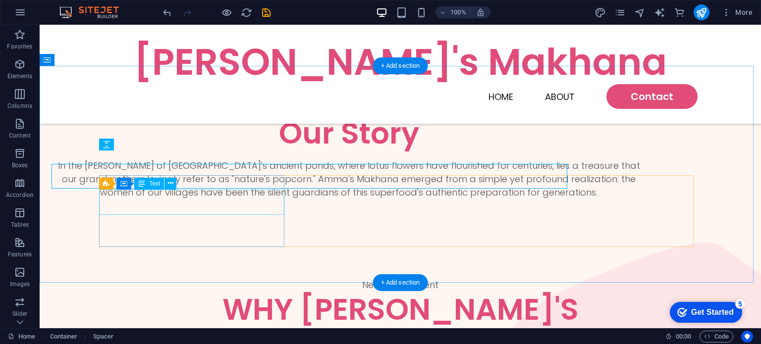
scroll to position [544, 0]
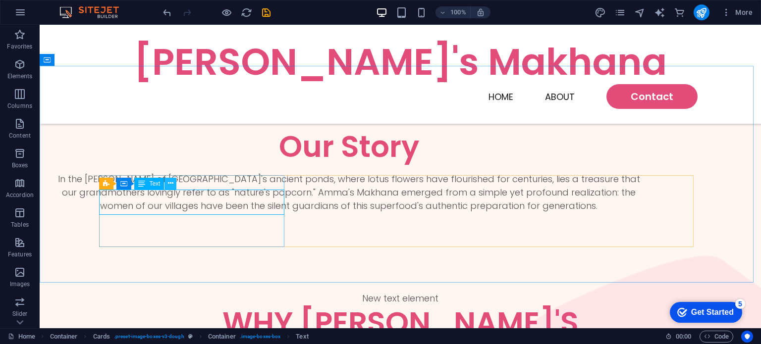
click at [168, 184] on icon at bounding box center [170, 183] width 5 height 10
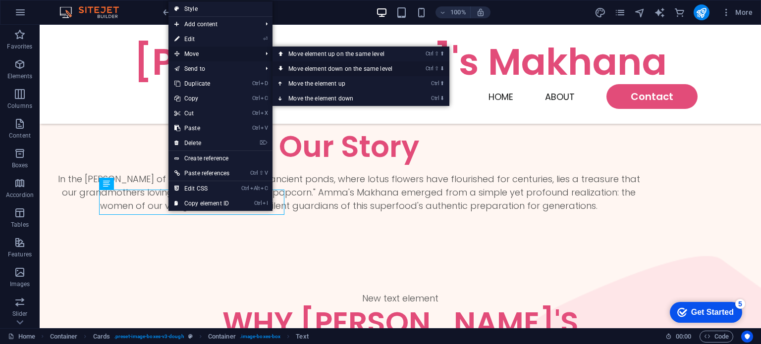
click at [293, 66] on link "Ctrl ⇧ ⬇ Move element down on the same level" at bounding box center [343, 68] width 140 height 15
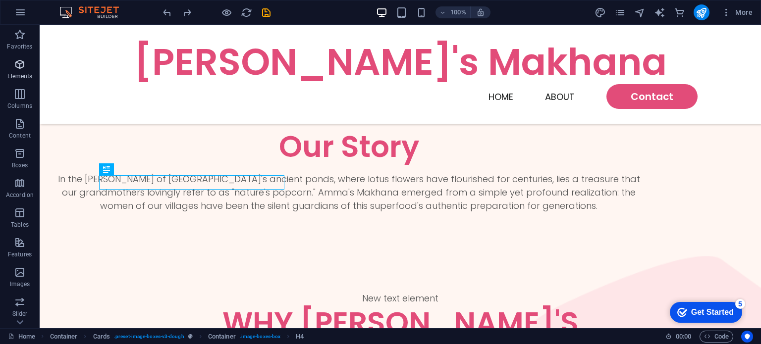
click at [22, 71] on span "Elements" at bounding box center [20, 70] width 40 height 24
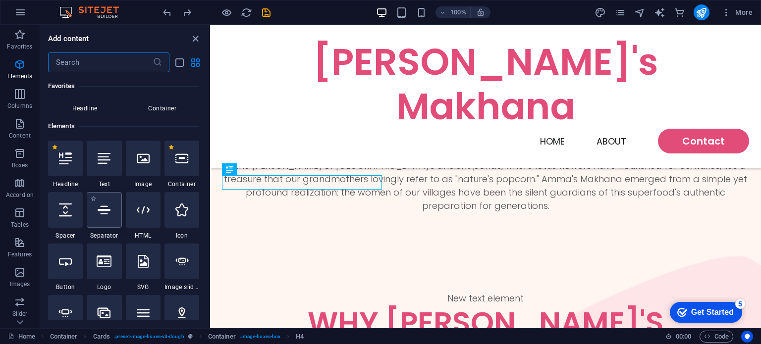
scroll to position [105, 0]
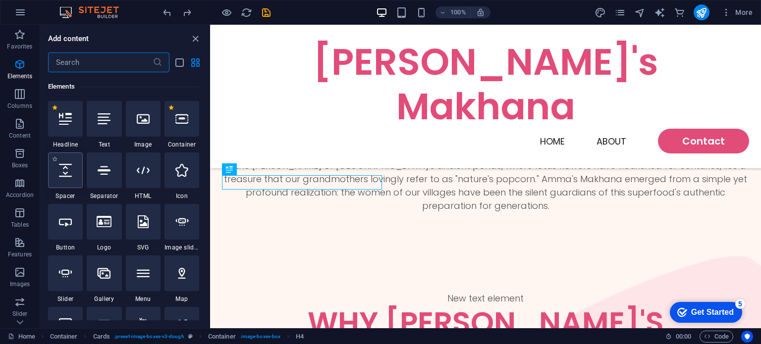
click at [79, 175] on div at bounding box center [65, 171] width 35 height 36
select select "px"
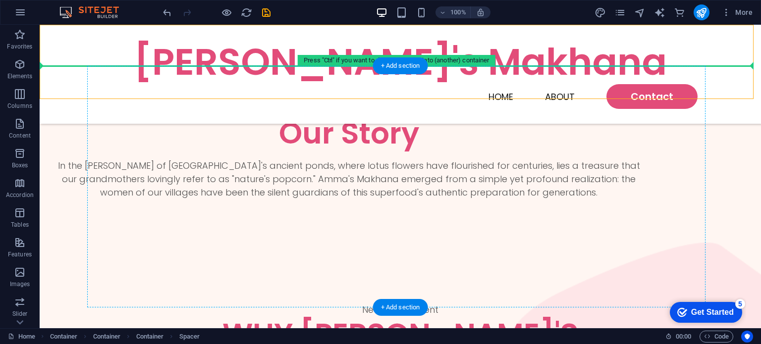
scroll to position [544, 0]
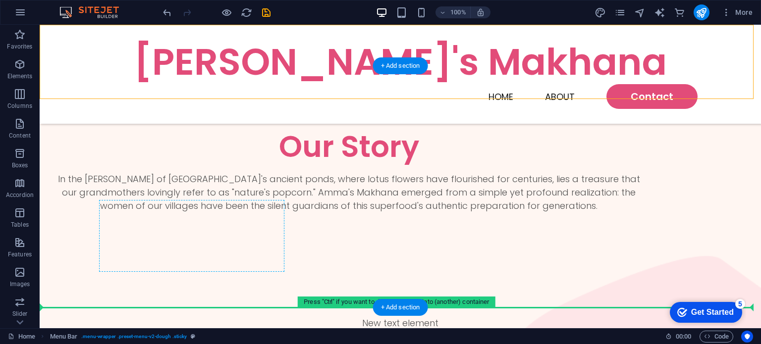
drag, startPoint x: 299, startPoint y: 154, endPoint x: 206, endPoint y: 218, distance: 113.0
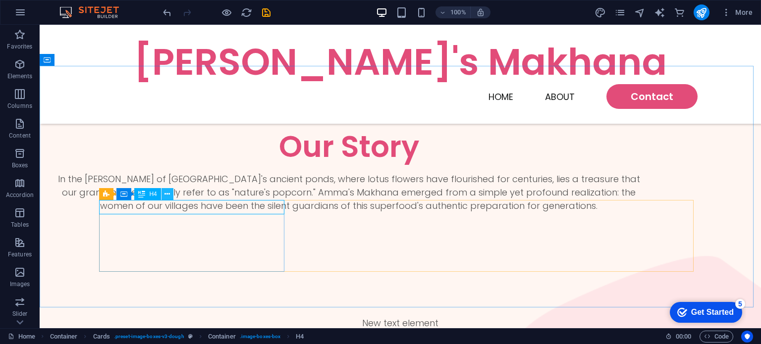
click at [166, 195] on icon at bounding box center [167, 194] width 5 height 10
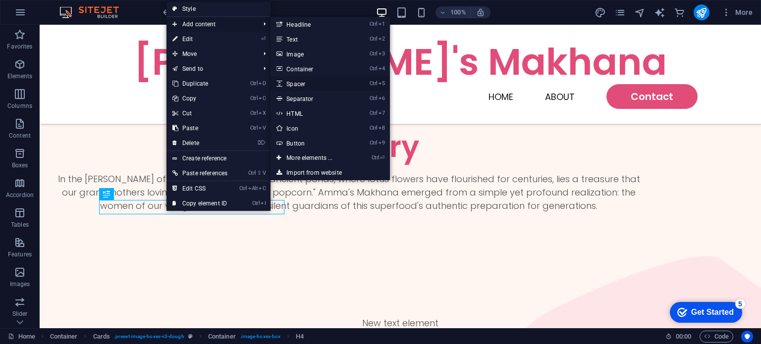
click at [307, 83] on link "Ctrl 5 Spacer" at bounding box center [312, 83] width 82 height 15
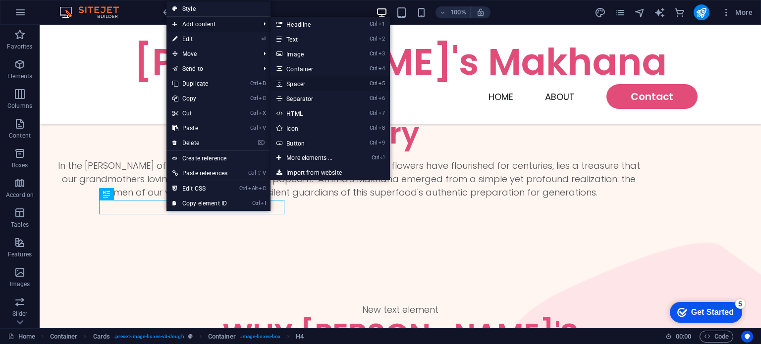
select select "px"
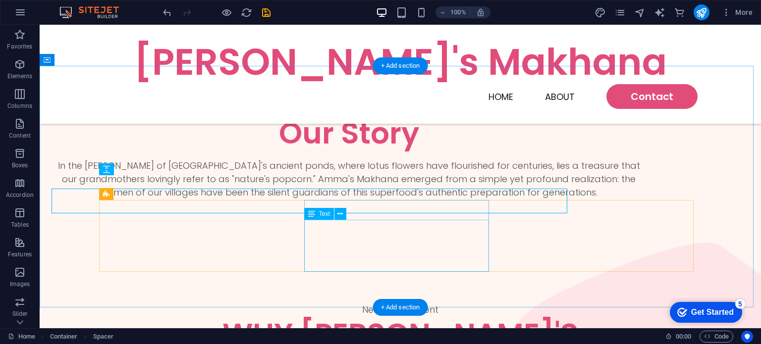
scroll to position [544, 0]
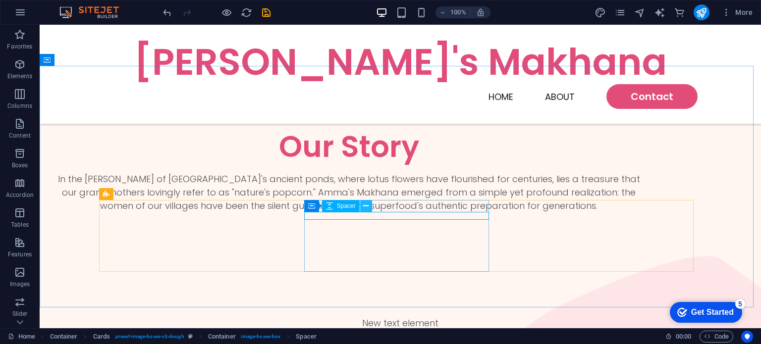
click at [362, 208] on button at bounding box center [366, 206] width 12 height 12
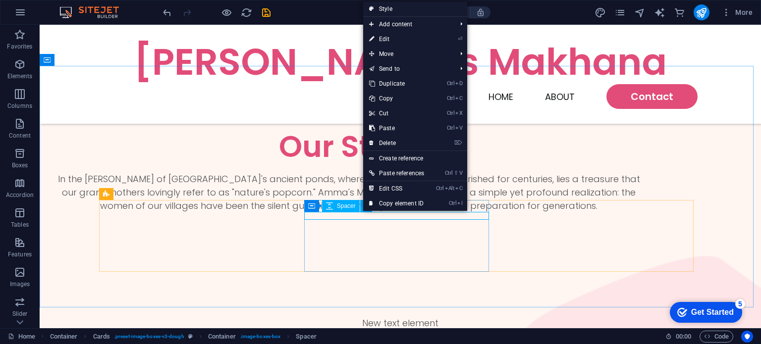
click at [340, 208] on span "Spacer" at bounding box center [346, 206] width 19 height 6
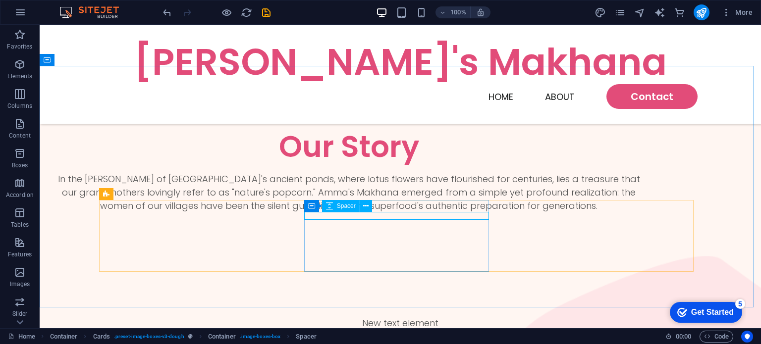
click at [326, 208] on icon at bounding box center [329, 206] width 7 height 12
drag, startPoint x: 326, startPoint y: 208, endPoint x: 91, endPoint y: 183, distance: 235.8
click at [326, 208] on icon at bounding box center [329, 206] width 7 height 12
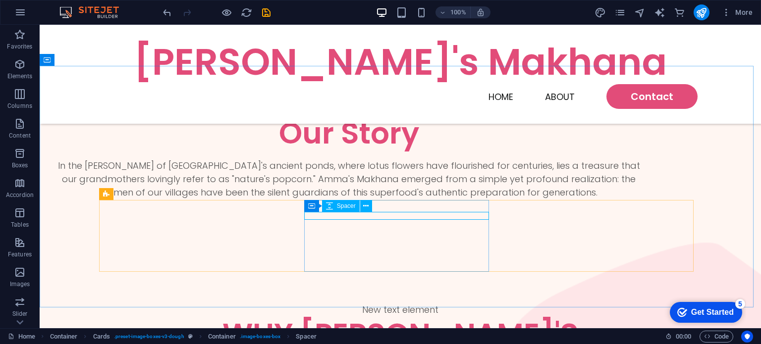
select select "px"
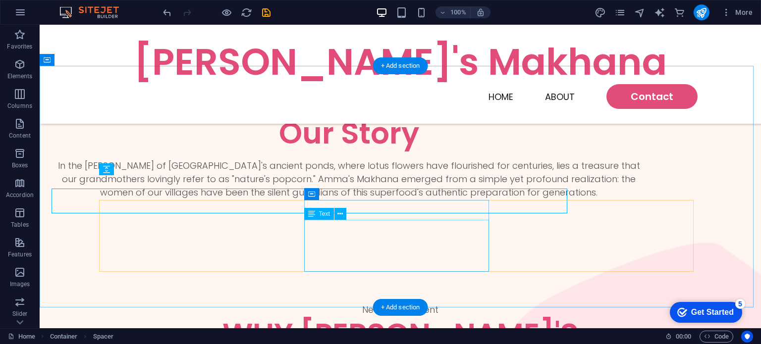
scroll to position [544, 0]
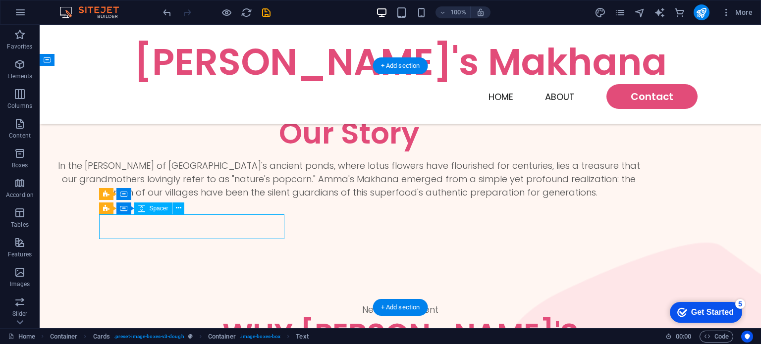
select select "px"
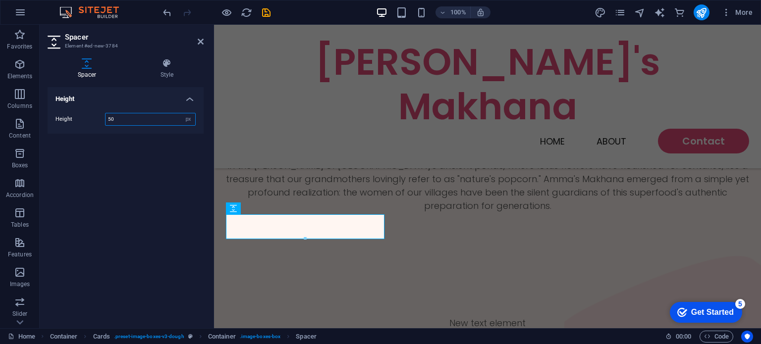
click at [174, 123] on input "50" at bounding box center [151, 120] width 90 height 12
type input "16"
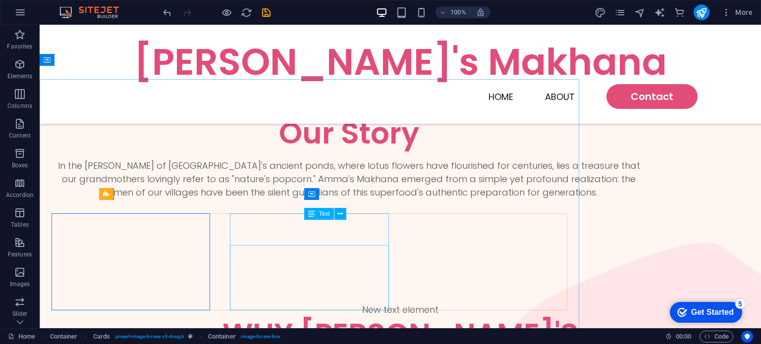
scroll to position [544, 0]
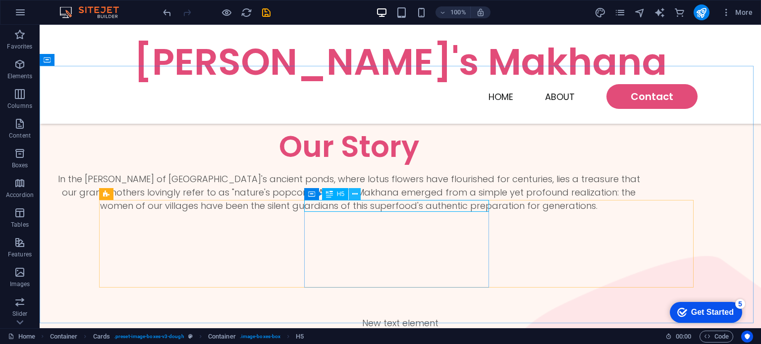
click at [353, 190] on icon at bounding box center [354, 194] width 5 height 10
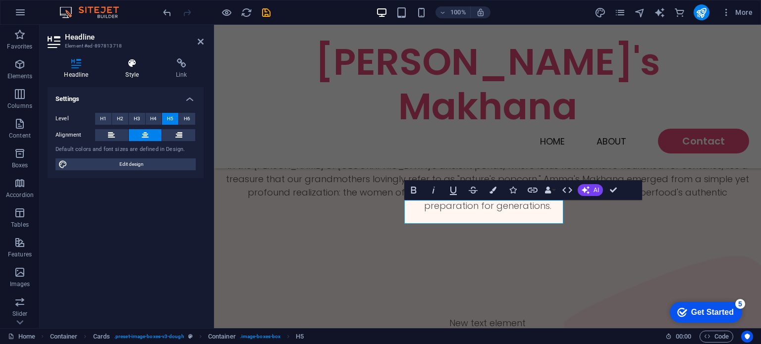
click at [121, 72] on h4 "Style" at bounding box center [134, 68] width 51 height 21
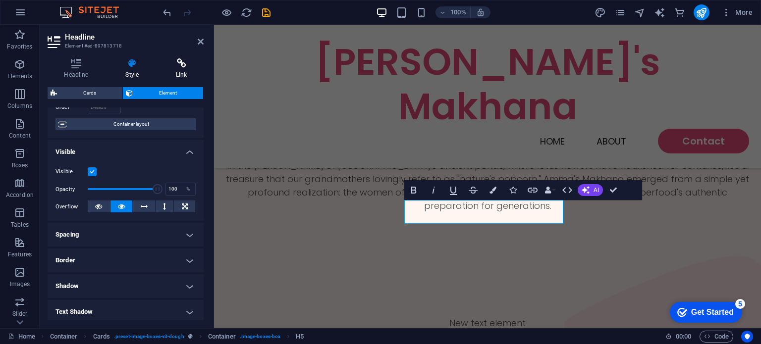
scroll to position [0, 0]
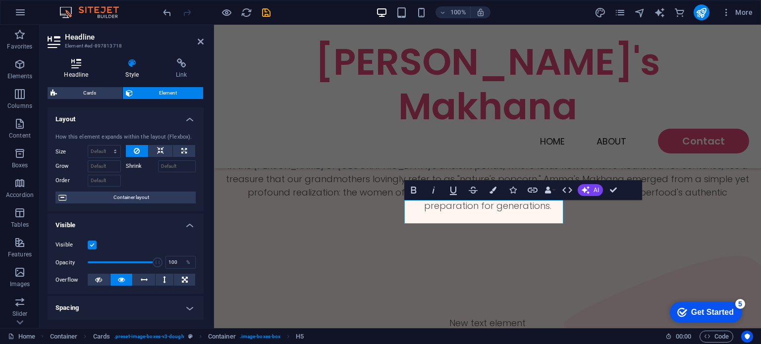
click at [95, 78] on h4 "Headline" at bounding box center [78, 68] width 61 height 21
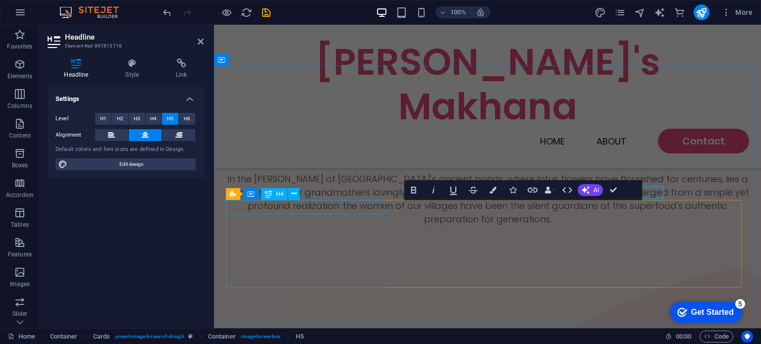
scroll to position [558, 0]
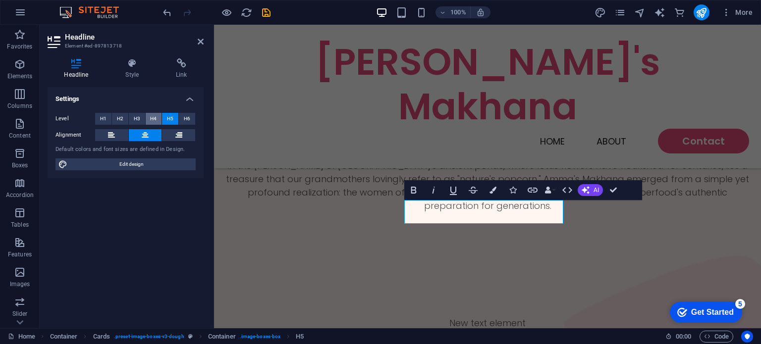
click at [154, 120] on span "H4" at bounding box center [153, 119] width 6 height 12
click at [172, 120] on span "H5" at bounding box center [170, 119] width 6 height 12
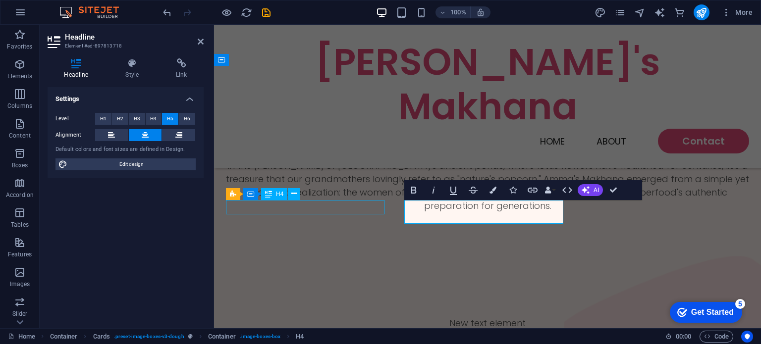
scroll to position [544, 0]
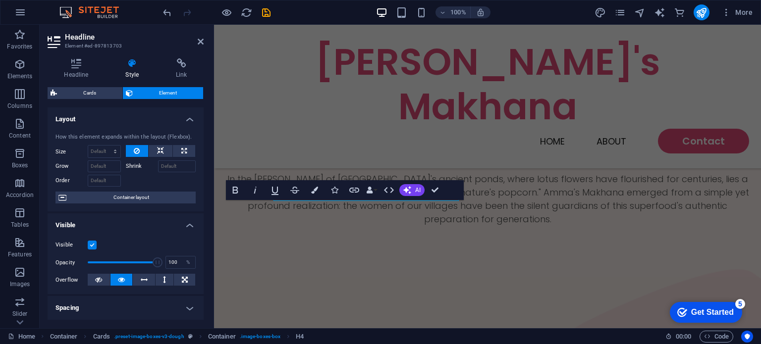
scroll to position [558, 0]
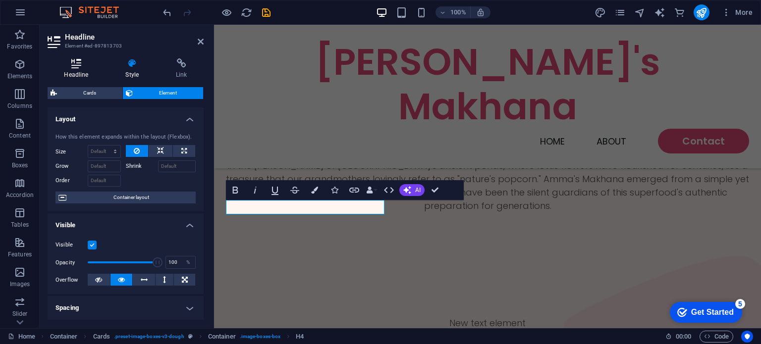
click at [91, 64] on icon at bounding box center [76, 63] width 57 height 10
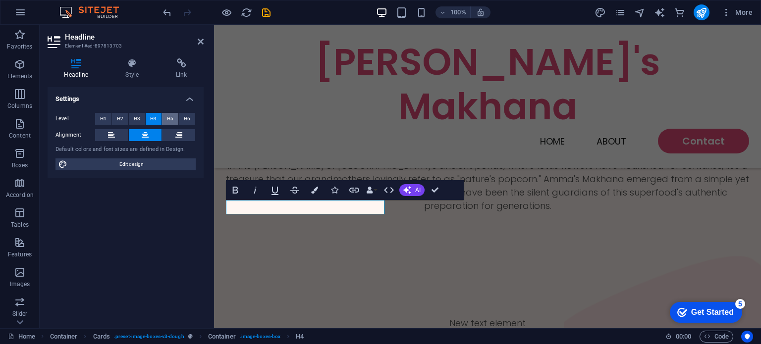
click at [172, 117] on span "H5" at bounding box center [170, 119] width 6 height 12
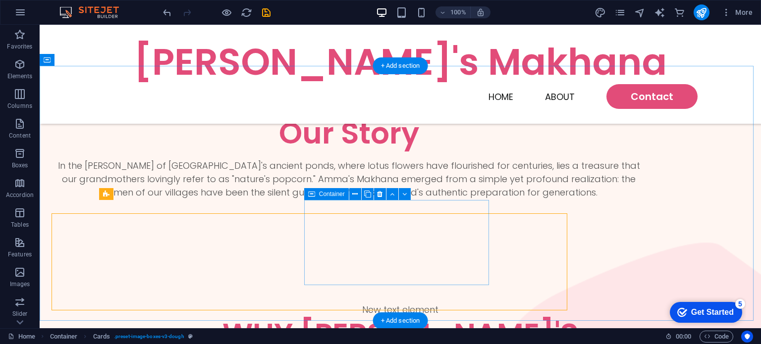
scroll to position [544, 0]
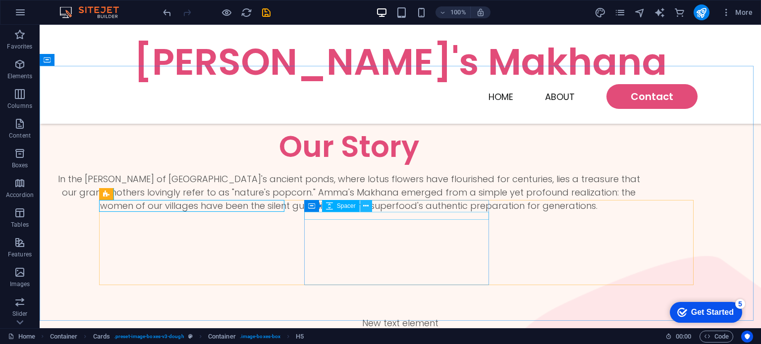
click at [361, 207] on button at bounding box center [366, 206] width 12 height 12
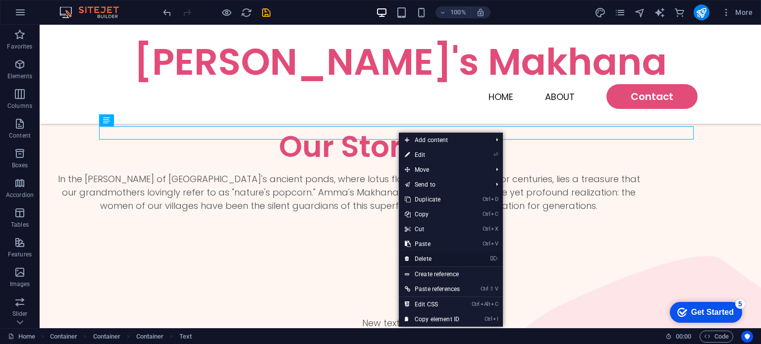
click at [434, 259] on link "⌦ Delete" at bounding box center [432, 259] width 67 height 15
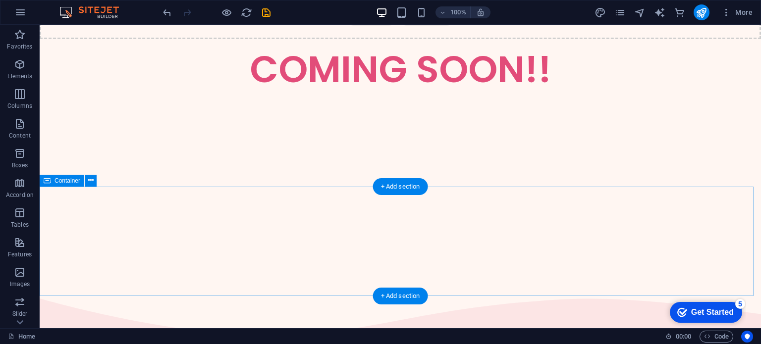
scroll to position [197, 0]
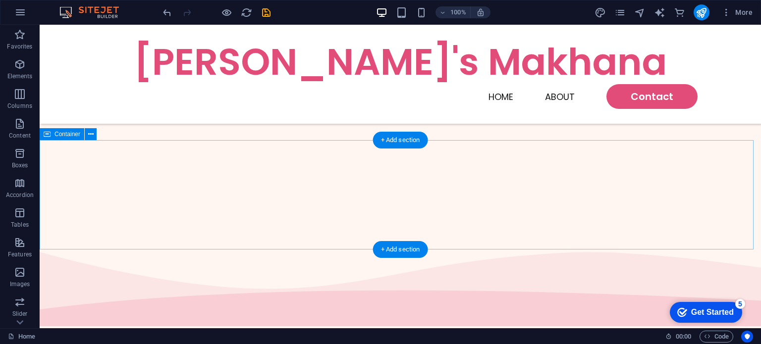
click at [397, 235] on div "Drop content here or Add elements Paste clipboard" at bounding box center [401, 337] width 722 height 205
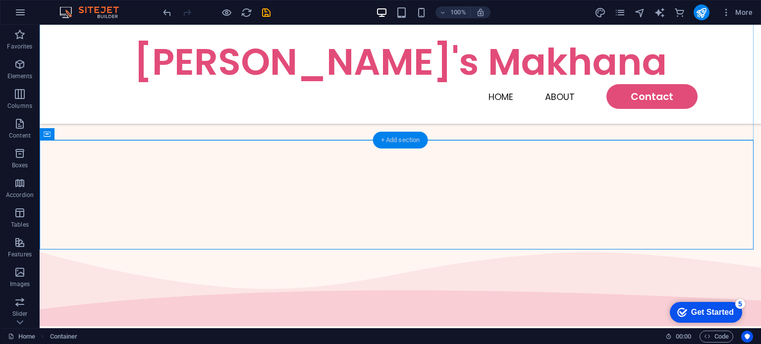
click at [387, 140] on div "+ Add section" at bounding box center [400, 140] width 55 height 17
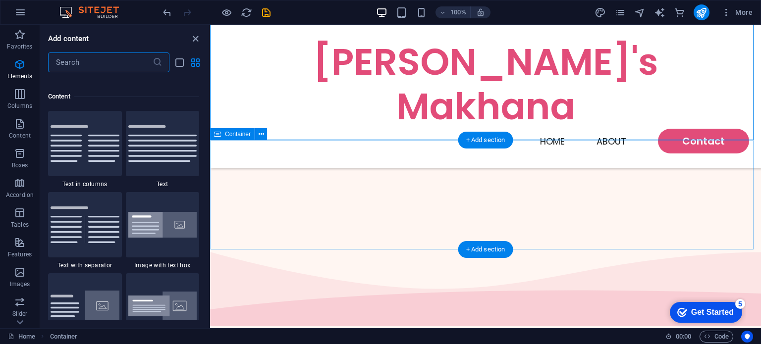
scroll to position [1734, 0]
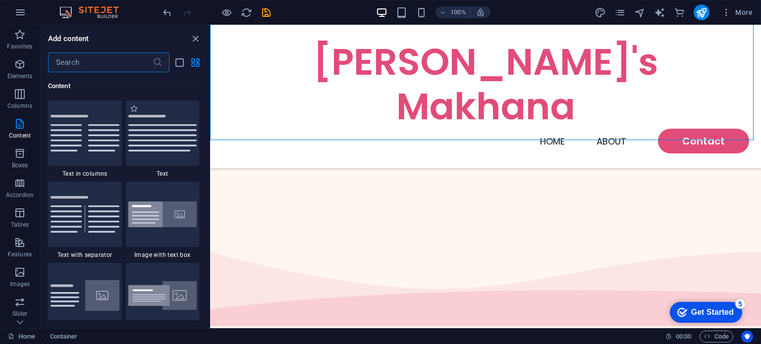
click at [182, 166] on div "1 Star Text" at bounding box center [163, 139] width 74 height 77
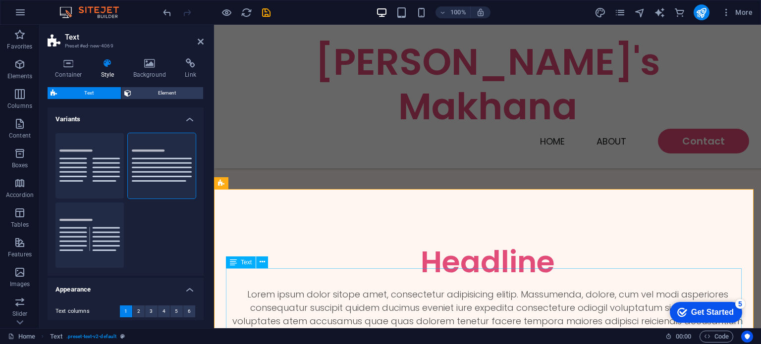
scroll to position [297, 0]
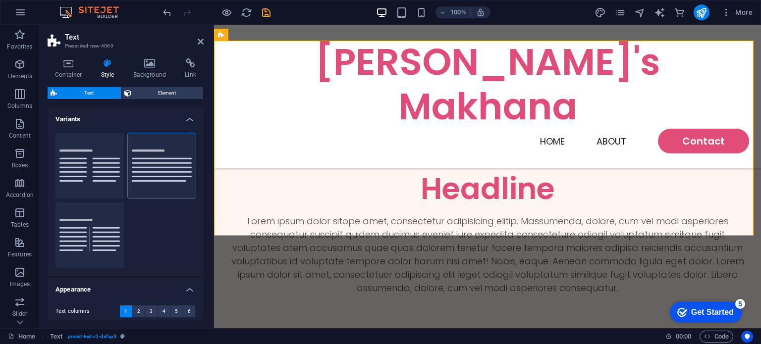
click at [196, 43] on header "Text Preset #ed-new-4069" at bounding box center [126, 38] width 156 height 26
click at [200, 43] on icon at bounding box center [201, 42] width 6 height 8
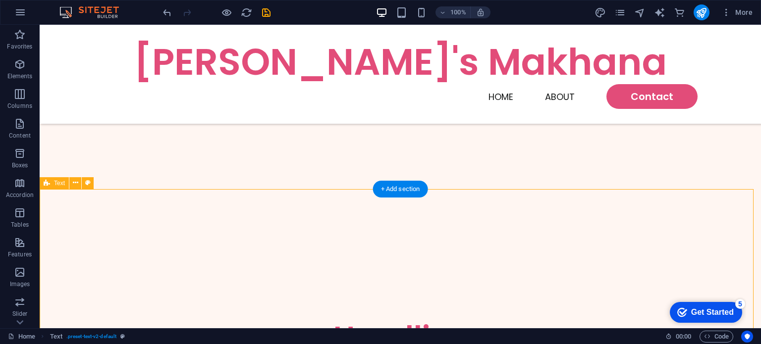
scroll to position [198, 0]
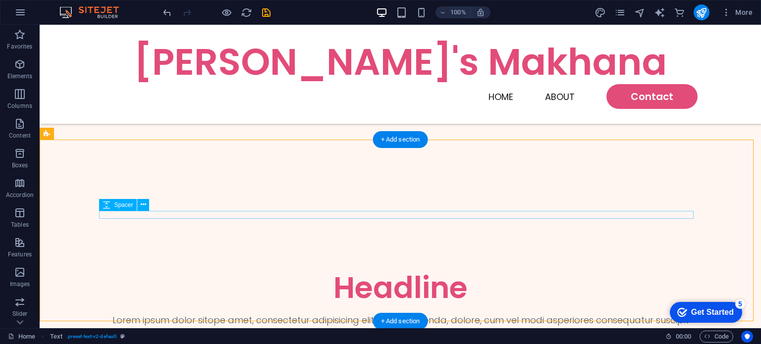
click at [450, 306] on div at bounding box center [400, 310] width 595 height 8
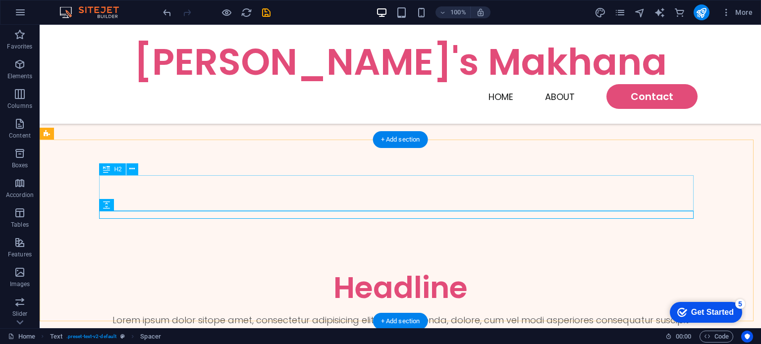
click at [437, 270] on div "Headline" at bounding box center [400, 288] width 595 height 36
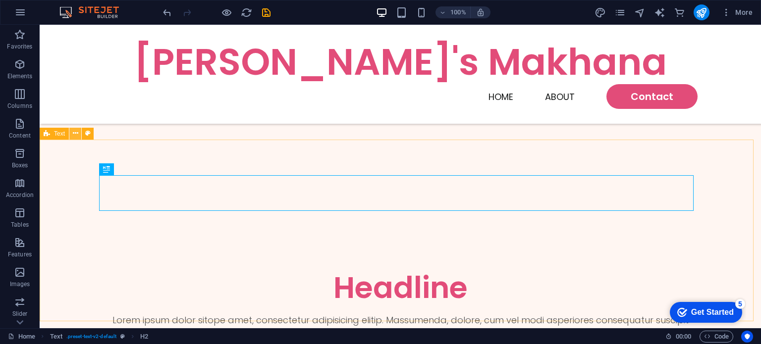
click at [72, 134] on button at bounding box center [75, 134] width 12 height 12
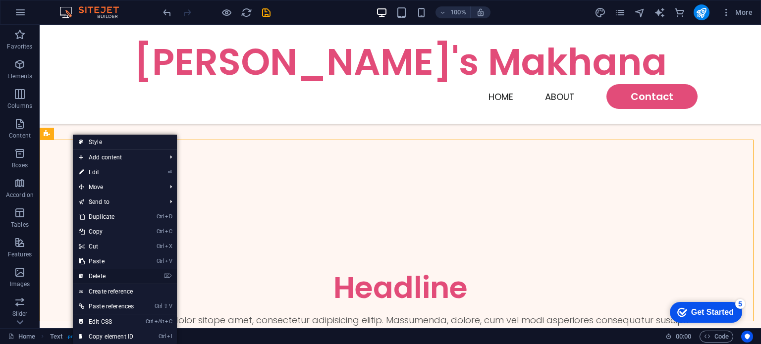
click at [111, 272] on link "⌦ Delete" at bounding box center [106, 276] width 67 height 15
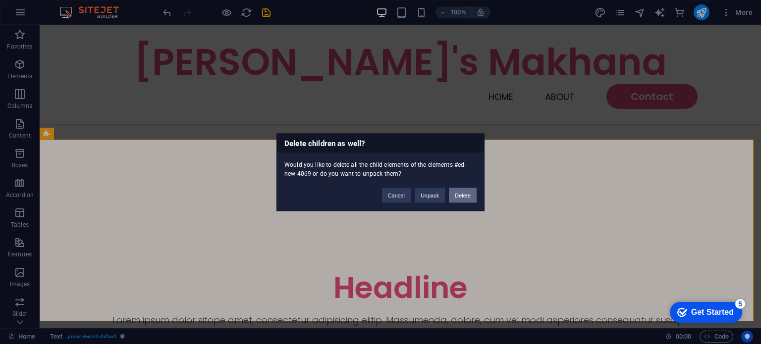
click at [455, 192] on button "Delete" at bounding box center [463, 195] width 28 height 15
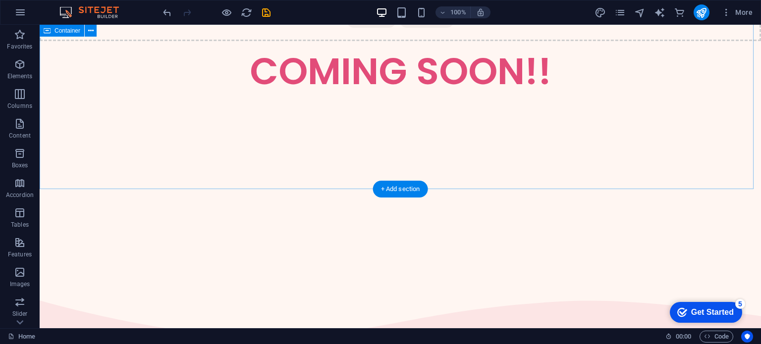
scroll to position [50, 0]
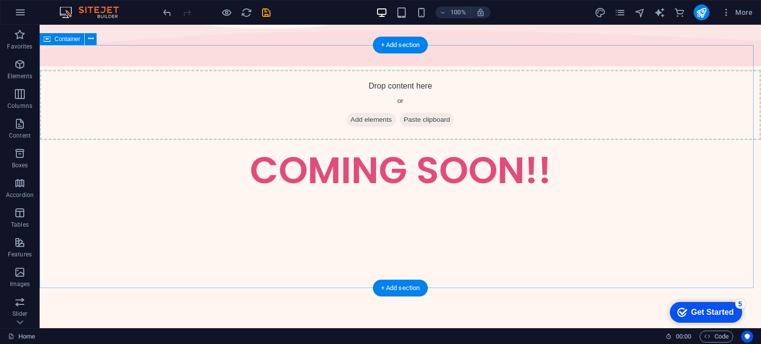
click at [169, 222] on div "COMING SOON!!" at bounding box center [401, 261] width 722 height 243
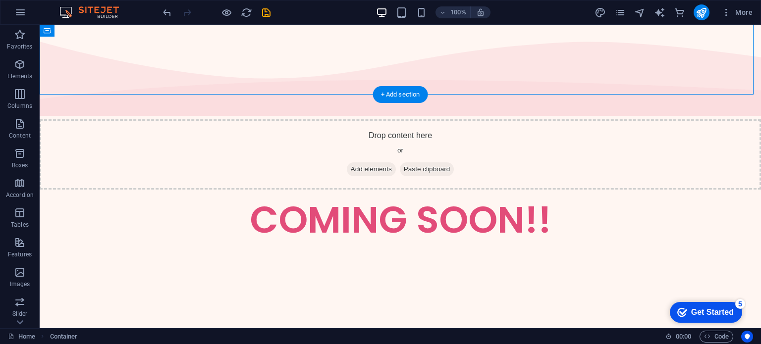
drag, startPoint x: 753, startPoint y: 84, endPoint x: 749, endPoint y: 257, distance: 173.0
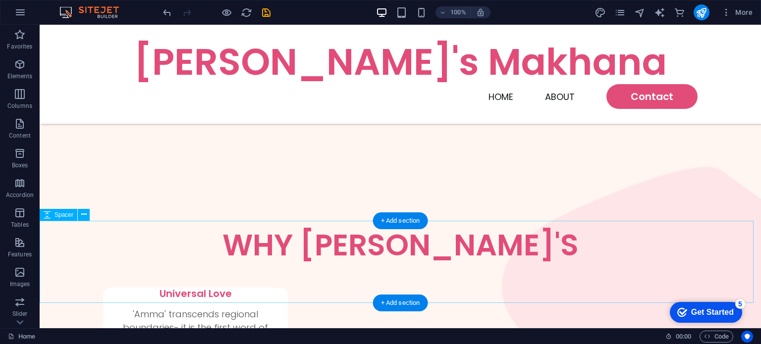
scroll to position [682, 0]
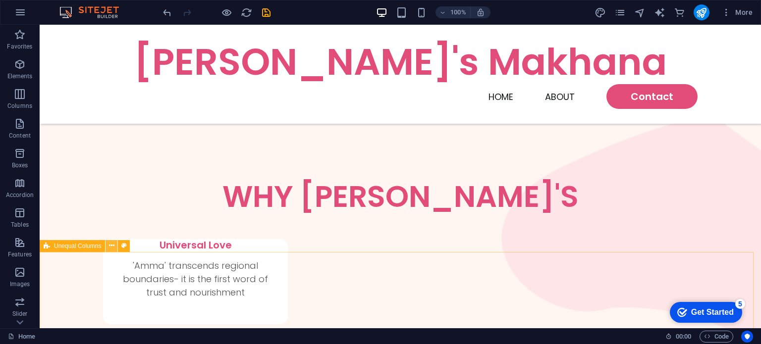
click at [114, 246] on icon at bounding box center [111, 246] width 5 height 10
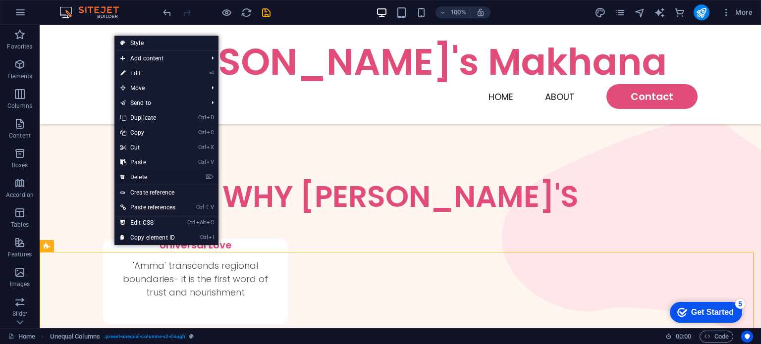
click at [148, 177] on link "⌦ Delete" at bounding box center [147, 177] width 67 height 15
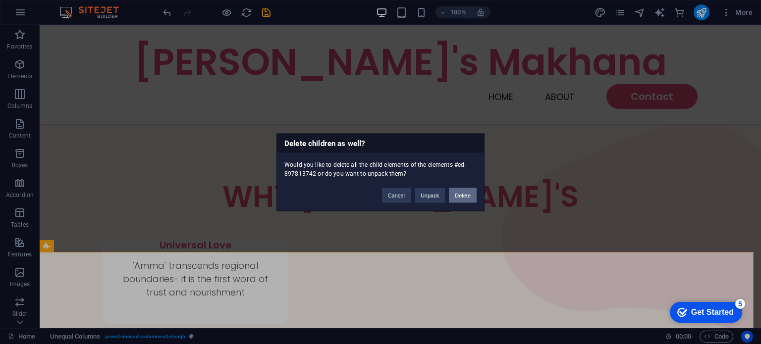
click at [462, 196] on button "Delete" at bounding box center [463, 195] width 28 height 15
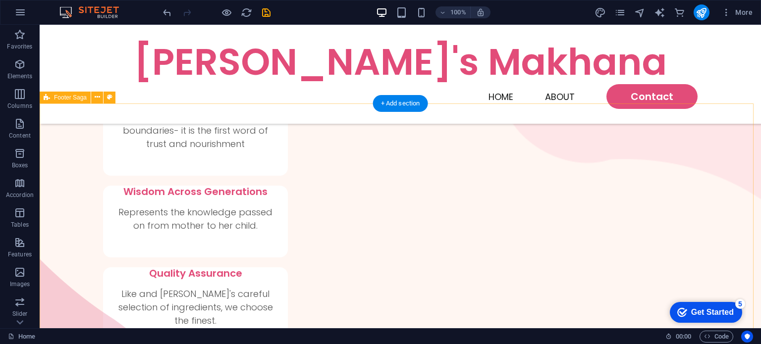
scroll to position [850, 0]
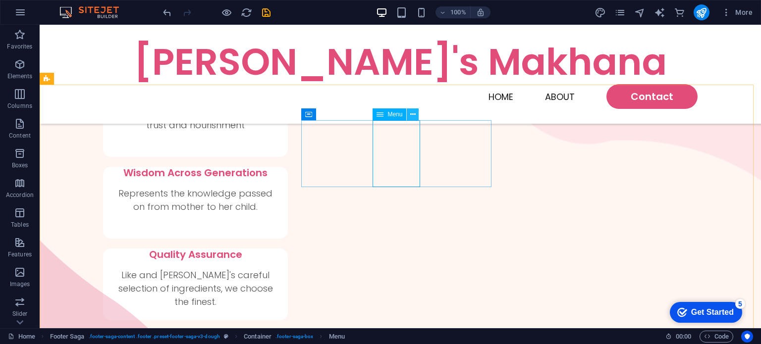
click at [417, 116] on button at bounding box center [413, 115] width 12 height 12
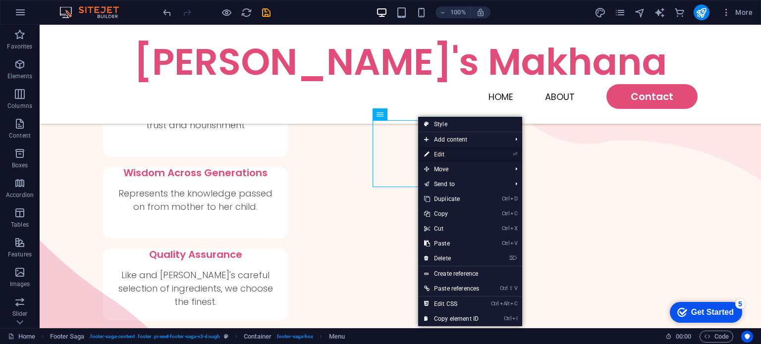
click at [438, 150] on link "⏎ Edit" at bounding box center [451, 154] width 67 height 15
select select
select select "3"
select select
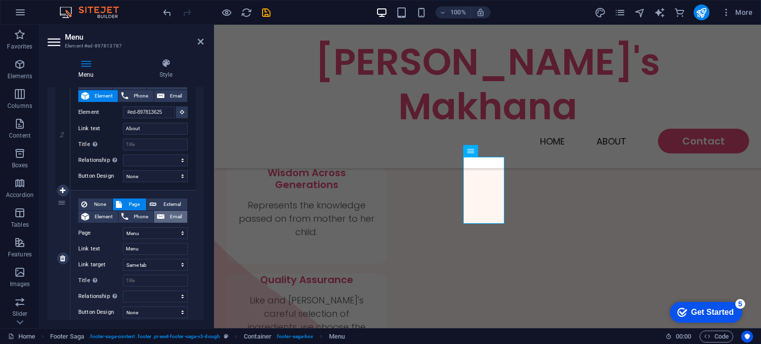
scroll to position [297, 0]
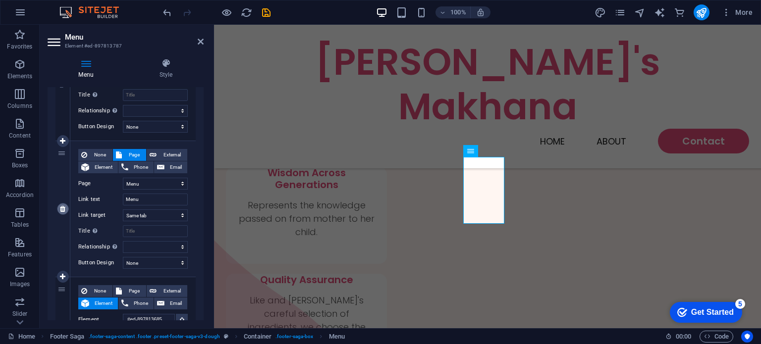
click at [60, 207] on icon at bounding box center [62, 209] width 5 height 7
select select
type input "#ed-897813685"
type input "Location"
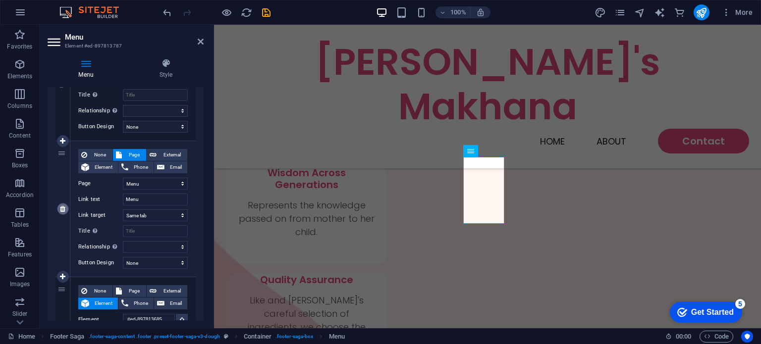
select select
type input "Catering"
select select
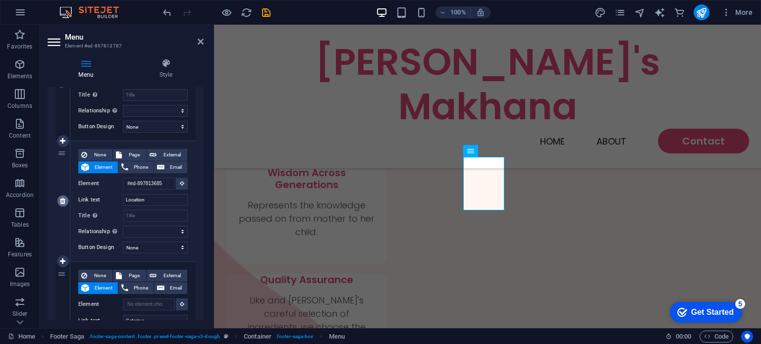
click at [64, 204] on icon at bounding box center [62, 201] width 5 height 7
select select
type input "Catering"
select select
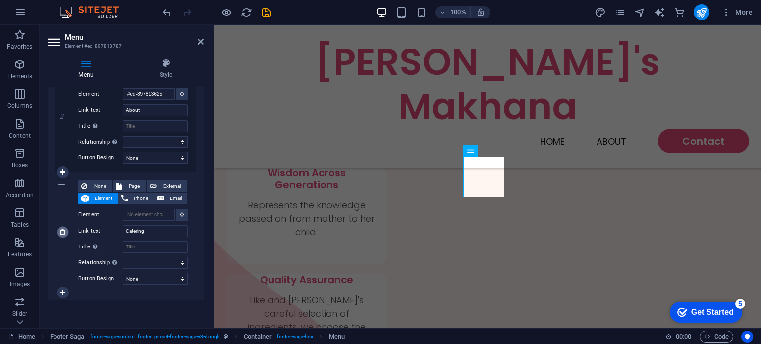
scroll to position [266, 0]
click at [64, 232] on icon at bounding box center [62, 232] width 5 height 7
select select
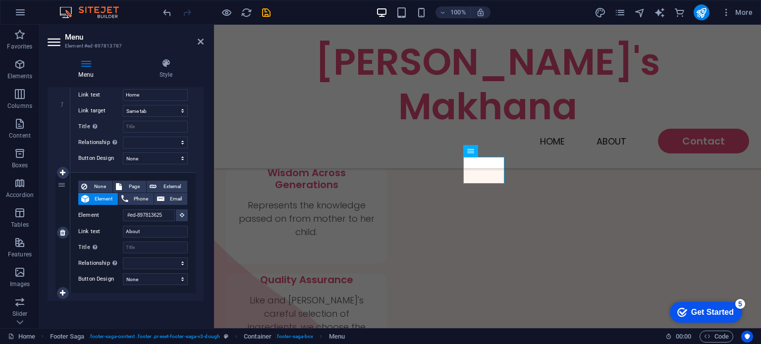
scroll to position [0, 0]
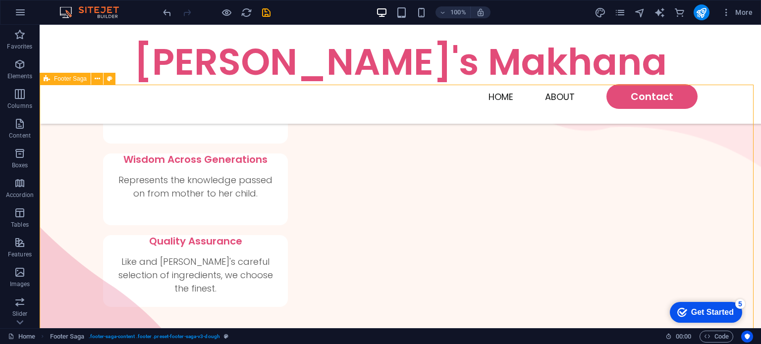
scroll to position [850, 0]
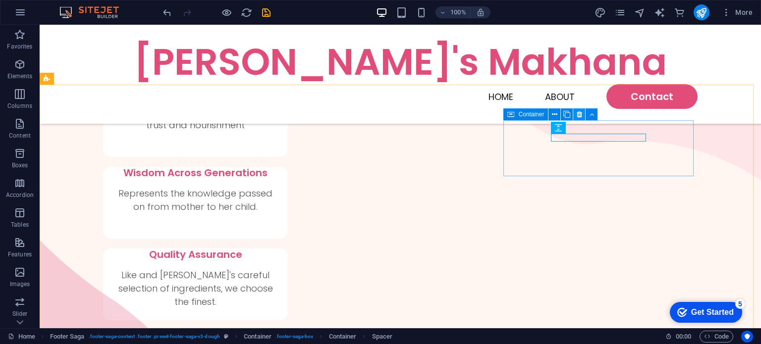
click at [581, 114] on icon at bounding box center [579, 115] width 5 height 10
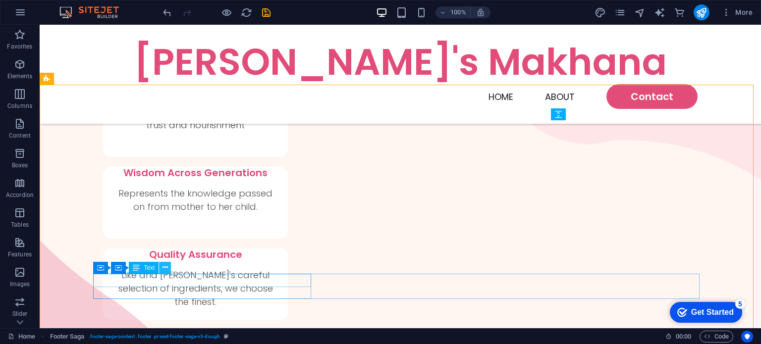
click at [167, 268] on icon at bounding box center [165, 268] width 5 height 10
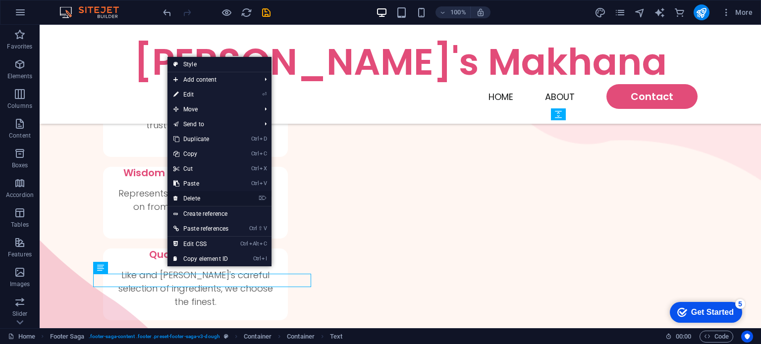
click at [198, 198] on link "⌦ Delete" at bounding box center [201, 198] width 67 height 15
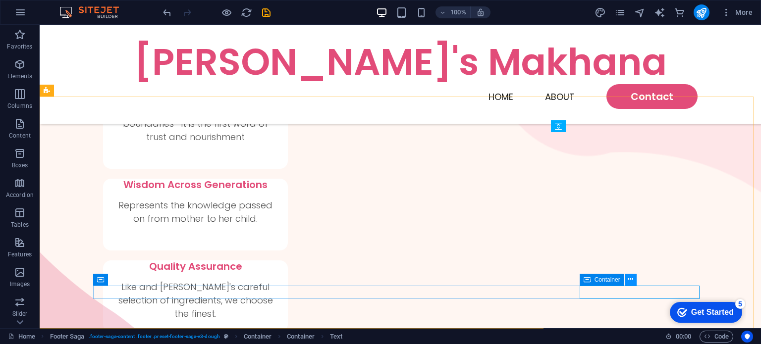
click at [630, 279] on icon at bounding box center [630, 280] width 5 height 10
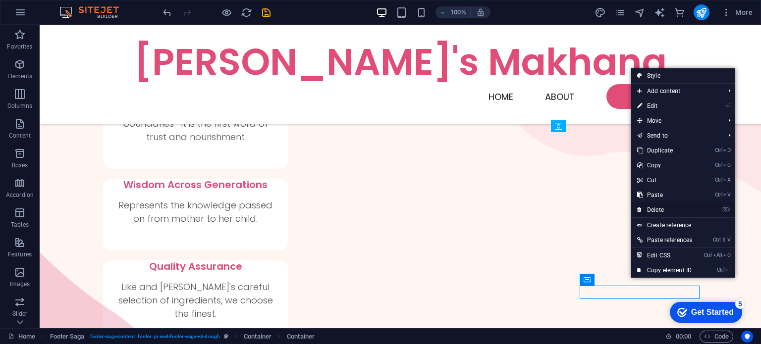
click at [660, 208] on link "⌦ Delete" at bounding box center [664, 210] width 67 height 15
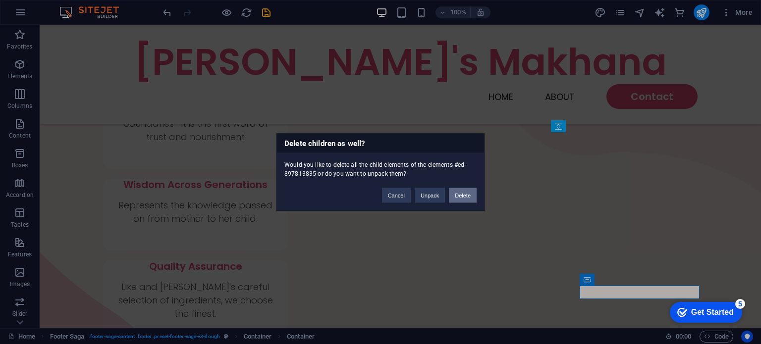
click at [463, 196] on button "Delete" at bounding box center [463, 195] width 28 height 15
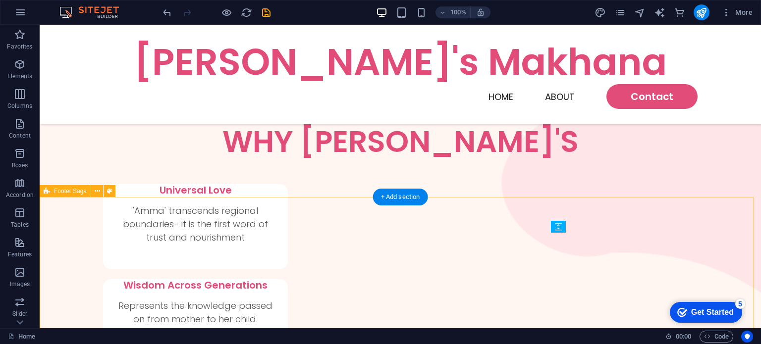
scroll to position [836, 0]
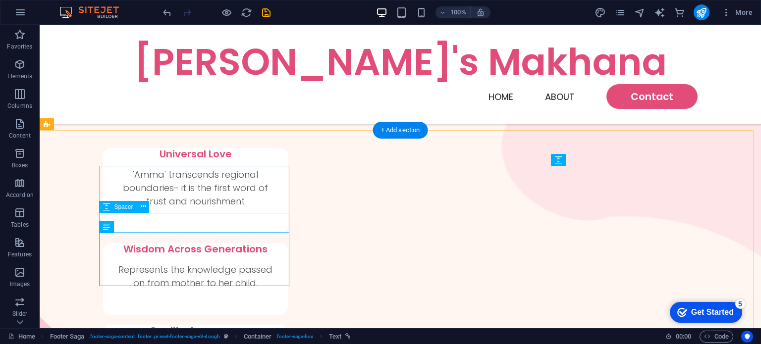
scroll to position [737, 0]
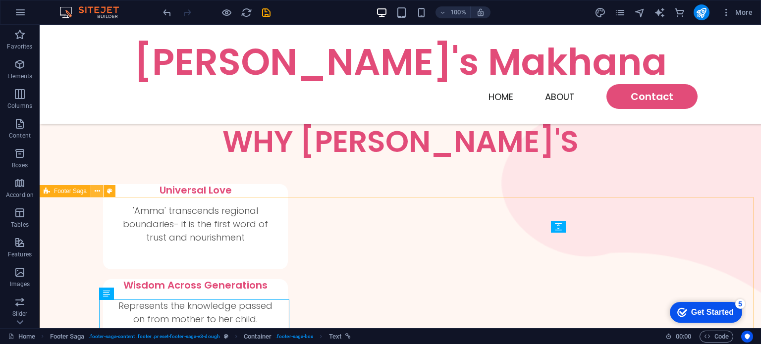
click at [99, 192] on icon at bounding box center [97, 191] width 5 height 10
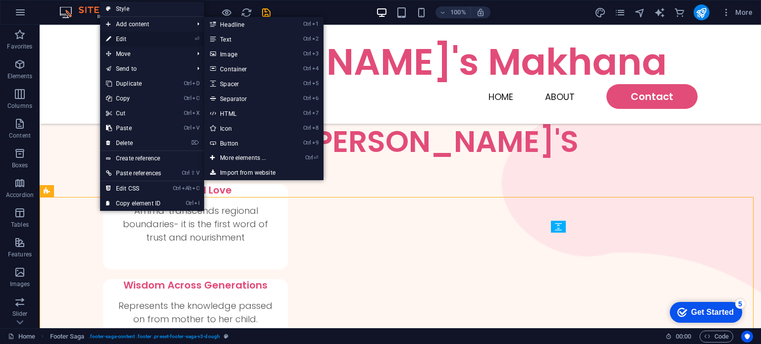
click at [131, 41] on link "⏎ Edit" at bounding box center [133, 39] width 67 height 15
select select "rem"
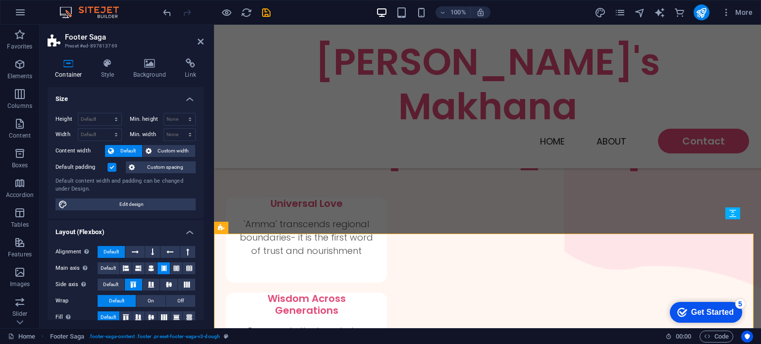
scroll to position [750, 0]
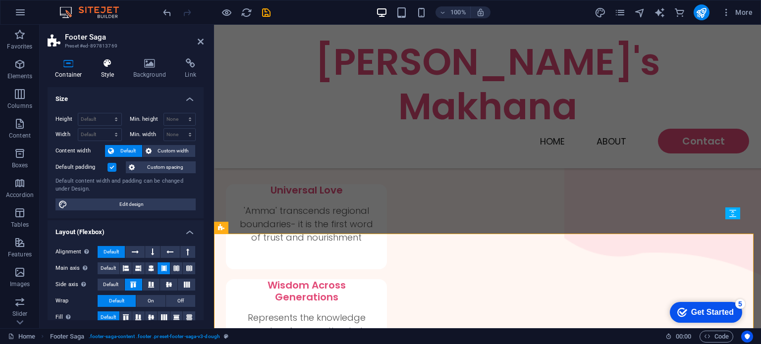
click at [111, 76] on h4 "Style" at bounding box center [110, 68] width 32 height 21
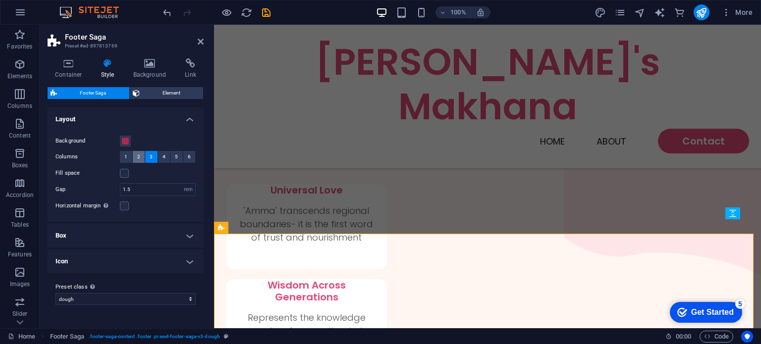
click at [139, 157] on span "2" at bounding box center [138, 157] width 3 height 12
click at [129, 156] on button "1" at bounding box center [126, 157] width 12 height 12
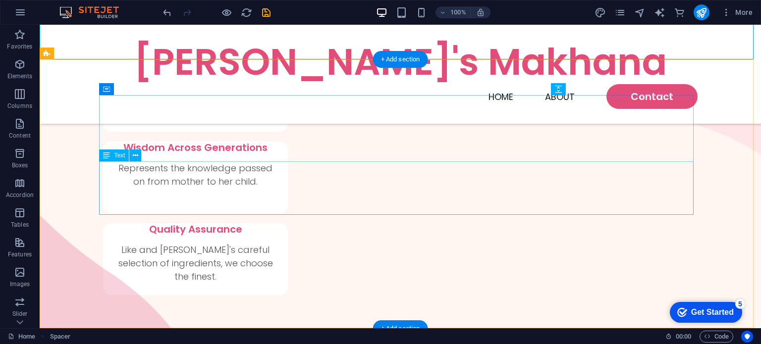
scroll to position [776, 0]
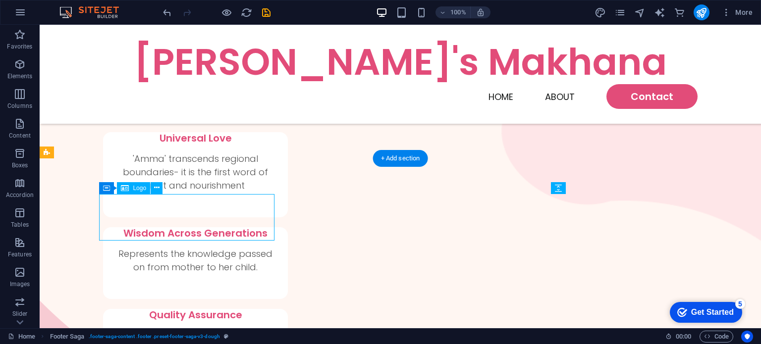
select select "px"
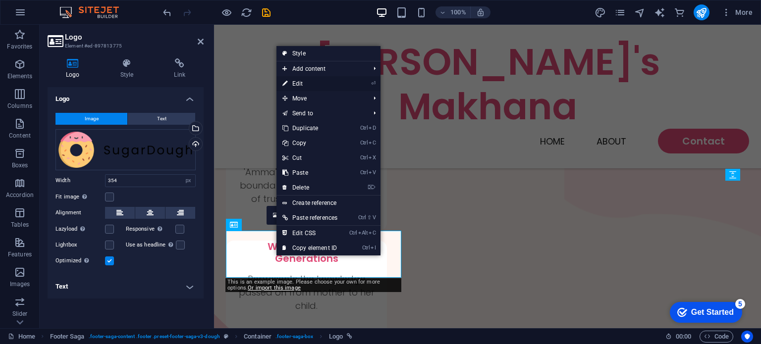
click at [329, 85] on link "⏎ Edit" at bounding box center [310, 83] width 67 height 15
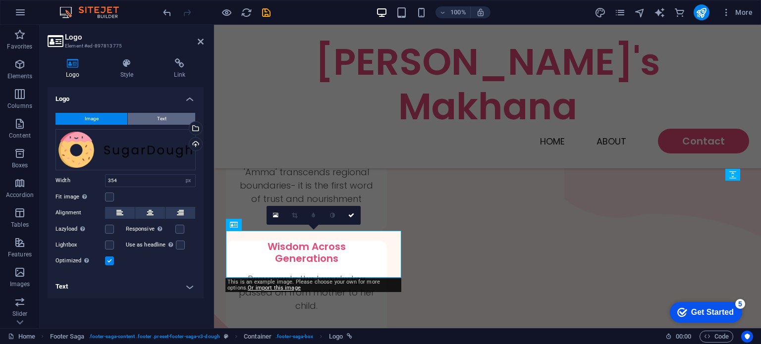
click at [176, 123] on button "Text" at bounding box center [161, 119] width 67 height 12
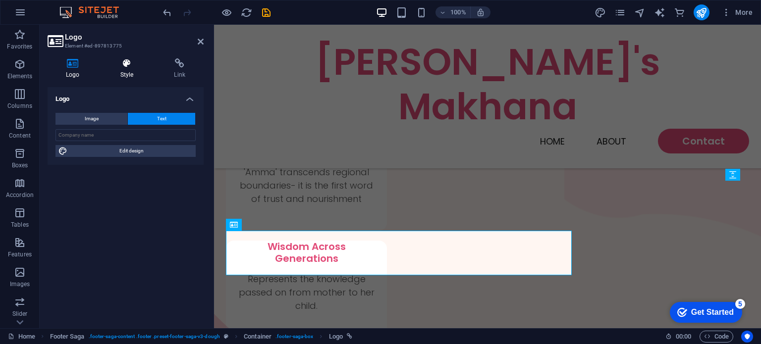
click at [133, 77] on h4 "Style" at bounding box center [129, 68] width 54 height 21
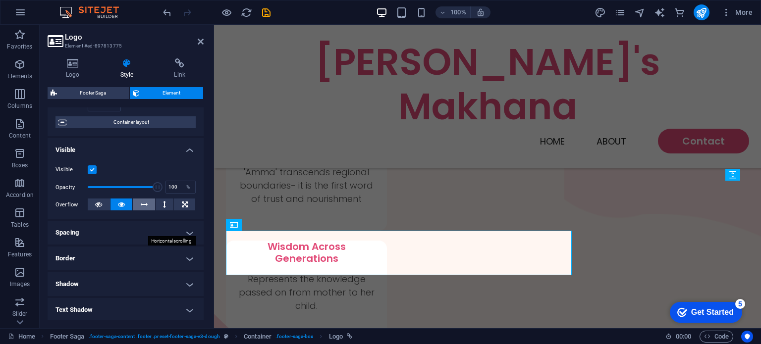
scroll to position [0, 0]
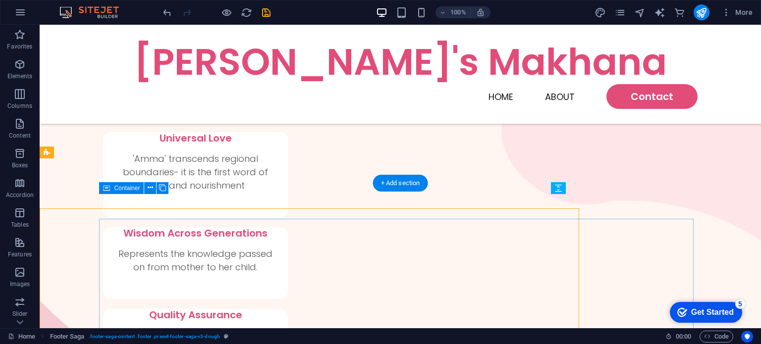
scroll to position [776, 0]
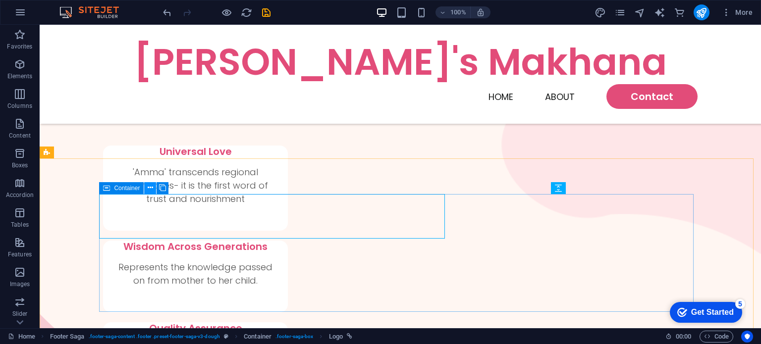
click at [151, 189] on icon at bounding box center [150, 188] width 5 height 10
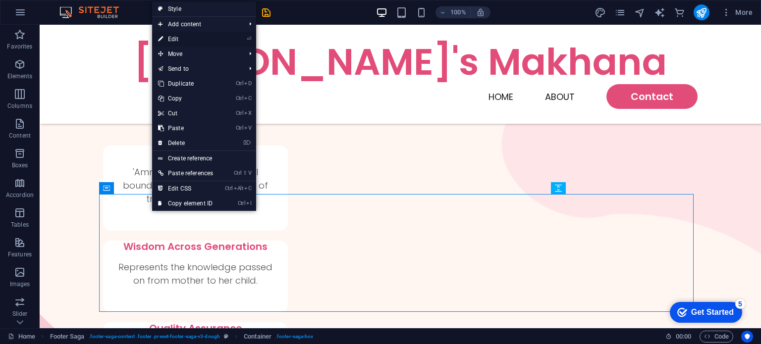
click at [211, 36] on link "⏎ Edit" at bounding box center [185, 39] width 67 height 15
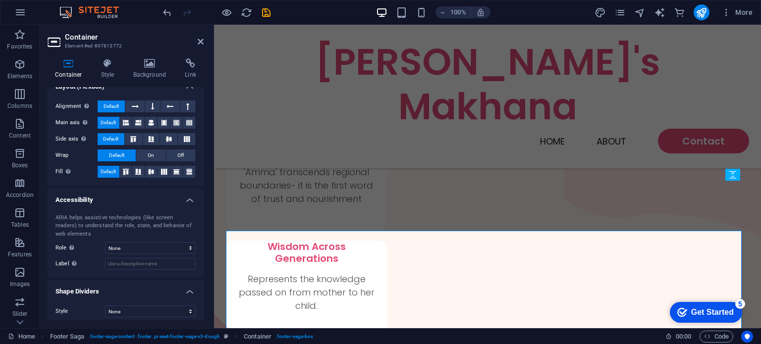
scroll to position [167, 0]
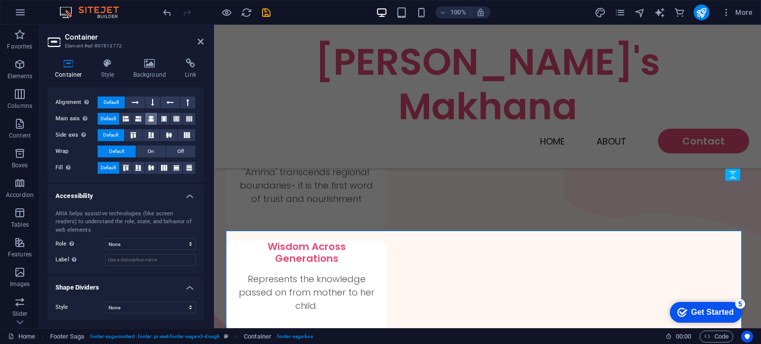
click at [148, 117] on icon at bounding box center [151, 119] width 6 height 12
click at [327, 164] on figure at bounding box center [287, 273] width 146 height 496
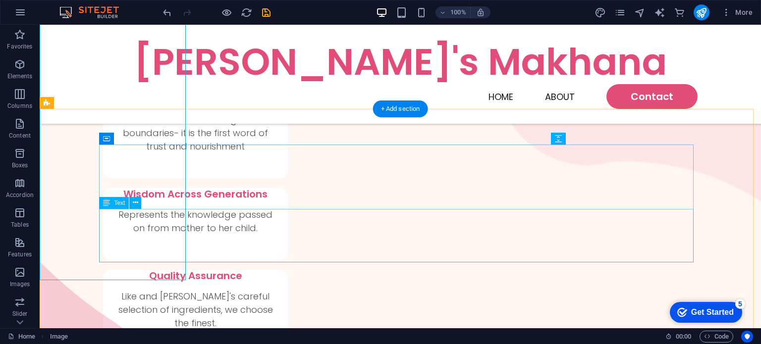
scroll to position [872, 0]
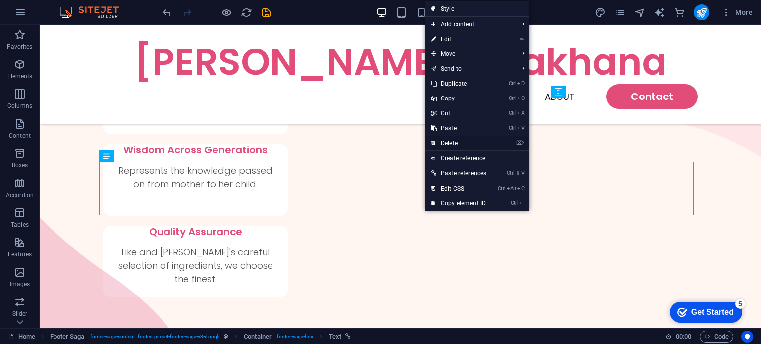
click at [460, 142] on link "⌦ Delete" at bounding box center [458, 143] width 67 height 15
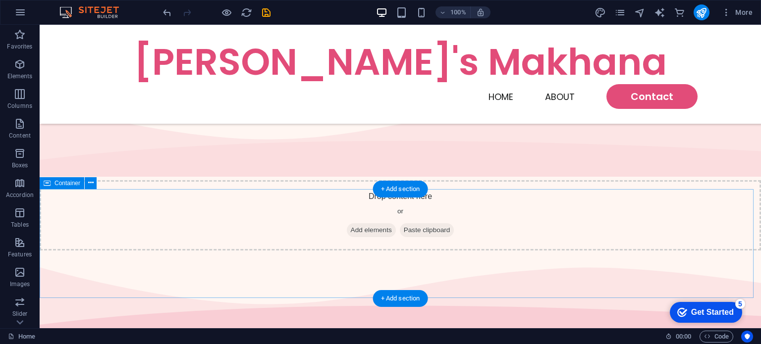
scroll to position [198, 0]
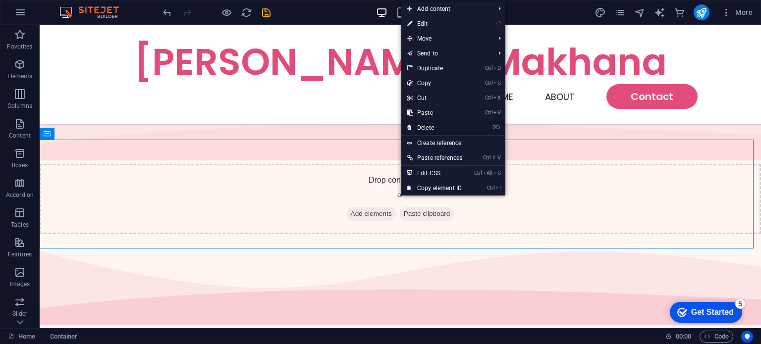
click at [440, 129] on link "⌦ Delete" at bounding box center [434, 127] width 67 height 15
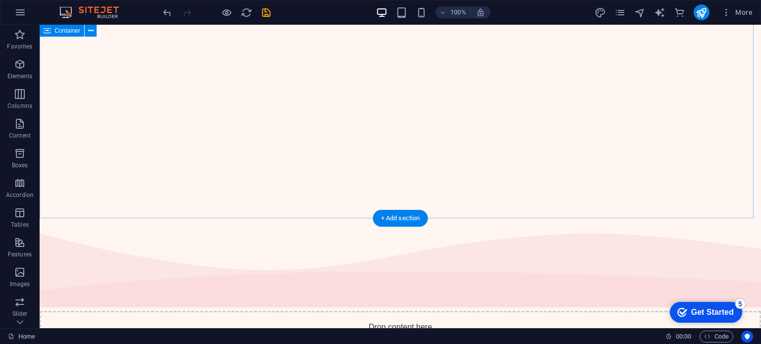
scroll to position [50, 0]
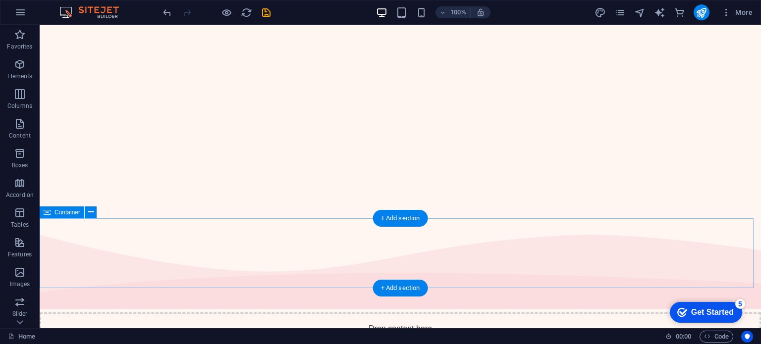
click at [632, 313] on div "Drop content here or Add elements Paste clipboard" at bounding box center [401, 348] width 722 height 70
click at [476, 313] on div "Drop content here or Add elements Paste clipboard" at bounding box center [401, 348] width 722 height 70
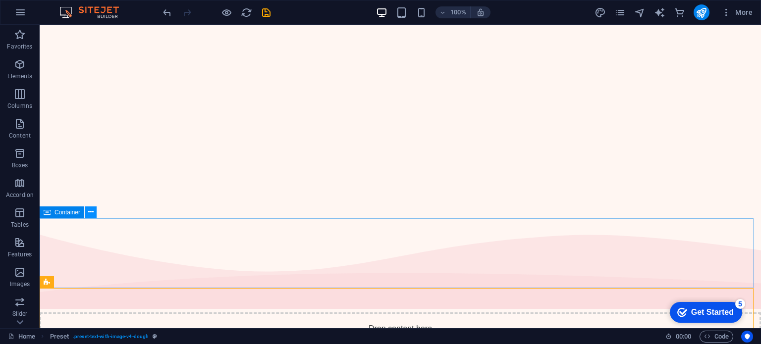
click at [92, 214] on icon at bounding box center [90, 212] width 5 height 10
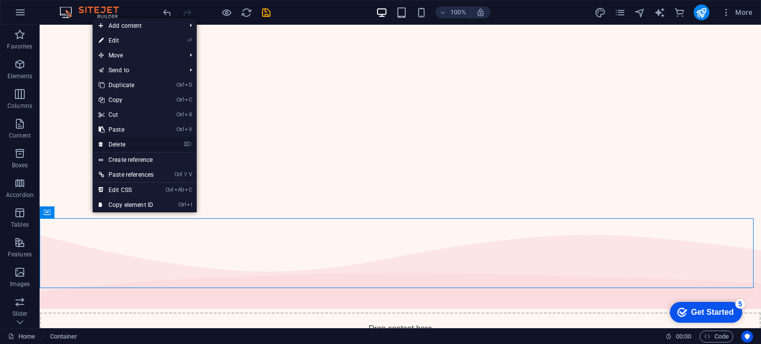
click at [130, 143] on link "⌦ Delete" at bounding box center [126, 144] width 67 height 15
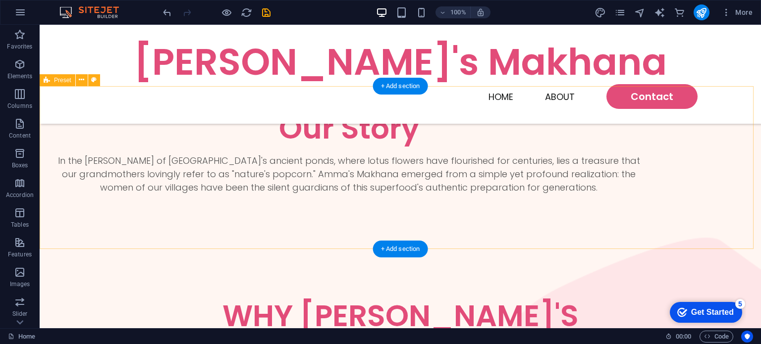
scroll to position [198, 0]
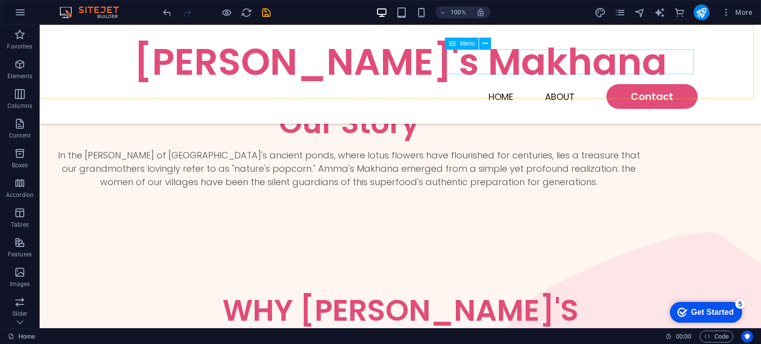
click at [546, 84] on nav "Home About Contact" at bounding box center [400, 96] width 595 height 25
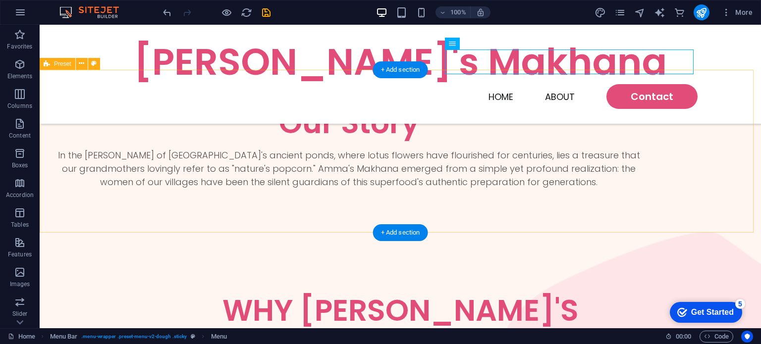
click at [74, 135] on div "Our Story In the [PERSON_NAME] of [GEOGRAPHIC_DATA]'s ancient ponds, where lotu…" at bounding box center [401, 150] width 722 height 163
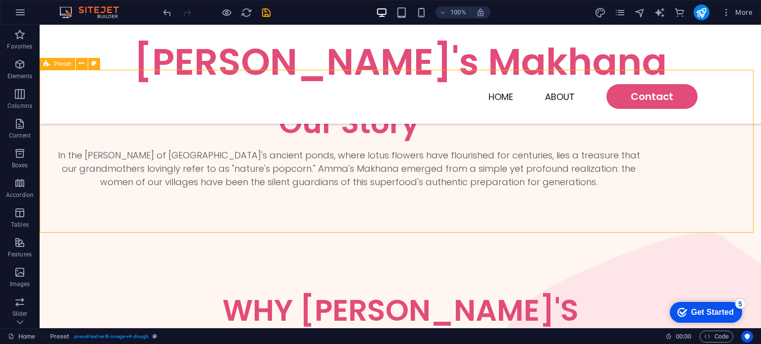
click at [52, 64] on div "Preset" at bounding box center [58, 64] width 36 height 12
click at [89, 65] on button at bounding box center [94, 64] width 12 height 12
select select "rem"
select select "px"
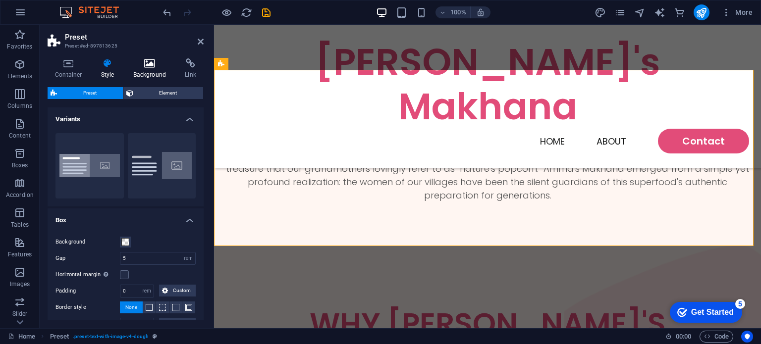
click at [149, 76] on h4 "Background" at bounding box center [152, 68] width 52 height 21
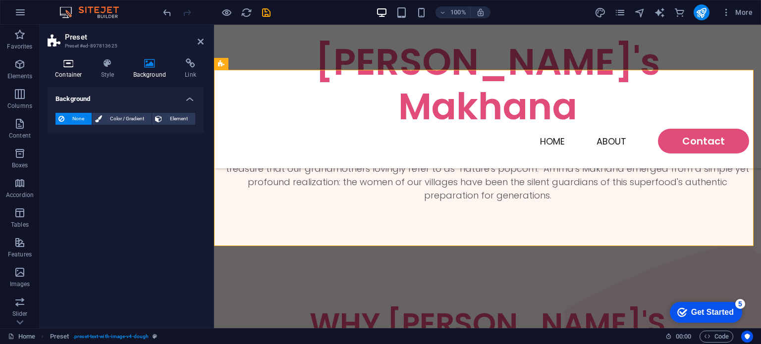
click at [76, 76] on h4 "Container" at bounding box center [71, 68] width 46 height 21
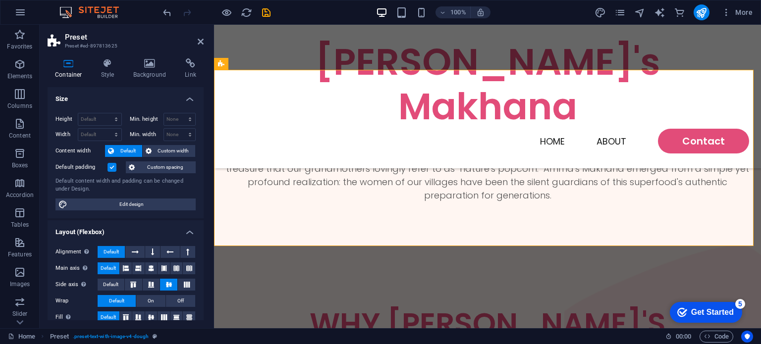
scroll to position [150, 0]
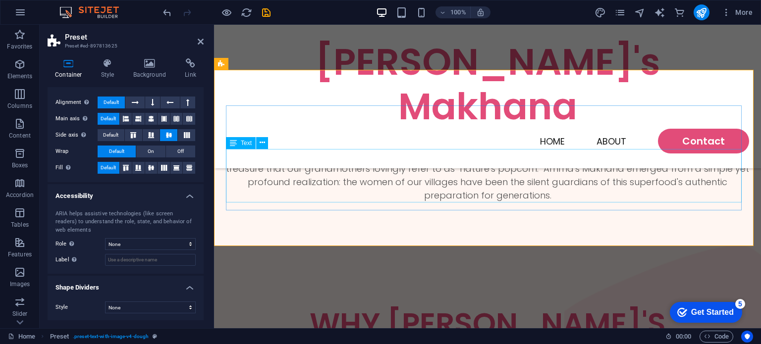
click at [746, 198] on div "Our Story In the [PERSON_NAME] of [GEOGRAPHIC_DATA]'s ancient ponds, where lotu…" at bounding box center [487, 157] width 547 height 176
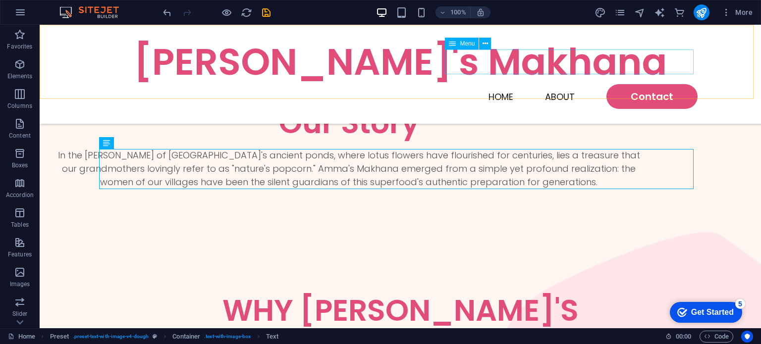
click at [497, 84] on nav "Home About Contact" at bounding box center [400, 96] width 595 height 25
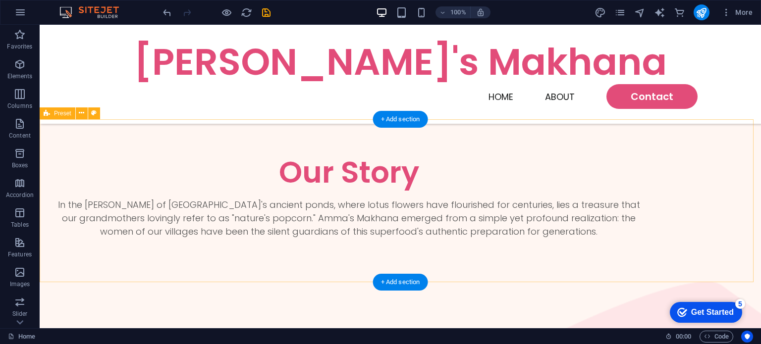
scroll to position [198, 0]
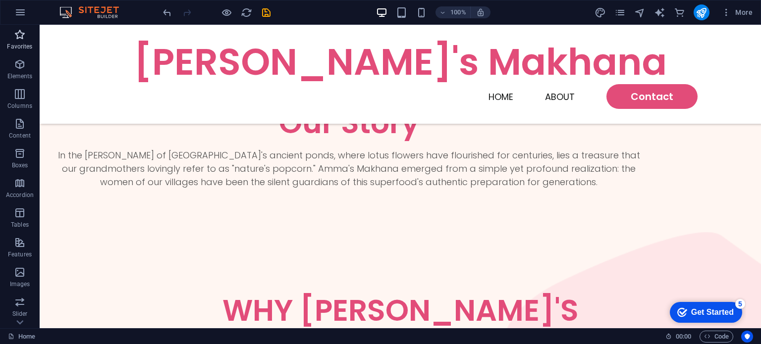
click at [20, 41] on span "Favorites" at bounding box center [20, 41] width 40 height 24
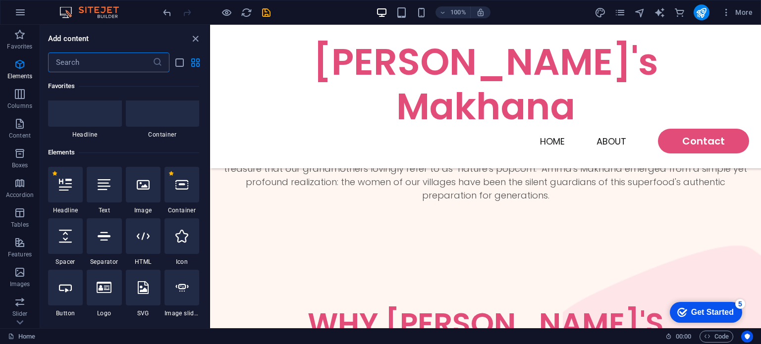
scroll to position [0, 0]
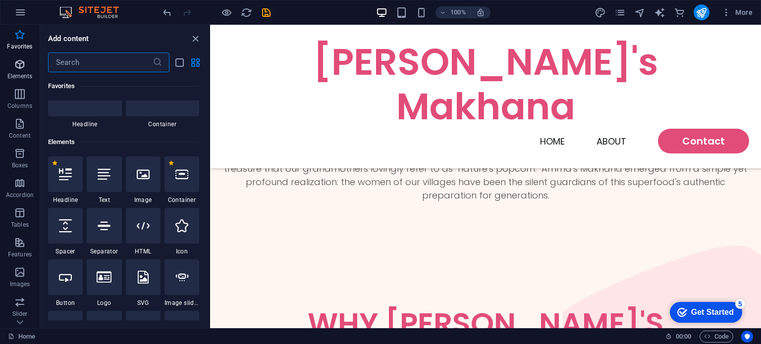
click at [16, 68] on icon "button" at bounding box center [20, 64] width 12 height 12
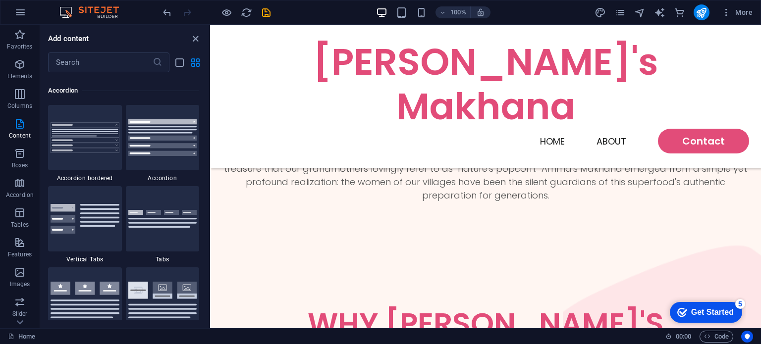
scroll to position [3162, 0]
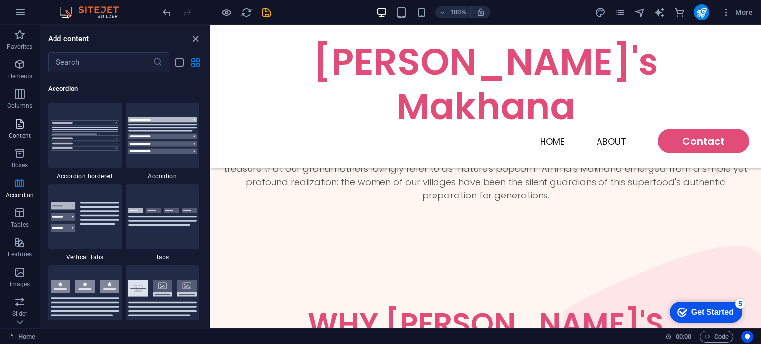
click at [19, 131] on span "Content" at bounding box center [20, 130] width 40 height 24
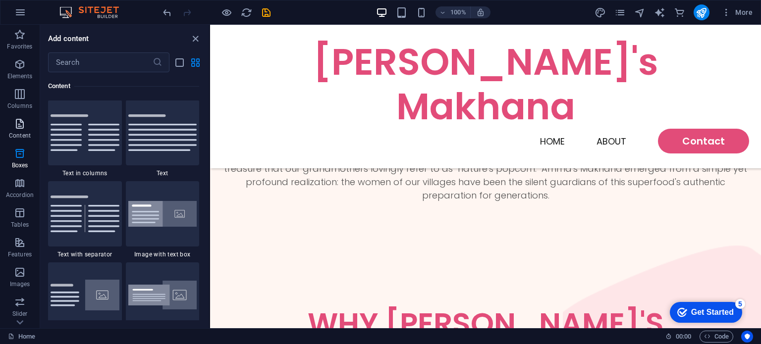
scroll to position [1734, 0]
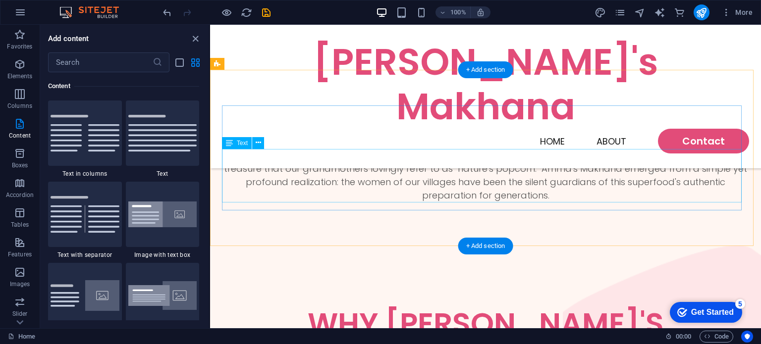
click at [446, 165] on div "In the [PERSON_NAME] of [GEOGRAPHIC_DATA]'s ancient ponds, where lotus flowers …" at bounding box center [485, 176] width 527 height 54
